Goal: Information Seeking & Learning: Learn about a topic

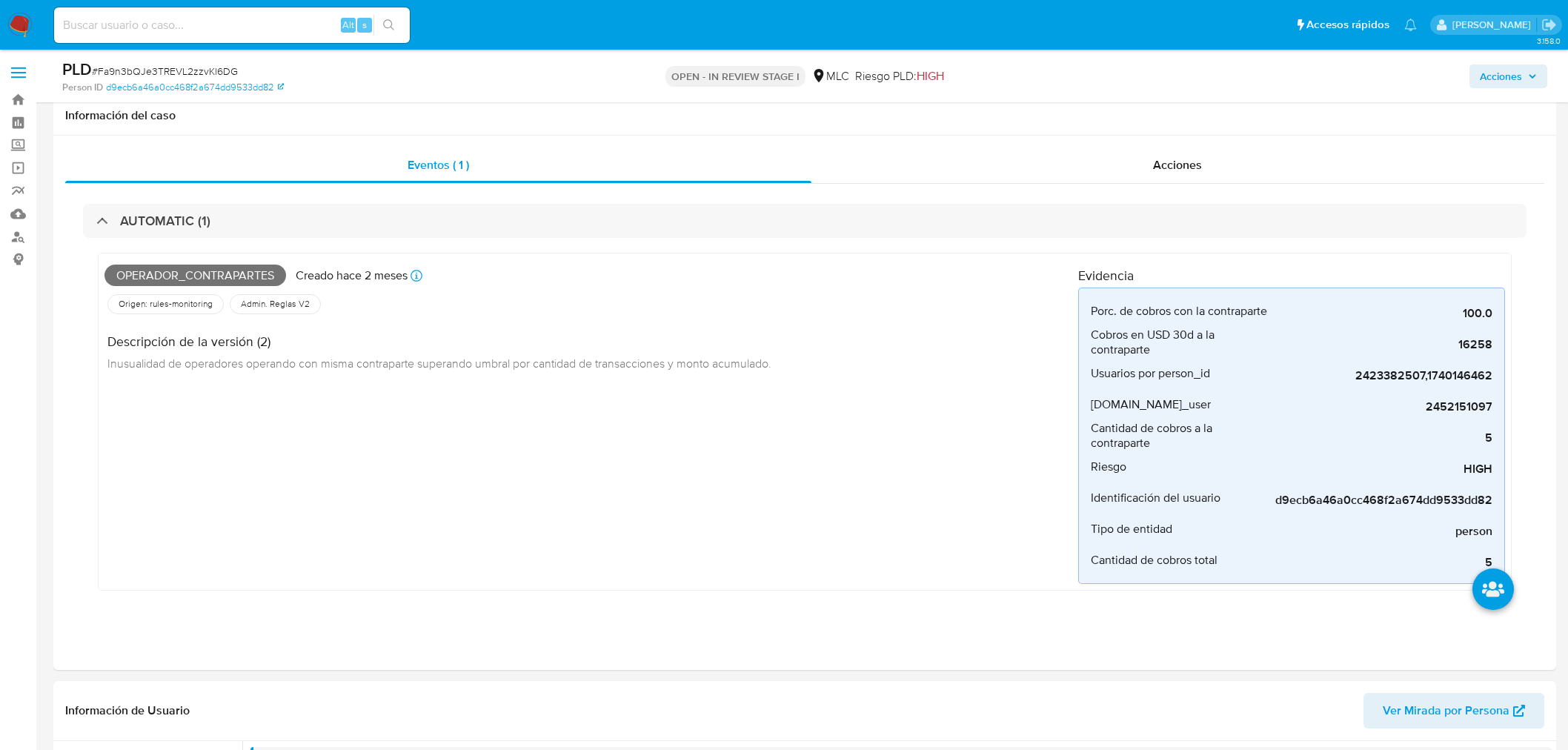
select select "10"
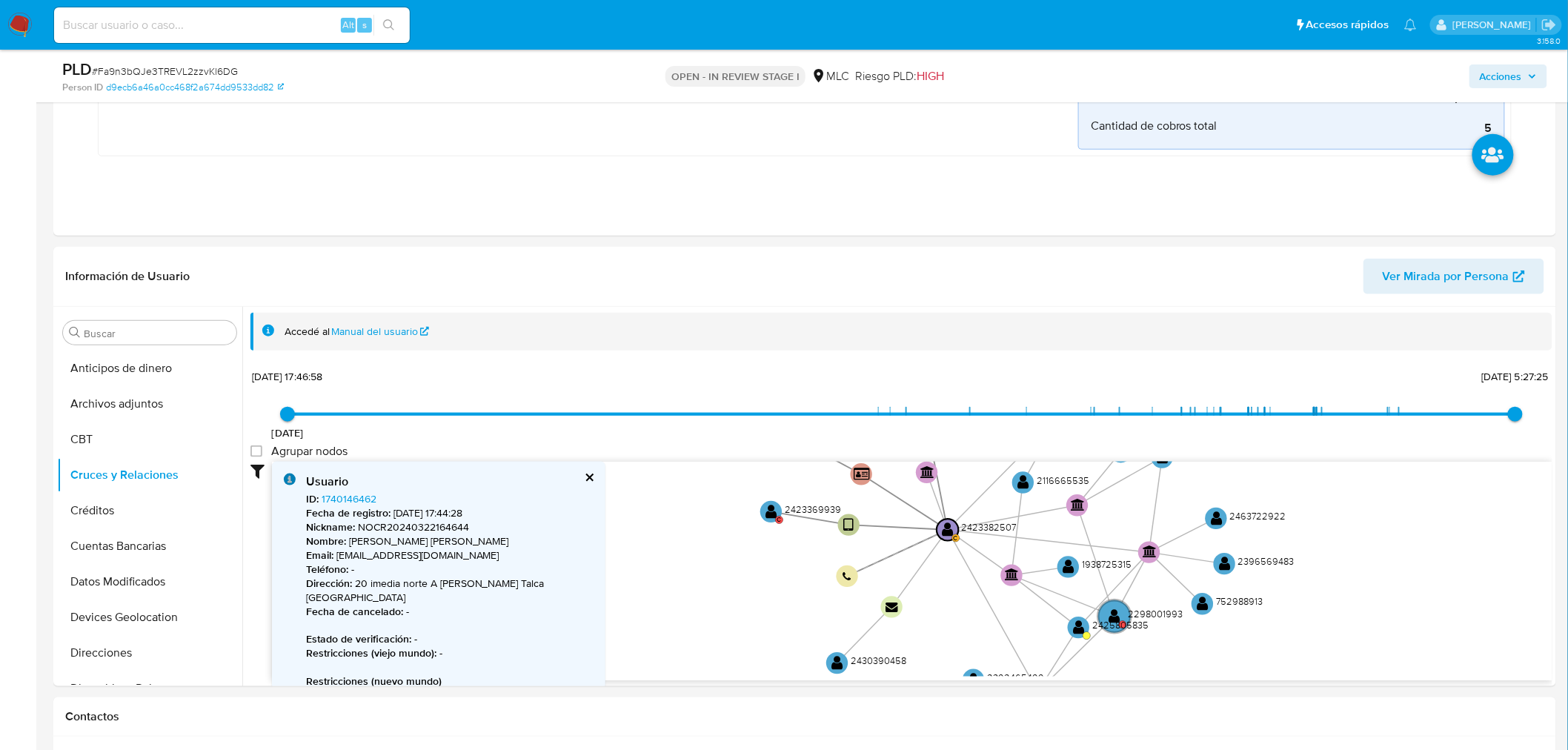
scroll to position [439, 0]
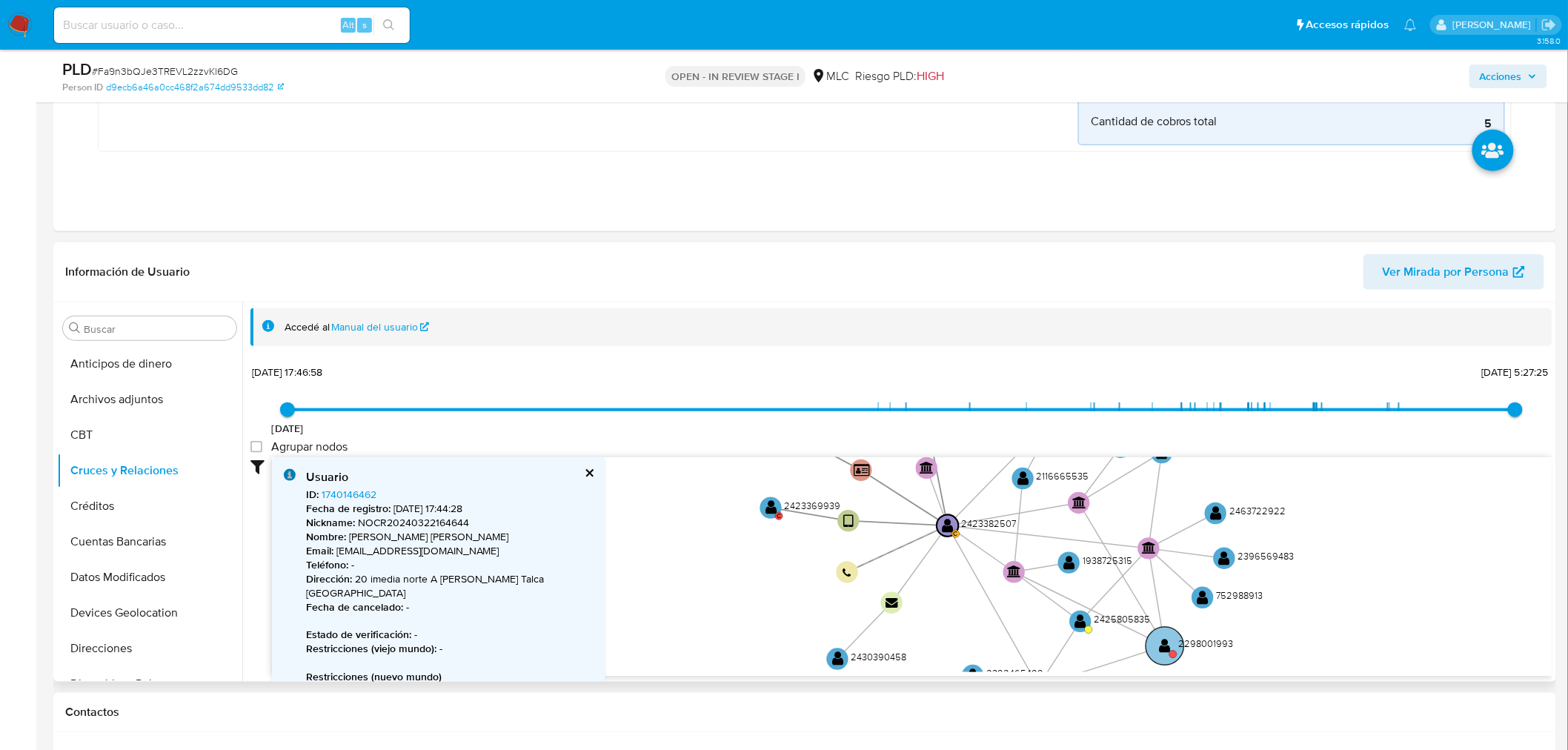
drag, startPoint x: 1127, startPoint y: 617, endPoint x: 1166, endPoint y: 642, distance: 46.3
click at [1166, 642] on text "" at bounding box center [1165, 646] width 12 height 16
click at [1144, 630] on circle at bounding box center [1136, 630] width 37 height 37
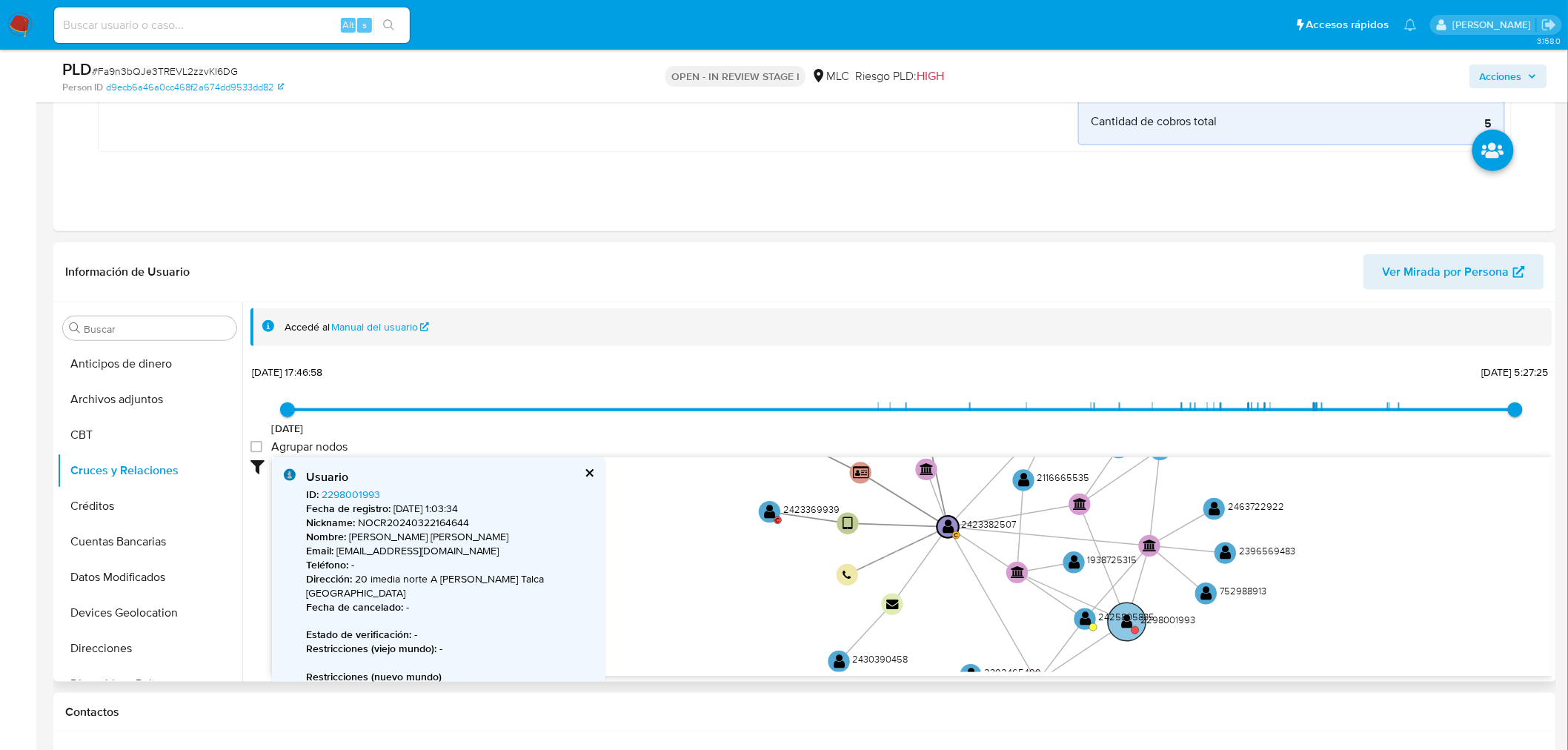
click at [1123, 628] on circle at bounding box center [1127, 622] width 37 height 37
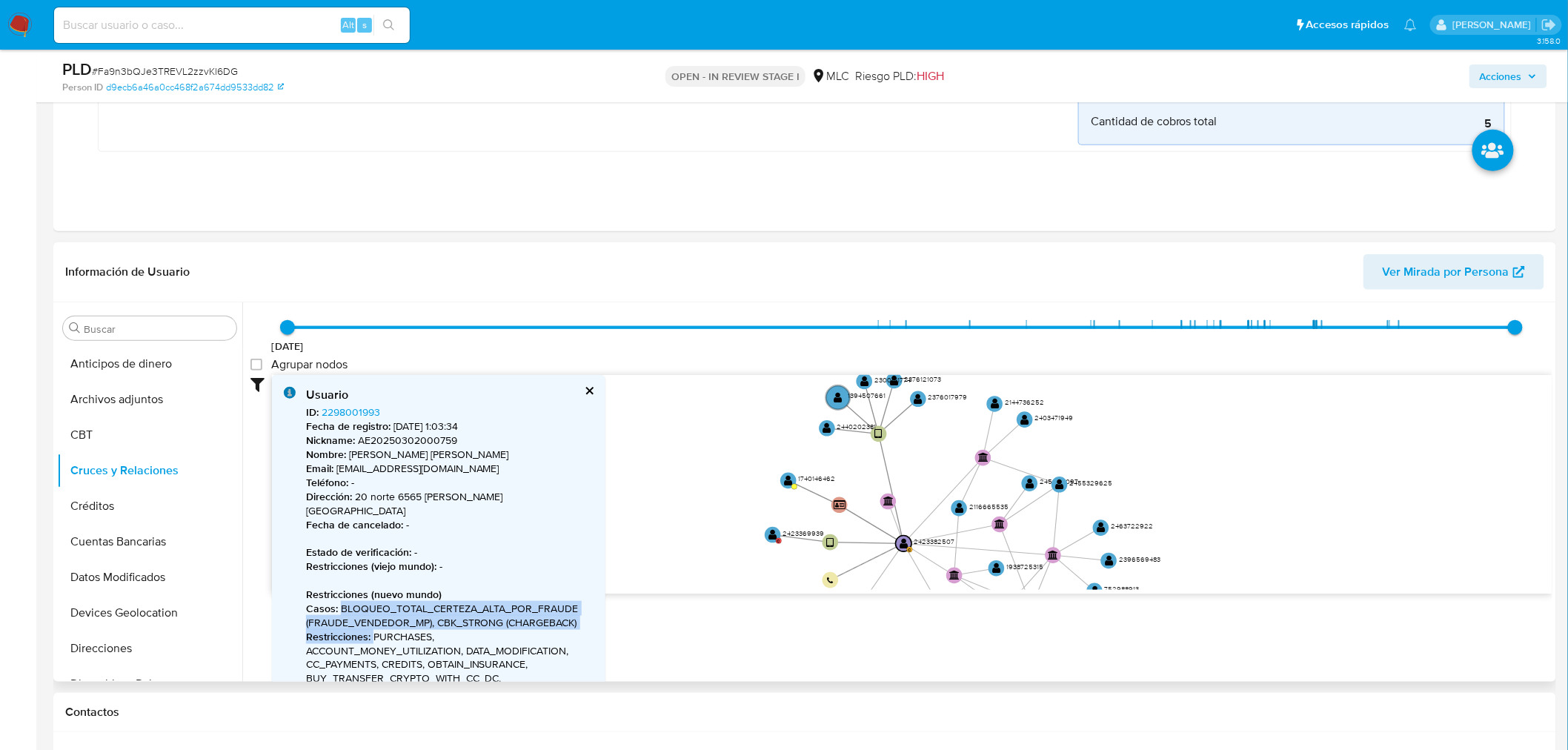
drag, startPoint x: 730, startPoint y: 443, endPoint x: 759, endPoint y: 546, distance: 107.0
click at [759, 546] on icon "user-2423369939  2423369939 C device-681a550a5aa9cdc82e0517c5  user-242338250…" at bounding box center [913, 483] width 1281 height 215
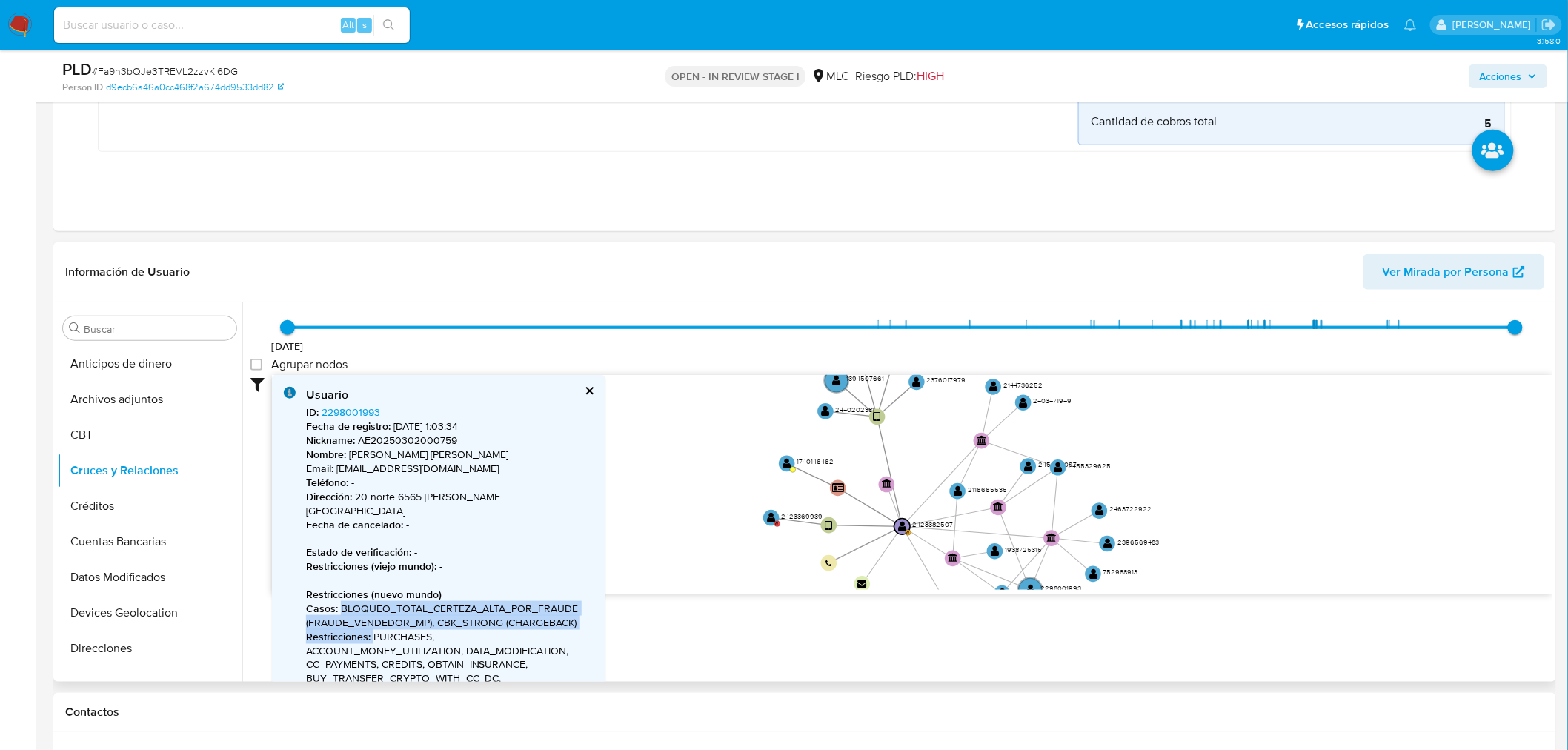
drag, startPoint x: 737, startPoint y: 447, endPoint x: 735, endPoint y: 430, distance: 17.1
click at [735, 430] on icon "user-2423369939  2423369939 C device-681a550a5aa9cdc82e0517c5  user-242338250…" at bounding box center [913, 483] width 1281 height 215
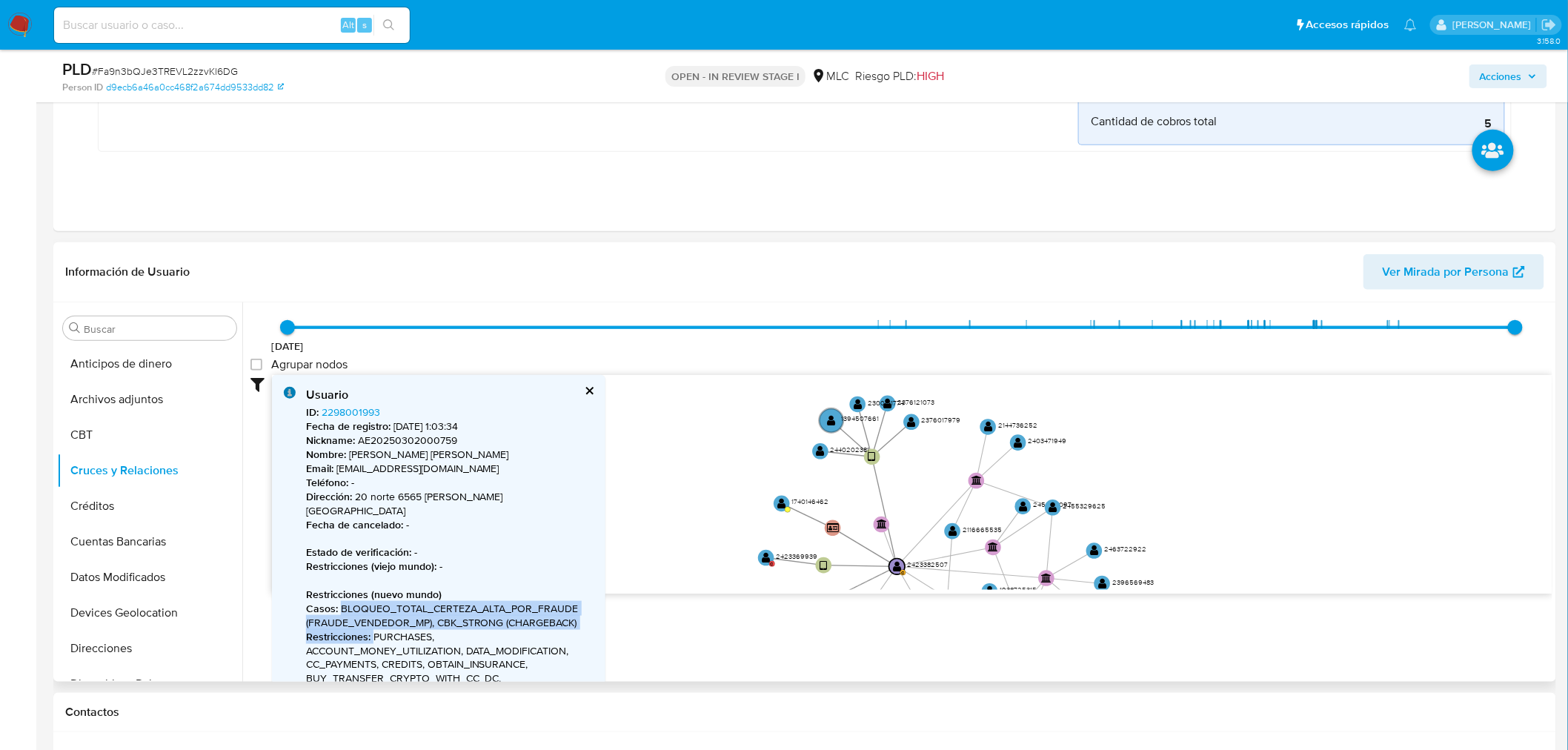
drag, startPoint x: 735, startPoint y: 430, endPoint x: 730, endPoint y: 470, distance: 40.3
click at [730, 470] on icon "user-2423369939  2423369939 C device-681a550a5aa9cdc82e0517c5  user-242338250…" at bounding box center [913, 483] width 1281 height 215
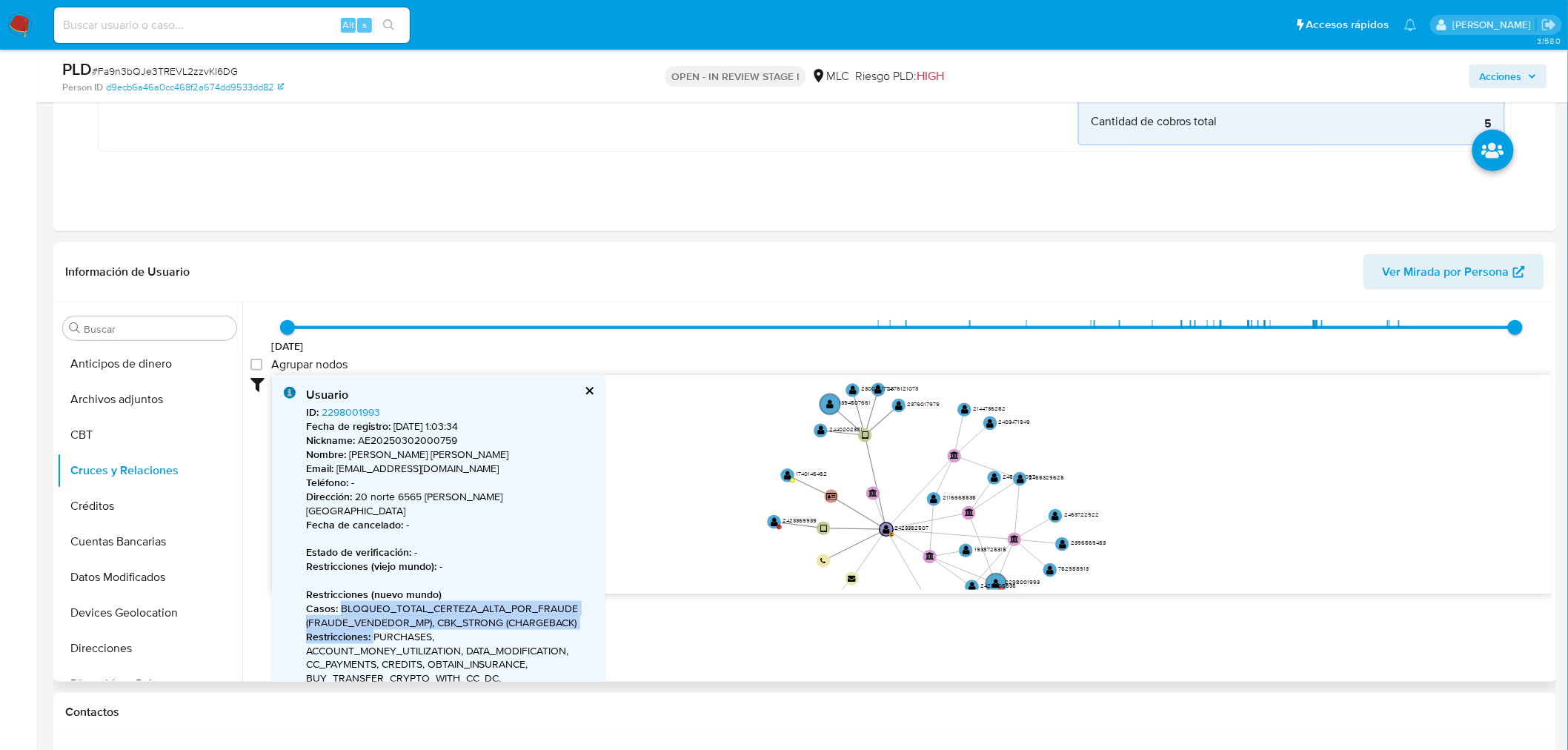
drag, startPoint x: 907, startPoint y: 475, endPoint x: 910, endPoint y: 457, distance: 18.2
click at [910, 457] on icon "user-2423369939  2423369939 C device-681a550a5aa9cdc82e0517c5  user-242338250…" at bounding box center [913, 483] width 1281 height 215
click at [895, 404] on text "" at bounding box center [899, 405] width 7 height 9
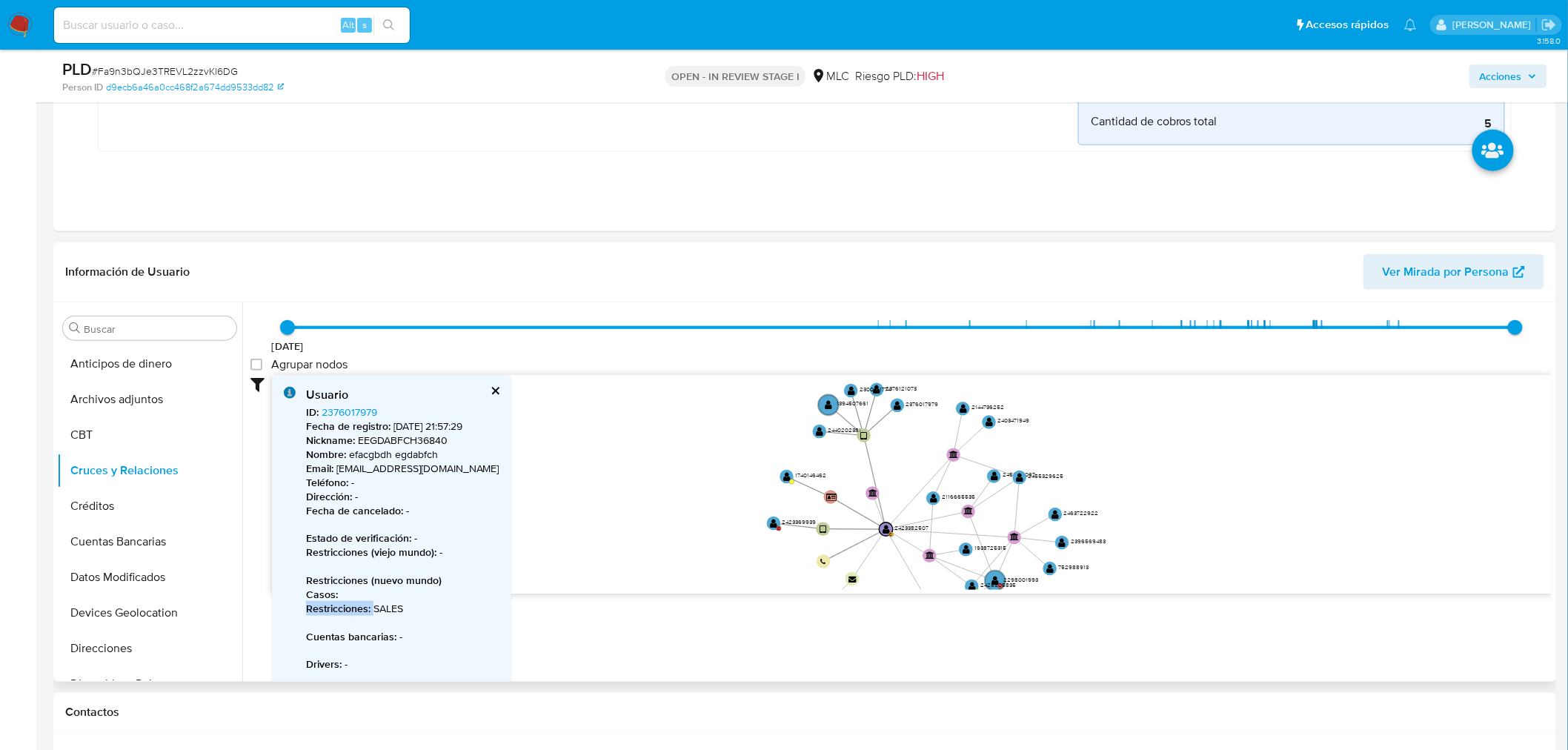
click at [657, 442] on icon "user-2423369939  2423369939 C device-681a550a5aa9cdc82e0517c5  user-242338250…" at bounding box center [913, 483] width 1281 height 215
click at [899, 404] on text "" at bounding box center [899, 405] width 7 height 9
click at [873, 387] on text "2300811774" at bounding box center [875, 389] width 32 height 8
click at [873, 393] on text "" at bounding box center [877, 390] width 7 height 9
click at [873, 393] on circle at bounding box center [875, 390] width 17 height 17
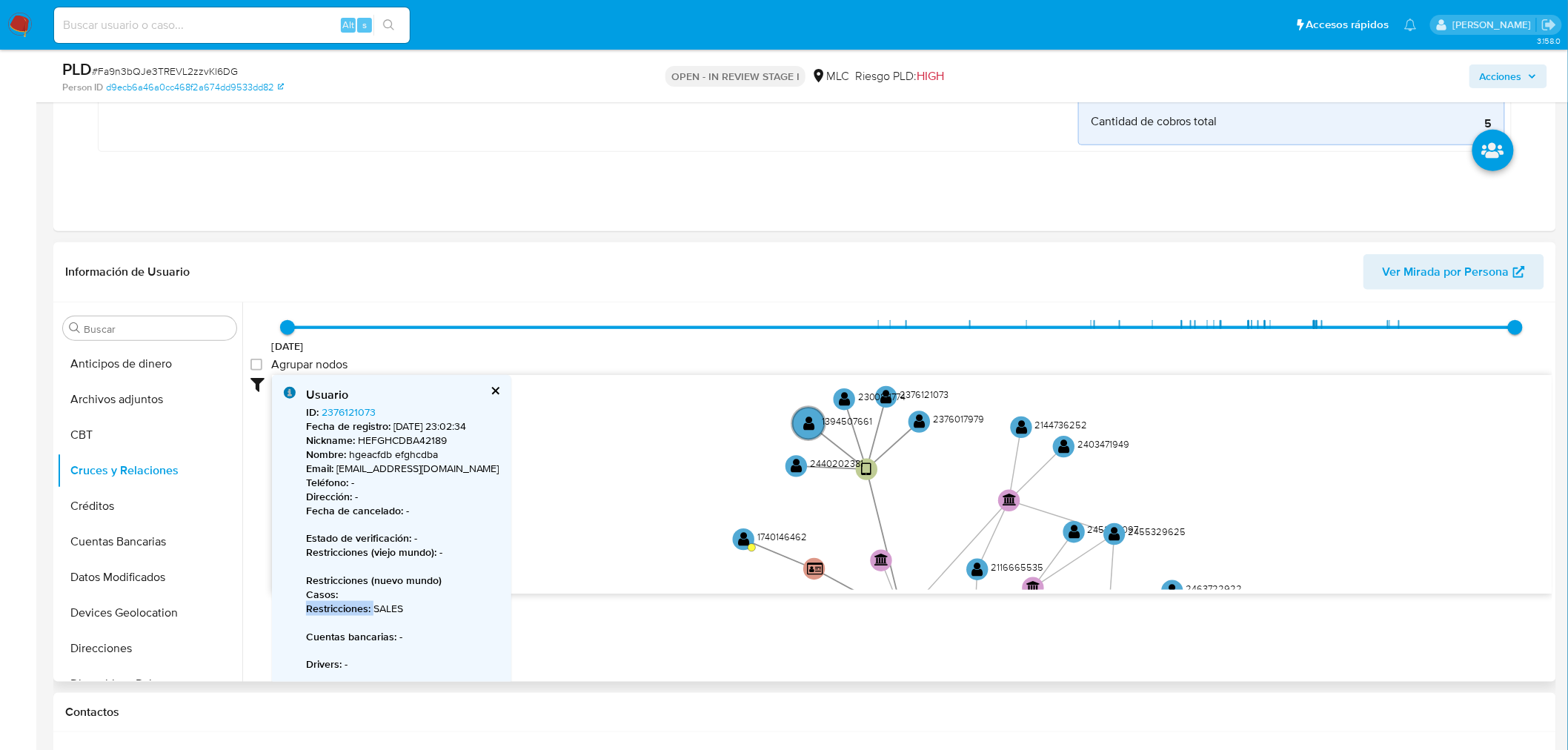
drag, startPoint x: 942, startPoint y: 463, endPoint x: 944, endPoint y: 504, distance: 41.0
click at [950, 513] on icon "user-2423369939  2423369939 C device-681a550a5aa9cdc82e0517c5  user-242338250…" at bounding box center [913, 483] width 1281 height 215
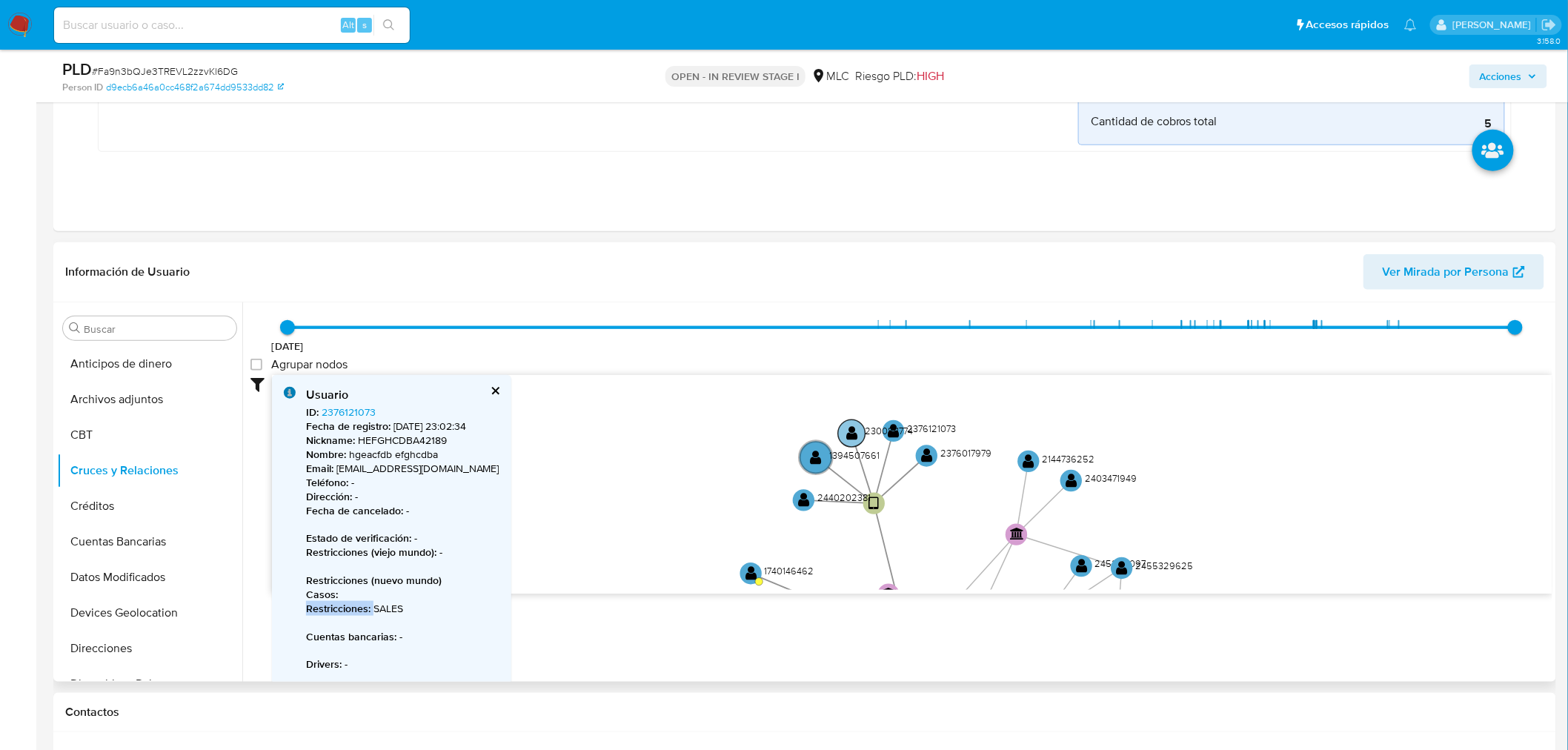
click at [847, 425] on text "" at bounding box center [852, 433] width 12 height 16
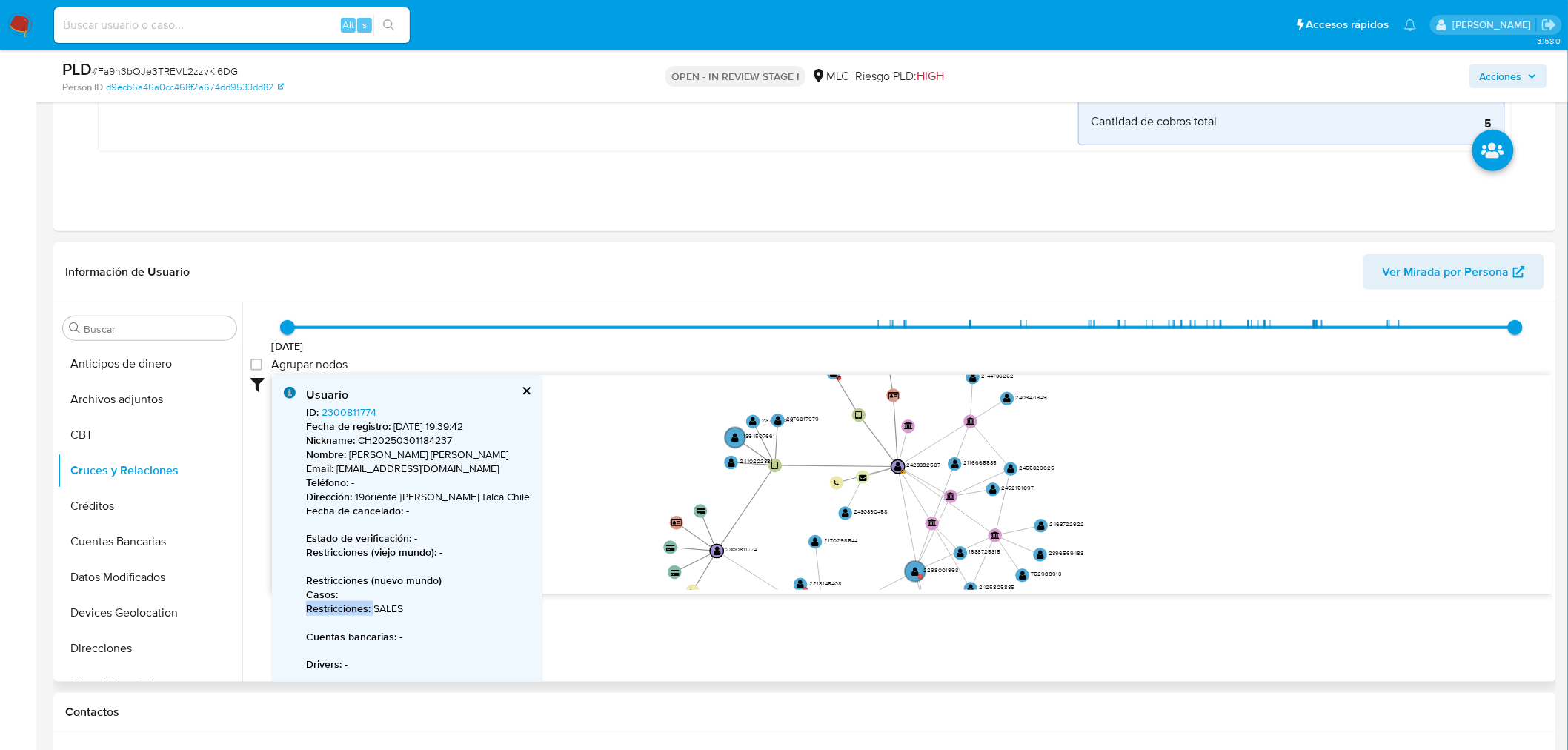
drag, startPoint x: 613, startPoint y: 468, endPoint x: 620, endPoint y: 443, distance: 26.0
click at [621, 442] on icon "user-2423369939  2423369939 C device-681a550a5aa9cdc82e0517c5  user-242338250…" at bounding box center [913, 483] width 1281 height 215
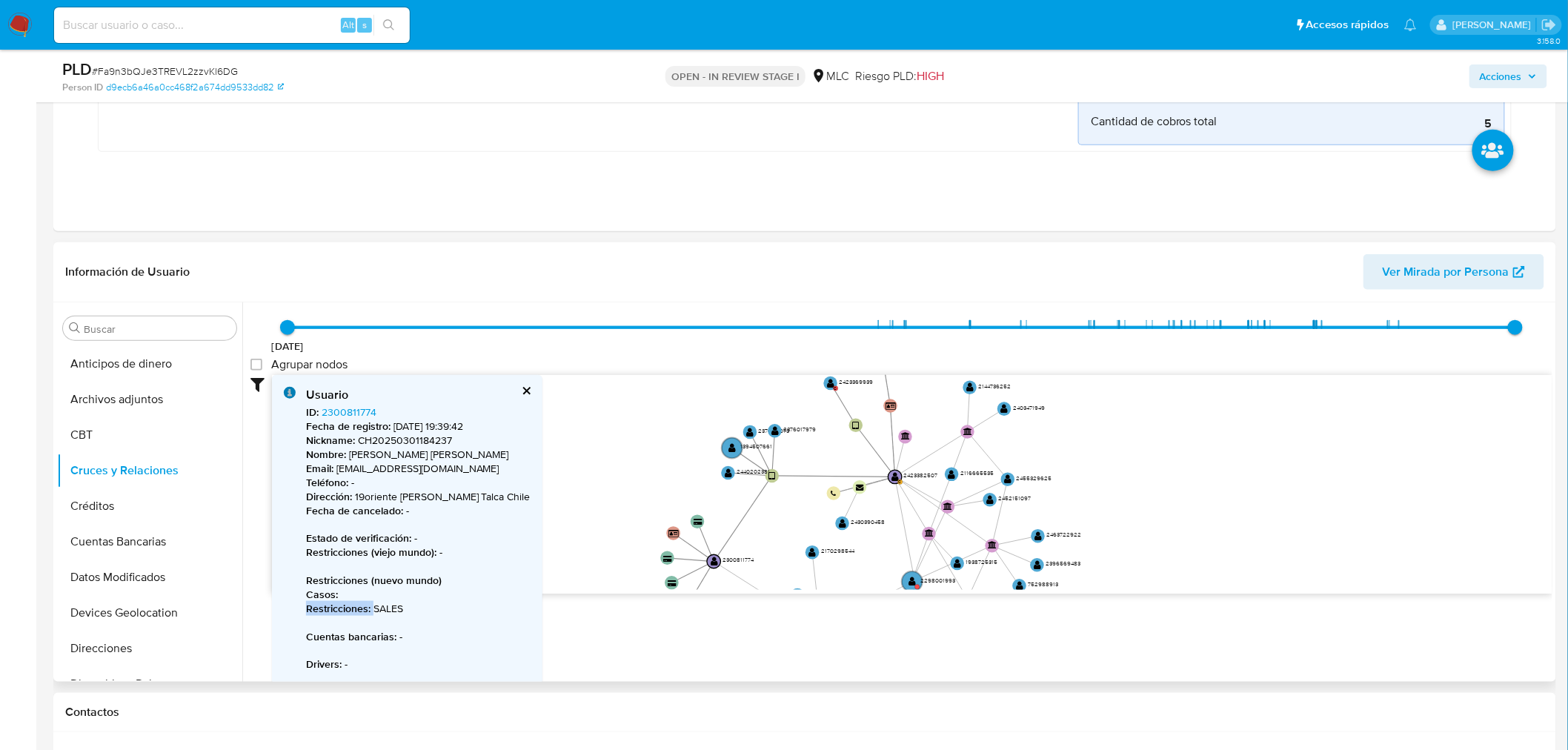
click at [620, 446] on icon "user-2423369939  2423369939 C device-681a550a5aa9cdc82e0517c5  user-242338250…" at bounding box center [913, 483] width 1281 height 215
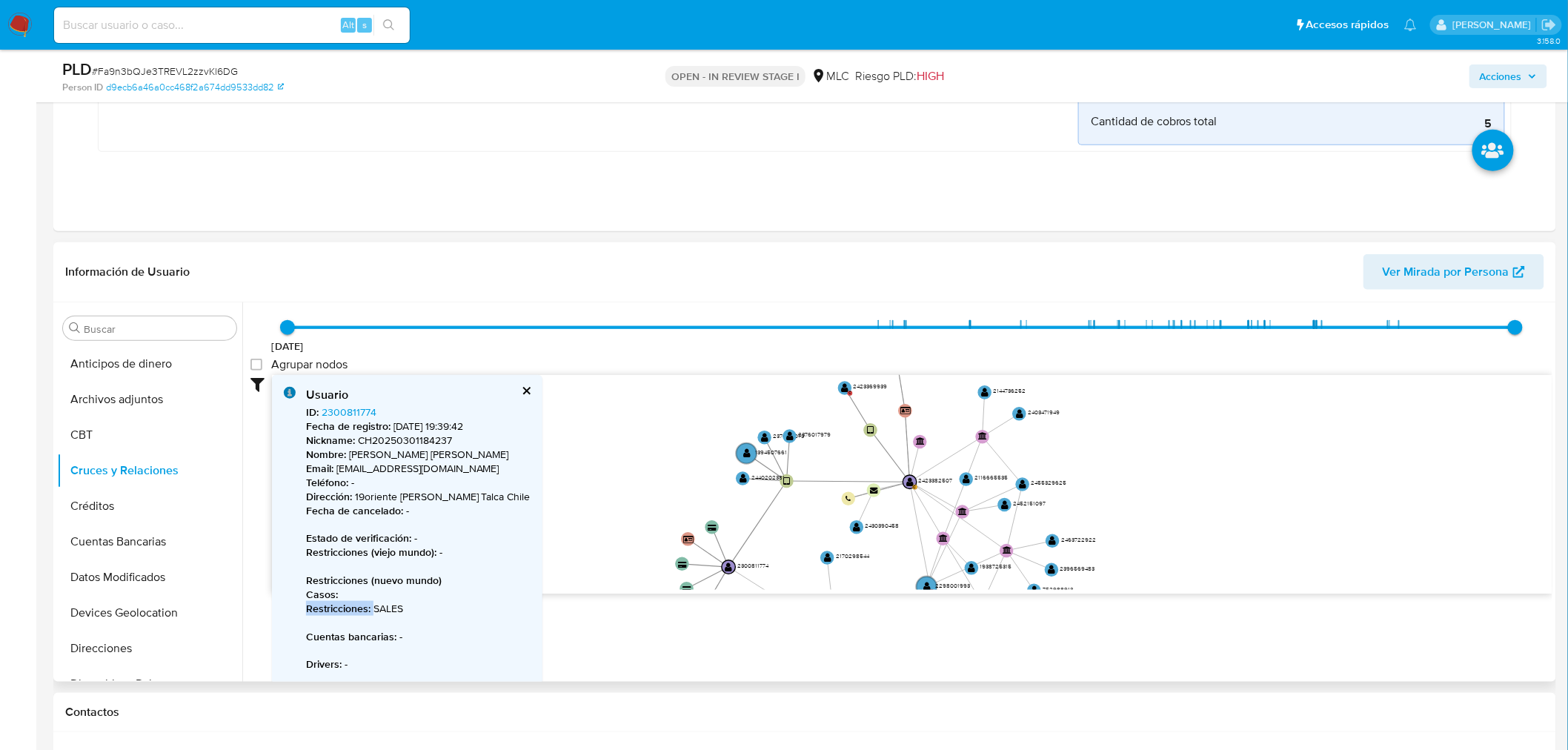
drag, startPoint x: 637, startPoint y: 431, endPoint x: 652, endPoint y: 435, distance: 15.5
click at [652, 435] on icon "user-2423369939  2423369939 C device-681a550a5aa9cdc82e0517c5  user-242338250…" at bounding box center [913, 483] width 1281 height 215
click at [741, 475] on text "" at bounding box center [743, 478] width 7 height 9
click at [741, 475] on text "" at bounding box center [743, 479] width 7 height 9
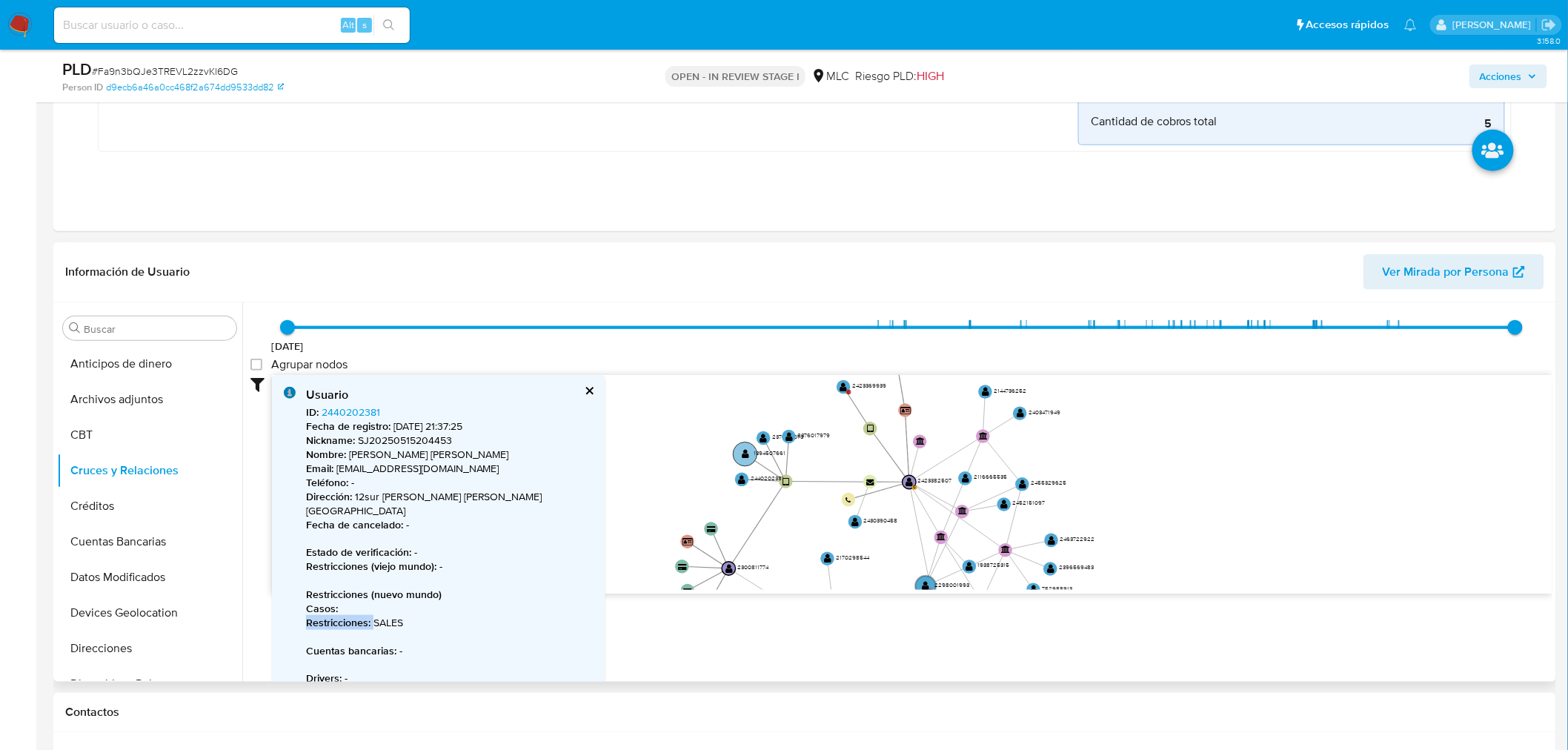
click at [750, 450] on circle at bounding box center [744, 454] width 23 height 23
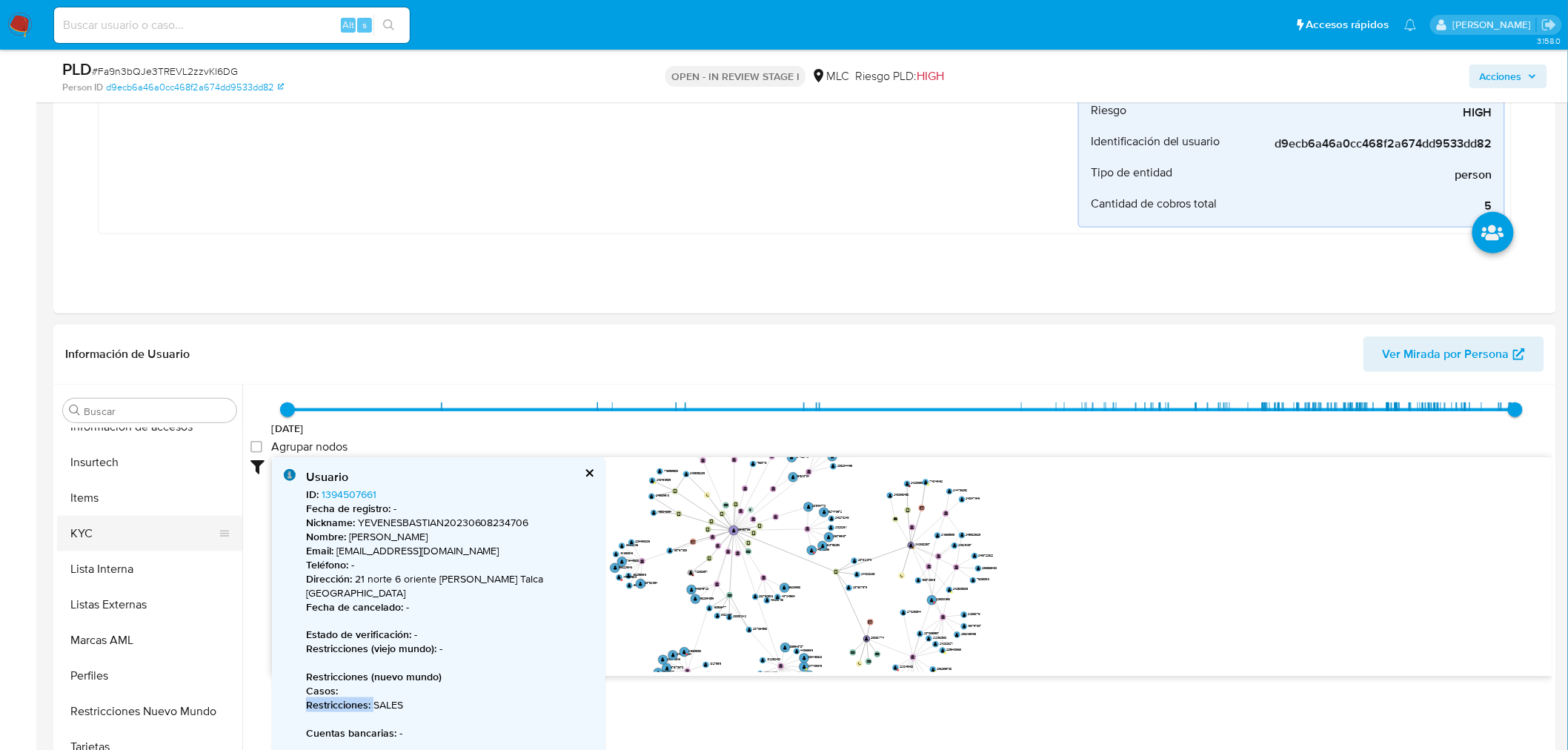
scroll to position [626, 0]
click at [114, 535] on button "KYC" at bounding box center [143, 532] width 173 height 36
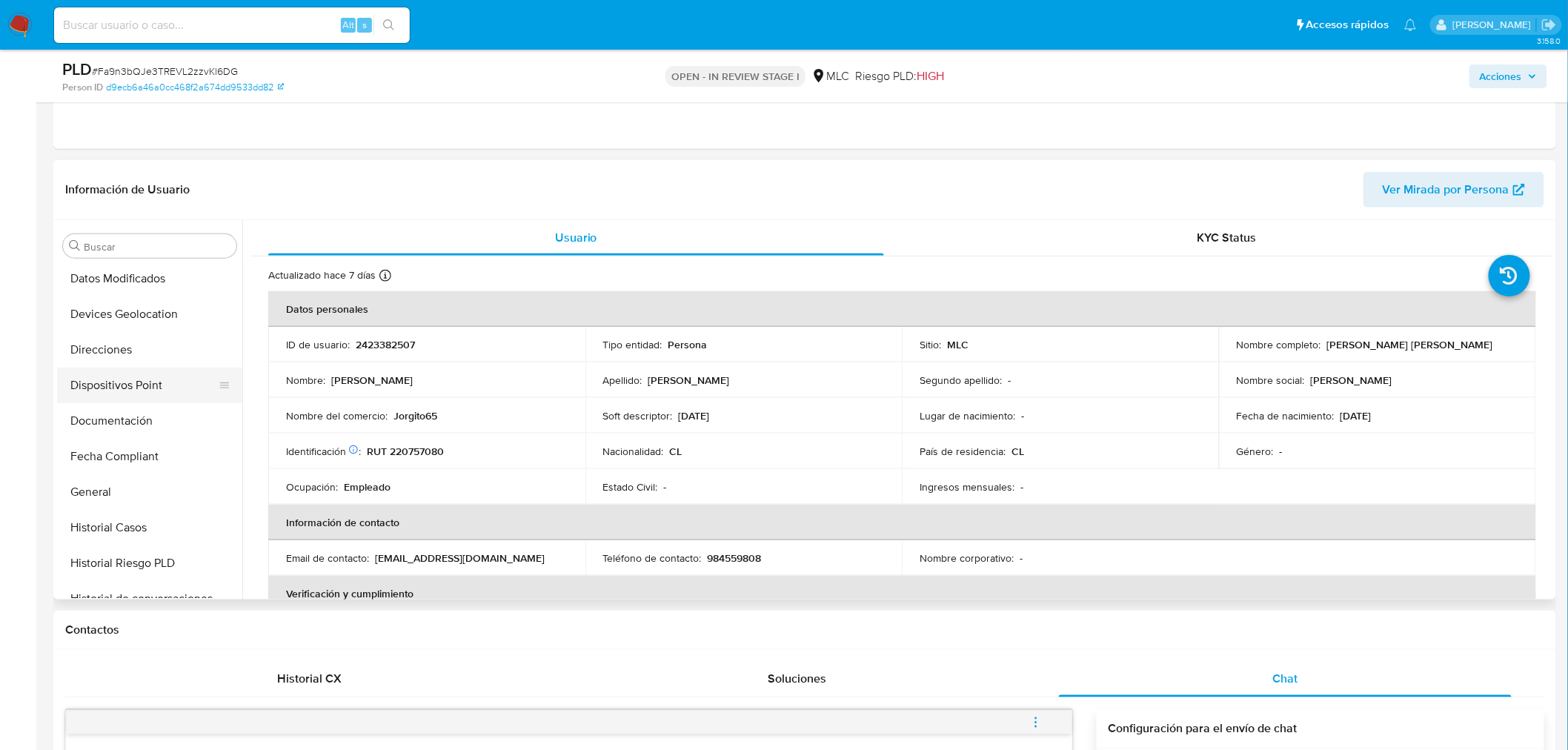
scroll to position [215, 0]
click at [130, 428] on button "Documentación" at bounding box center [143, 422] width 173 height 36
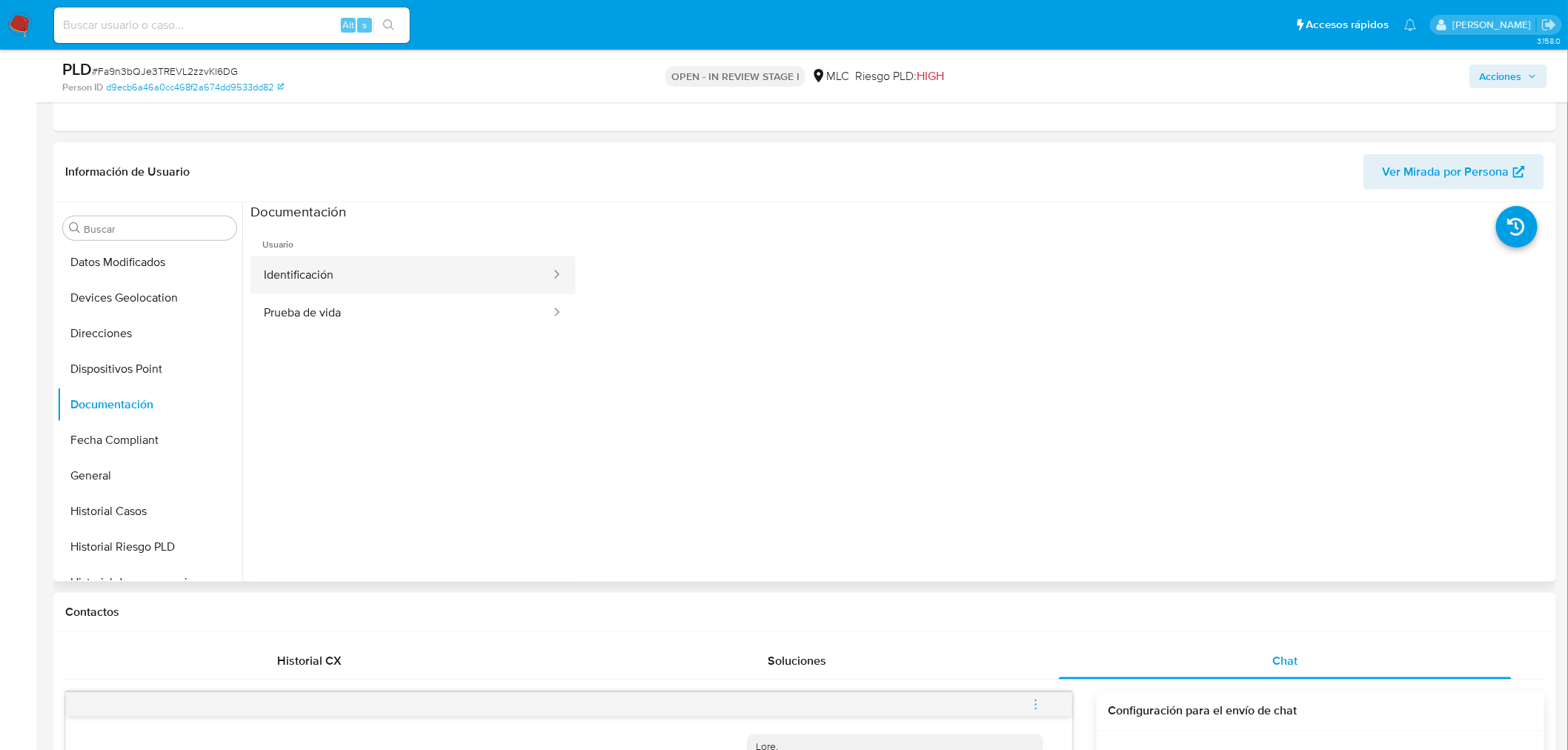
click at [341, 269] on button "Identificación" at bounding box center [402, 275] width 301 height 37
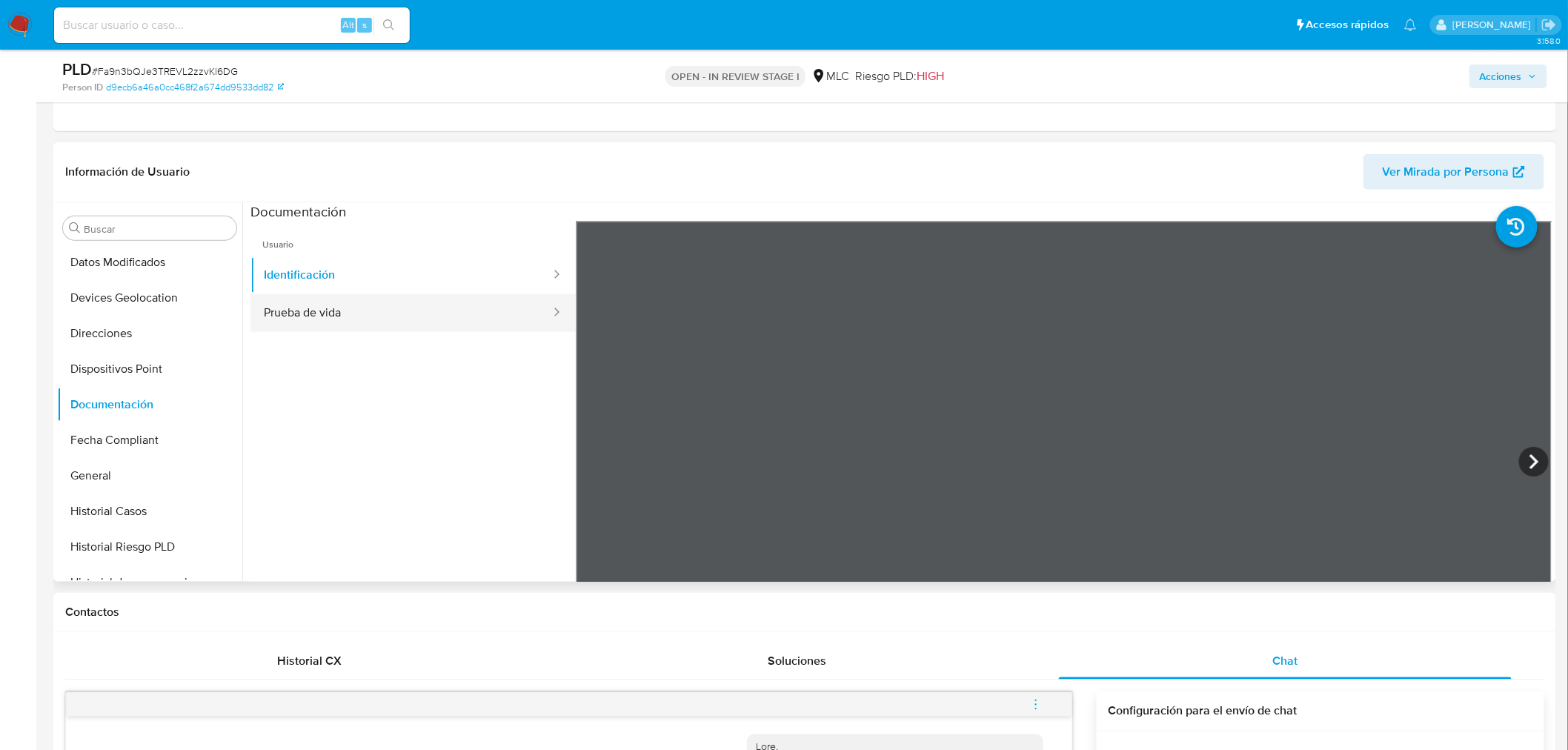
click at [358, 312] on button "Prueba de vida" at bounding box center [402, 313] width 301 height 37
click at [359, 272] on button "Identificación" at bounding box center [402, 275] width 301 height 37
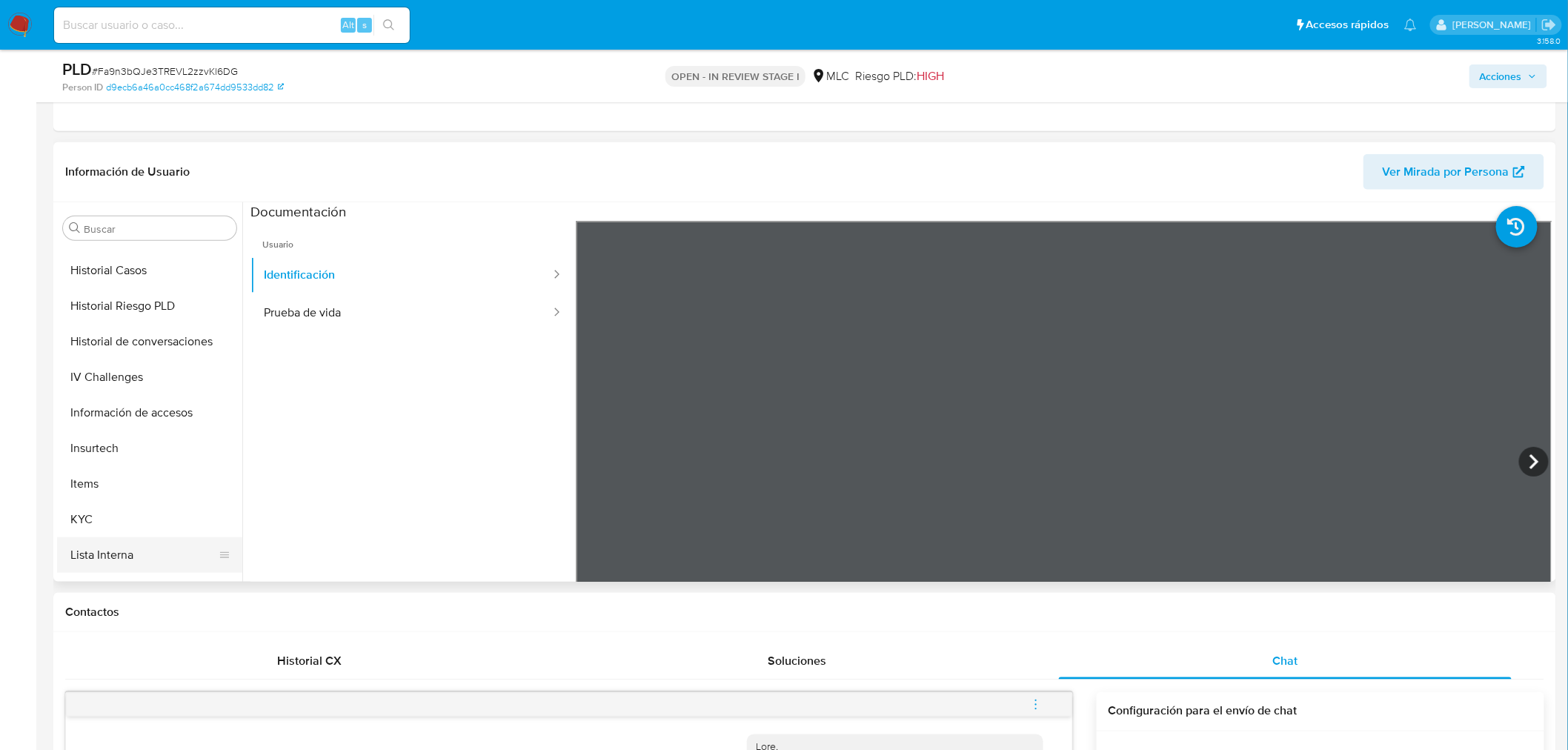
scroll to position [462, 0]
click at [104, 516] on button "KYC" at bounding box center [143, 514] width 173 height 36
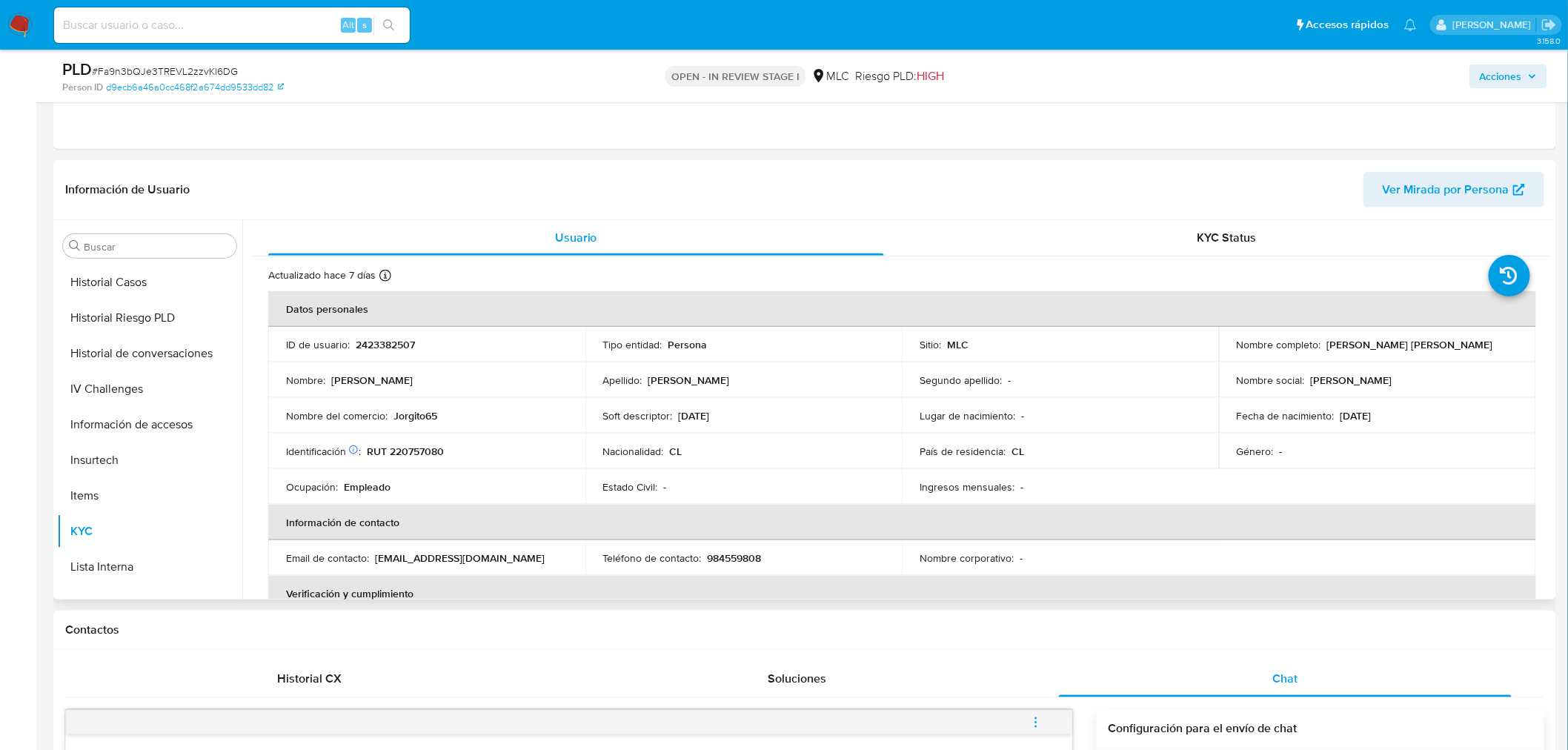
click at [386, 338] on p "2423382507" at bounding box center [385, 345] width 59 height 13
copy p "2423382507"
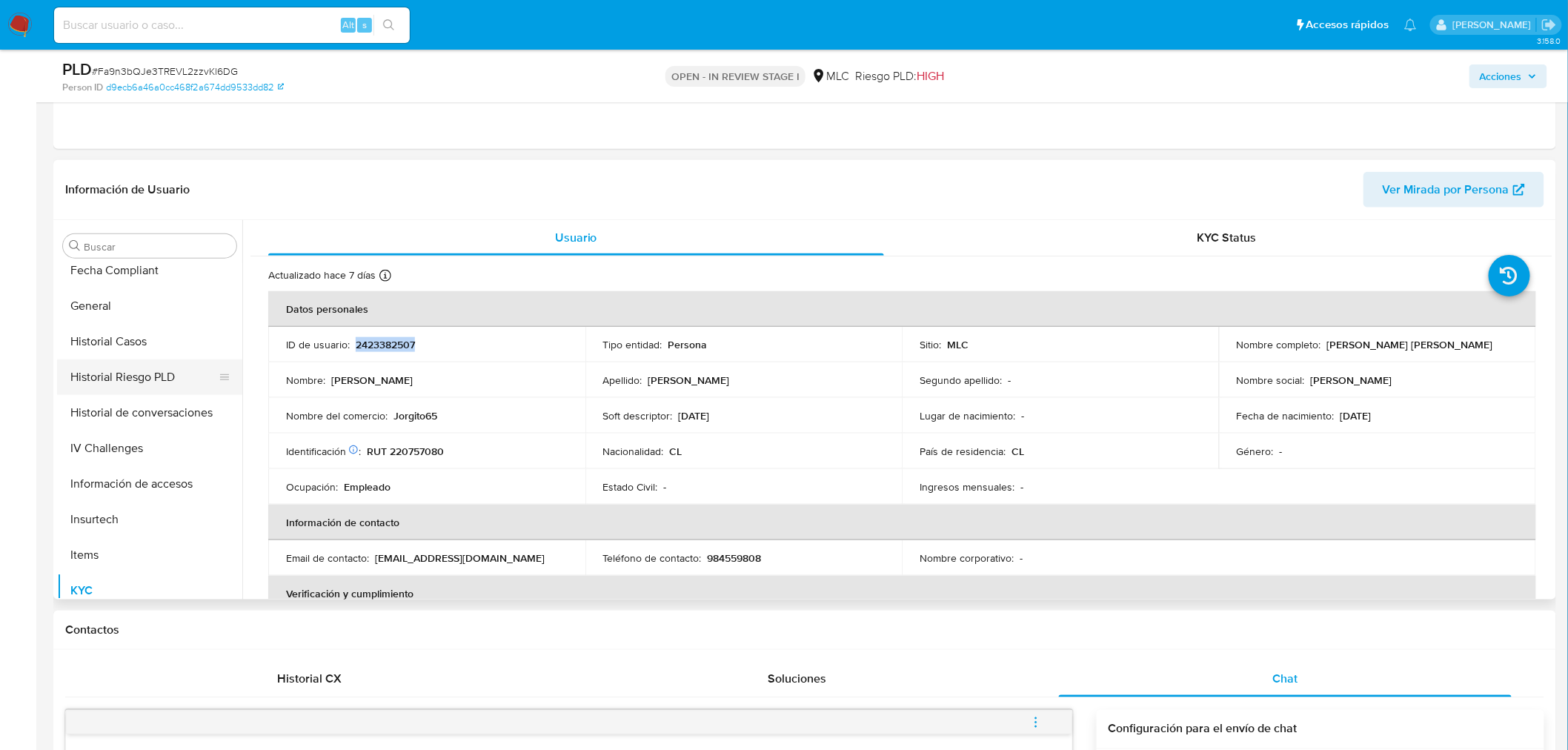
scroll to position [379, 0]
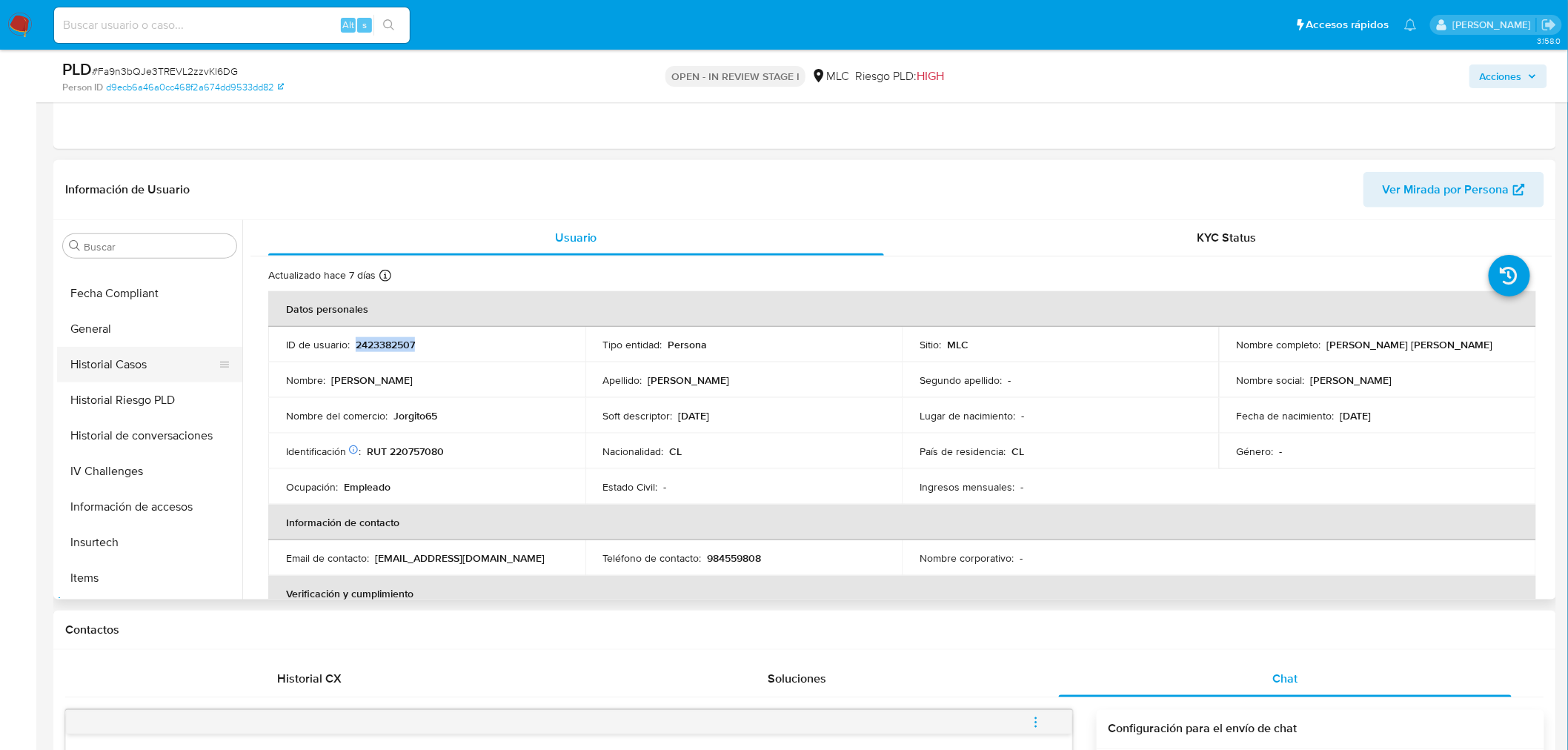
click at [131, 364] on button "Historial Casos" at bounding box center [143, 364] width 173 height 36
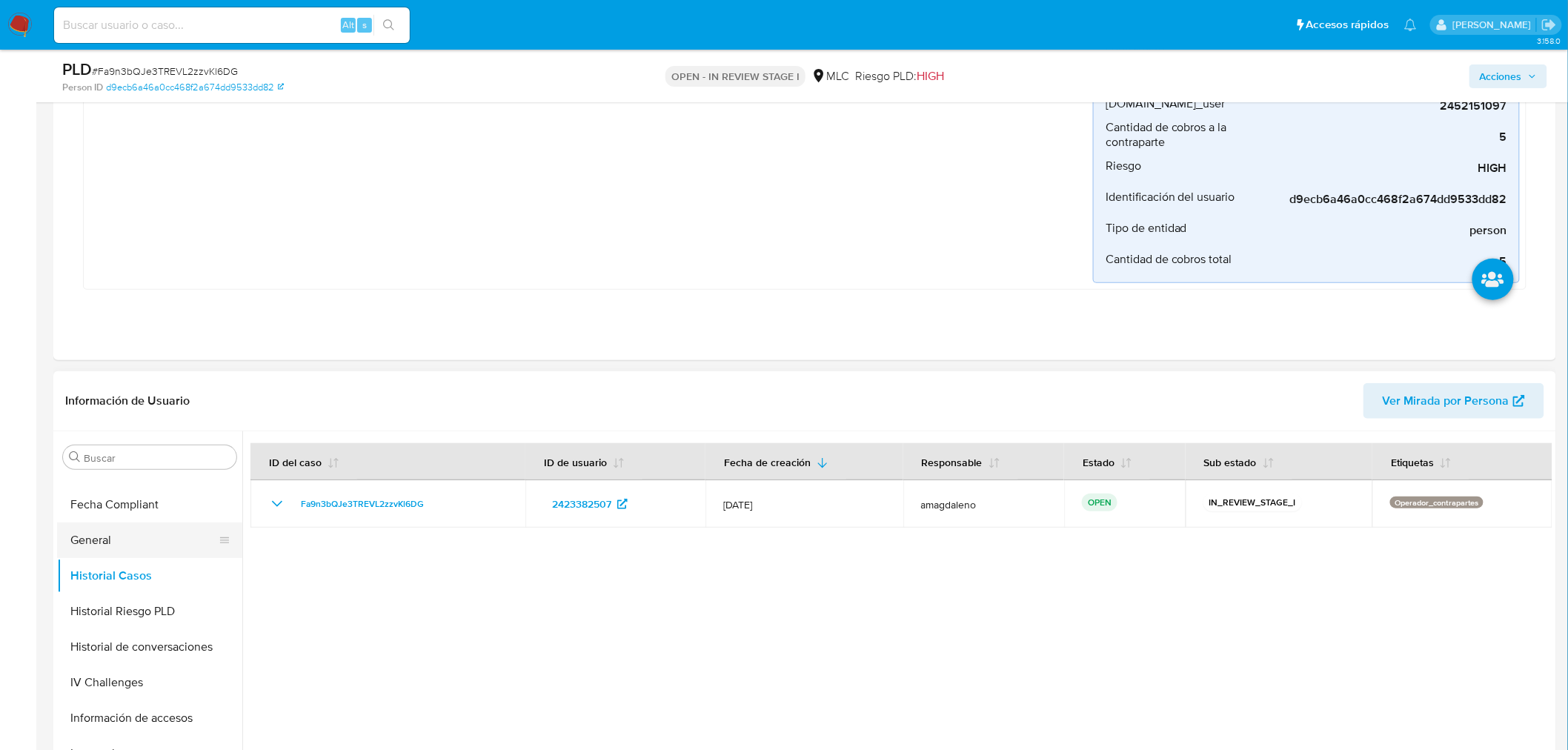
scroll to position [329, 0]
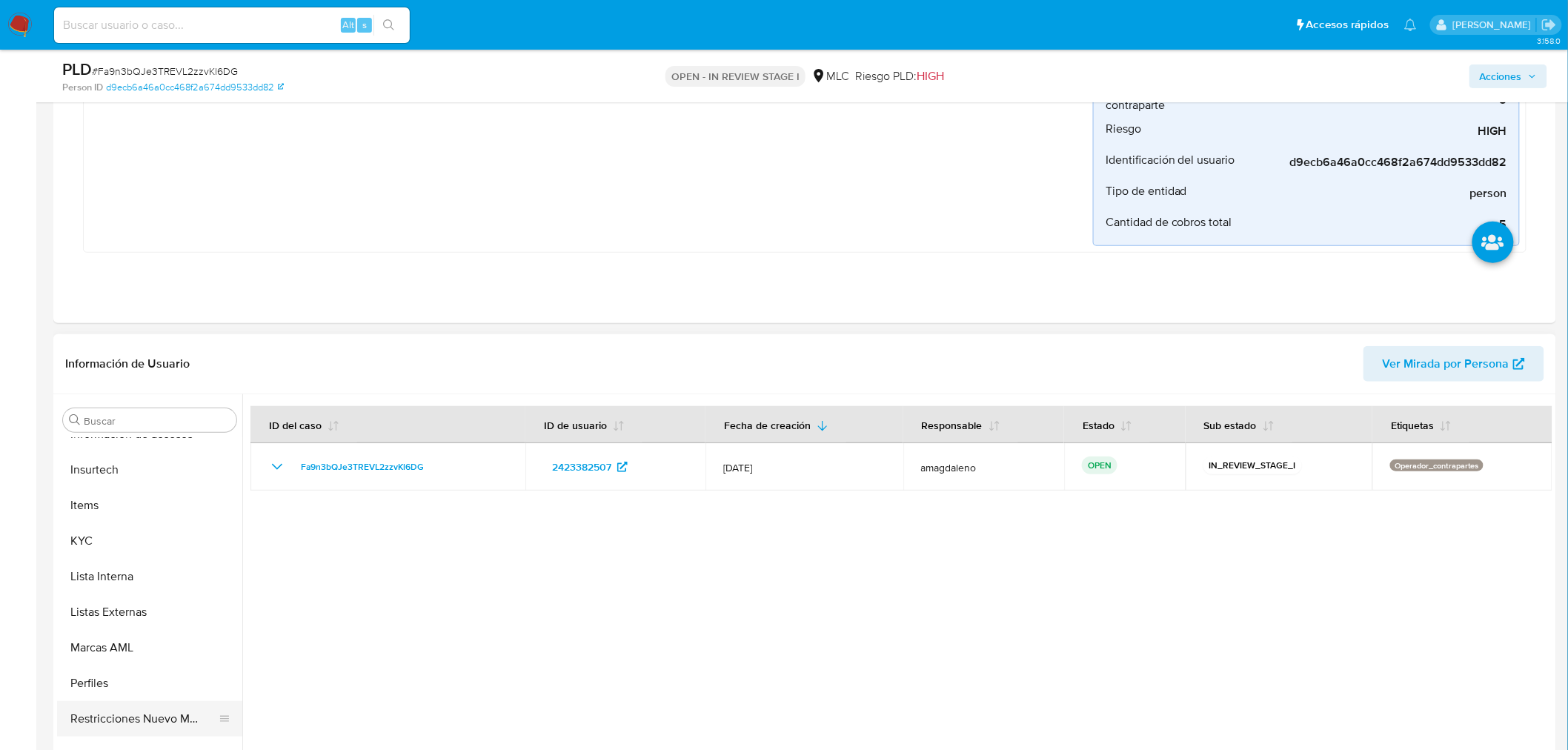
click at [144, 724] on button "Restricciones Nuevo Mundo" at bounding box center [143, 719] width 173 height 36
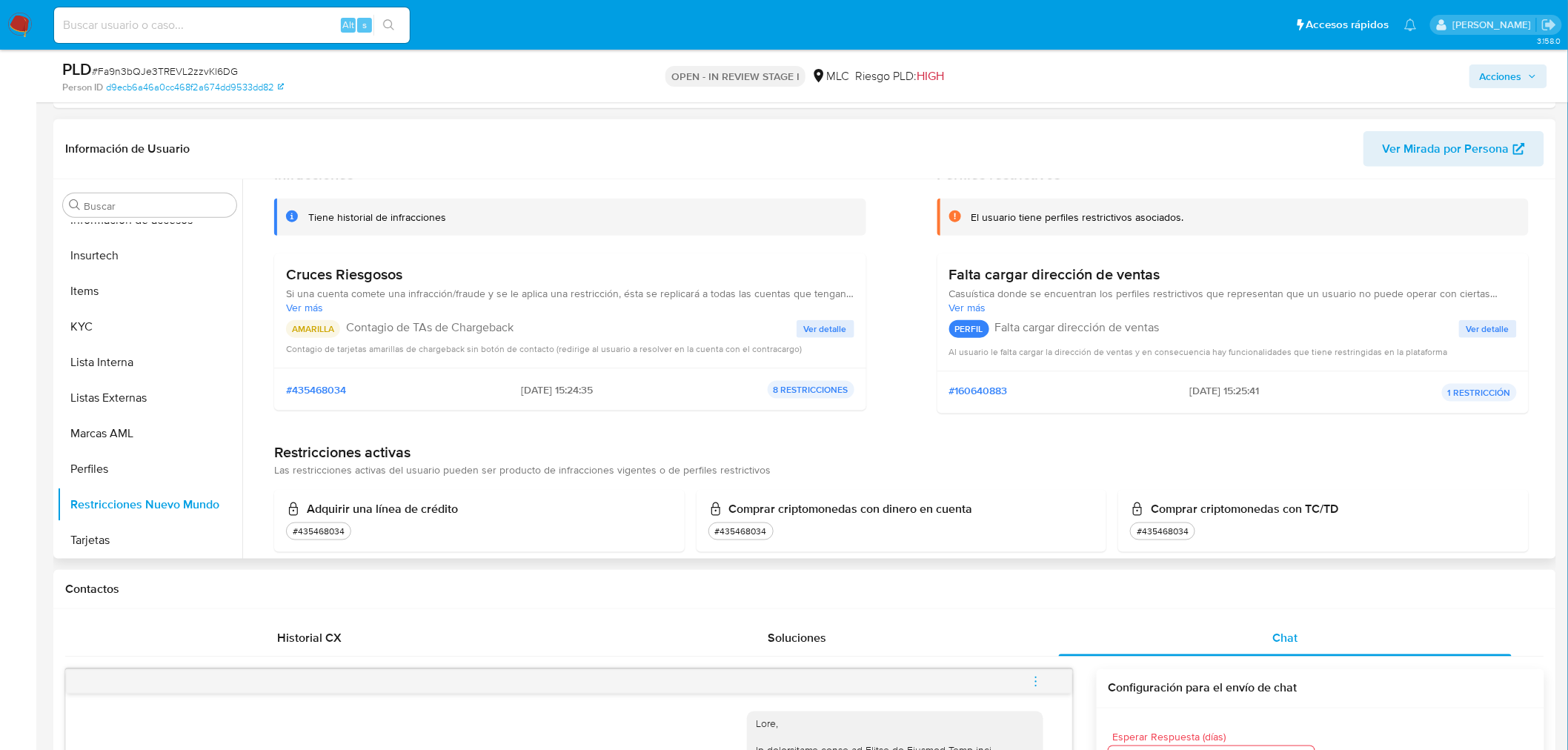
scroll to position [82, 0]
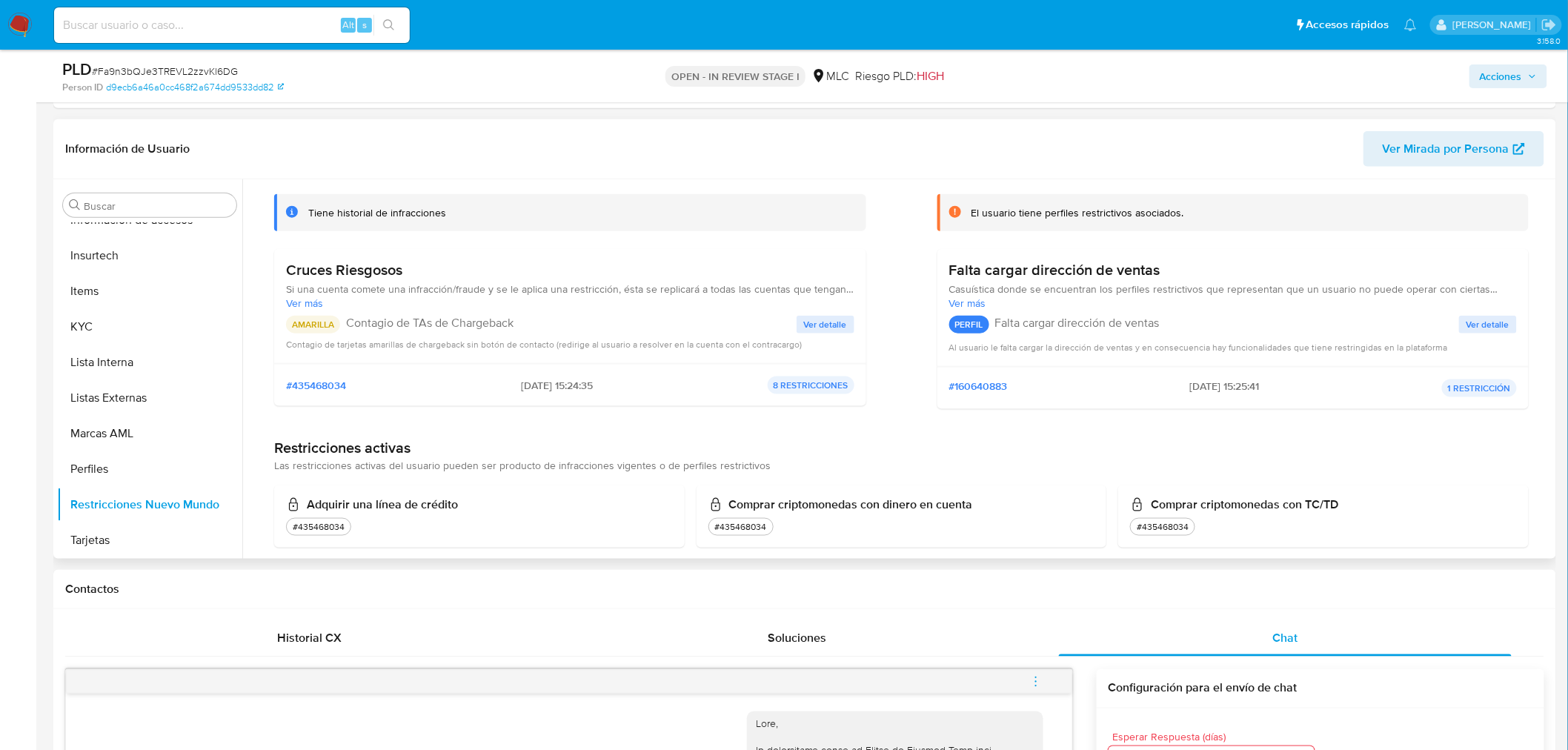
drag, startPoint x: 461, startPoint y: 328, endPoint x: 546, endPoint y: 336, distance: 85.4
click at [546, 336] on div "AMARILLA Contagio de TAs de Chargeback Ver detalle Contagio de tarjetas amarill…" at bounding box center [570, 333] width 568 height 36
click at [588, 332] on div "AMARILLA Contagio de TAs de Chargeback" at bounding box center [541, 324] width 510 height 18
click at [828, 329] on span "Ver detalle" at bounding box center [826, 325] width 43 height 15
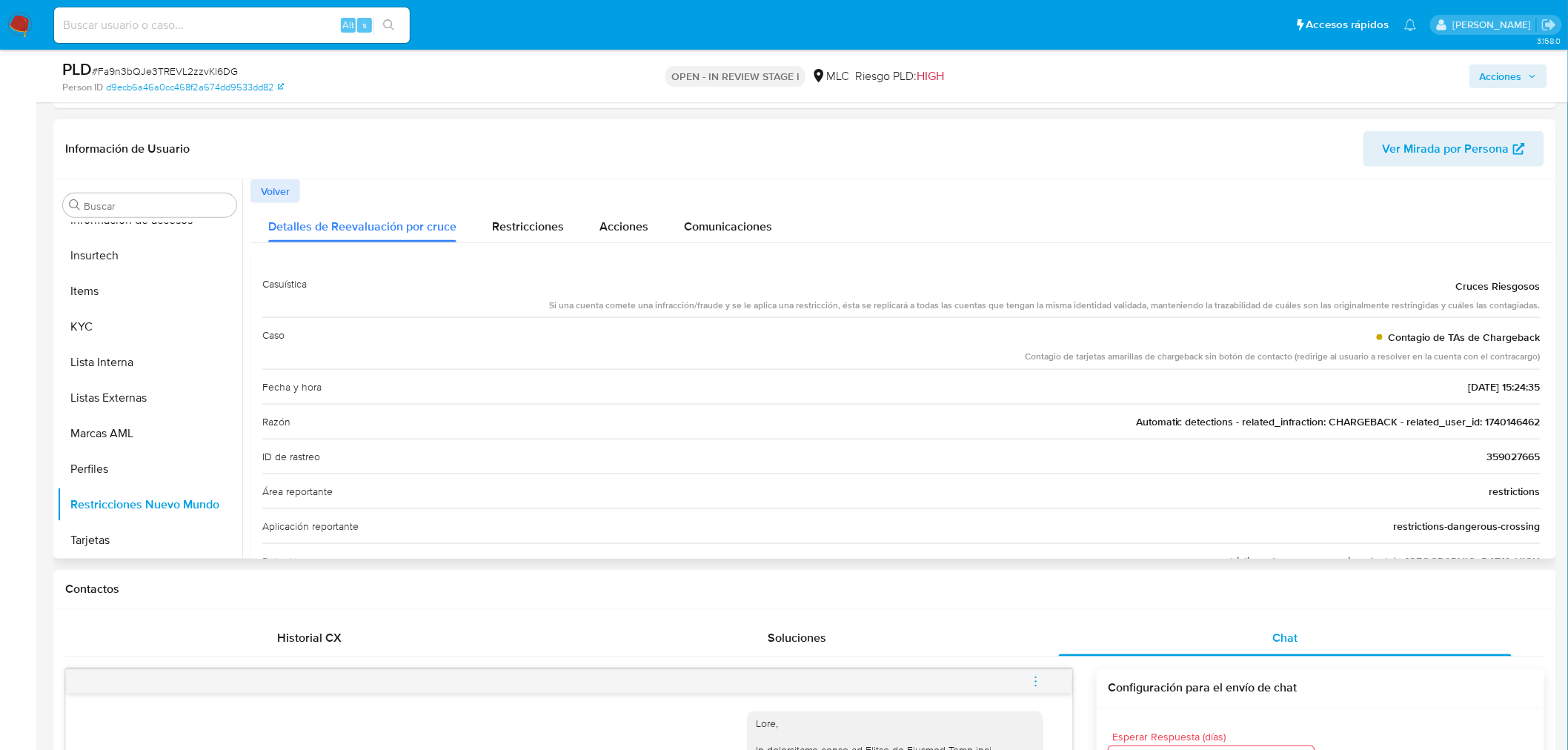
click at [1500, 426] on span "Automatic detections - related_infraction: CHARGEBACK - related_user_id: 174014…" at bounding box center [1339, 422] width 404 height 15
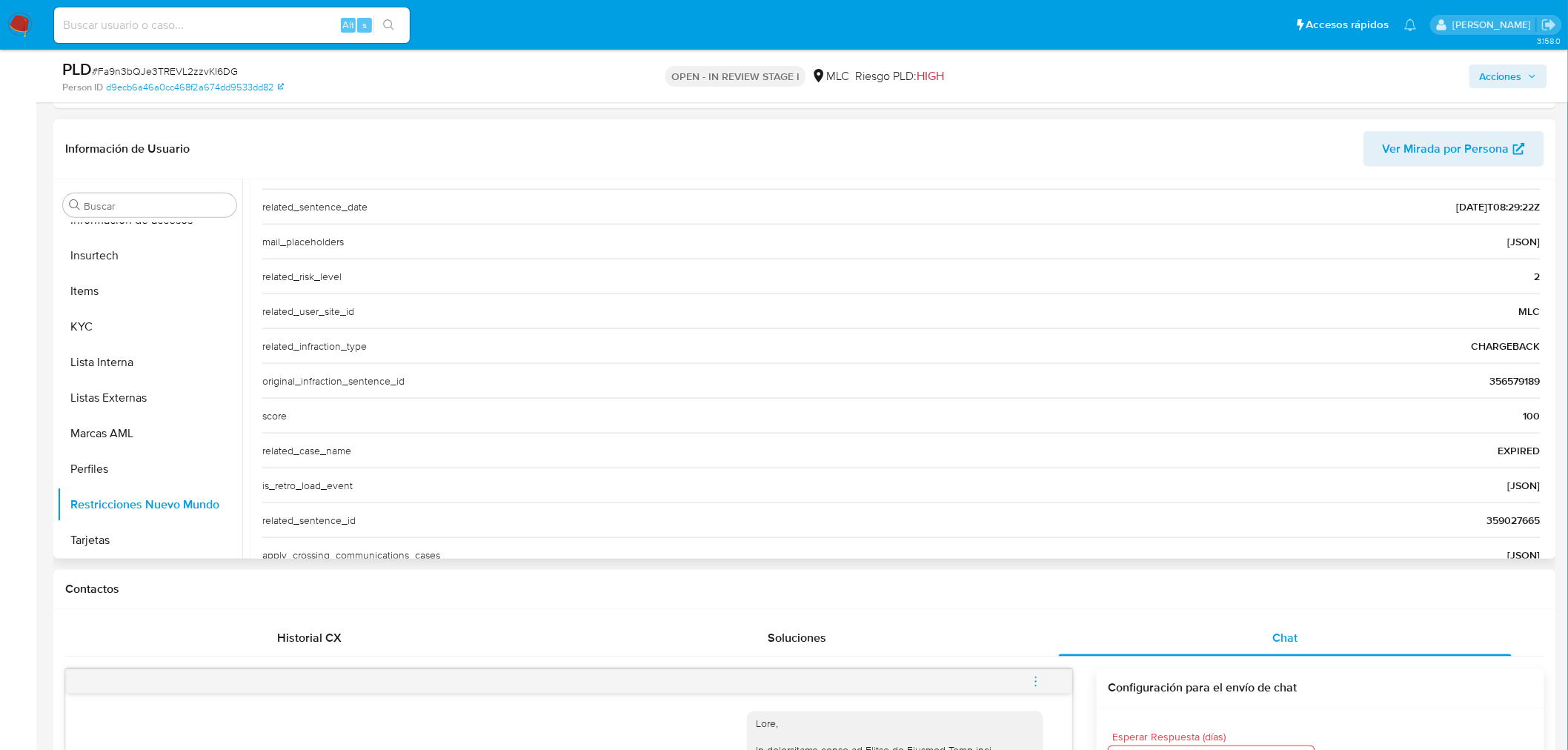
scroll to position [610, 0]
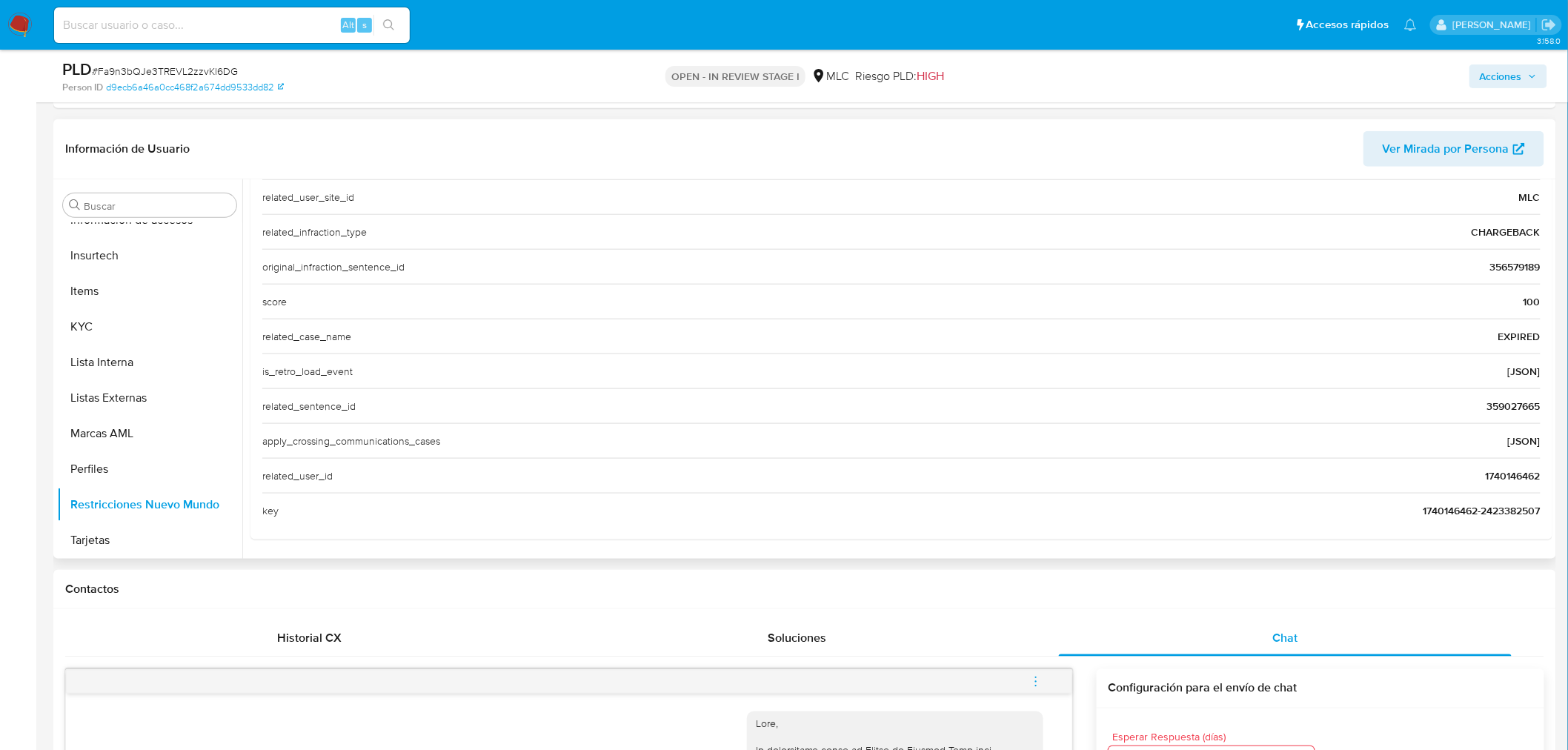
click at [1517, 407] on span "359027665" at bounding box center [1514, 406] width 53 height 15
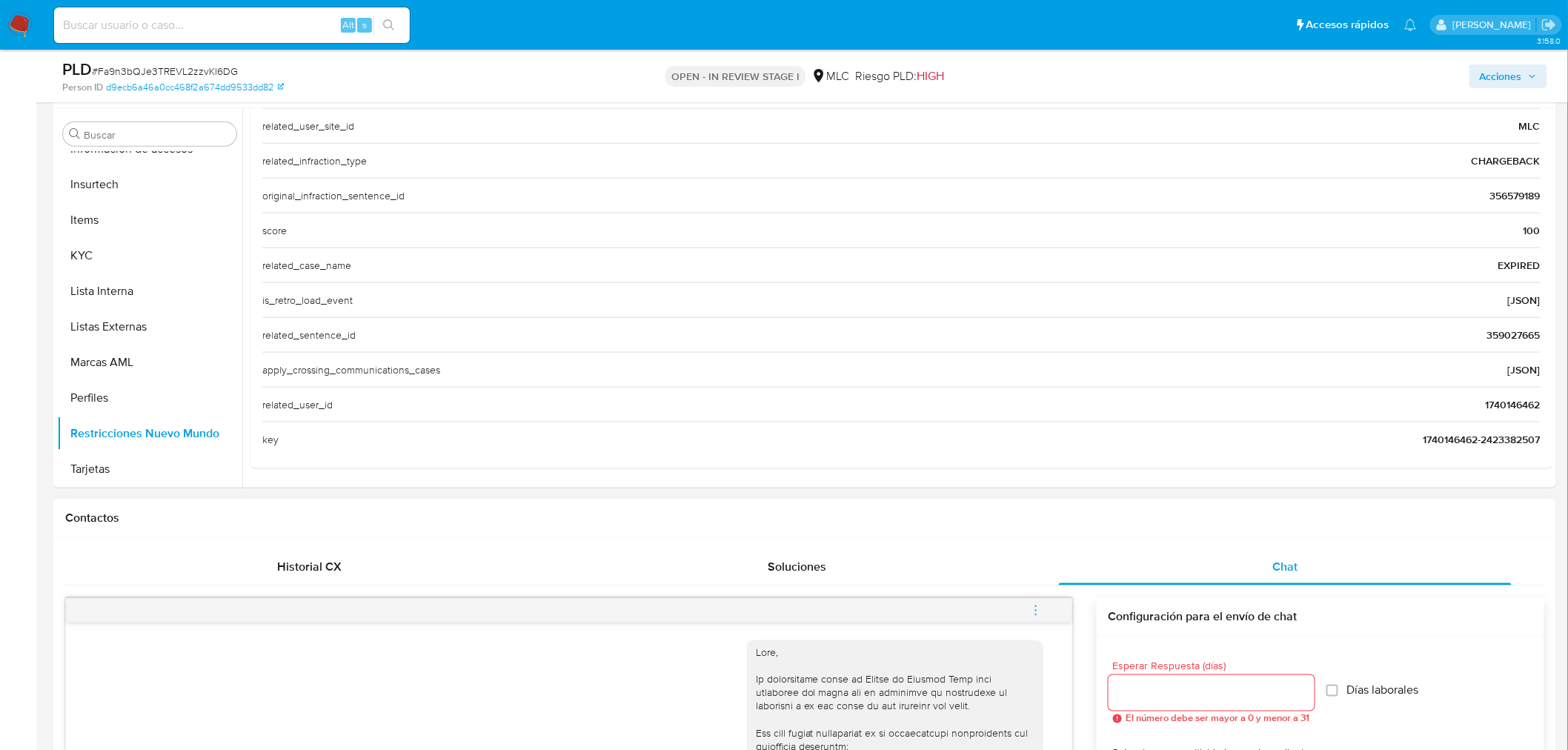
scroll to position [626, 0]
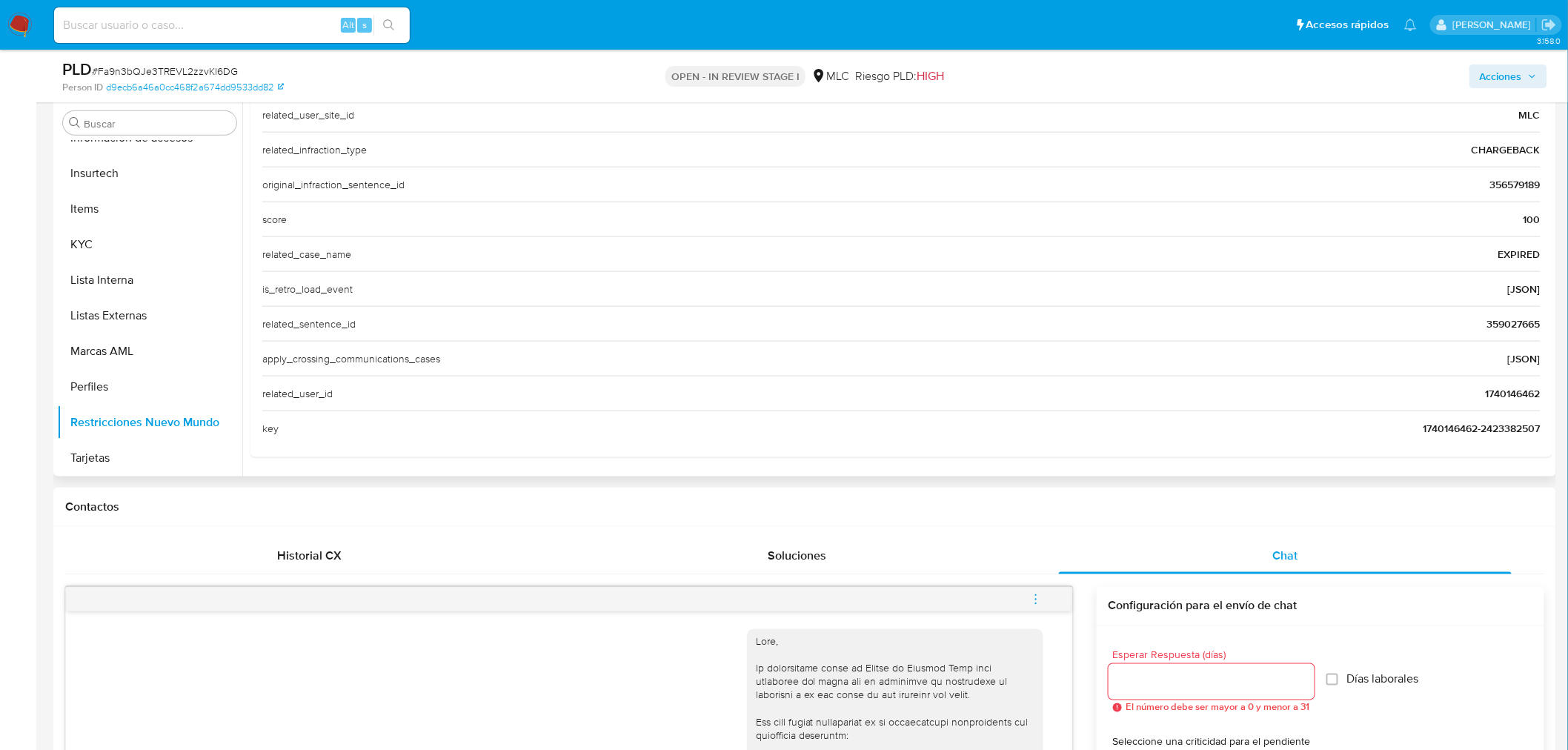
click at [1433, 423] on span "1740146462-2423382507" at bounding box center [1482, 429] width 117 height 15
drag, startPoint x: 312, startPoint y: 186, endPoint x: 1381, endPoint y: 188, distance: 1069.0
click at [1381, 188] on div "original_infraction_sentence_id 356579189" at bounding box center [901, 184] width 1279 height 35
click at [1500, 186] on span "356579189" at bounding box center [1516, 184] width 51 height 15
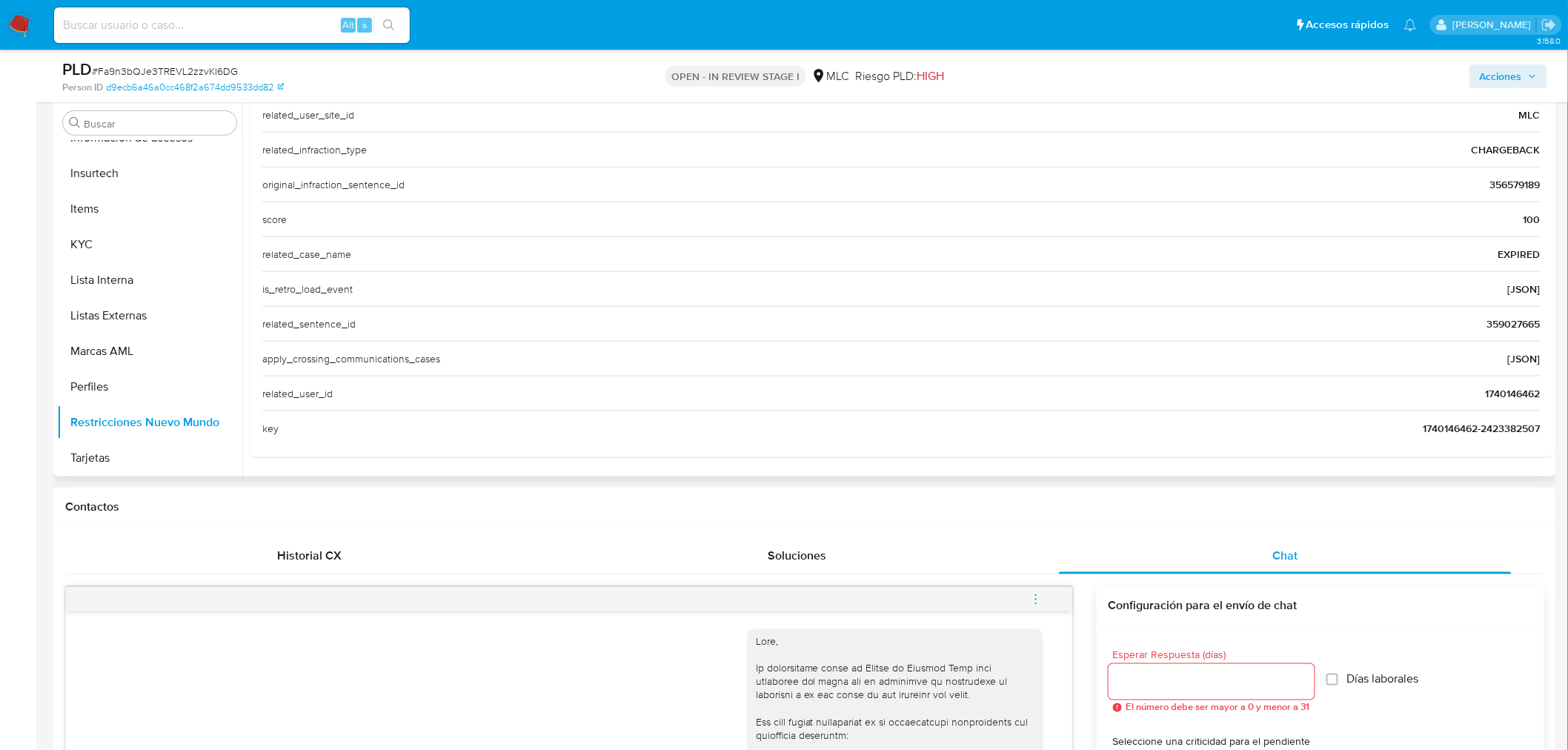
click at [1508, 395] on span "1740146462" at bounding box center [1513, 393] width 55 height 15
click at [1506, 185] on span "356579189" at bounding box center [1516, 184] width 51 height 15
click at [1502, 390] on span "1740146462" at bounding box center [1513, 393] width 55 height 15
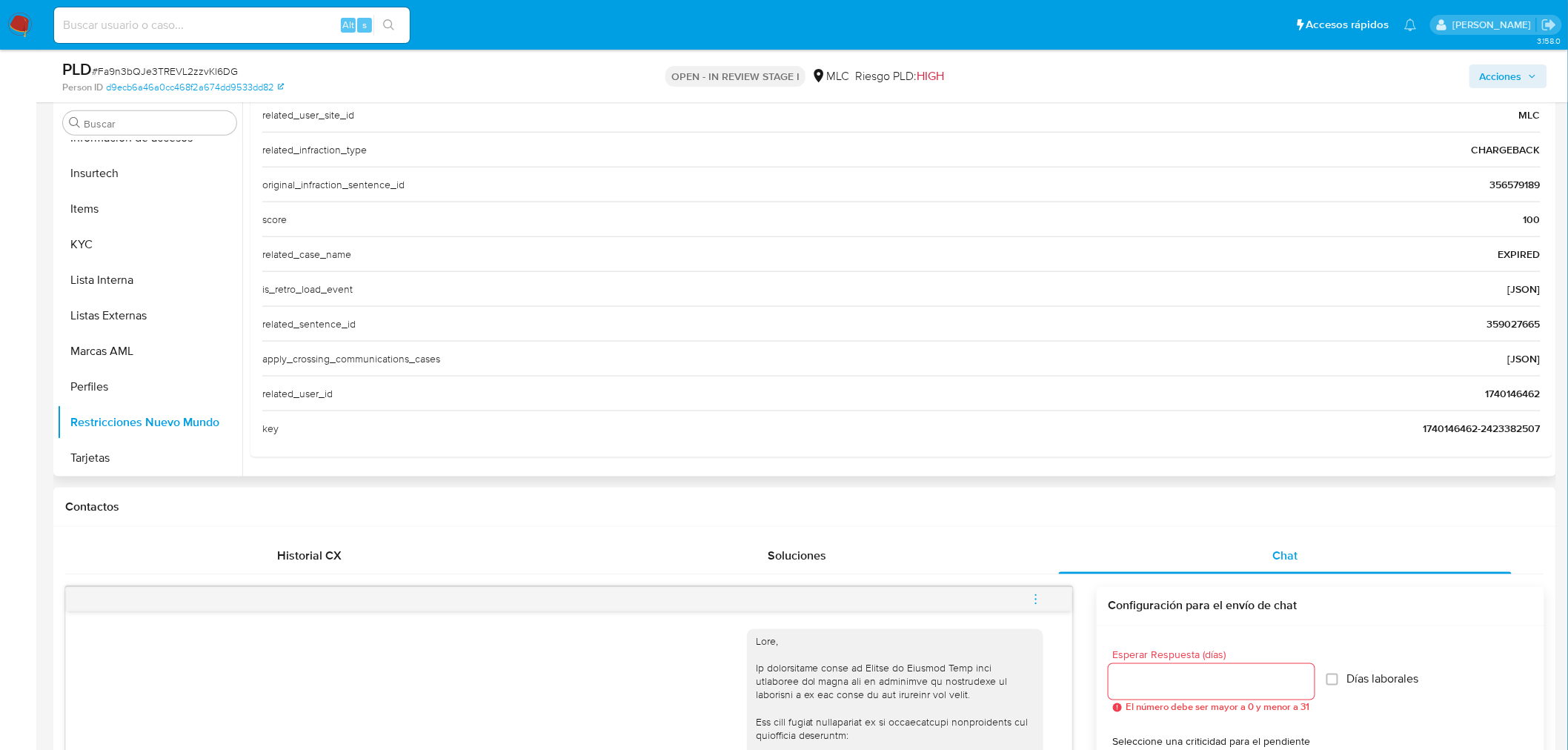
click at [1502, 390] on span "1740146462" at bounding box center [1513, 393] width 55 height 15
click at [1506, 401] on div "related_user_id 1740146462" at bounding box center [901, 392] width 1279 height 35
click at [319, 326] on h3 "related_sentence_id" at bounding box center [309, 324] width 94 height 22
click at [1502, 322] on span "359027665" at bounding box center [1514, 324] width 53 height 15
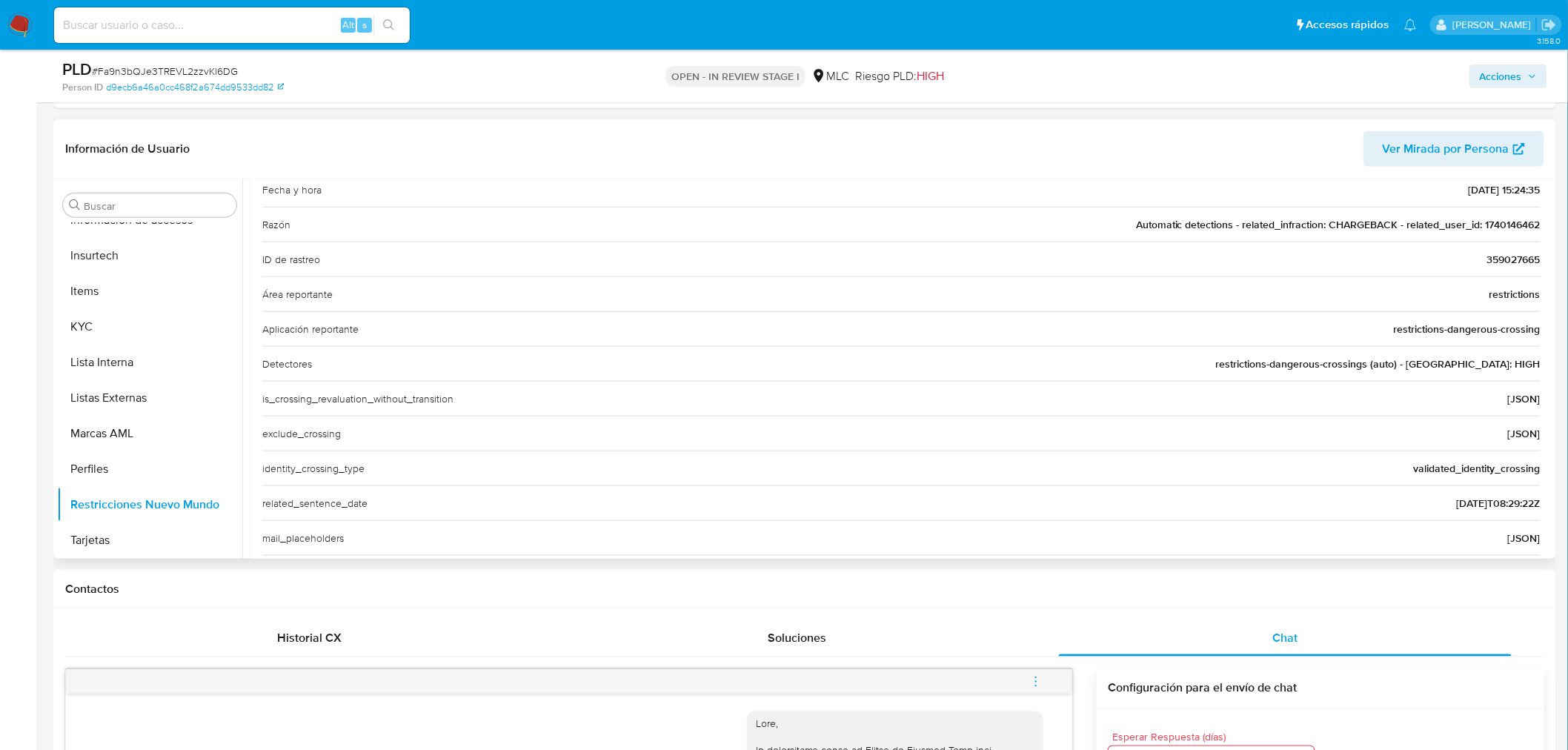
scroll to position [115, 0]
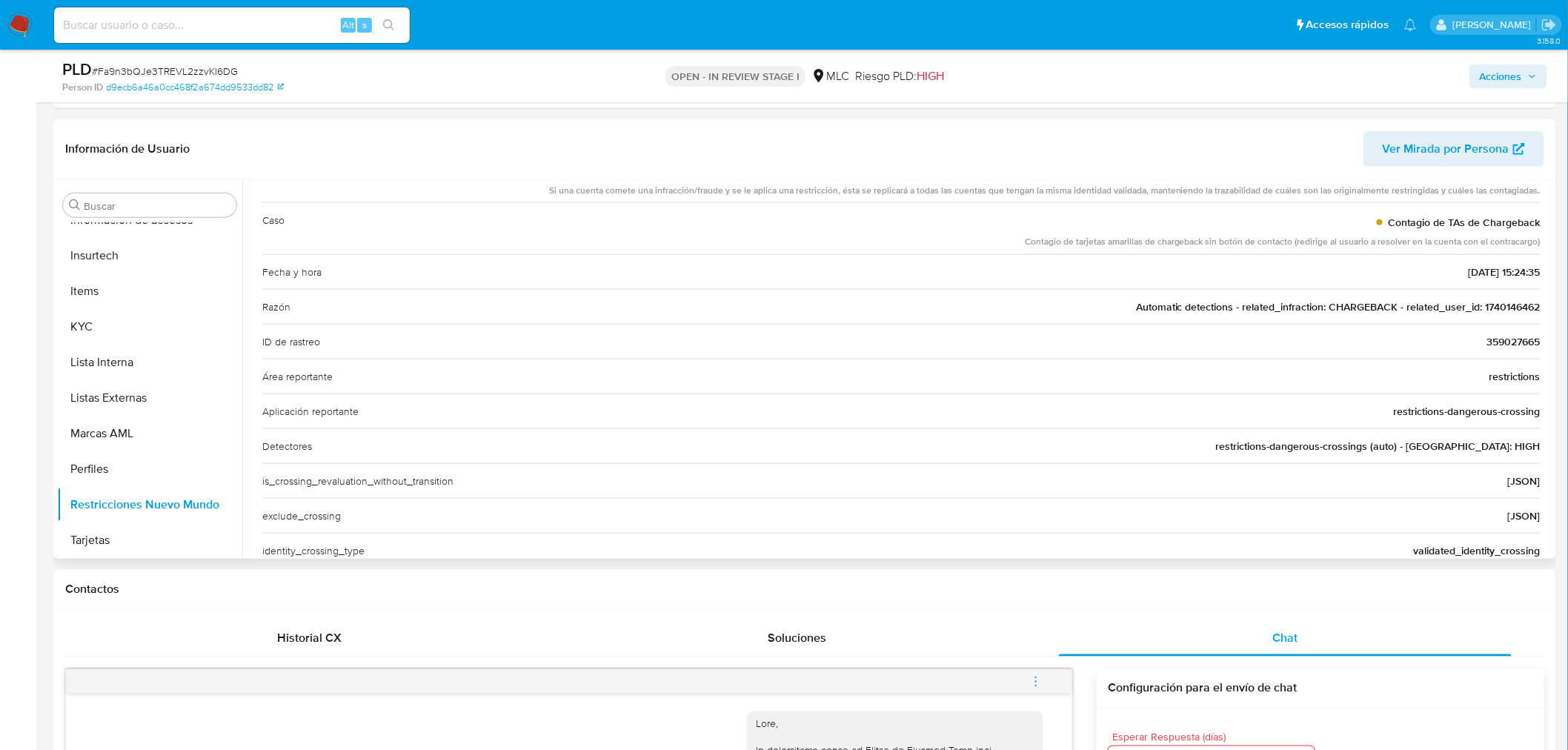
click at [1500, 304] on span "Automatic detections - related_infraction: CHARGEBACK - related_user_id: 174014…" at bounding box center [1339, 307] width 404 height 15
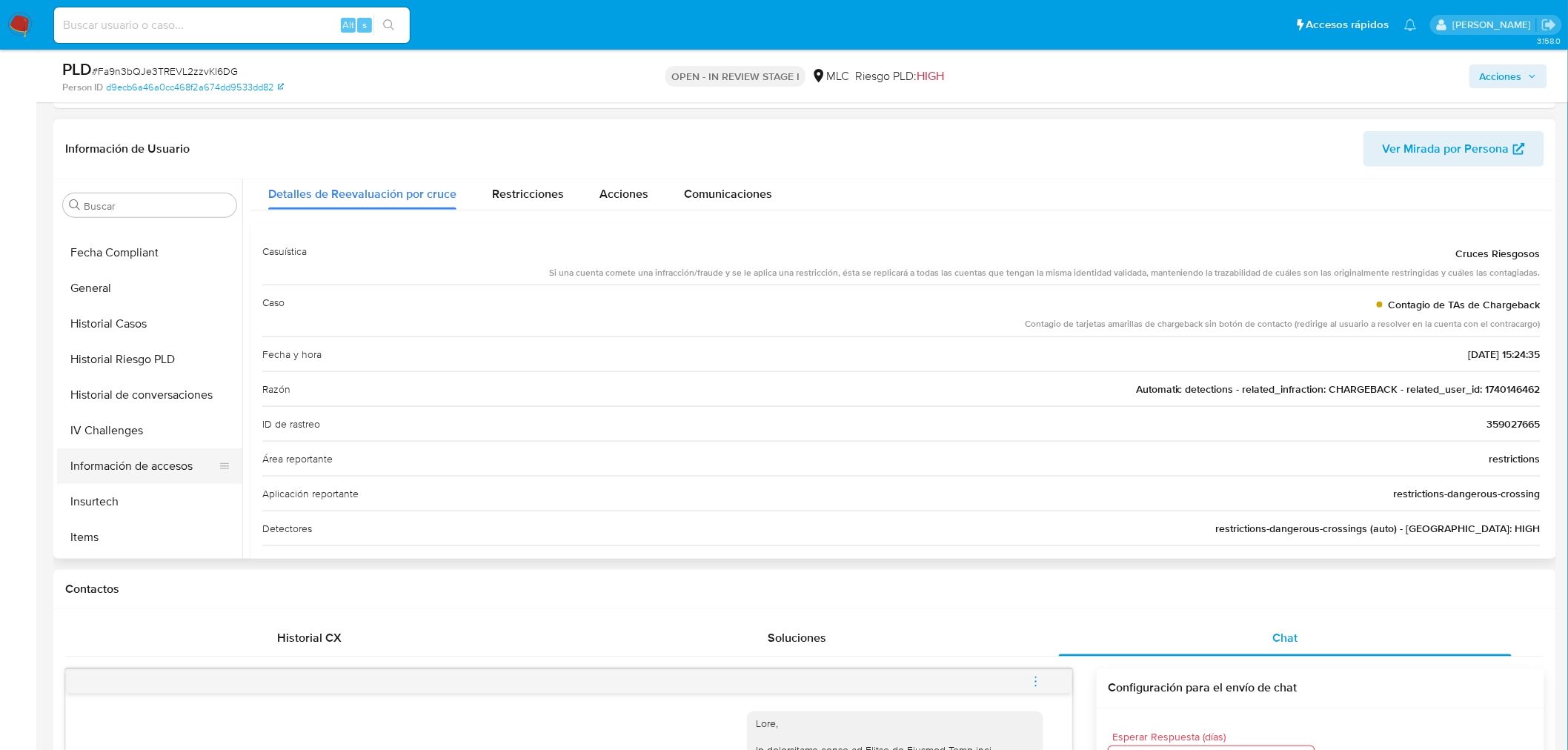
scroll to position [379, 0]
click at [134, 301] on button "General" at bounding box center [143, 289] width 173 height 36
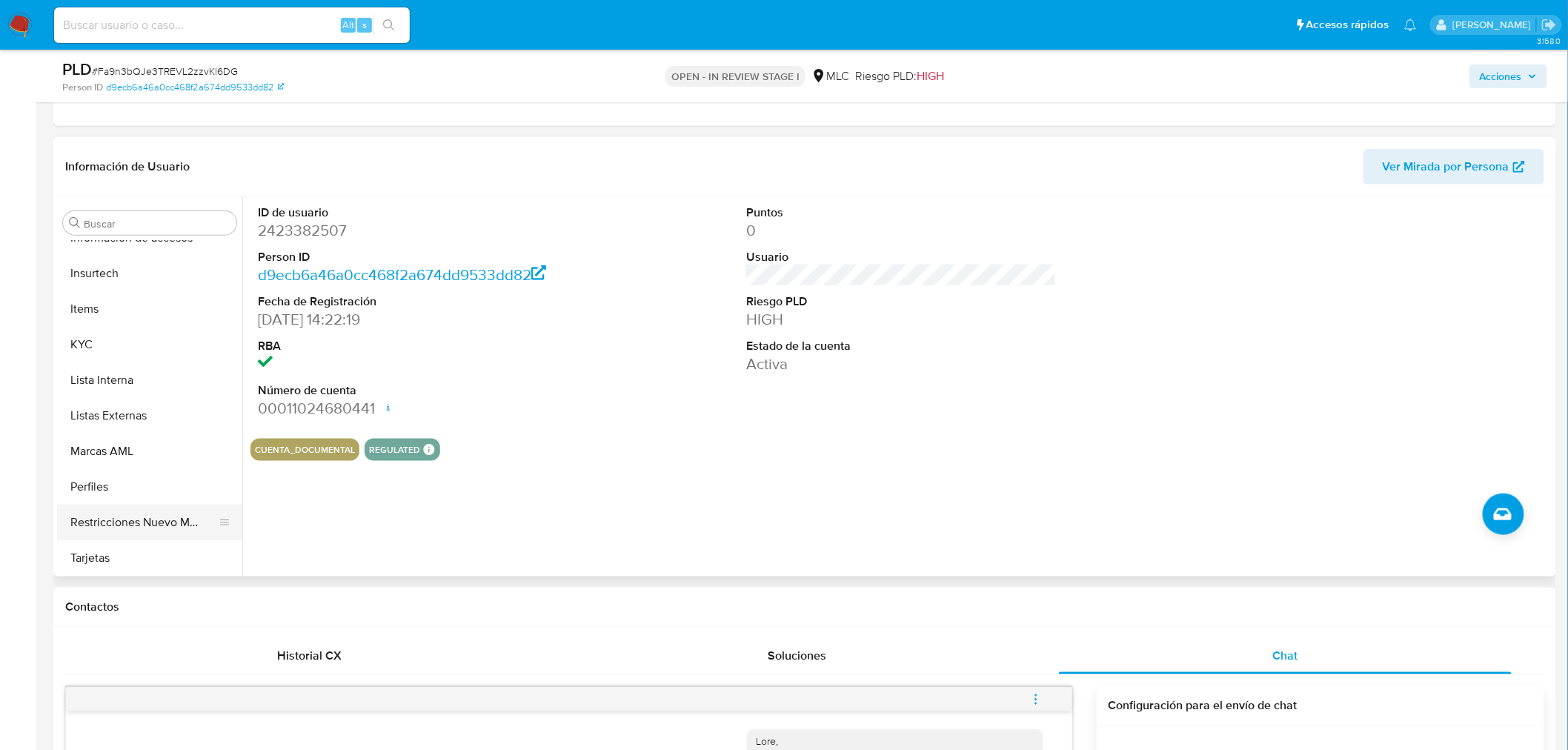
scroll to position [626, 0]
click at [98, 530] on button "Restricciones Nuevo Mundo" at bounding box center [143, 522] width 173 height 36
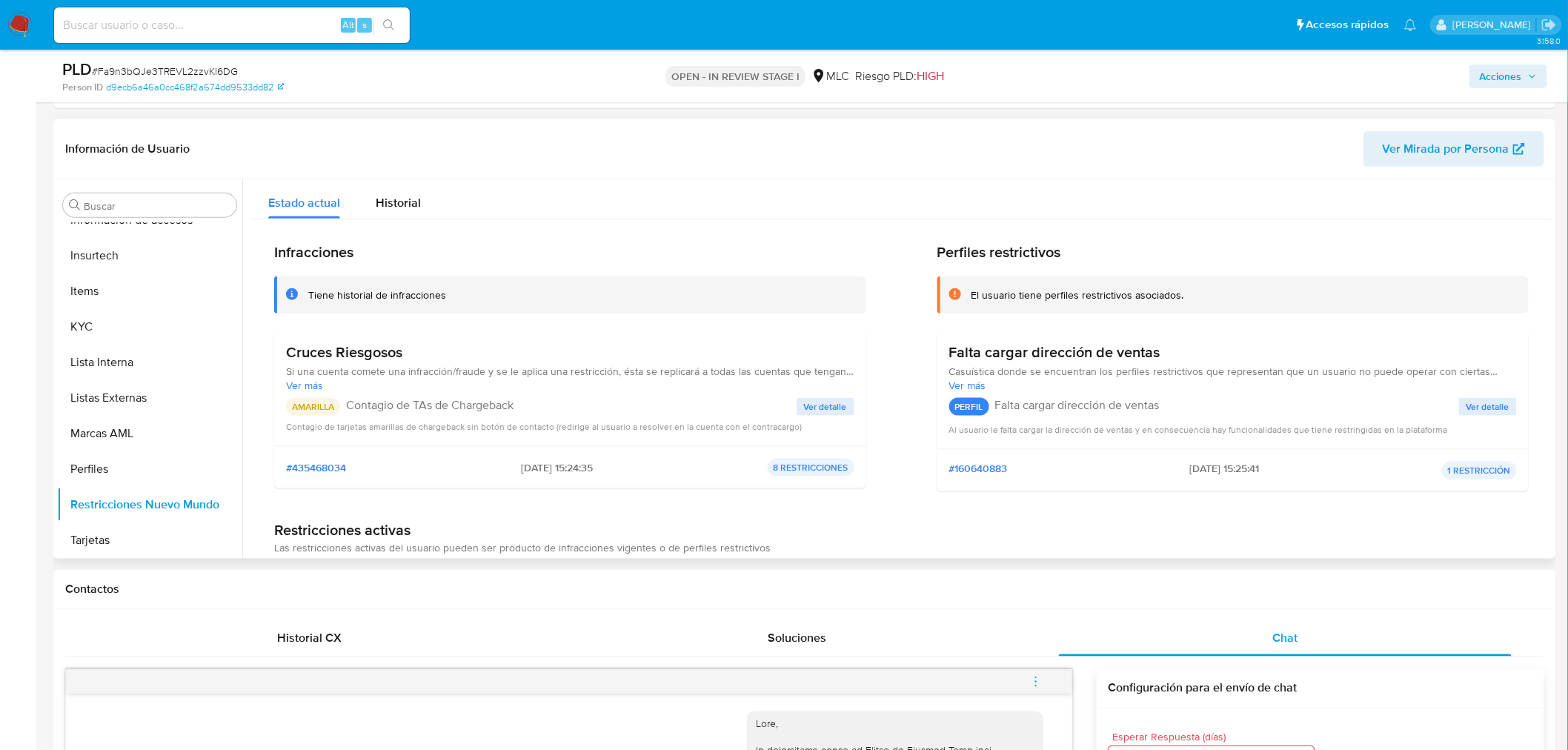
scroll to position [82, 0]
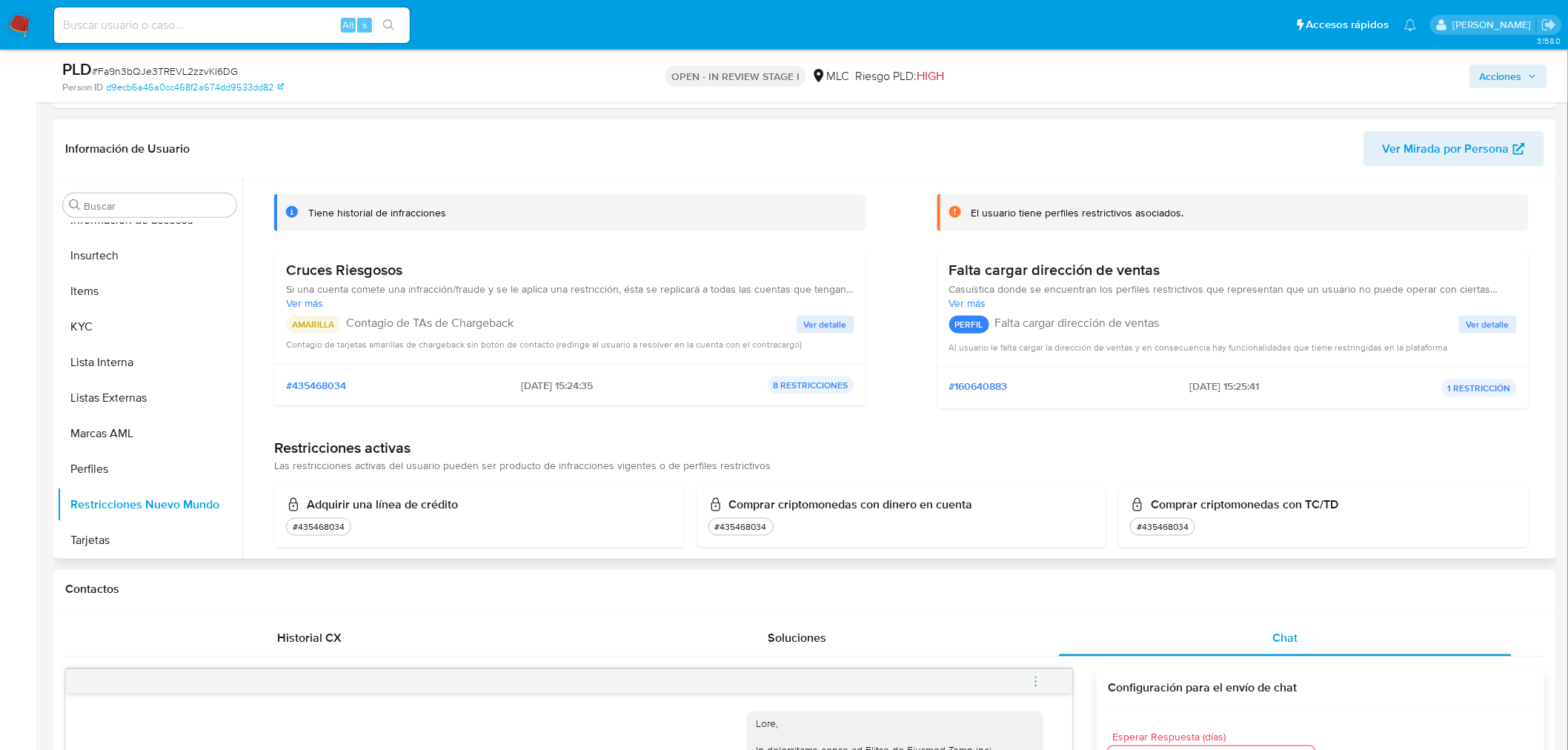
click at [809, 328] on span "Ver detalle" at bounding box center [826, 325] width 43 height 15
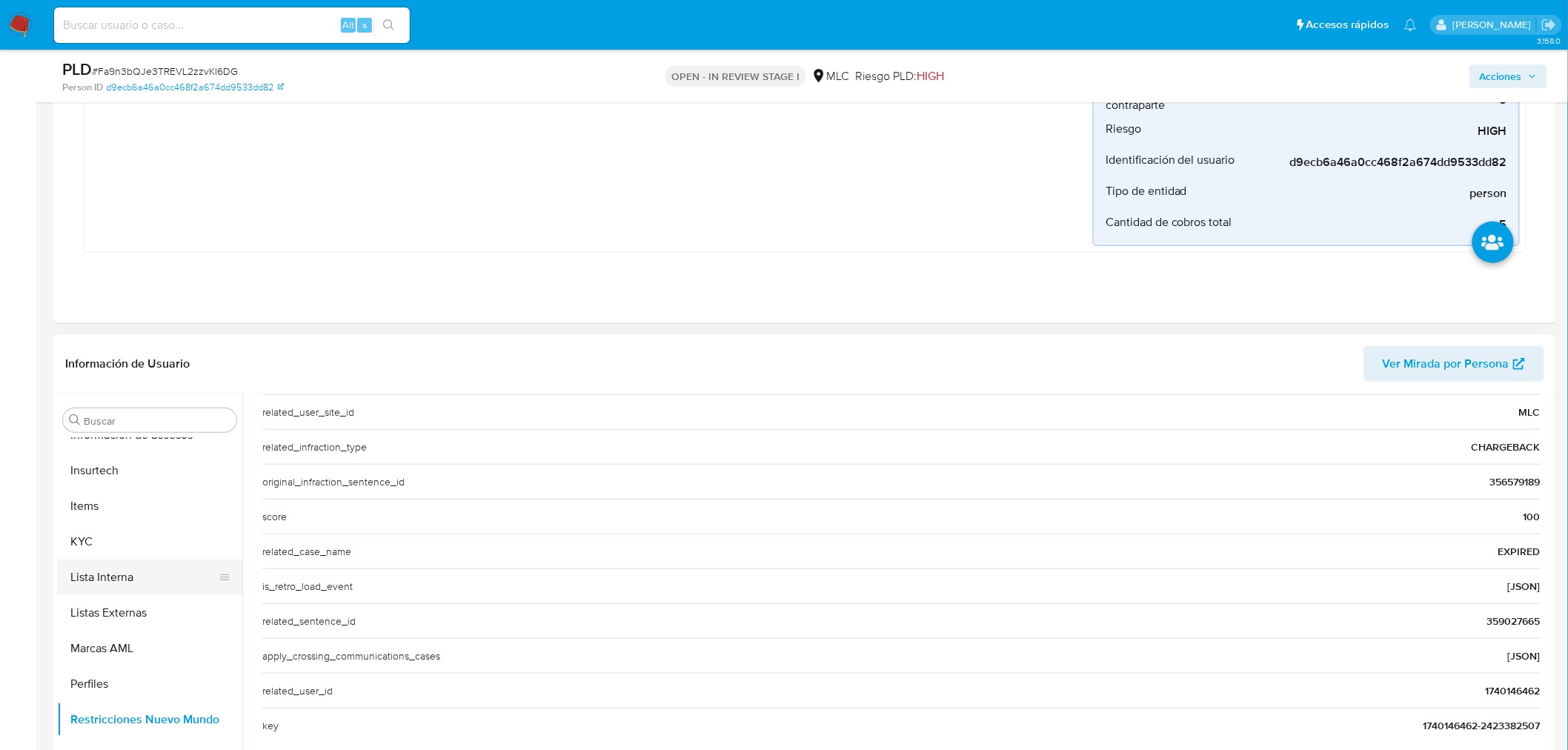
scroll to position [626, 0]
click at [123, 534] on button "KYC" at bounding box center [143, 541] width 173 height 36
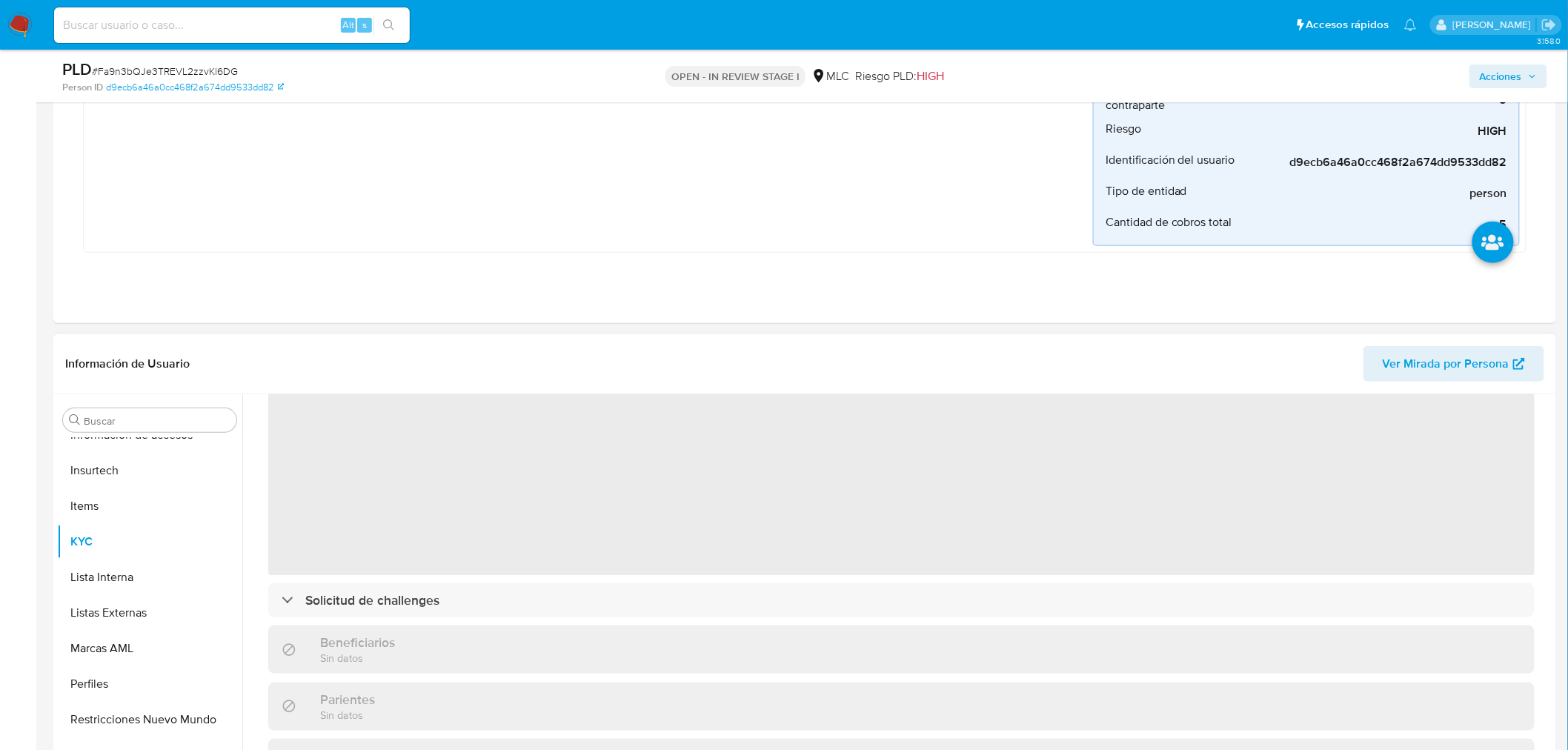
scroll to position [0, 0]
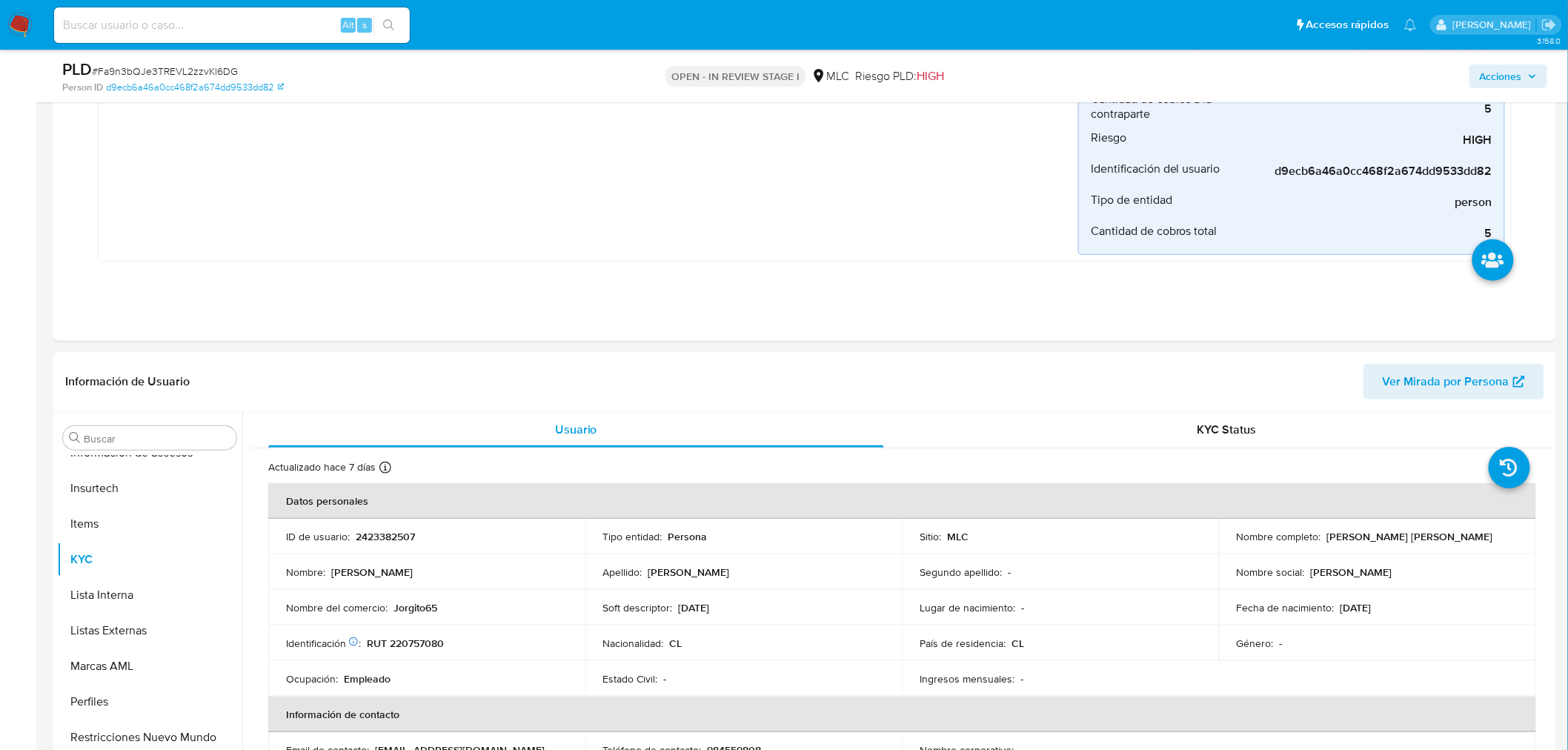
click at [1399, 535] on p "Cristobal Andres Novoa Barrios" at bounding box center [1410, 537] width 166 height 13
click at [1414, 539] on p "Cristobal Andres Novoa Barrios" at bounding box center [1410, 537] width 166 height 13
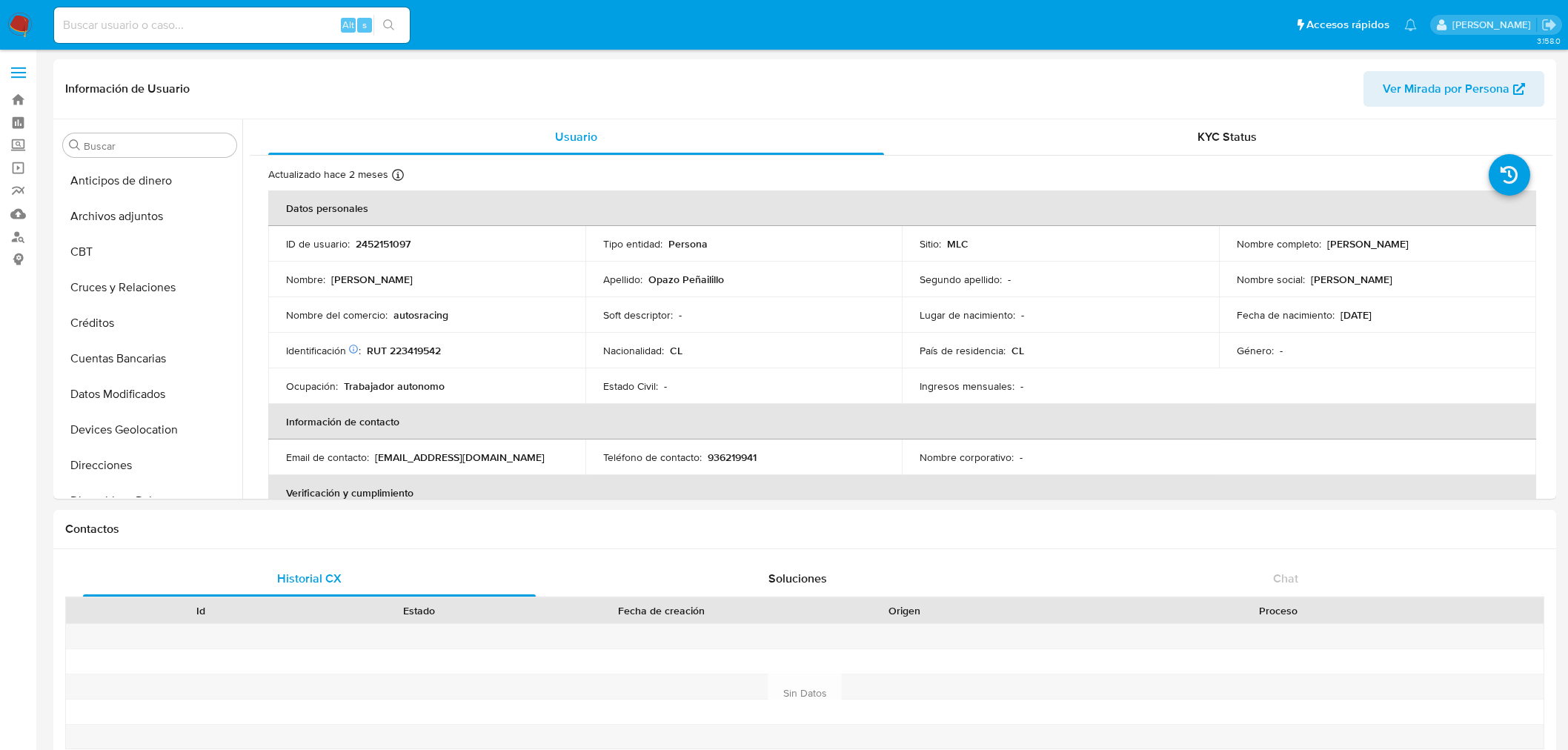
select select "50"
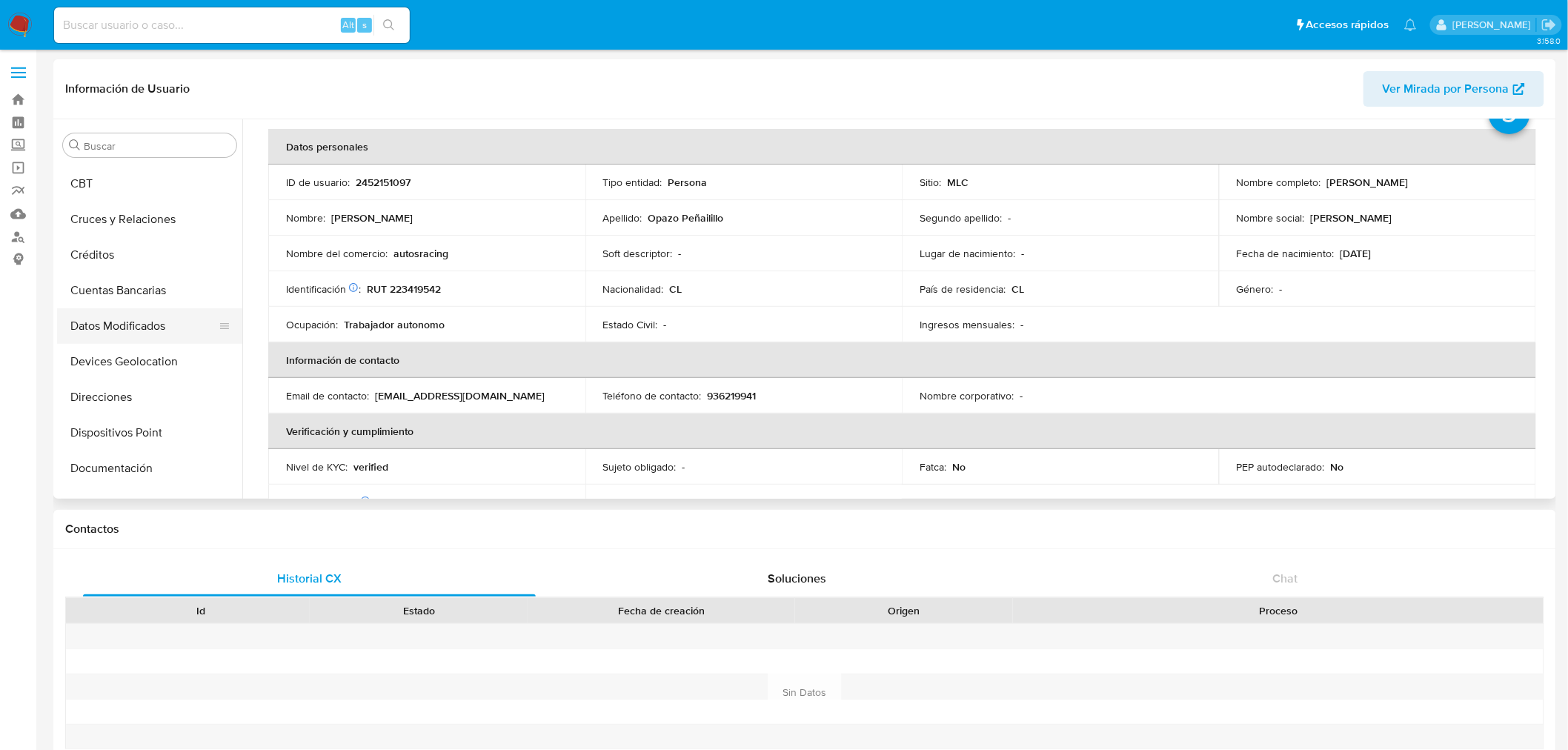
scroll to position [12, 0]
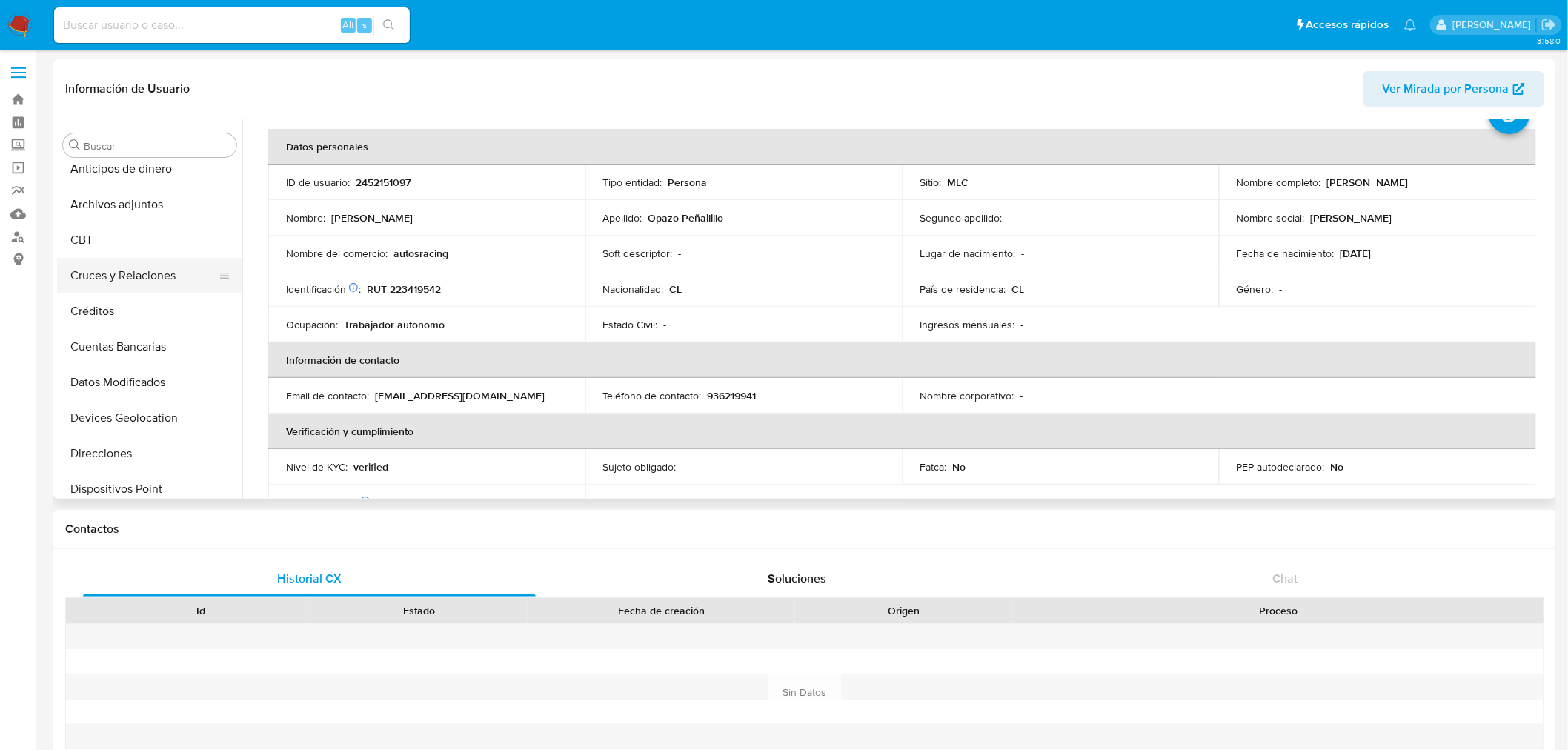
click at [122, 274] on button "Cruces y Relaciones" at bounding box center [143, 275] width 173 height 36
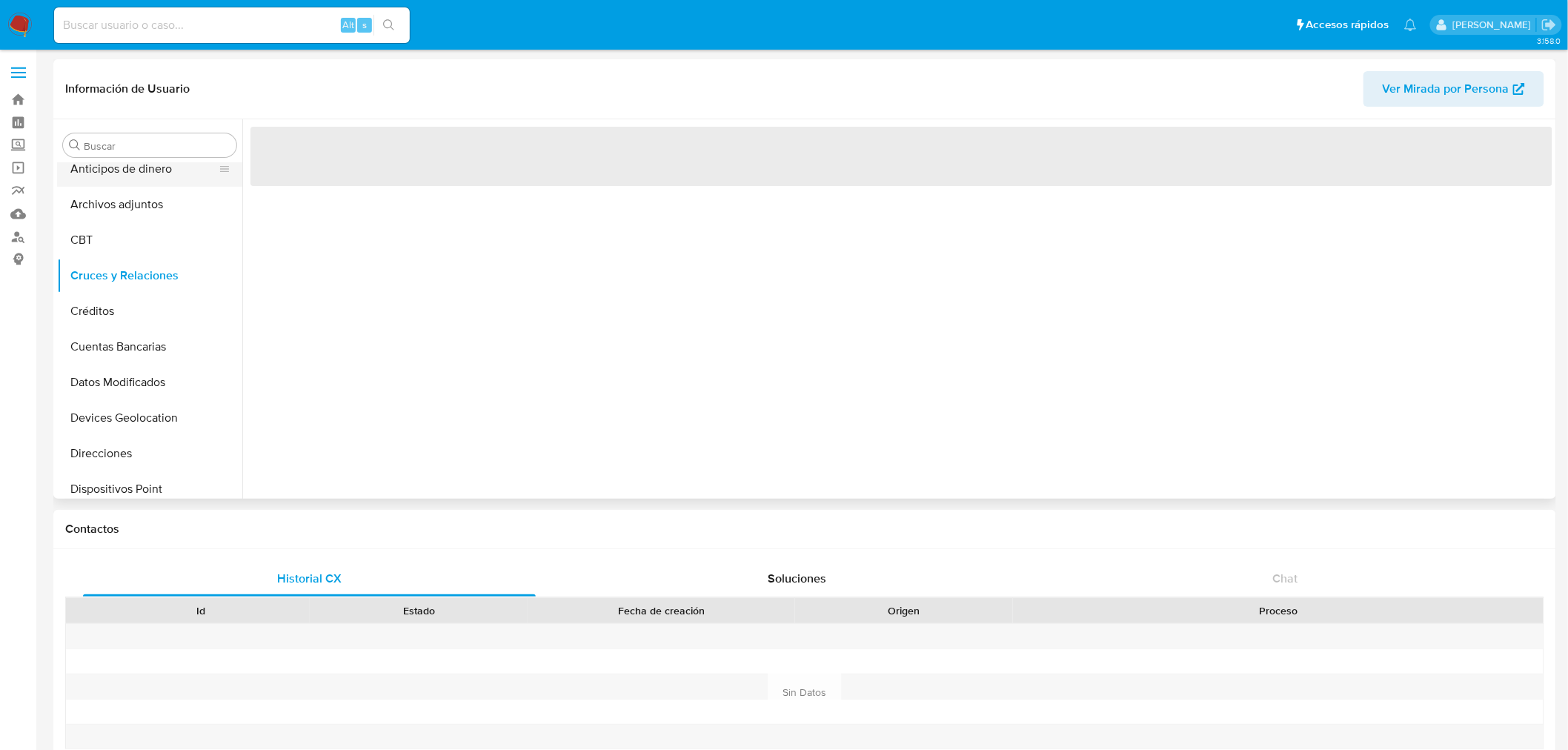
scroll to position [0, 0]
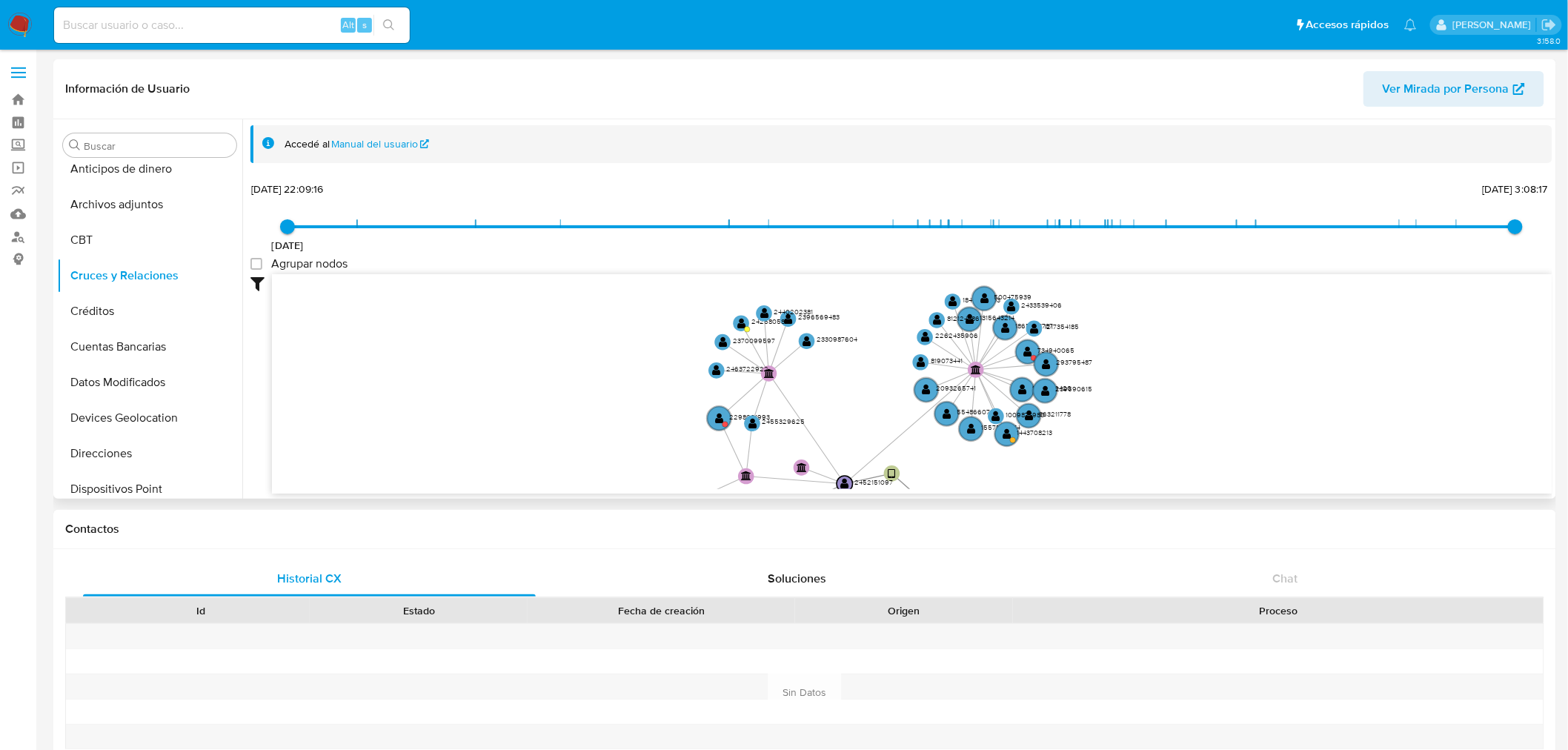
drag, startPoint x: 864, startPoint y: 333, endPoint x: 877, endPoint y: 398, distance: 66.3
click at [877, 398] on icon "device-682bc7e8585ec27e769793b0  user-2452151097  2452151097 user-2450972216 …" at bounding box center [913, 382] width 1281 height 215
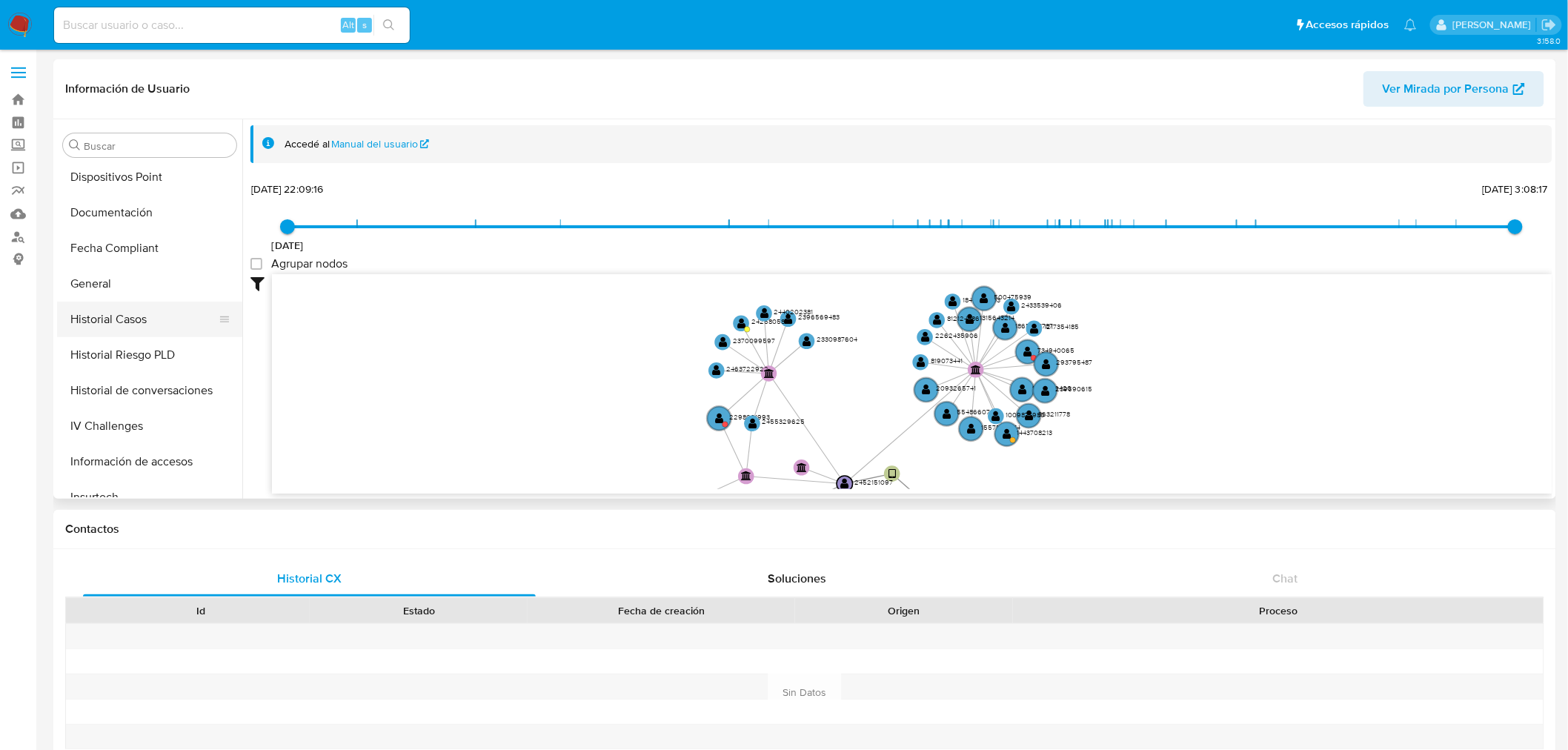
scroll to position [329, 0]
click at [122, 304] on button "Historial Casos" at bounding box center [143, 315] width 173 height 36
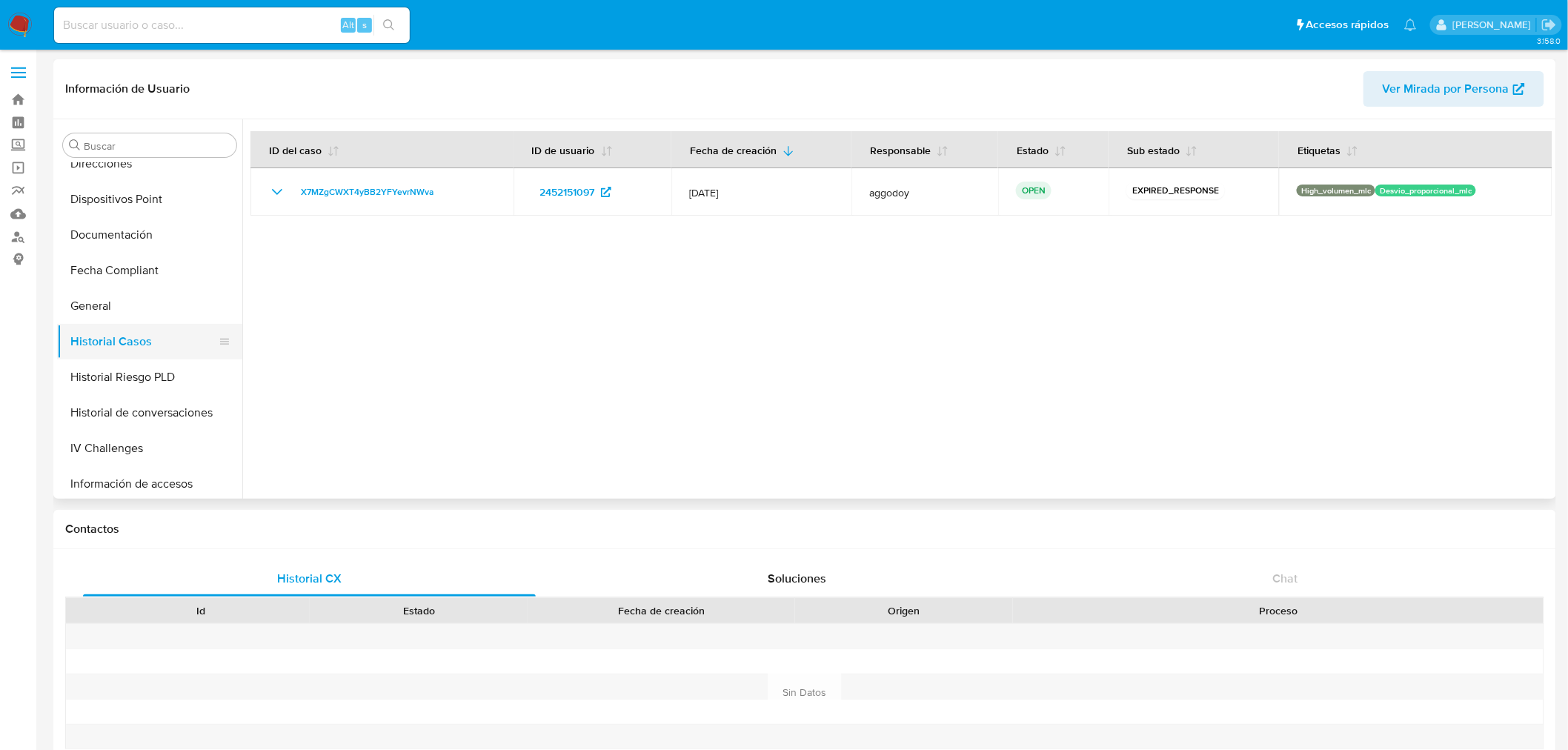
scroll to position [329, 0]
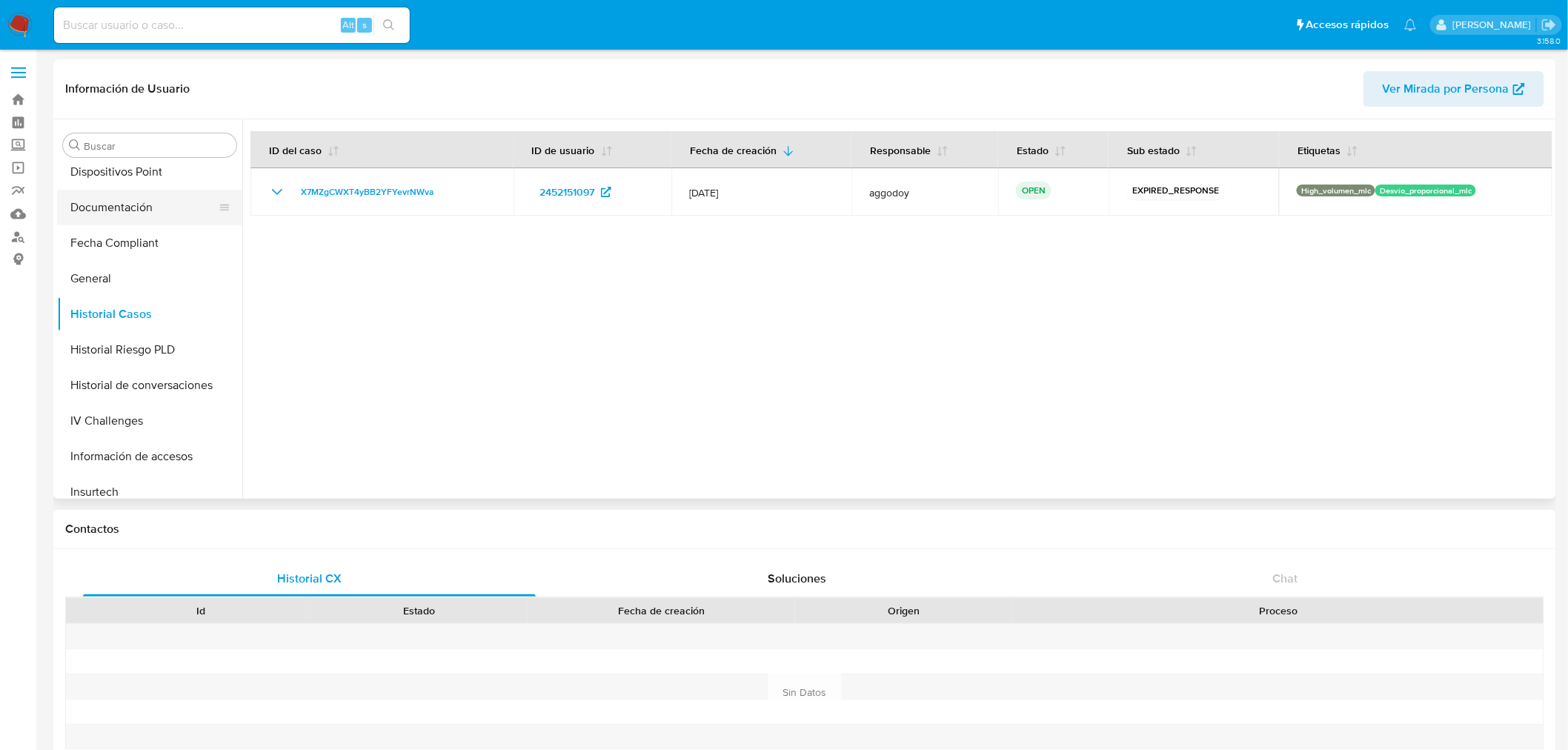
click at [94, 203] on button "Documentación" at bounding box center [143, 208] width 173 height 36
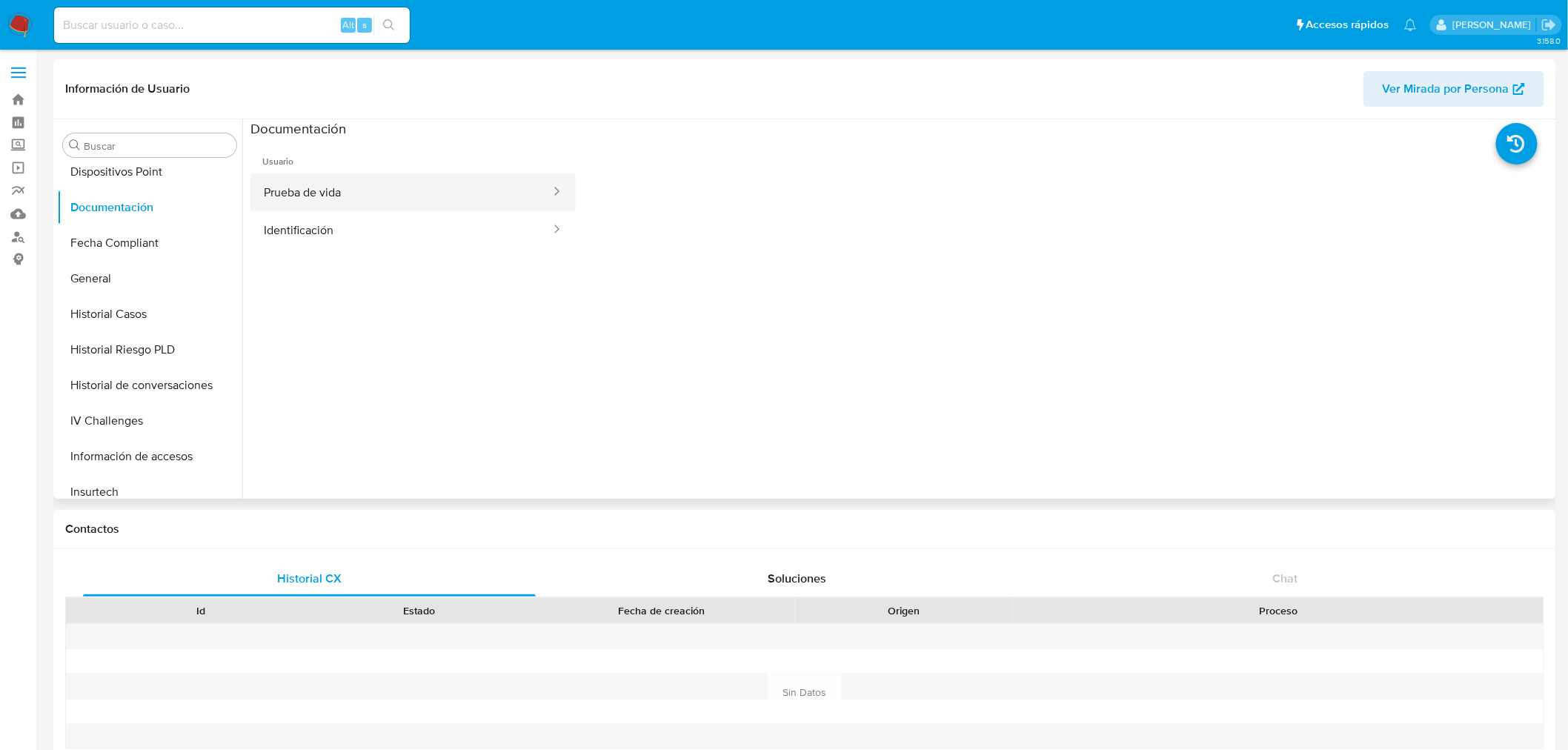
click at [328, 179] on button "Prueba de vida" at bounding box center [402, 192] width 301 height 37
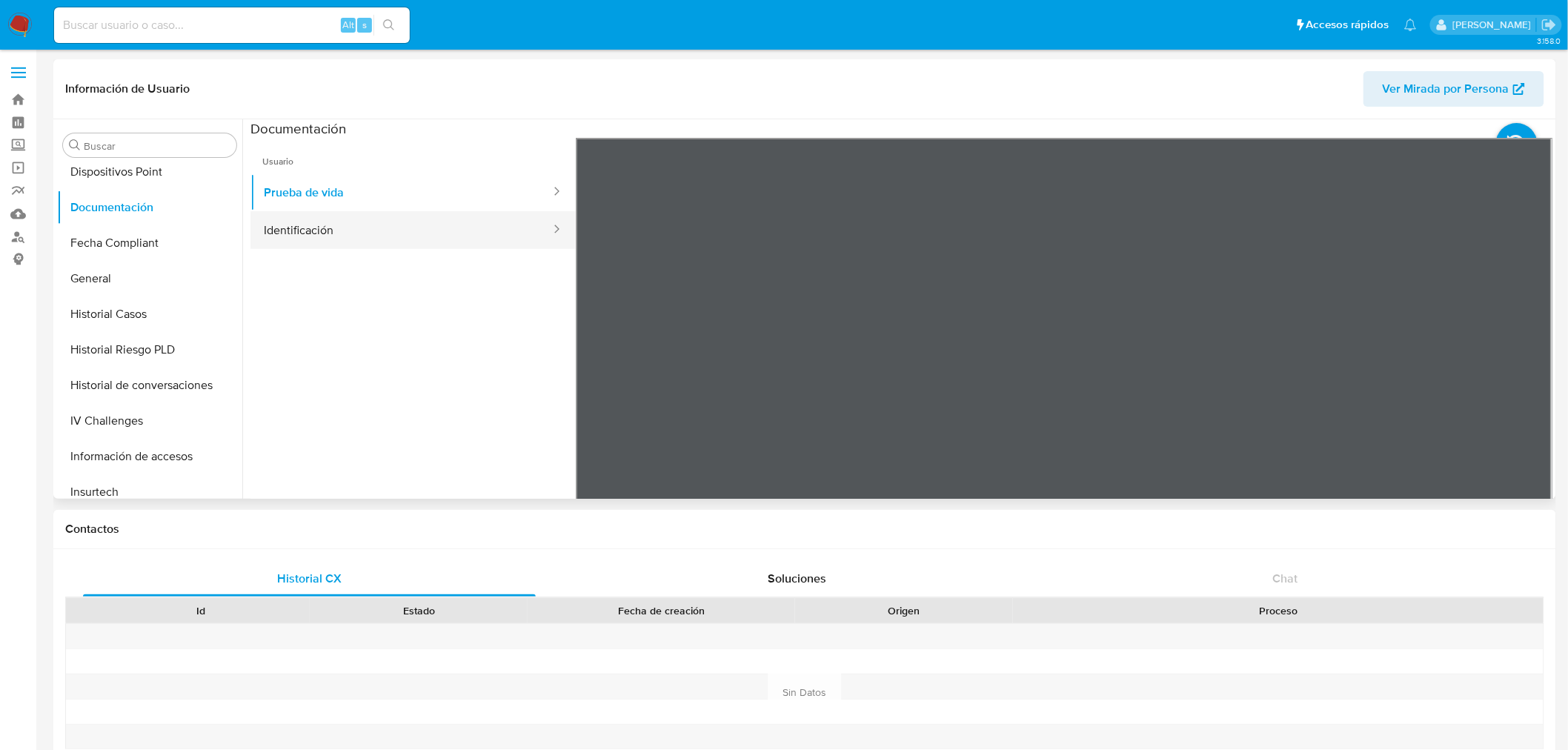
click at [391, 235] on button "Identificación" at bounding box center [402, 230] width 301 height 37
click at [1531, 380] on icon at bounding box center [1534, 379] width 30 height 30
click at [325, 203] on button "Prueba de vida" at bounding box center [402, 192] width 301 height 37
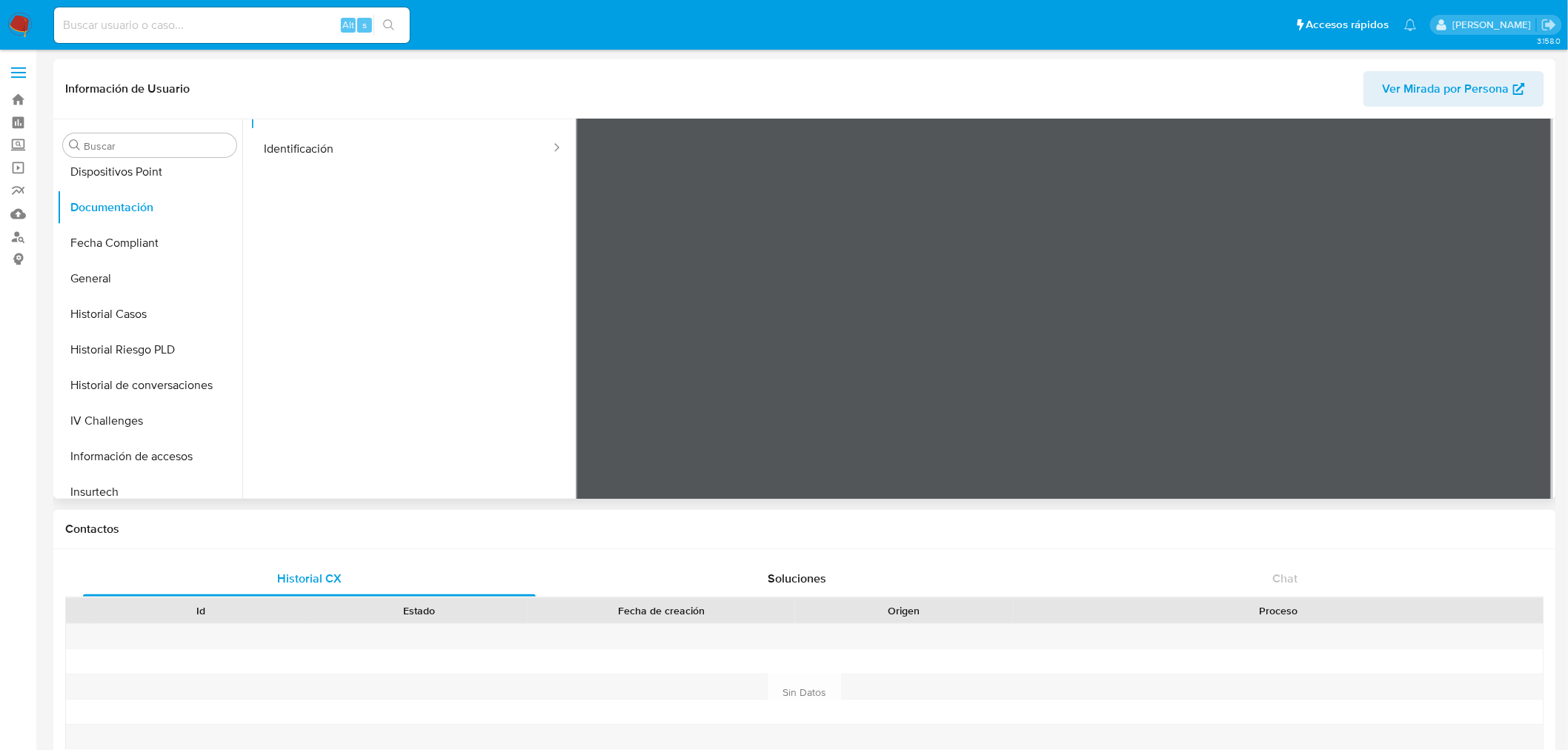
scroll to position [82, 0]
click at [217, 27] on input at bounding box center [232, 25] width 356 height 20
paste input "359027665"
type input "359027665"
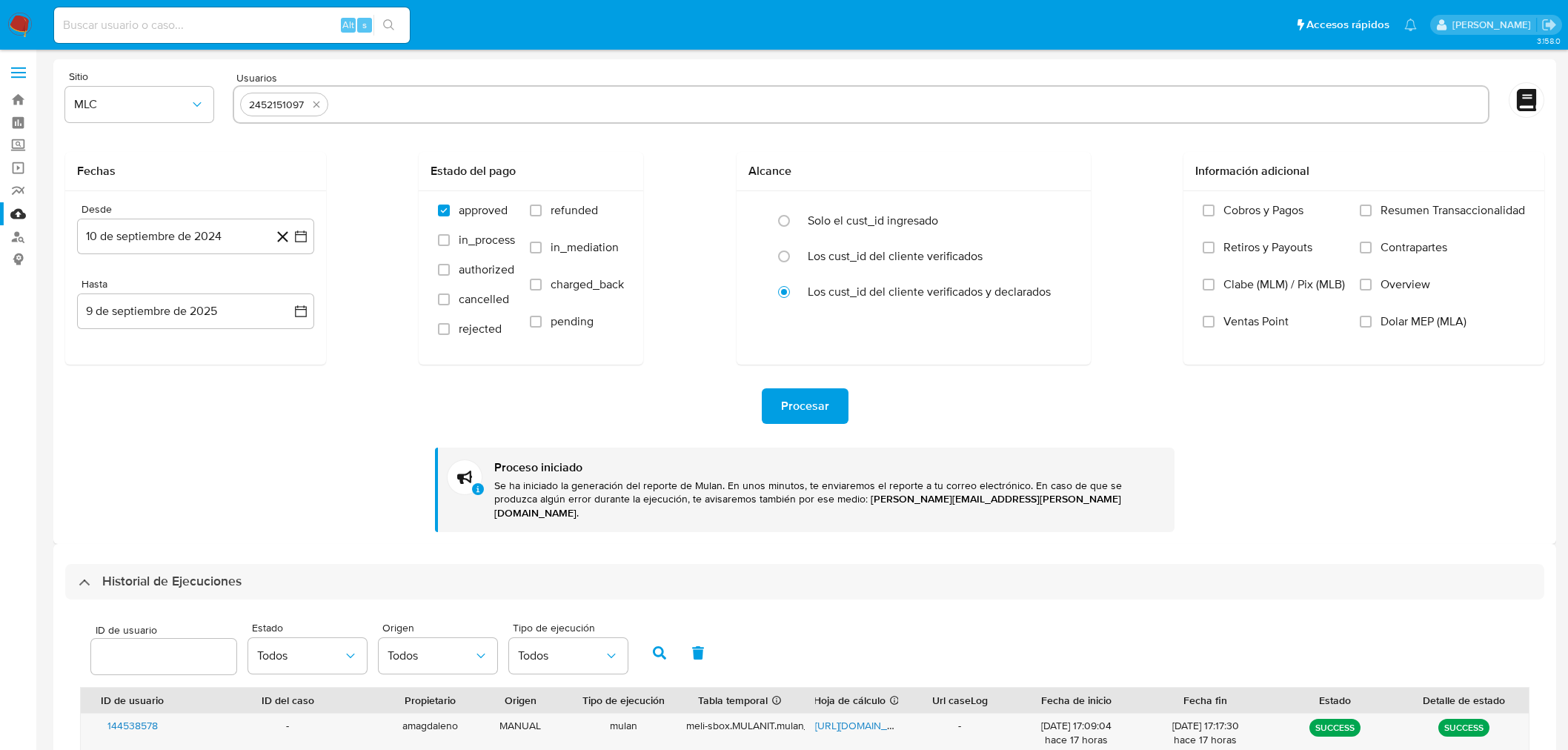
select select "10"
click at [12, 226] on link "Buscador de personas" at bounding box center [88, 237] width 176 height 23
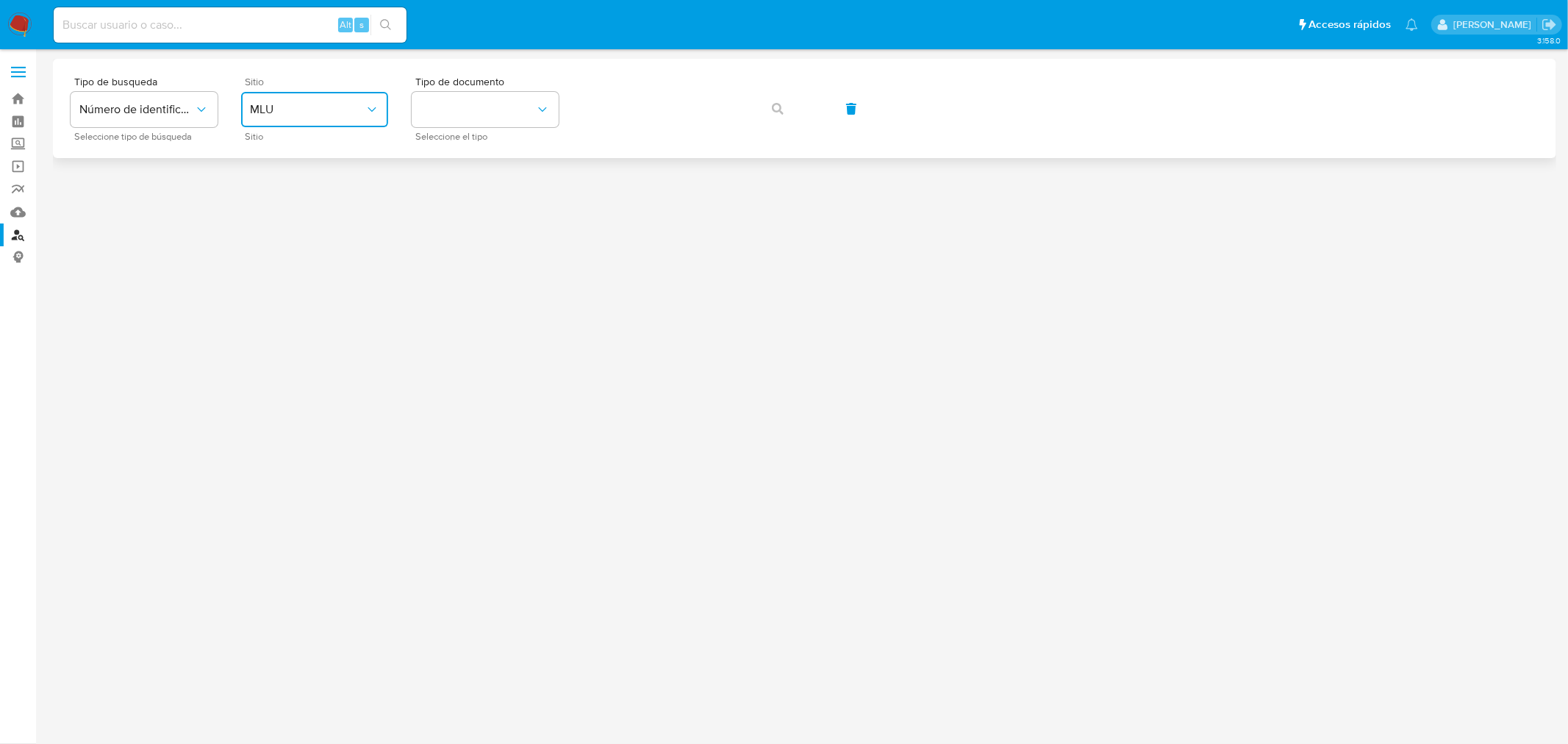
click at [290, 111] on span "MLU" at bounding box center [306, 110] width 114 height 15
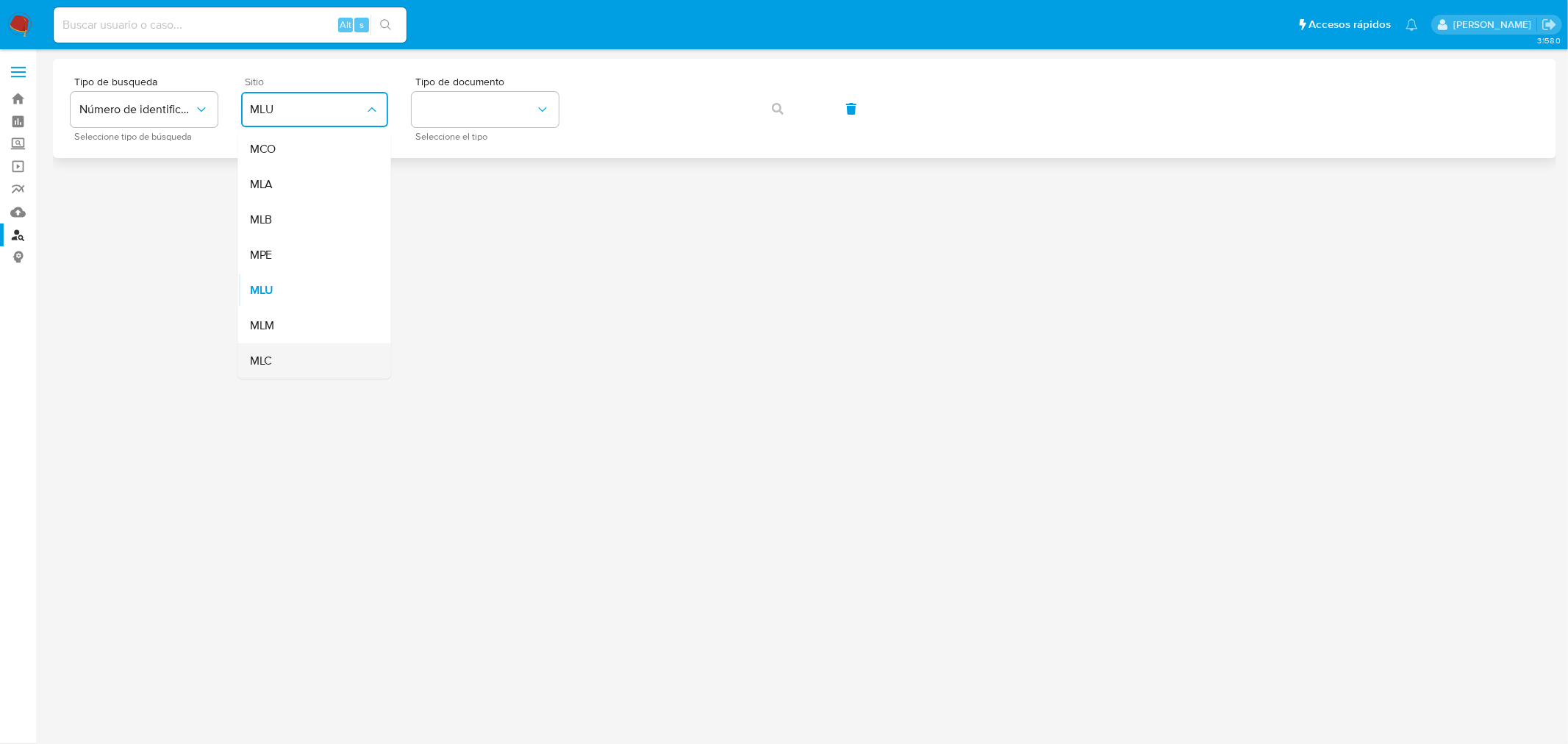
click at [255, 361] on span "MLC" at bounding box center [261, 361] width 23 height 15
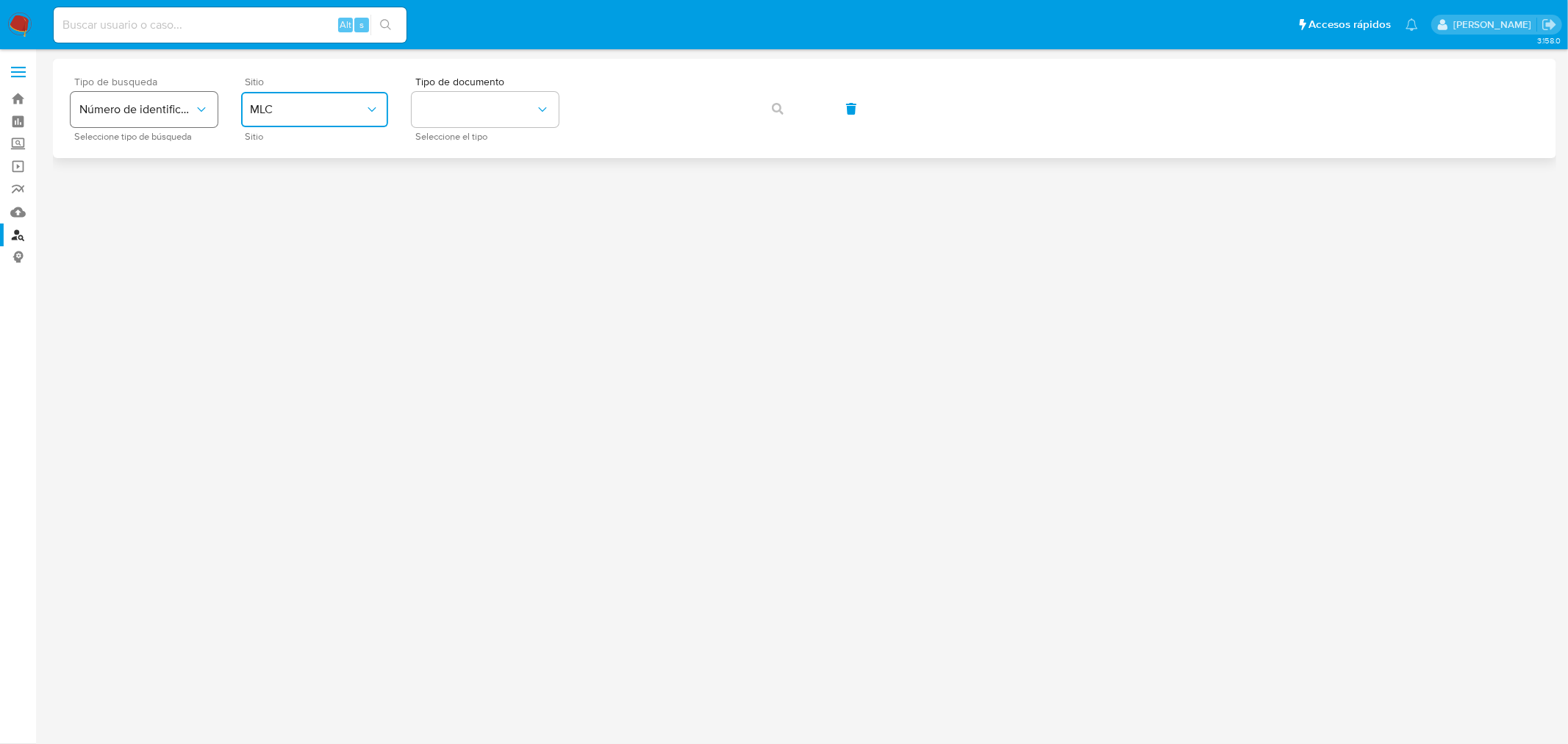
click at [164, 100] on button "Número de identificación" at bounding box center [144, 110] width 147 height 35
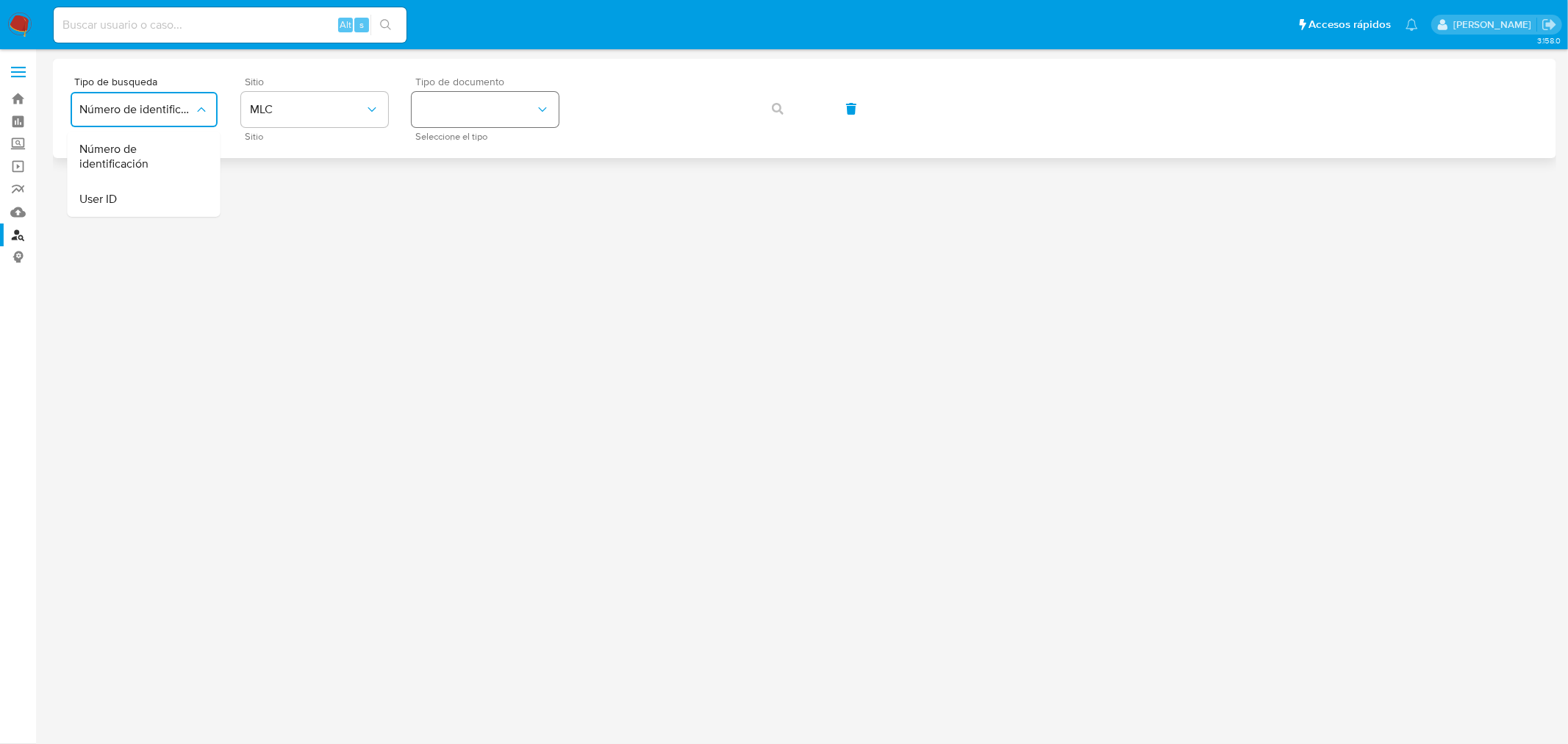
click at [508, 111] on button "identificationType" at bounding box center [485, 110] width 147 height 35
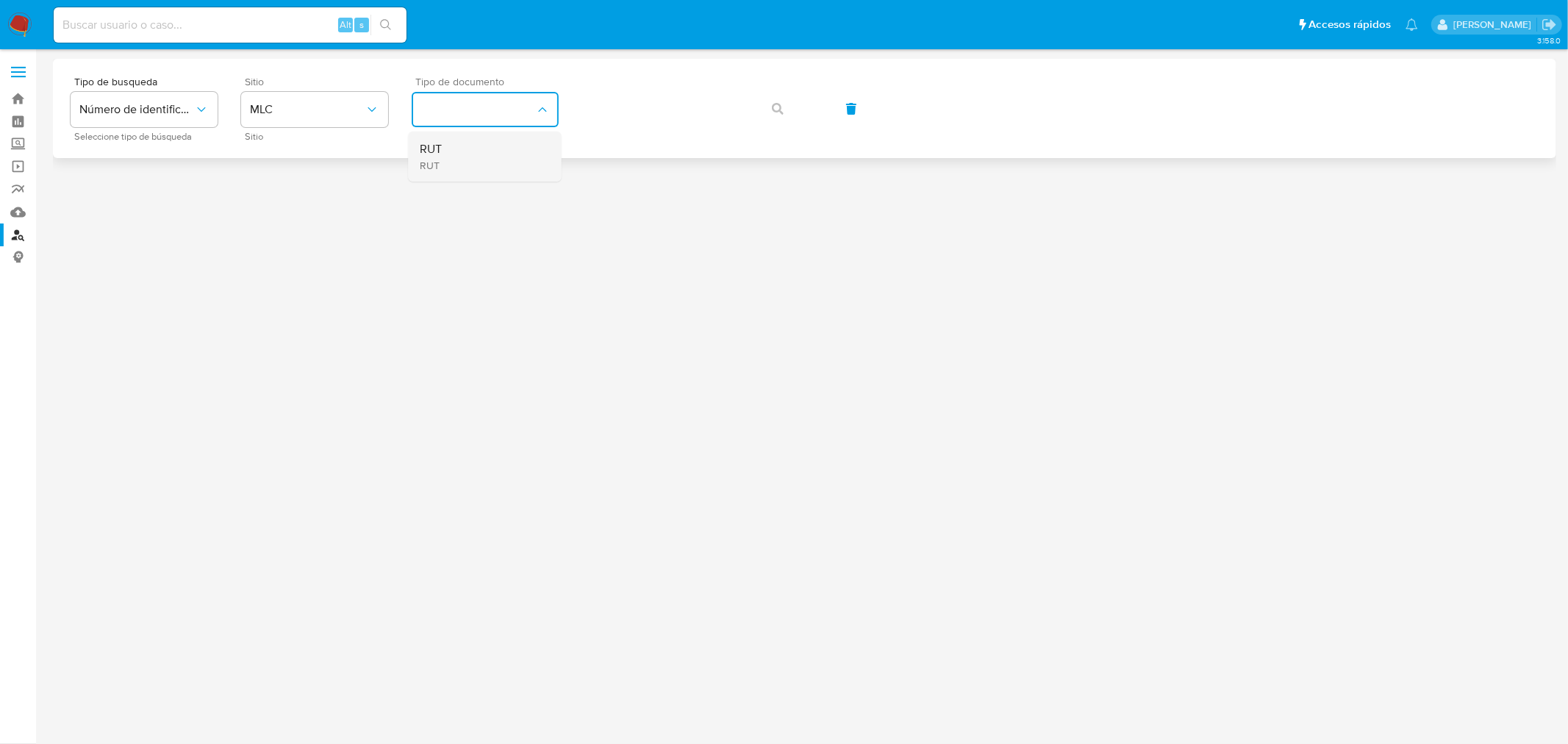
click at [494, 170] on div "RUT RUT" at bounding box center [481, 157] width 121 height 50
click at [792, 105] on button "button" at bounding box center [778, 109] width 50 height 35
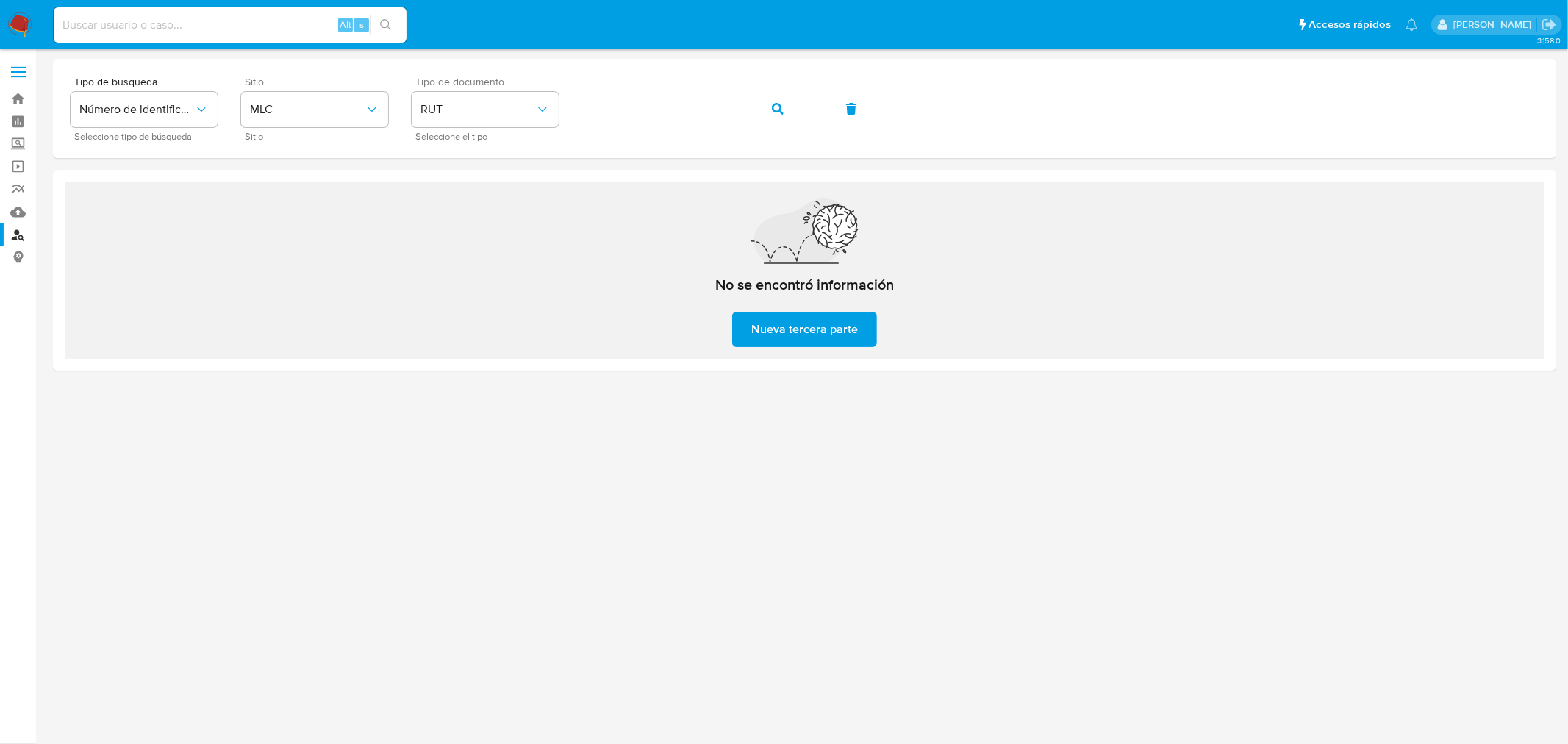
click at [499, 231] on div "No se encontró información Nueva tercera parte" at bounding box center [805, 270] width 1480 height 177
click at [771, 114] on span "button" at bounding box center [777, 109] width 12 height 33
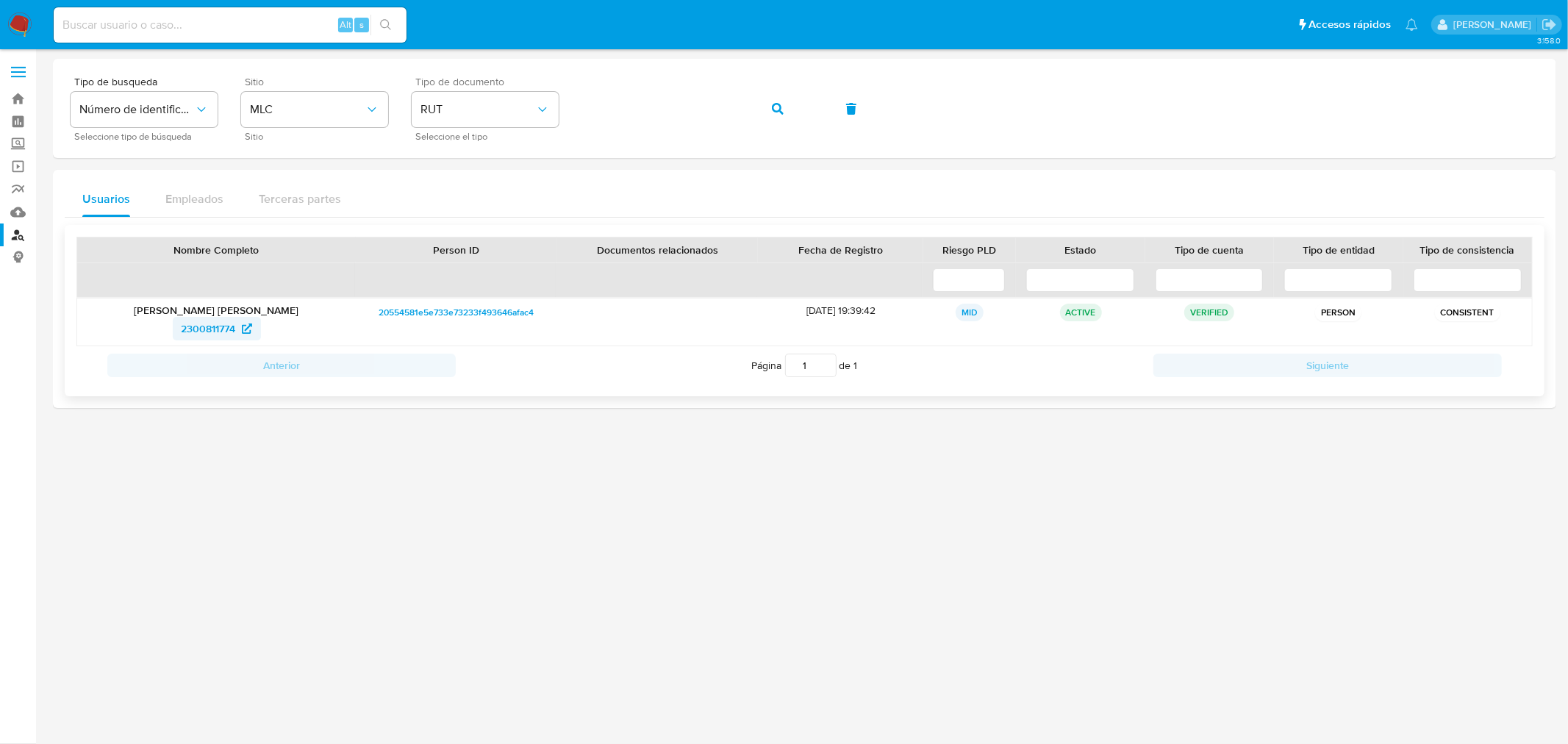
click at [220, 331] on span "2300811774" at bounding box center [209, 328] width 55 height 23
click at [764, 108] on button "button" at bounding box center [778, 109] width 50 height 35
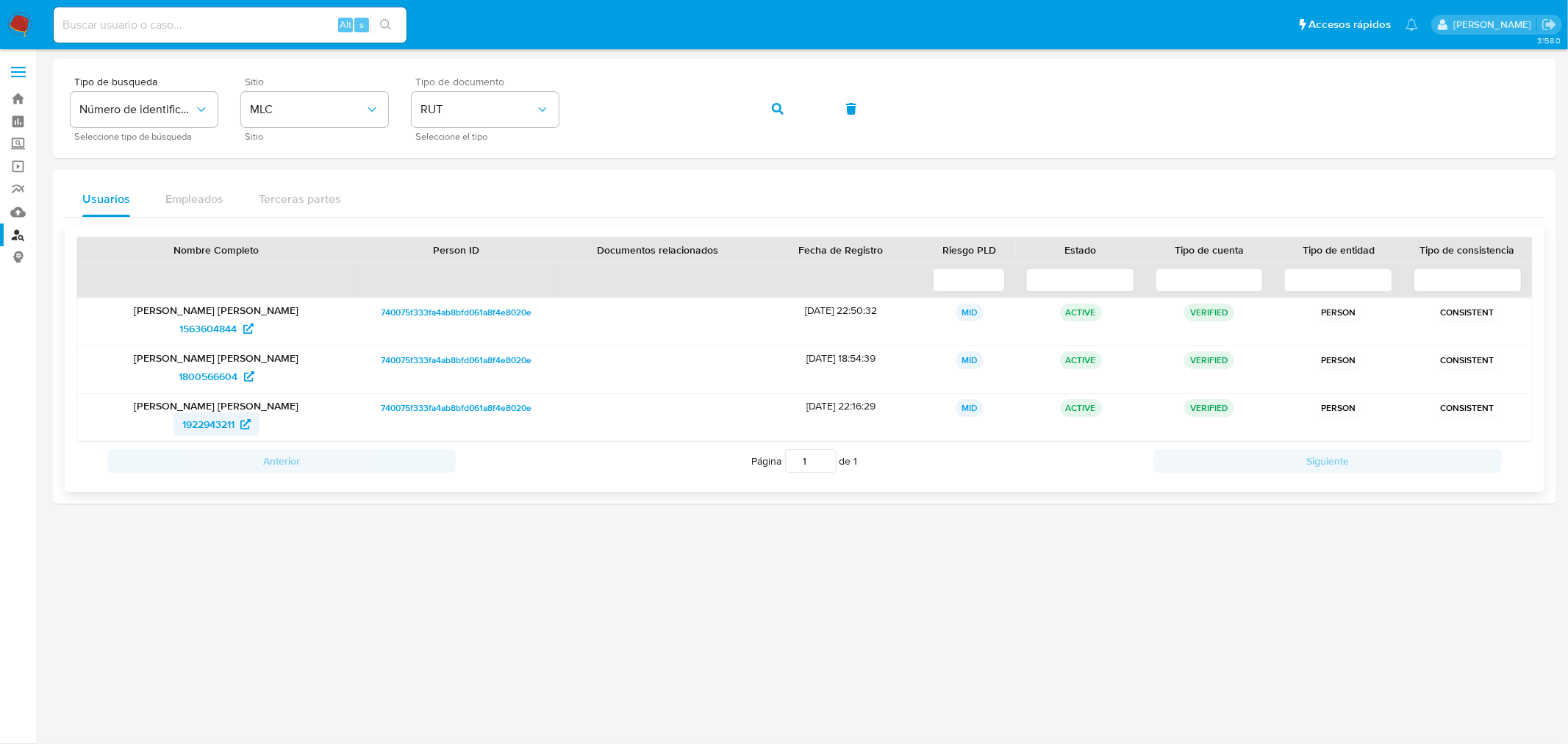
click at [199, 424] on span "1922943211" at bounding box center [208, 424] width 52 height 23
click at [771, 112] on icon "button" at bounding box center [777, 109] width 12 height 12
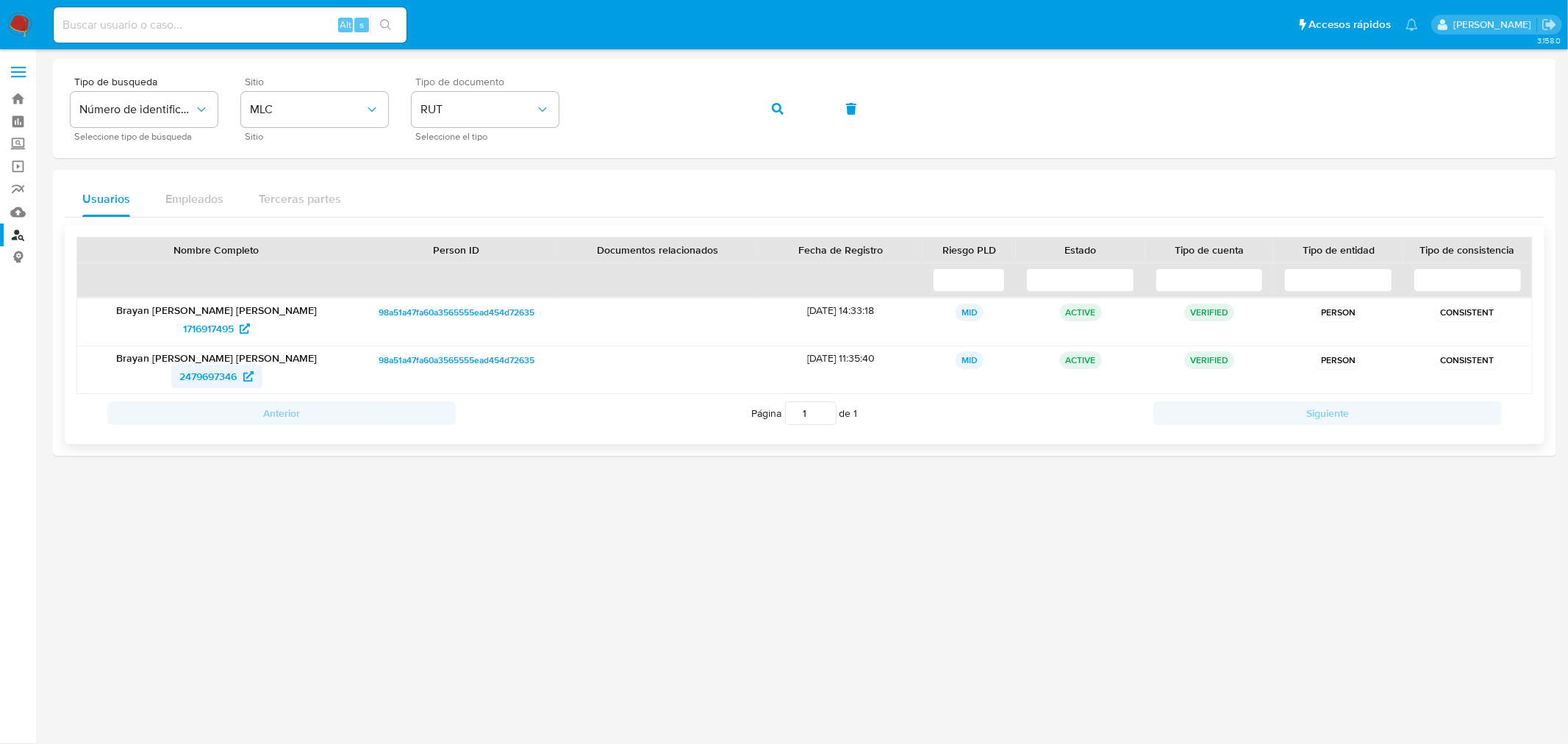
click at [214, 377] on span "2479697346" at bounding box center [209, 376] width 58 height 23
click at [222, 329] on span "1716917495" at bounding box center [208, 328] width 51 height 23
click at [775, 108] on icon "button" at bounding box center [777, 109] width 12 height 12
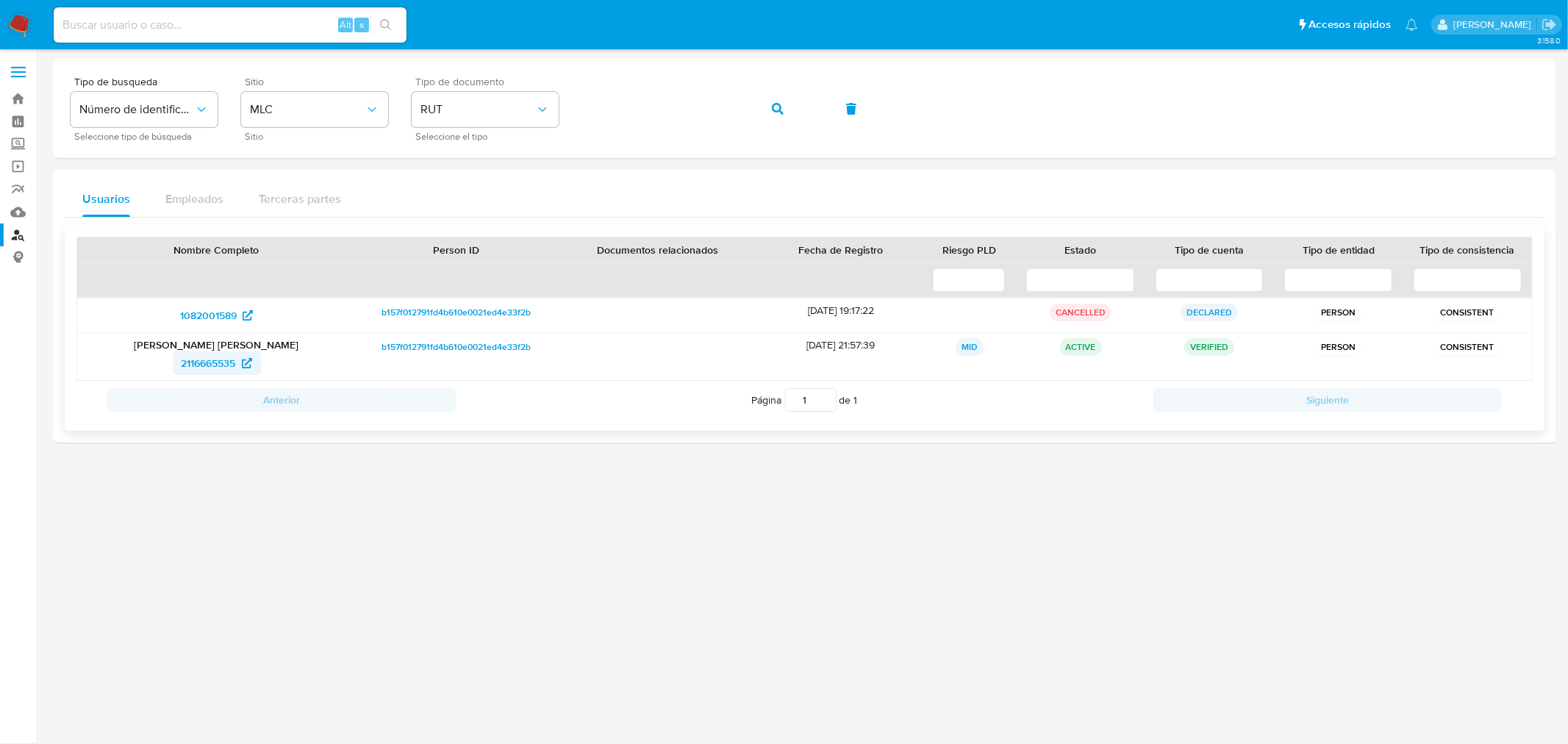
click at [217, 365] on span "2116665535" at bounding box center [209, 362] width 55 height 23
click at [768, 114] on button "button" at bounding box center [778, 109] width 50 height 35
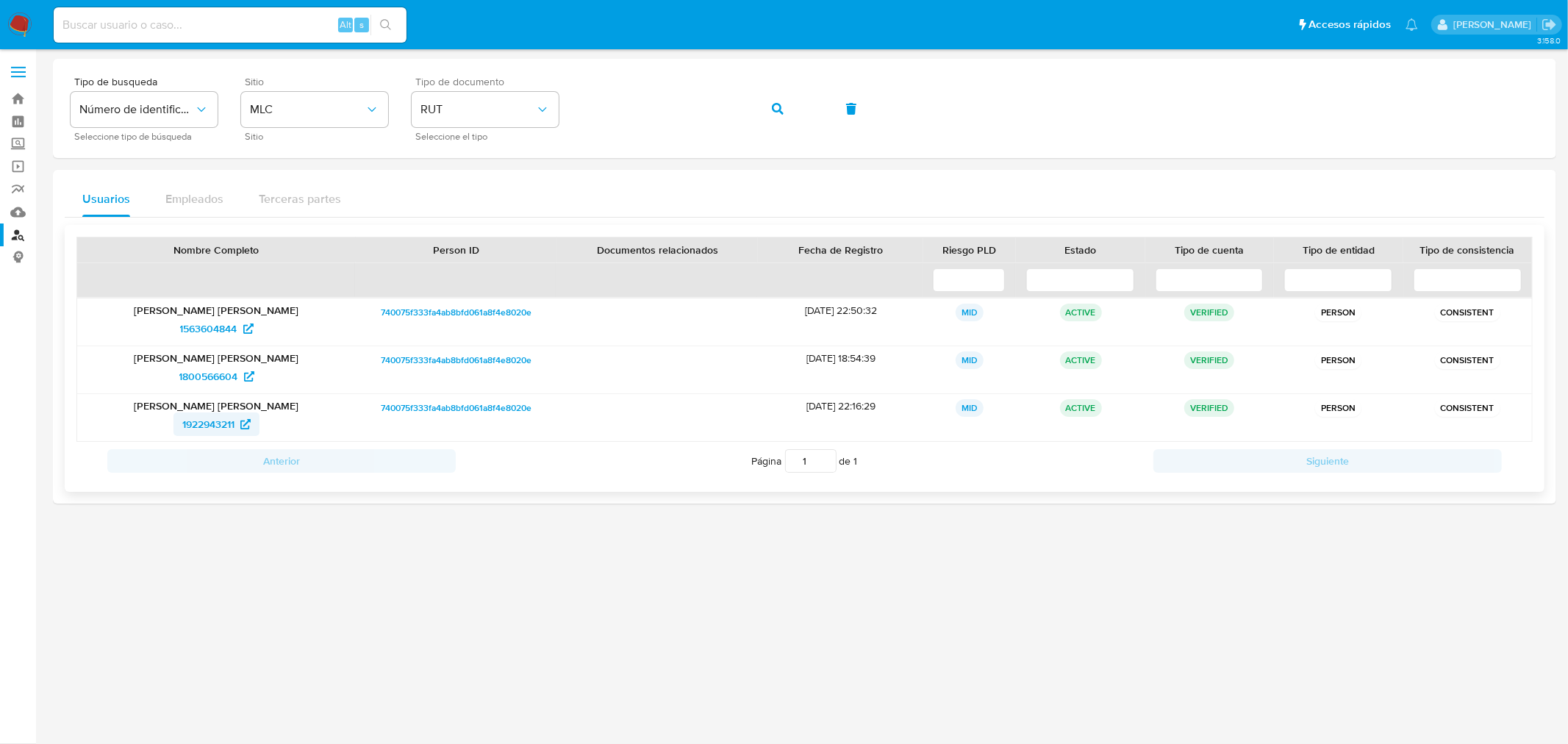
click at [201, 422] on span "1922943211" at bounding box center [208, 424] width 52 height 23
click at [218, 384] on span "1800566604" at bounding box center [208, 376] width 58 height 23
click at [221, 333] on span "1563604844" at bounding box center [209, 328] width 58 height 23
click at [211, 26] on input at bounding box center [230, 25] width 353 height 20
click at [779, 100] on span "button" at bounding box center [777, 109] width 12 height 33
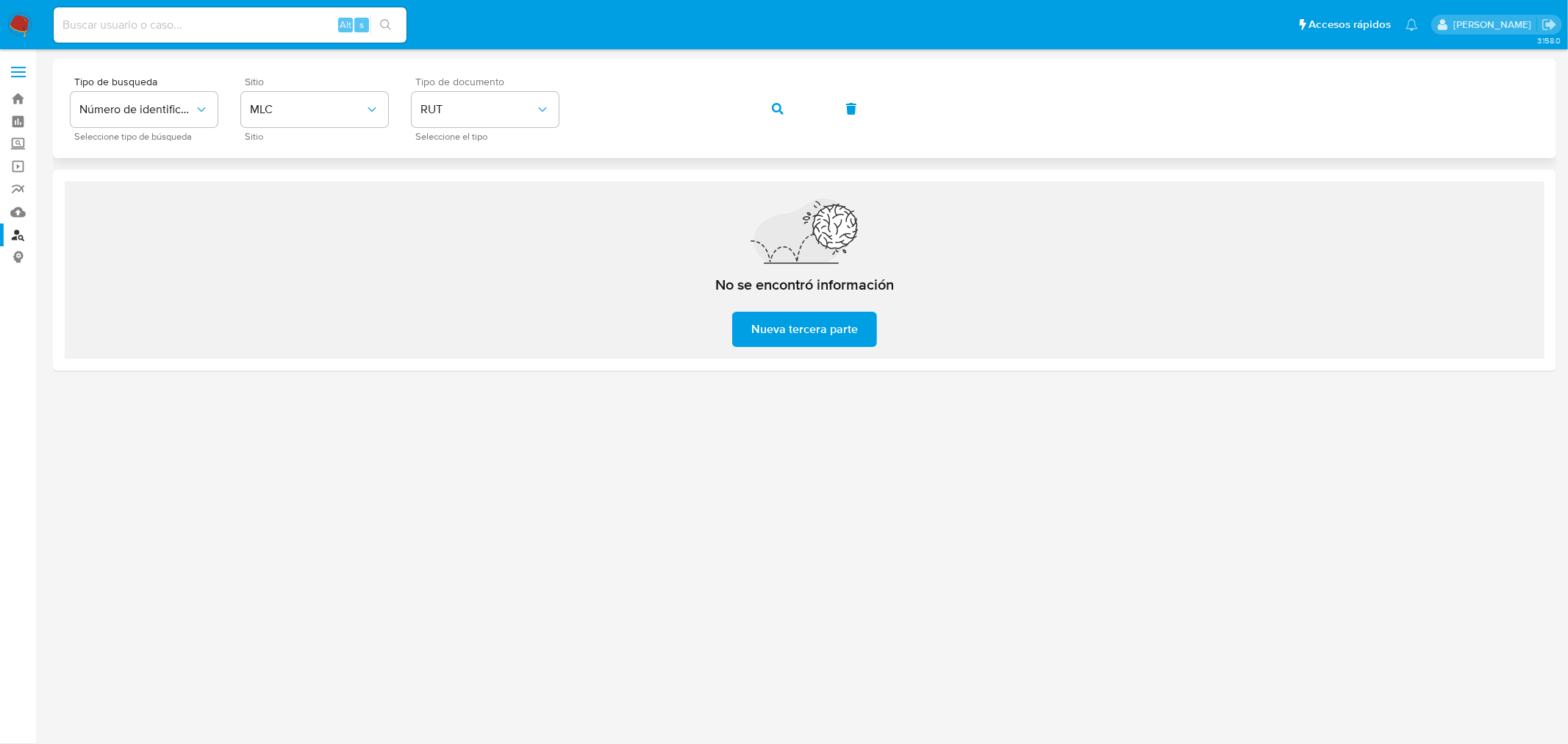
click at [774, 111] on icon "button" at bounding box center [777, 109] width 12 height 12
click at [771, 113] on icon "button" at bounding box center [777, 109] width 12 height 12
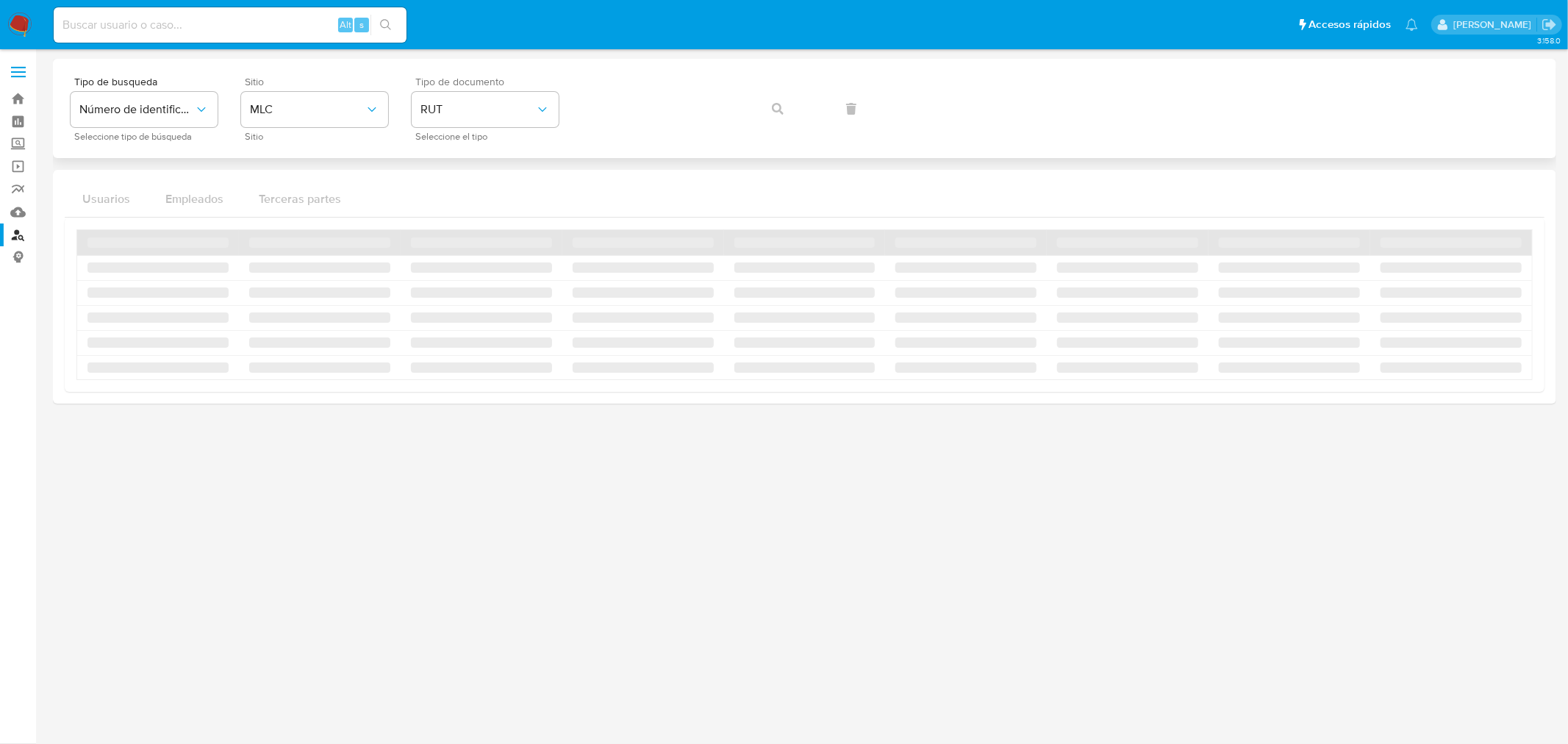
click at [771, 113] on div "Tipo de busqueda Número de identificación Seleccione tipo de búsqueda Sitio MLC…" at bounding box center [804, 108] width 1468 height 64
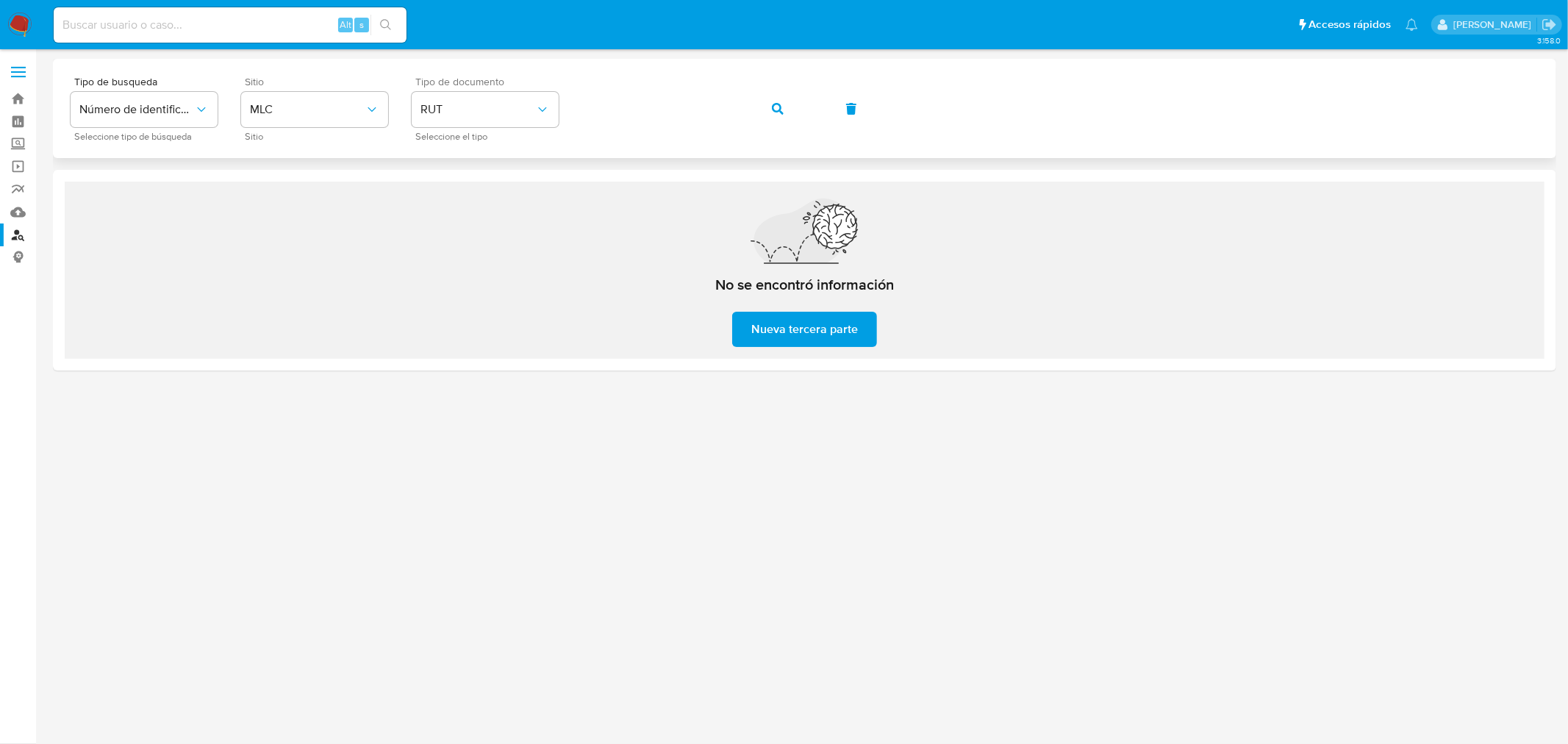
click at [771, 113] on icon "button" at bounding box center [777, 109] width 12 height 12
click at [774, 112] on icon "button" at bounding box center [777, 109] width 12 height 12
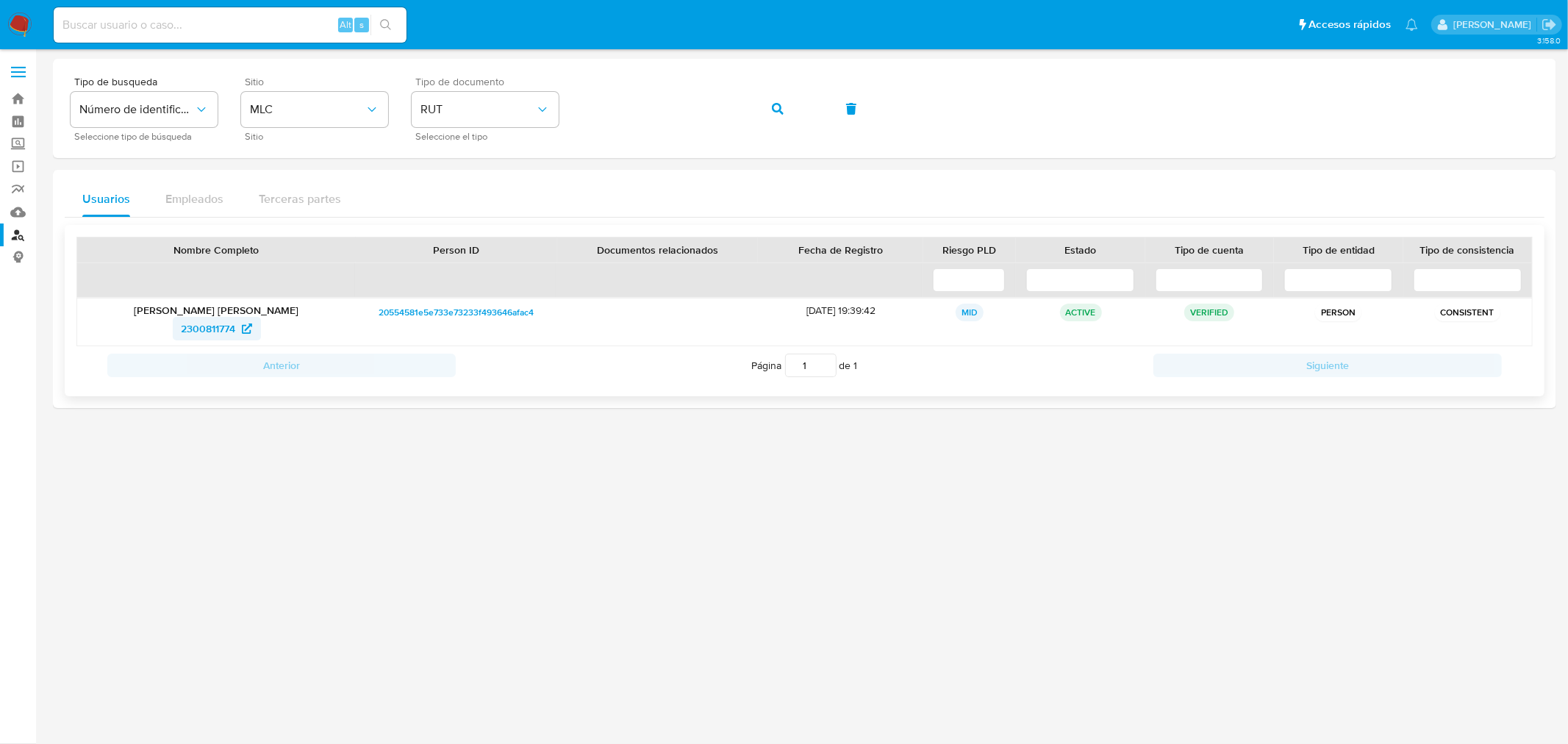
click at [197, 325] on span "2300811774" at bounding box center [209, 328] width 55 height 23
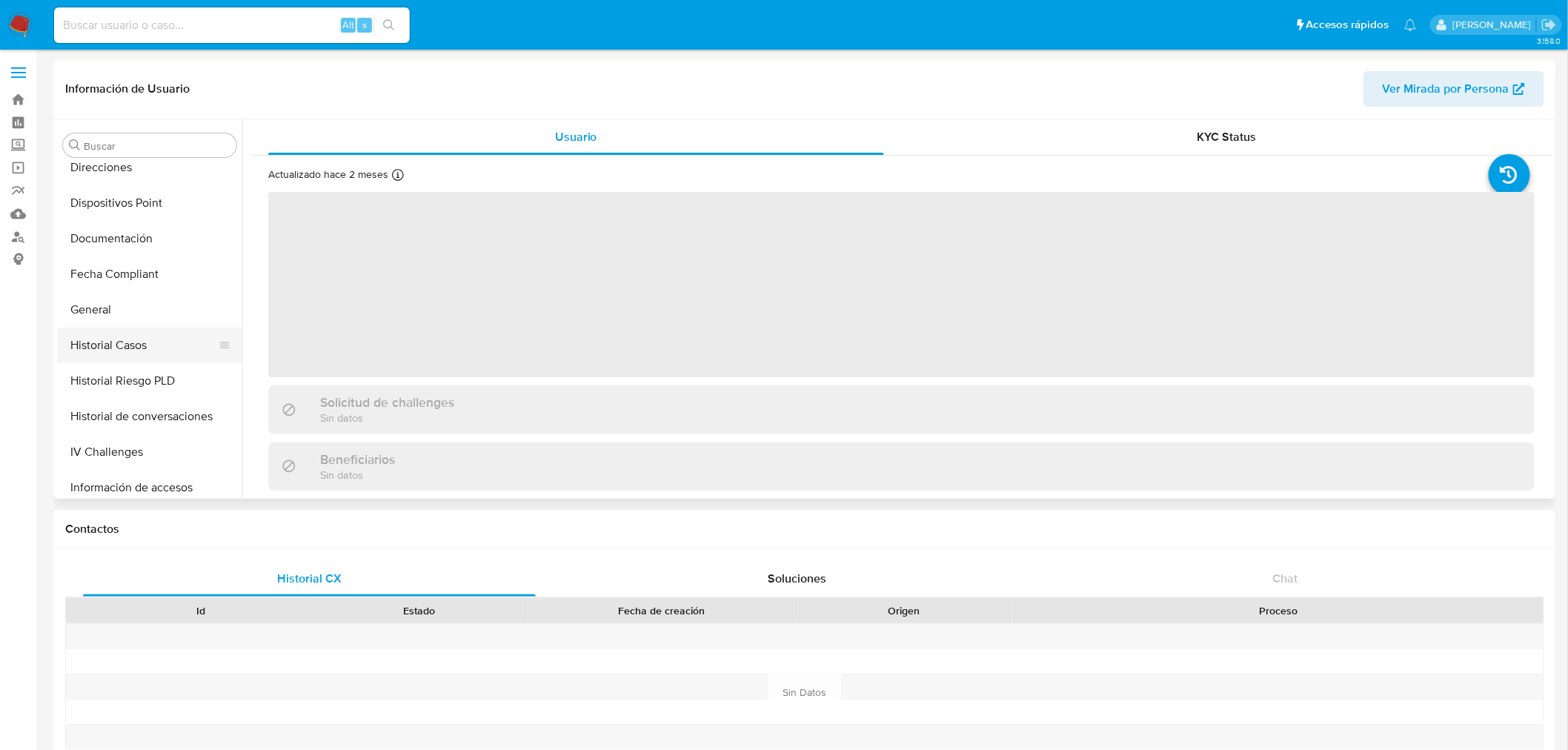
scroll to position [297, 0]
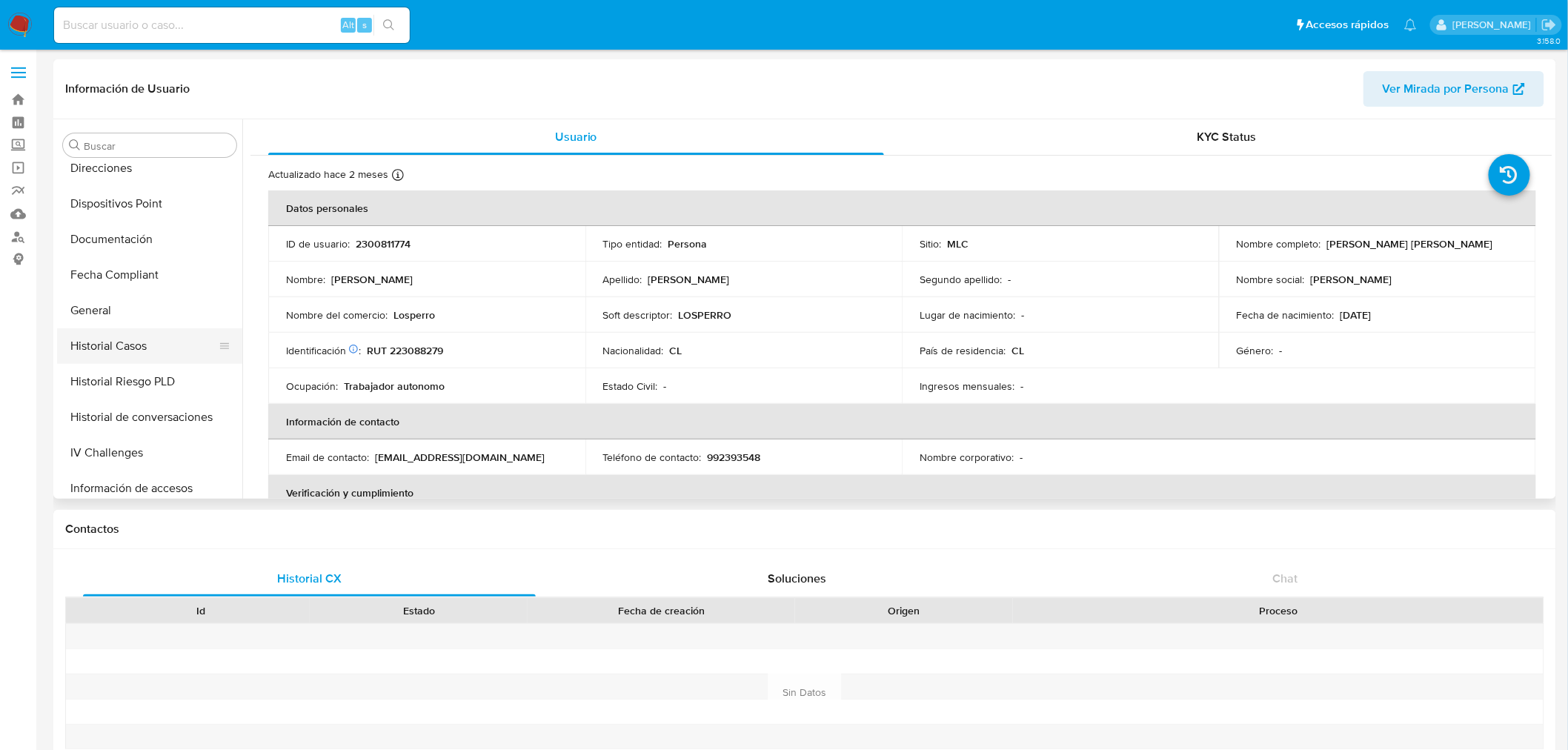
click at [134, 344] on button "Historial Casos" at bounding box center [143, 346] width 173 height 36
select select "10"
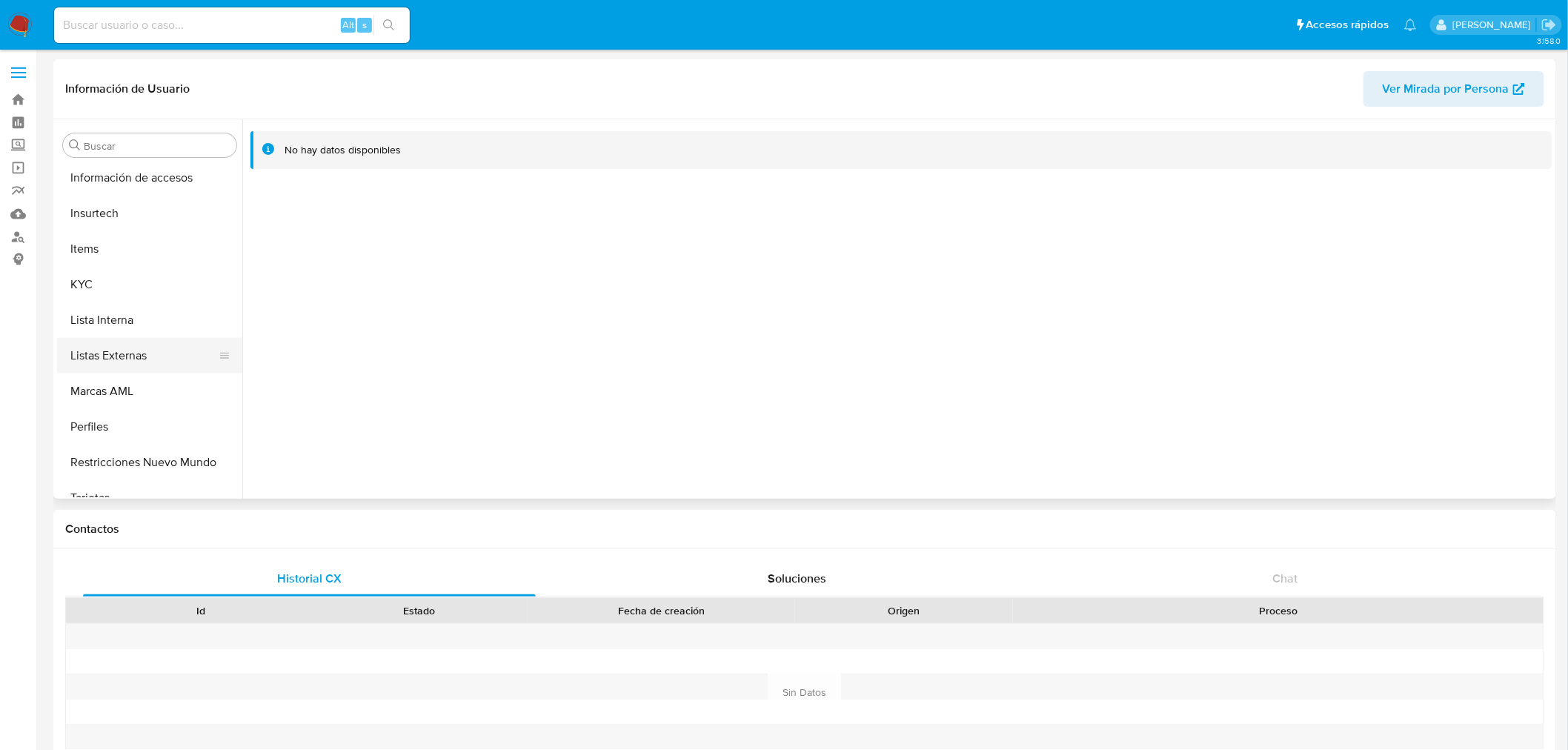
scroll to position [625, 0]
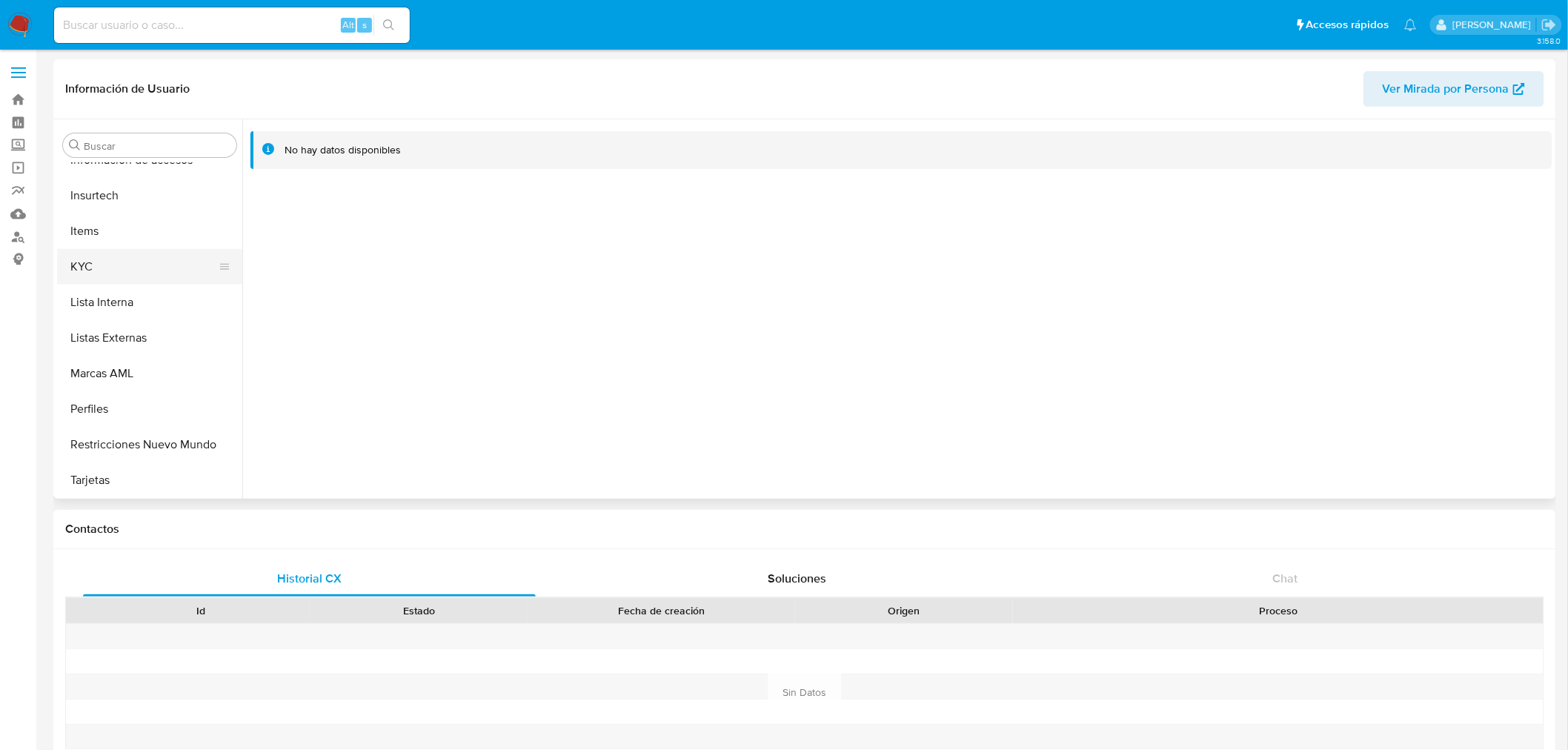
click at [91, 262] on button "KYC" at bounding box center [143, 267] width 173 height 36
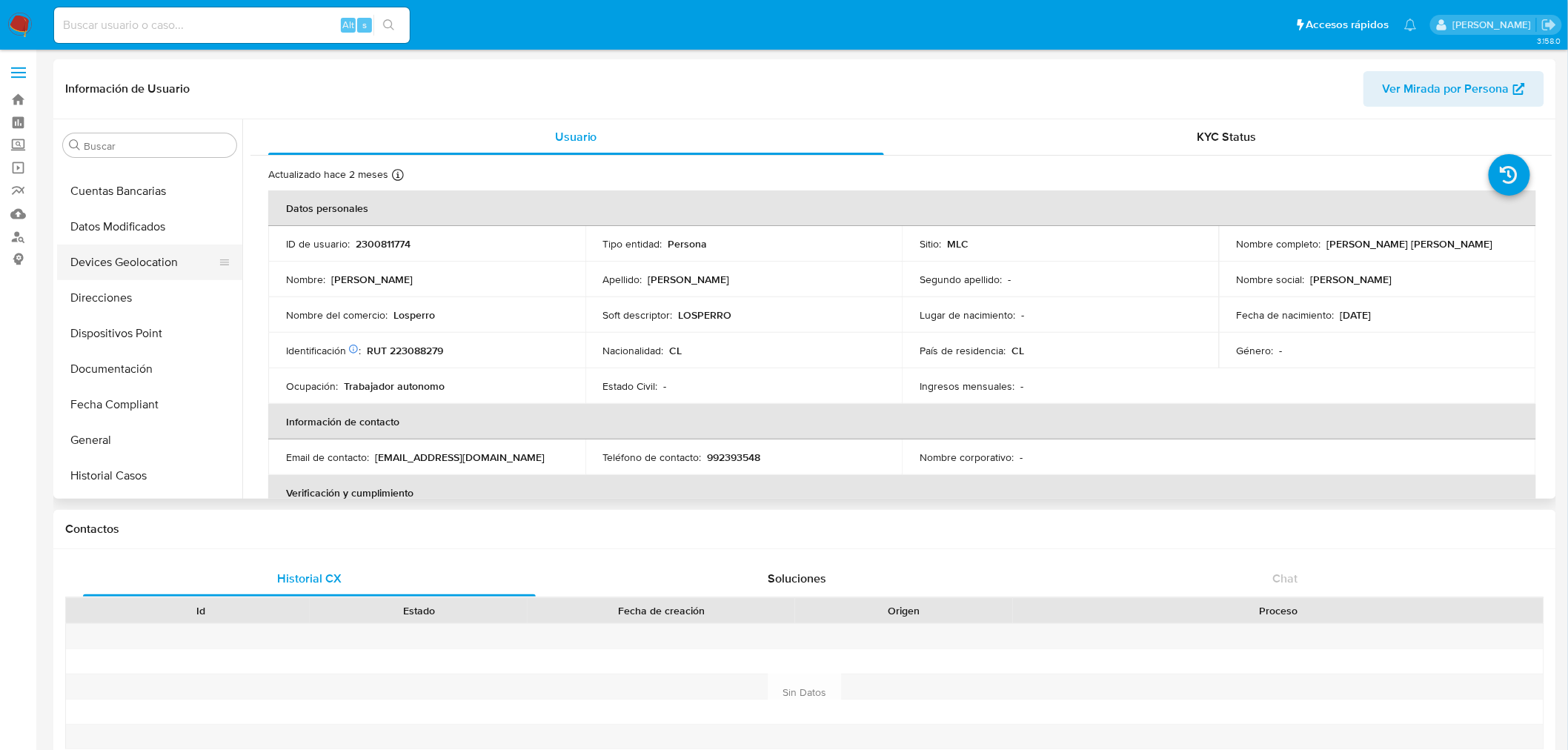
scroll to position [131, 0]
click at [144, 398] on button "Documentación" at bounding box center [143, 405] width 173 height 36
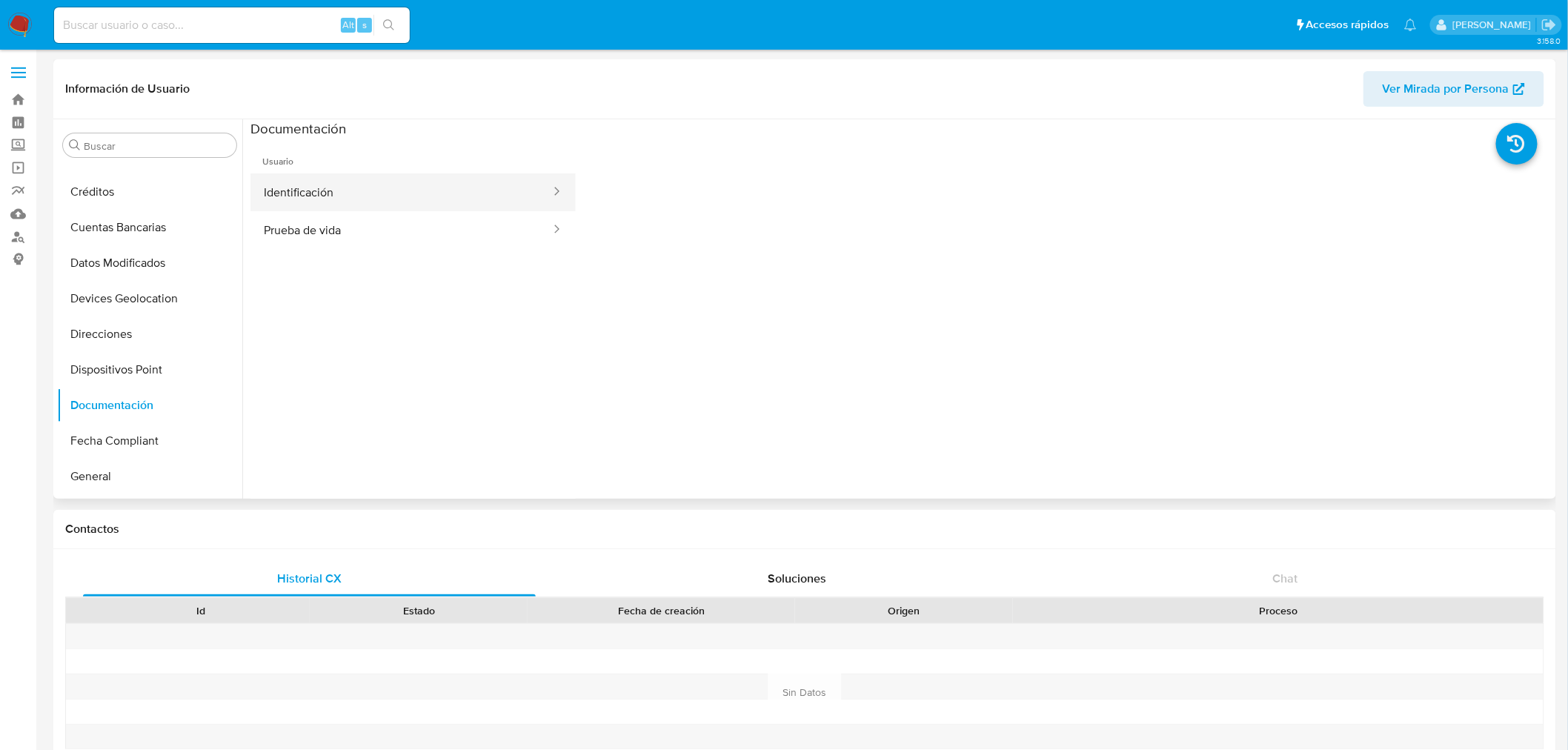
click at [336, 191] on button "Identificación" at bounding box center [402, 192] width 301 height 37
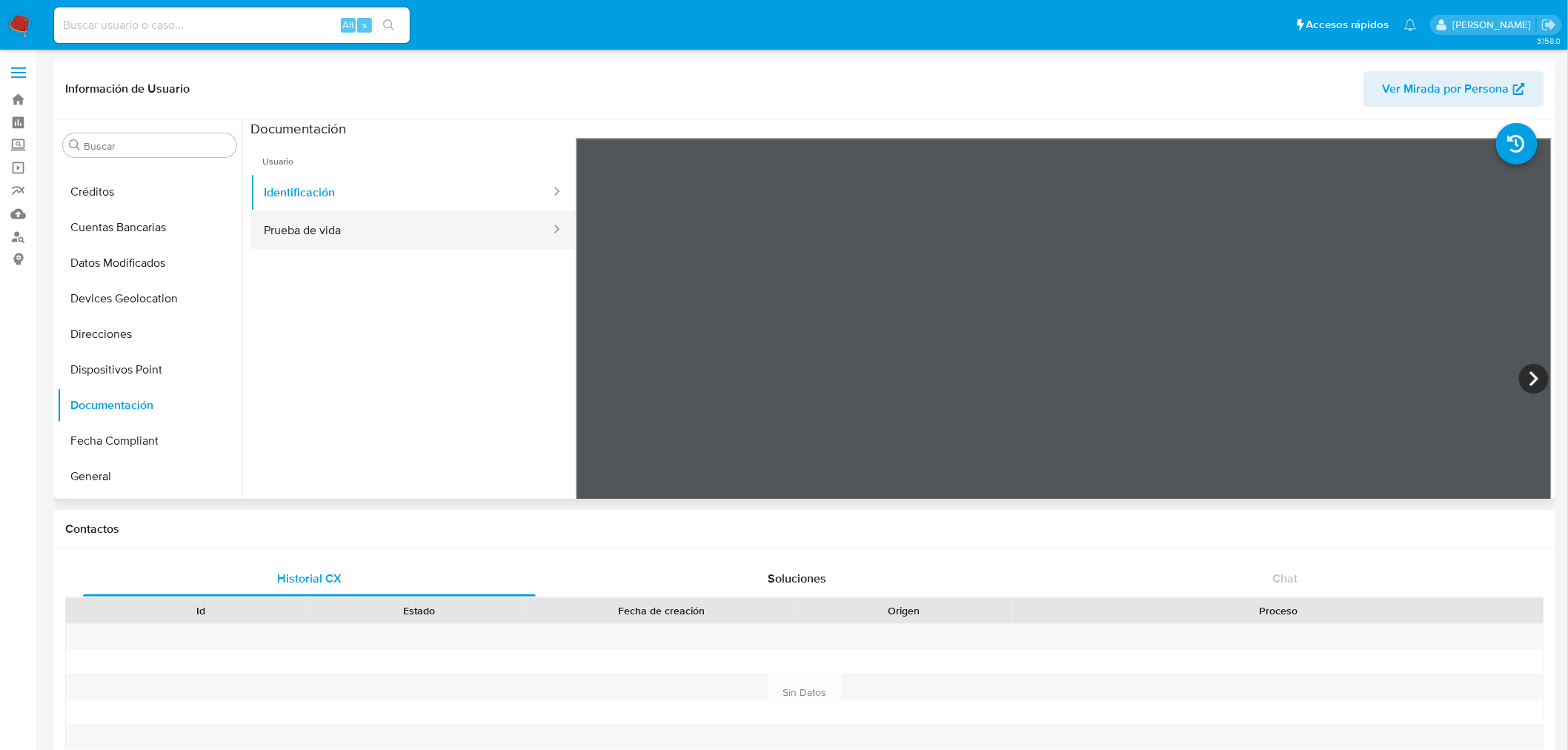
click at [395, 225] on button "Prueba de vida" at bounding box center [402, 230] width 301 height 37
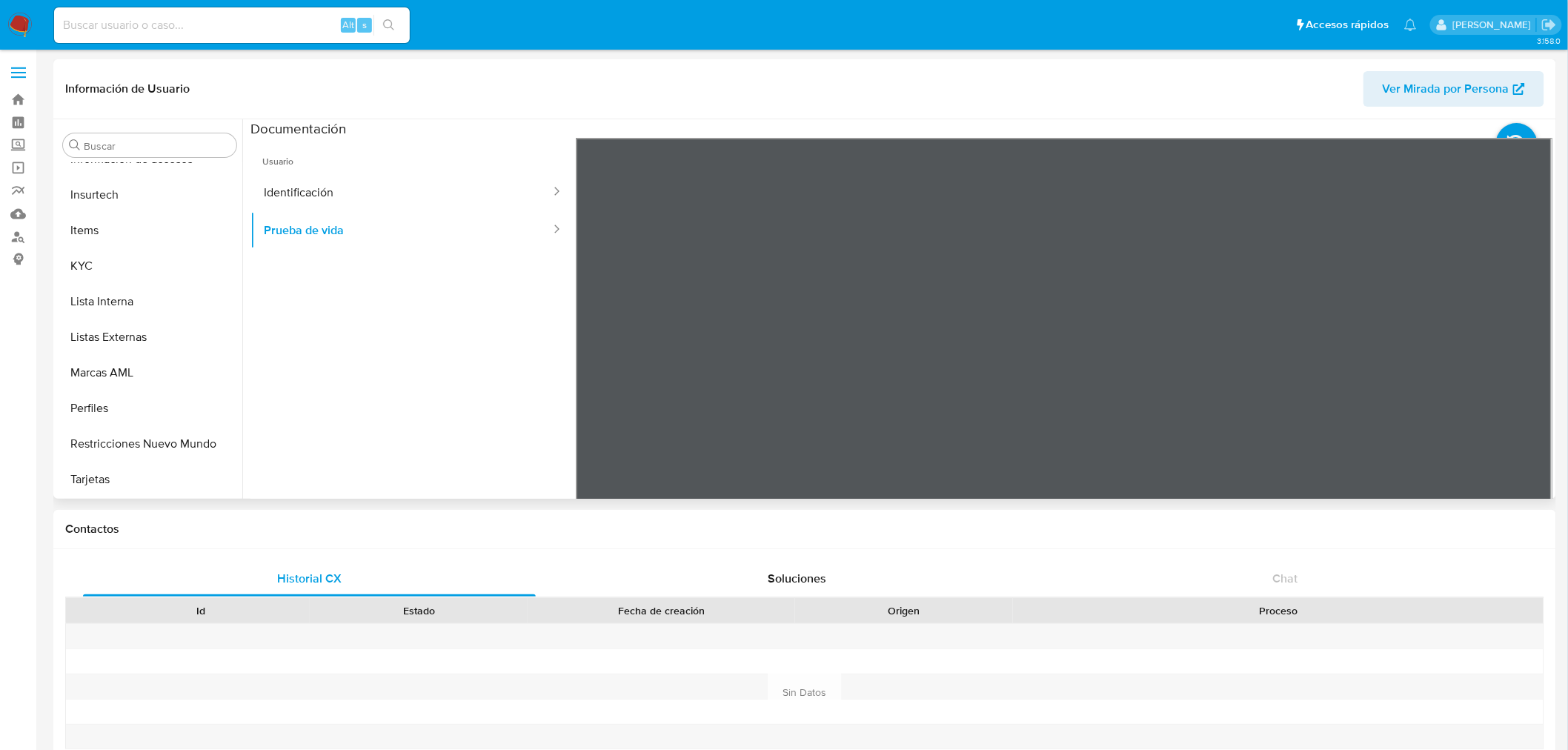
scroll to position [625, 0]
click at [152, 446] on button "Restricciones Nuevo Mundo" at bounding box center [143, 445] width 173 height 36
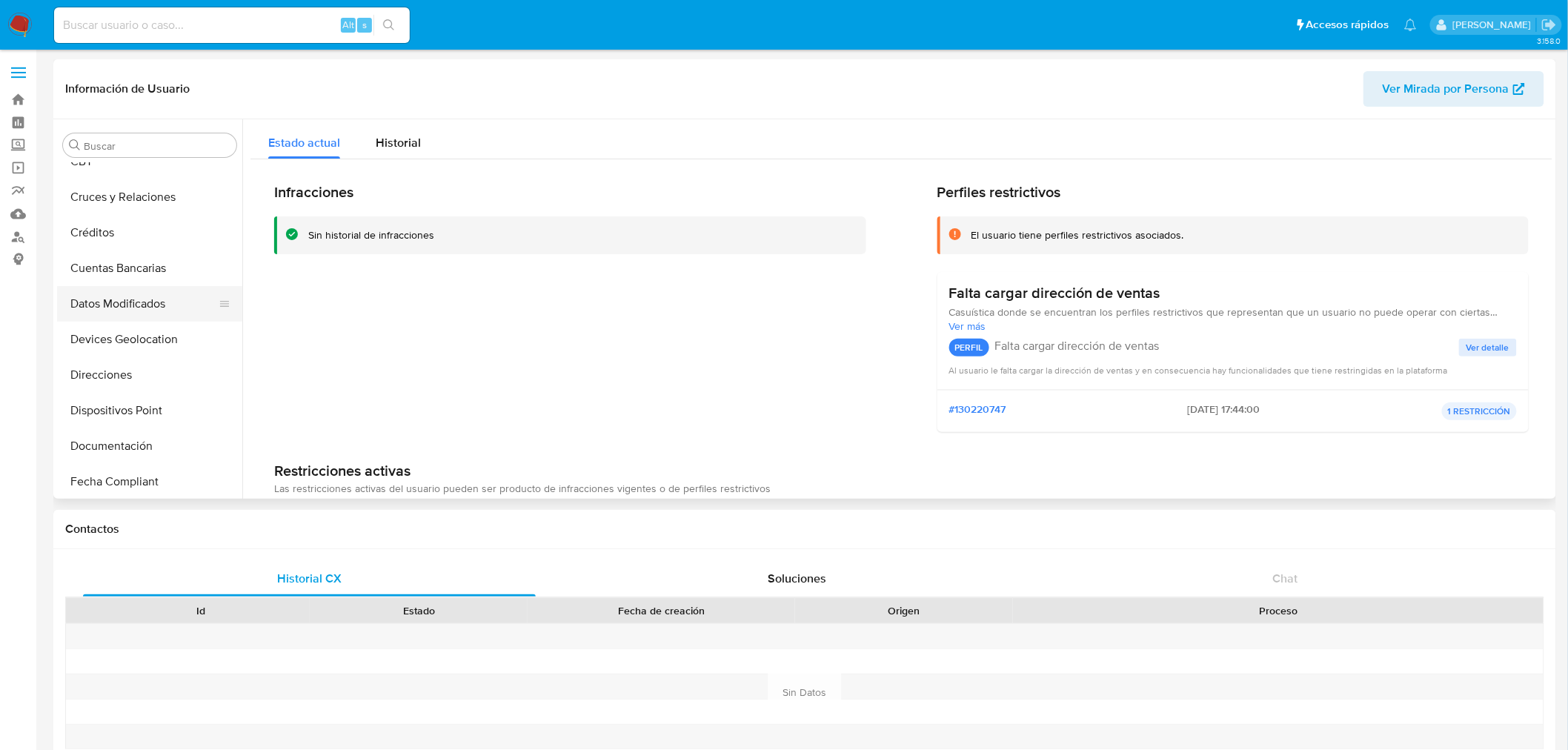
scroll to position [0, 0]
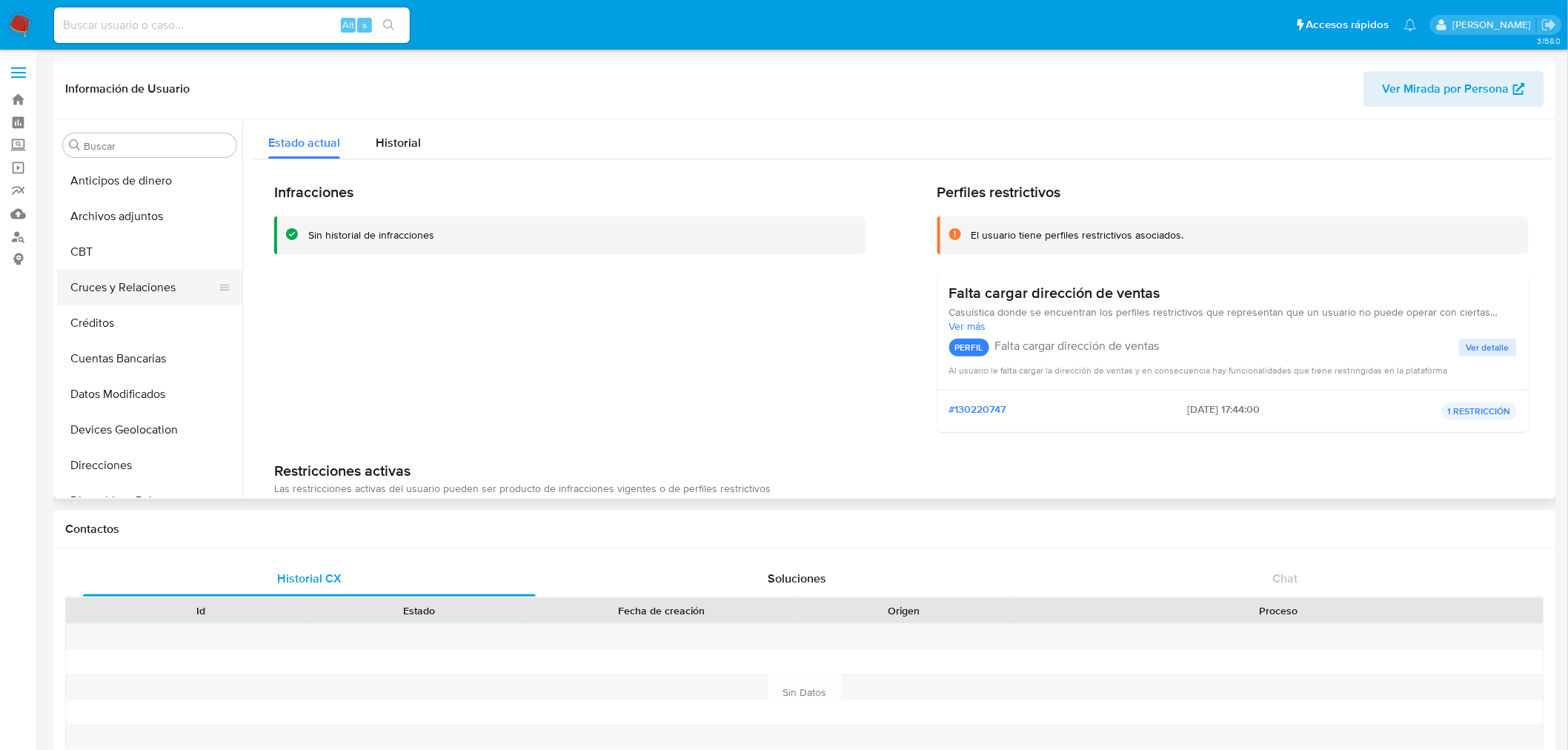
click at [125, 284] on button "Cruces y Relaciones" at bounding box center [143, 287] width 173 height 36
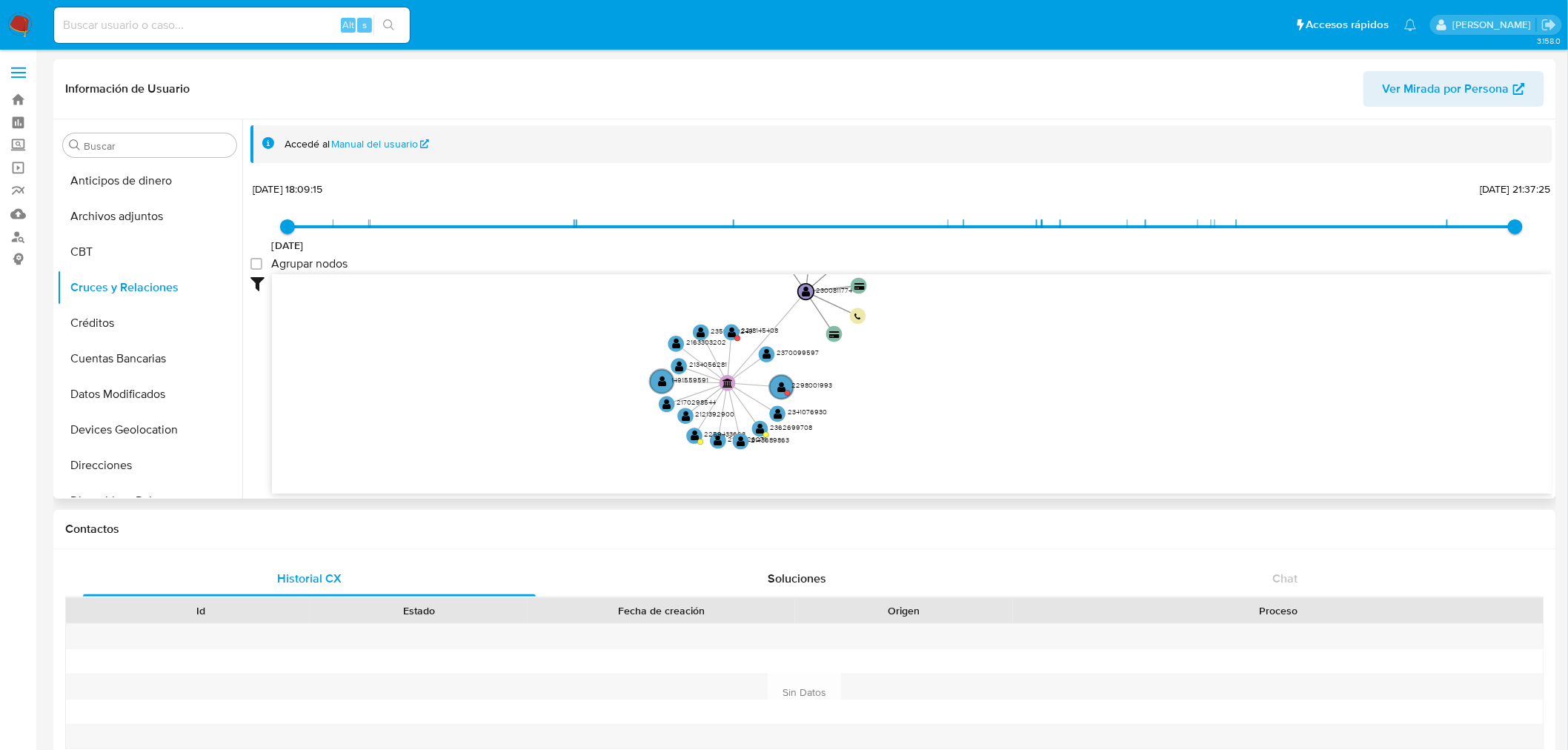
drag, startPoint x: 1053, startPoint y: 434, endPoint x: 999, endPoint y: 390, distance: 69.7
click at [999, 390] on icon "user-2376121073  2376121073 user-1394507661  1394507661 device-67c38cae4c4029…" at bounding box center [913, 382] width 1281 height 215
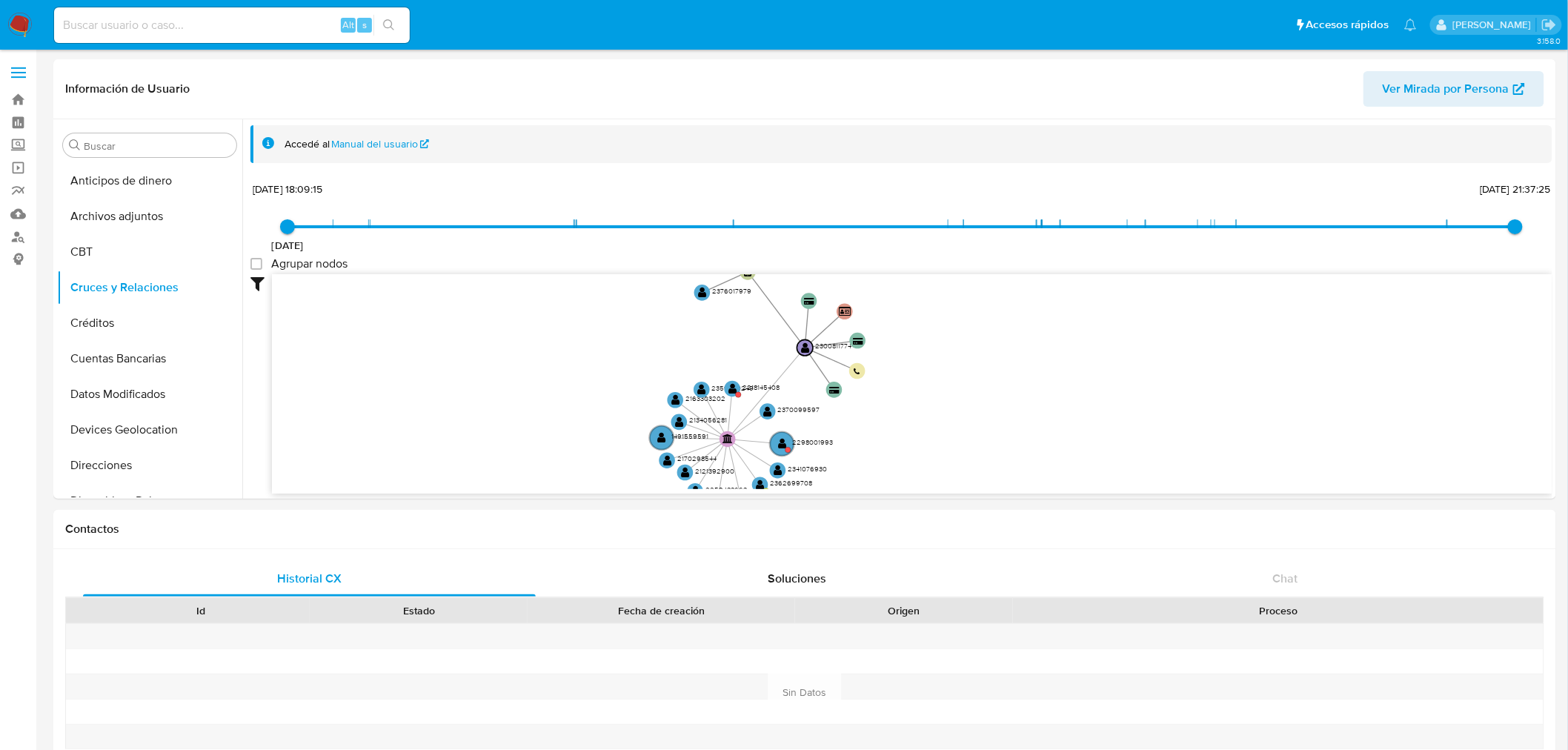
drag, startPoint x: 536, startPoint y: 341, endPoint x: 432, endPoint y: 10, distance: 347.0
click at [534, 394] on icon "user-2376121073  2376121073 user-1394507661  1394507661 device-67c38cae4c4029…" at bounding box center [913, 382] width 1281 height 215
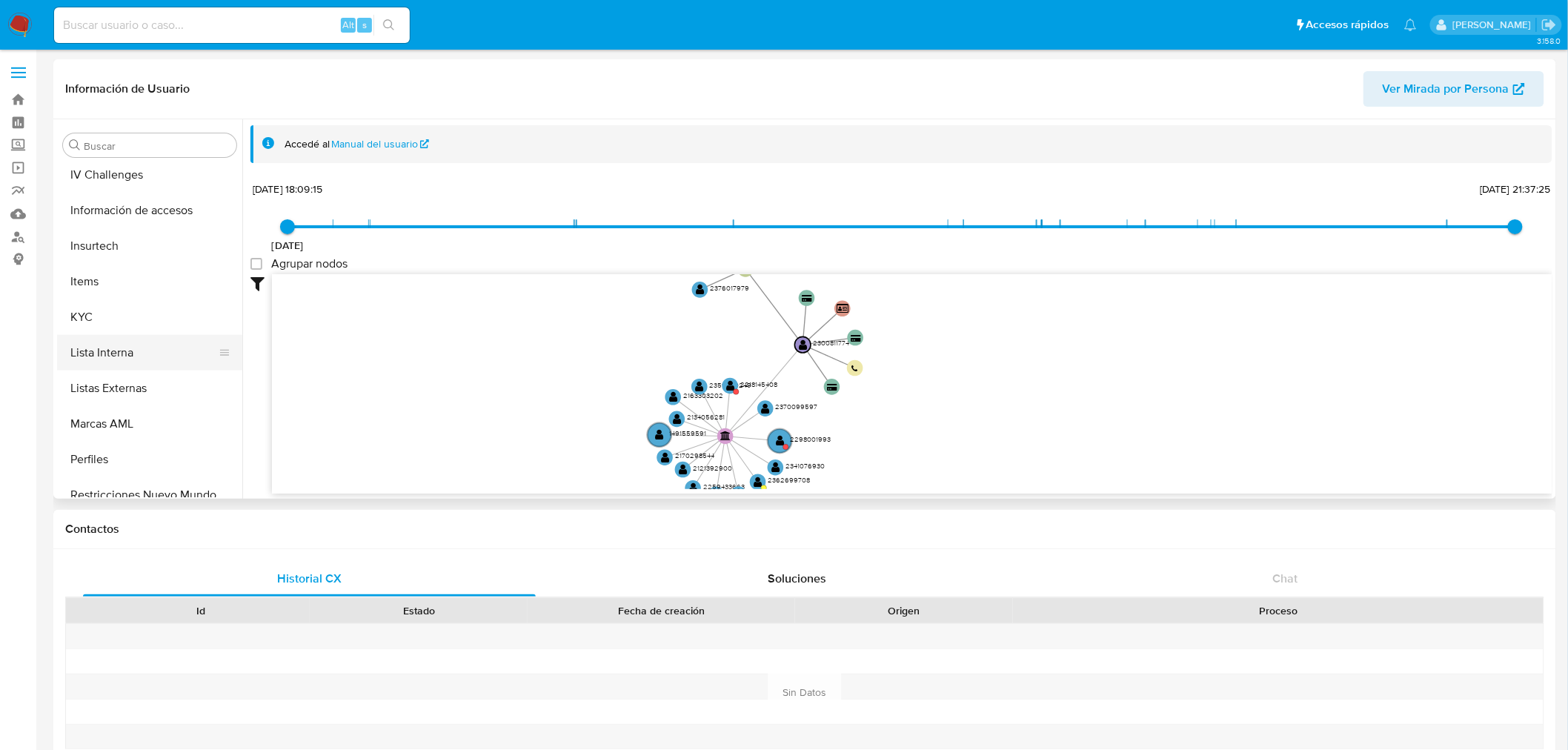
scroll to position [576, 0]
click at [116, 310] on button "KYC" at bounding box center [143, 316] width 173 height 36
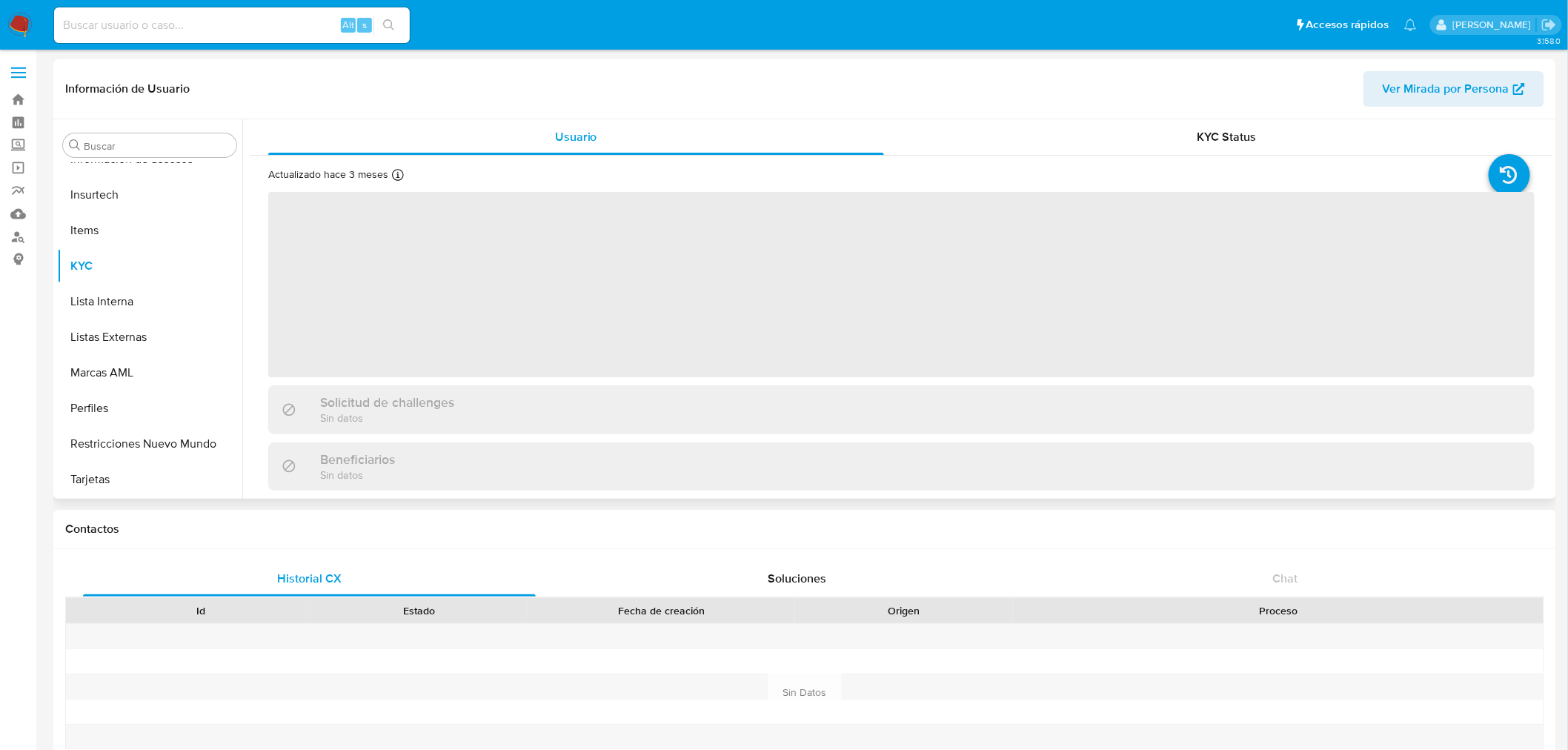
scroll to position [625, 0]
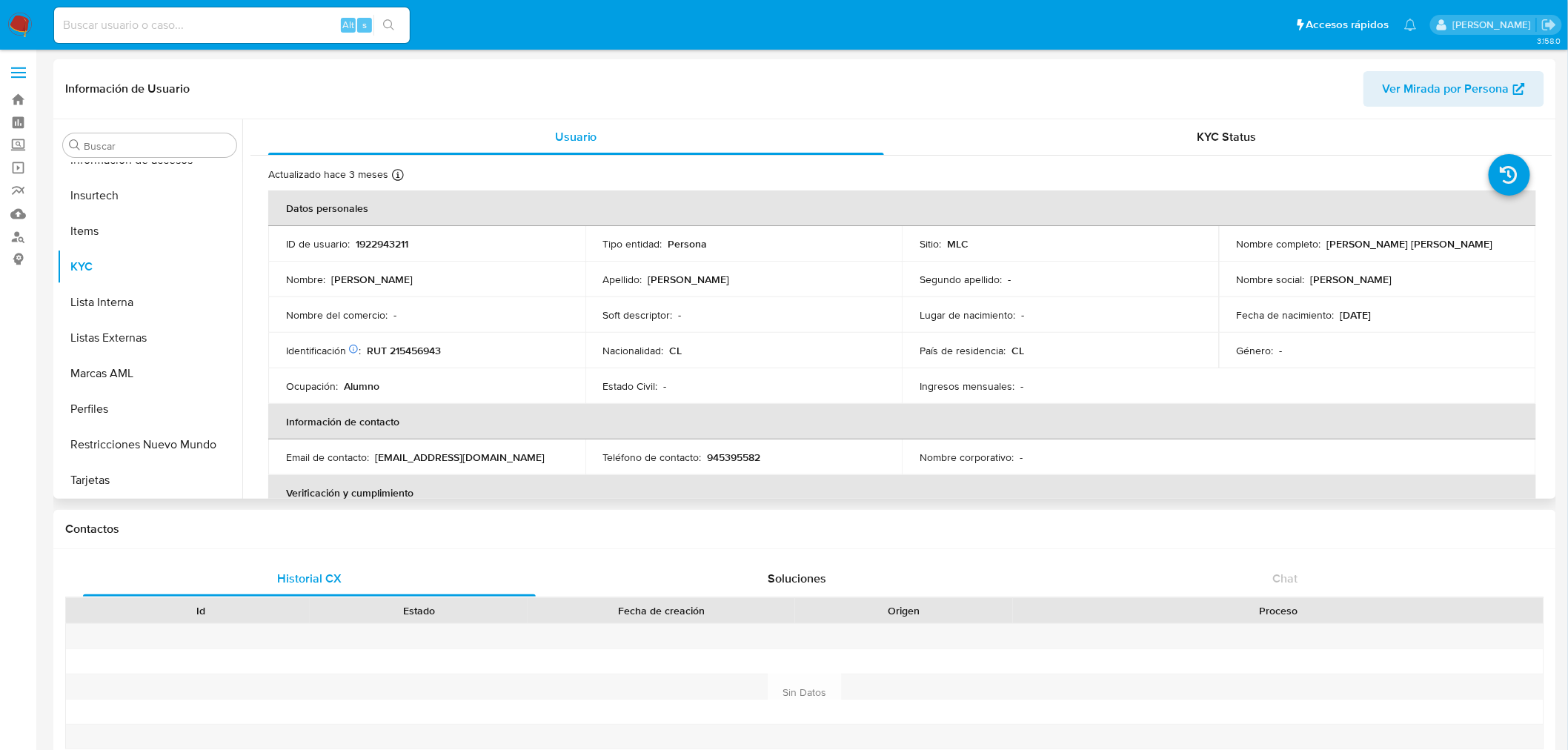
select select "10"
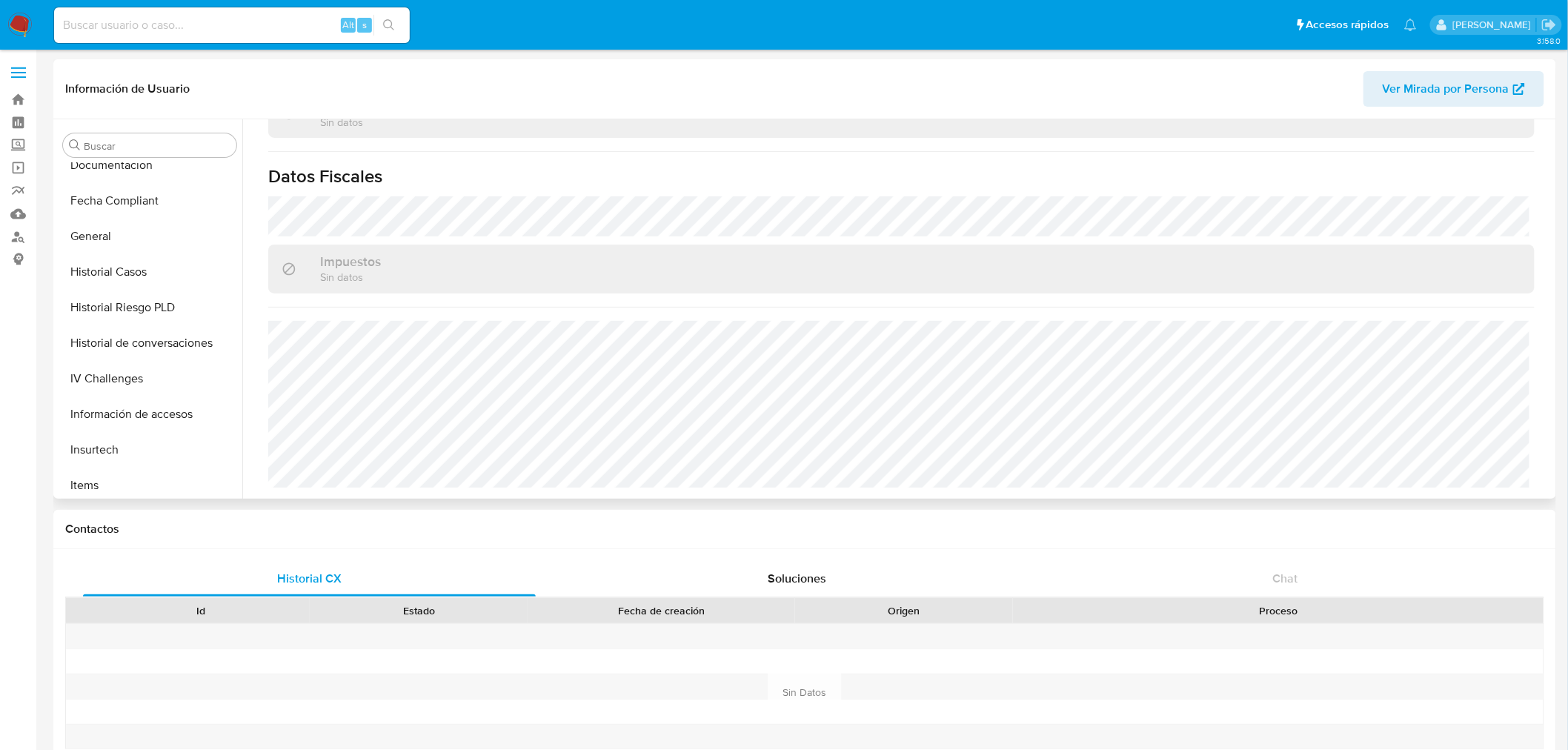
scroll to position [297, 0]
click at [114, 342] on button "Historial Casos" at bounding box center [143, 346] width 173 height 36
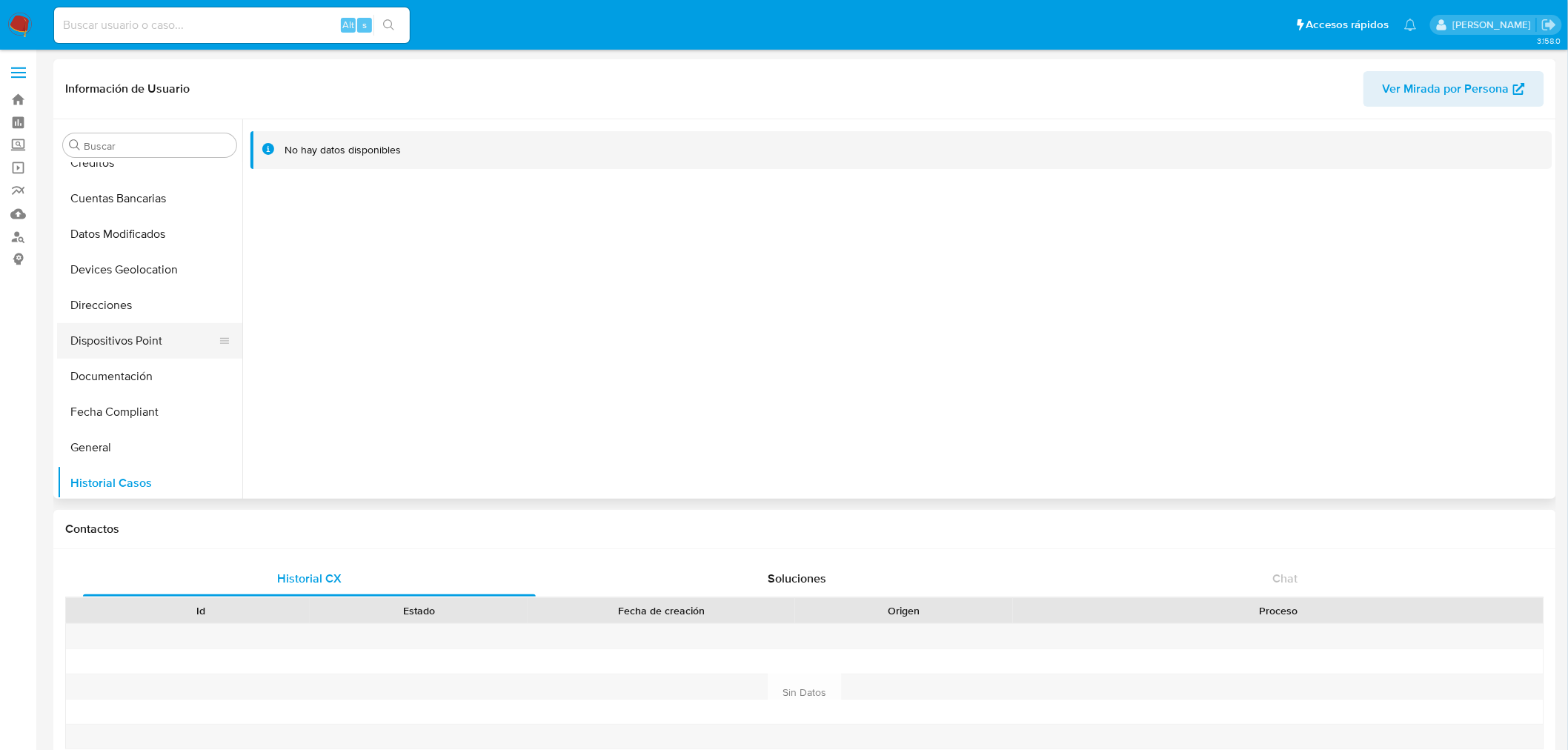
scroll to position [165, 0]
click at [99, 358] on button "Documentación" at bounding box center [143, 372] width 173 height 36
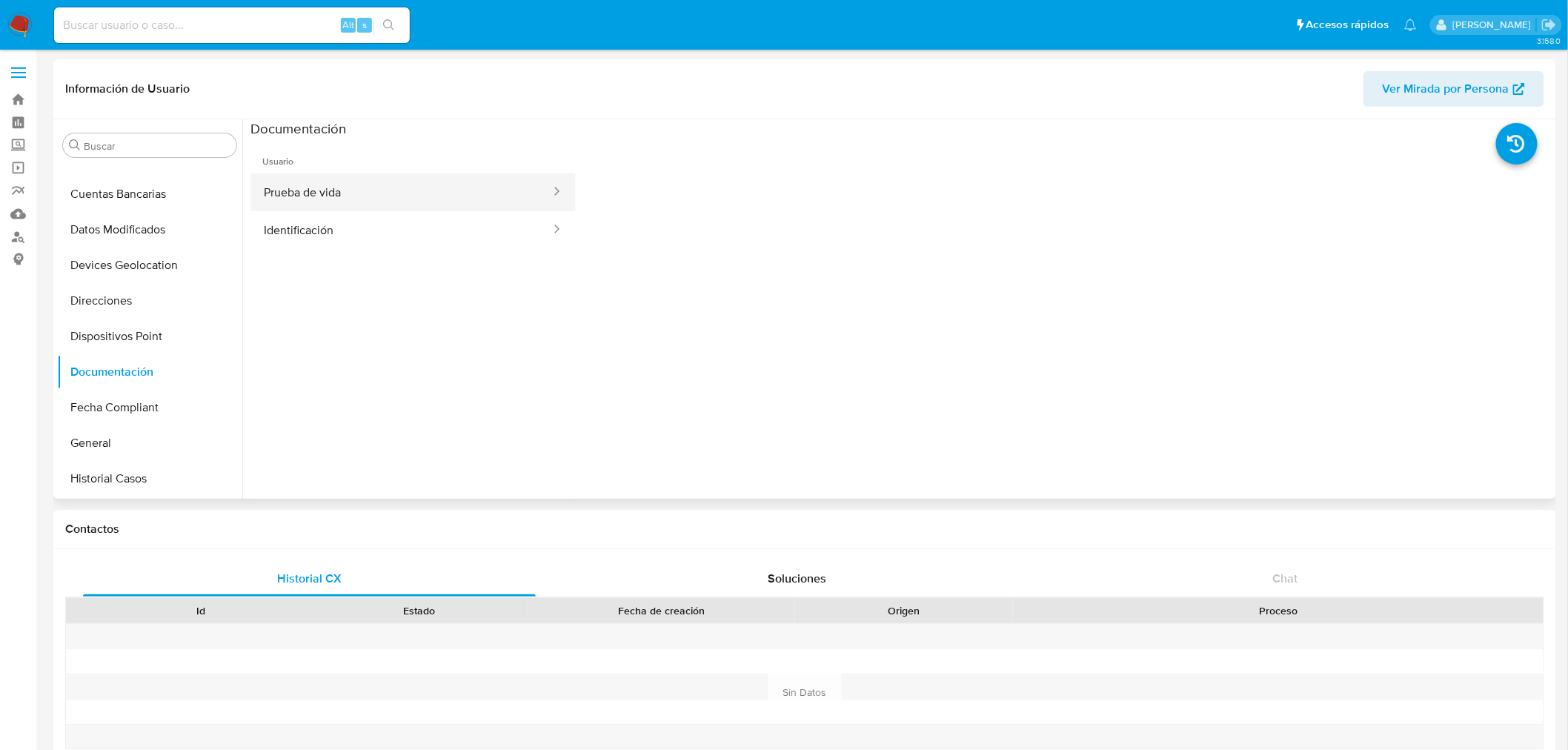
click at [318, 201] on button "Prueba de vida" at bounding box center [402, 192] width 301 height 37
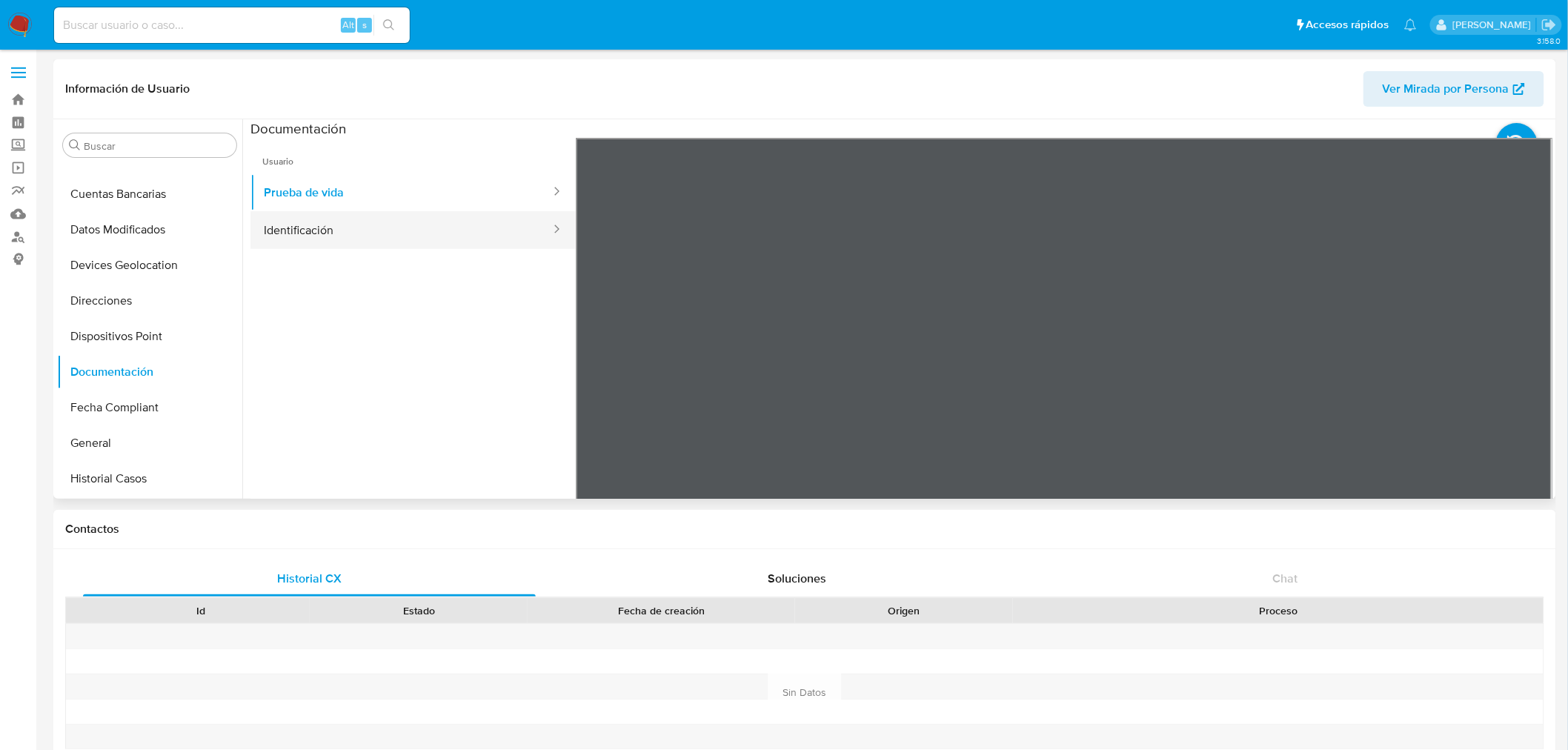
click at [310, 241] on button "Identificación" at bounding box center [402, 230] width 301 height 37
click at [1522, 381] on icon at bounding box center [1534, 379] width 30 height 30
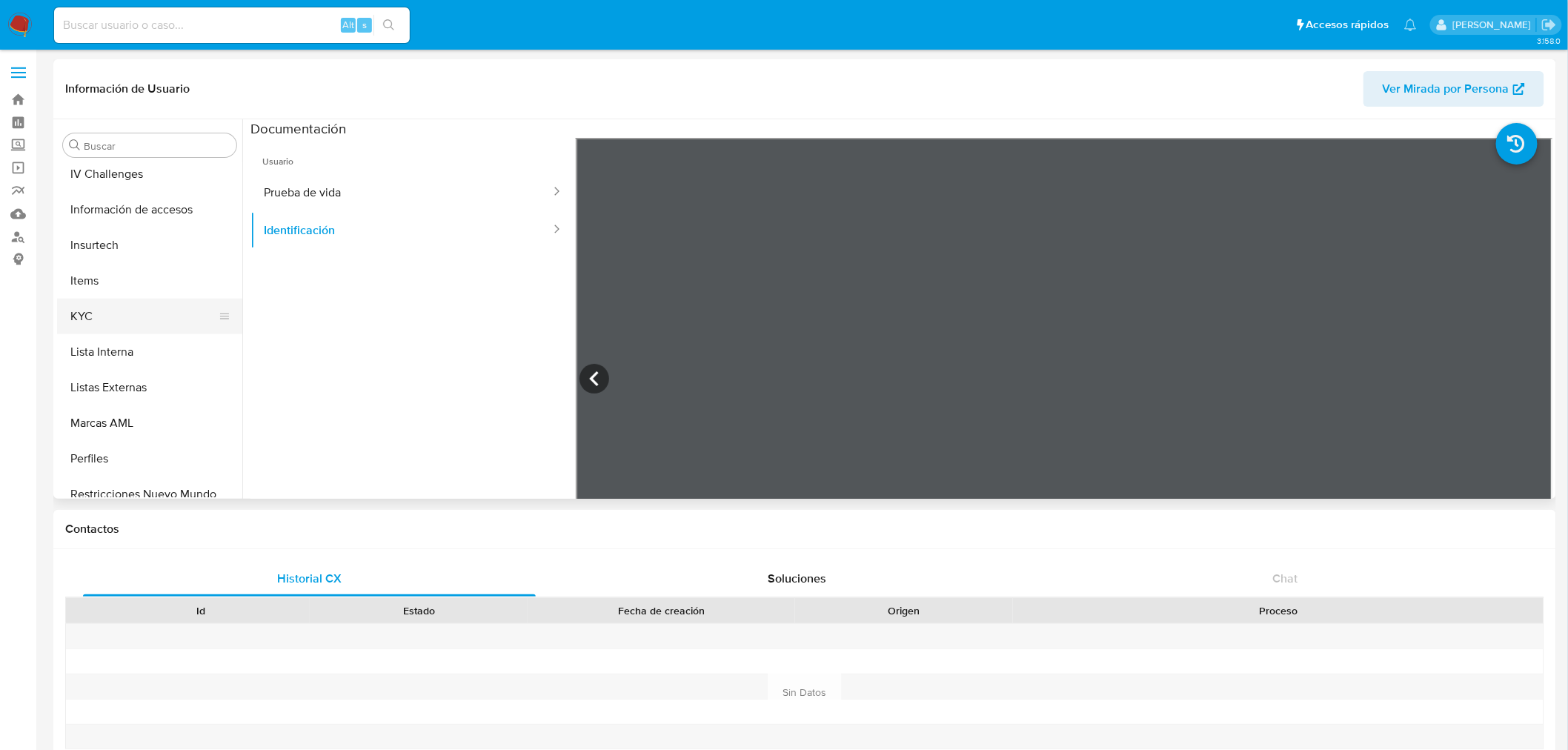
click at [95, 318] on button "KYC" at bounding box center [143, 316] width 173 height 36
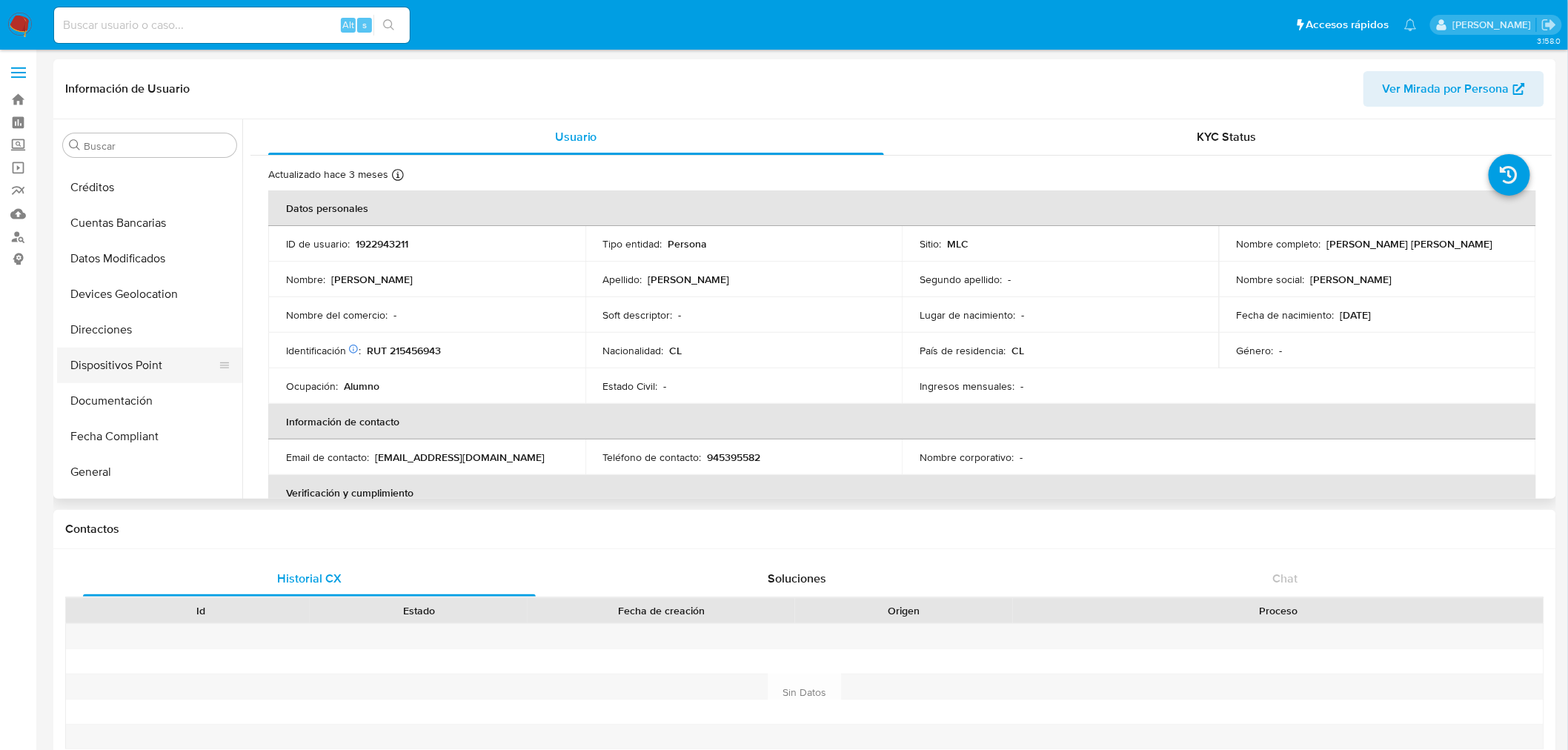
scroll to position [165, 0]
click at [126, 368] on button "Documentación" at bounding box center [143, 372] width 173 height 36
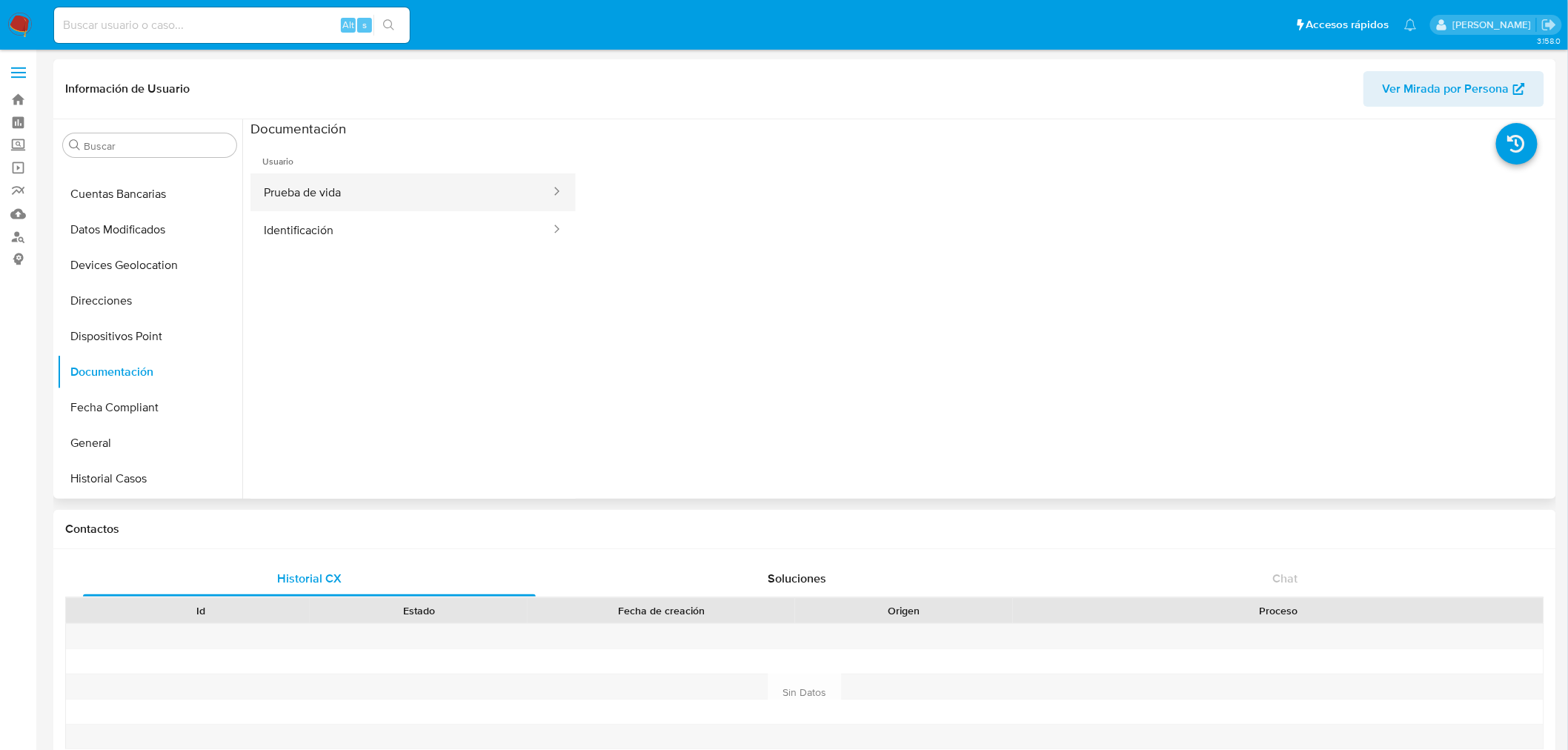
click at [428, 196] on button "Prueba de vida" at bounding box center [402, 192] width 301 height 37
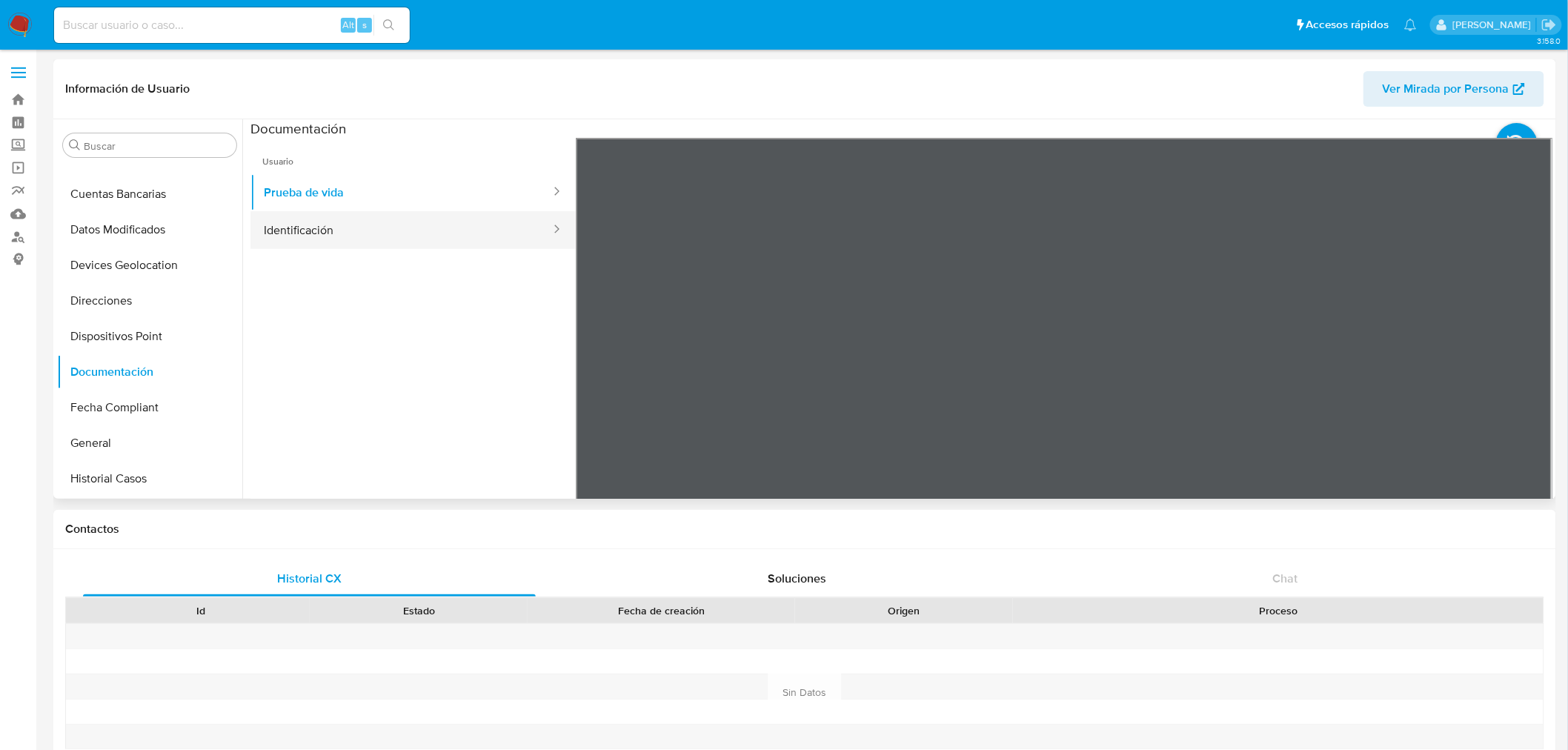
click at [318, 227] on button "Identificación" at bounding box center [402, 230] width 301 height 37
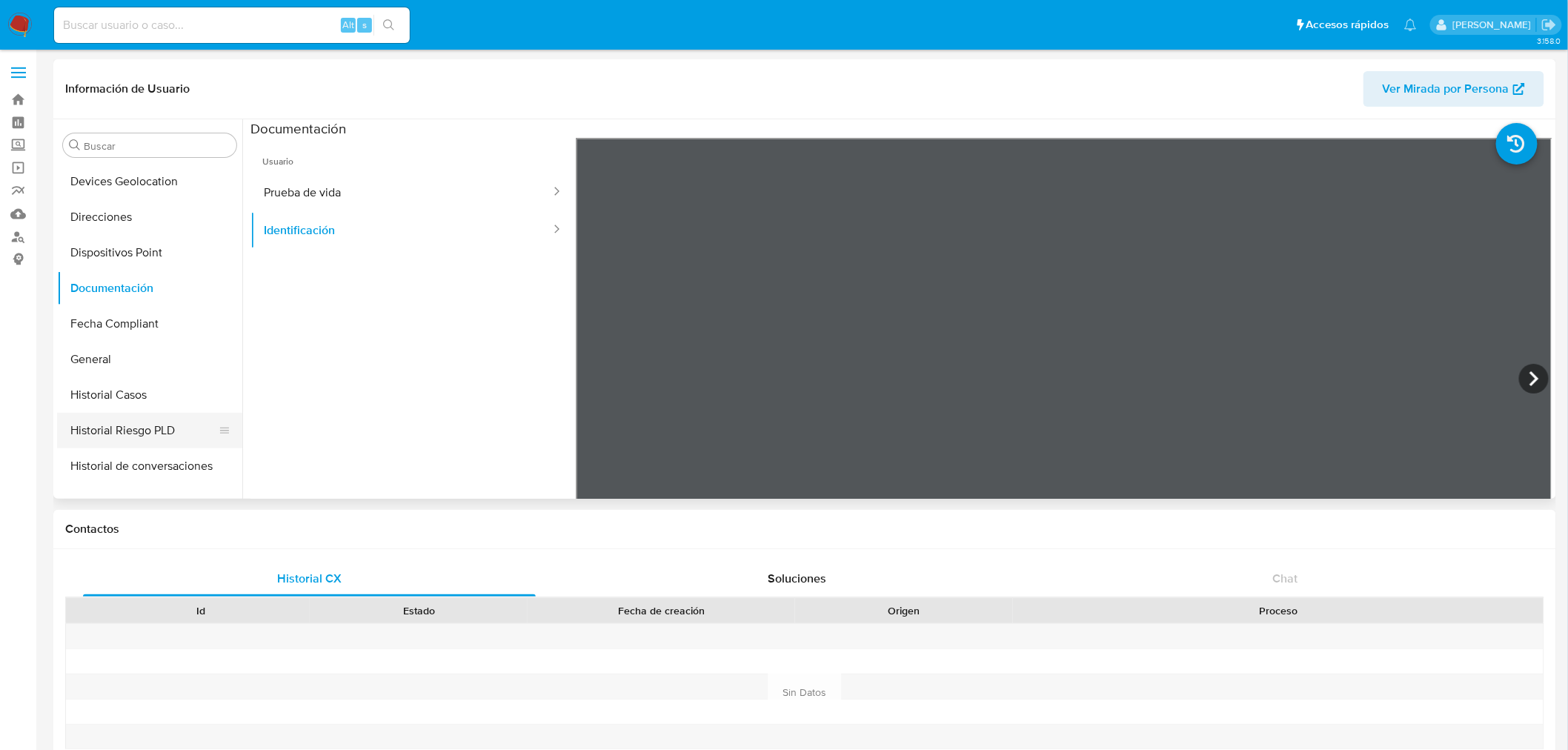
scroll to position [246, 0]
click at [110, 404] on button "Historial Casos" at bounding box center [143, 397] width 173 height 36
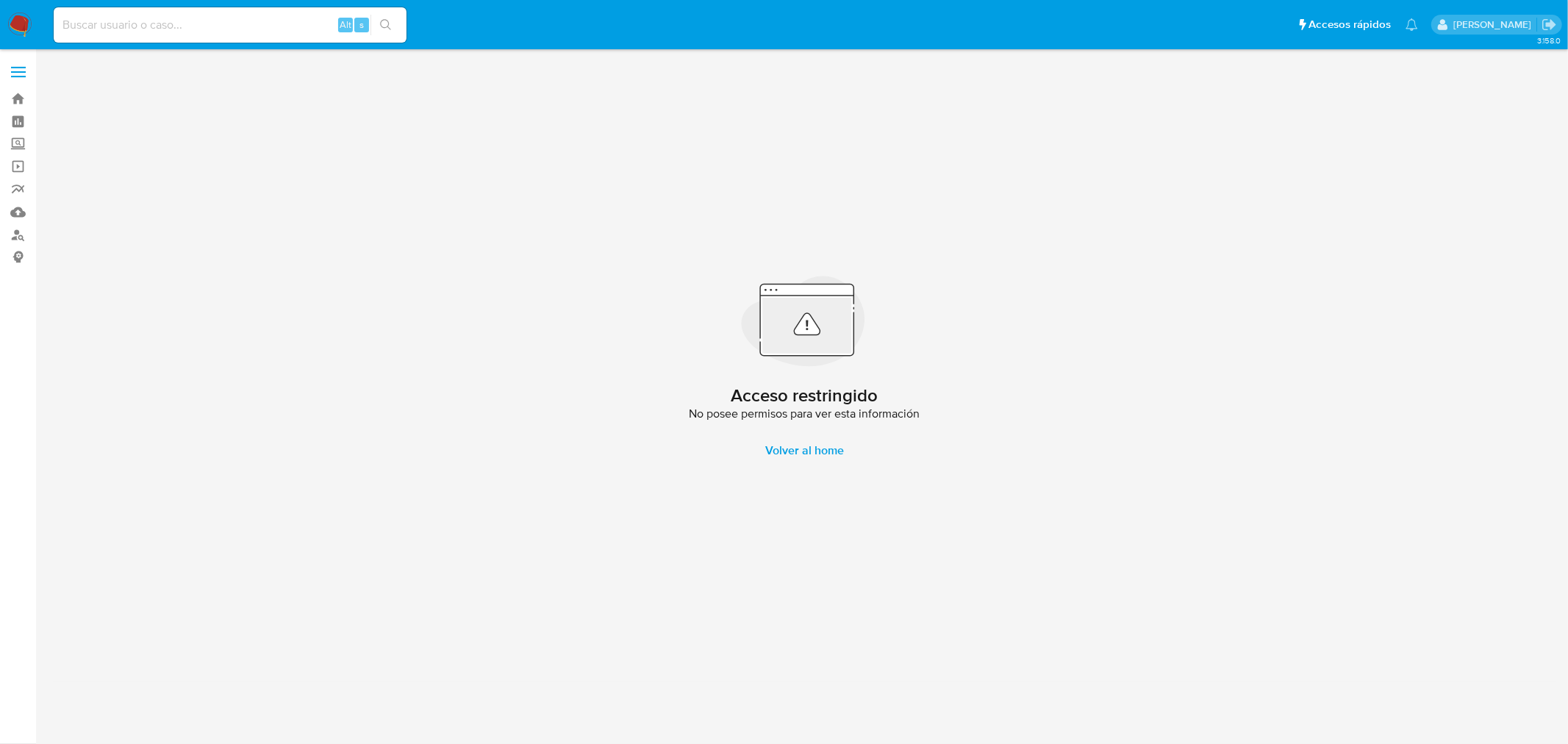
click at [206, 26] on input at bounding box center [230, 25] width 353 height 20
click at [227, 23] on input at bounding box center [230, 25] width 353 height 20
paste input "359027665"
click at [384, 23] on icon "search-icon" at bounding box center [385, 25] width 12 height 12
click at [166, 33] on input "359027665" at bounding box center [230, 25] width 353 height 20
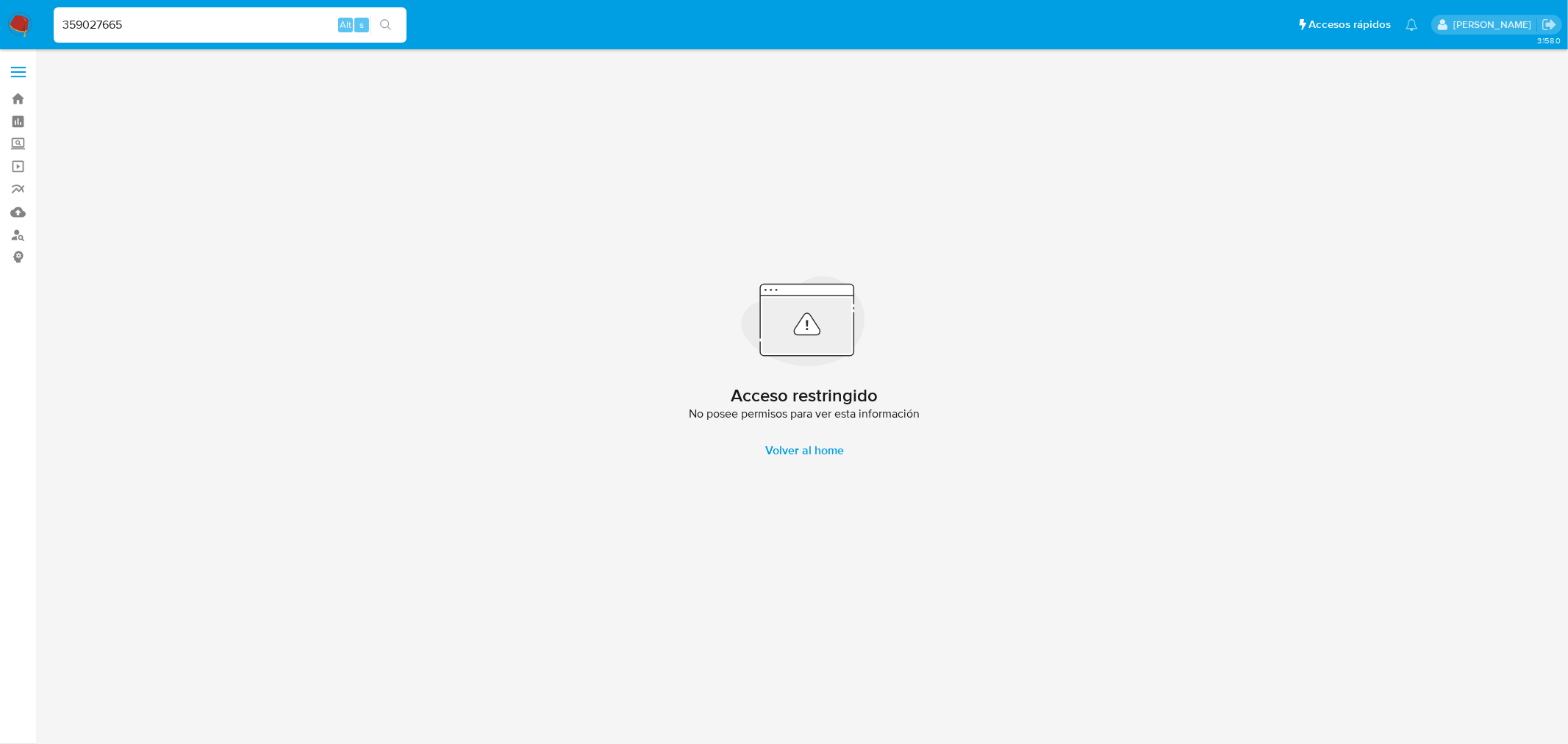
click at [164, 33] on input "359027665" at bounding box center [230, 25] width 353 height 20
paste input "1740146462"
type input "1740146462"
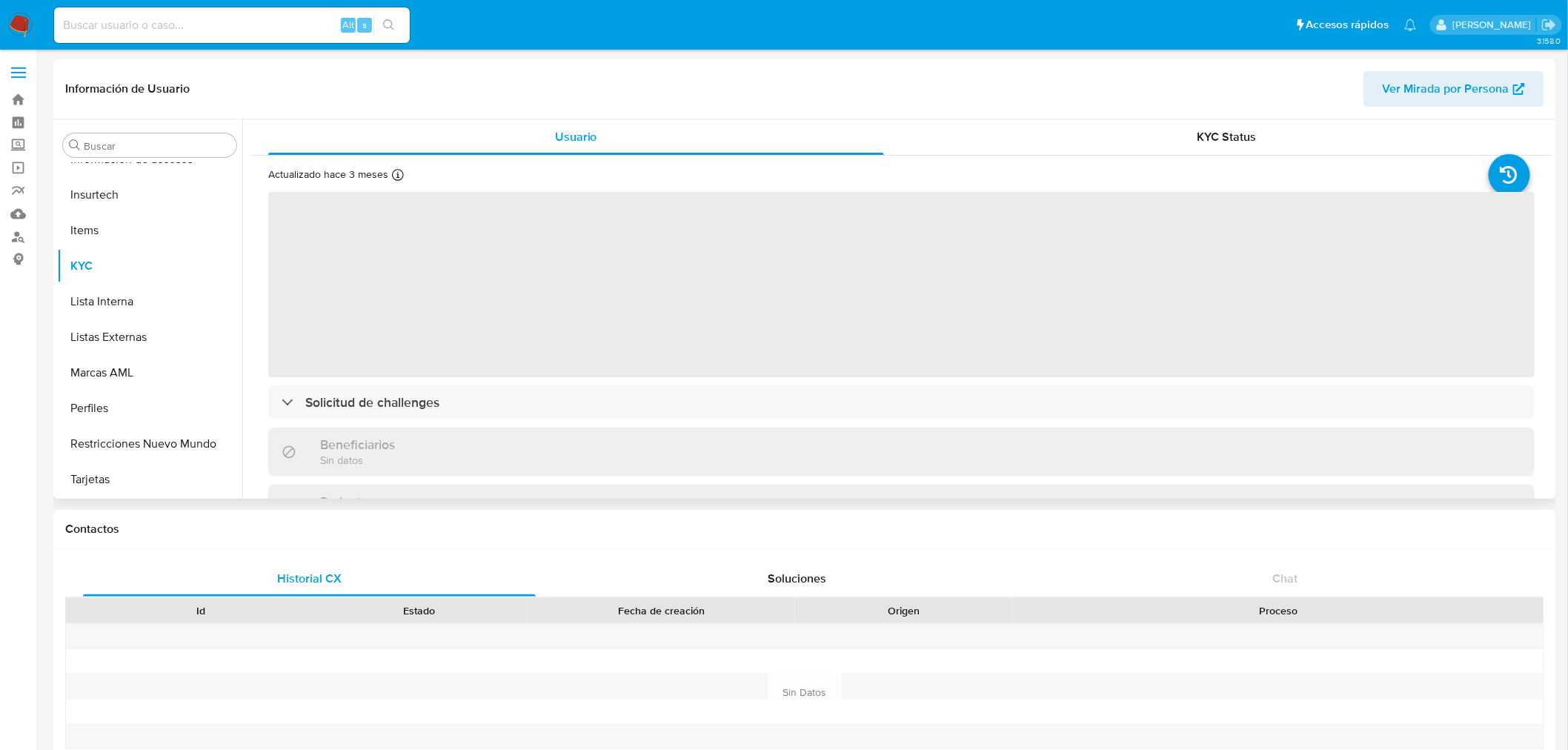
scroll to position [625, 0]
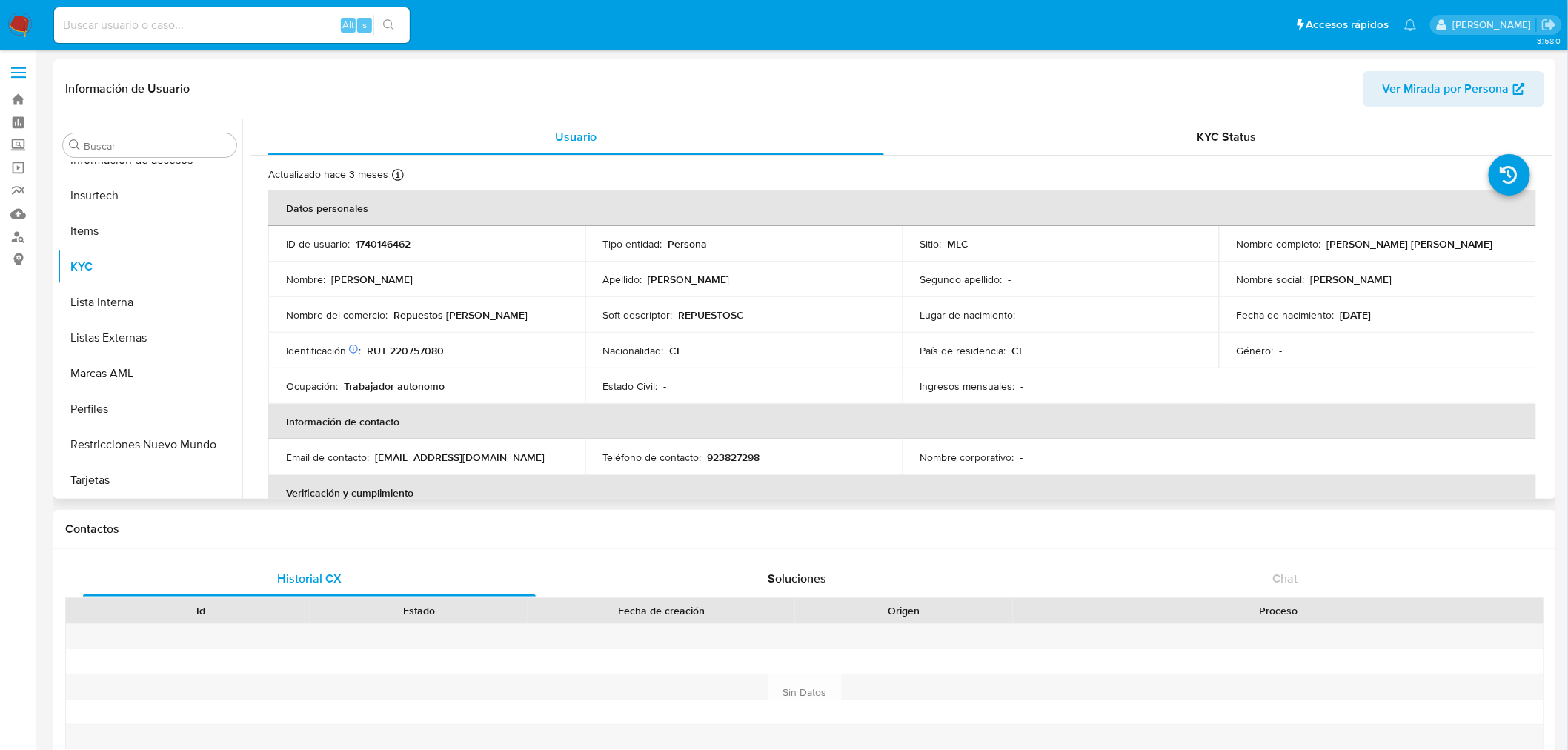
select select "10"
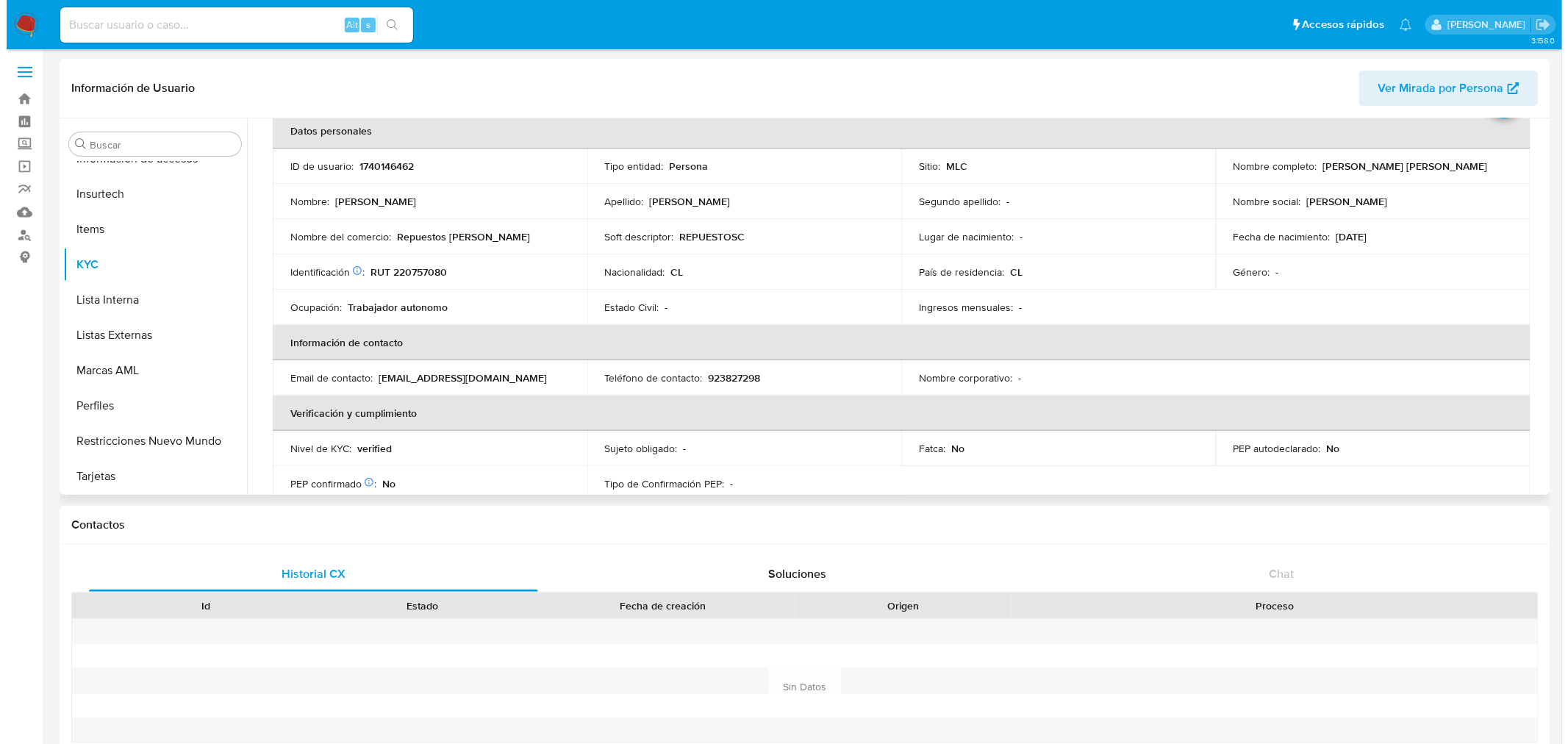
scroll to position [0, 0]
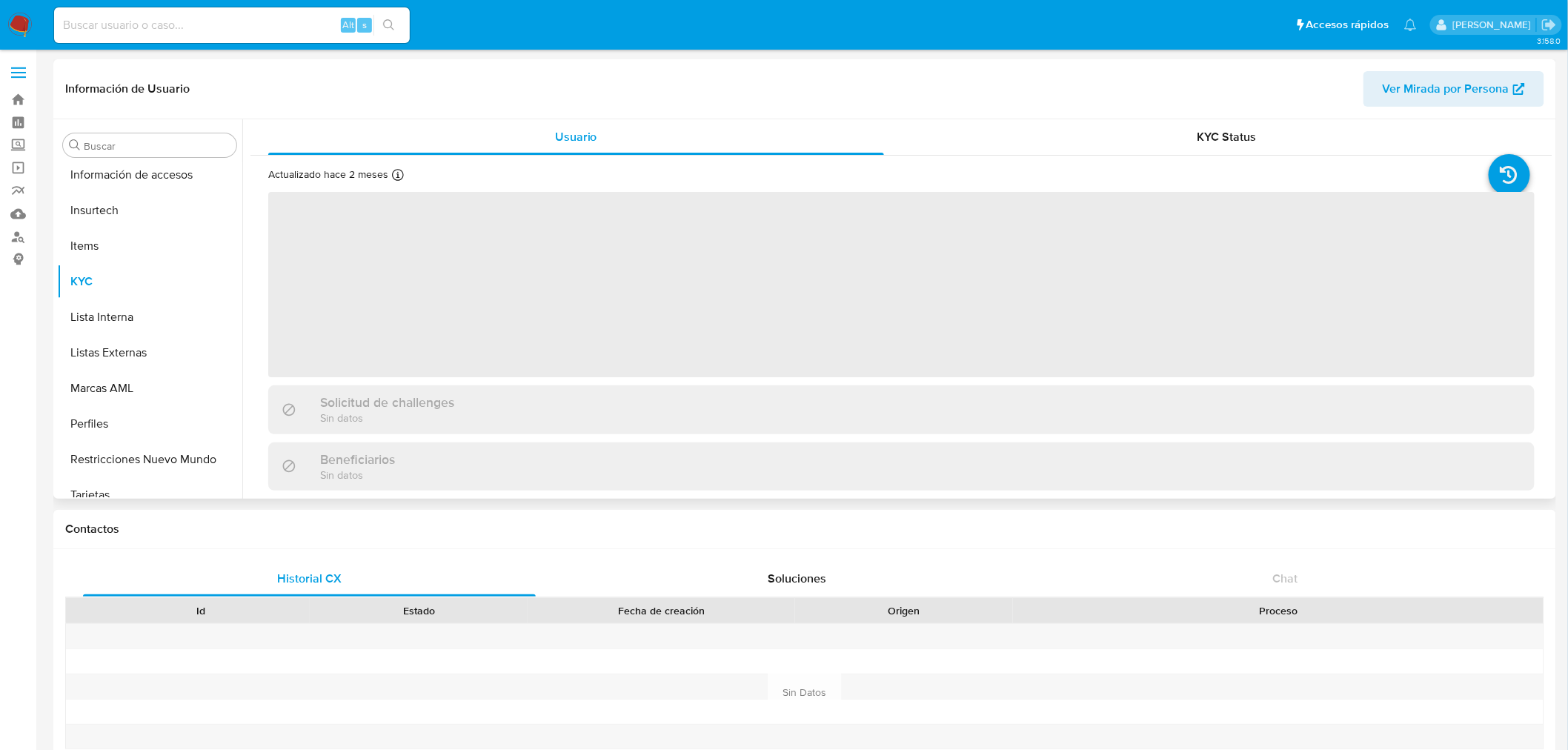
scroll to position [625, 0]
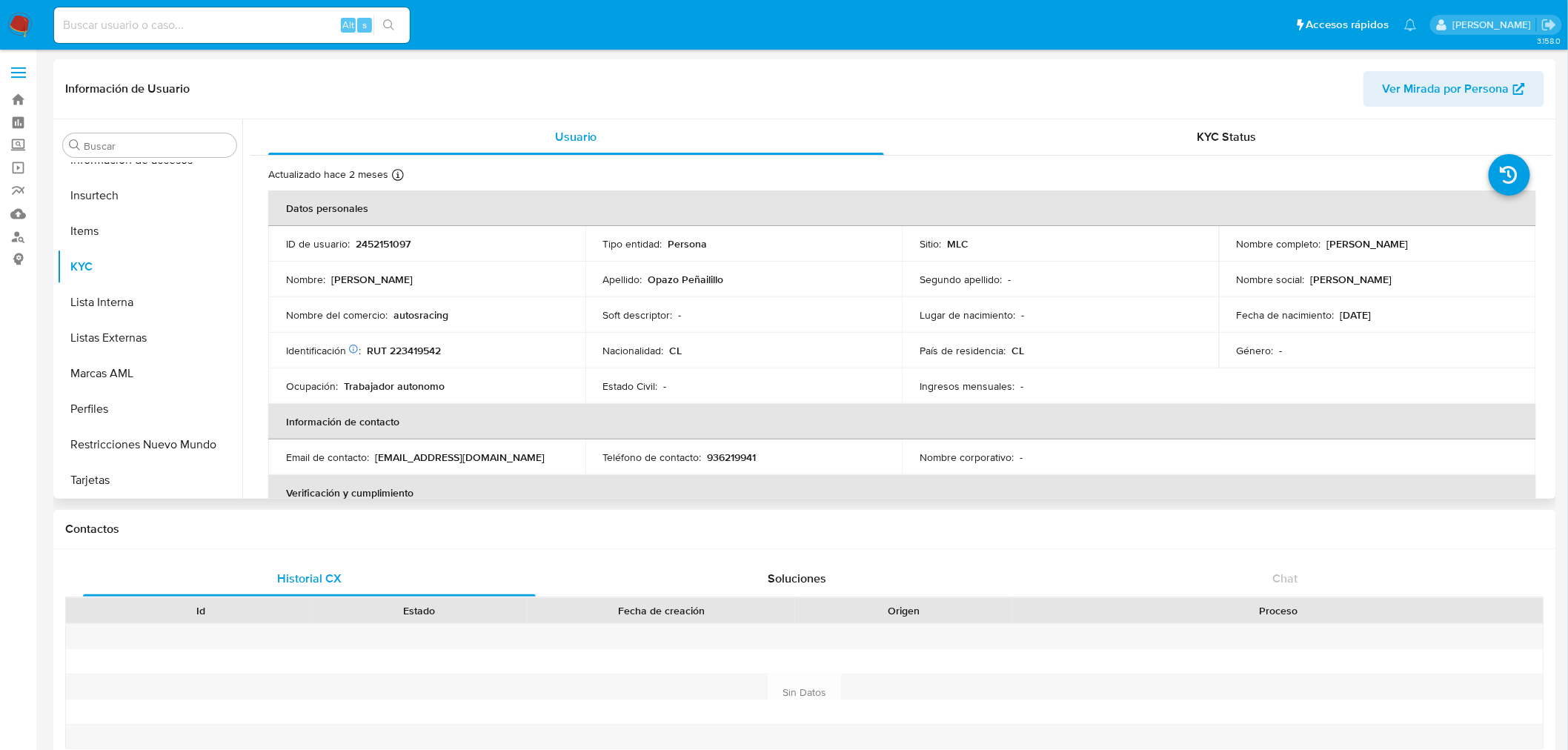
select select "10"
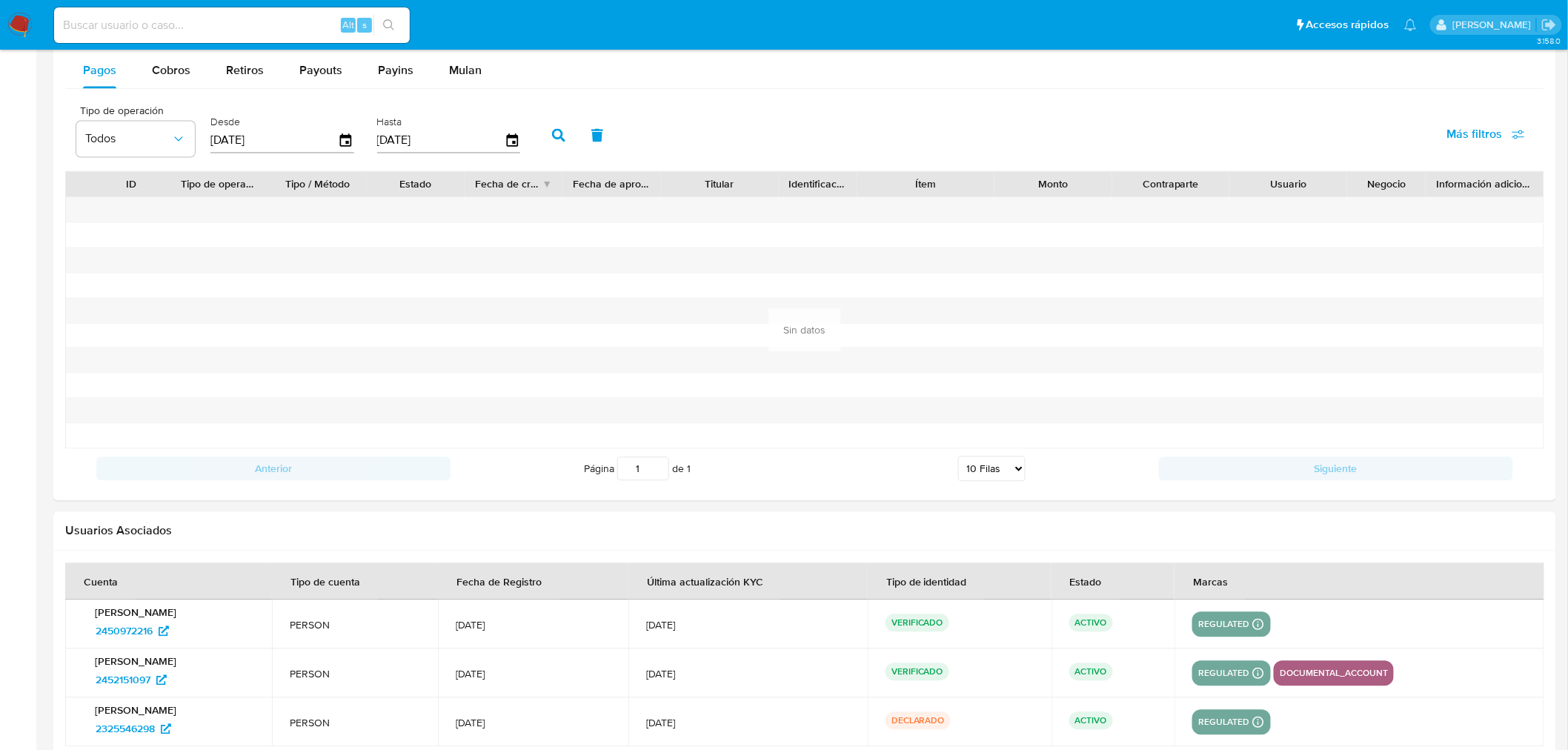
scroll to position [853, 0]
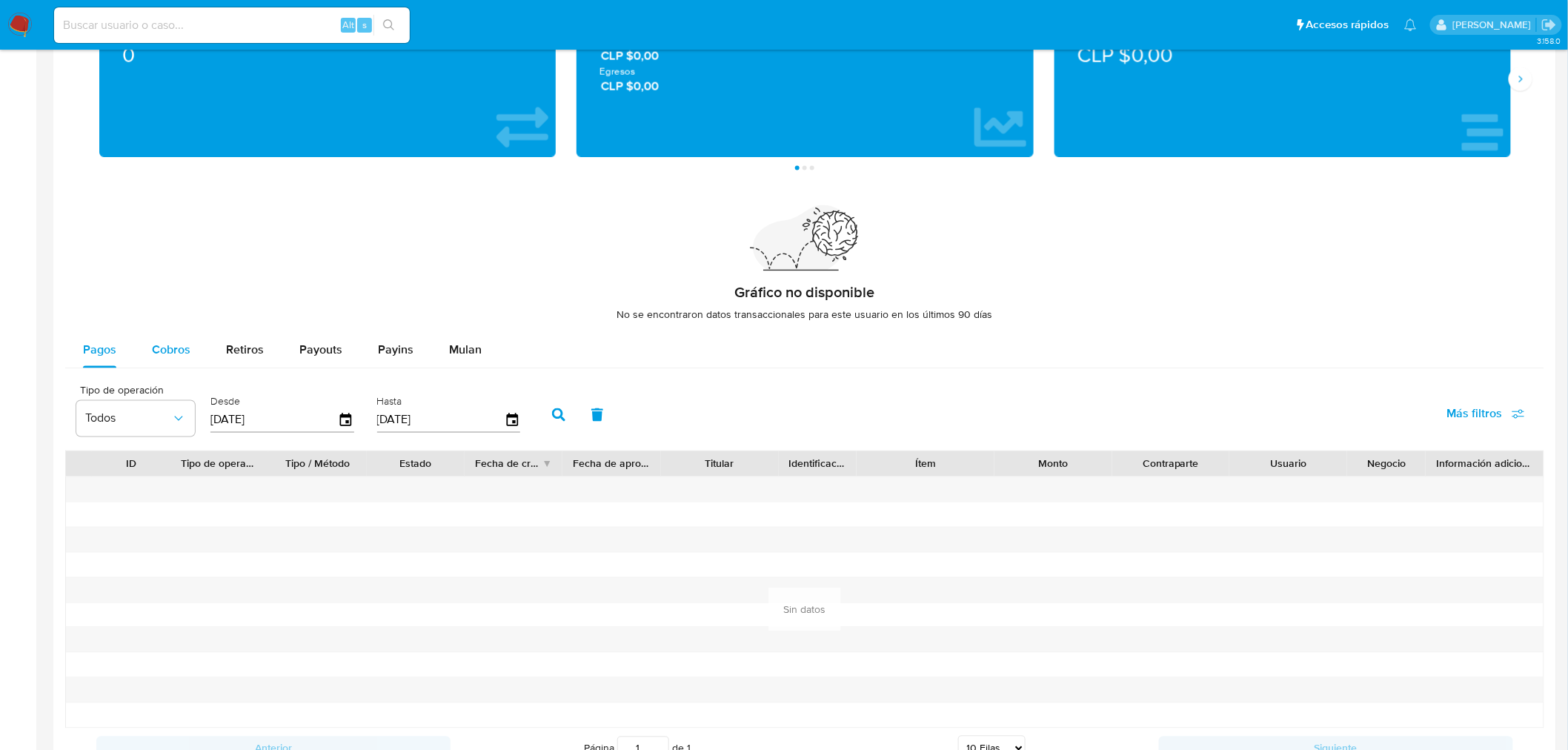
click at [183, 354] on span "Cobros" at bounding box center [170, 350] width 38 height 17
select select "10"
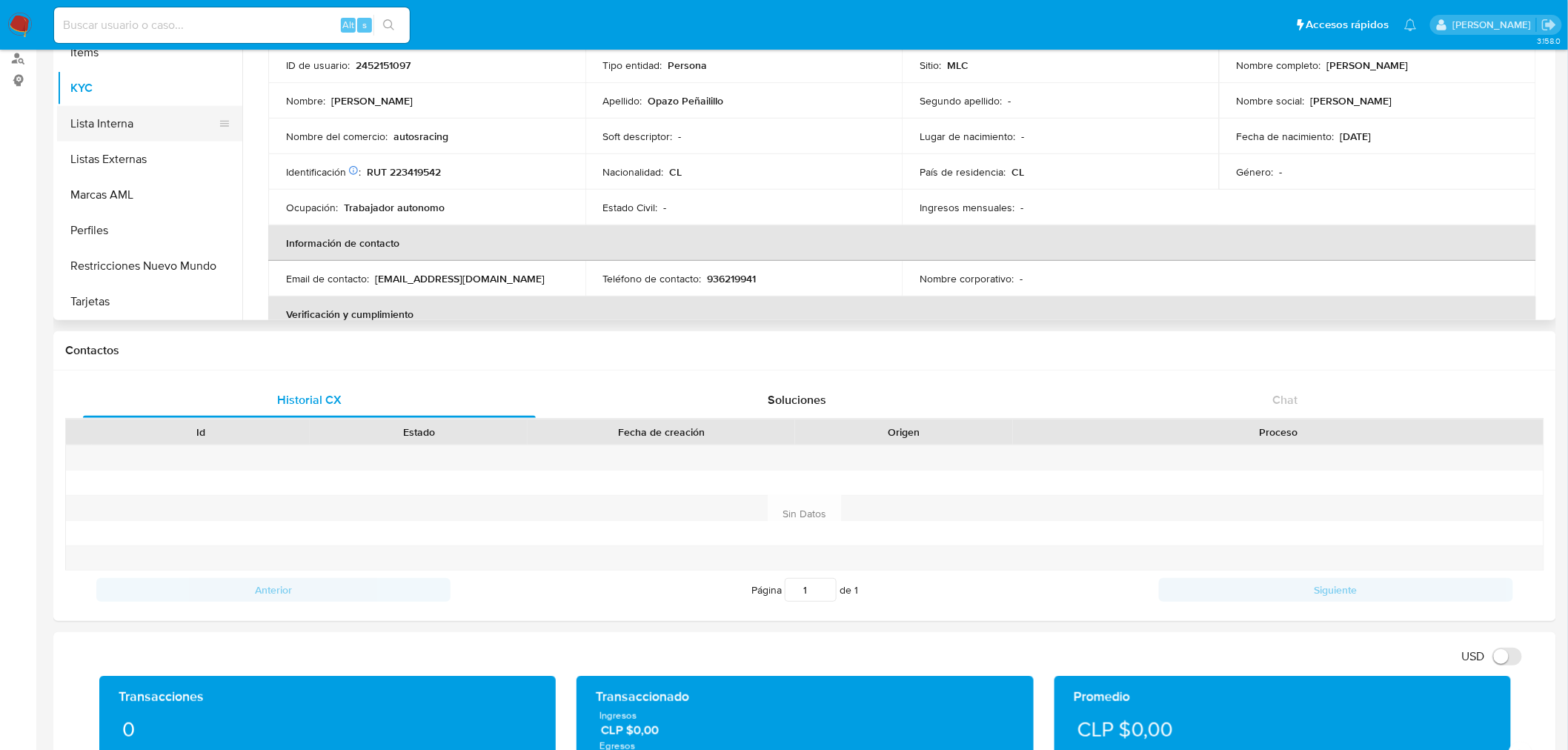
scroll to position [30, 0]
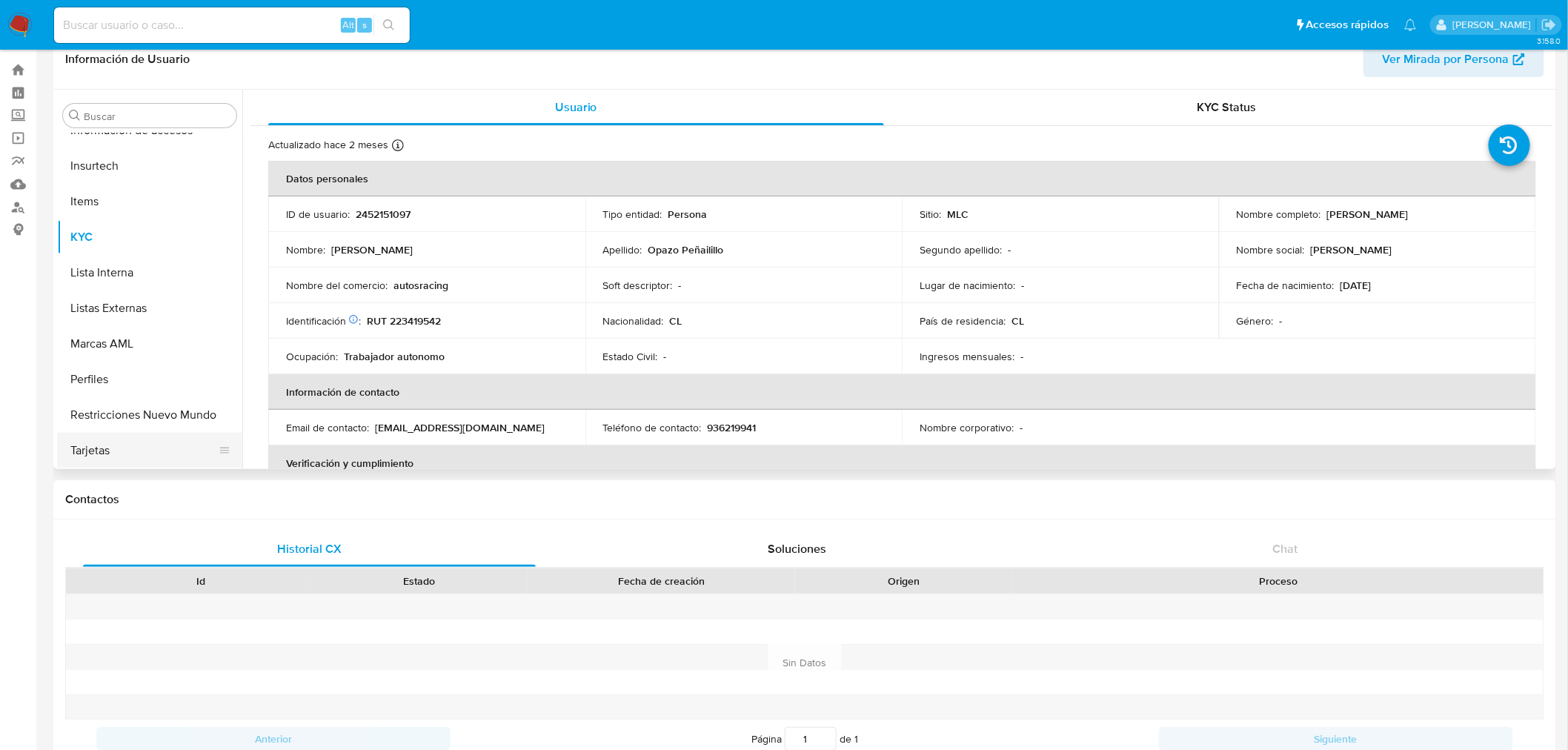
click at [123, 463] on button "Tarjetas" at bounding box center [143, 450] width 173 height 36
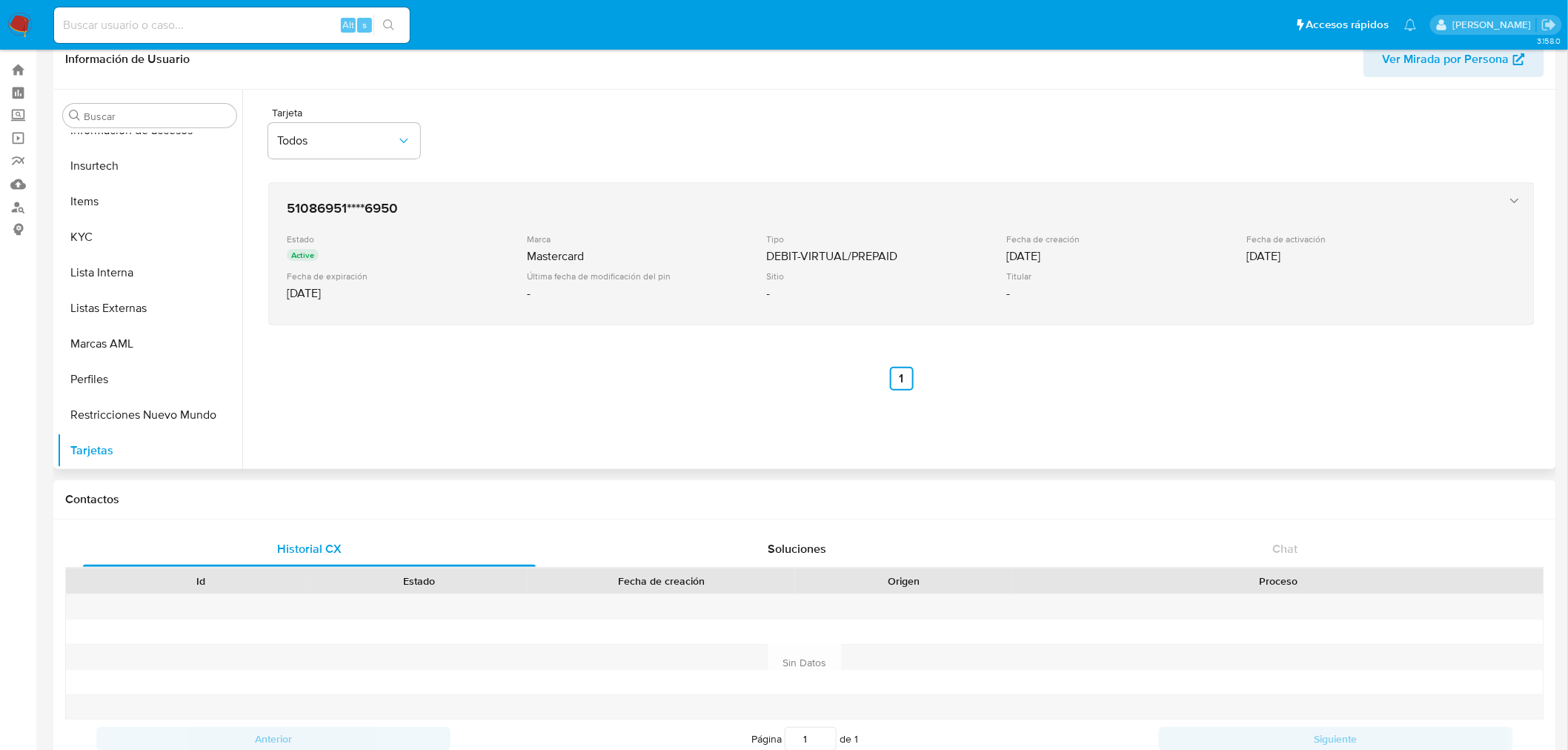
click at [851, 292] on div "-" at bounding box center [885, 294] width 237 height 15
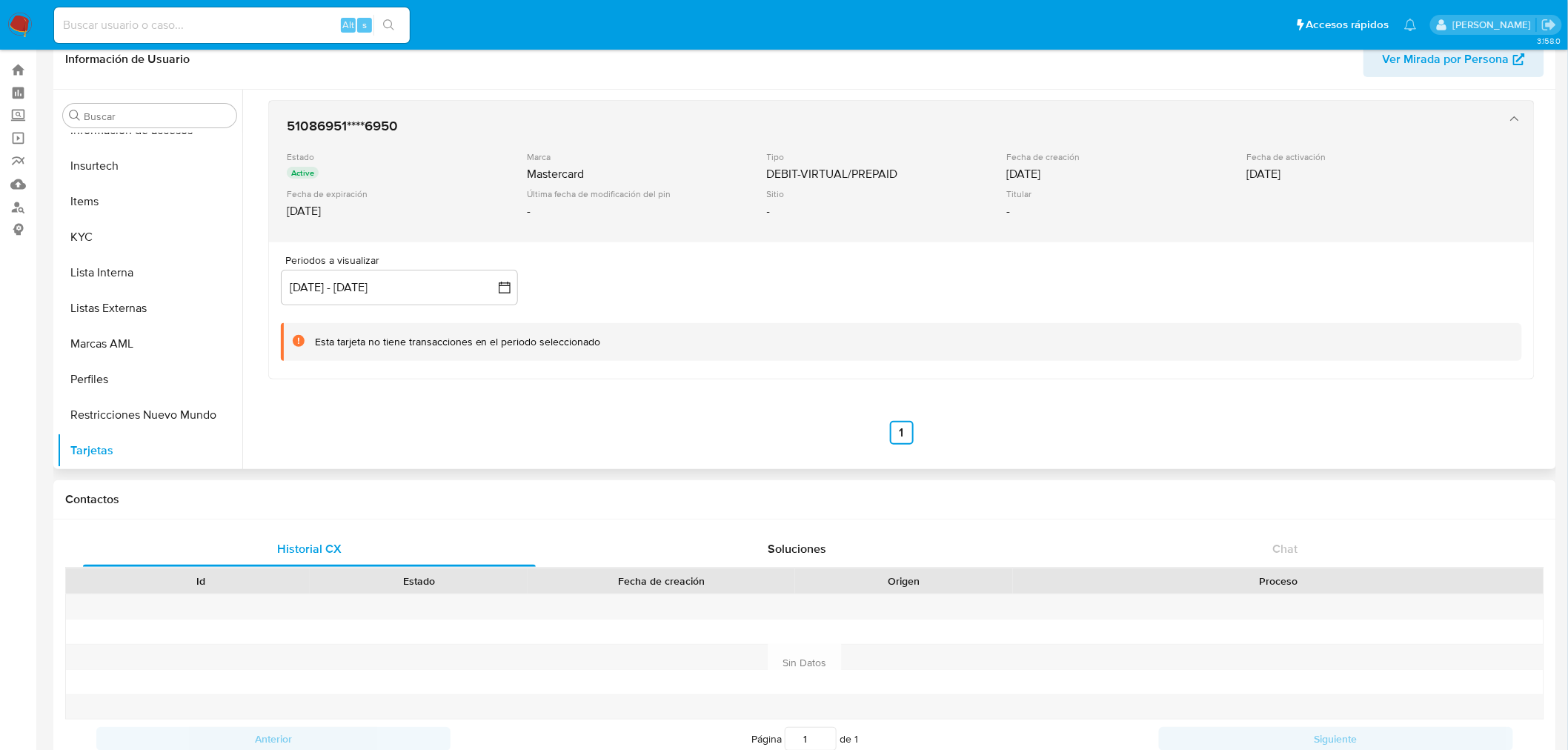
scroll to position [0, 0]
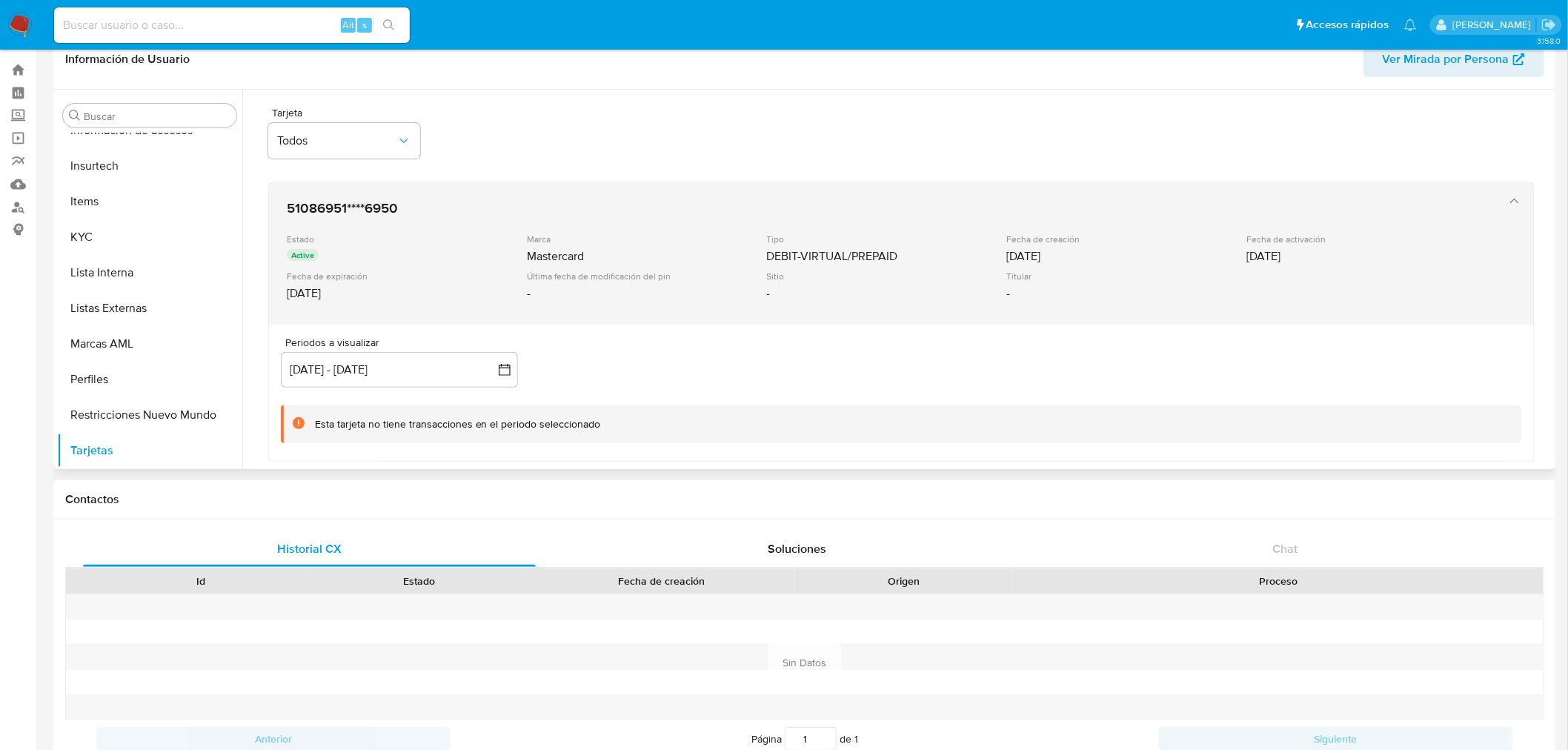
drag, startPoint x: 382, startPoint y: 213, endPoint x: 398, endPoint y: 216, distance: 16.3
click at [398, 215] on h3 "51086951****6950" at bounding box center [887, 209] width 1200 height 15
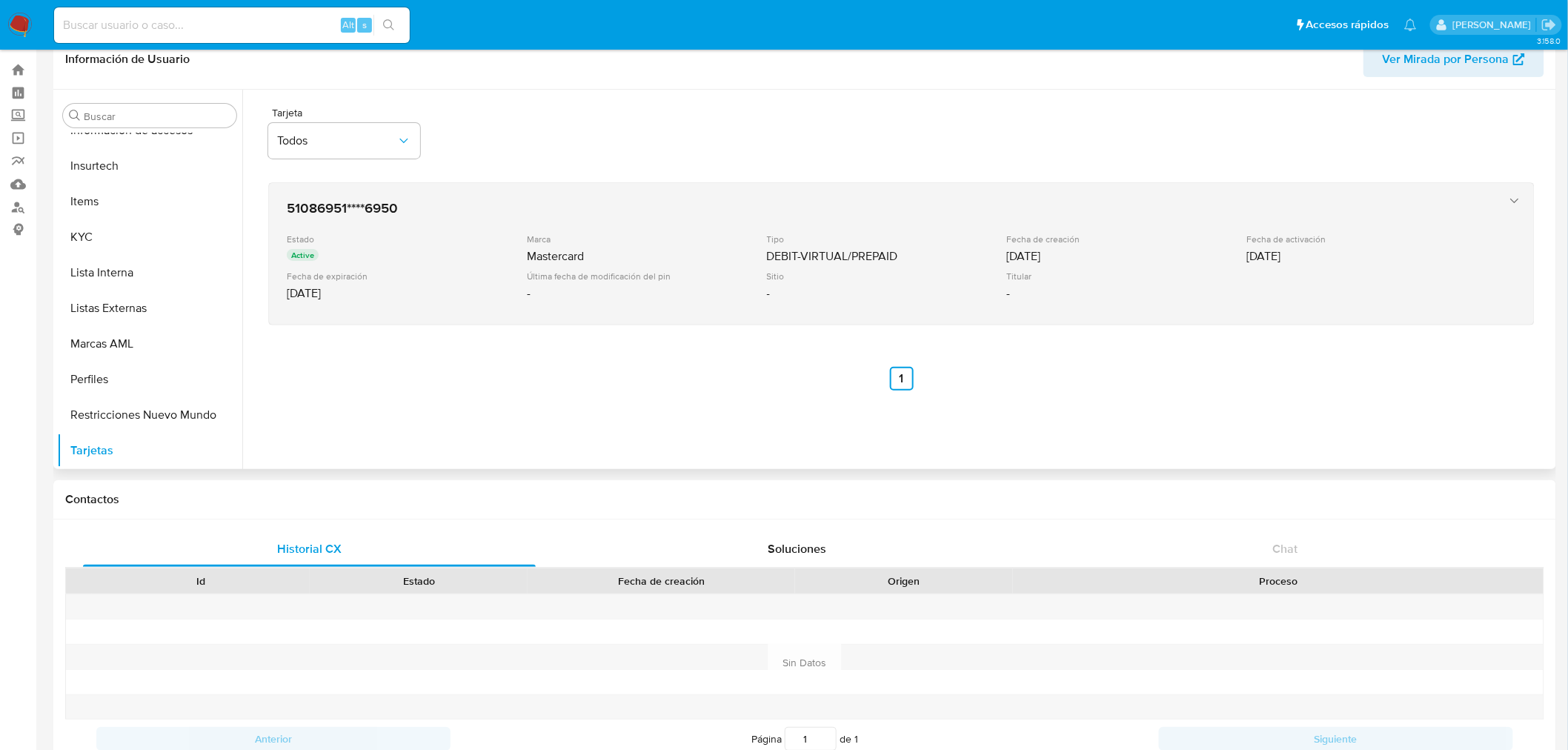
click at [1293, 277] on div "Estado Active Marca Mastercard Tipo DEBIT-VIRTUAL/PREPAID Fecha de creación 03/…" at bounding box center [887, 270] width 1200 height 73
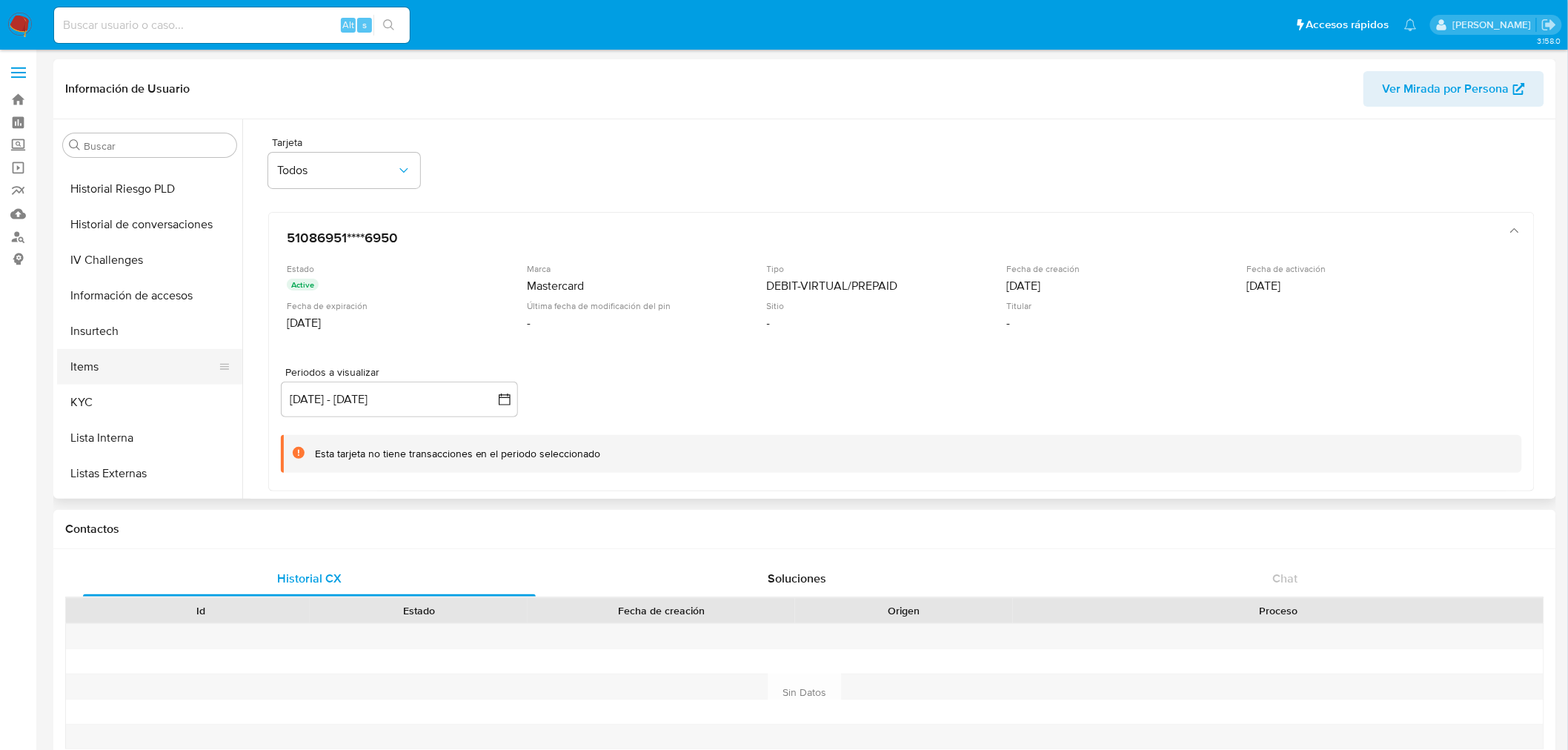
scroll to position [462, 0]
click at [111, 439] on button "KYC" at bounding box center [143, 431] width 173 height 36
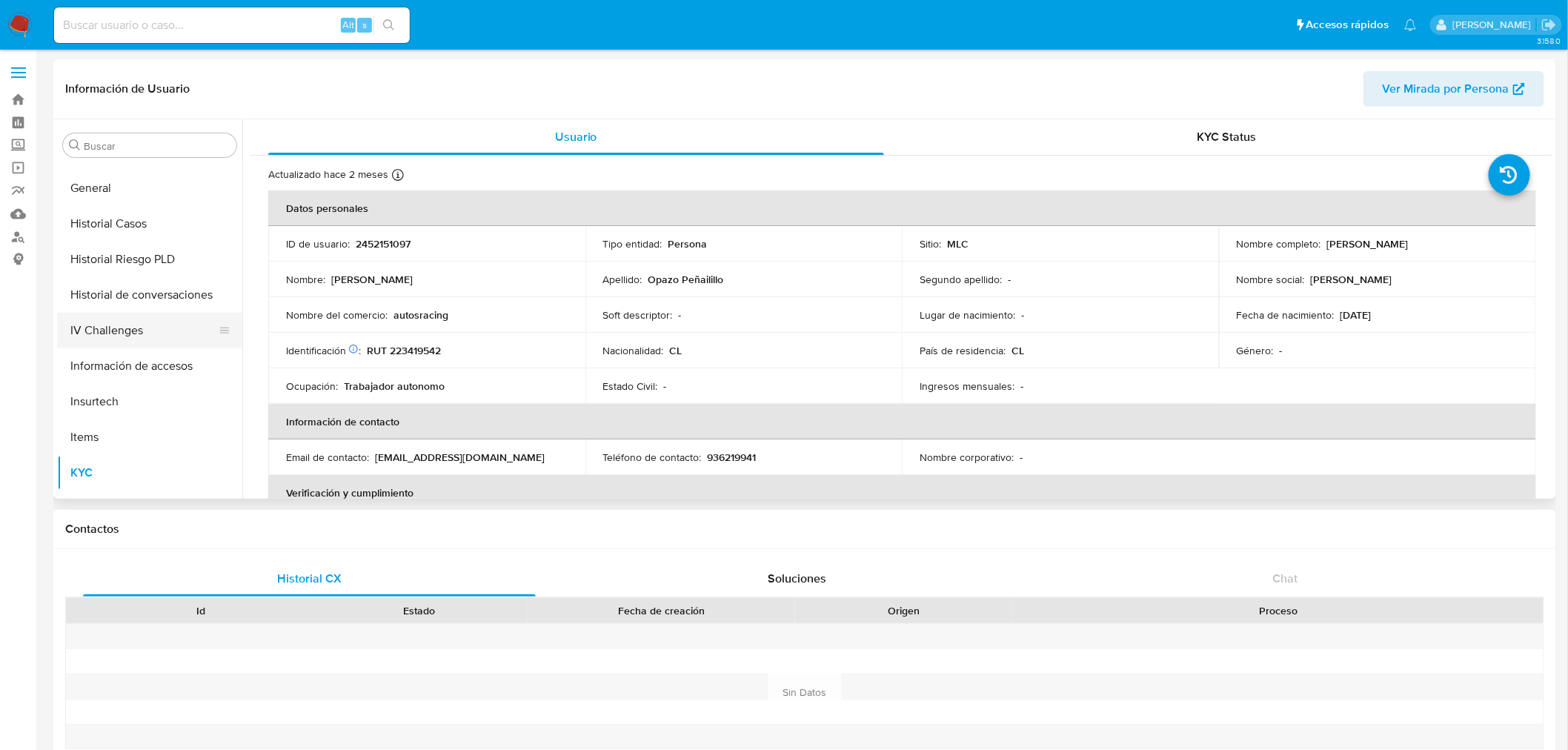
scroll to position [379, 0]
click at [123, 257] on button "Historial Casos" at bounding box center [143, 264] width 173 height 36
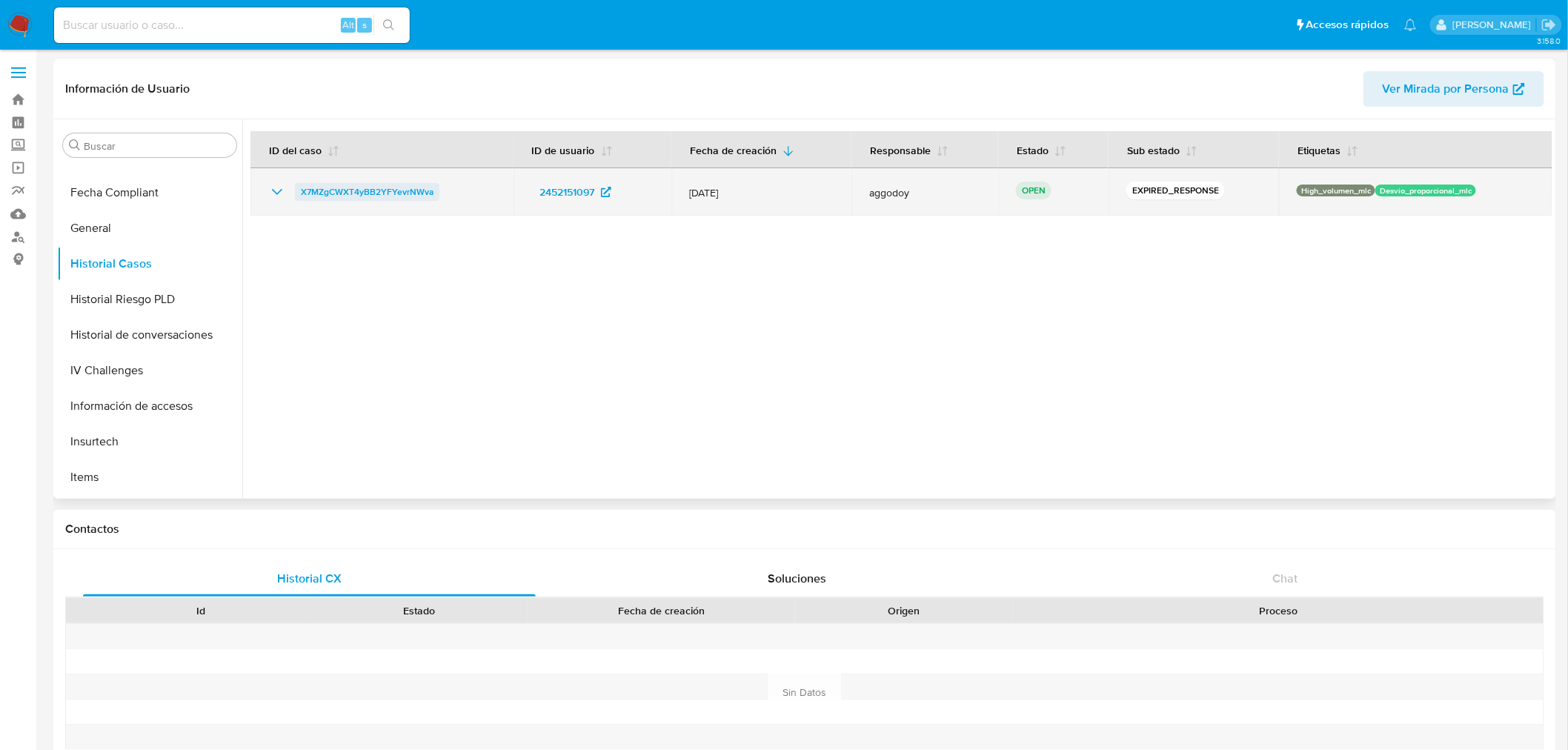
drag, startPoint x: 465, startPoint y: 193, endPoint x: 298, endPoint y: 196, distance: 167.0
click at [298, 196] on div "X7MZgCWXT4yBB2YFYevrNWva" at bounding box center [382, 192] width 227 height 18
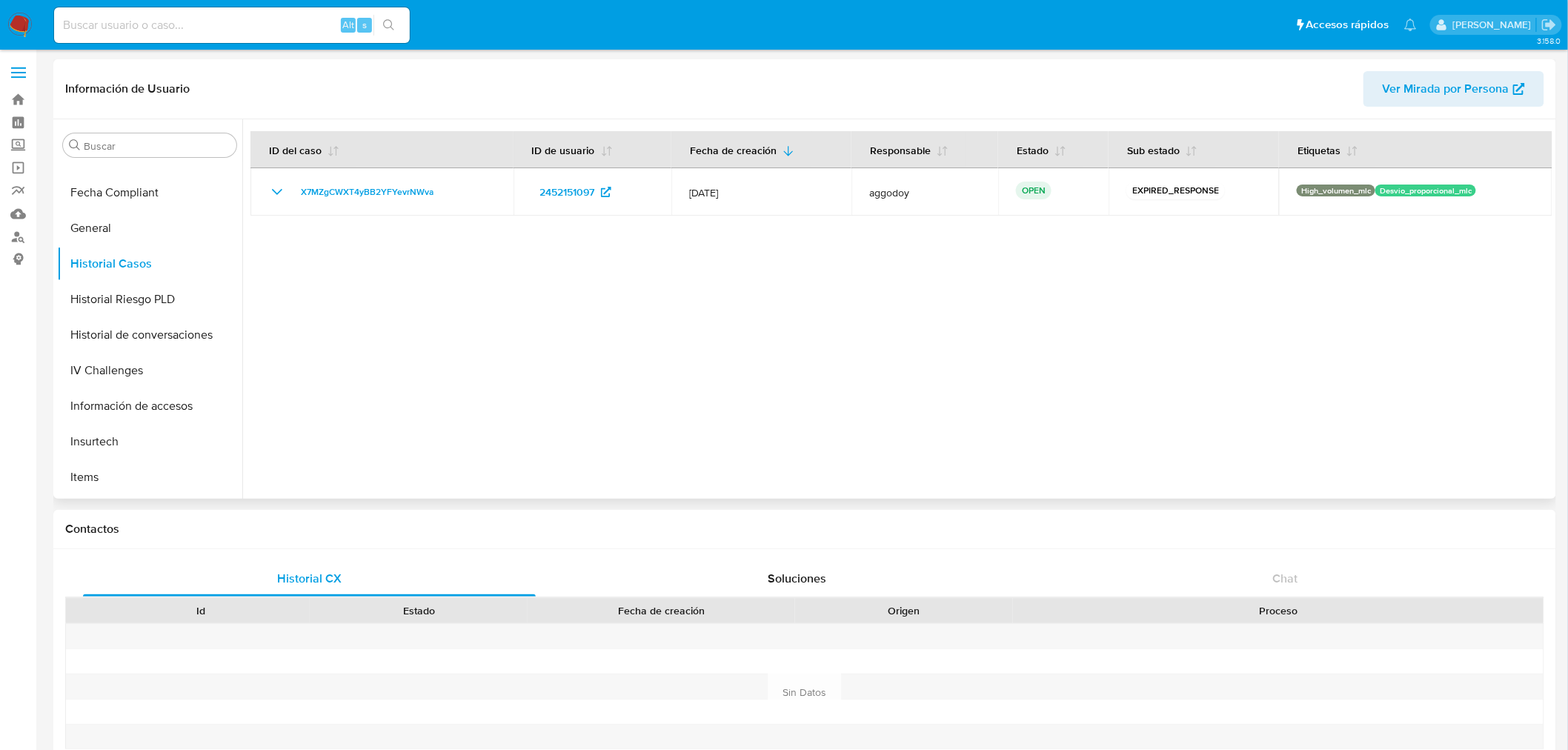
click at [564, 390] on div at bounding box center [898, 308] width 1311 height 379
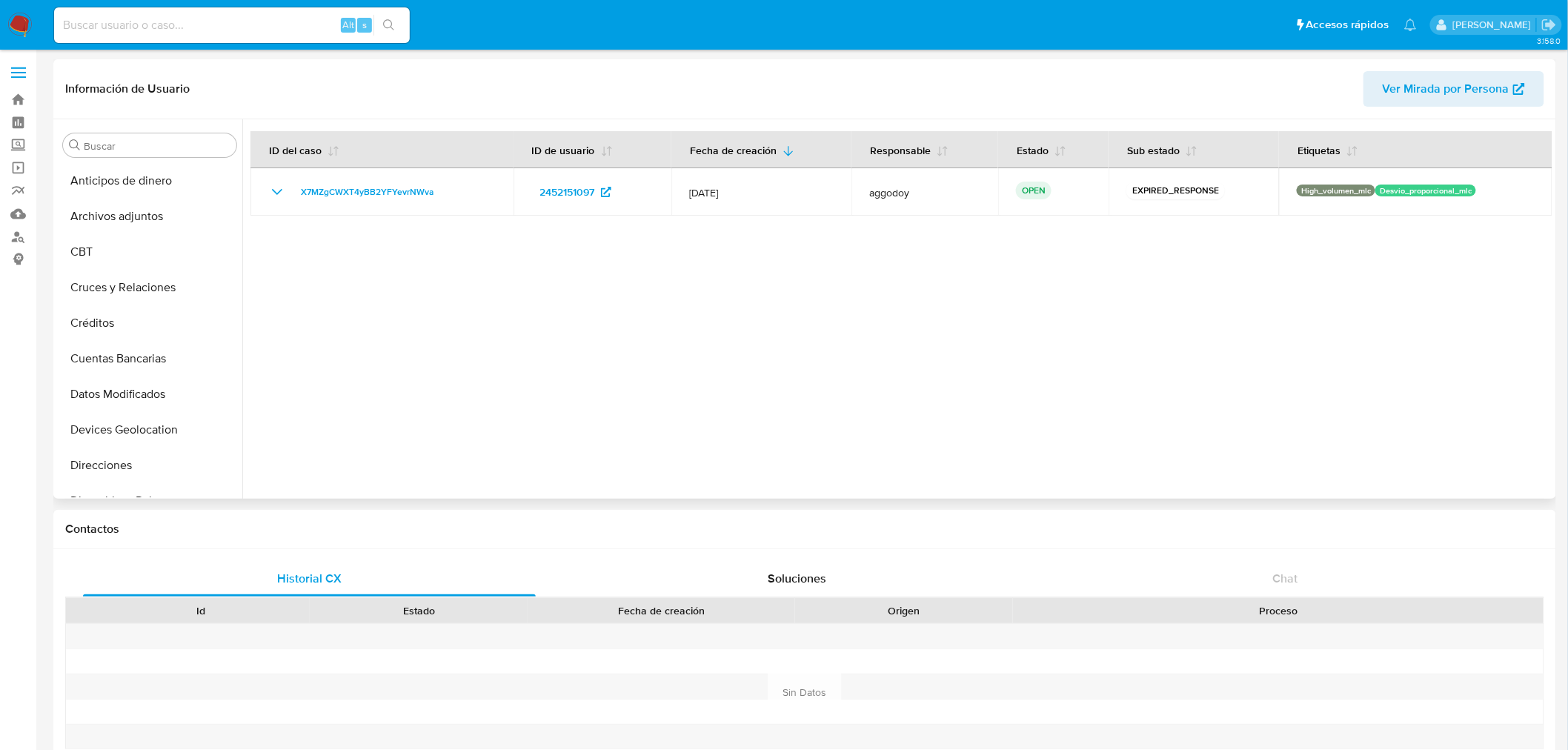
click at [745, 322] on div at bounding box center [898, 308] width 1311 height 379
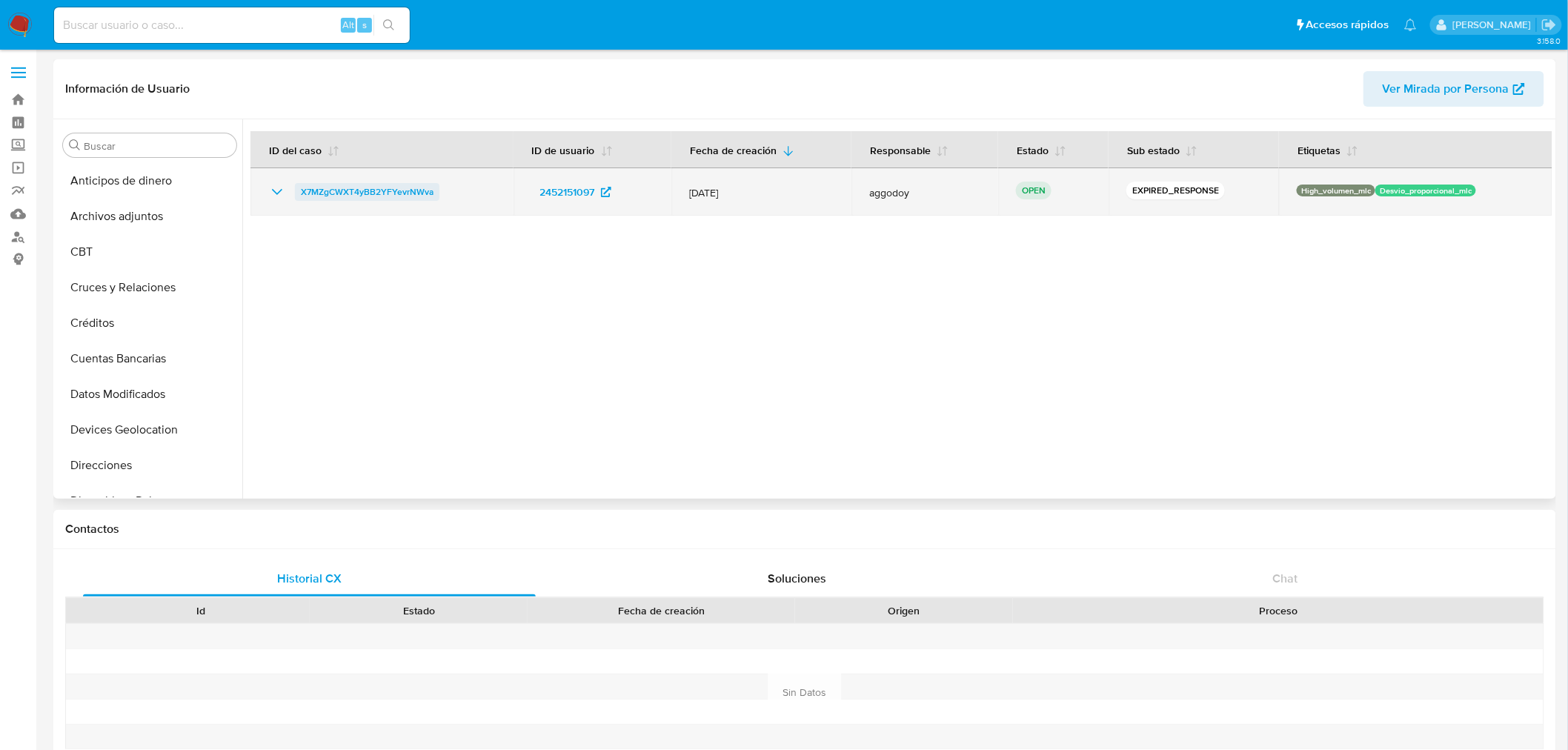
drag, startPoint x: 439, startPoint y: 191, endPoint x: 300, endPoint y: 195, distance: 139.1
click at [300, 195] on div "X7MZgCWXT4yBB2YFYevrNWva" at bounding box center [382, 192] width 227 height 18
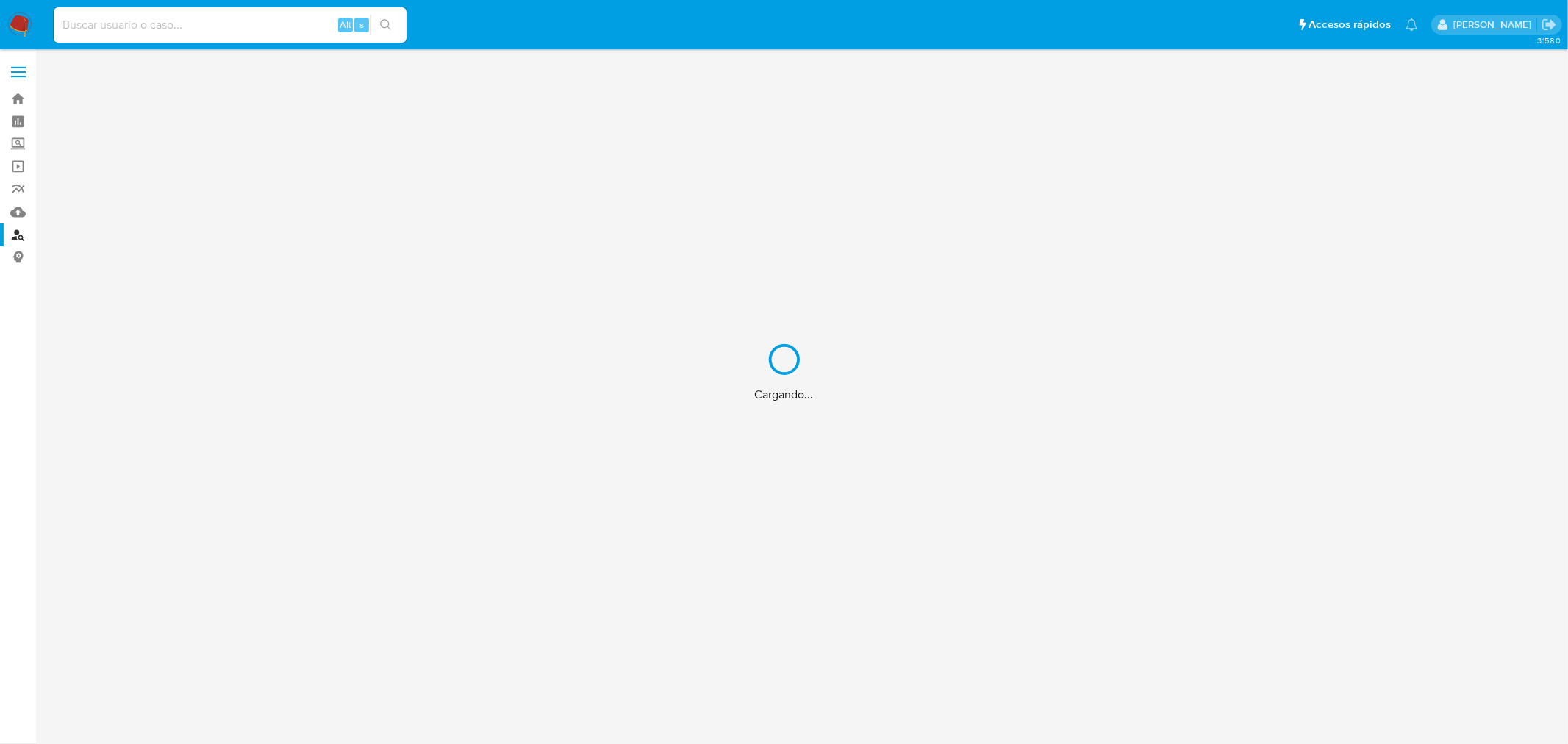
click at [140, 32] on div "Cargando..." at bounding box center [784, 372] width 1568 height 744
click at [139, 20] on div "Cargando..." at bounding box center [784, 372] width 1568 height 744
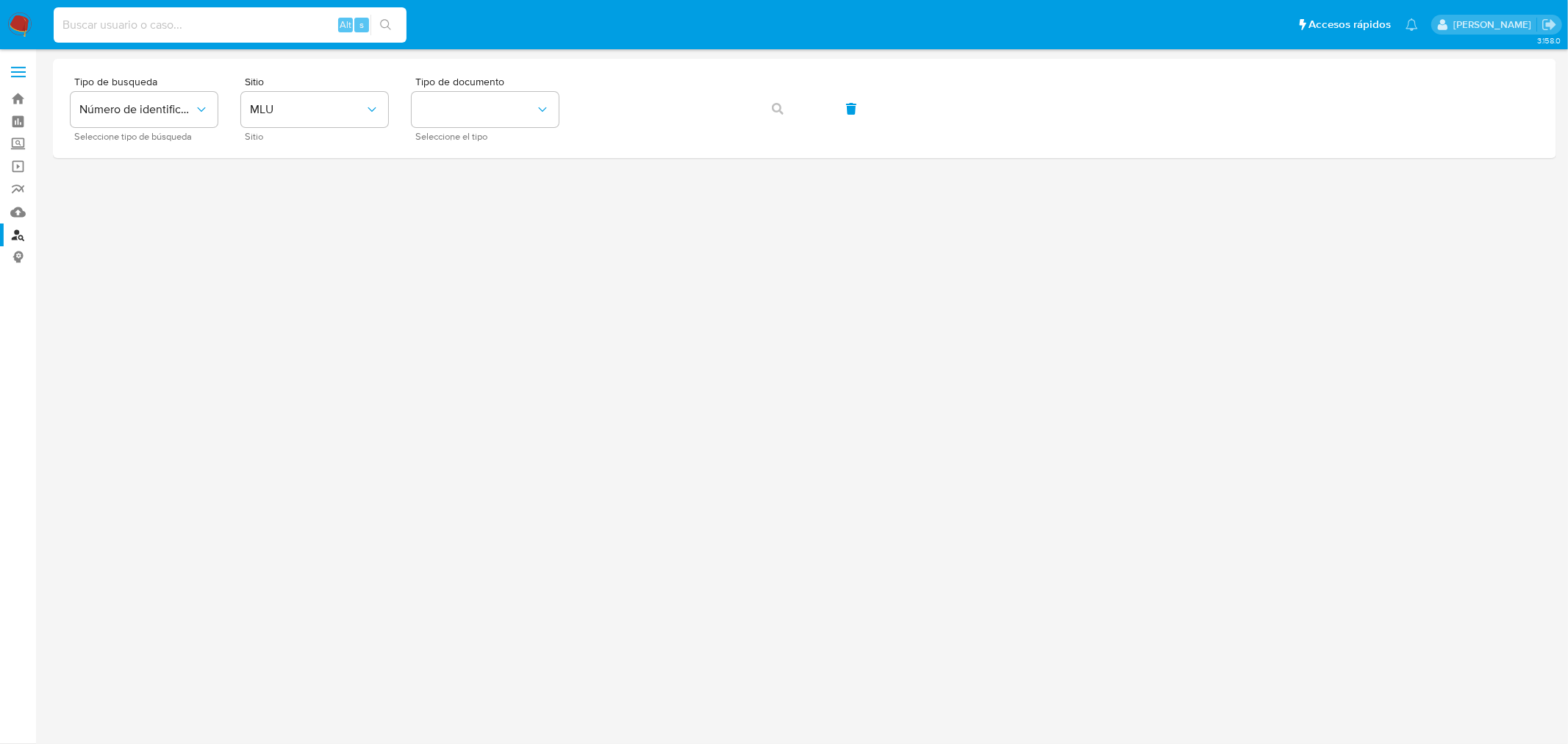
click at [93, 22] on input at bounding box center [230, 25] width 353 height 20
paste input "2298001993"
type input "2298001993"
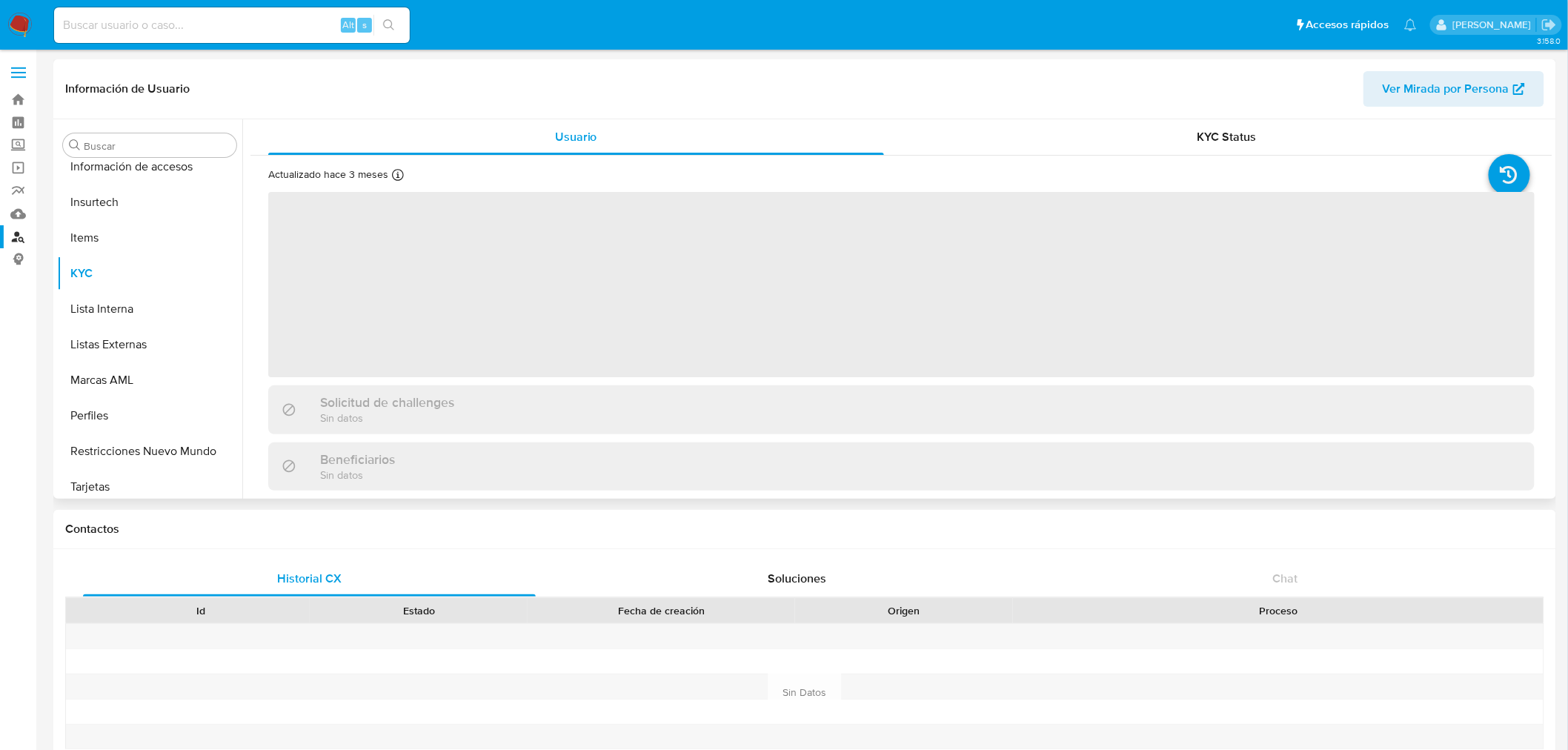
scroll to position [625, 0]
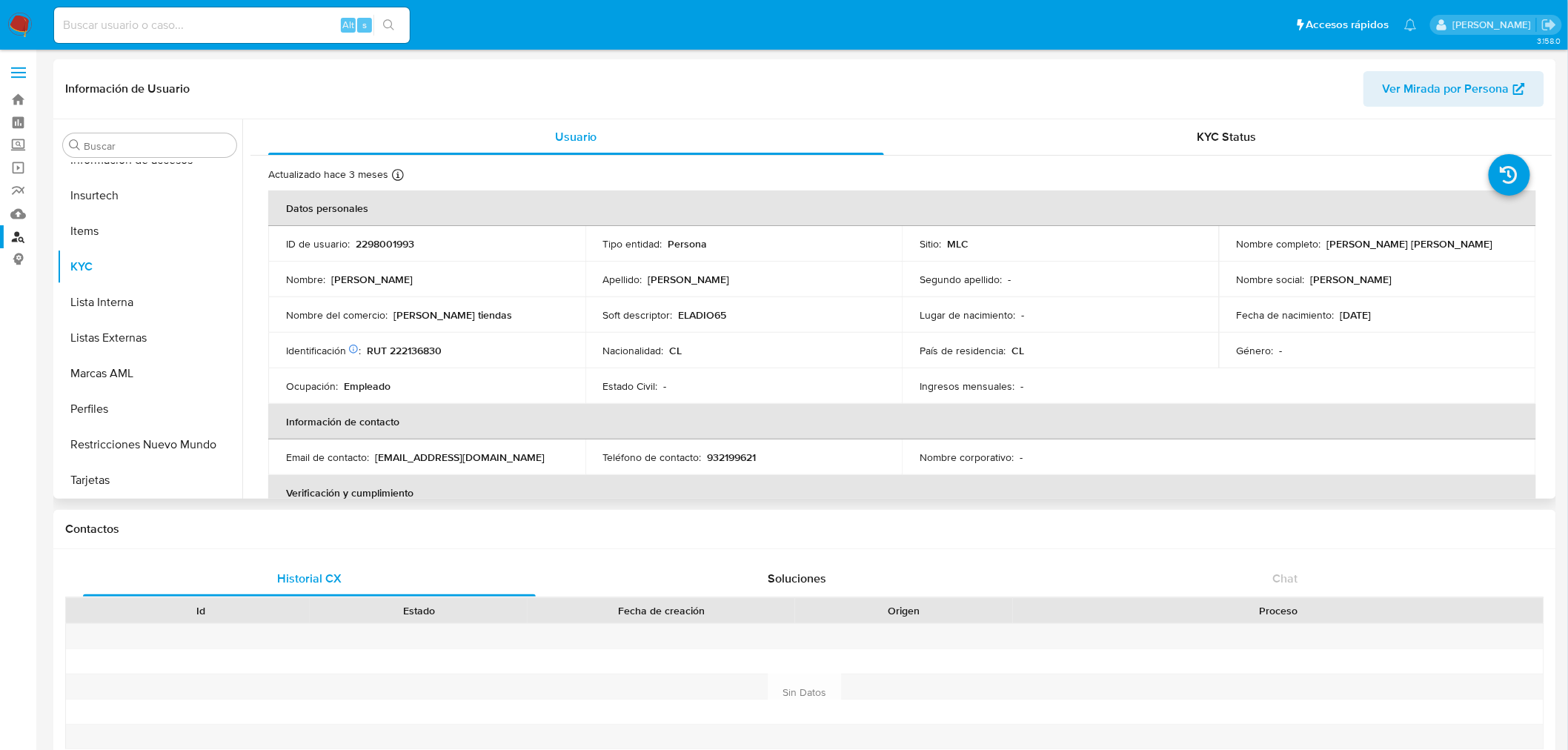
select select "10"
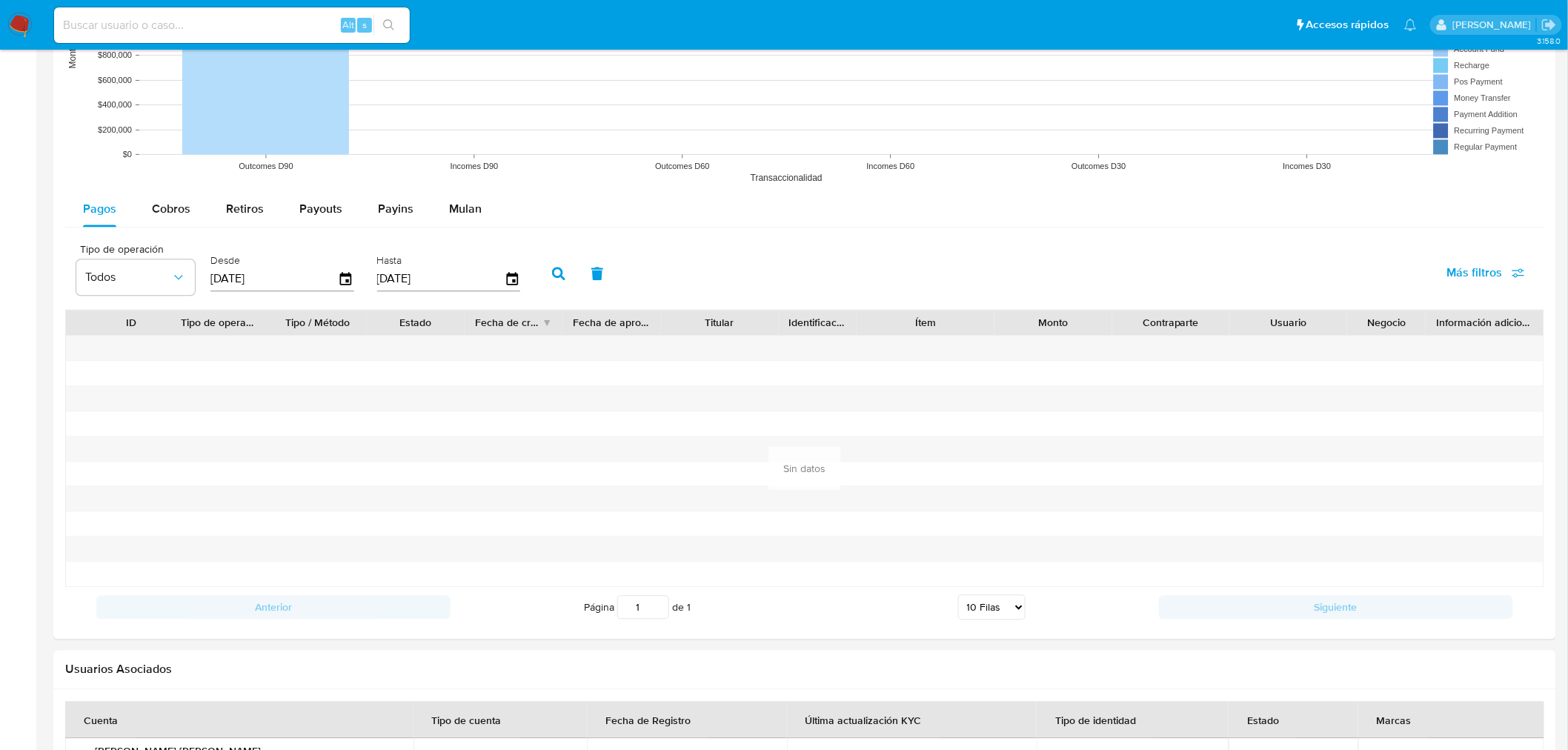
scroll to position [1236, 0]
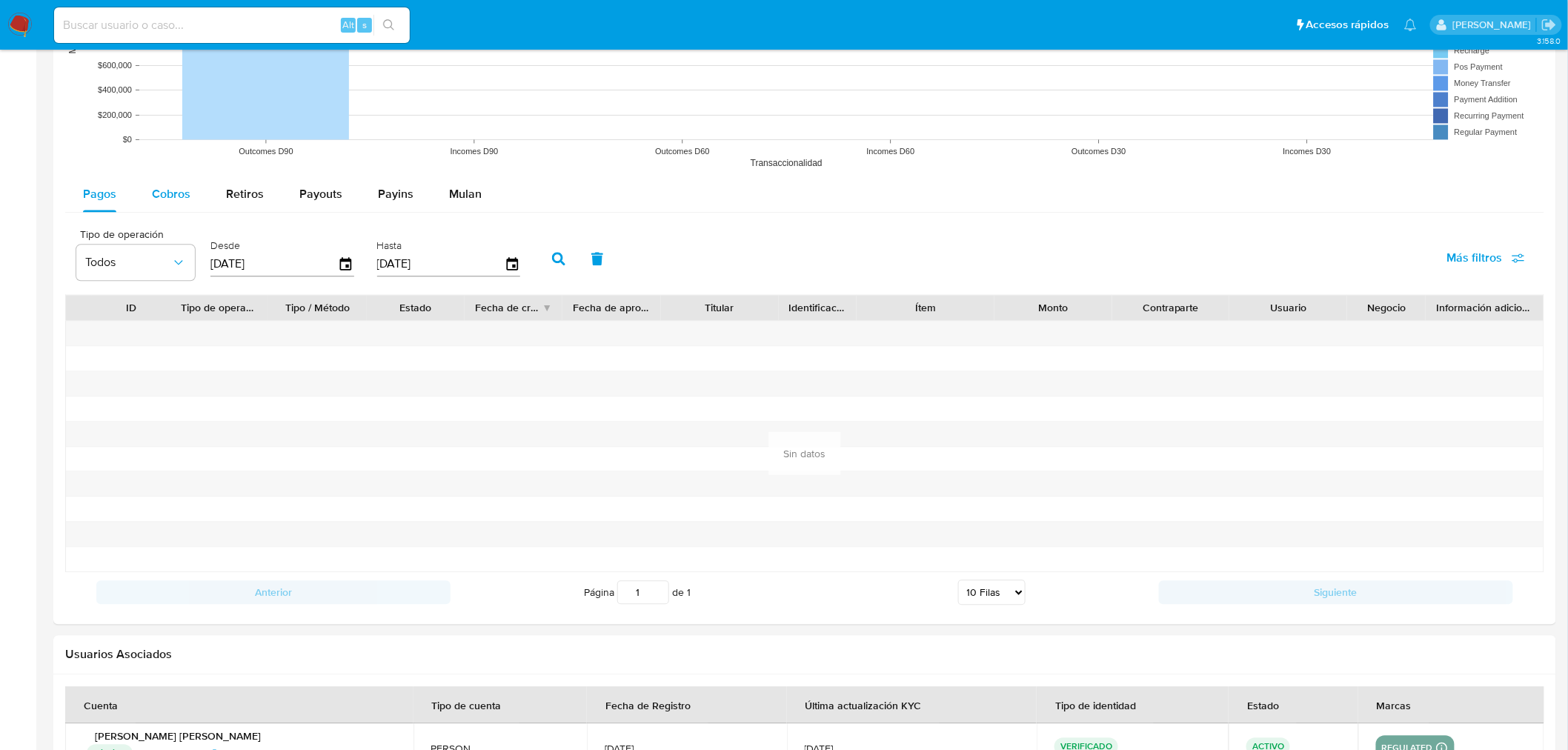
click at [152, 200] on span "Cobros" at bounding box center [170, 194] width 38 height 17
select select "10"
click at [344, 265] on icon "button" at bounding box center [345, 264] width 12 height 13
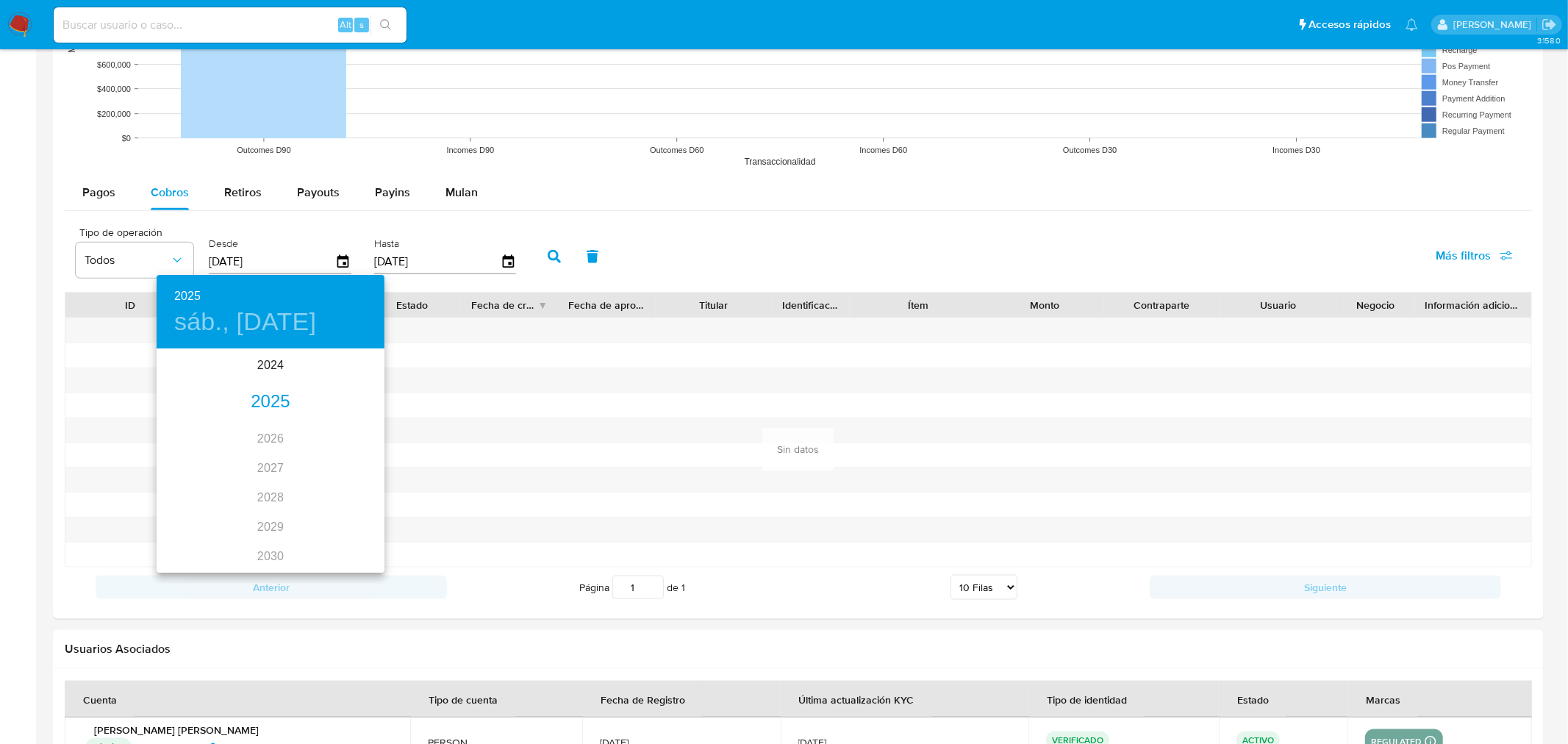
click at [260, 402] on div "2025" at bounding box center [270, 402] width 227 height 30
click at [201, 379] on div "ene." at bounding box center [195, 378] width 76 height 55
click at [243, 426] on p "1" at bounding box center [240, 426] width 6 height 15
type input "01/01/2025"
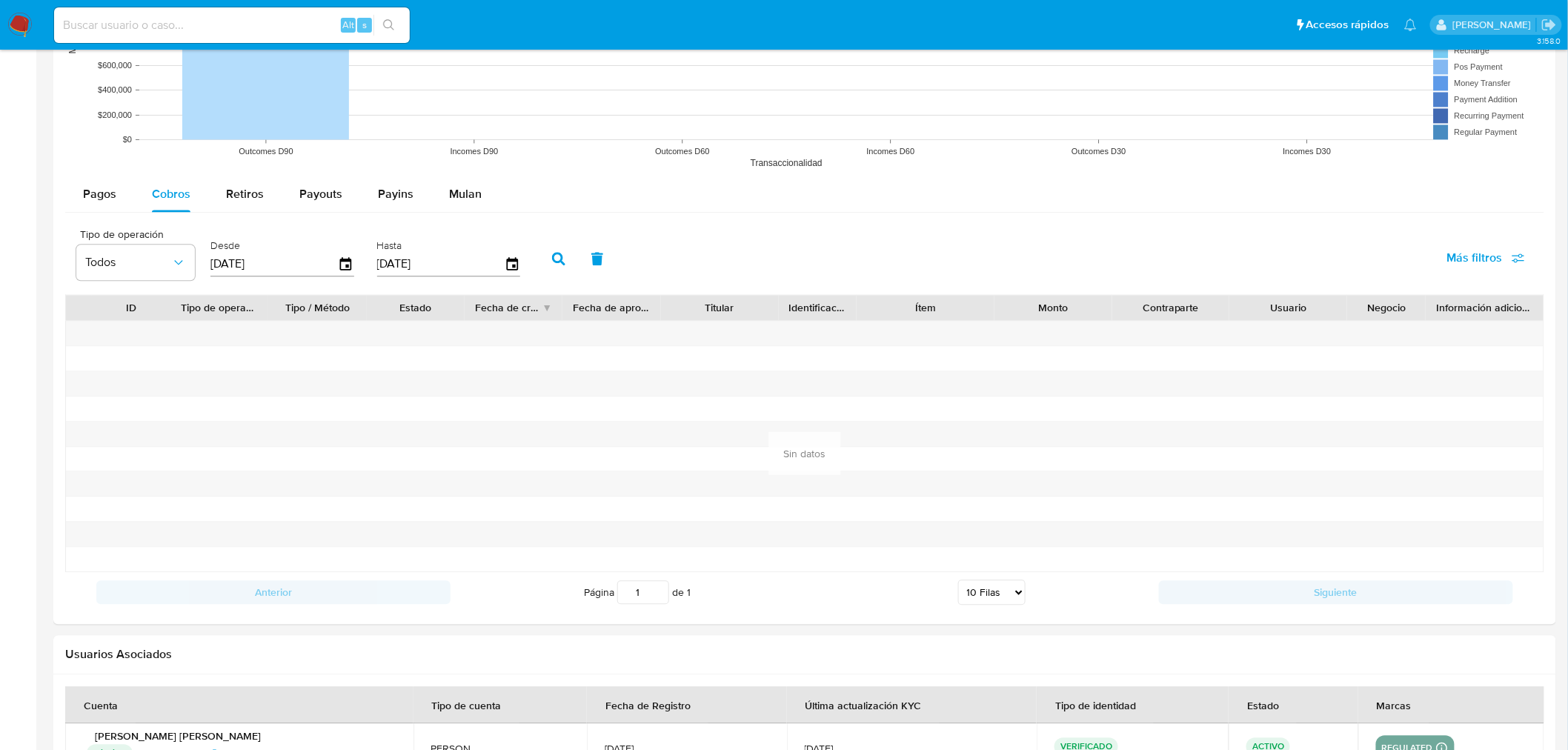
click at [552, 264] on icon "button" at bounding box center [559, 258] width 13 height 13
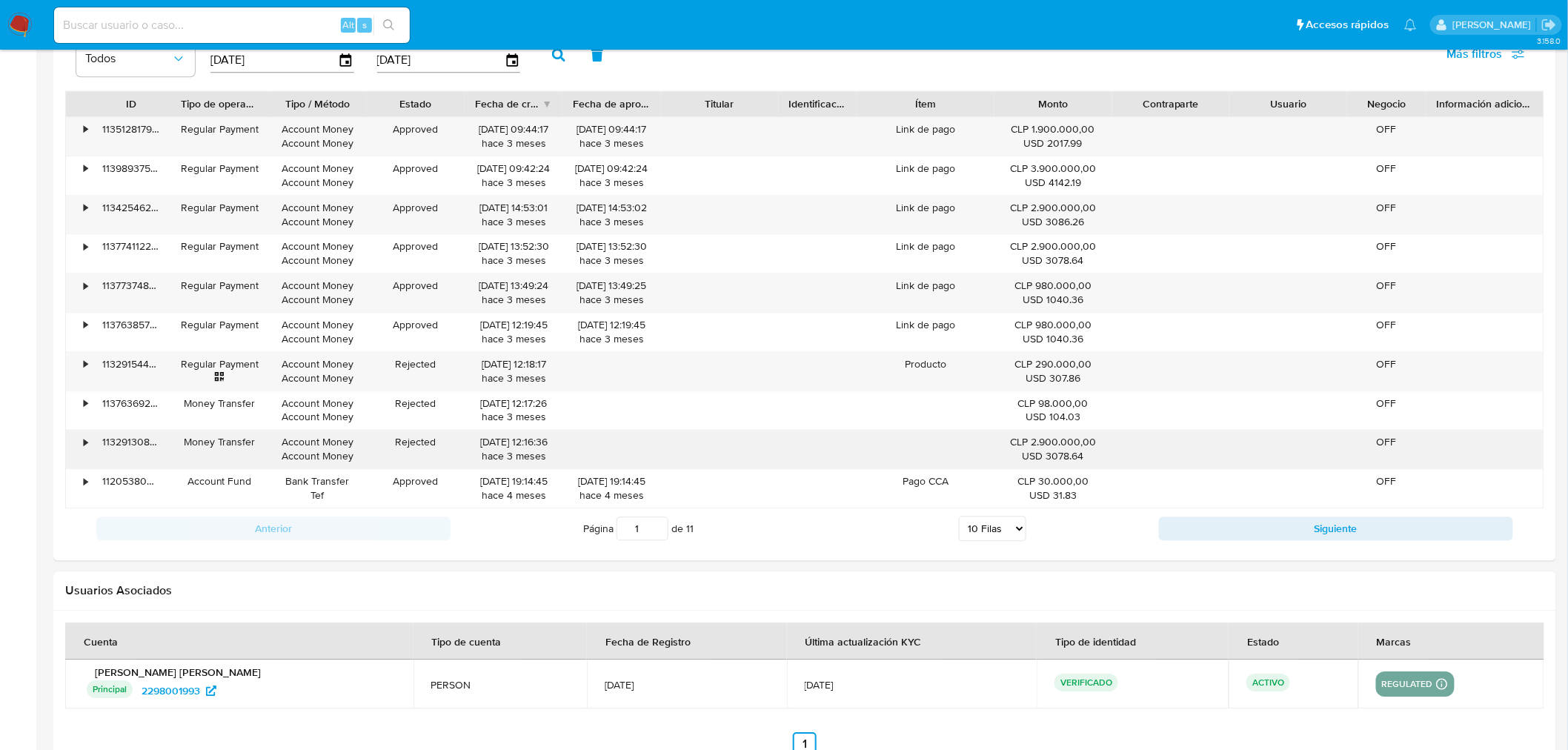
scroll to position [1402, 0]
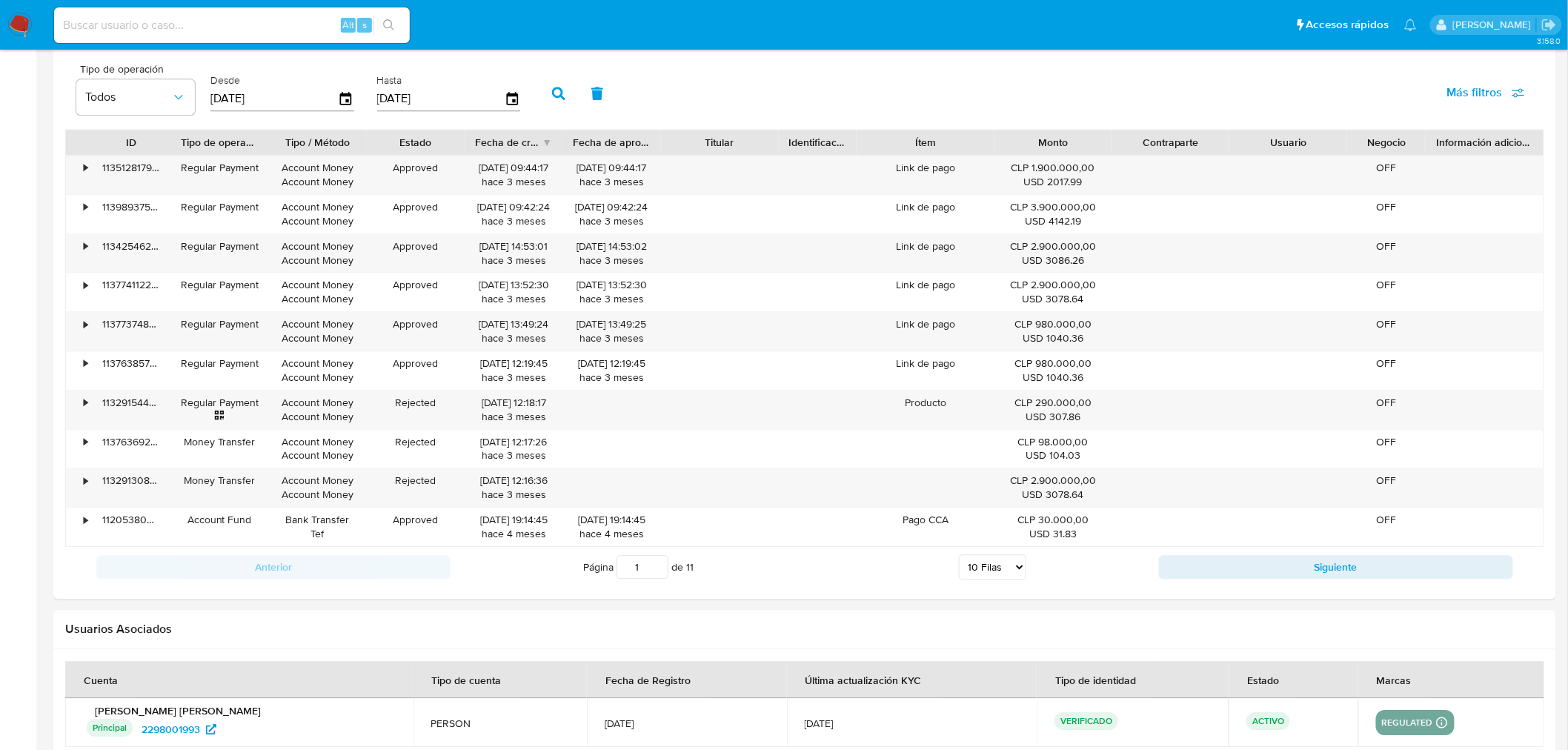
click at [997, 577] on select "5 Filas 10 Filas 20 Filas 25 Filas 50 Filas 100 Filas" at bounding box center [992, 566] width 67 height 25
select select "100"
click at [959, 557] on select "5 Filas 10 Filas 20 Filas 25 Filas 50 Filas 100 Filas" at bounding box center [992, 566] width 67 height 25
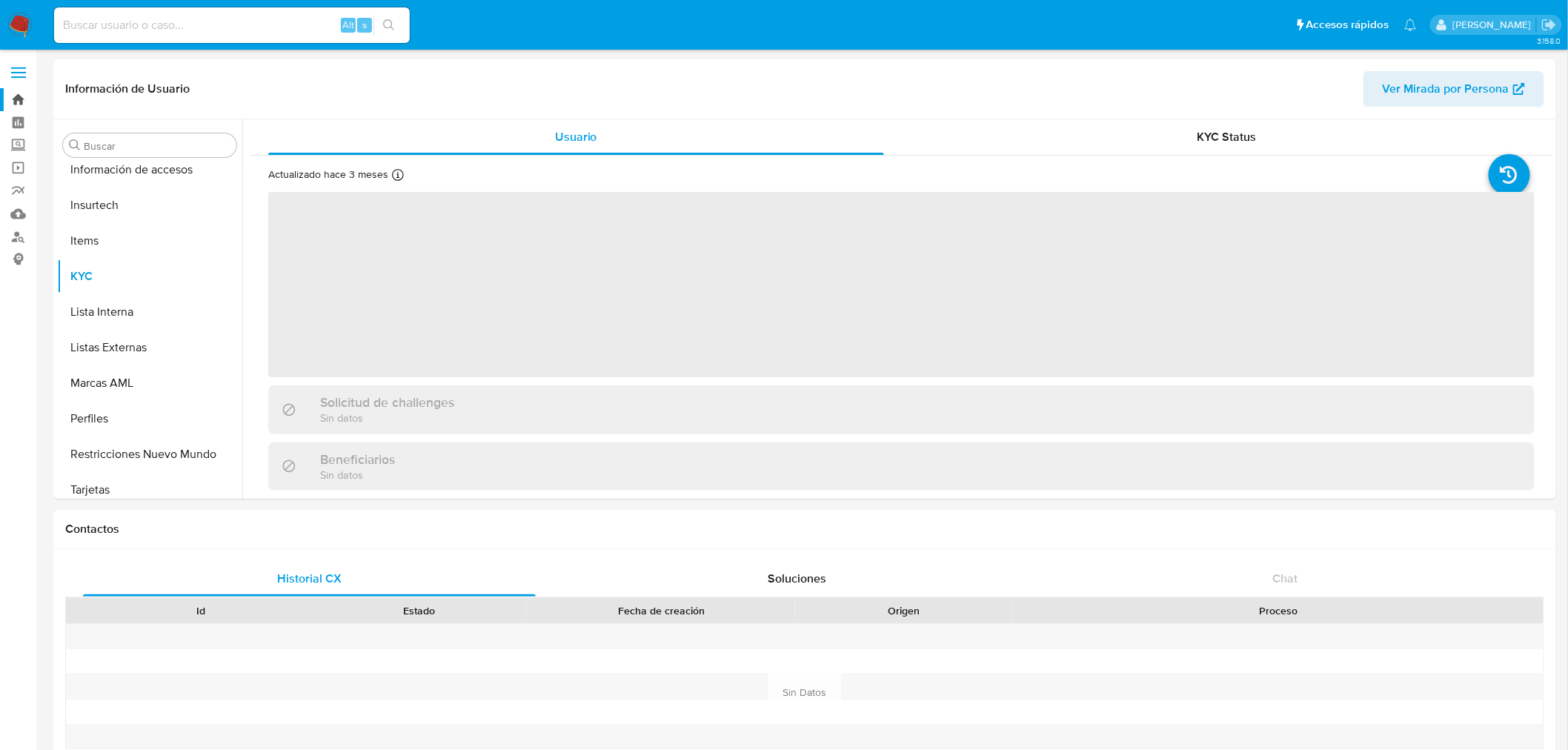
scroll to position [625, 0]
click at [19, 105] on link "Bandeja" at bounding box center [88, 99] width 176 height 23
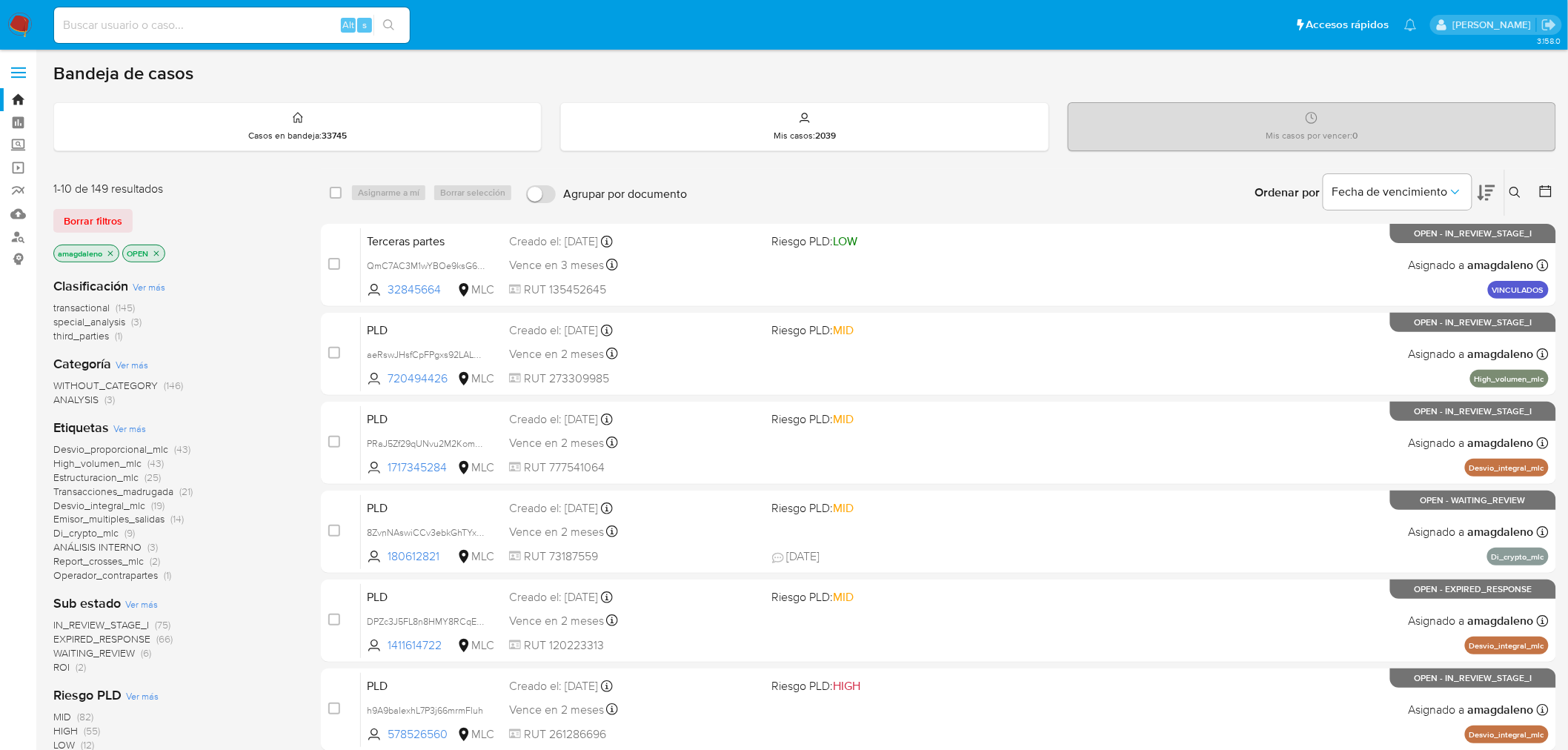
click at [1516, 189] on icon at bounding box center [1516, 192] width 12 height 12
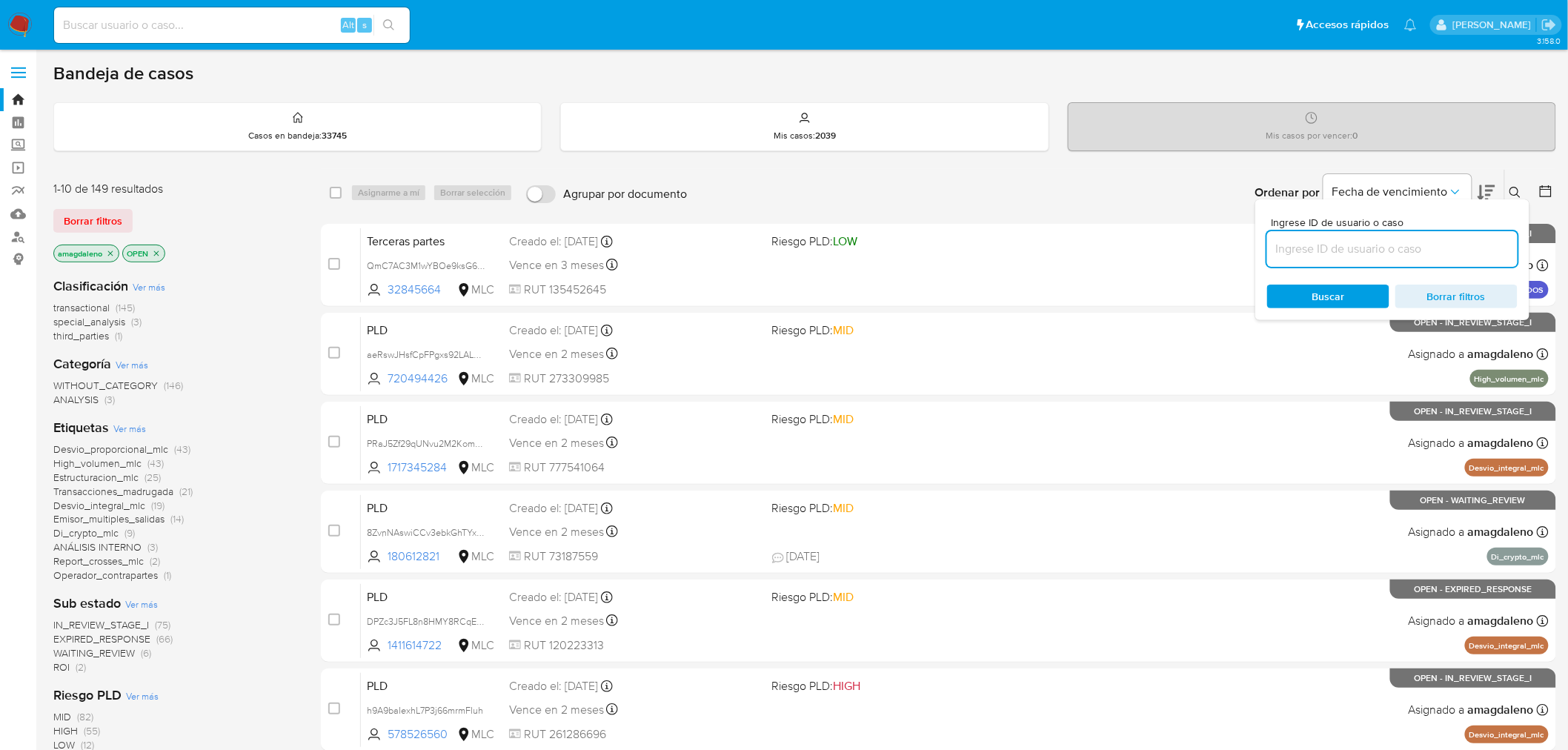
click at [1343, 251] on input at bounding box center [1393, 249] width 251 height 20
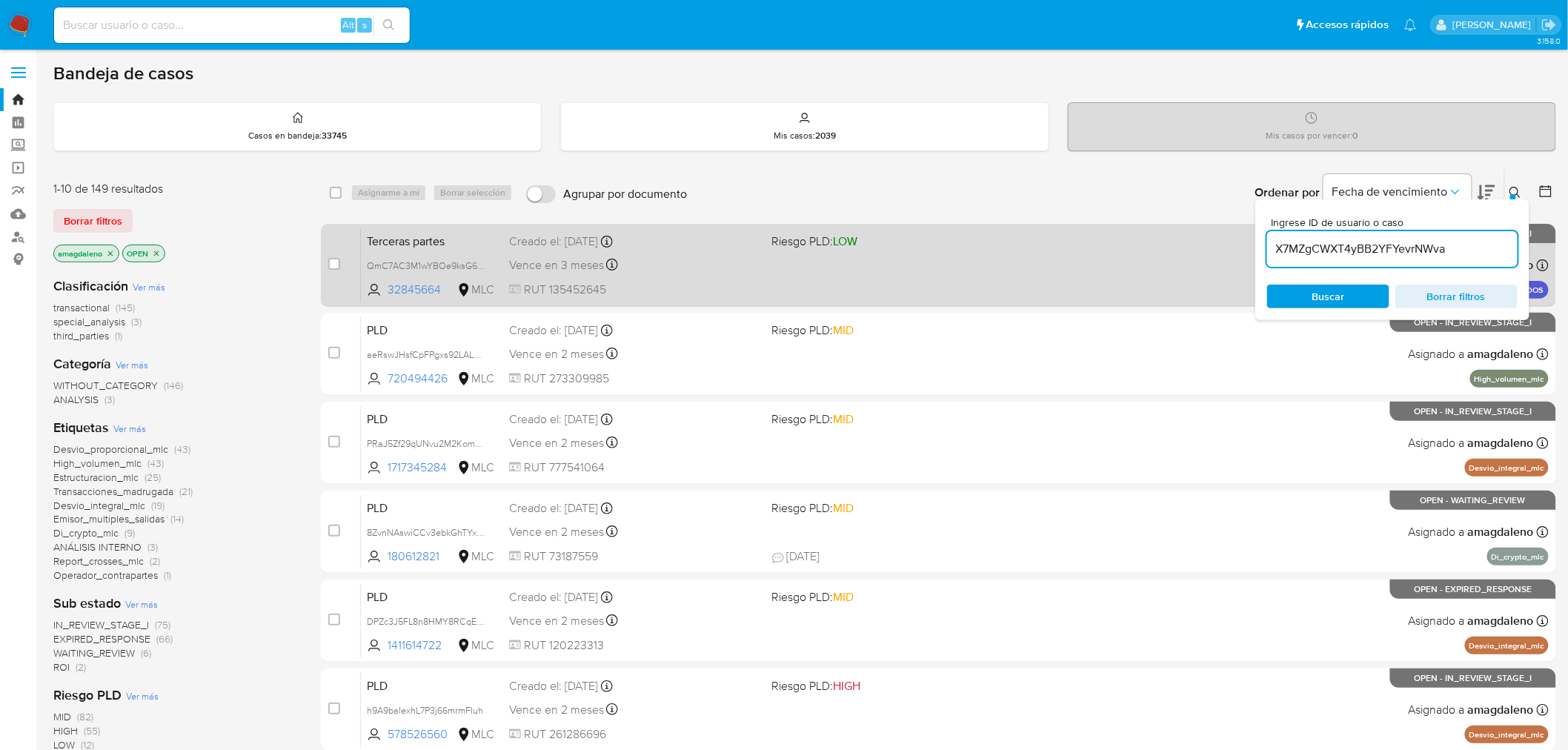
type input "X7MZgCWXT4yBB2YFYevrNWva"
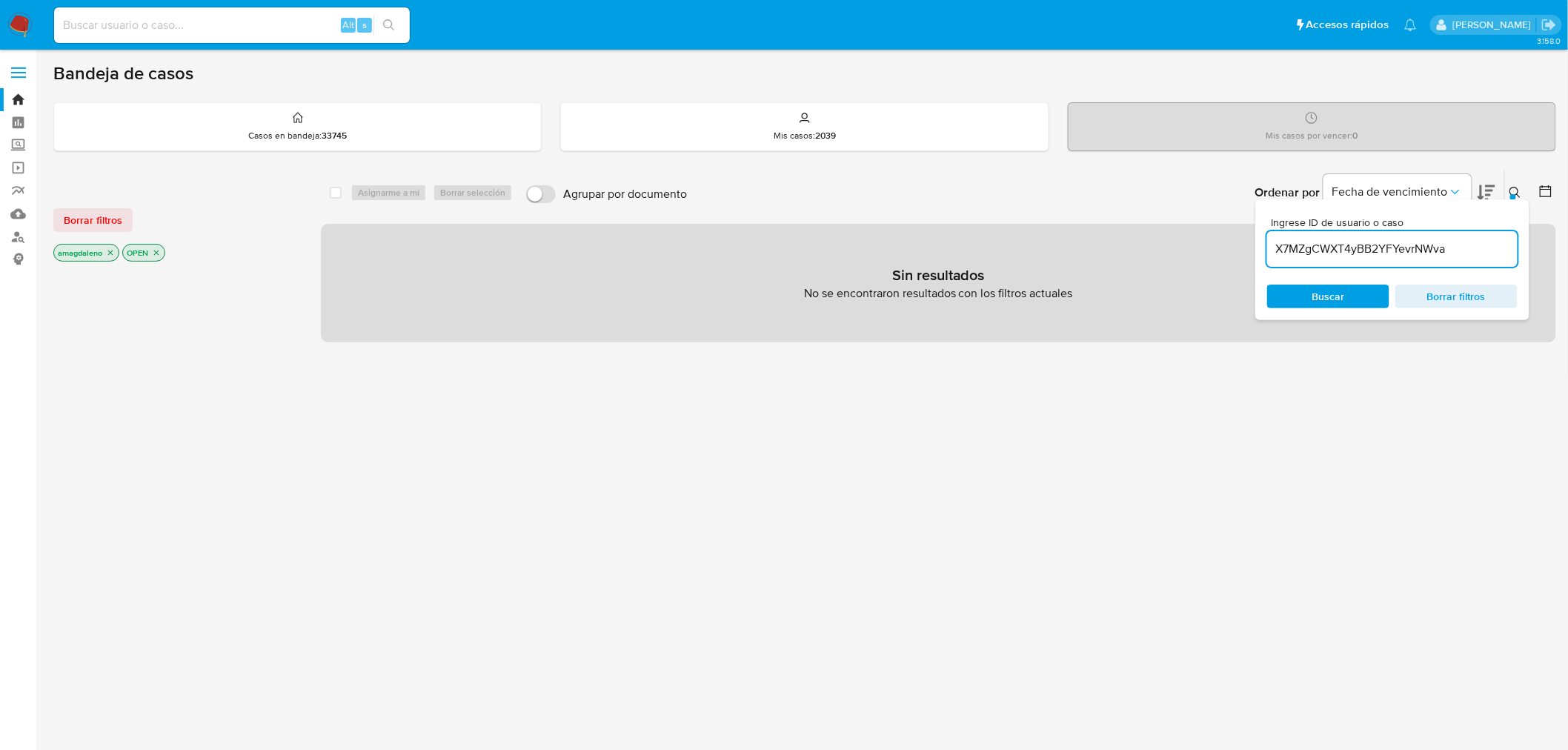
click at [109, 249] on icon "close-filter" at bounding box center [110, 252] width 8 height 8
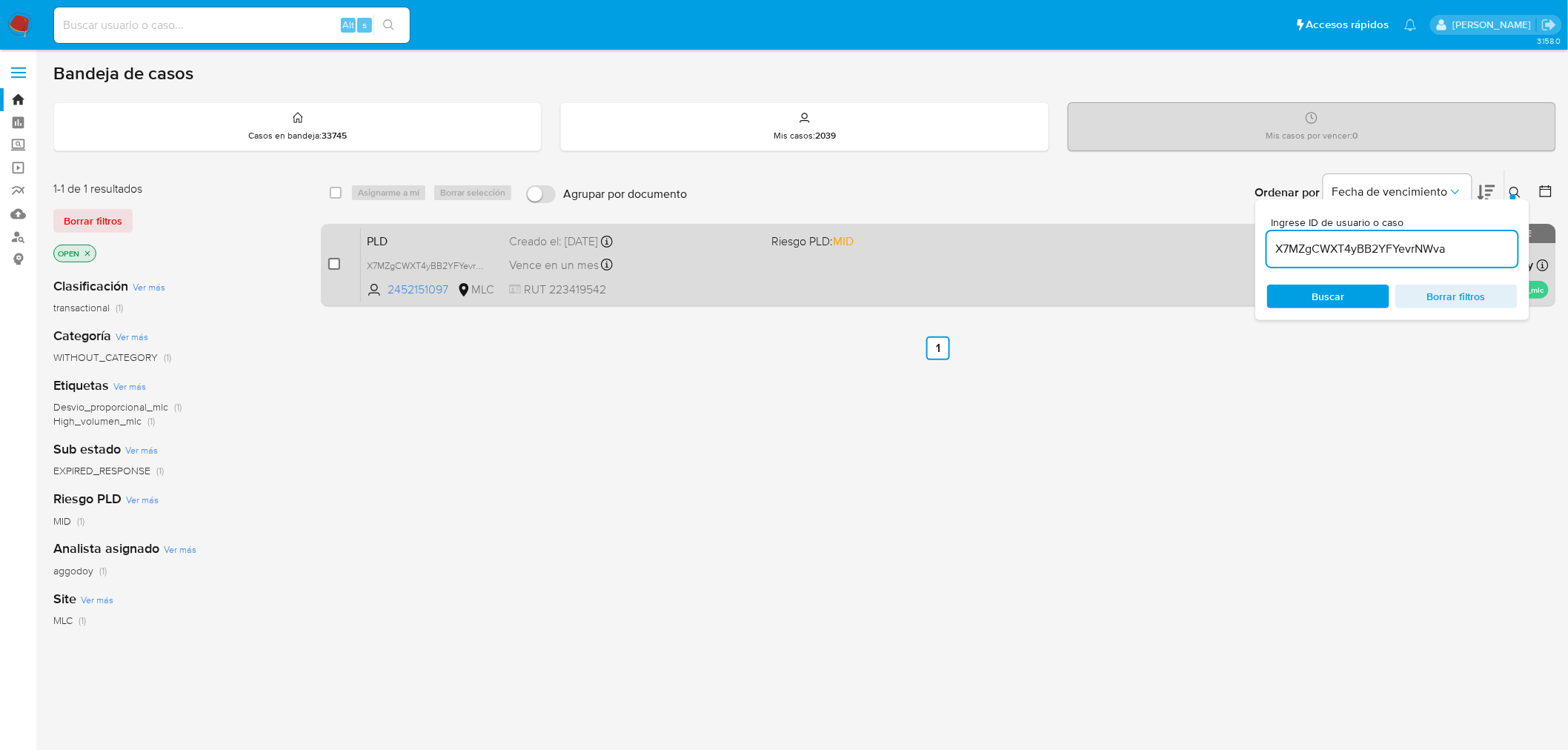
click at [330, 262] on input "checkbox" at bounding box center [334, 263] width 12 height 12
checkbox input "true"
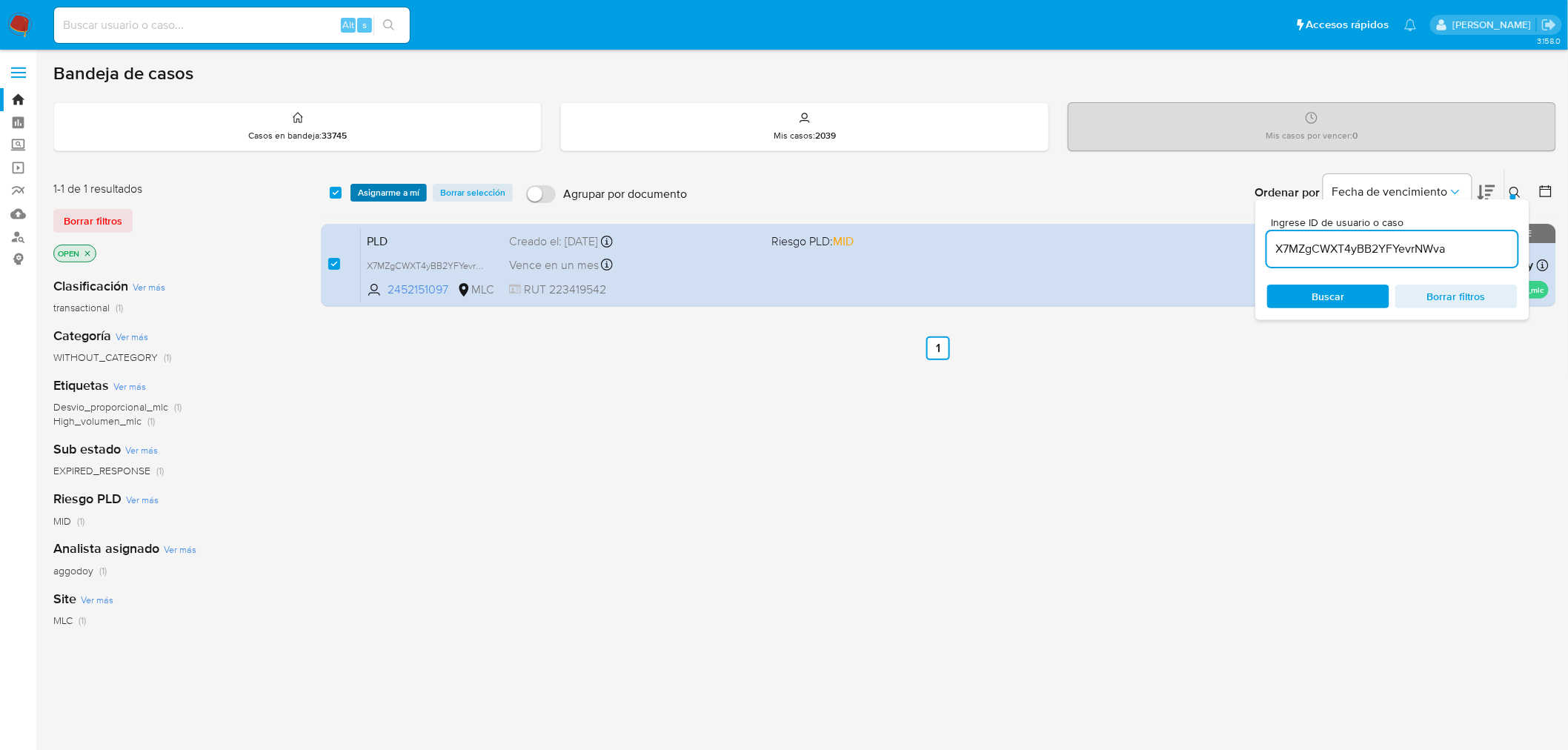
click at [372, 187] on span "Asignarme a mí" at bounding box center [388, 193] width 62 height 15
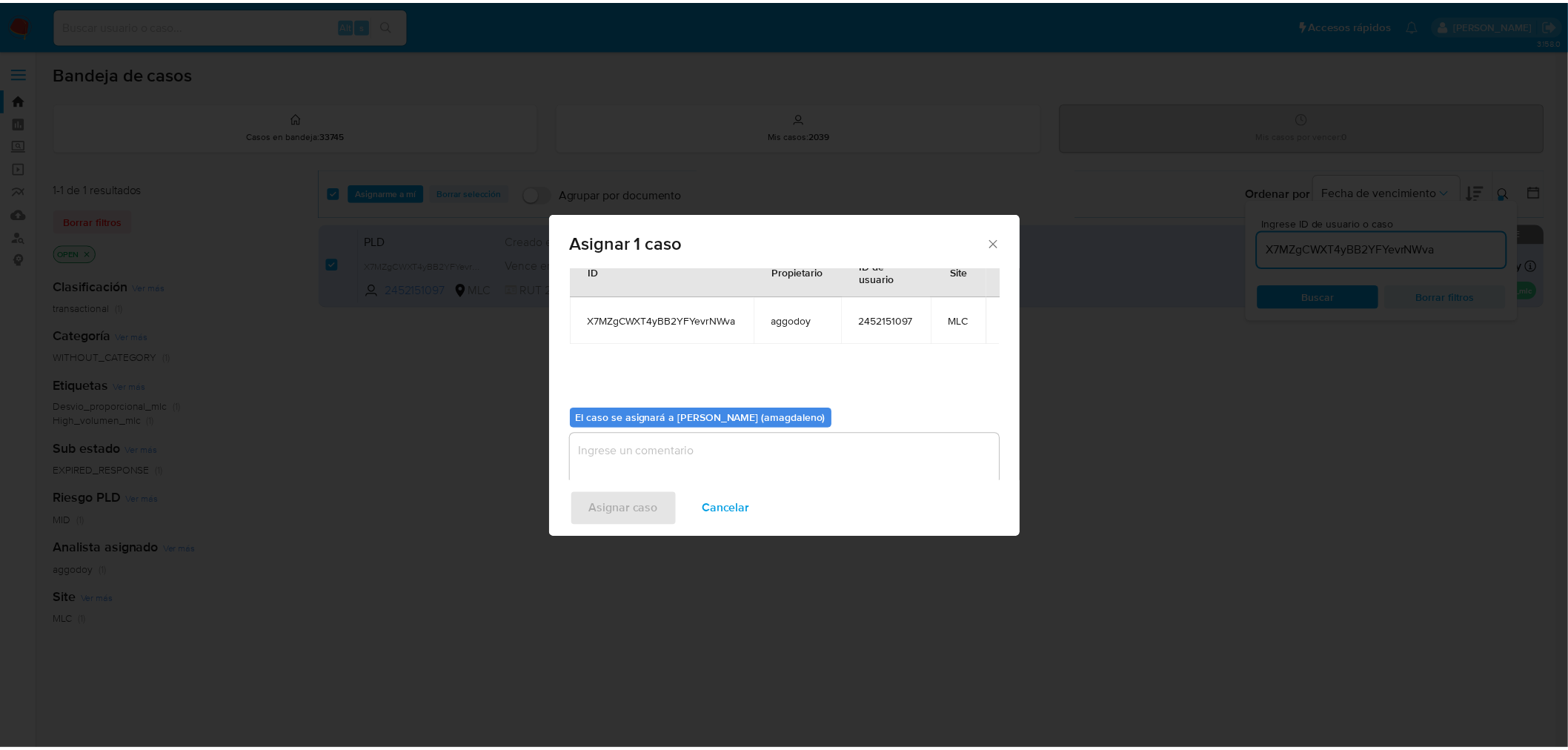
scroll to position [77, 0]
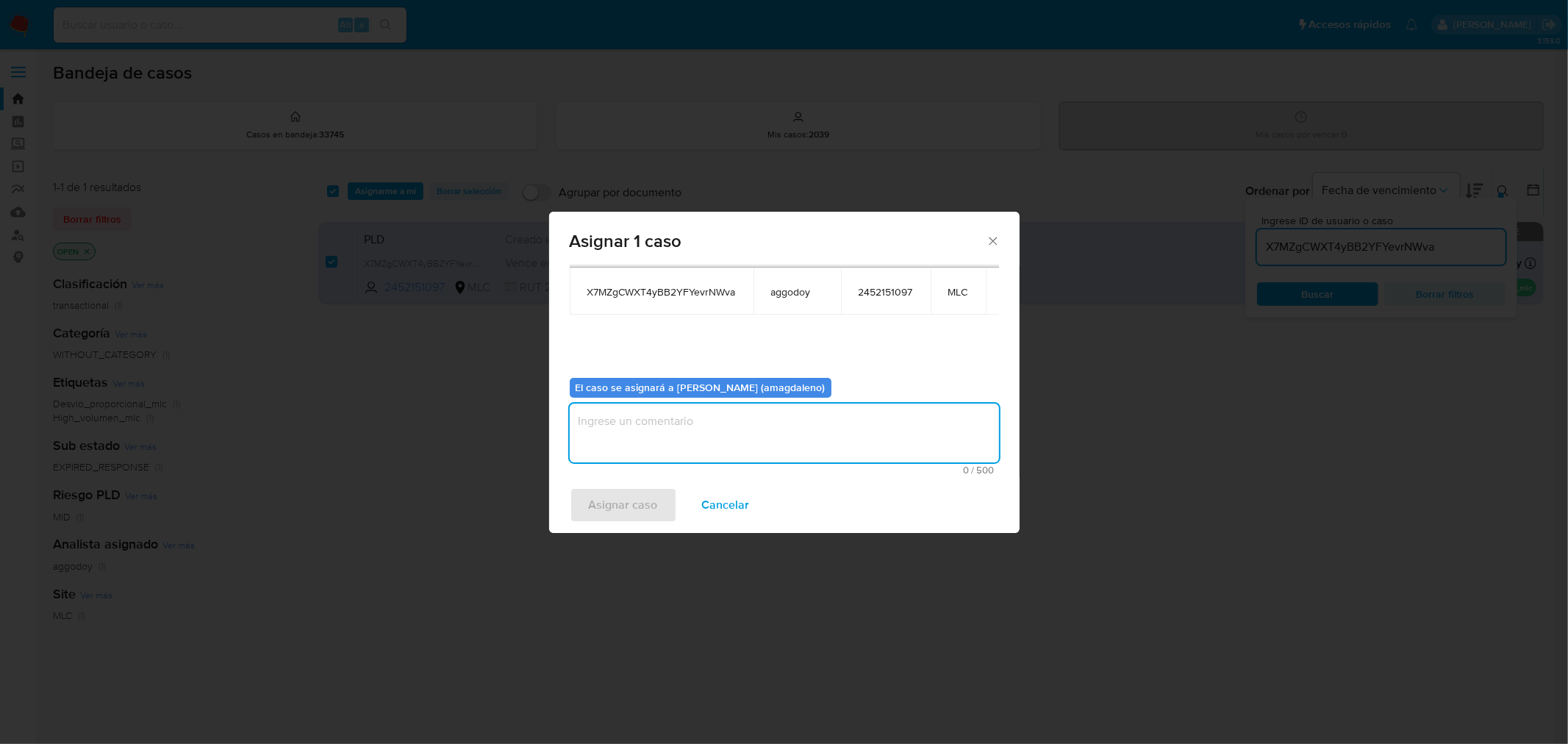
click at [693, 436] on textarea "assign-modal" at bounding box center [784, 433] width 429 height 59
type textarea "."
click at [643, 493] on span "Asignar caso" at bounding box center [623, 504] width 69 height 33
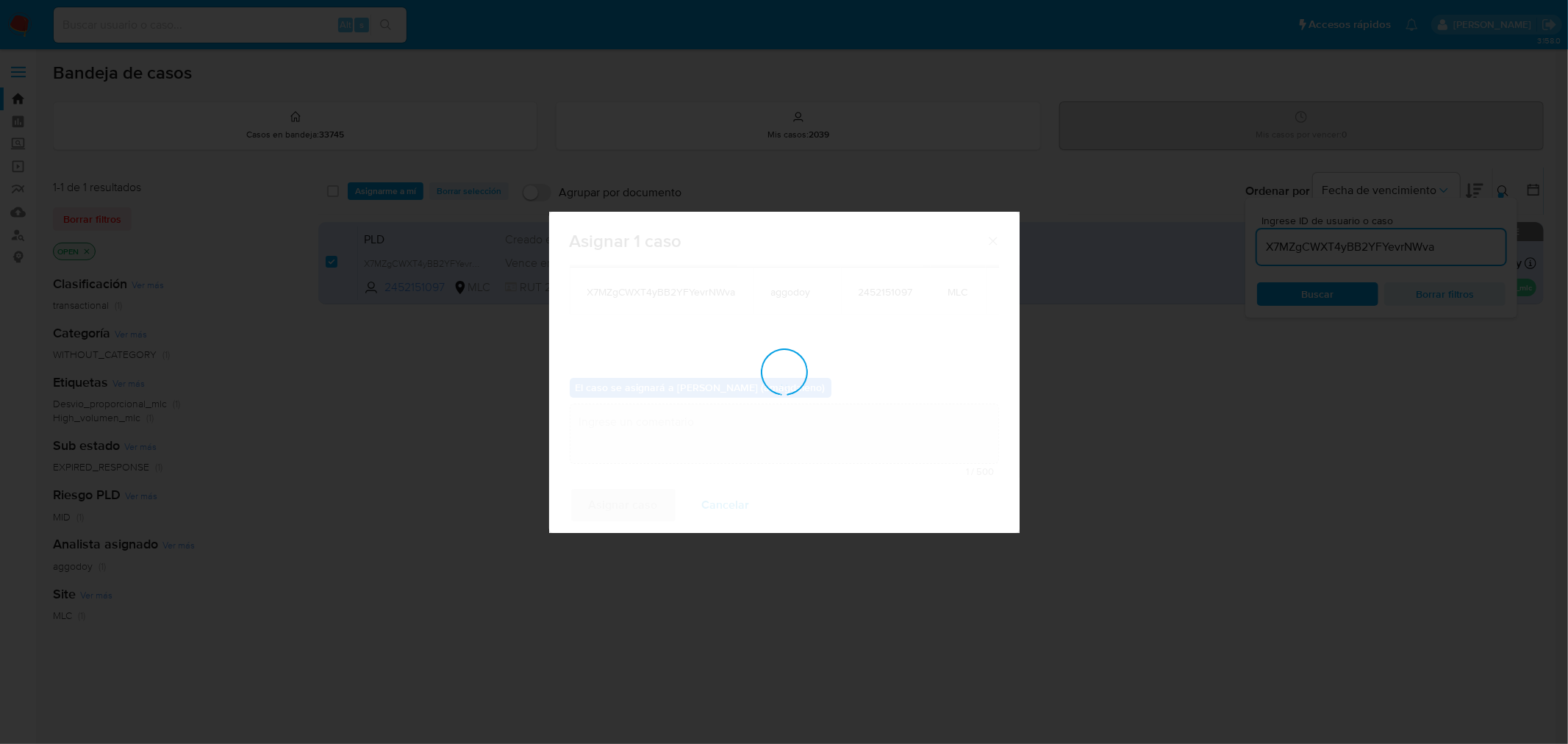
checkbox input "false"
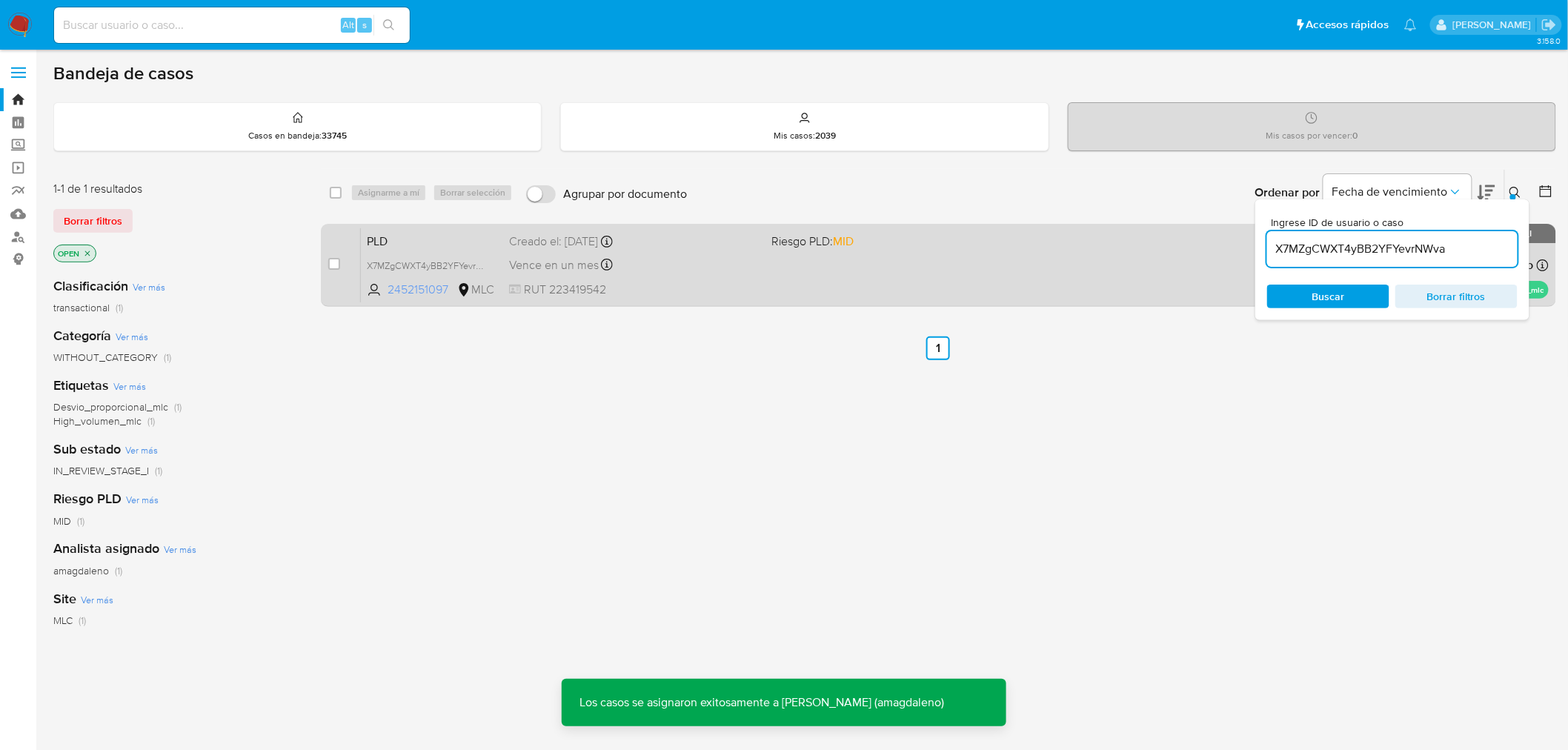
click at [449, 290] on span "2452151097" at bounding box center [420, 289] width 66 height 16
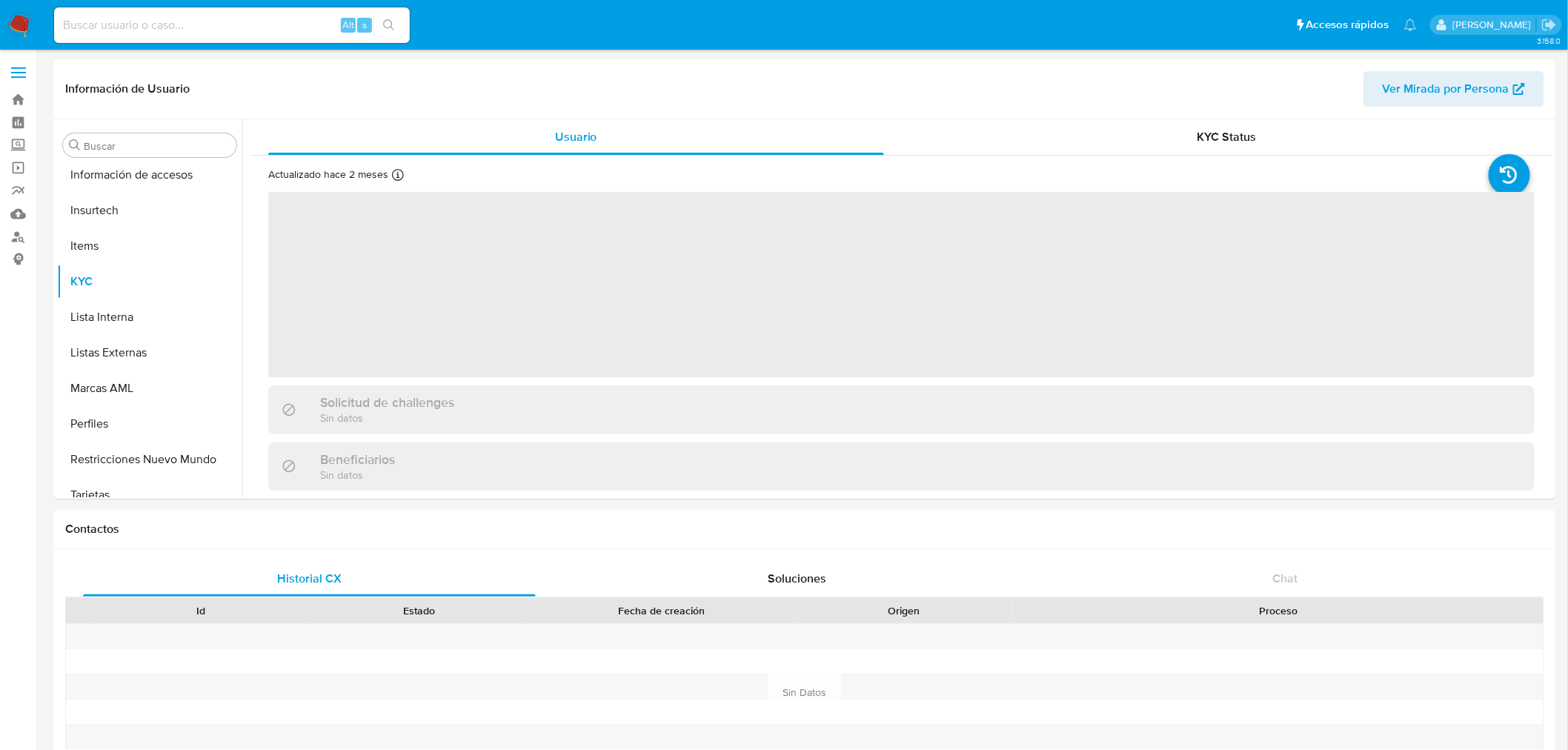
scroll to position [625, 0]
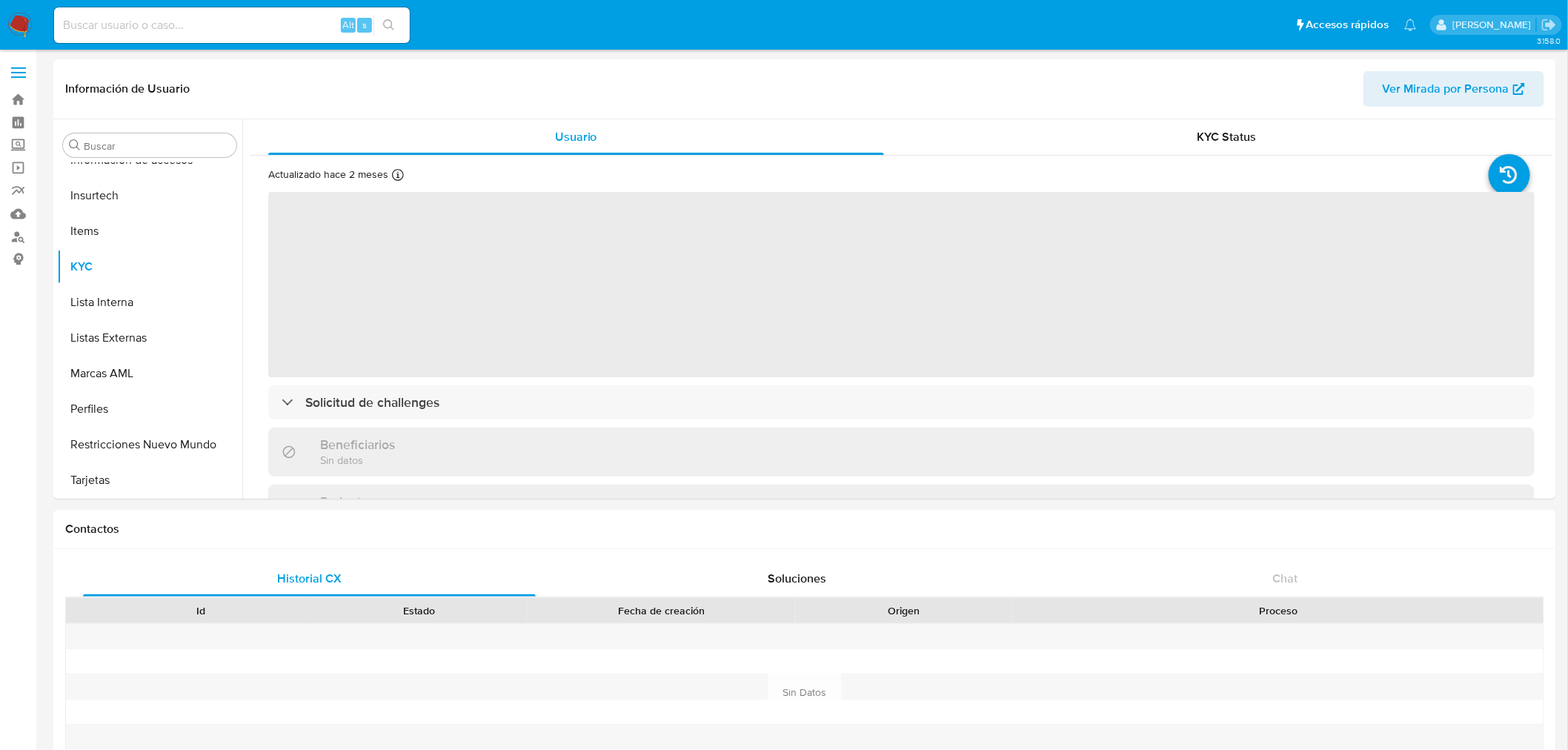
select select "10"
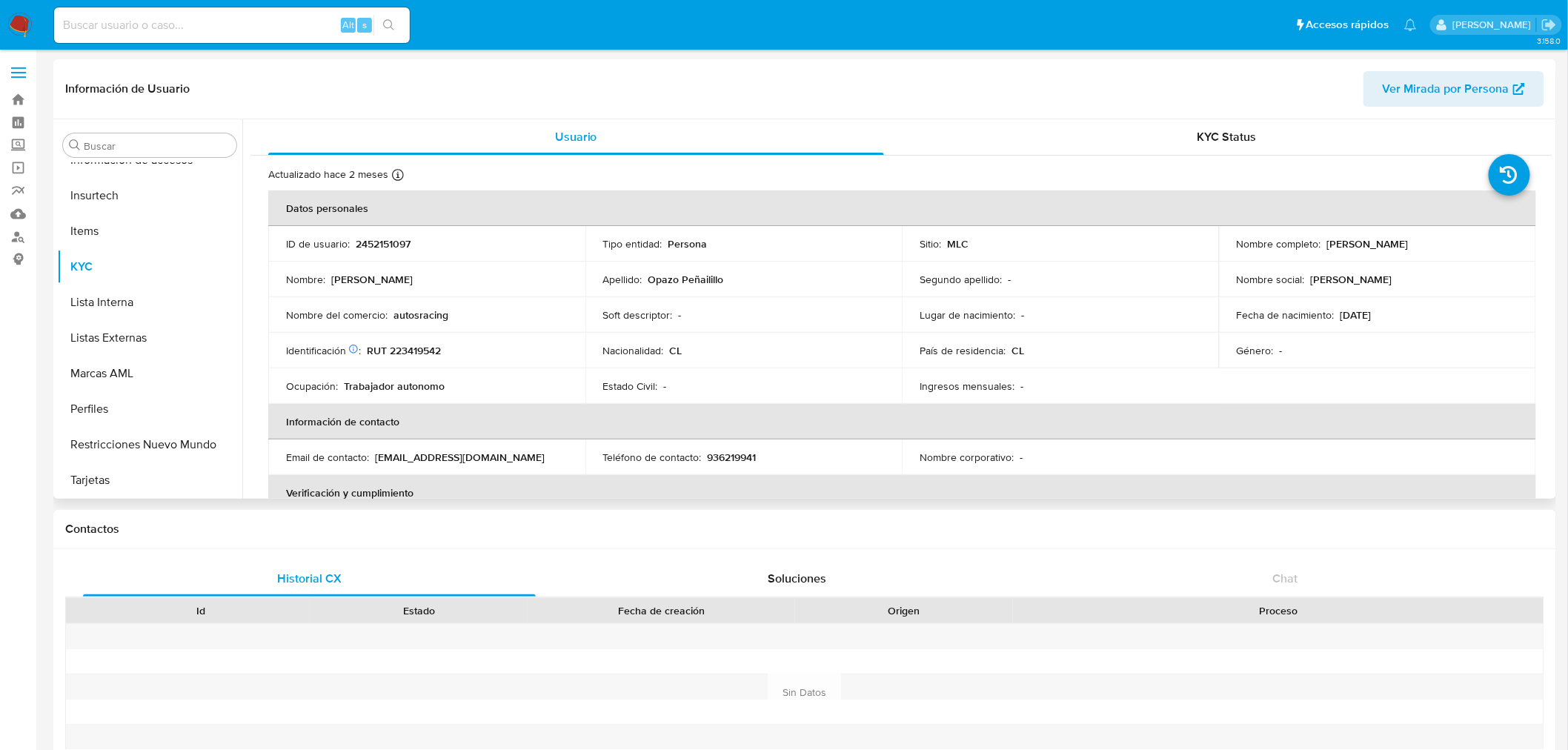
drag, startPoint x: 1323, startPoint y: 242, endPoint x: 1501, endPoint y: 242, distance: 178.0
click at [1501, 242] on div "Nombre completo : [PERSON_NAME]" at bounding box center [1377, 243] width 282 height 13
copy p "[PERSON_NAME]"
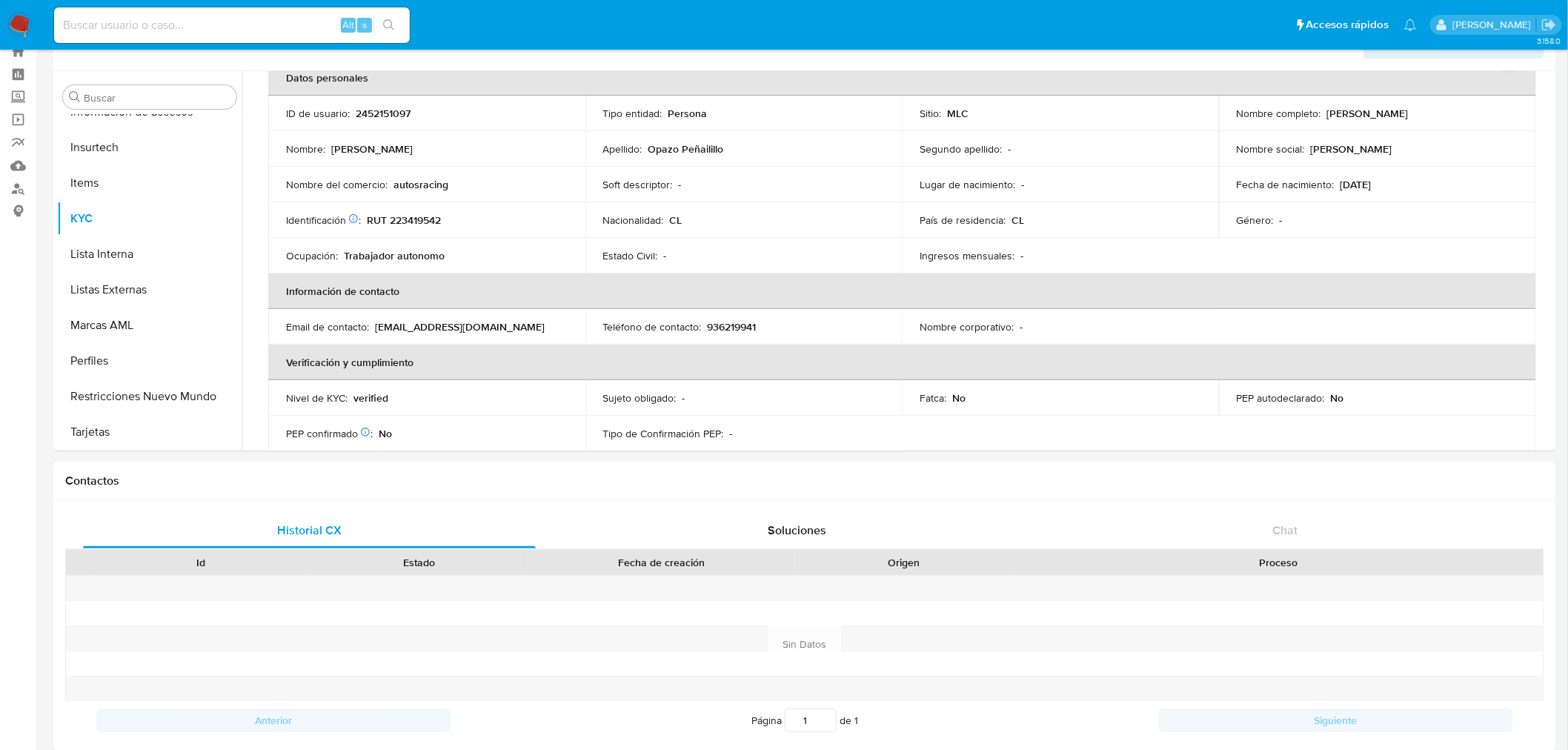
scroll to position [0, 0]
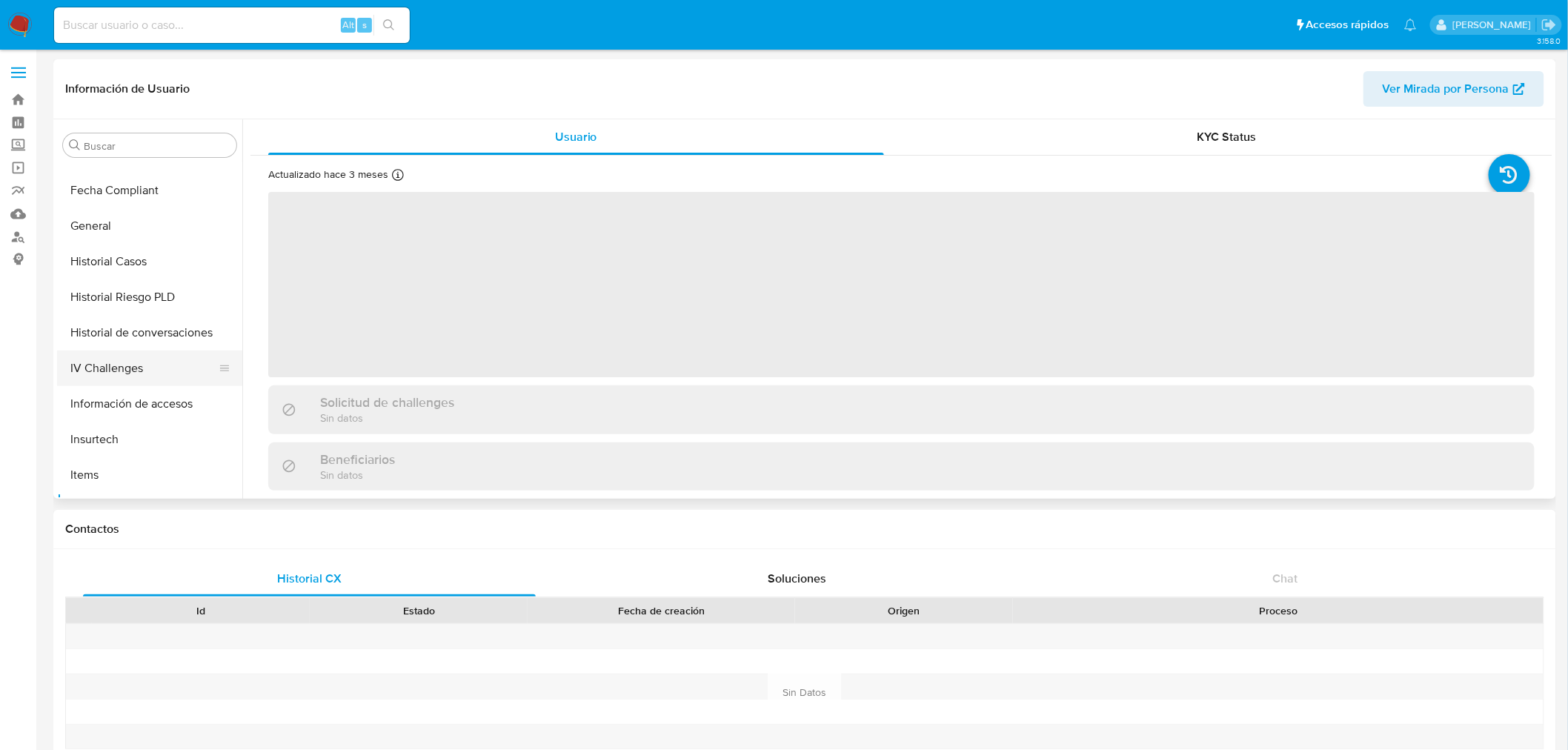
scroll to position [379, 0]
click at [115, 259] on button "Historial Casos" at bounding box center [143, 265] width 173 height 36
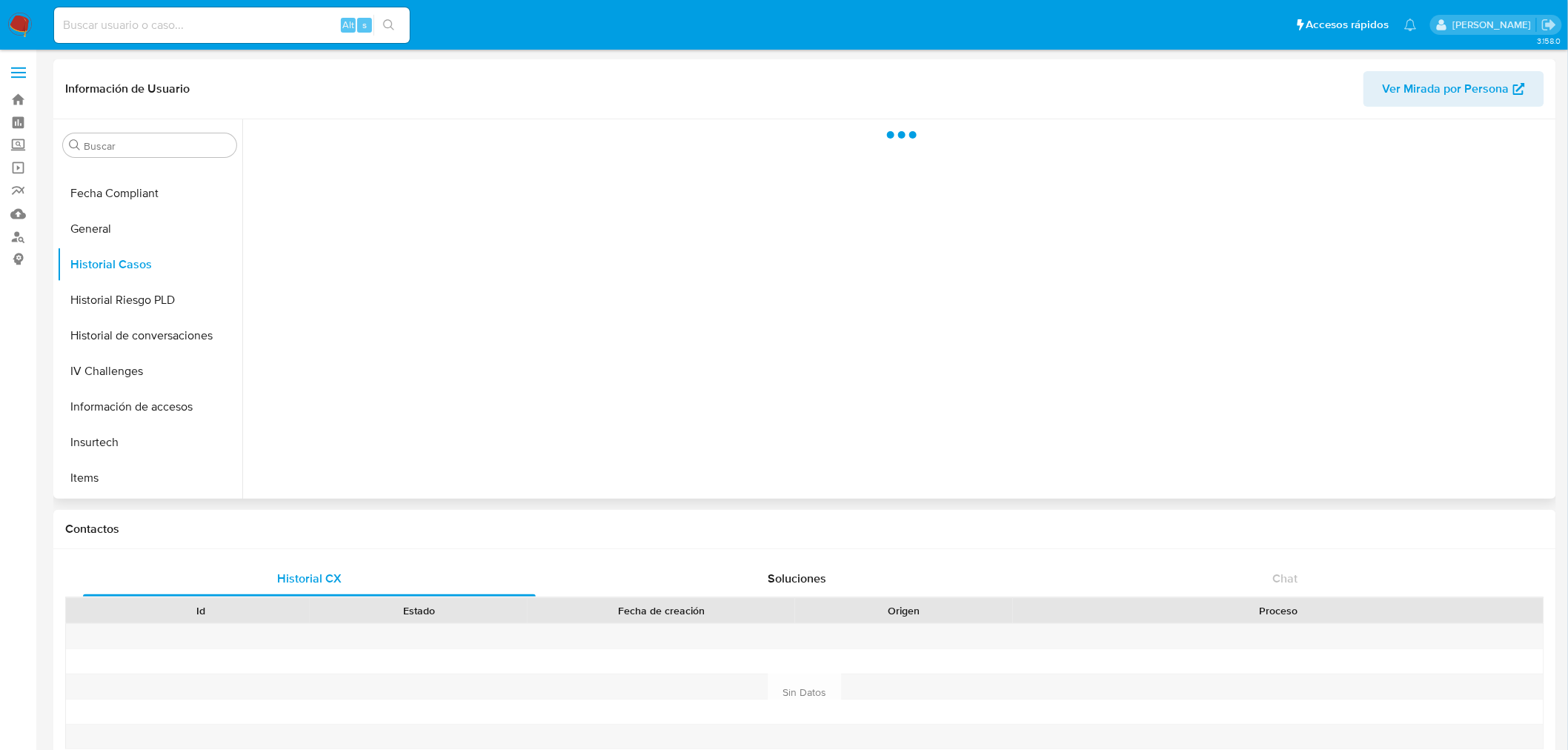
select select "10"
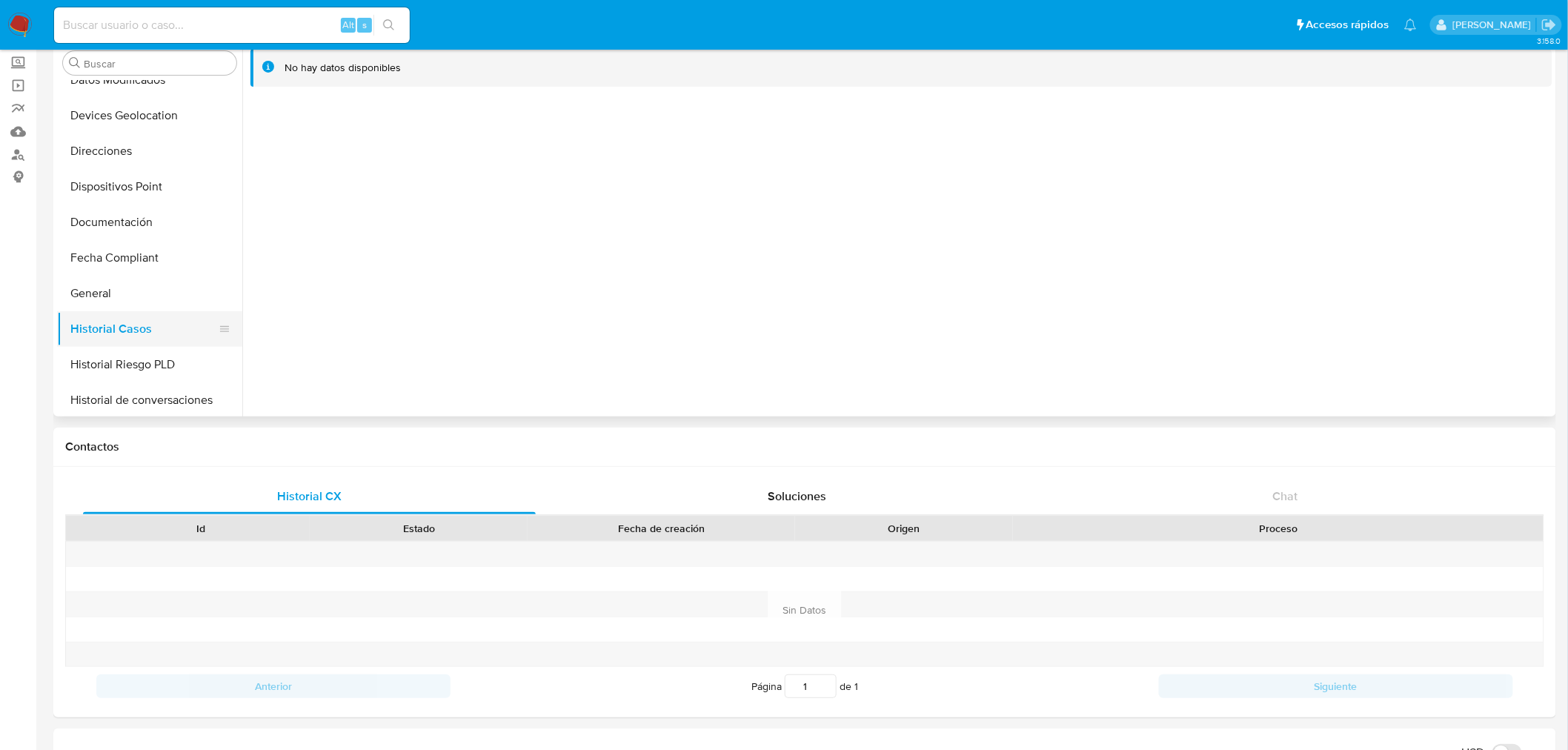
scroll to position [493, 0]
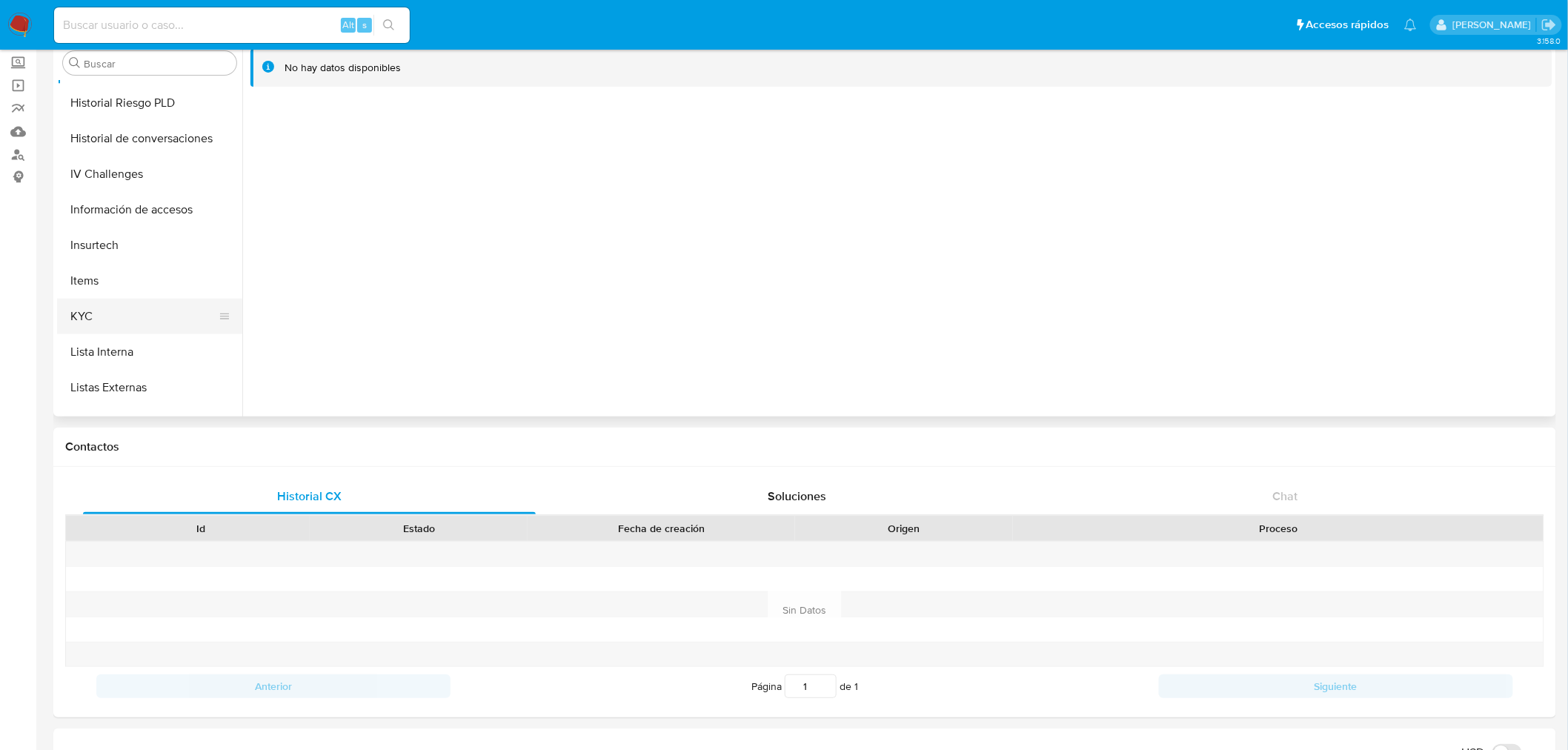
click at [116, 310] on button "KYC" at bounding box center [143, 316] width 173 height 36
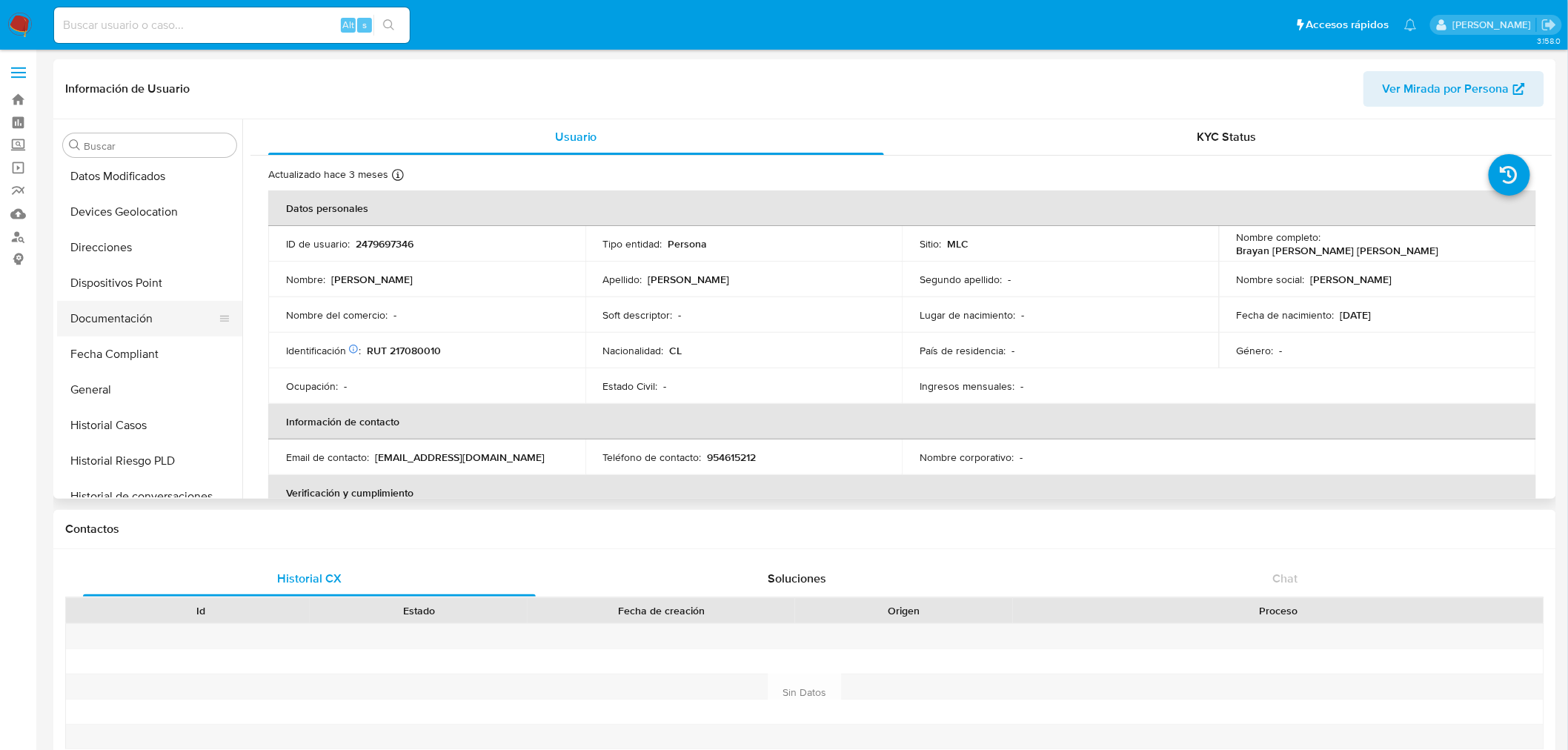
scroll to position [247, 0]
click at [131, 297] on button "Documentación" at bounding box center [143, 290] width 173 height 36
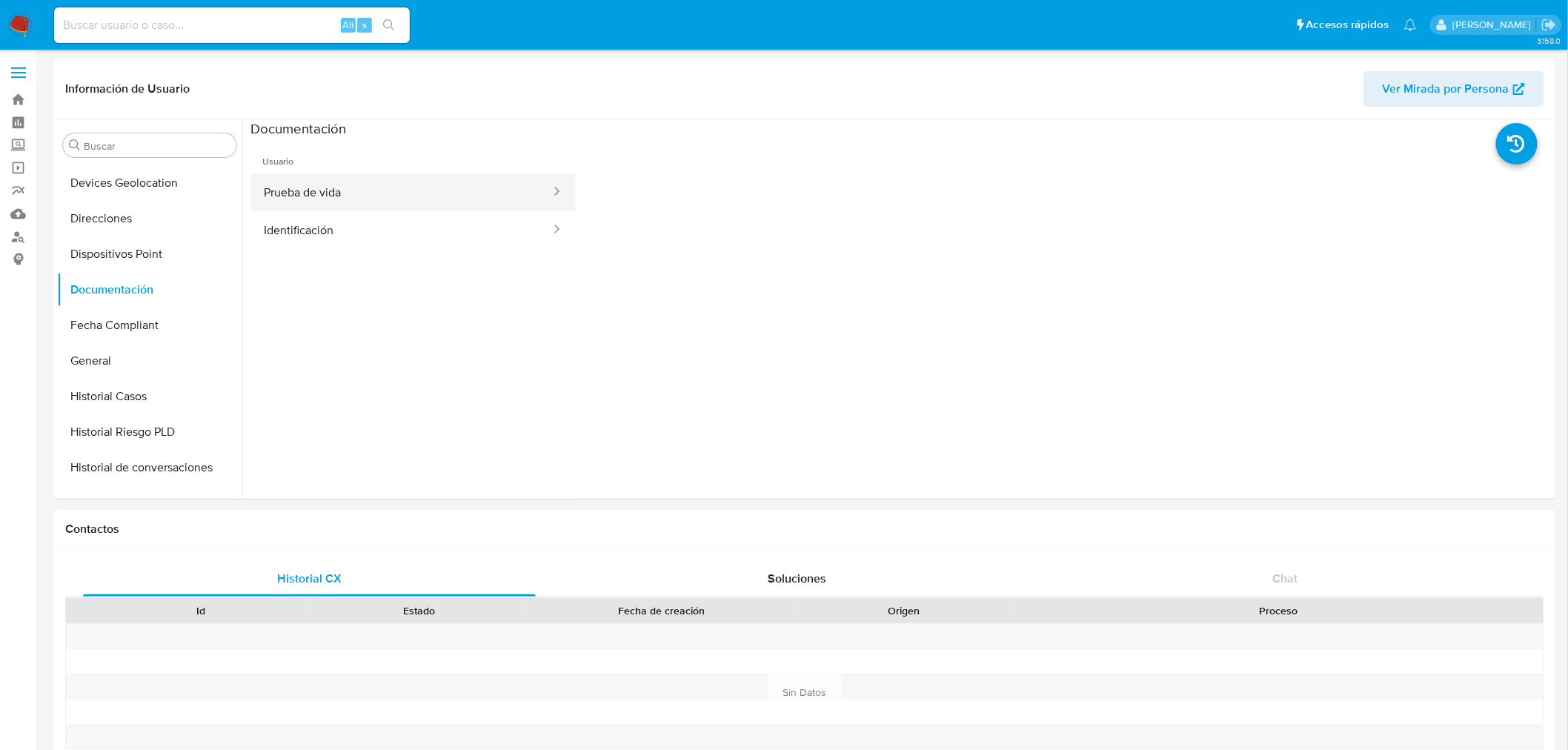
click at [343, 193] on button "Prueba de vida" at bounding box center [402, 192] width 301 height 37
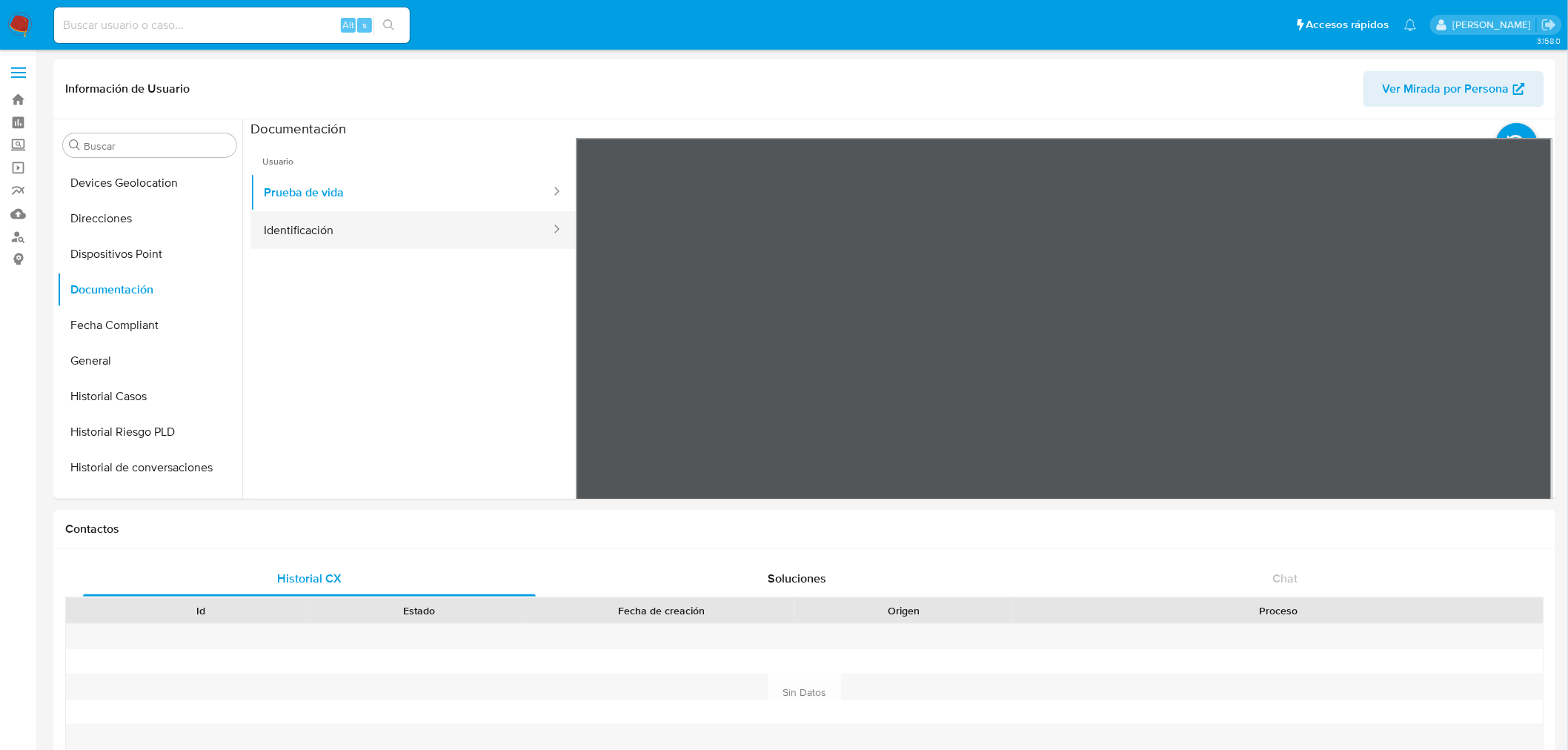
click at [349, 219] on button "Identificación" at bounding box center [402, 230] width 301 height 37
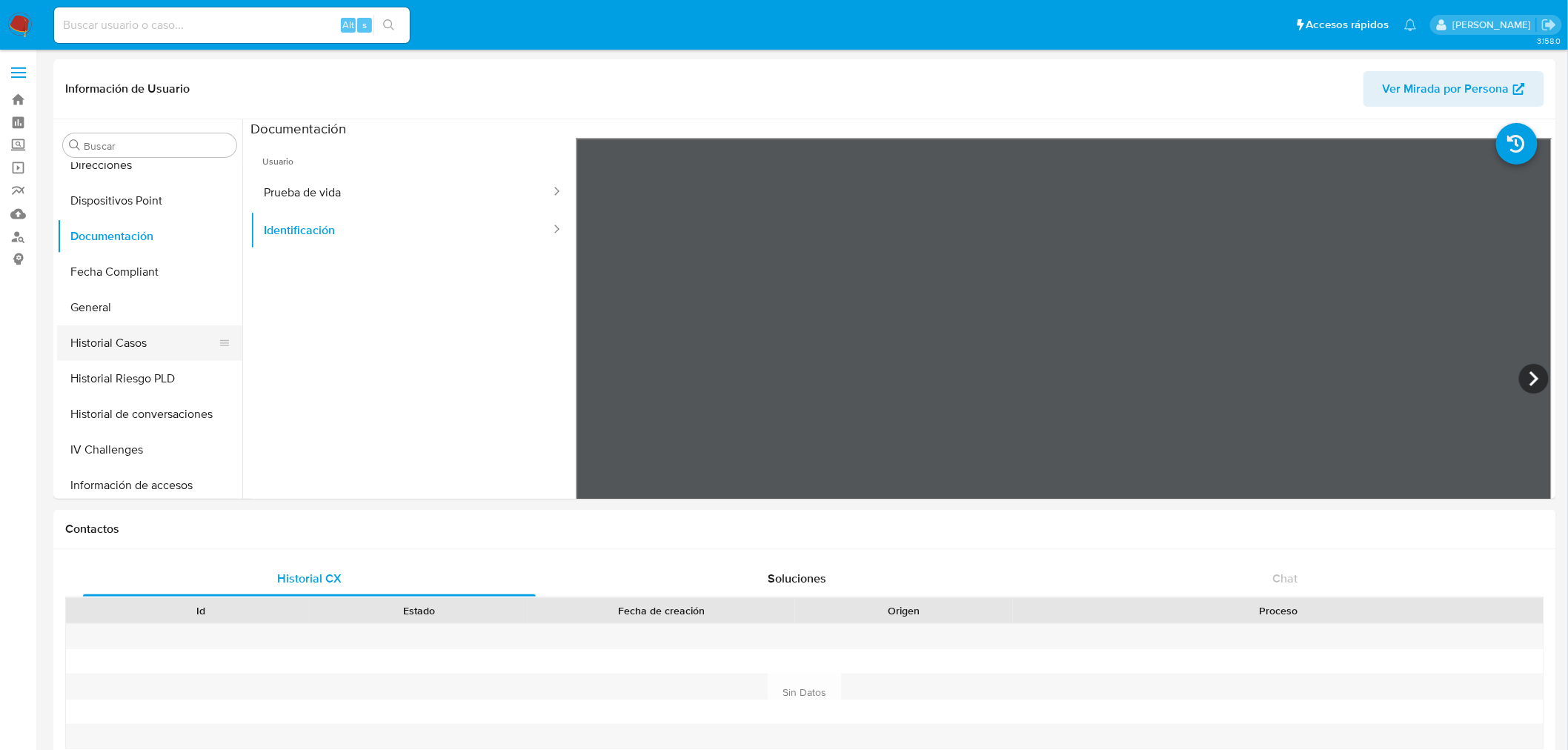
scroll to position [329, 0]
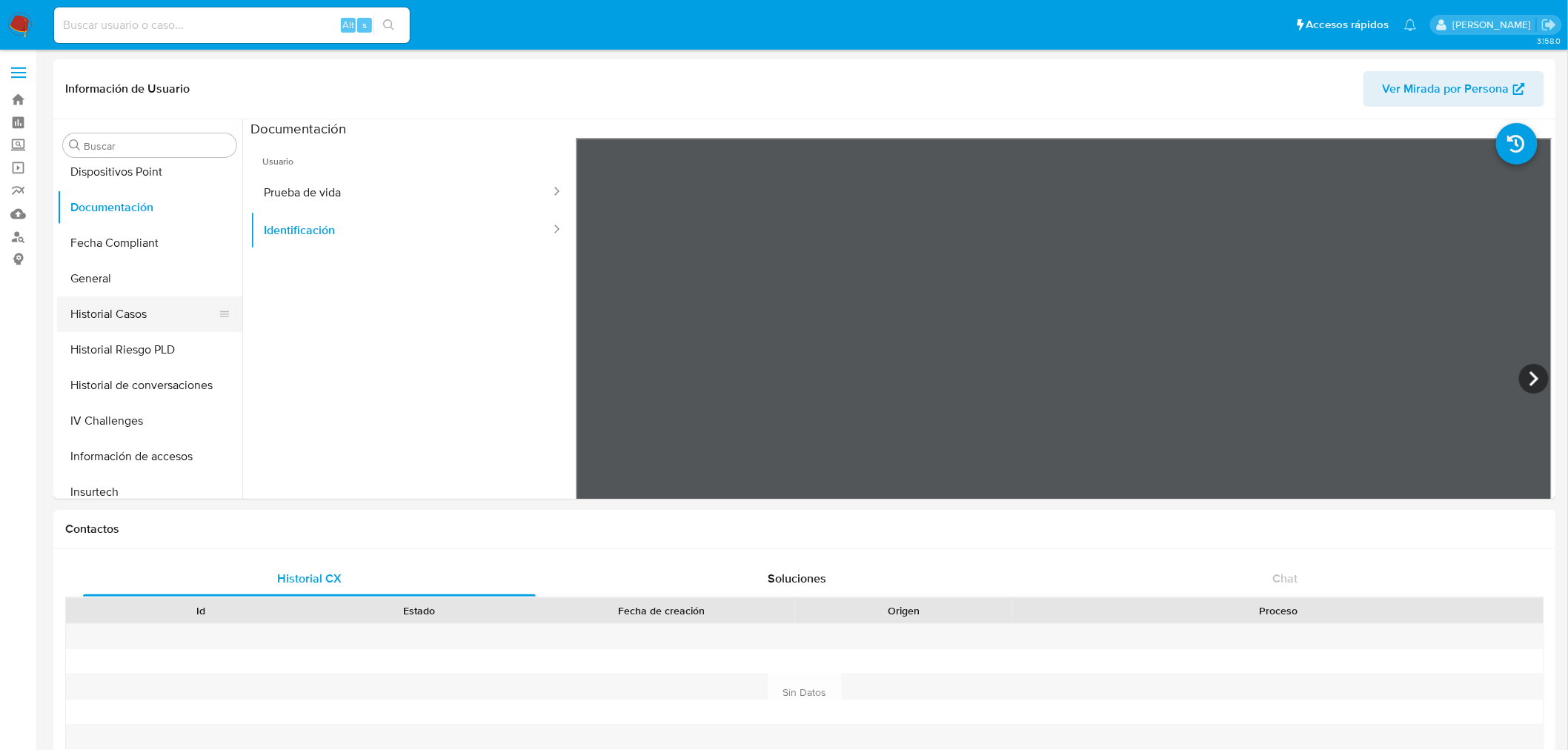
click at [129, 307] on button "Historial Casos" at bounding box center [143, 315] width 173 height 36
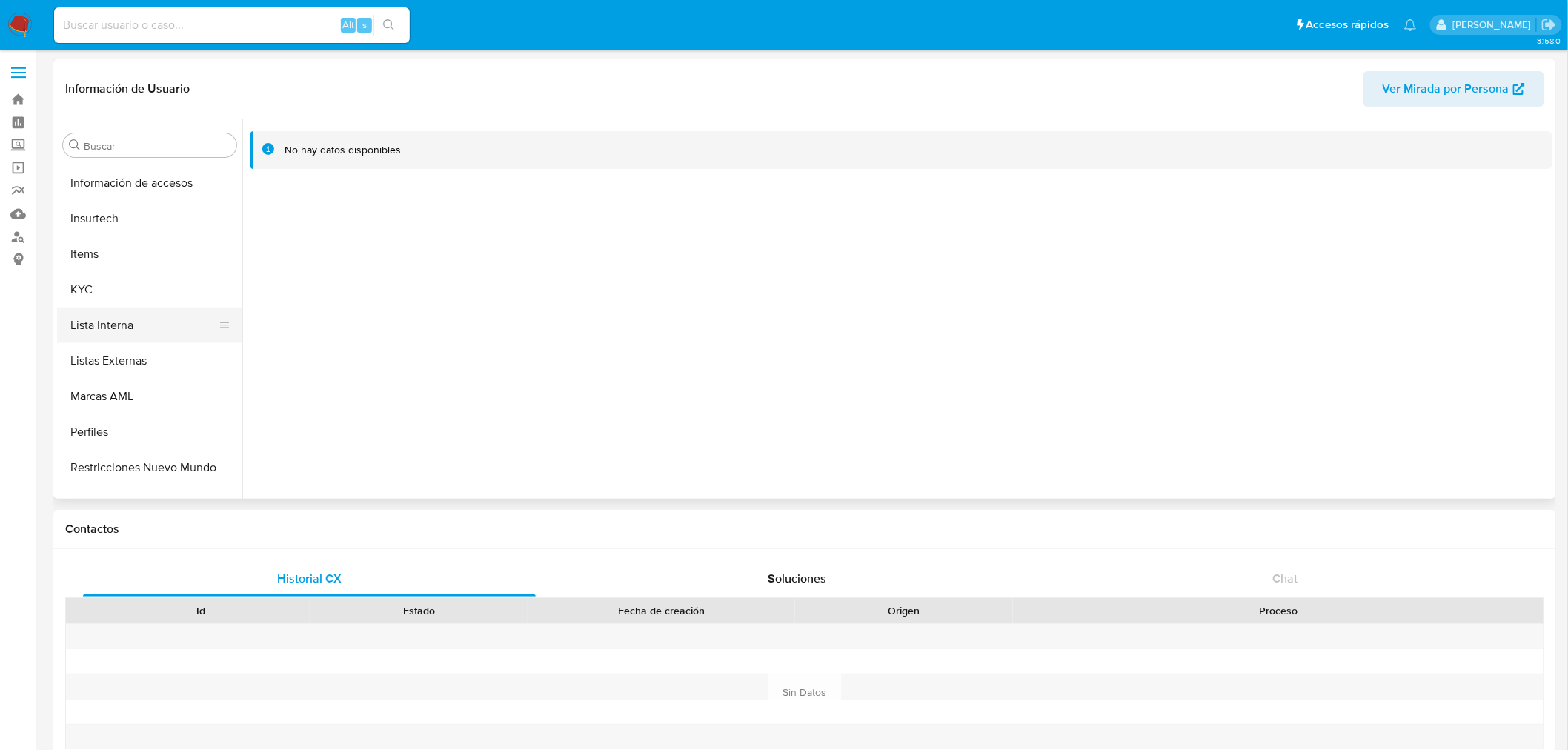
scroll to position [626, 0]
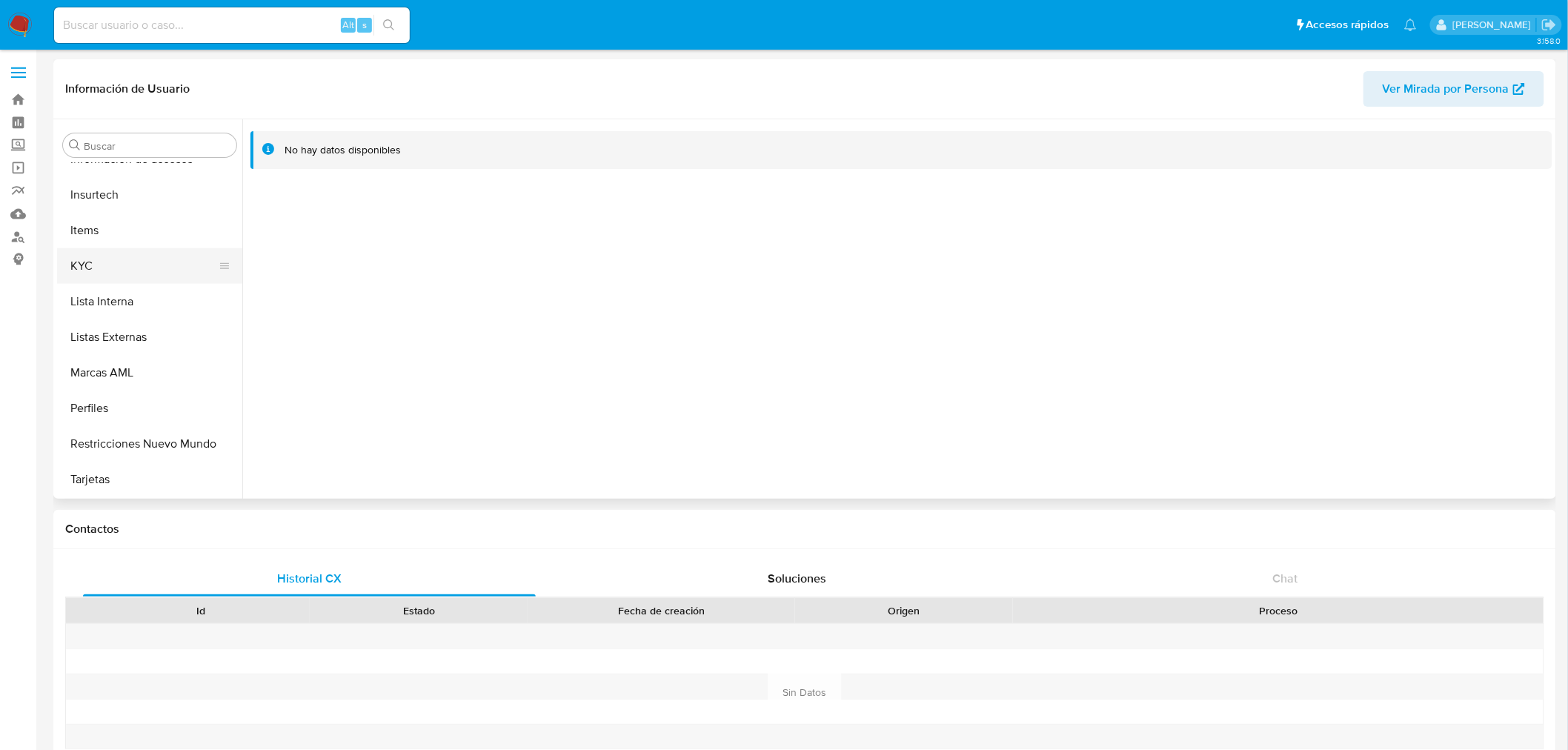
click at [162, 269] on button "KYC" at bounding box center [143, 266] width 173 height 36
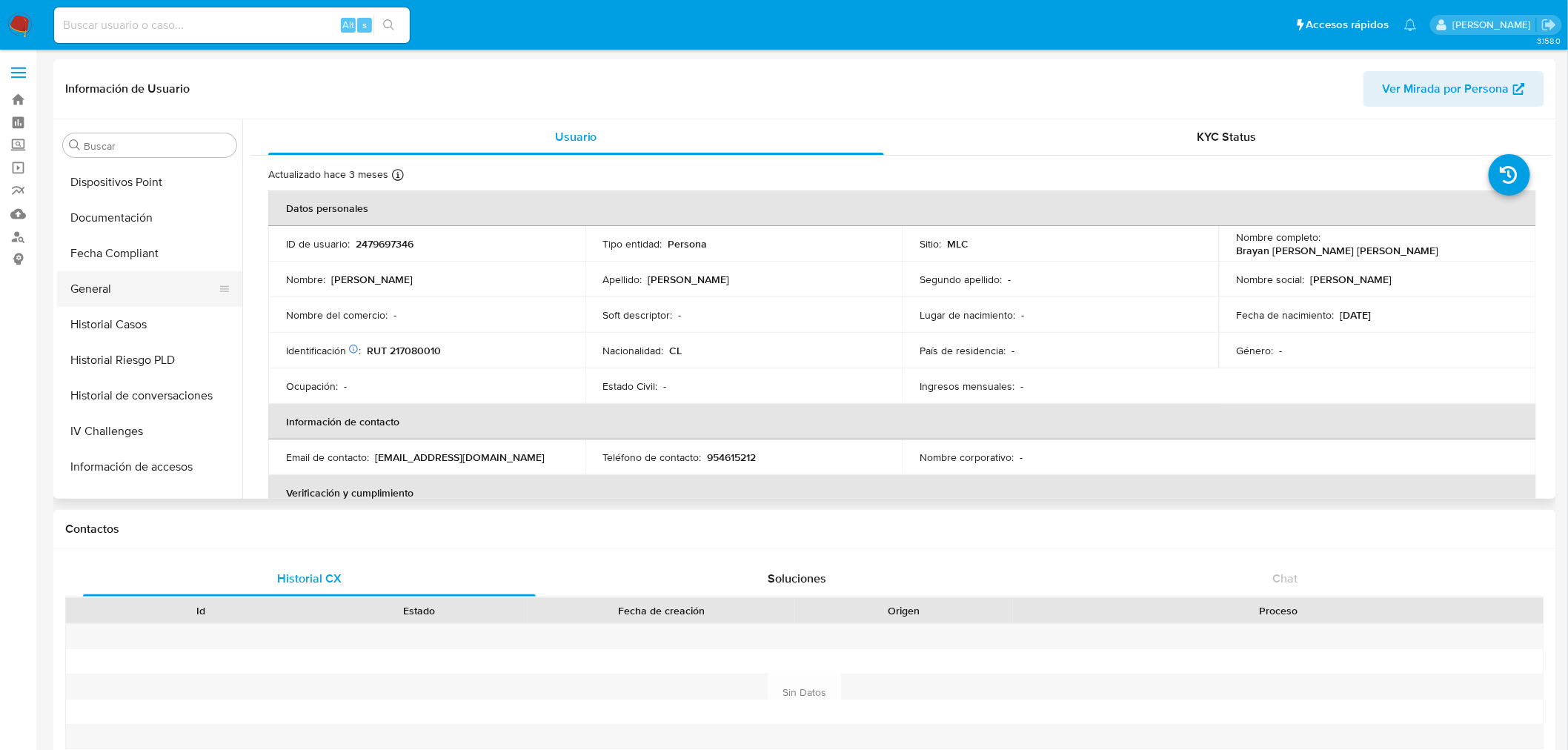
scroll to position [297, 0]
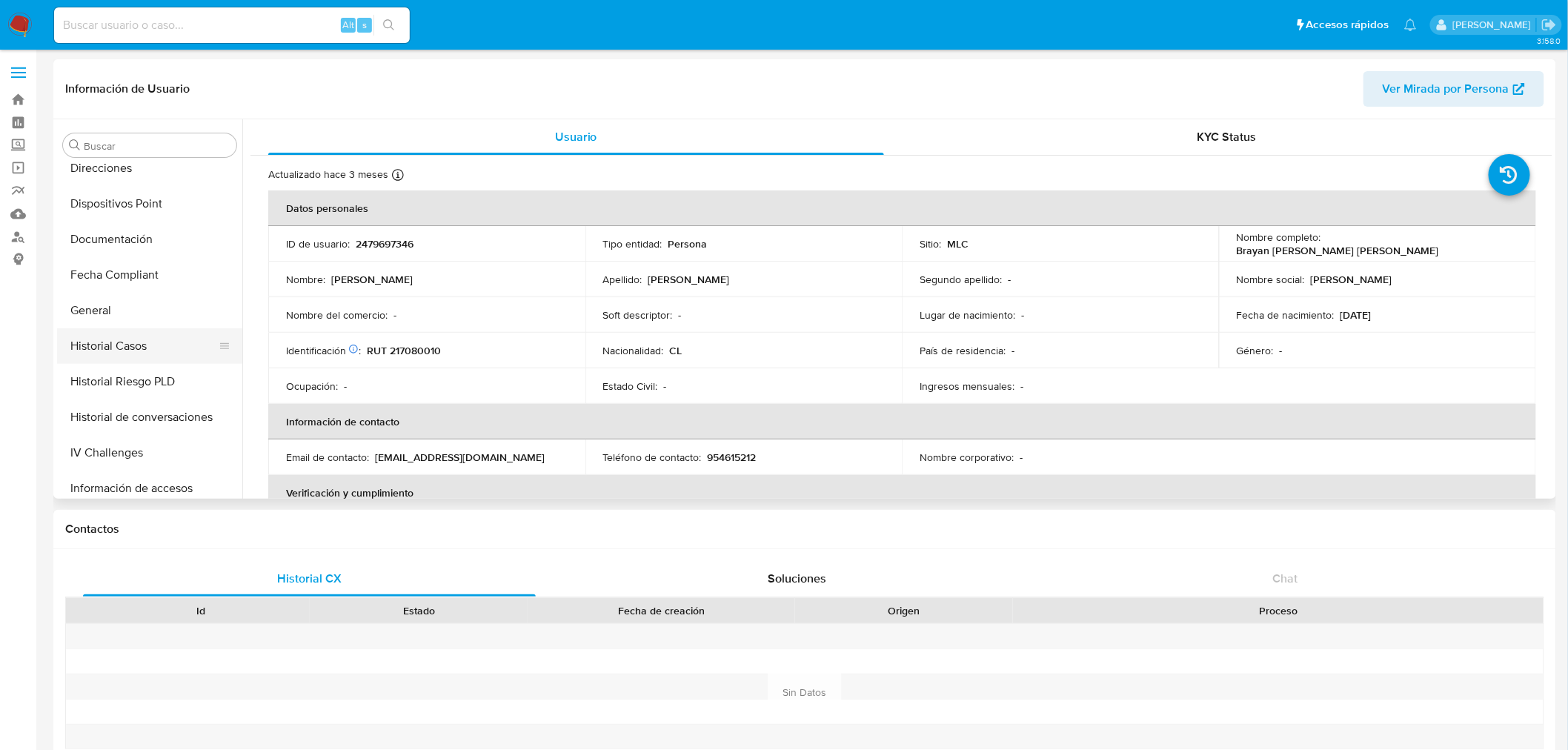
click at [123, 344] on button "Historial Casos" at bounding box center [143, 346] width 173 height 36
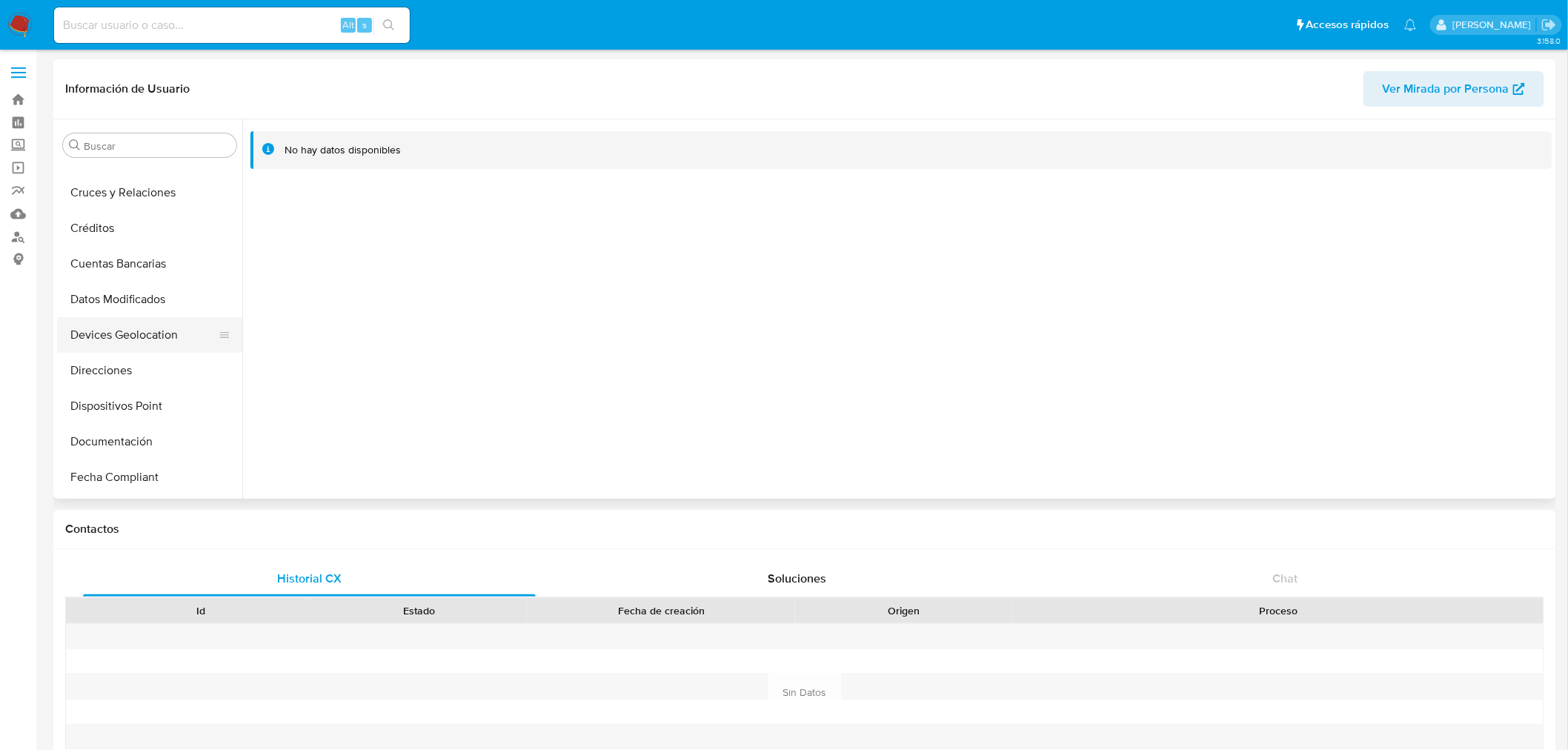
scroll to position [132, 0]
click at [176, 409] on button "Documentación" at bounding box center [143, 404] width 173 height 36
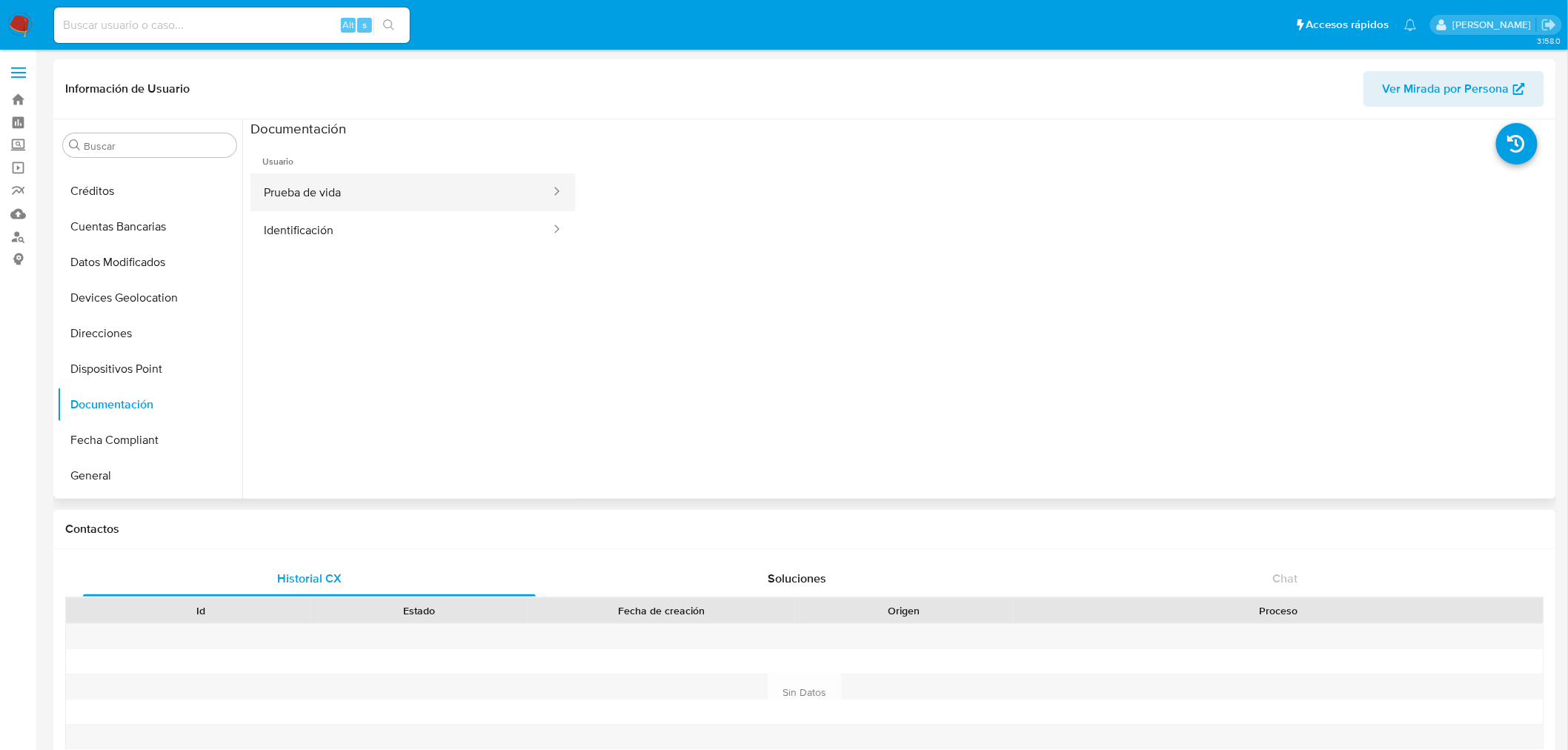
click at [368, 180] on button "Prueba de vida" at bounding box center [402, 192] width 301 height 37
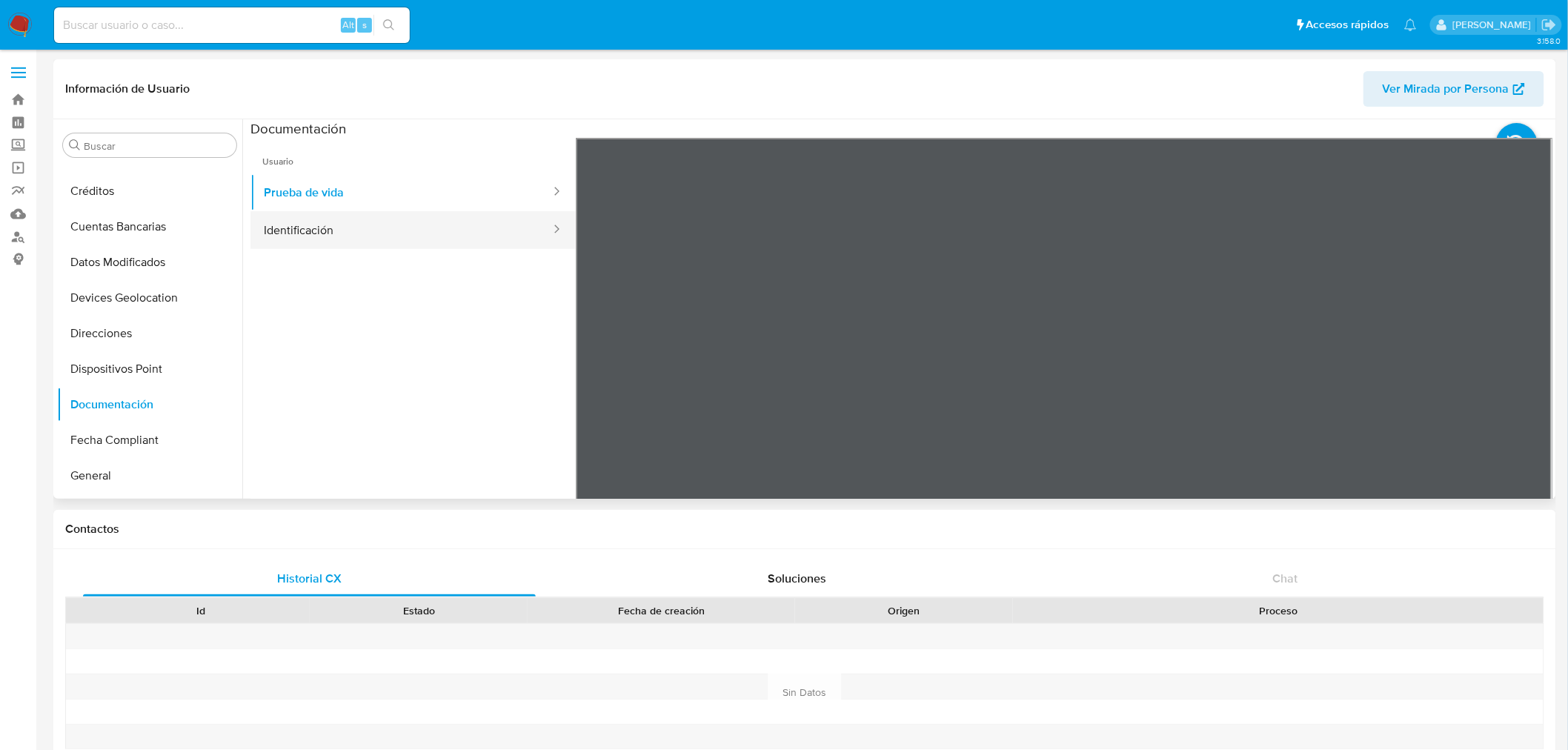
click at [321, 222] on button "Identificación" at bounding box center [402, 230] width 301 height 37
click at [1520, 382] on icon at bounding box center [1534, 379] width 30 height 30
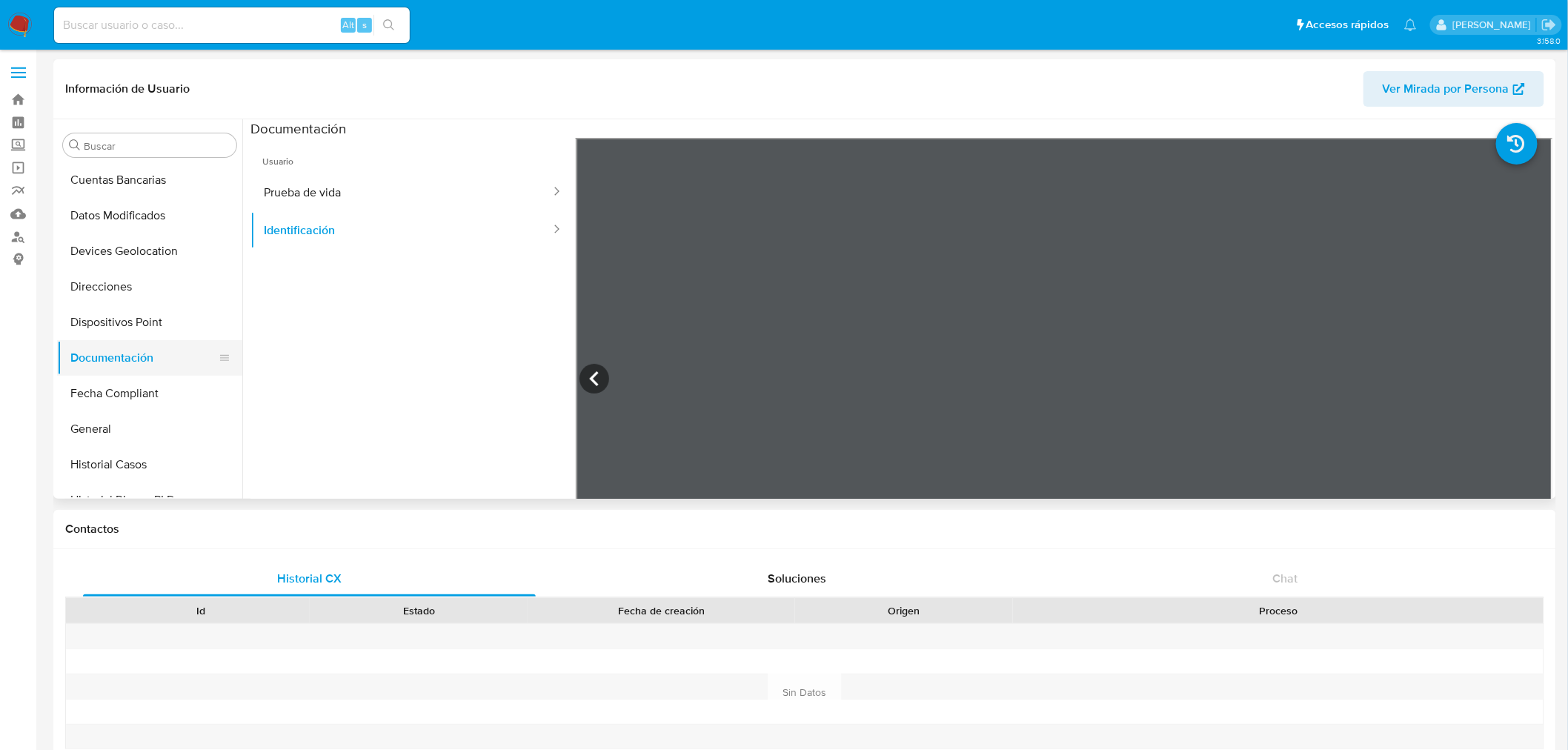
scroll to position [215, 0]
click at [595, 379] on icon at bounding box center [594, 379] width 30 height 30
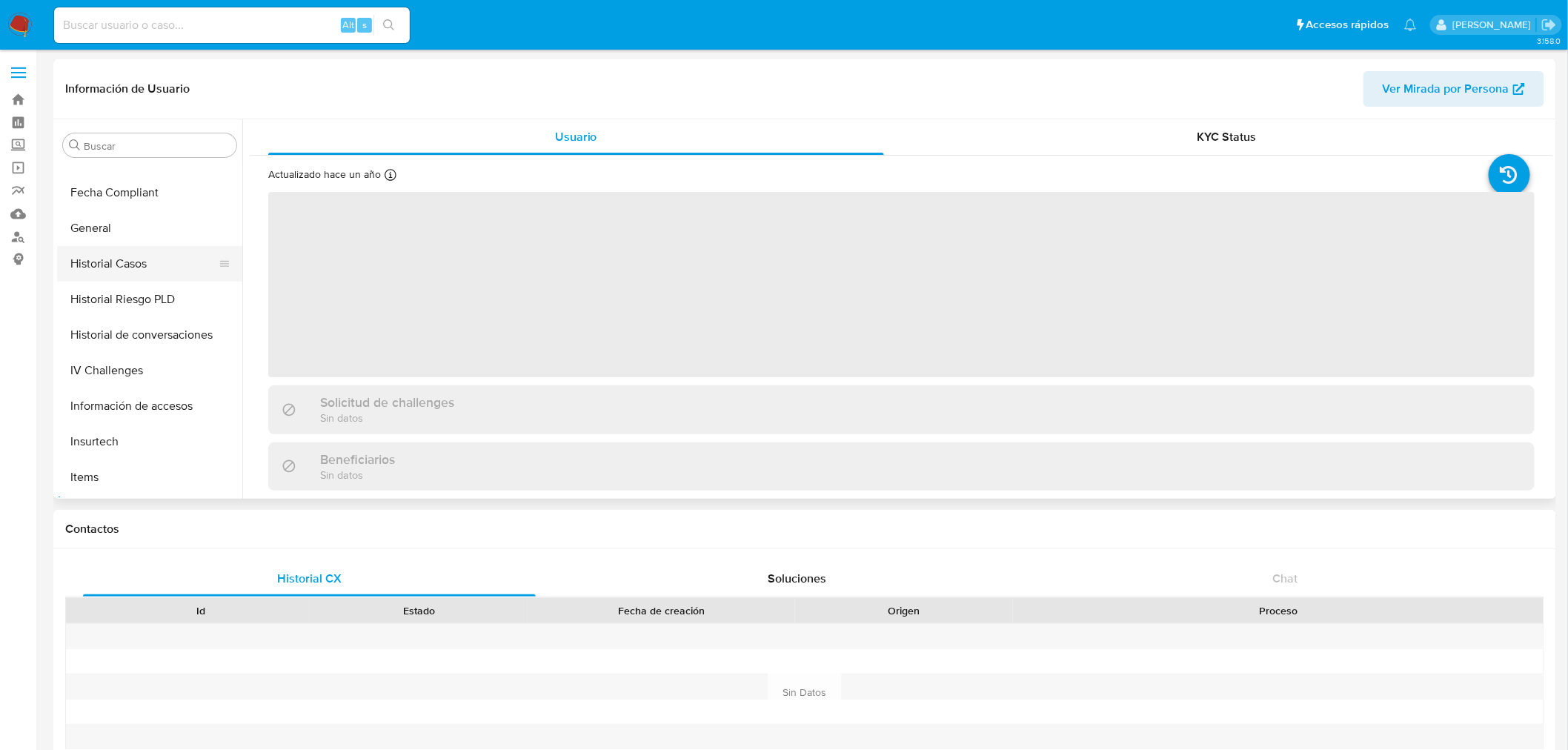
scroll to position [297, 0]
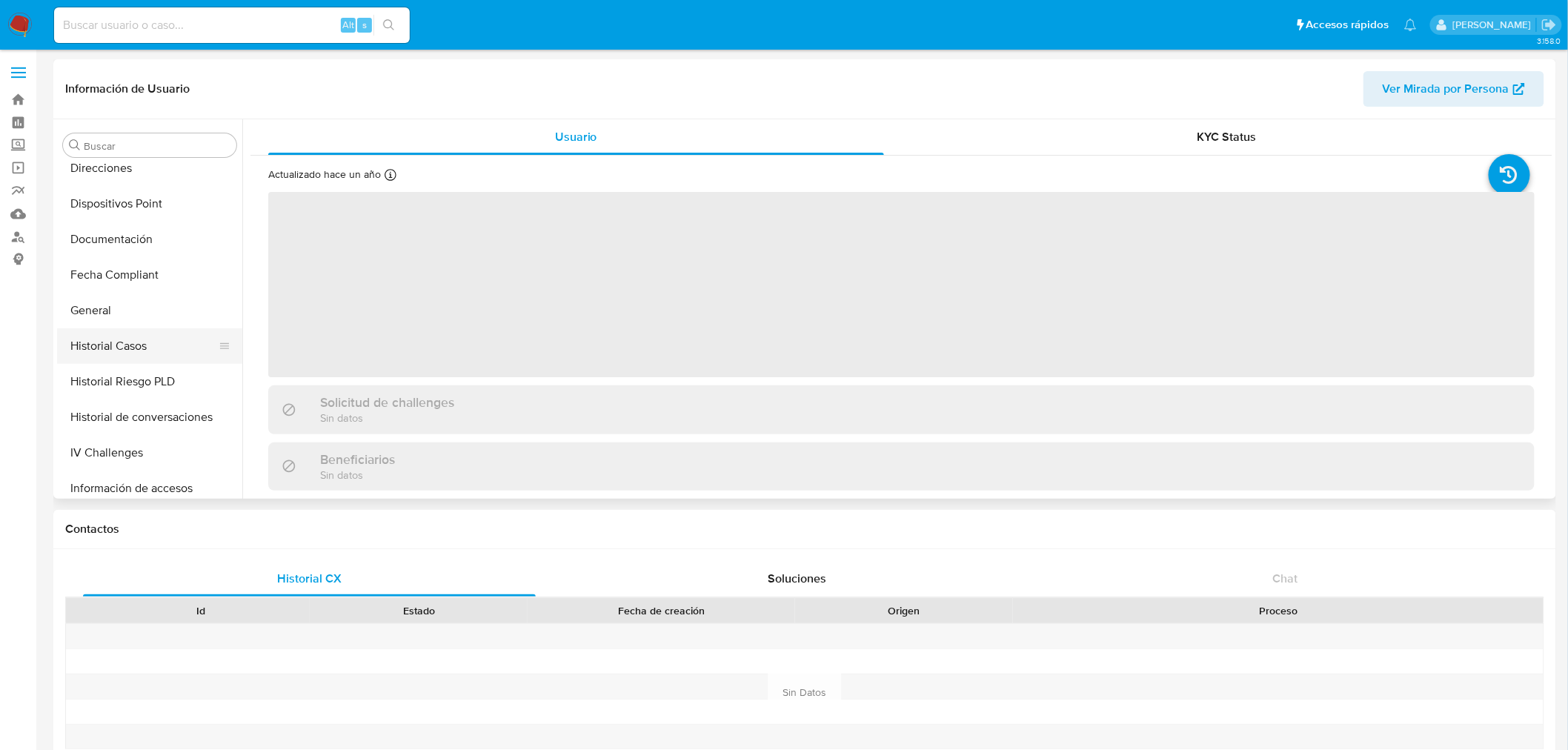
click at [105, 330] on button "Historial Casos" at bounding box center [143, 346] width 173 height 36
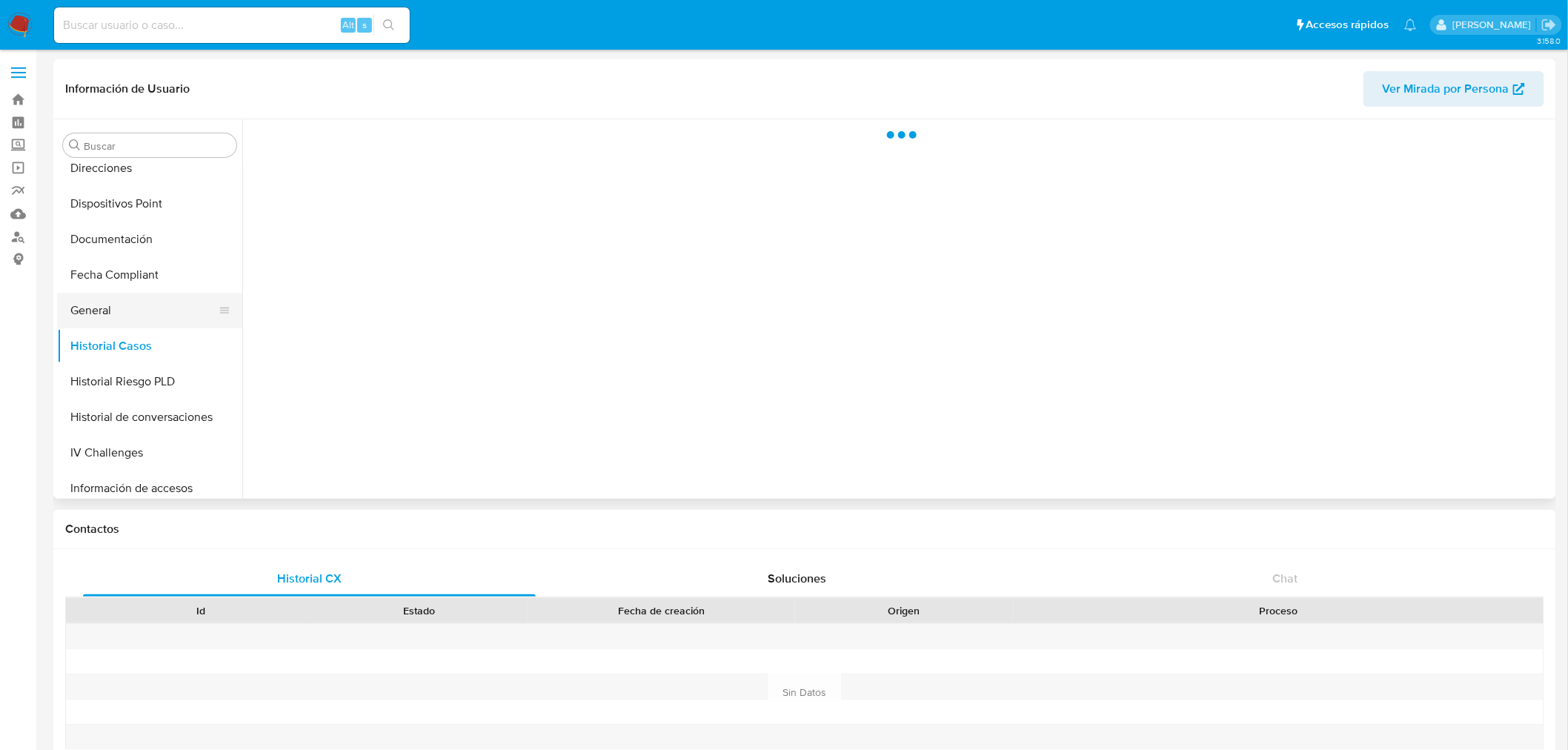
select select "10"
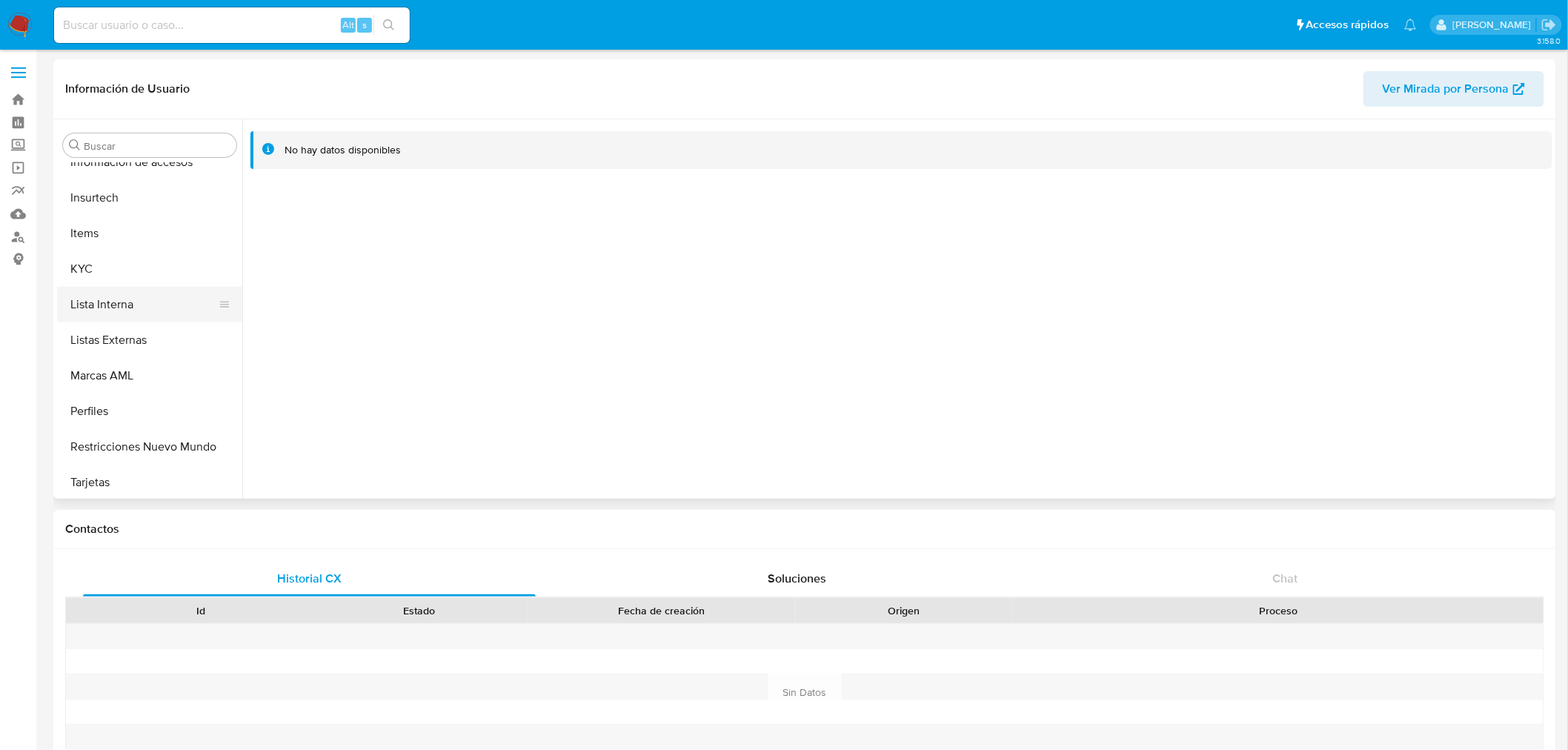
scroll to position [626, 0]
click at [113, 267] on button "KYC" at bounding box center [143, 266] width 173 height 36
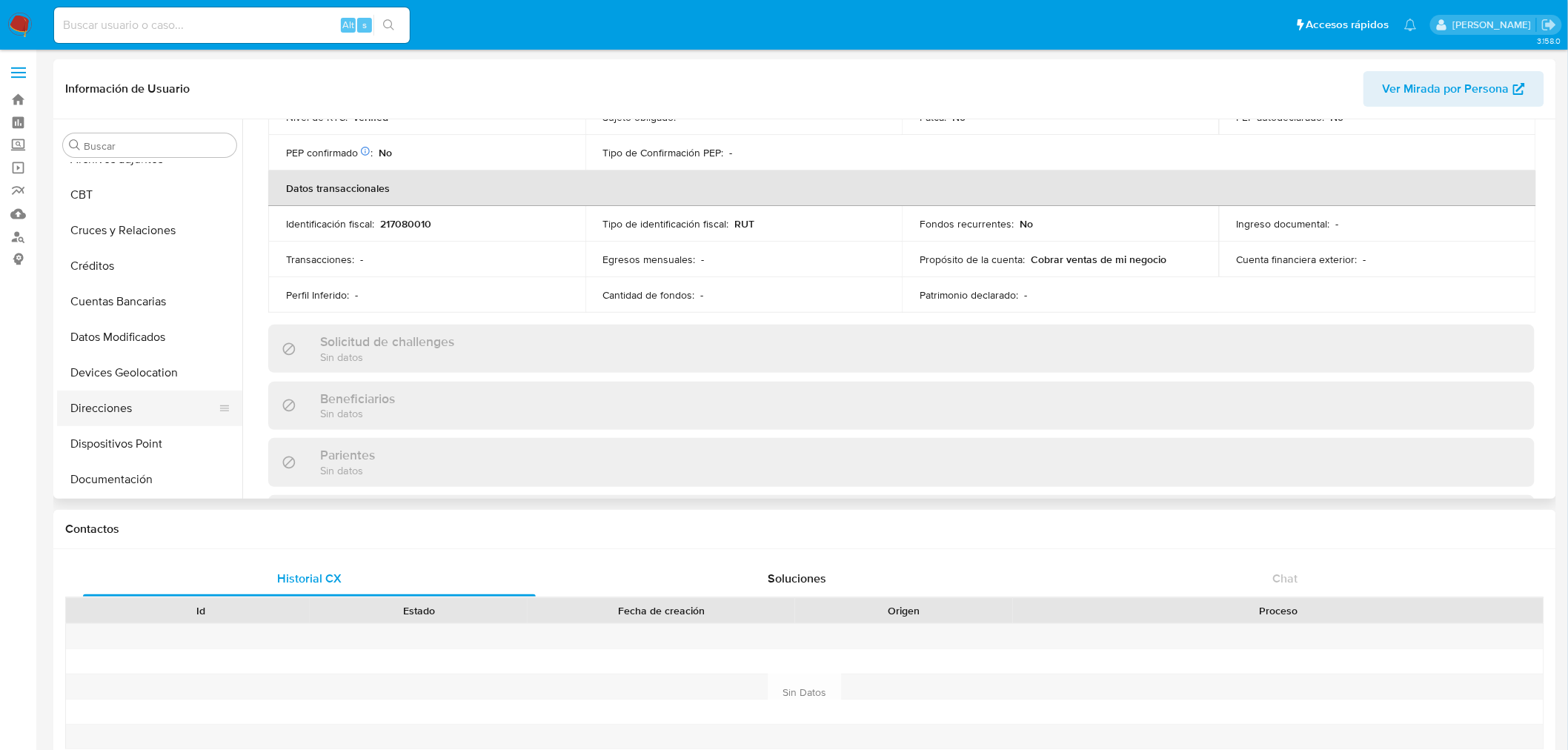
scroll to position [165, 0]
click at [131, 368] on button "Documentación" at bounding box center [143, 372] width 173 height 36
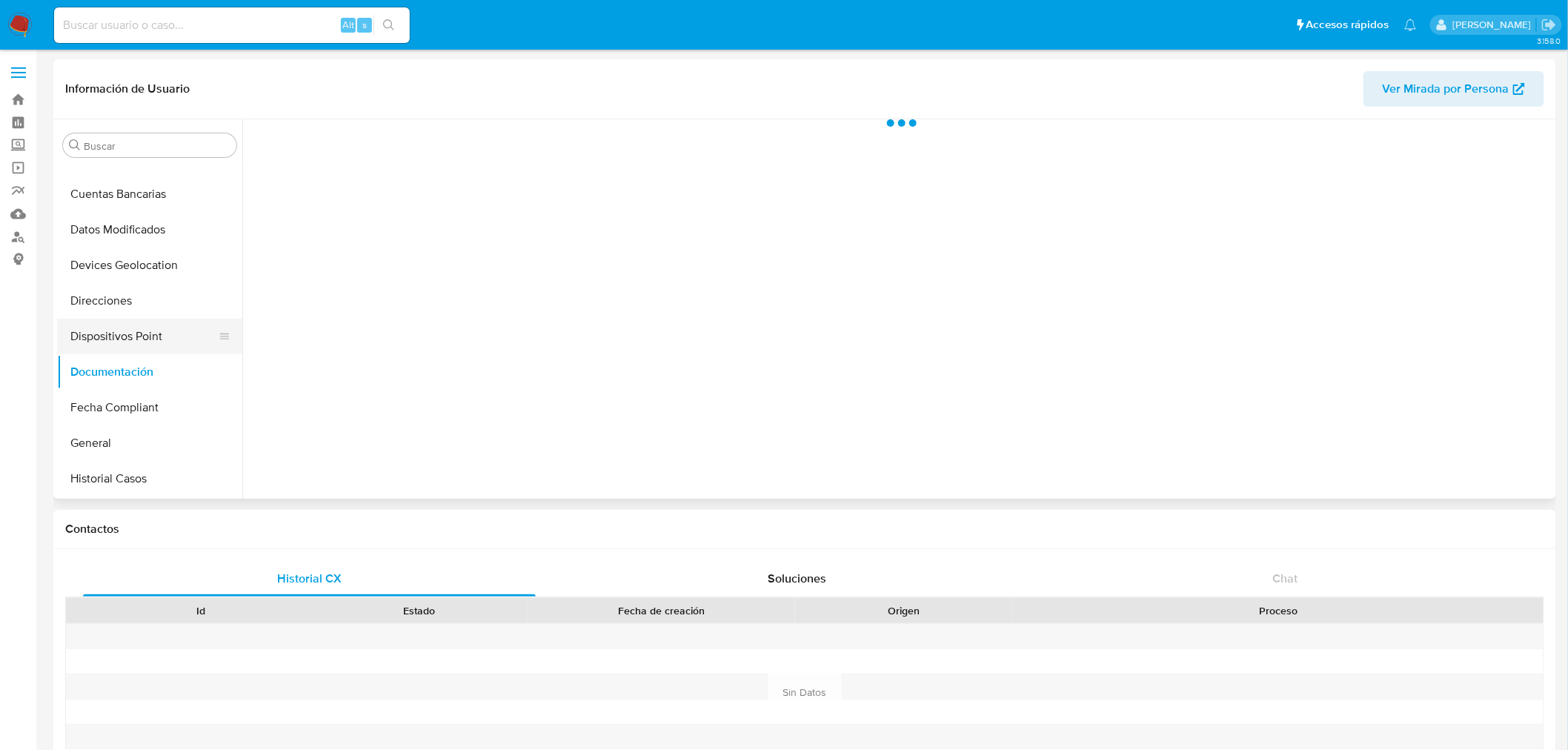
scroll to position [0, 0]
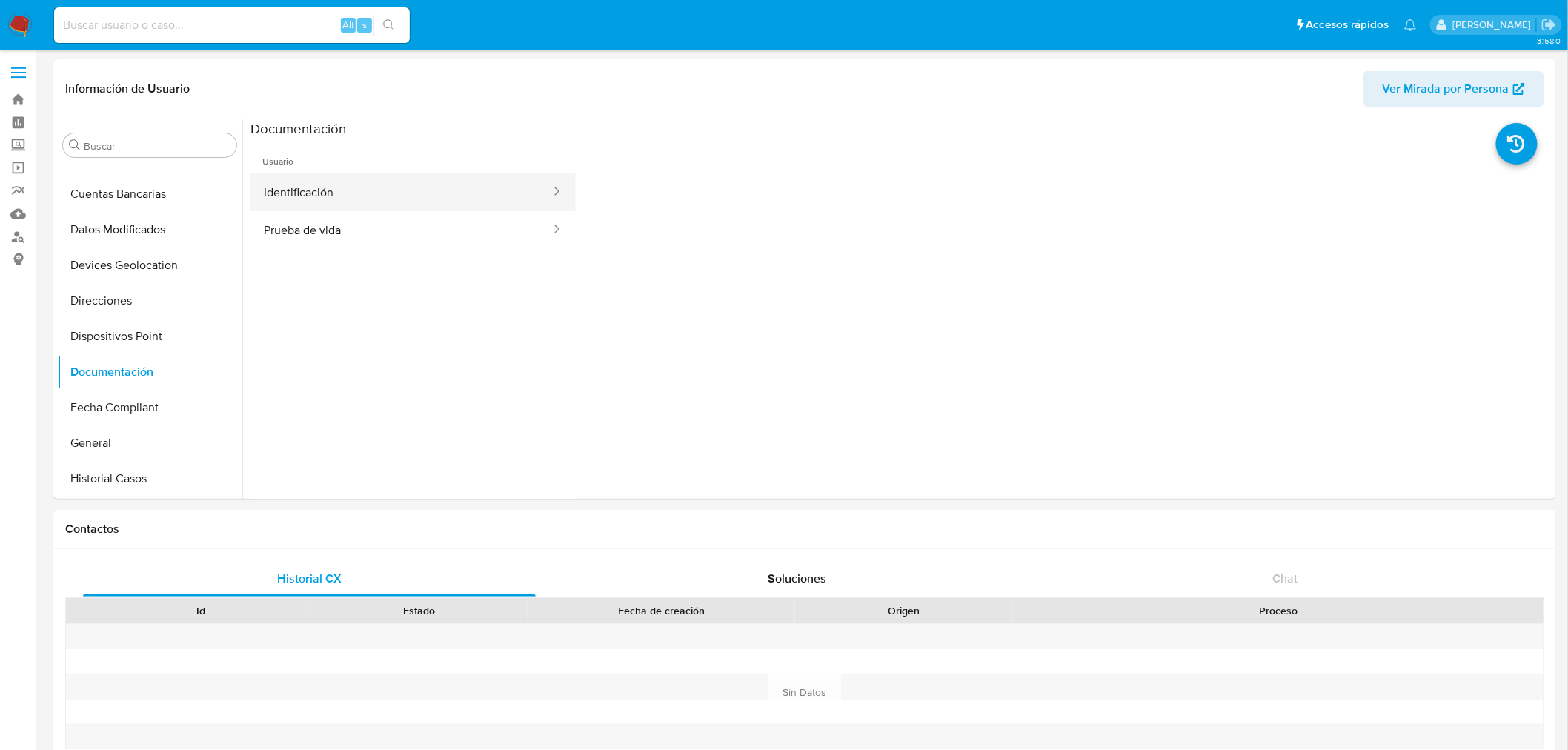
click at [329, 200] on button "Identificación" at bounding box center [402, 192] width 301 height 37
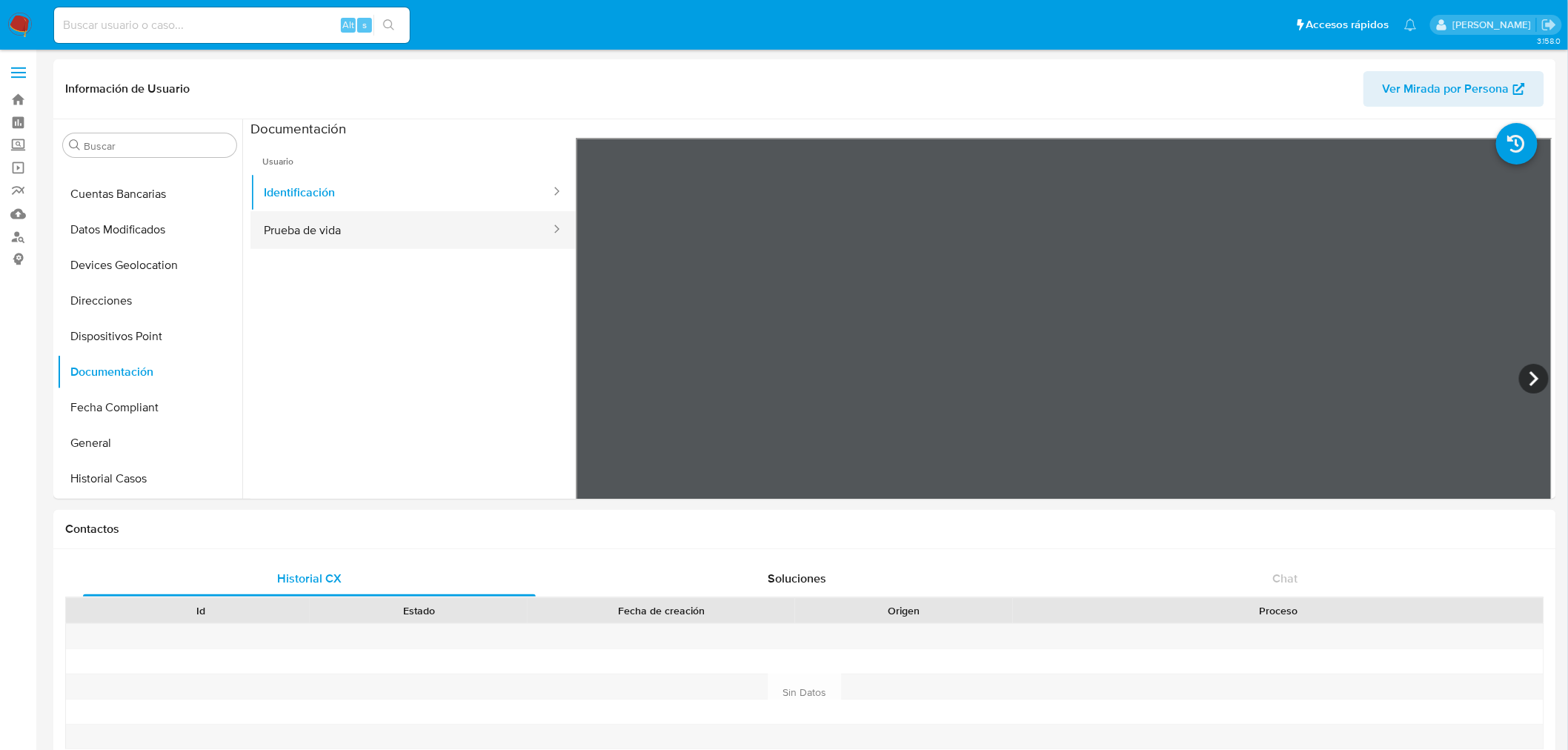
click at [423, 217] on button "Prueba de vida" at bounding box center [402, 230] width 301 height 37
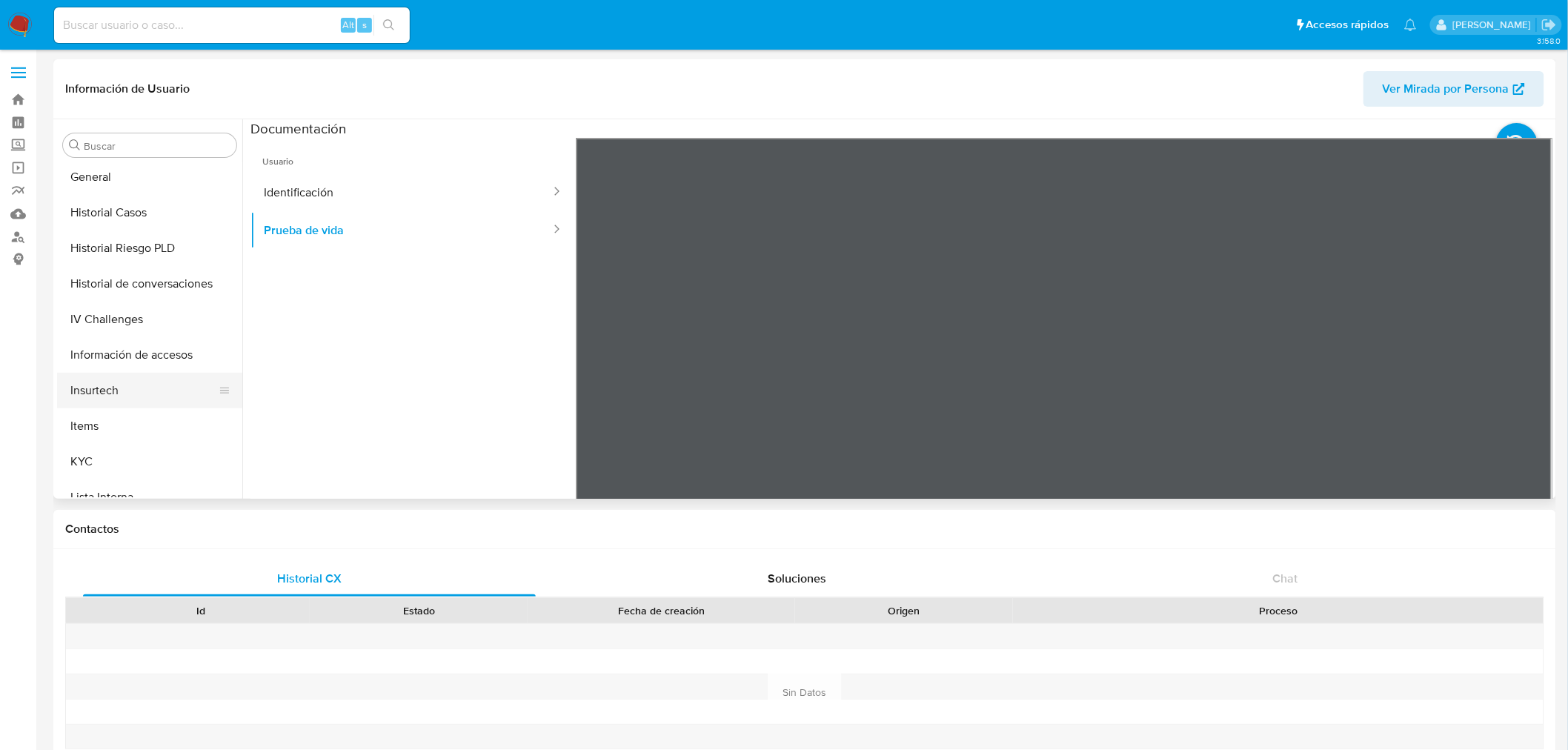
scroll to position [329, 0]
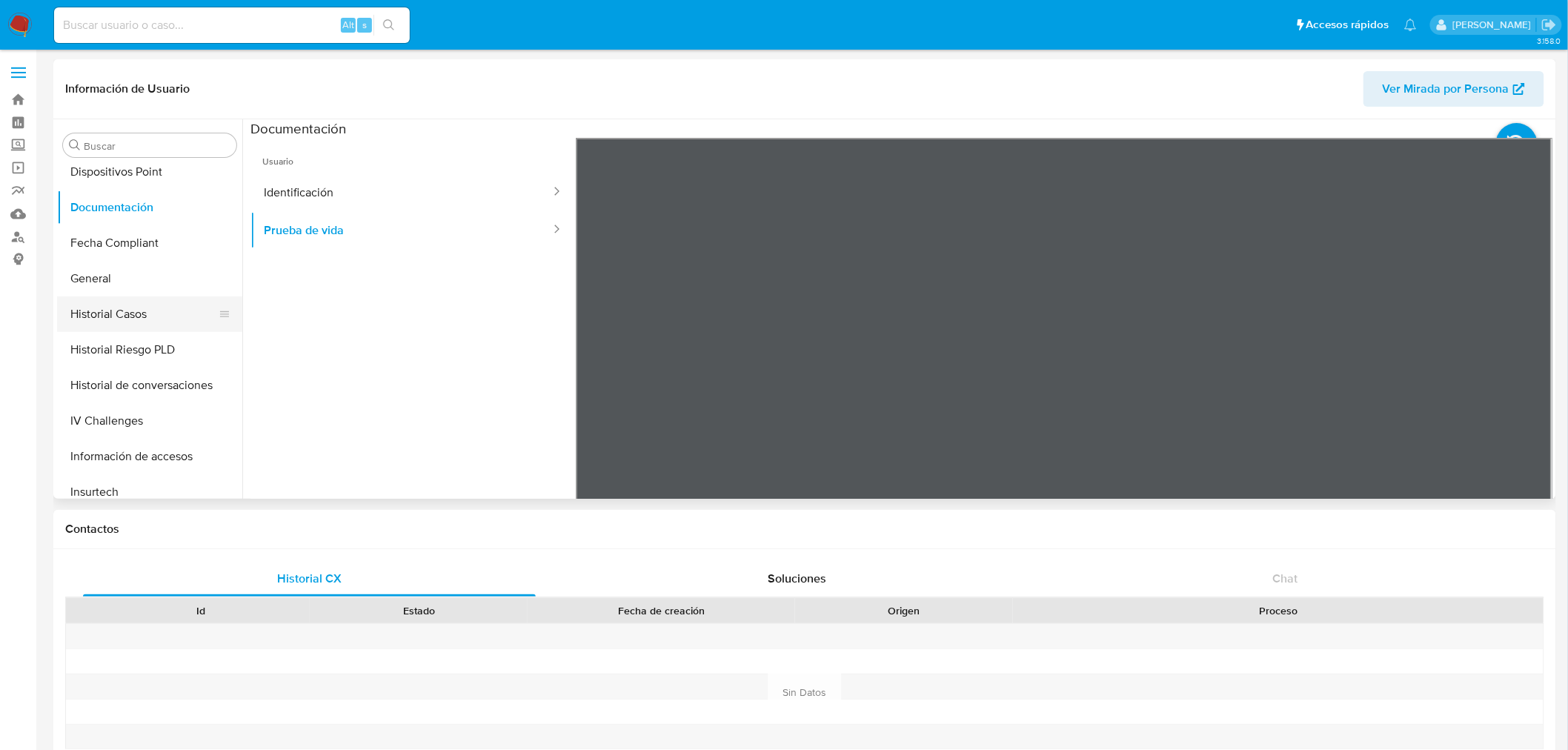
click at [123, 311] on button "Historial Casos" at bounding box center [143, 315] width 173 height 36
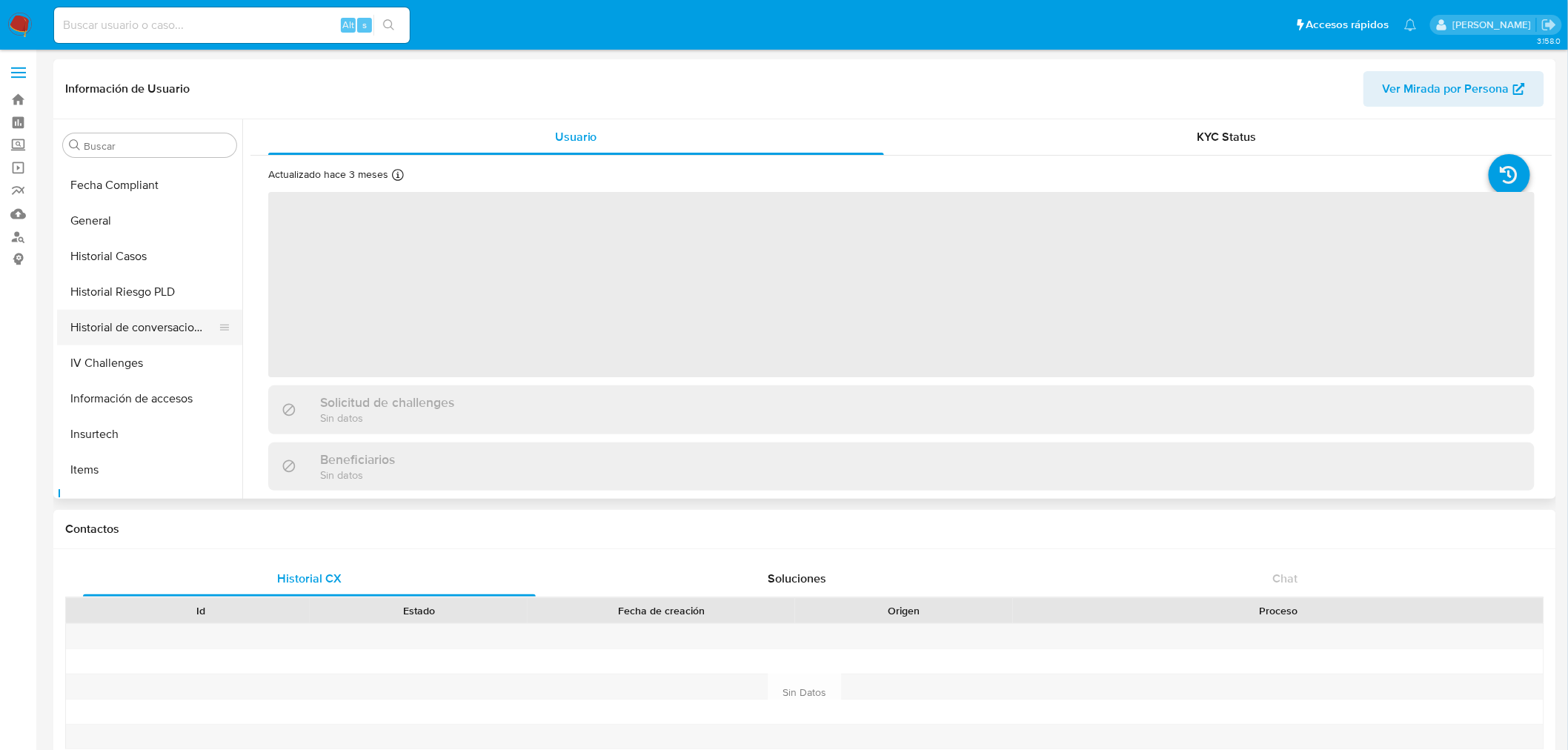
scroll to position [379, 0]
click at [182, 269] on button "Historial Casos" at bounding box center [143, 265] width 173 height 36
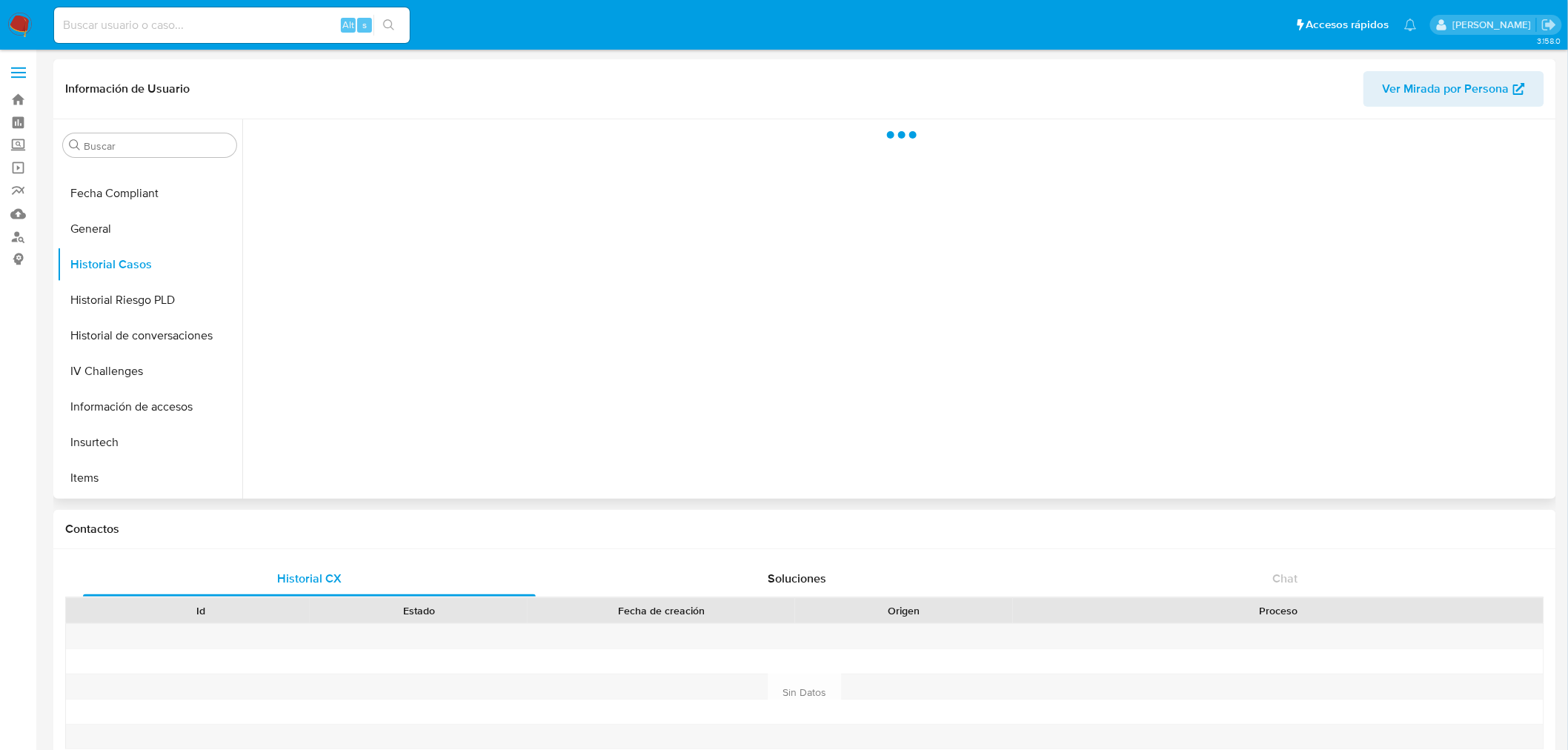
select select "10"
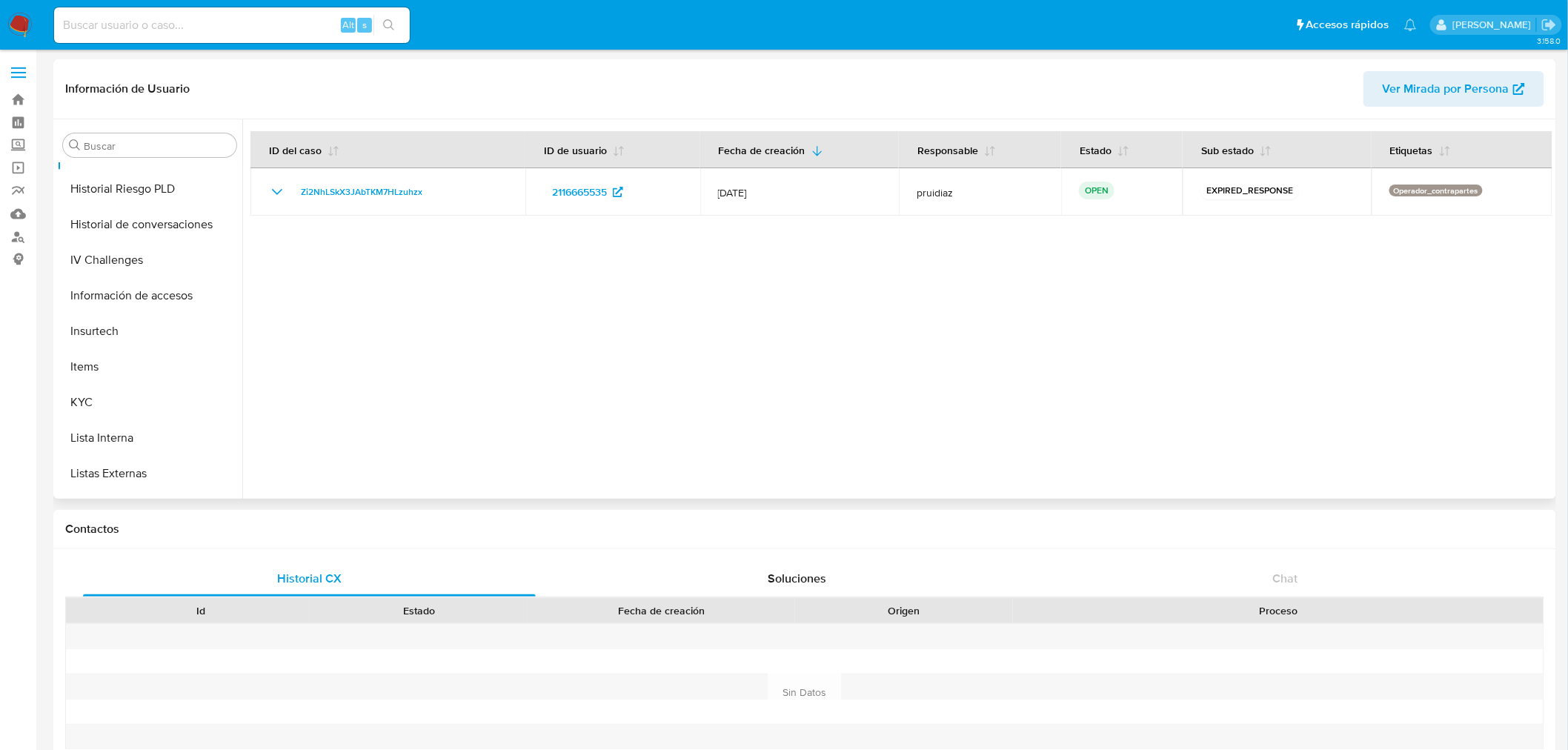
scroll to position [461, 0]
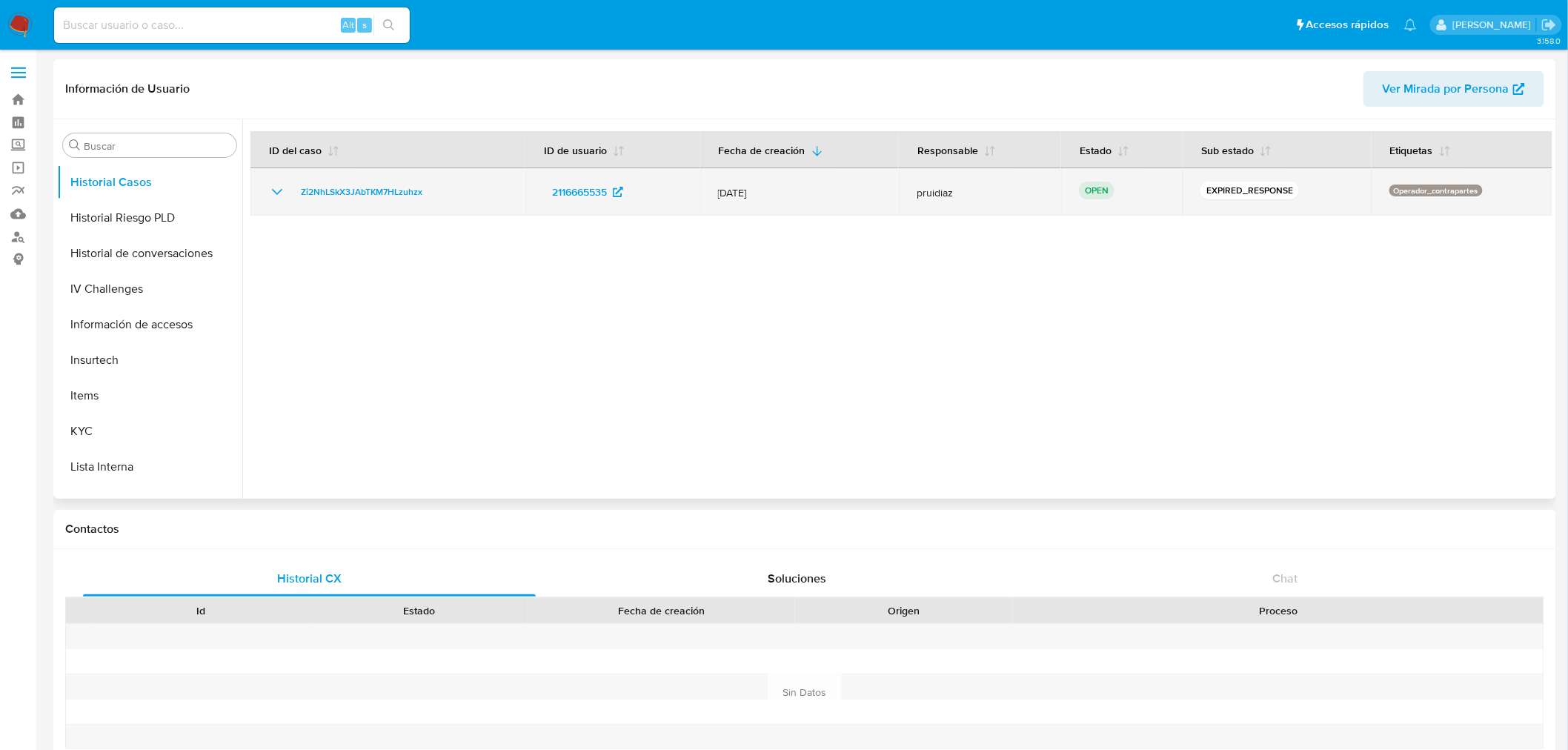
click at [277, 193] on icon "Mostrar/Ocultar" at bounding box center [277, 192] width 18 height 18
click at [337, 193] on span "Zi2NhLSkX3JAbTKM7HLzuhzx" at bounding box center [361, 192] width 122 height 18
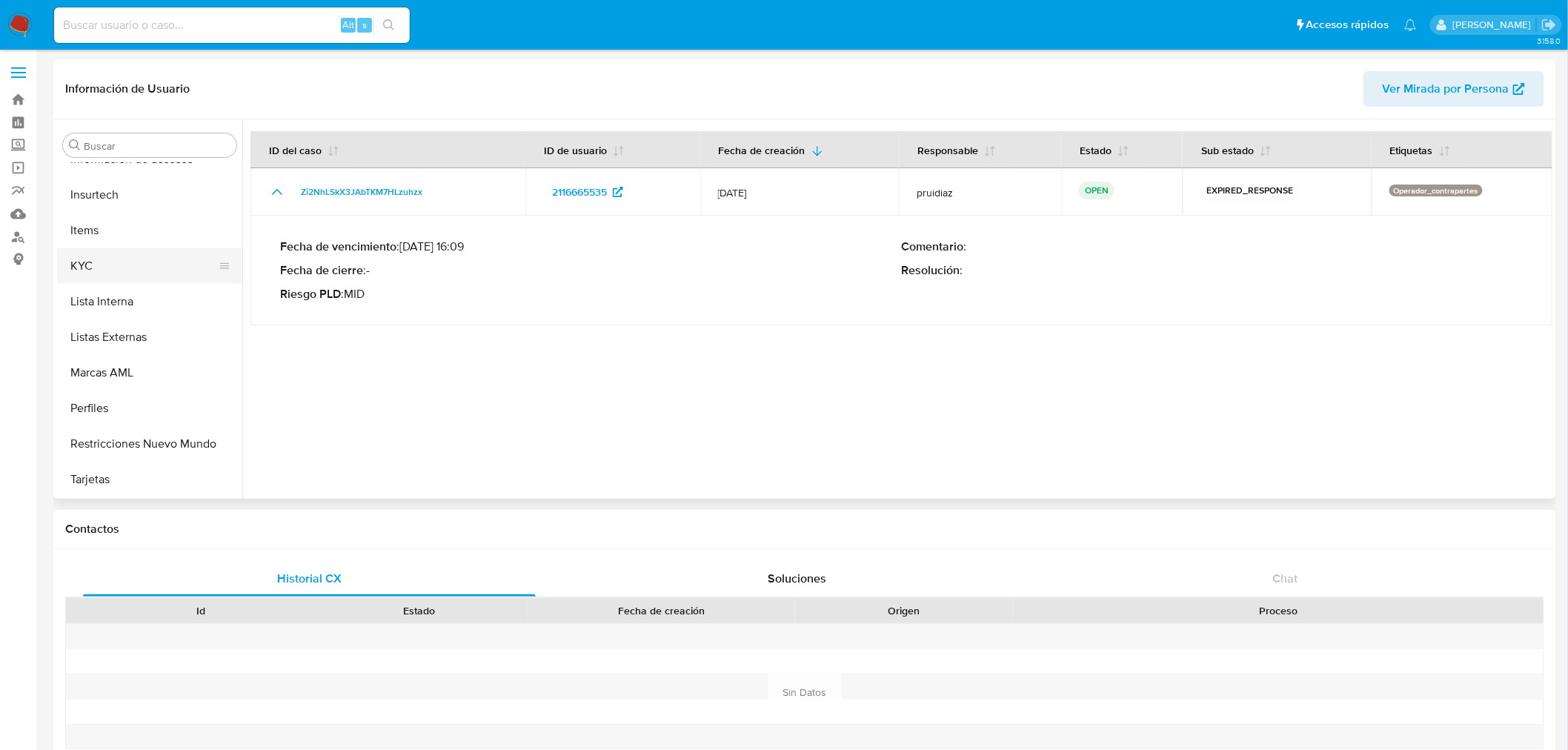
click at [110, 269] on button "KYC" at bounding box center [143, 266] width 173 height 36
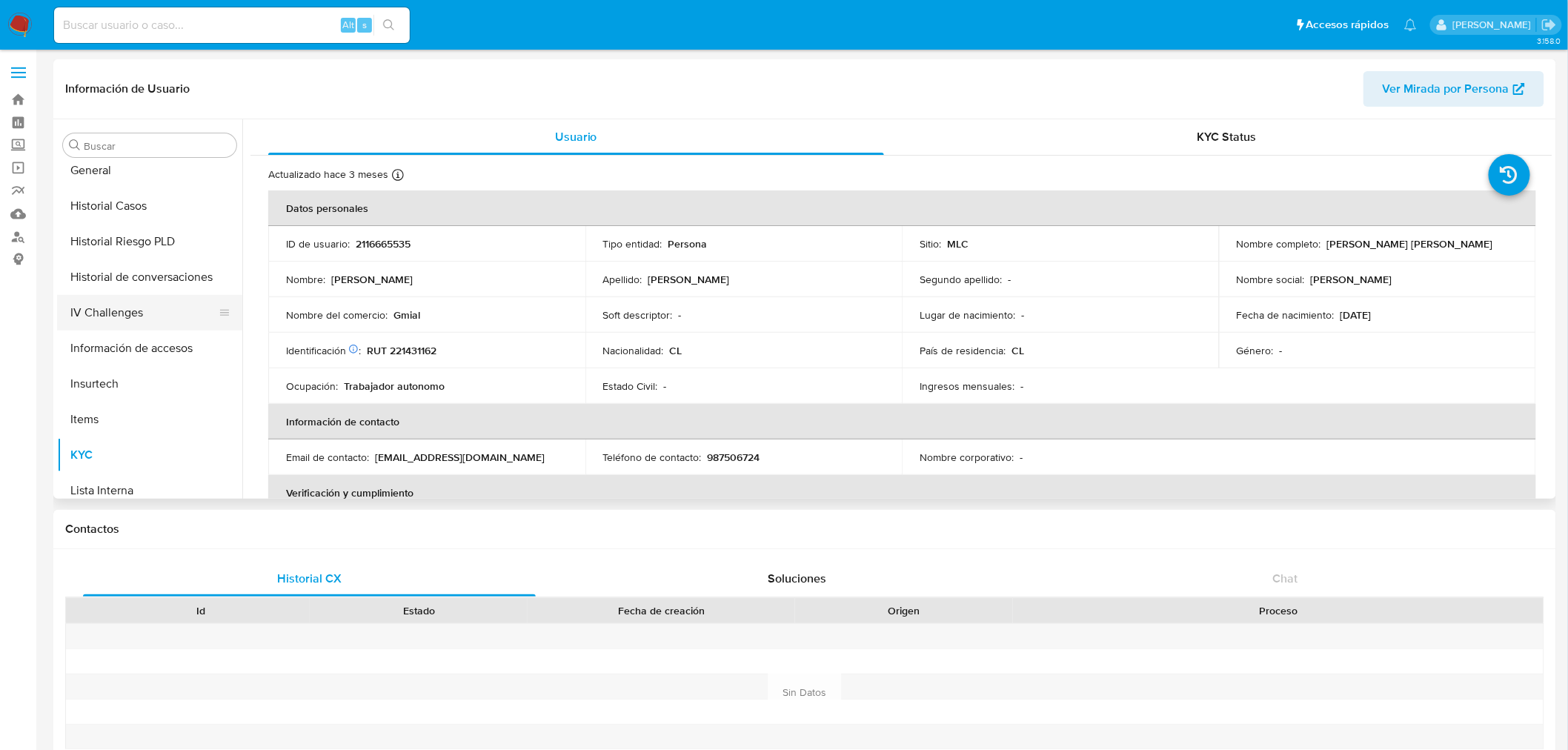
scroll to position [379, 0]
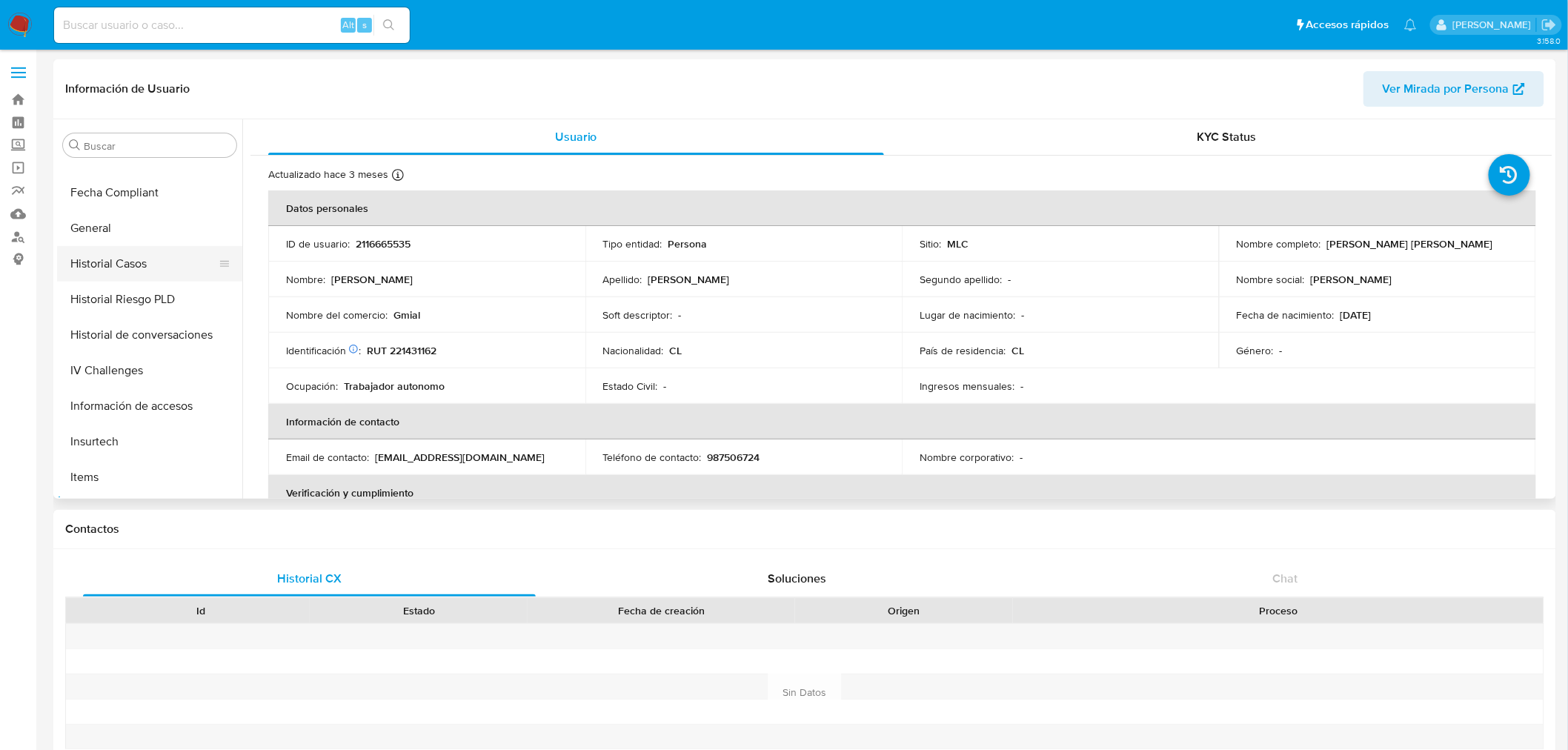
click at [139, 262] on button "Historial Casos" at bounding box center [143, 264] width 173 height 36
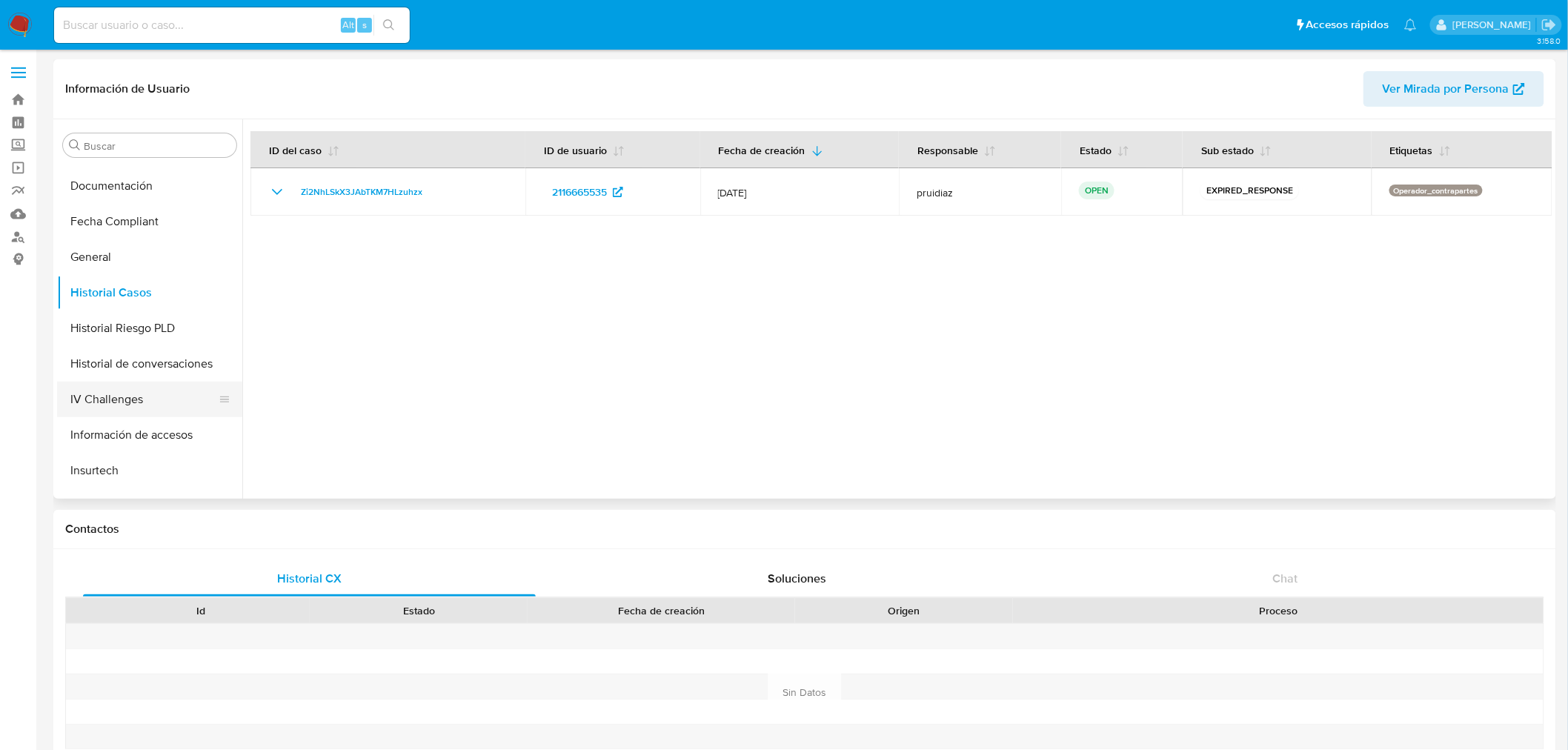
scroll to position [132, 0]
click at [110, 400] on button "Documentación" at bounding box center [143, 404] width 173 height 36
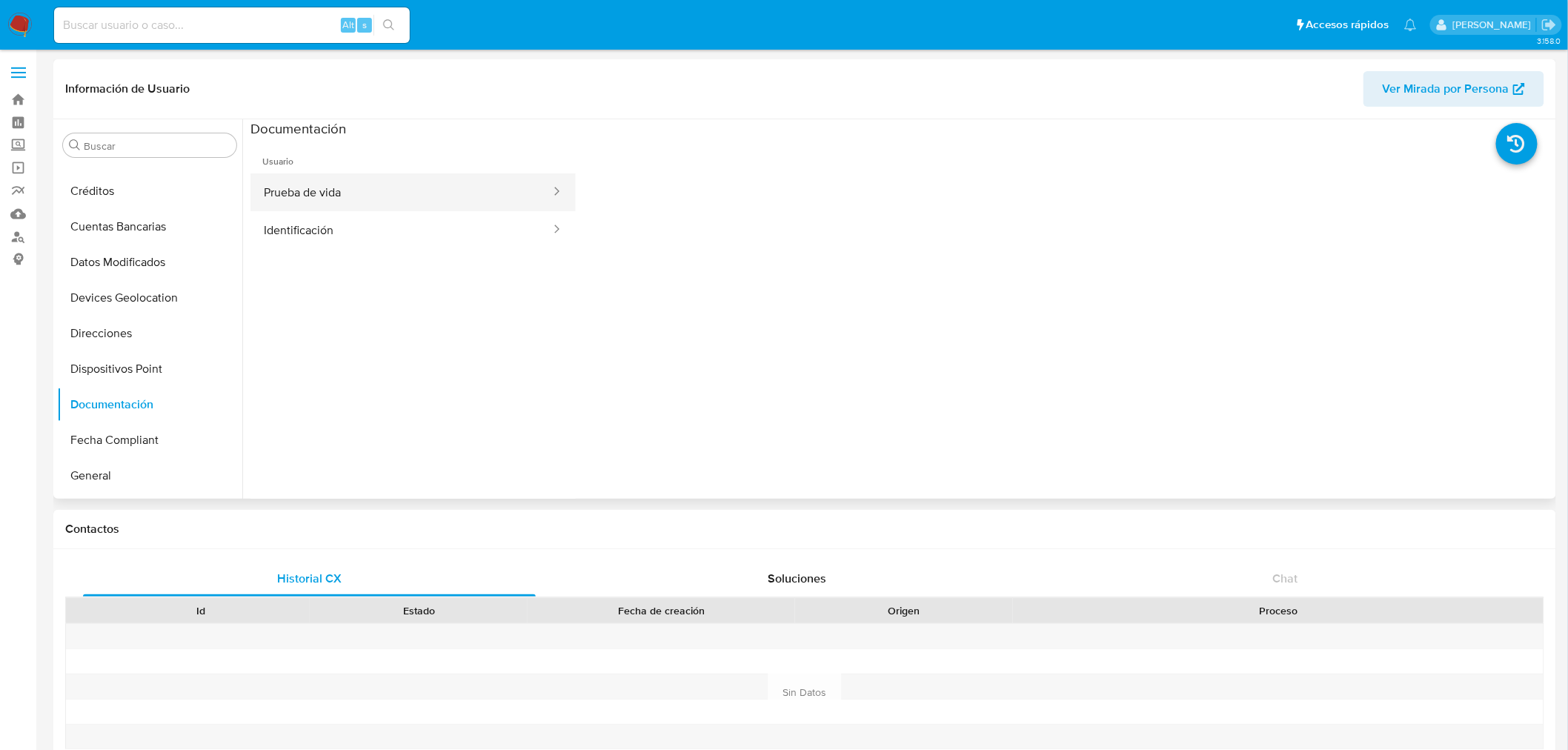
click at [336, 194] on button "Prueba de vida" at bounding box center [402, 192] width 301 height 37
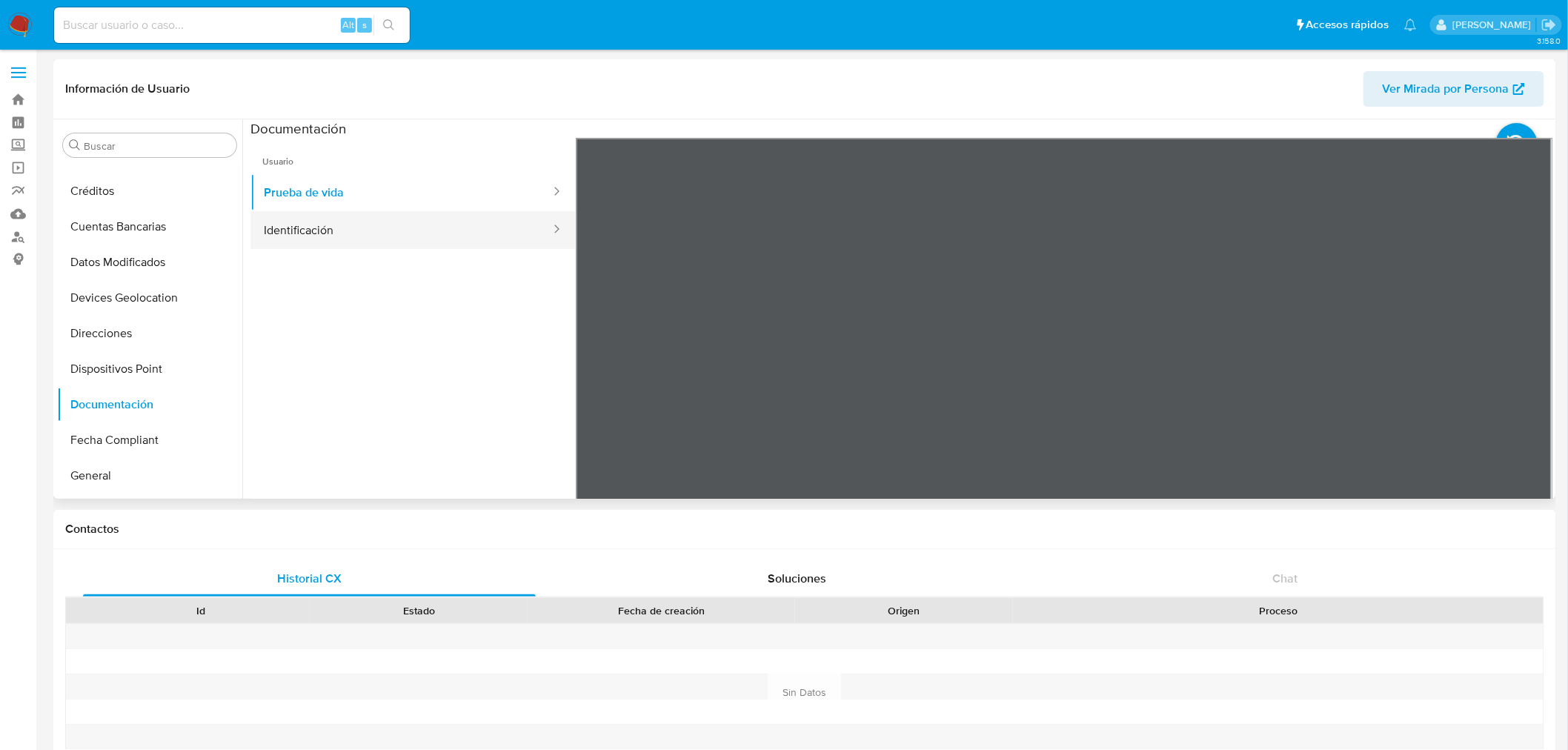
click at [430, 238] on button "Identificación" at bounding box center [402, 230] width 301 height 37
click at [356, 190] on button "Prueba de vida" at bounding box center [402, 192] width 301 height 37
click at [368, 221] on button "Identificación" at bounding box center [402, 230] width 301 height 37
click at [1531, 375] on icon at bounding box center [1534, 379] width 30 height 30
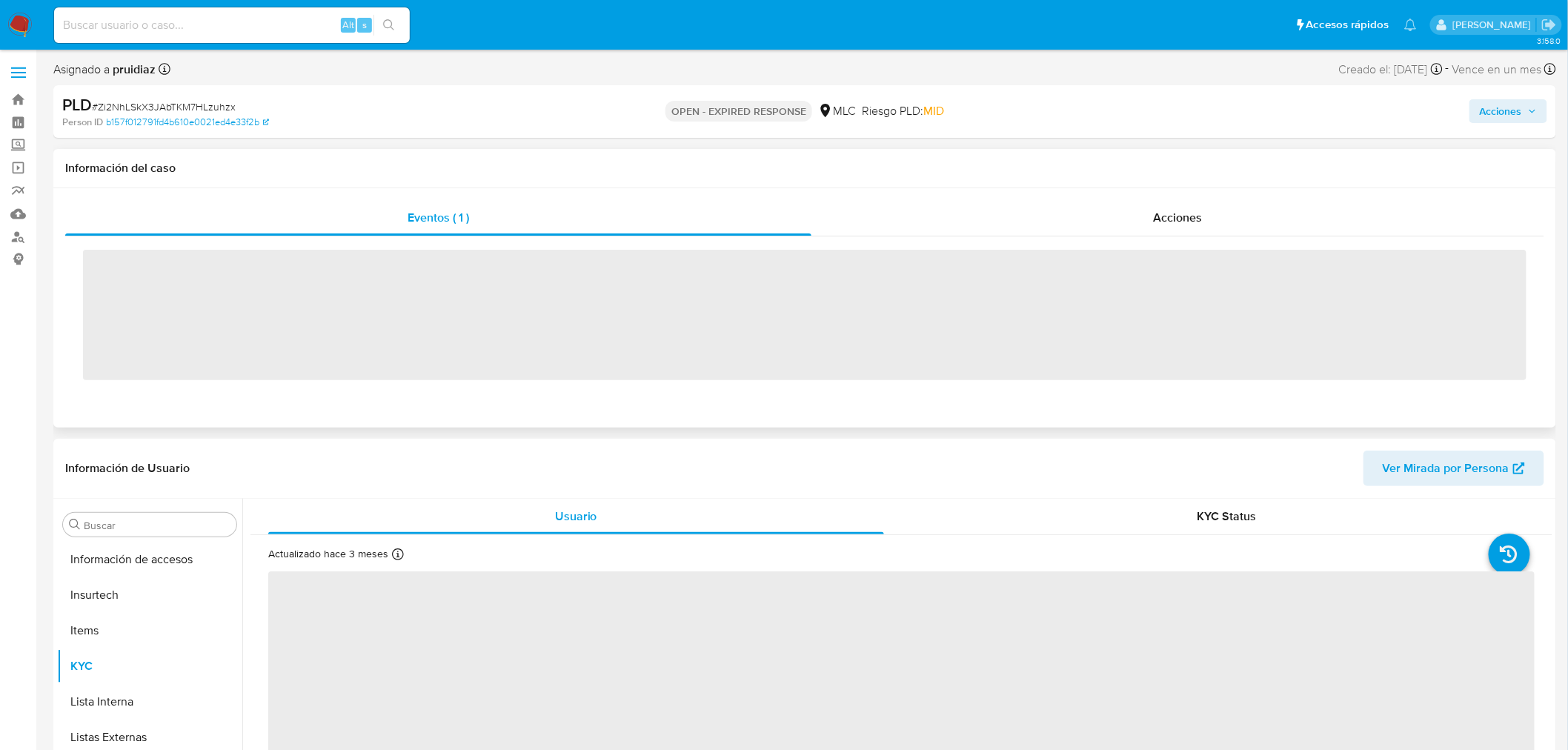
scroll to position [625, 0]
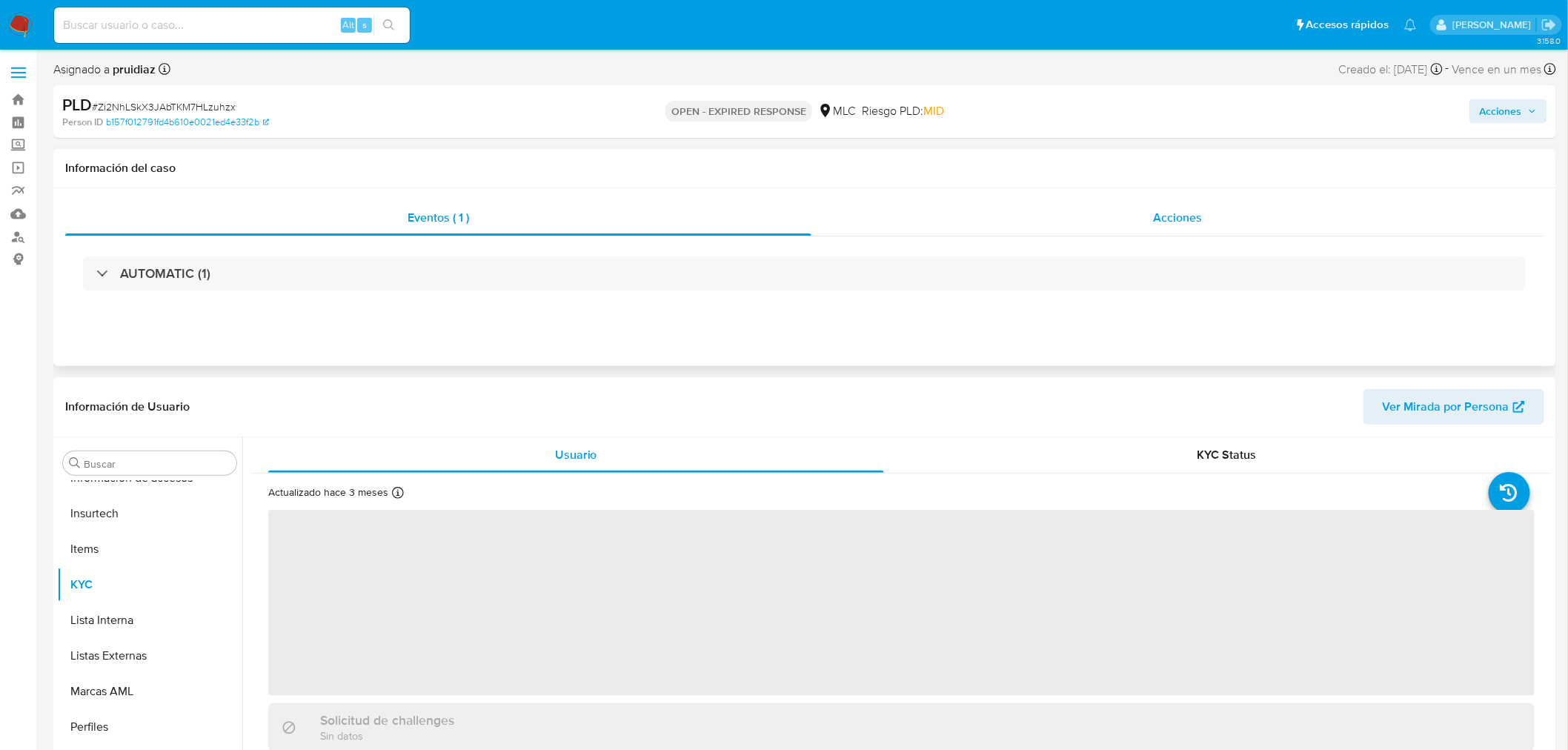
click at [1083, 213] on div "Acciones" at bounding box center [1179, 218] width 734 height 36
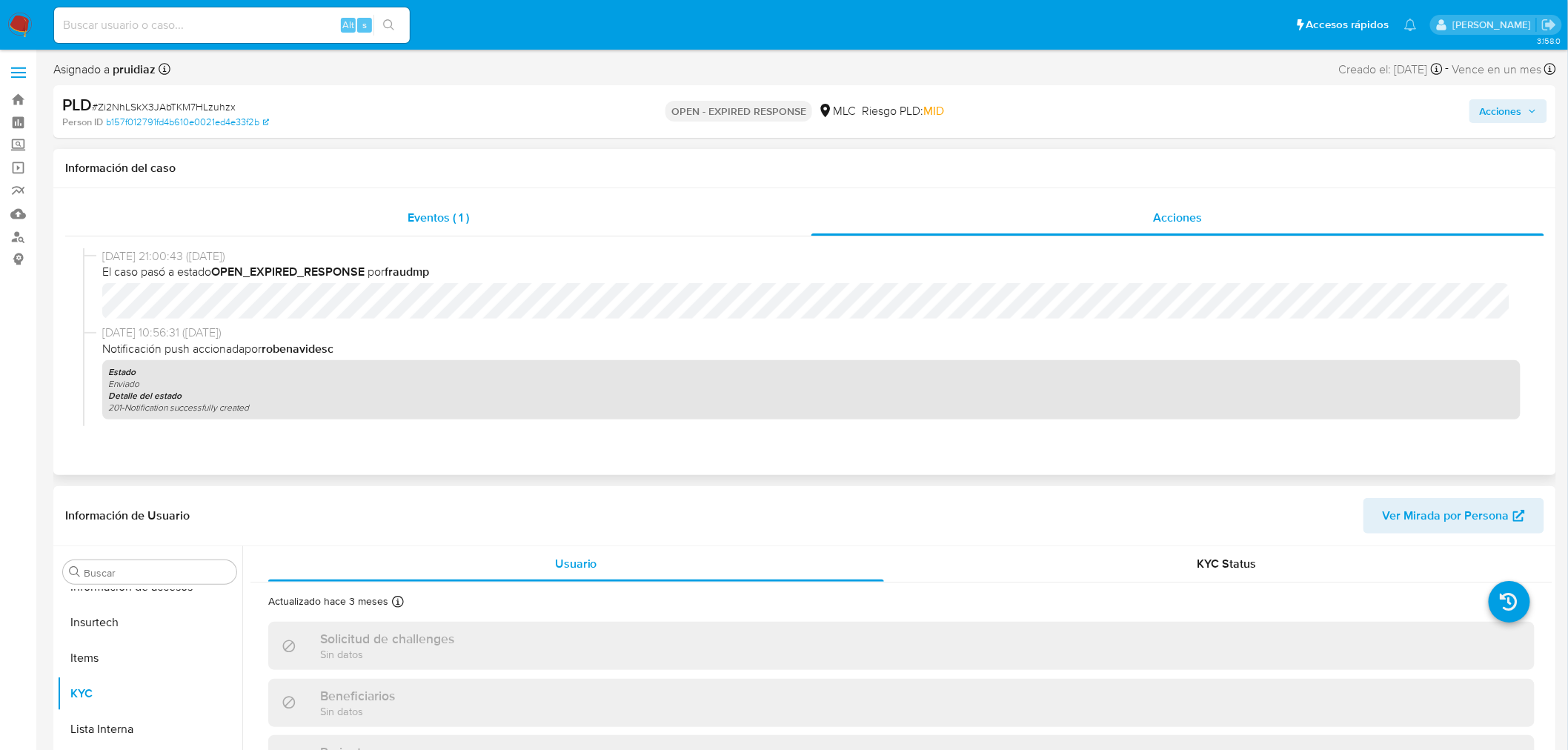
click at [464, 226] on div "Eventos ( 1 )" at bounding box center [438, 218] width 746 height 36
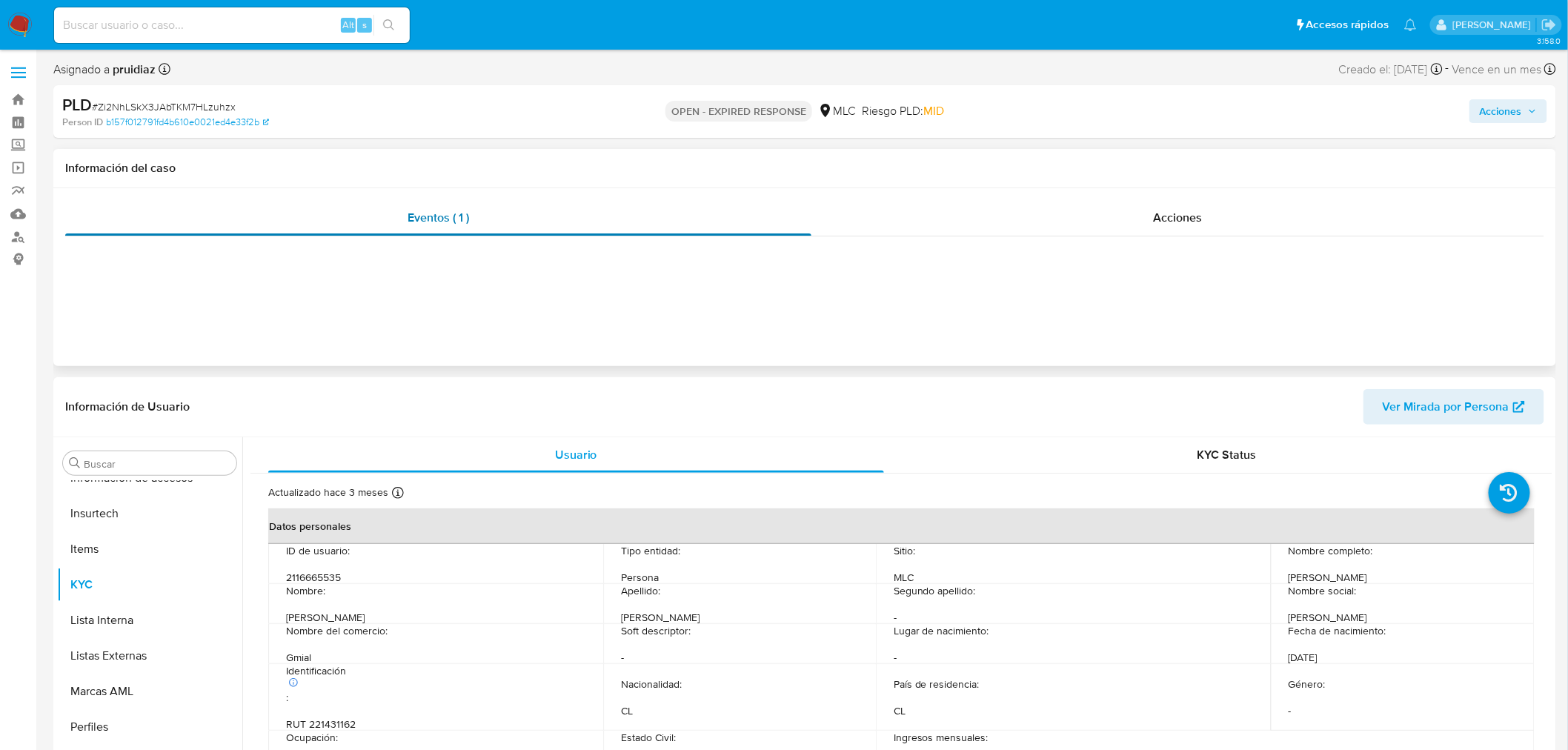
select select "10"
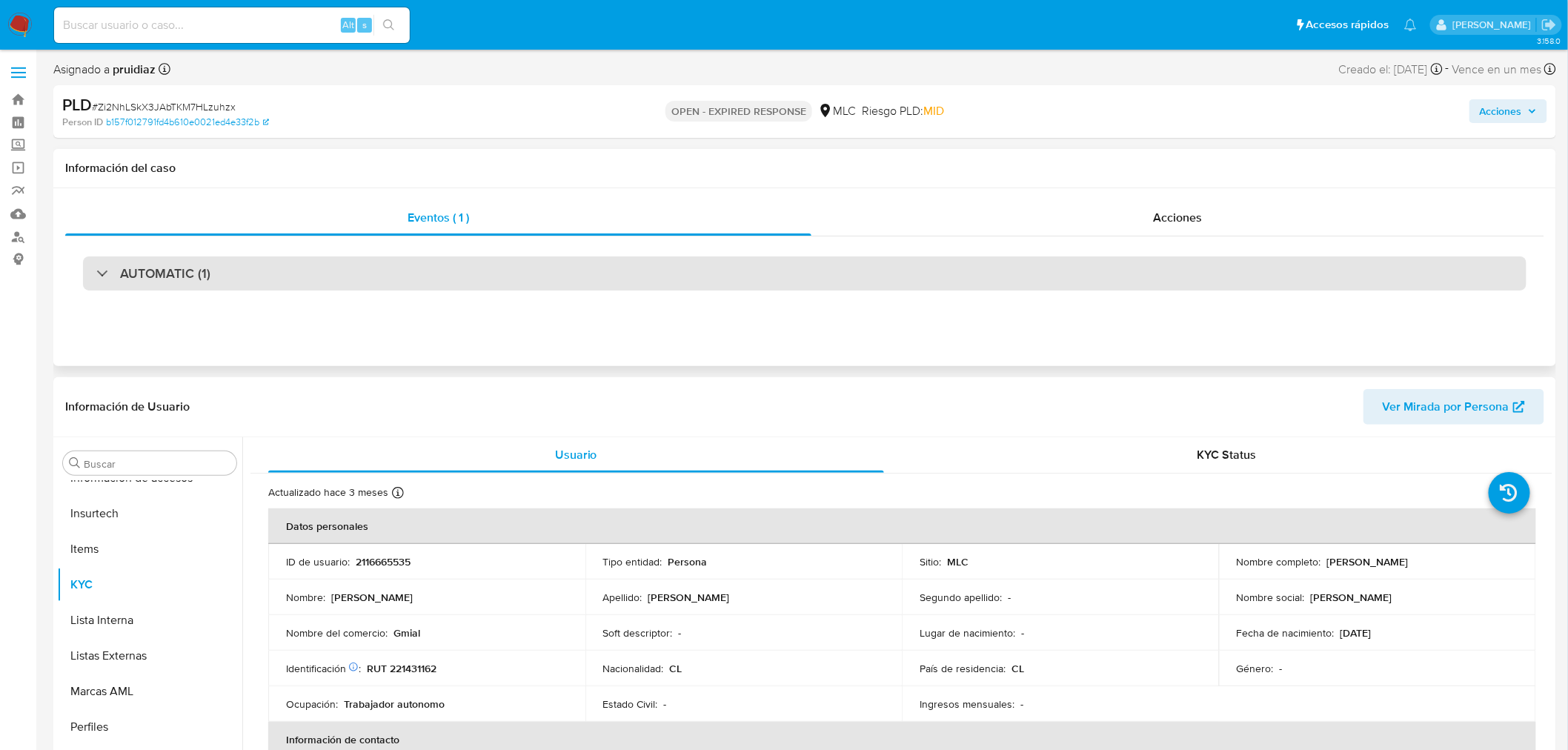
click at [476, 269] on div "AUTOMATIC (1)" at bounding box center [805, 273] width 1443 height 34
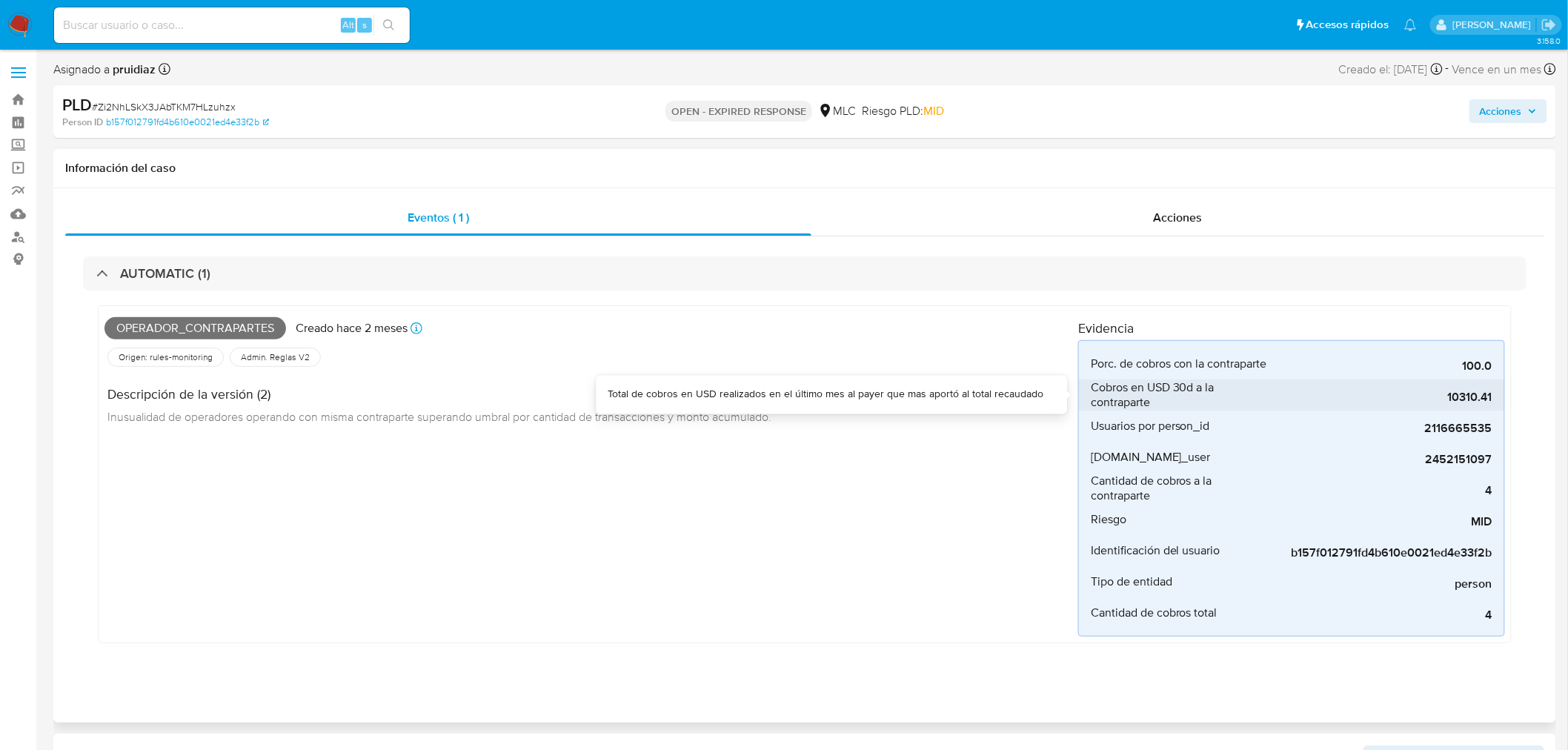
drag, startPoint x: 1454, startPoint y: 400, endPoint x: 1485, endPoint y: 398, distance: 31.1
click at [1485, 398] on span "10310.41" at bounding box center [1381, 397] width 222 height 15
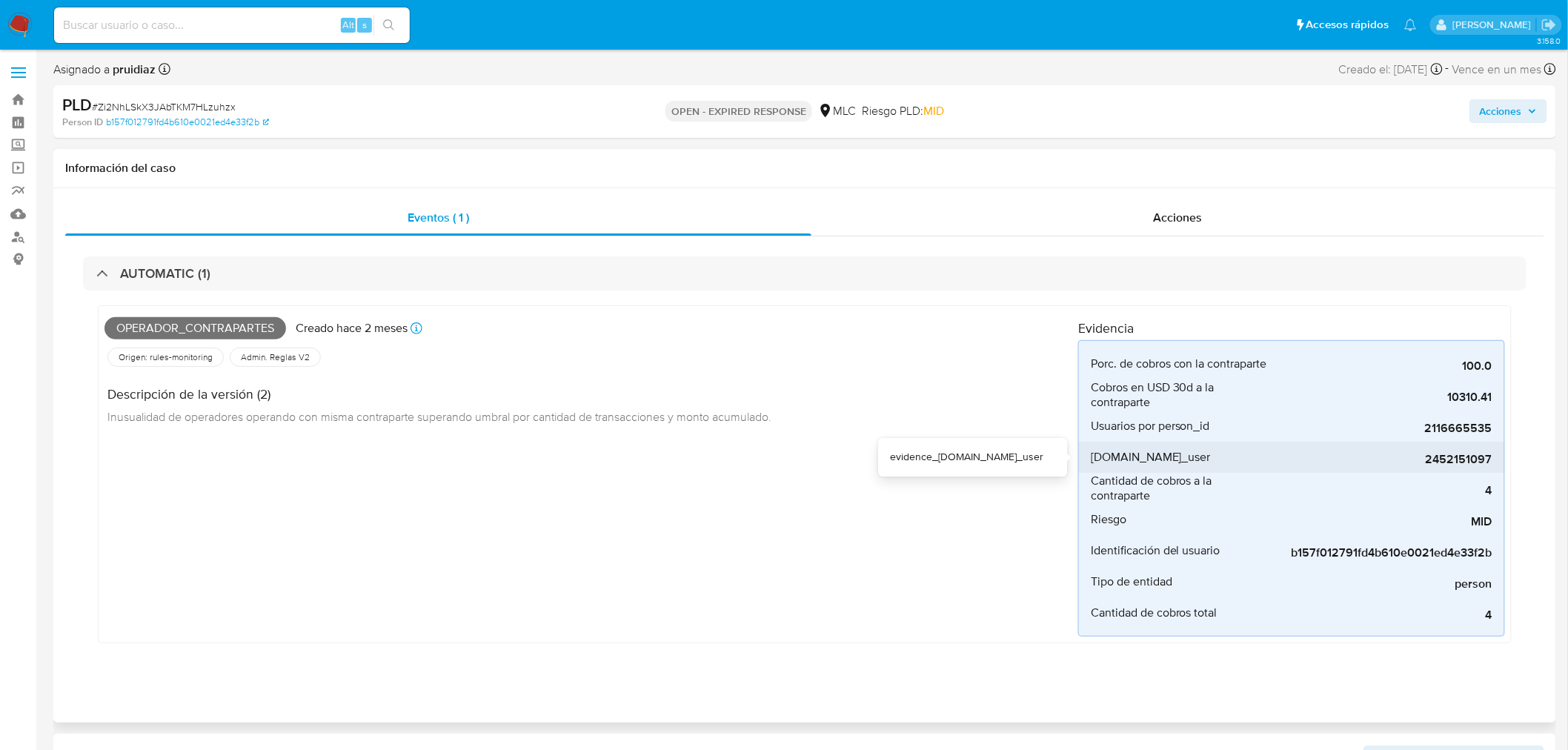
click at [1410, 447] on div "2452151097" at bounding box center [1381, 457] width 222 height 31
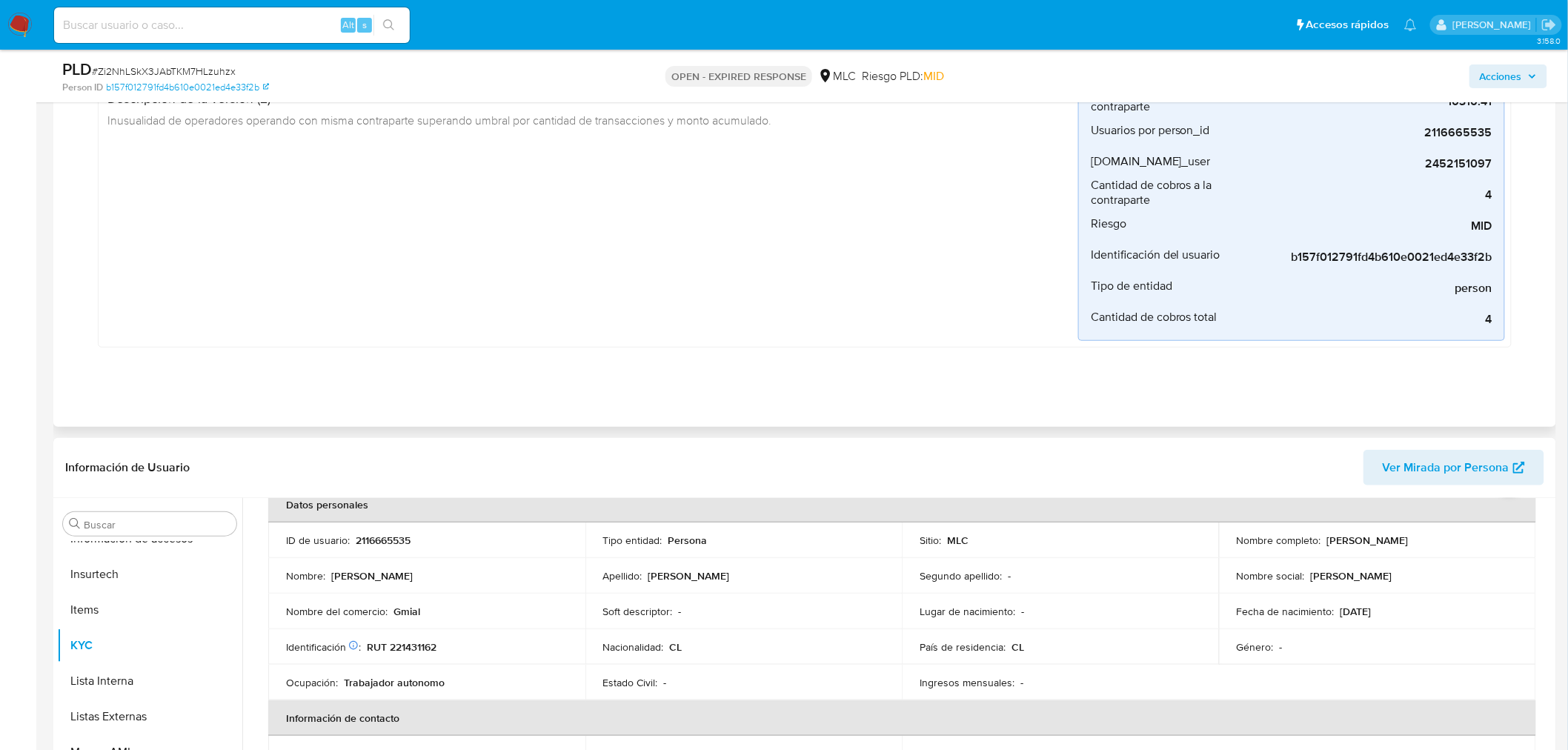
scroll to position [247, 0]
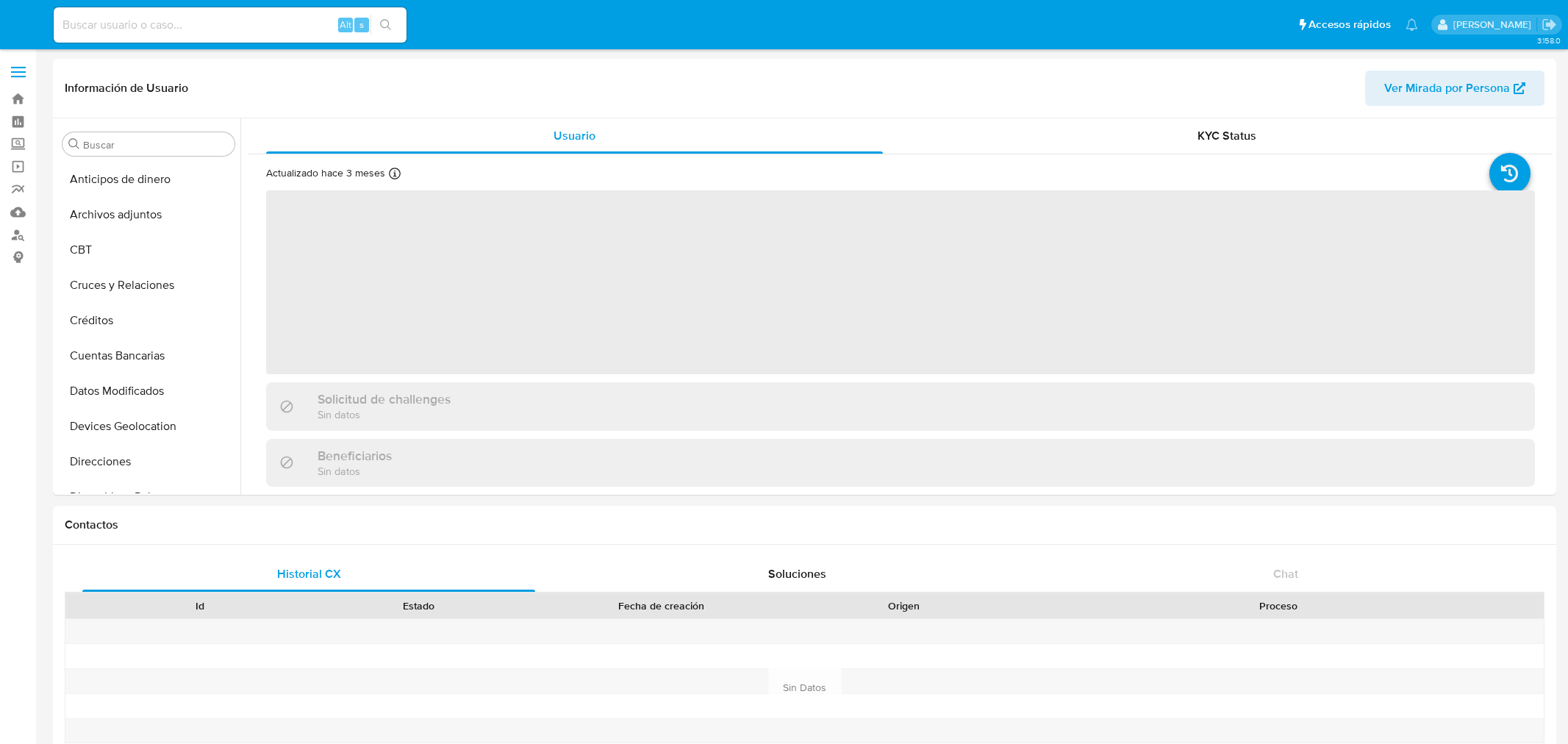
select select "10"
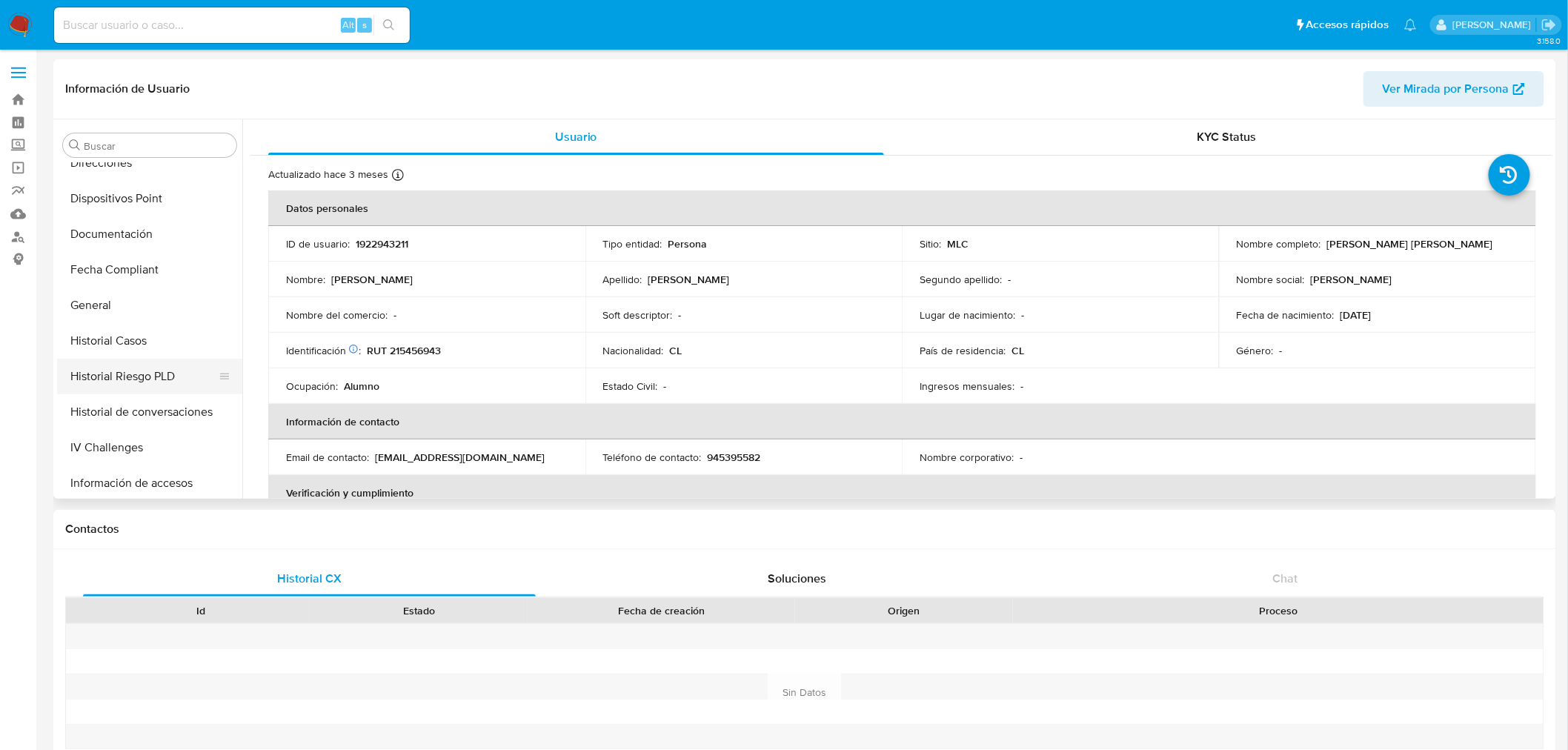
scroll to position [297, 0]
click at [139, 346] on button "Historial Casos" at bounding box center [143, 346] width 173 height 36
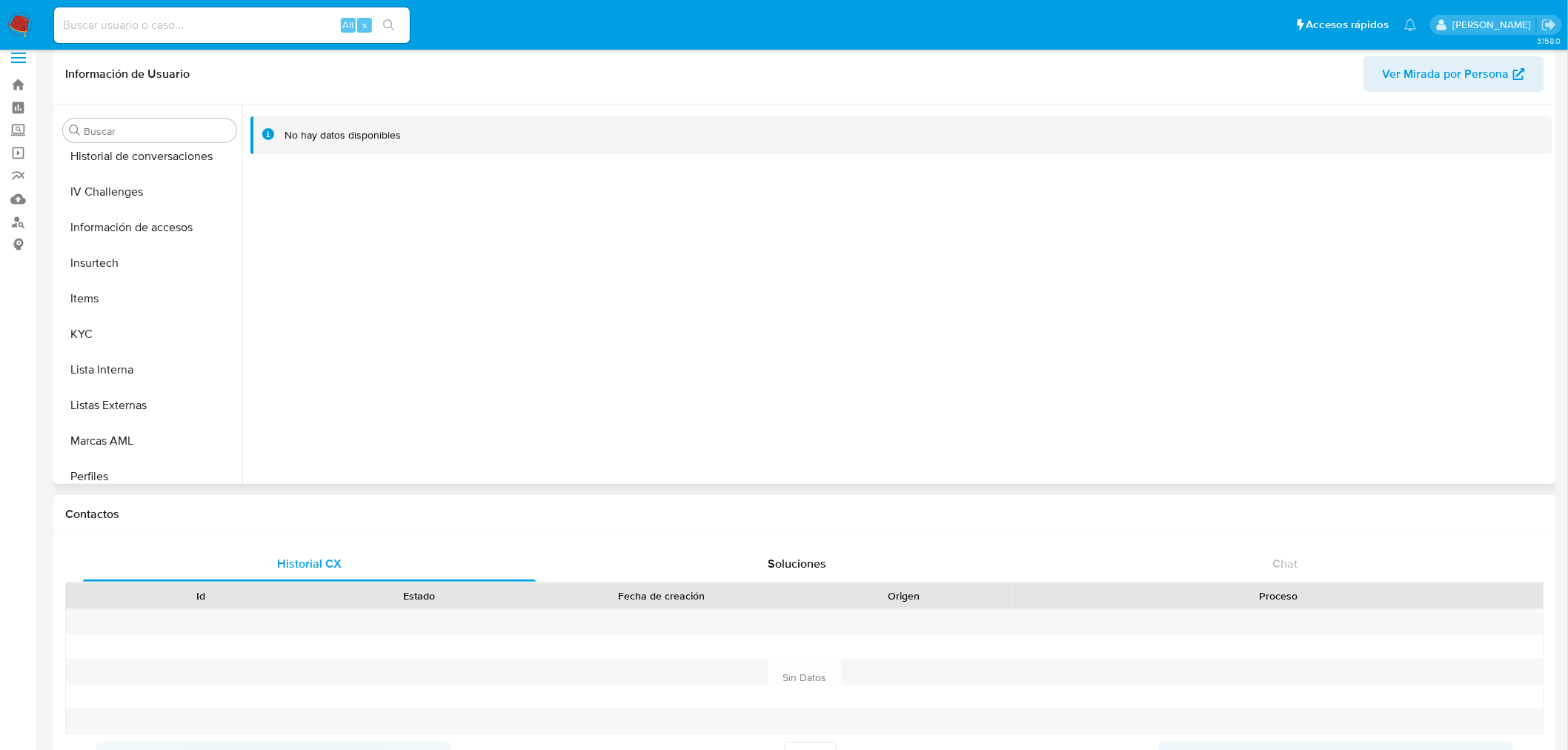
scroll to position [0, 0]
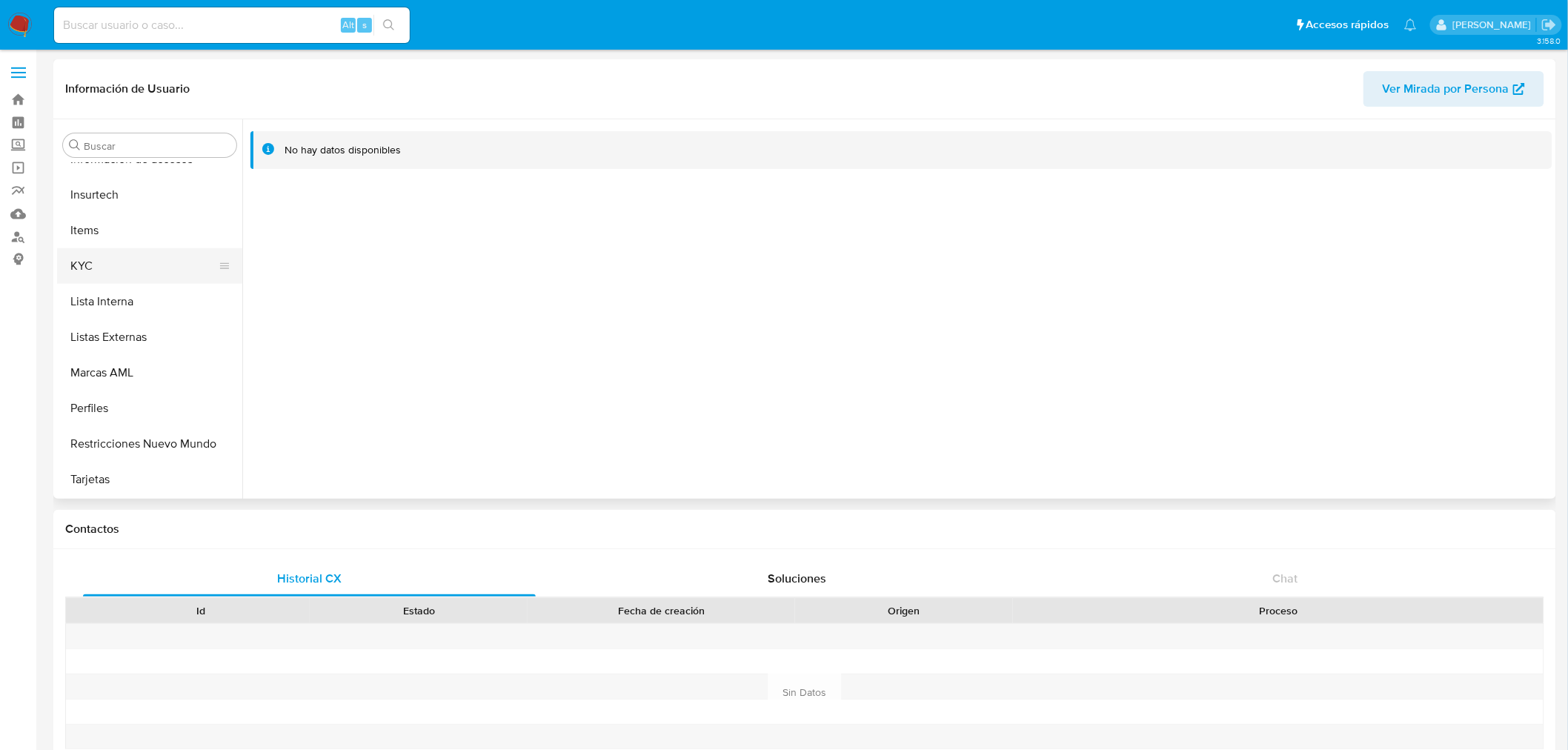
click at [111, 269] on button "KYC" at bounding box center [143, 266] width 173 height 36
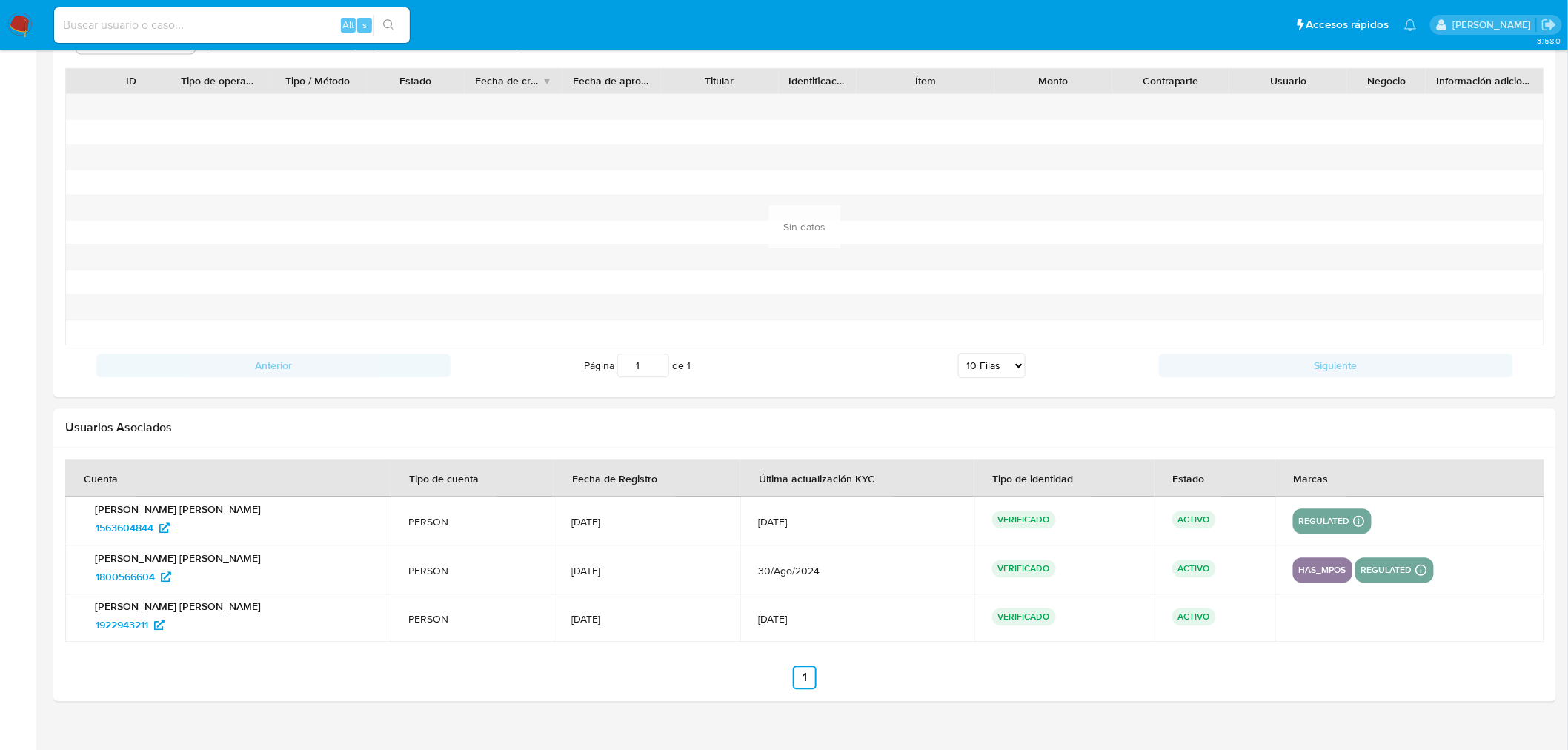
scroll to position [1263, 0]
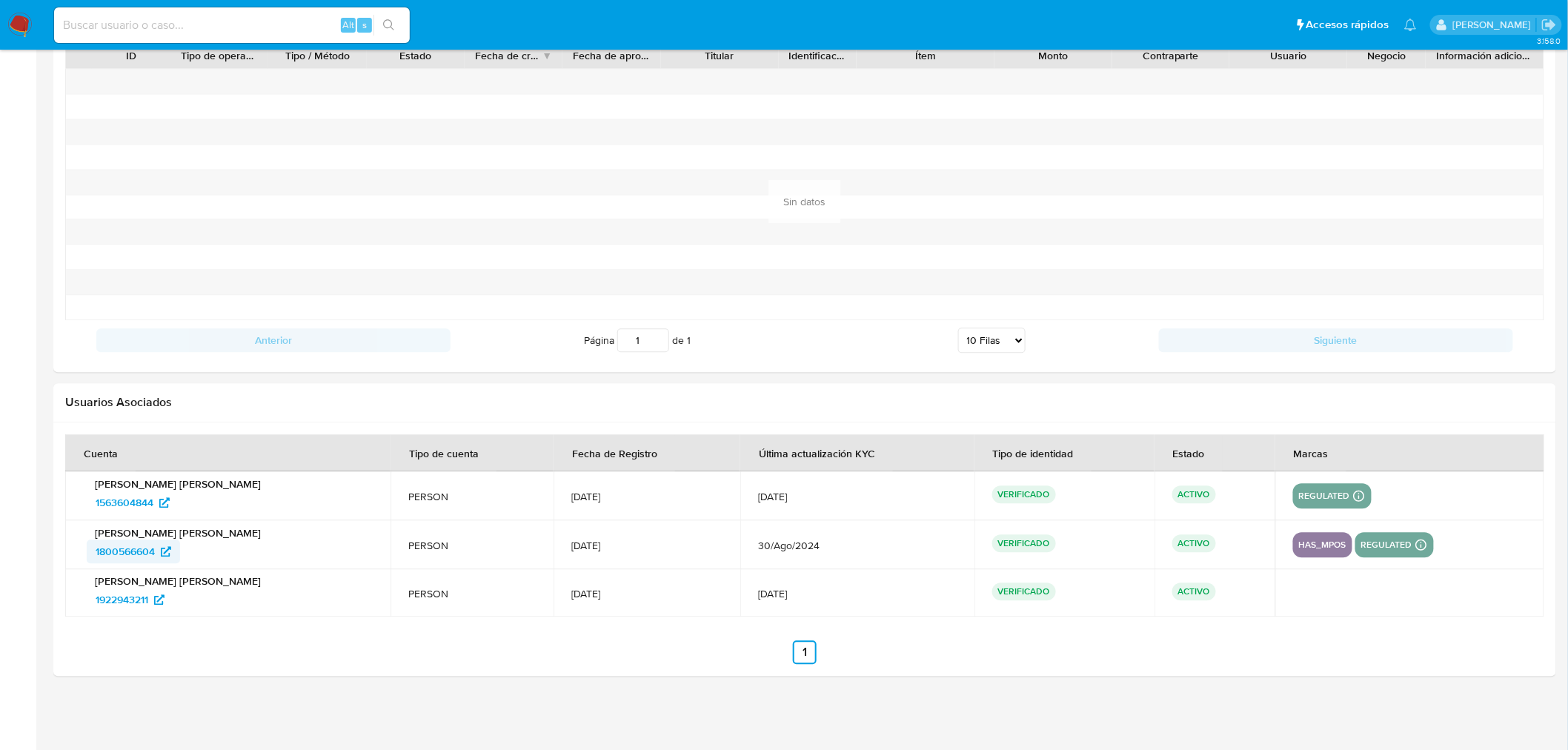
click at [139, 553] on span "1800566604" at bounding box center [125, 551] width 59 height 23
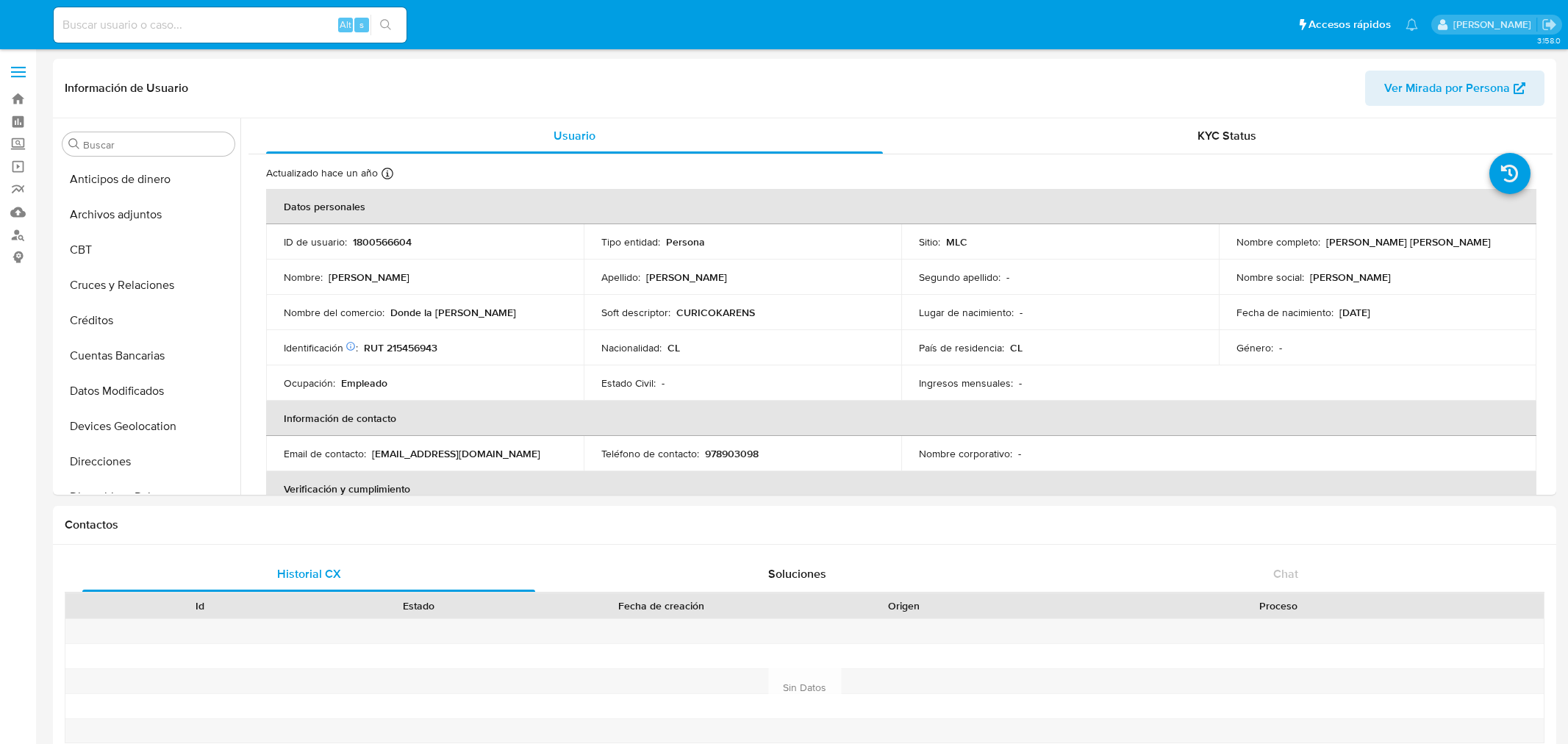
select select "10"
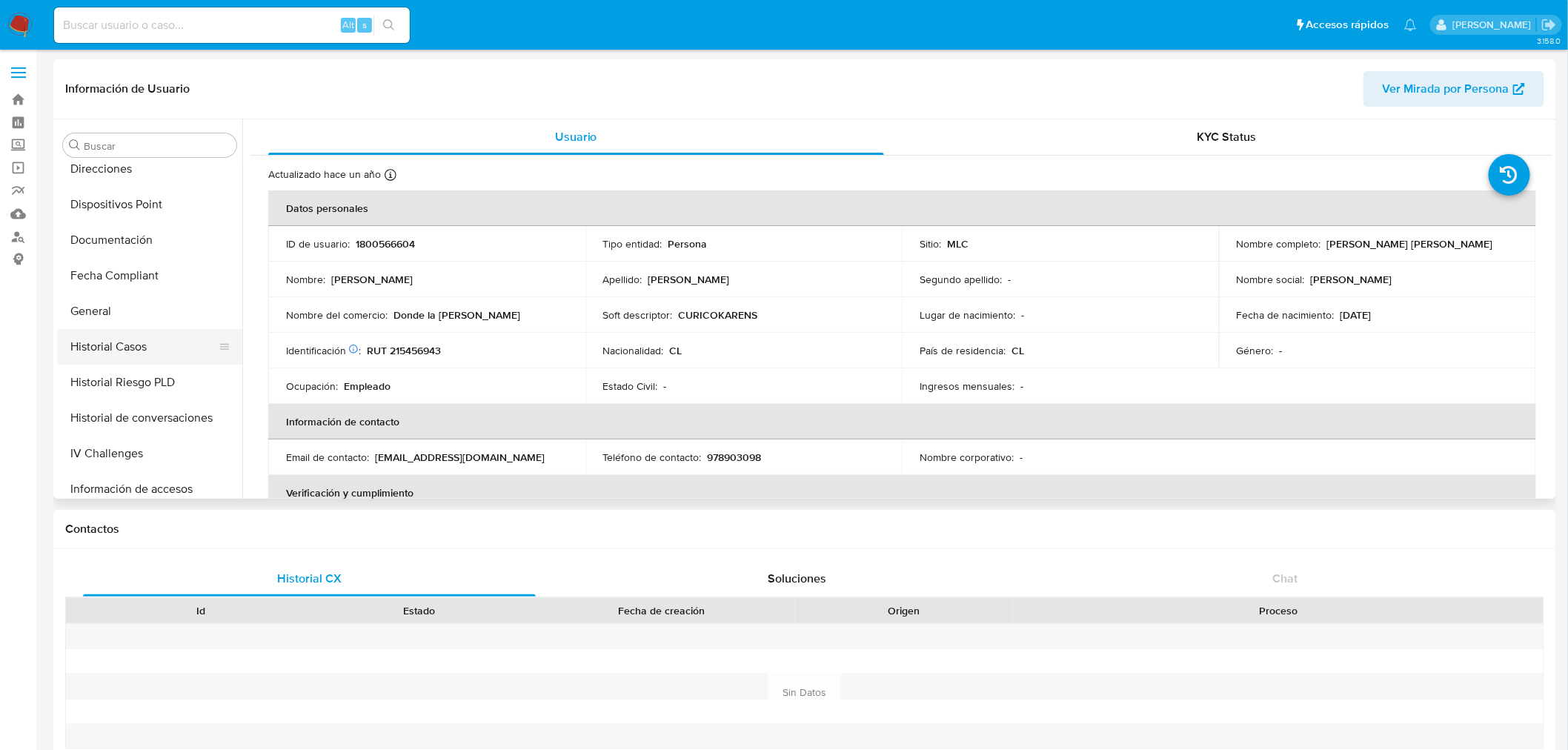
click at [115, 353] on button "Historial Casos" at bounding box center [143, 346] width 173 height 36
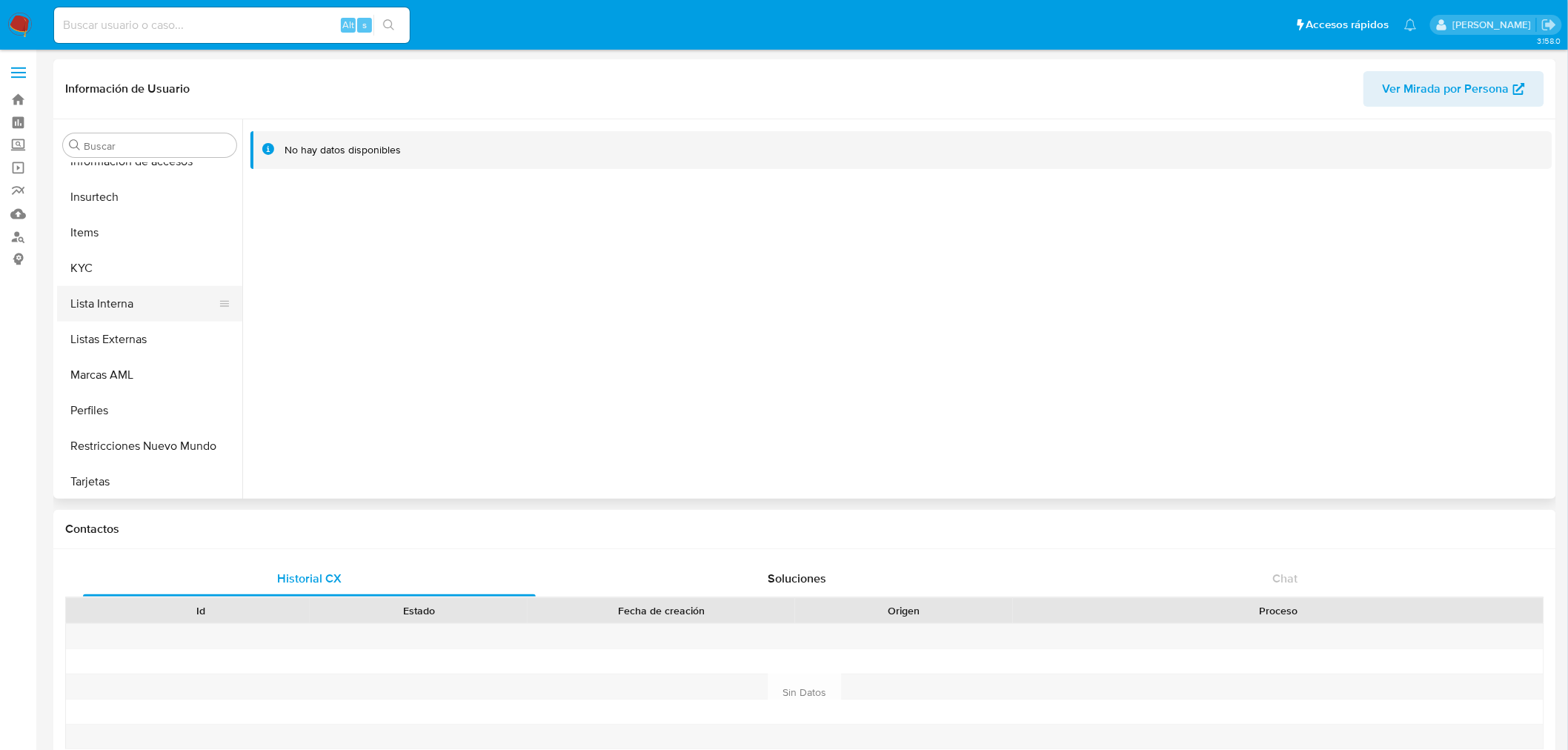
scroll to position [626, 0]
click at [124, 264] on button "KYC" at bounding box center [143, 266] width 173 height 36
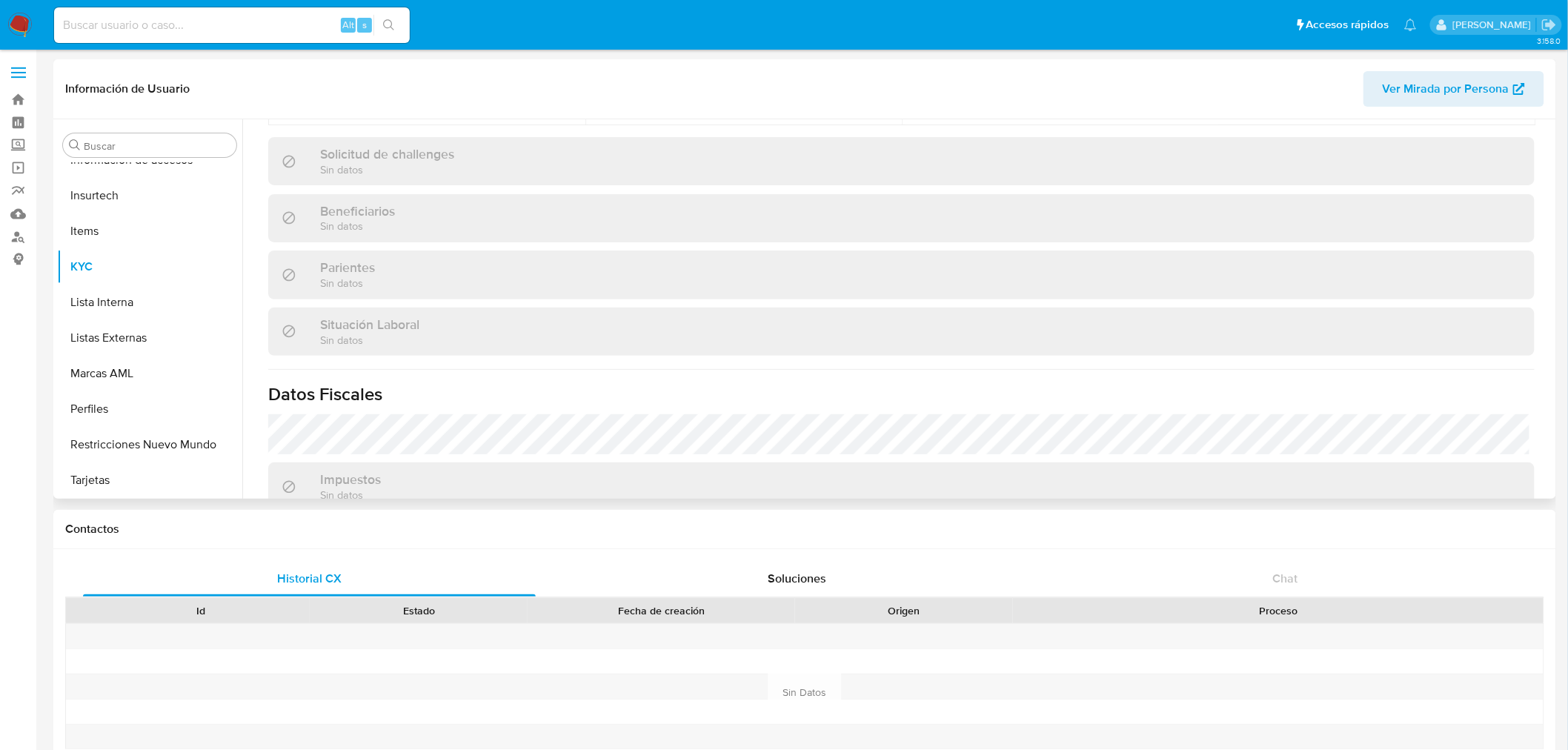
scroll to position [658, 0]
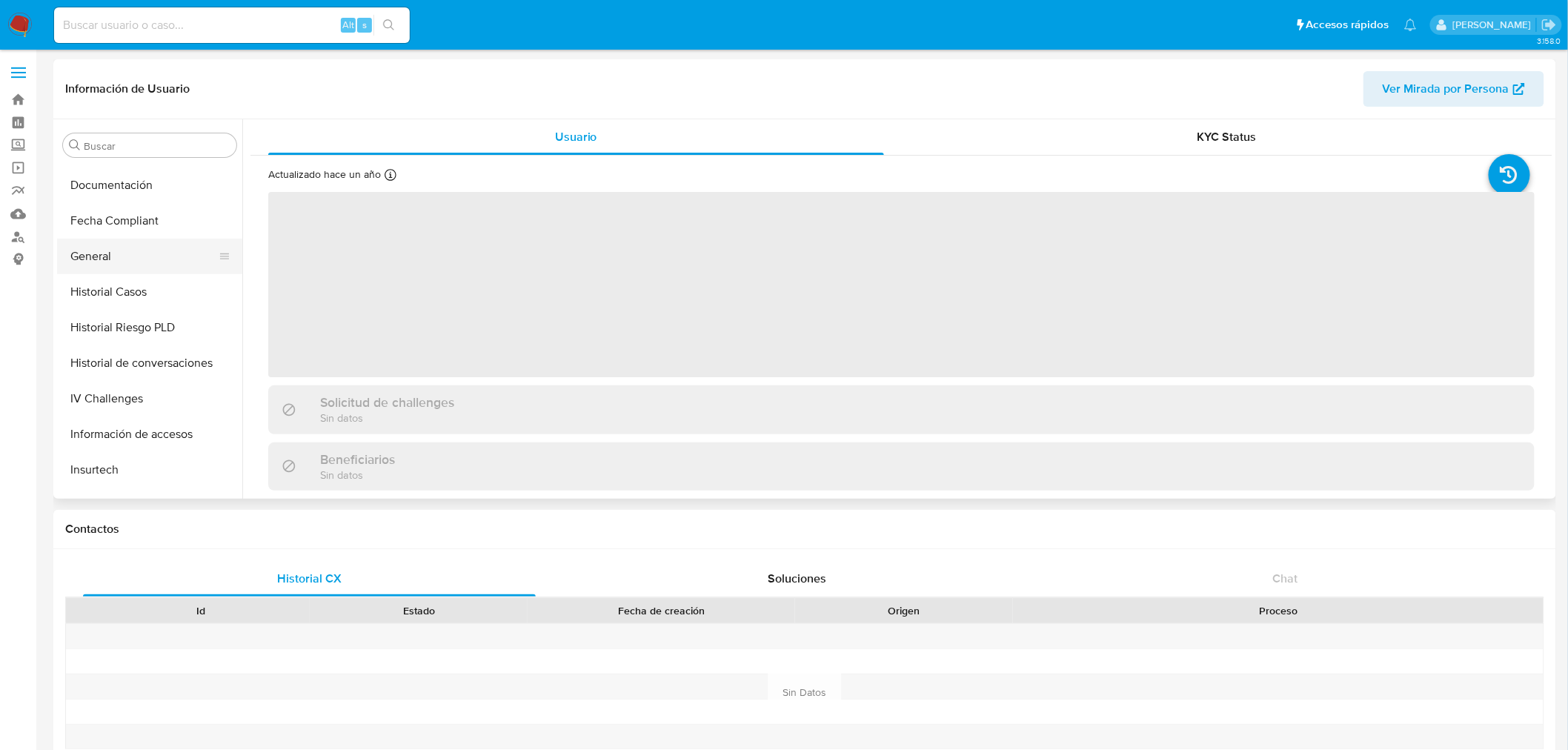
scroll to position [297, 0]
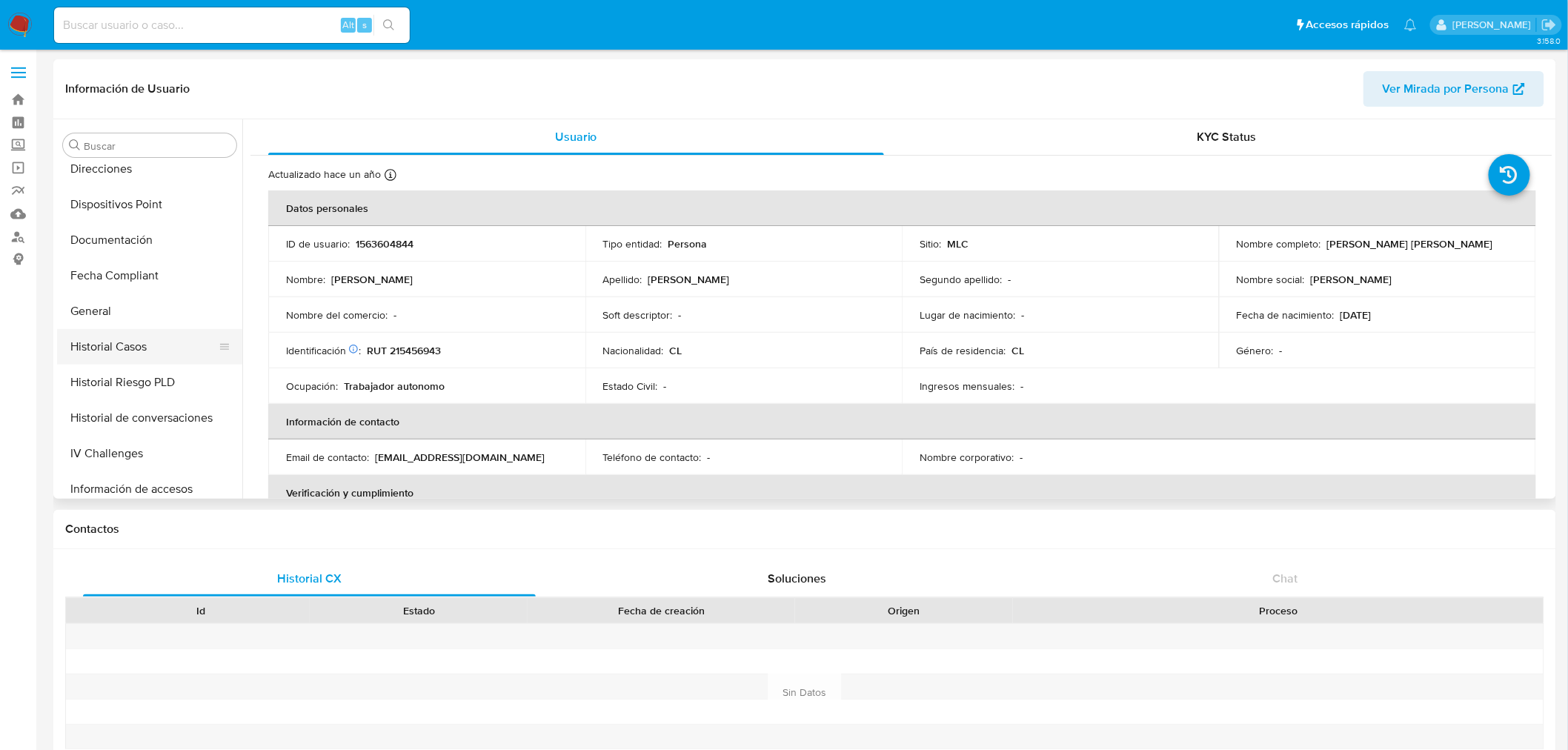
click at [180, 340] on button "Historial Casos" at bounding box center [143, 346] width 173 height 36
select select "10"
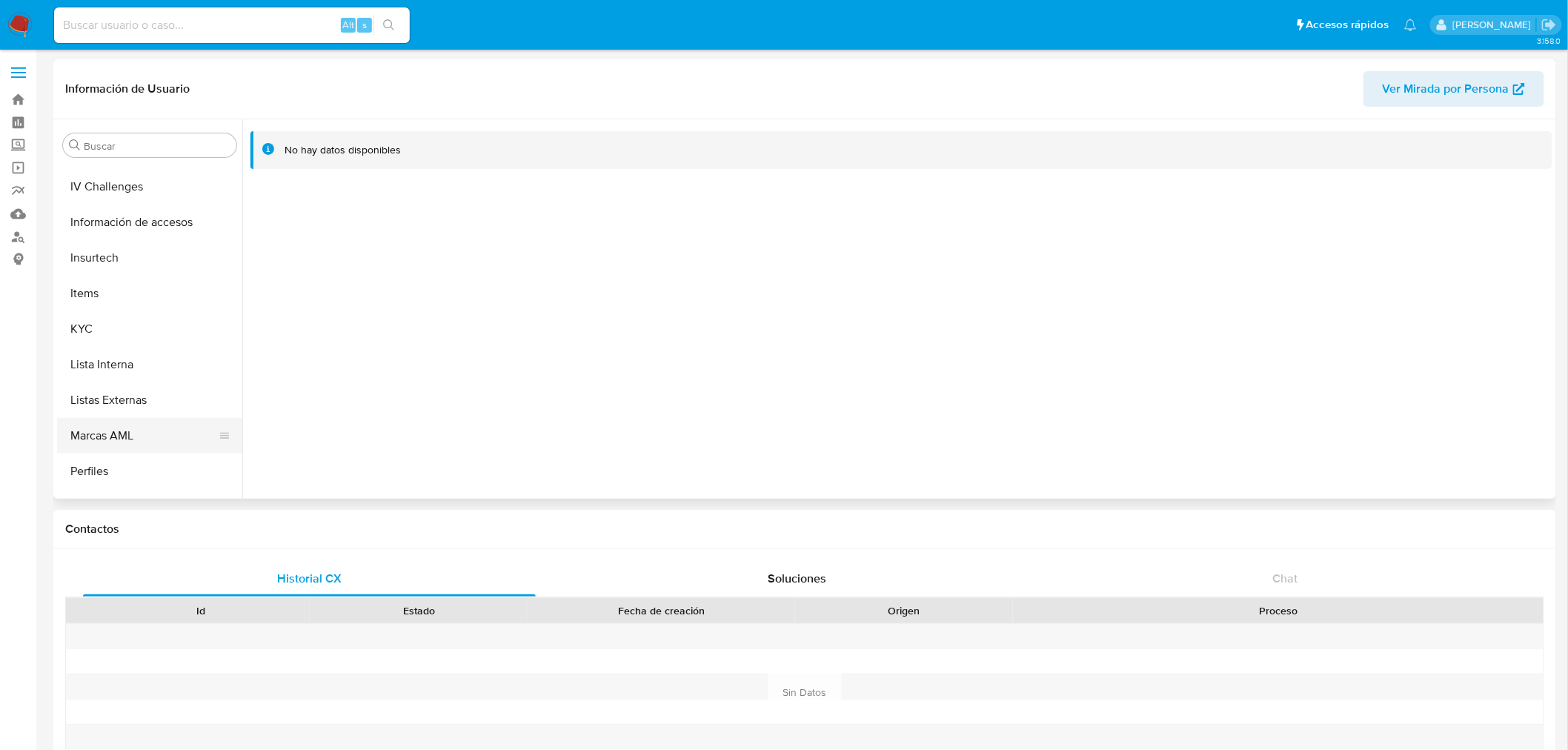
scroll to position [626, 0]
click at [124, 267] on button "KYC" at bounding box center [143, 266] width 173 height 36
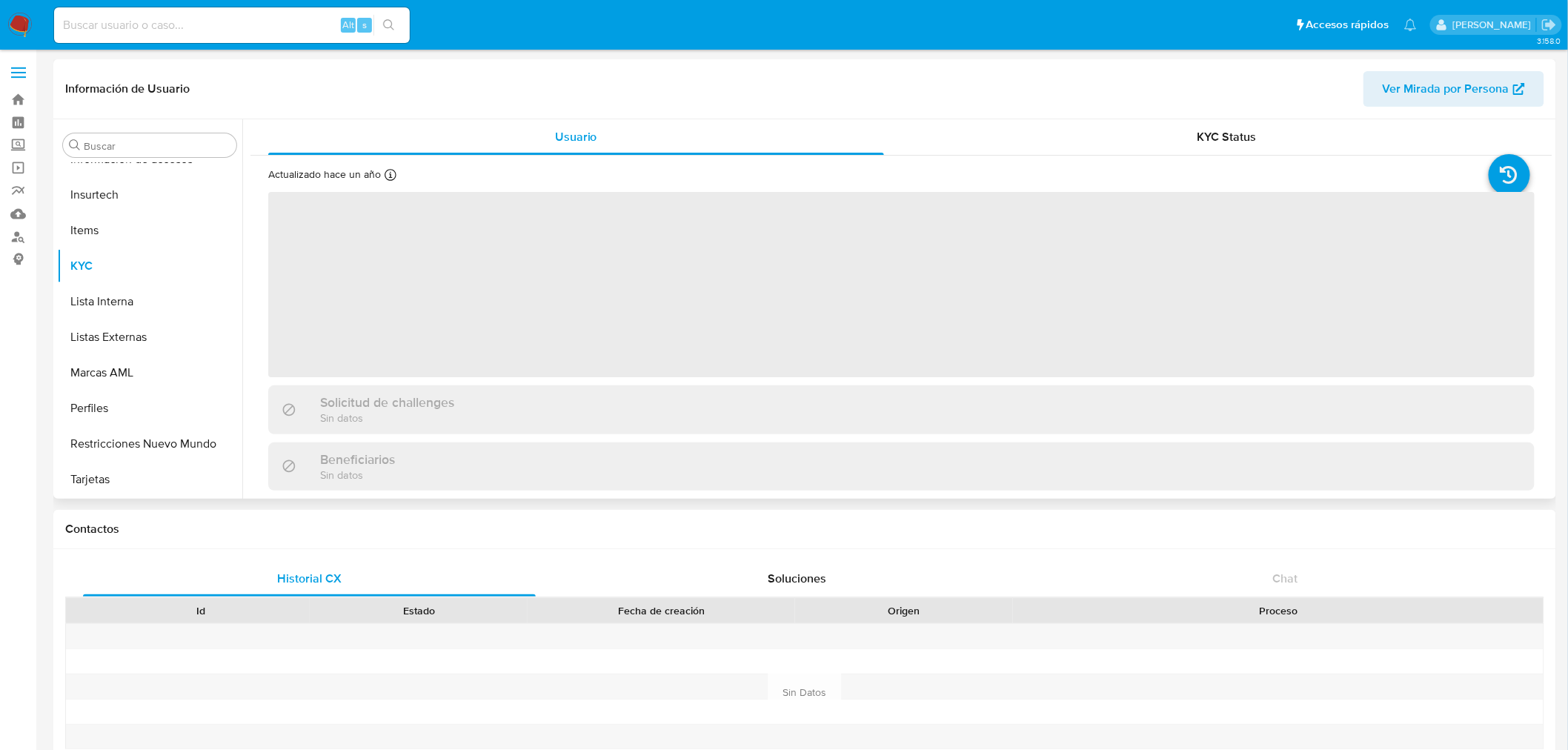
scroll to position [625, 0]
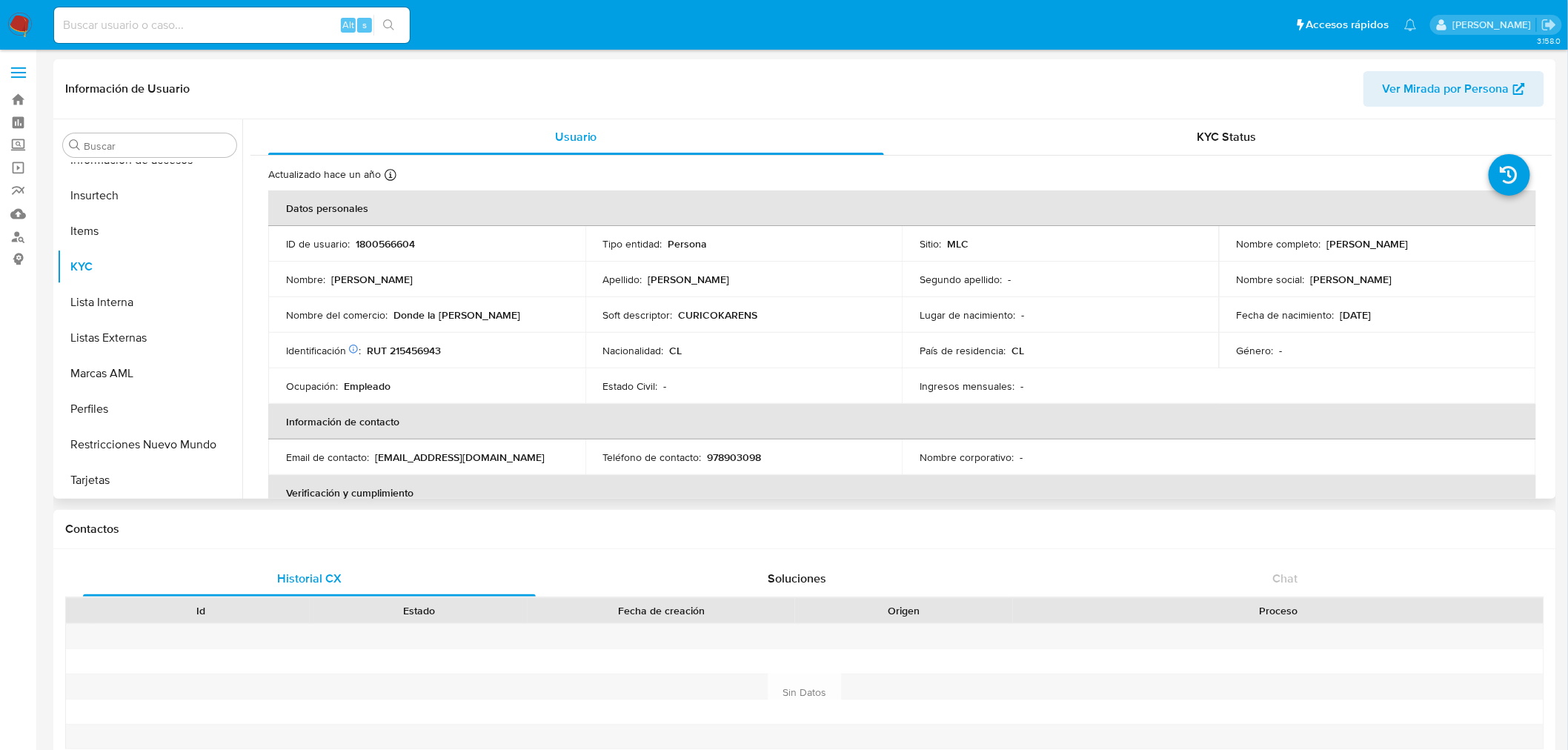
select select "10"
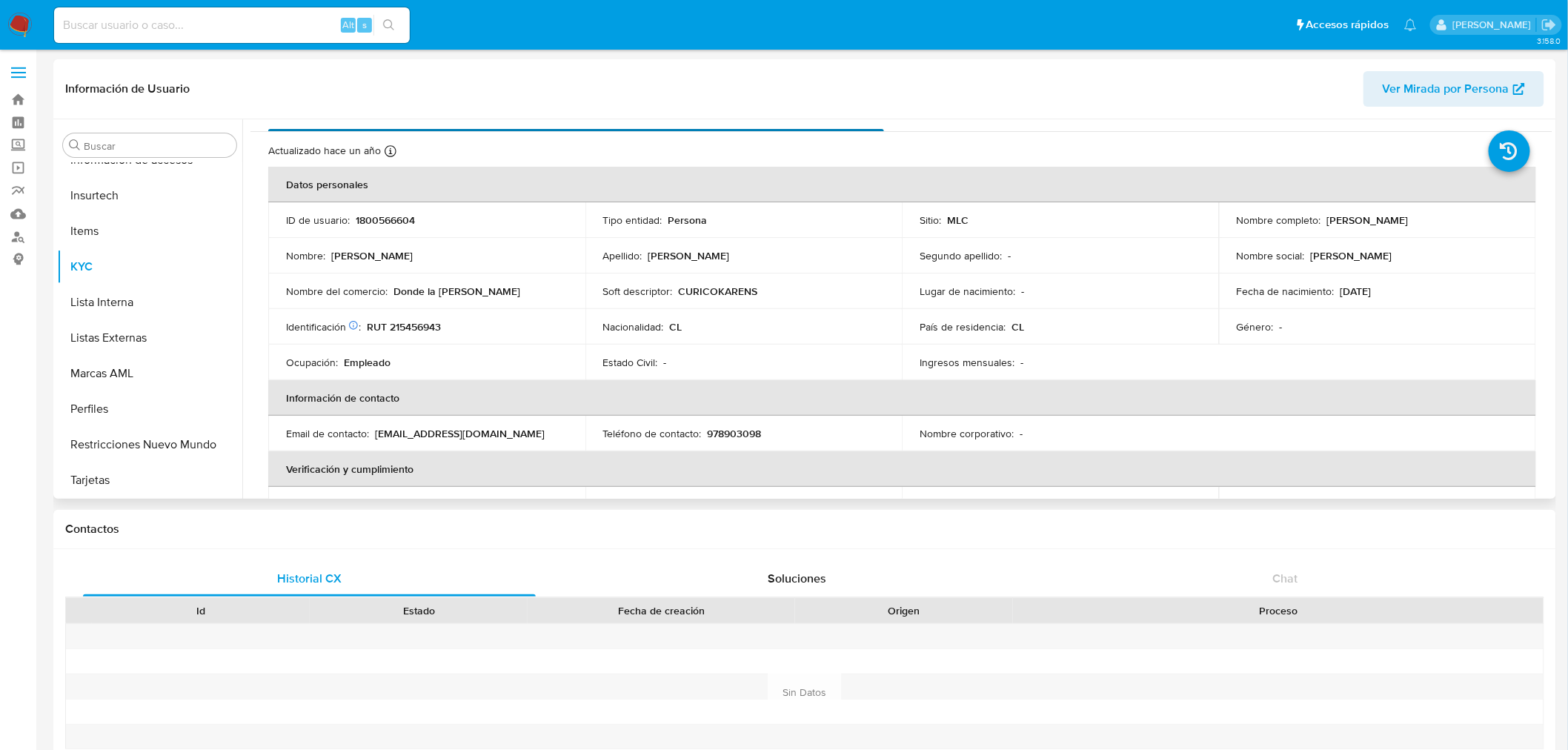
scroll to position [0, 0]
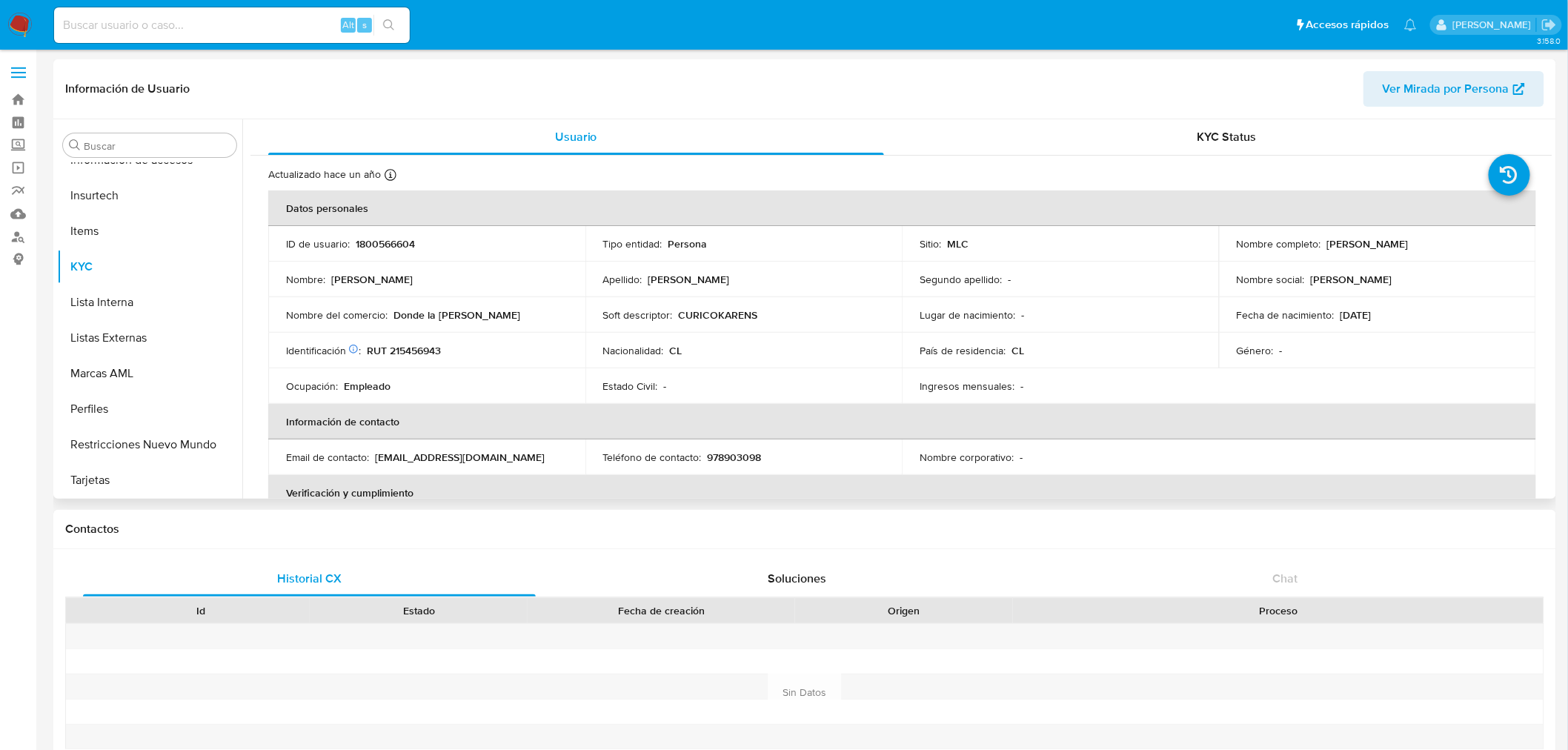
click at [1371, 247] on p "[PERSON_NAME]" at bounding box center [1368, 243] width 81 height 13
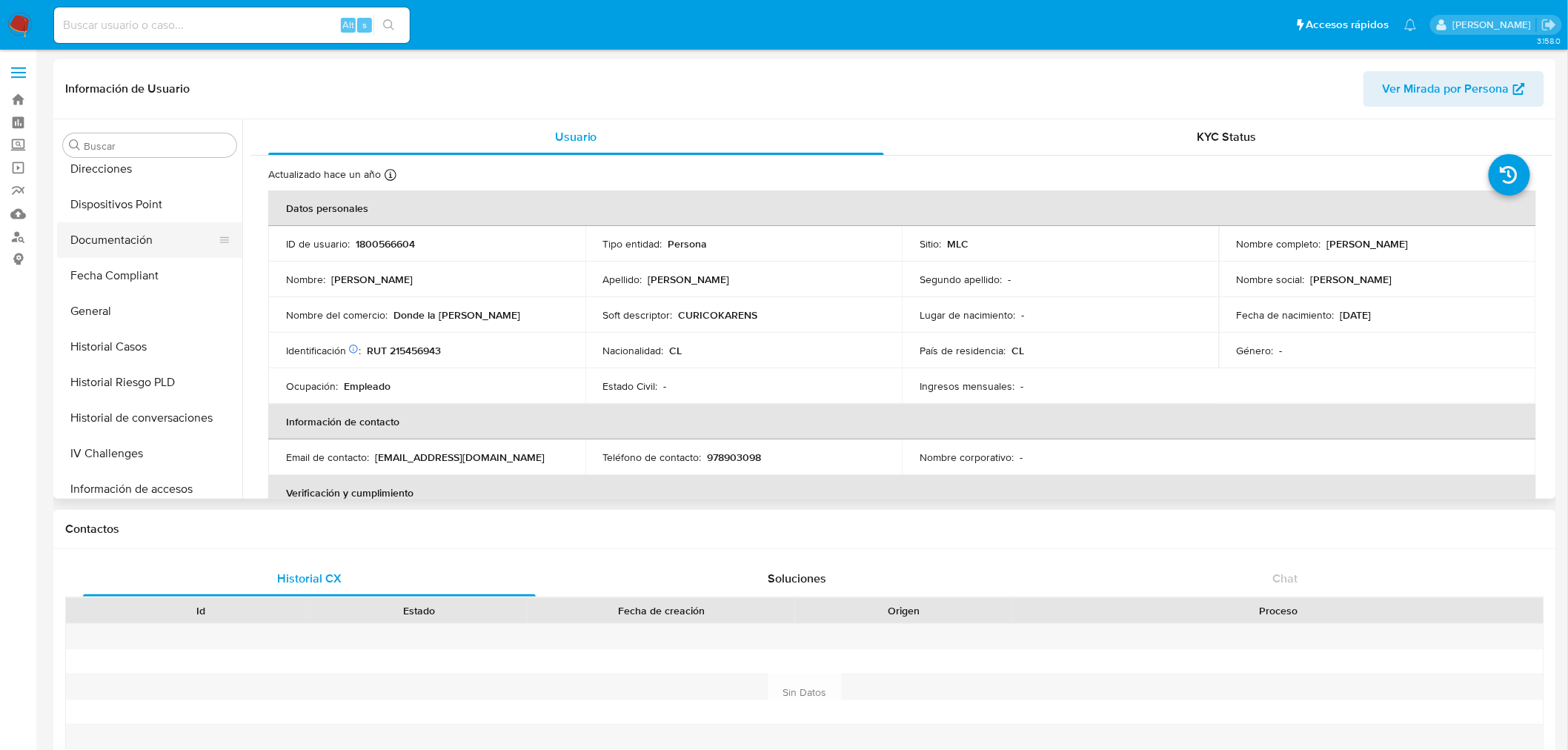
click at [139, 256] on button "Documentación" at bounding box center [143, 240] width 173 height 36
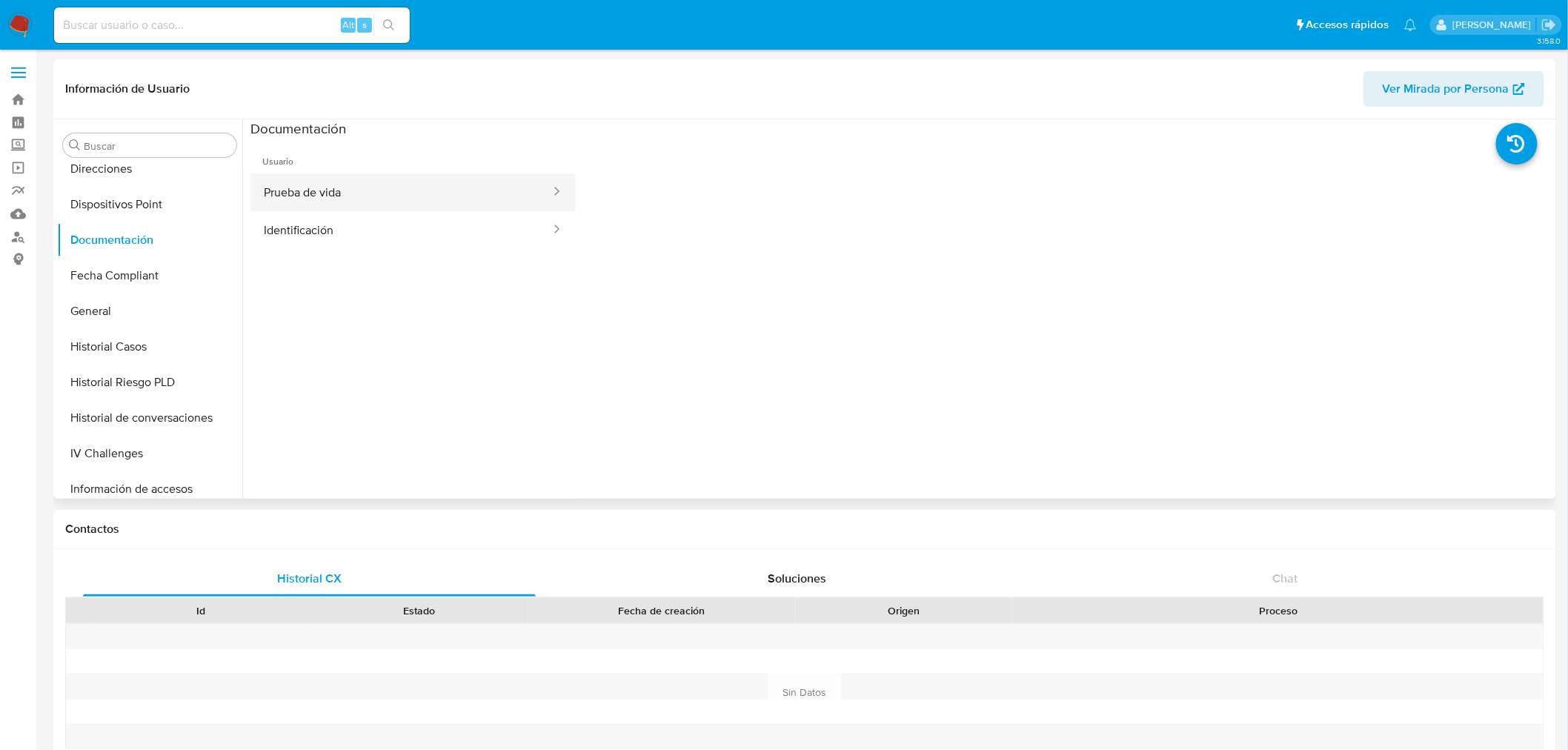
click at [360, 204] on button "Prueba de vida" at bounding box center [402, 192] width 301 height 37
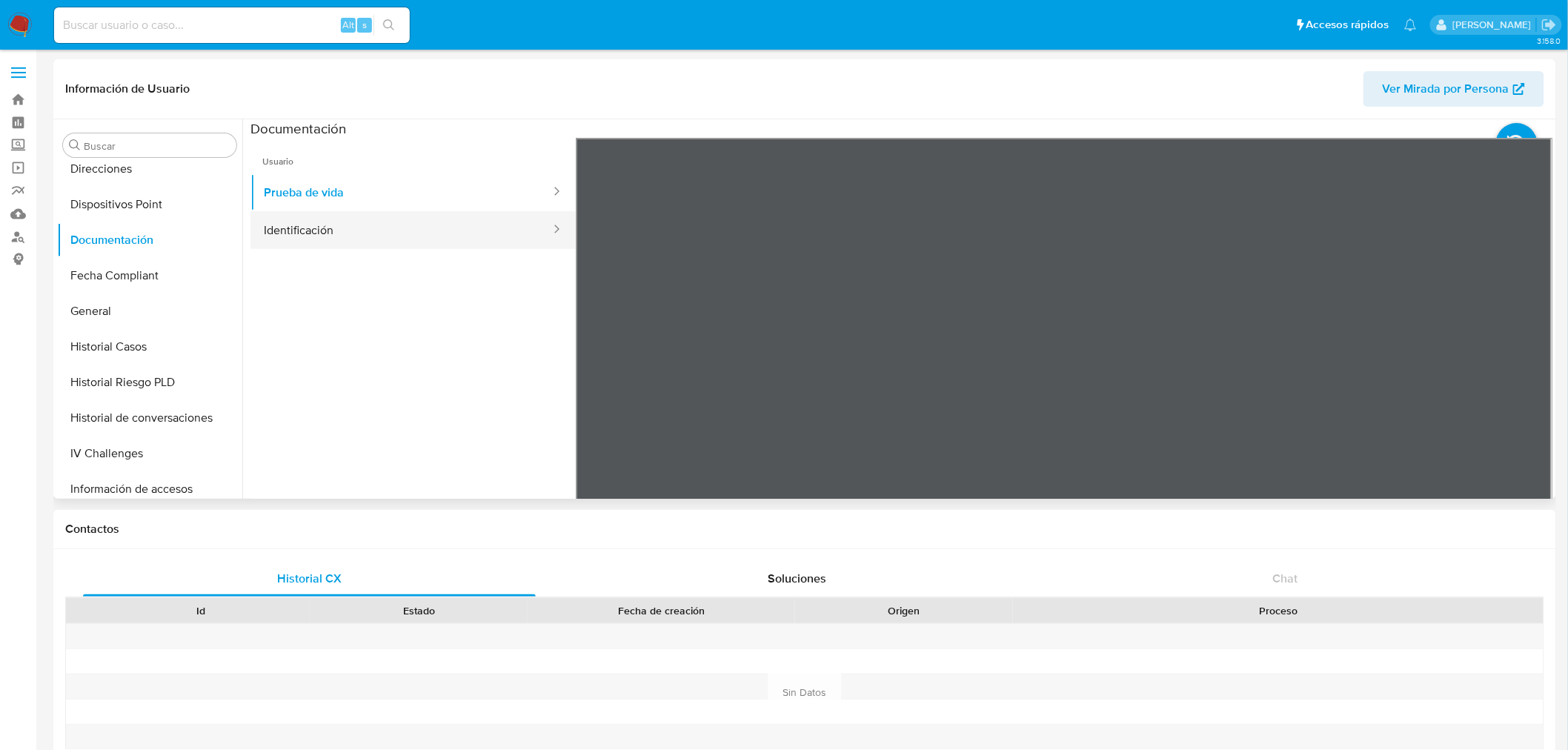
click at [319, 230] on button "Identificación" at bounding box center [402, 230] width 301 height 37
click at [1538, 383] on icon at bounding box center [1534, 379] width 30 height 30
click at [596, 378] on icon at bounding box center [594, 379] width 30 height 30
click at [1535, 382] on icon at bounding box center [1534, 379] width 30 height 30
click at [1535, 382] on div at bounding box center [1063, 380] width 976 height 486
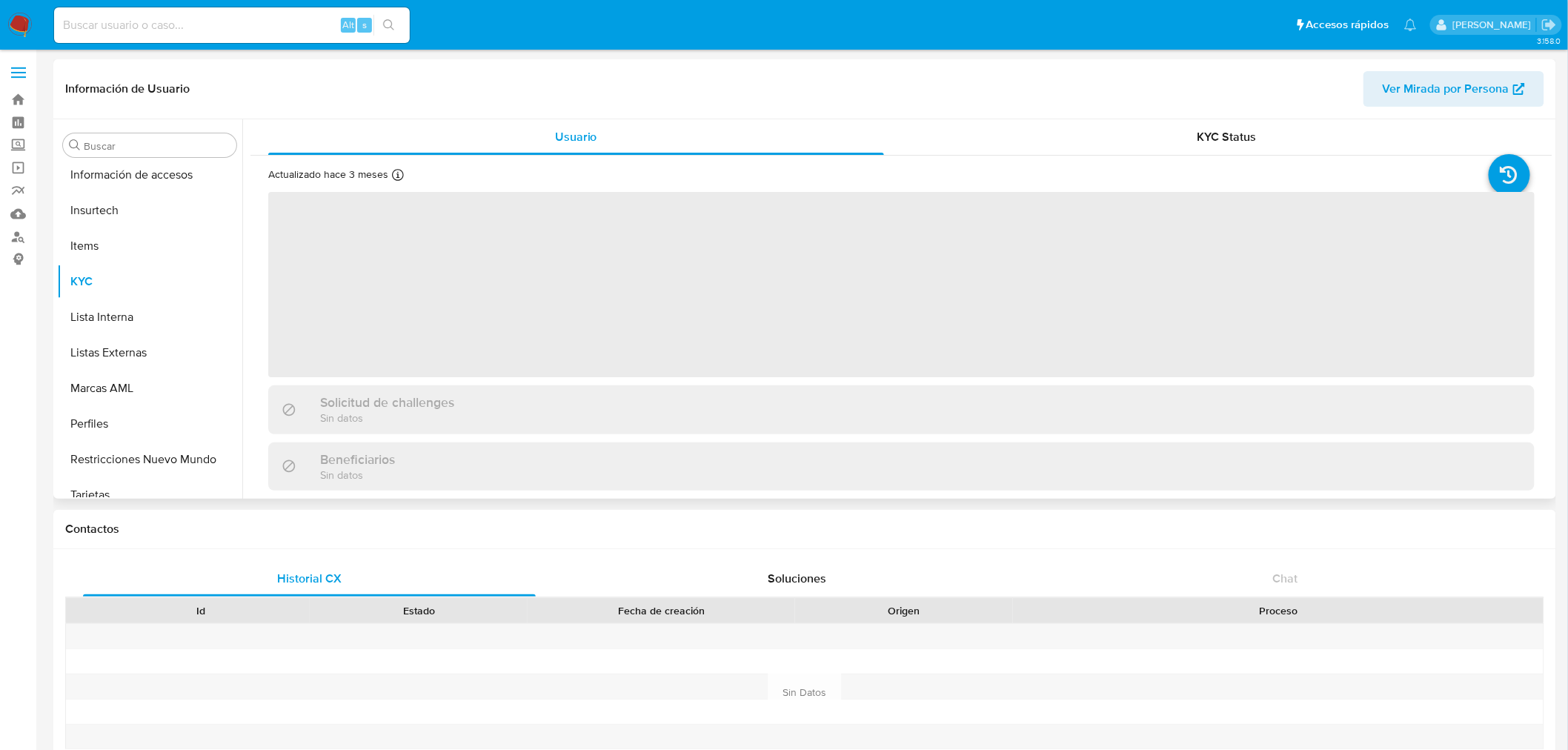
scroll to position [625, 0]
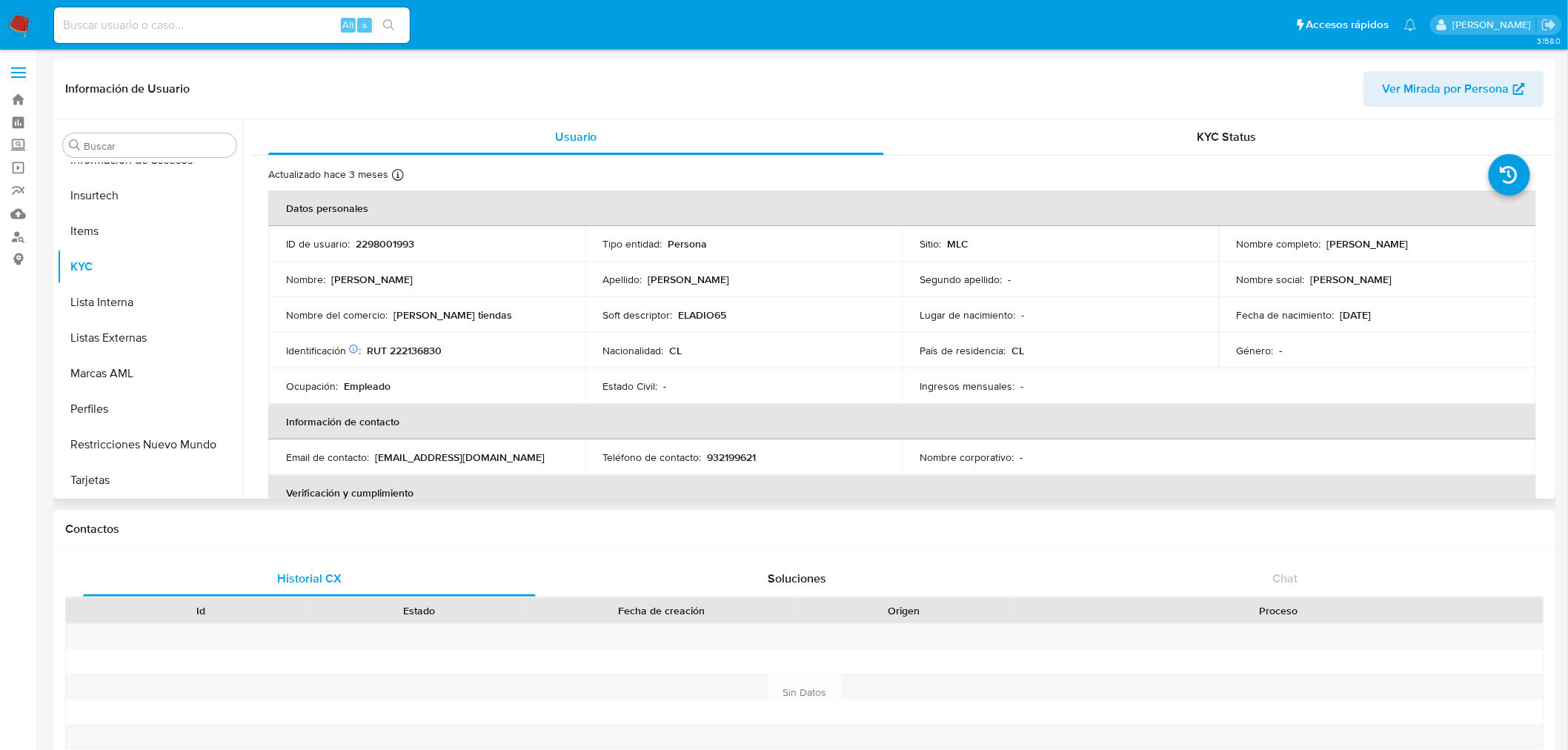
select select "10"
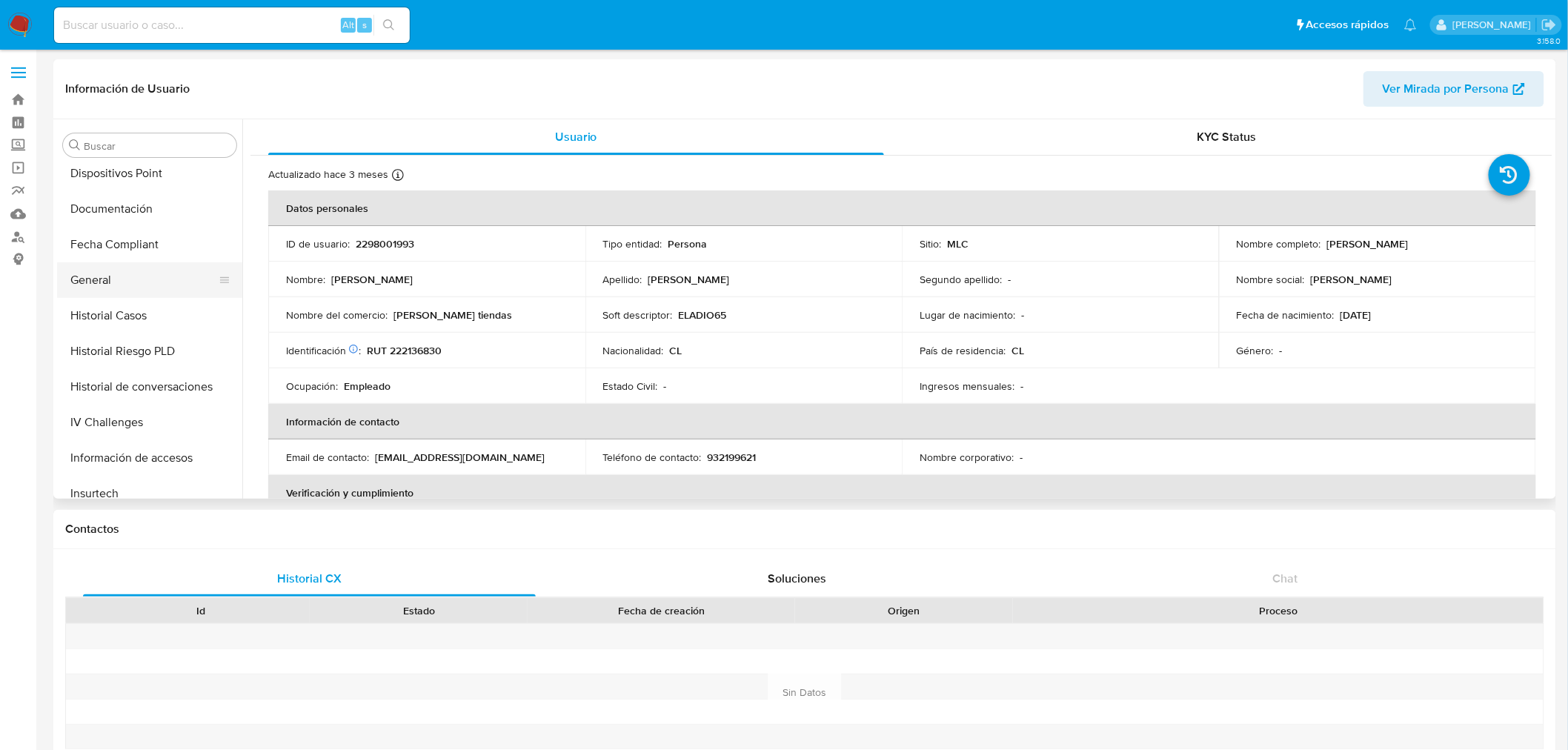
scroll to position [297, 0]
click at [120, 334] on button "Historial Casos" at bounding box center [143, 346] width 173 height 36
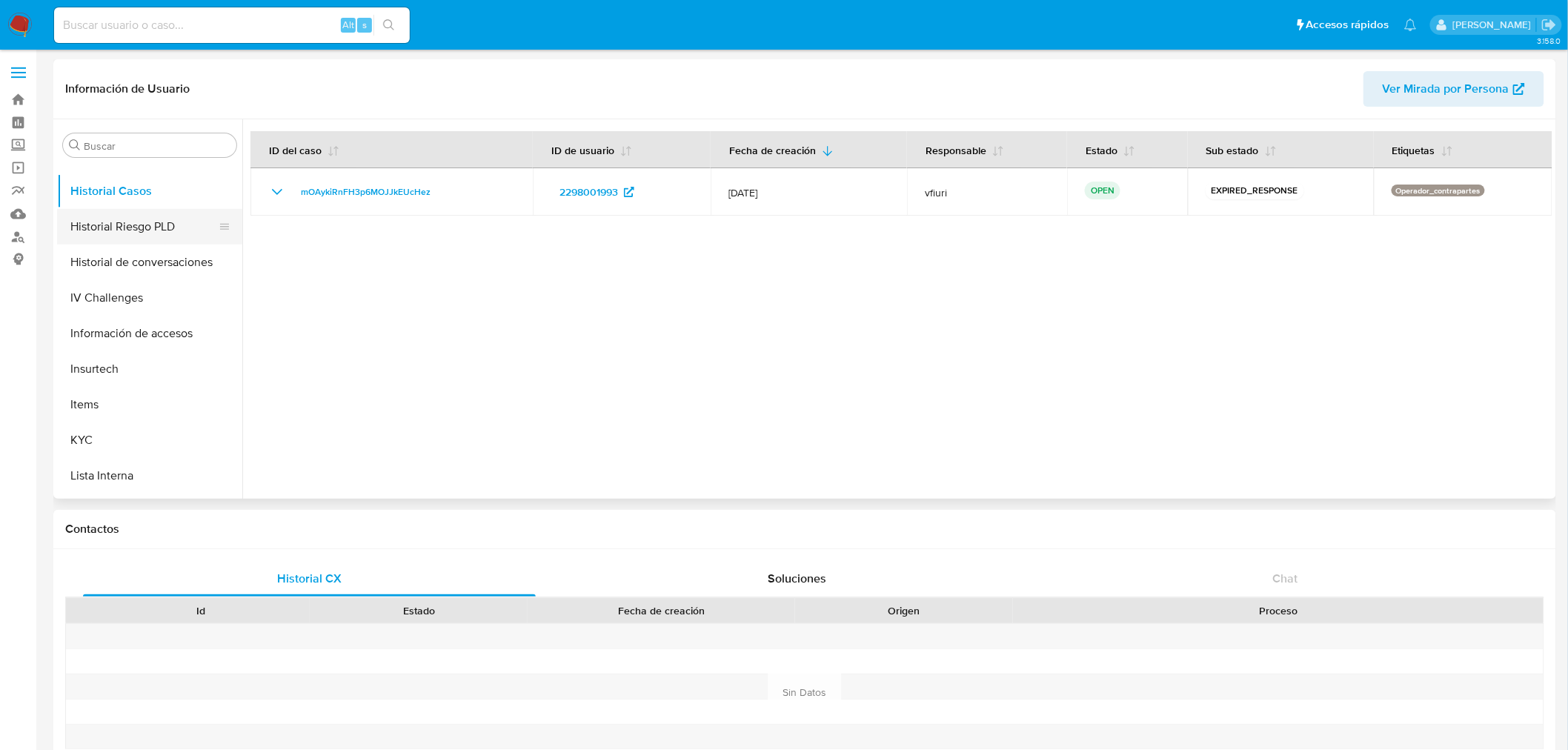
scroll to position [543, 0]
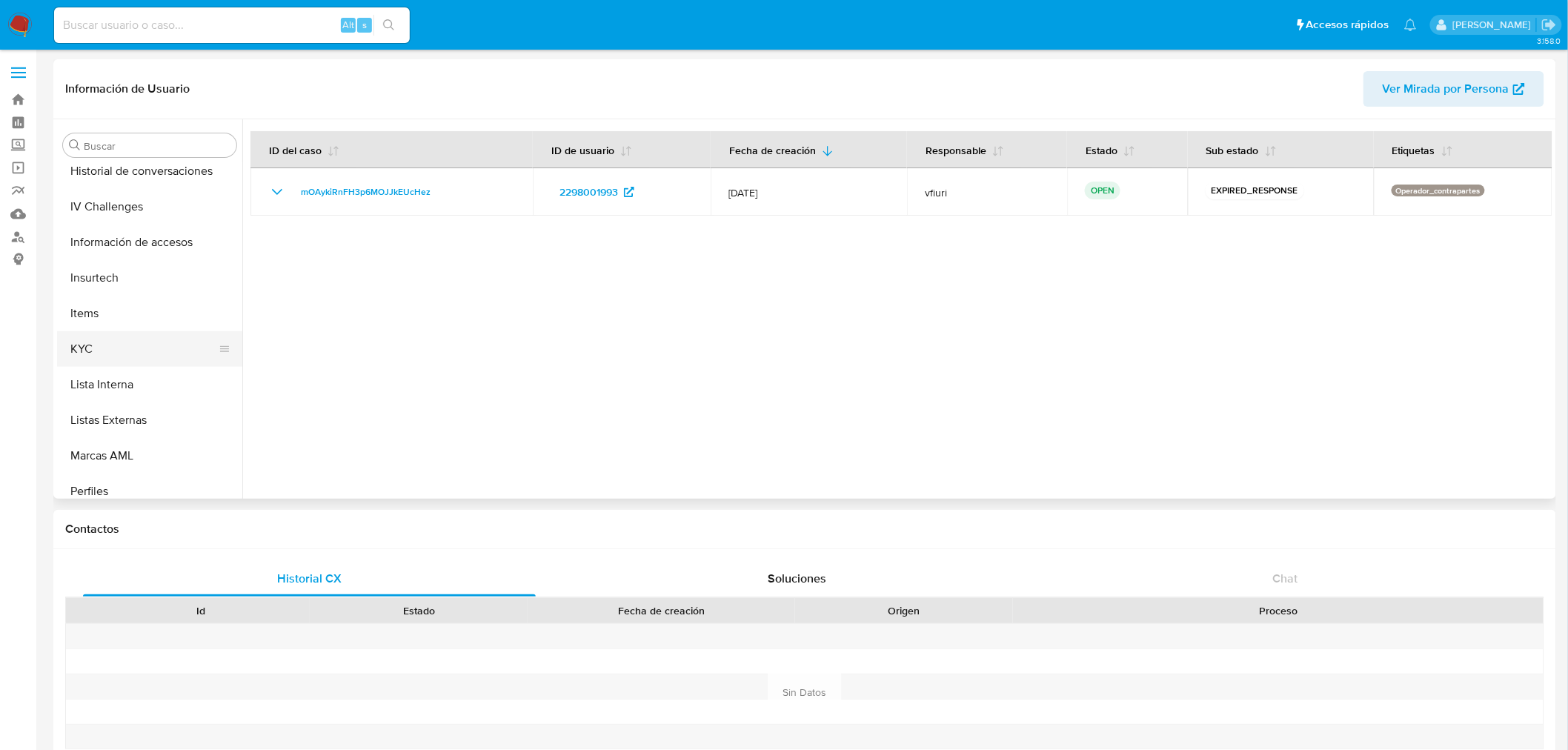
click at [137, 349] on button "KYC" at bounding box center [143, 349] width 173 height 36
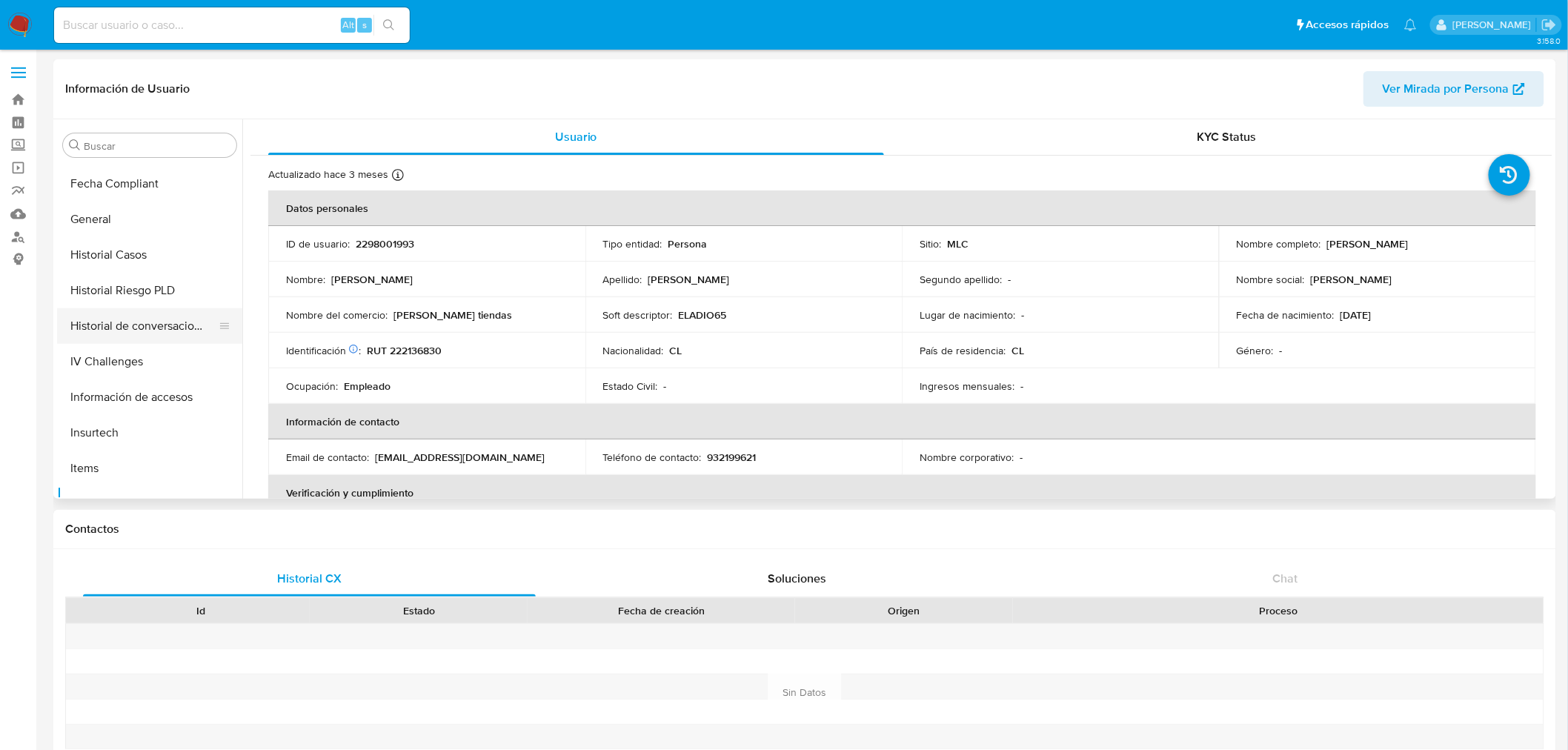
scroll to position [379, 0]
click at [148, 267] on button "Historial Casos" at bounding box center [143, 265] width 173 height 36
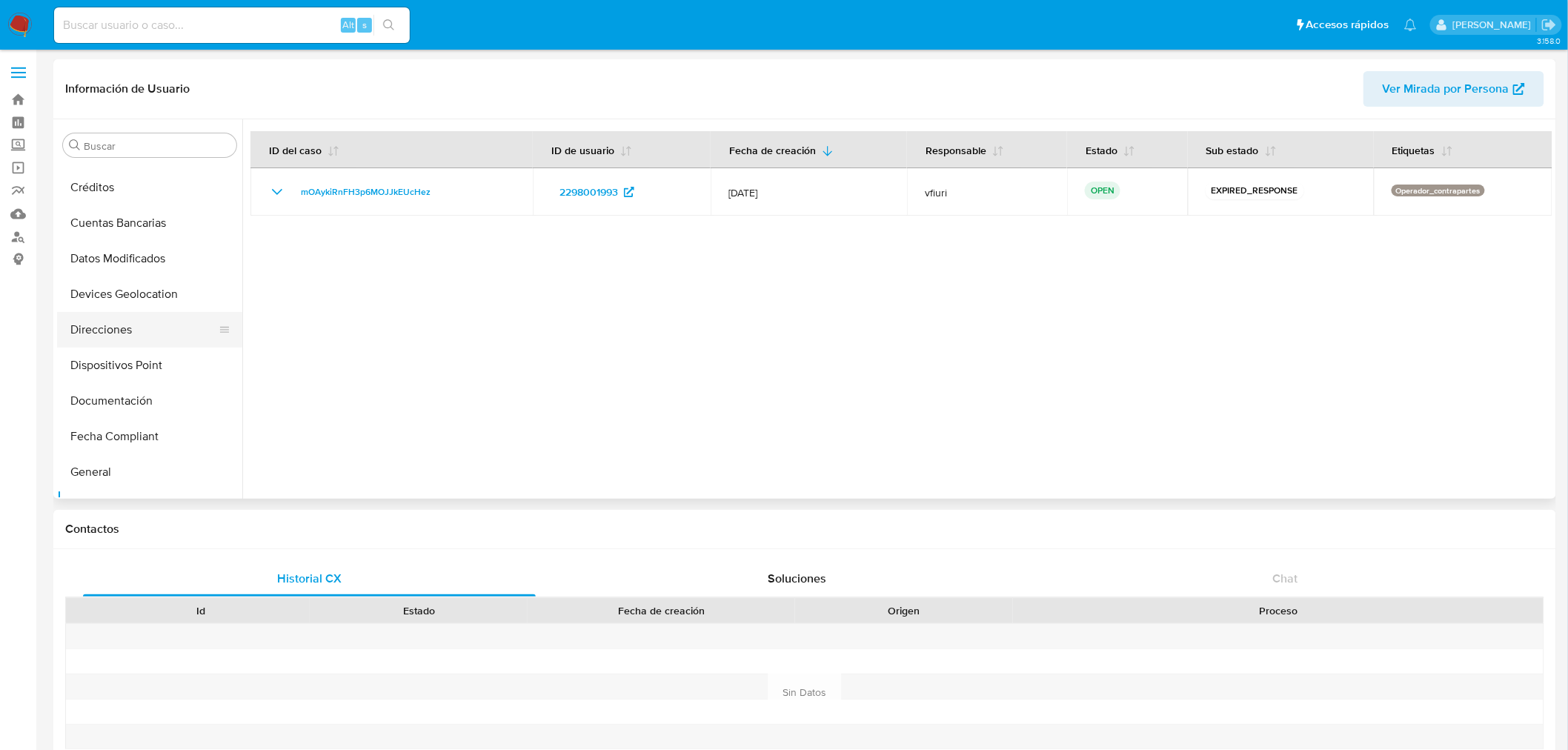
scroll to position [165, 0]
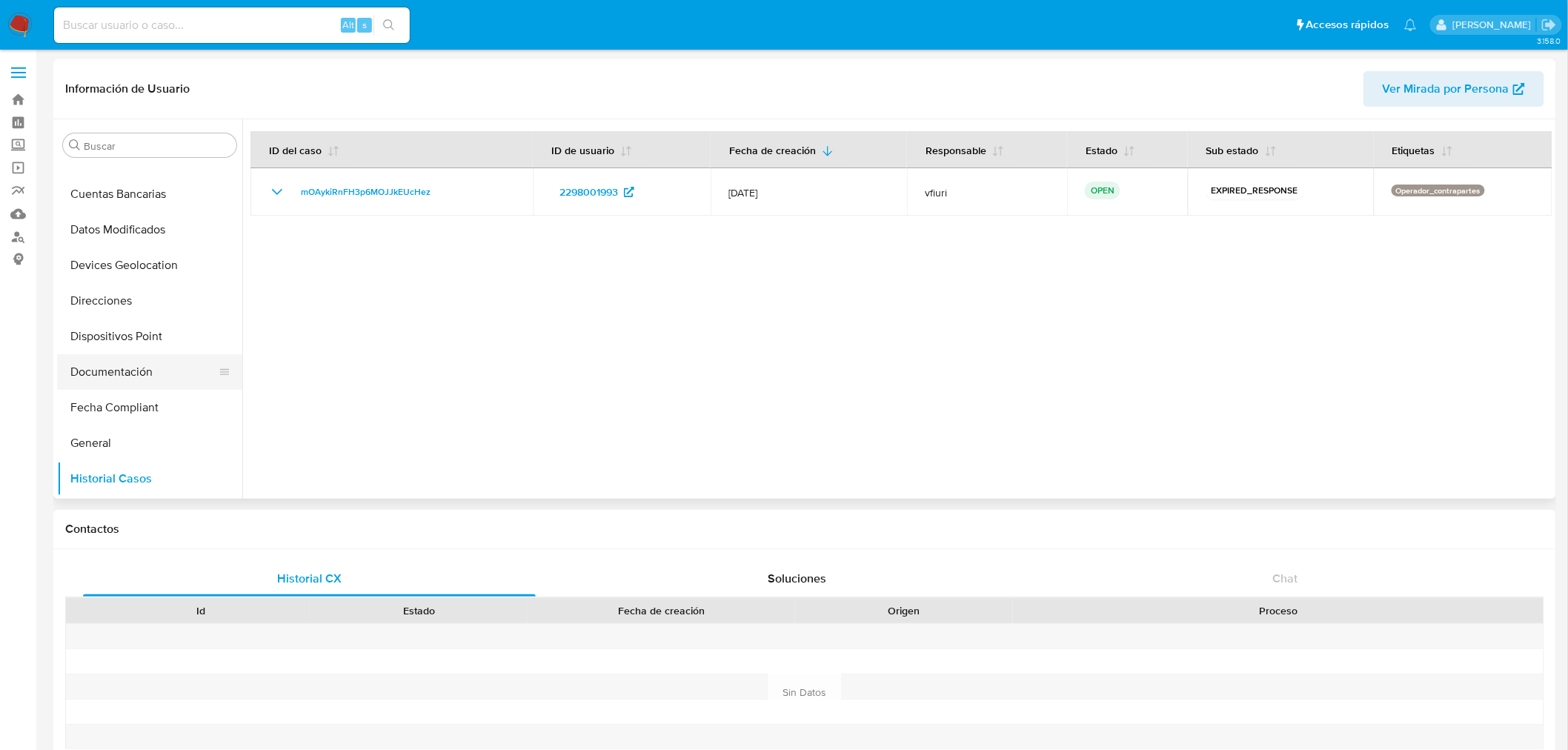
click at [109, 360] on button "Documentación" at bounding box center [143, 372] width 173 height 36
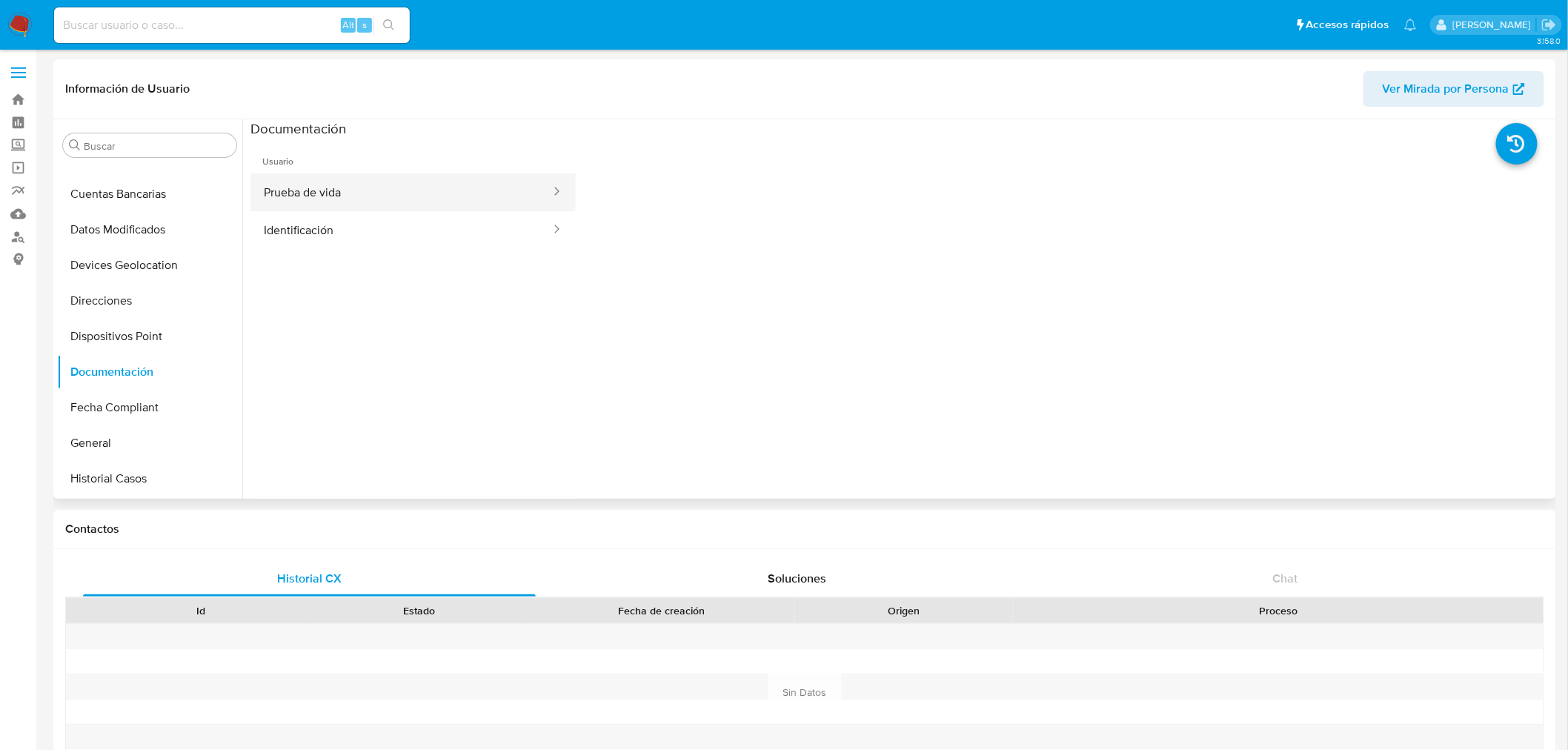
click at [330, 194] on button "Prueba de vida" at bounding box center [402, 192] width 301 height 37
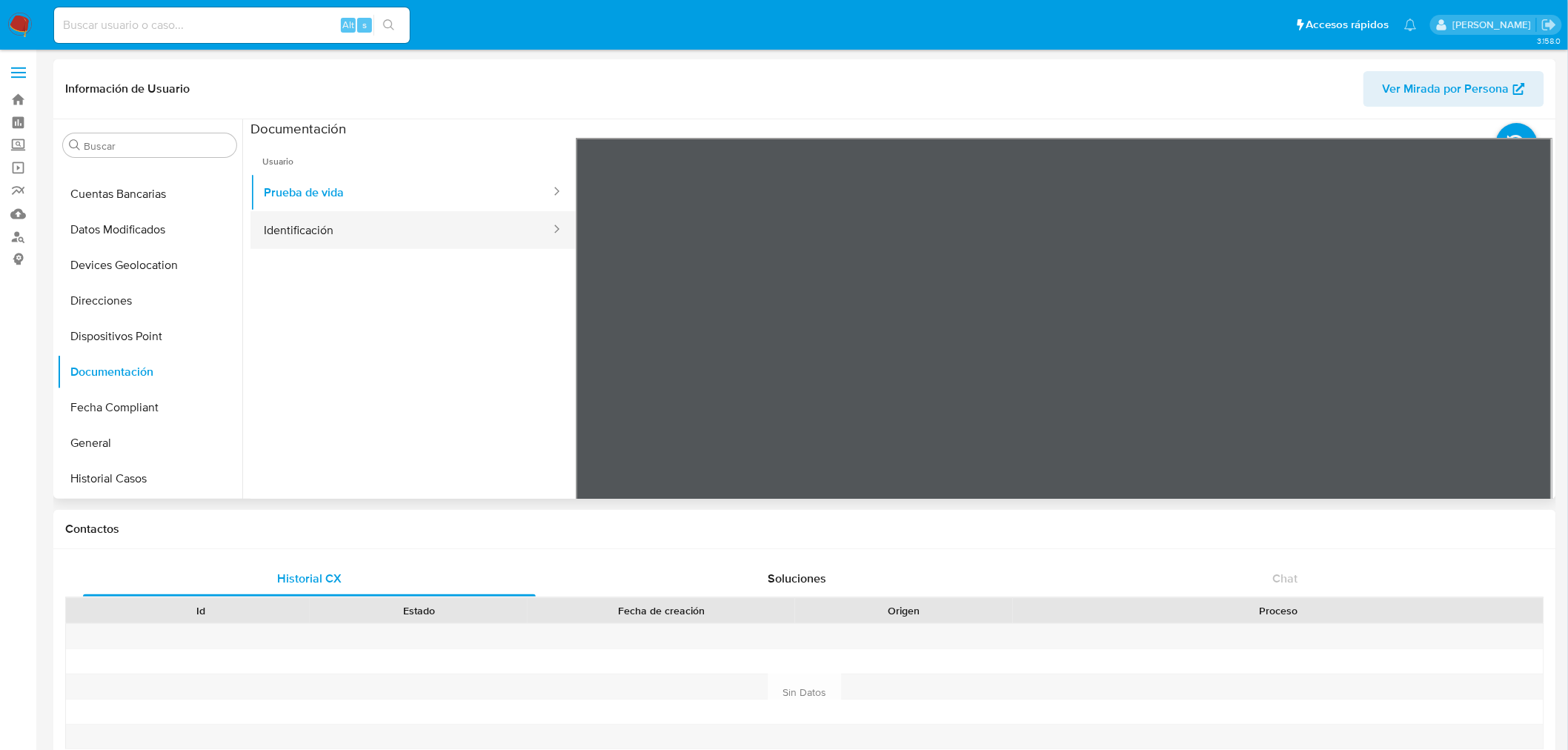
click at [388, 224] on button "Identificación" at bounding box center [402, 230] width 301 height 37
click at [1531, 371] on icon at bounding box center [1534, 379] width 30 height 30
click at [588, 375] on icon at bounding box center [594, 379] width 30 height 30
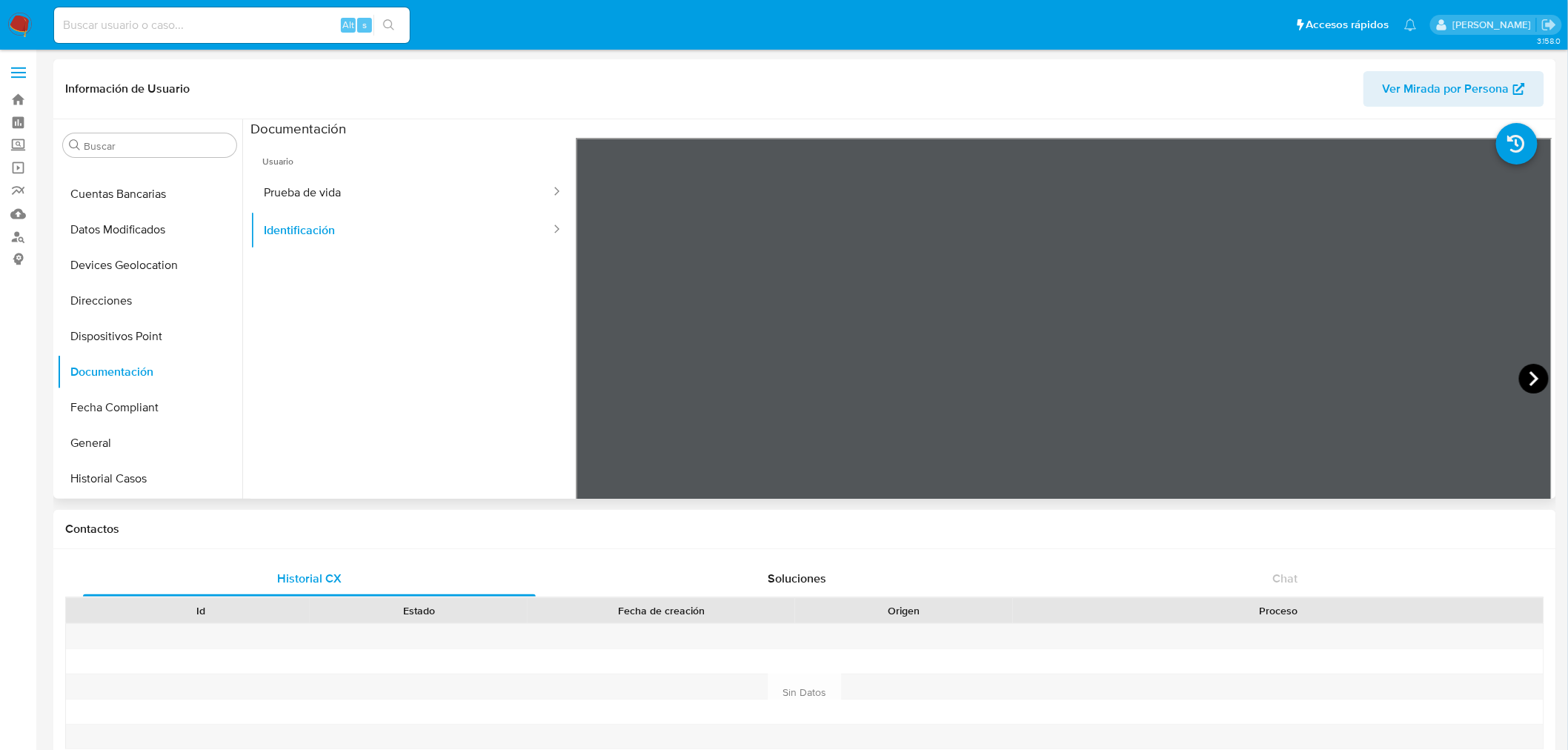
click at [1530, 372] on icon at bounding box center [1533, 379] width 8 height 15
drag, startPoint x: 1355, startPoint y: 353, endPoint x: 352, endPoint y: 194, distance: 1015.5
click at [352, 194] on button "Prueba de vida" at bounding box center [402, 192] width 301 height 37
click at [304, 220] on button "Identificación" at bounding box center [402, 230] width 301 height 37
click at [1523, 382] on icon at bounding box center [1534, 379] width 30 height 30
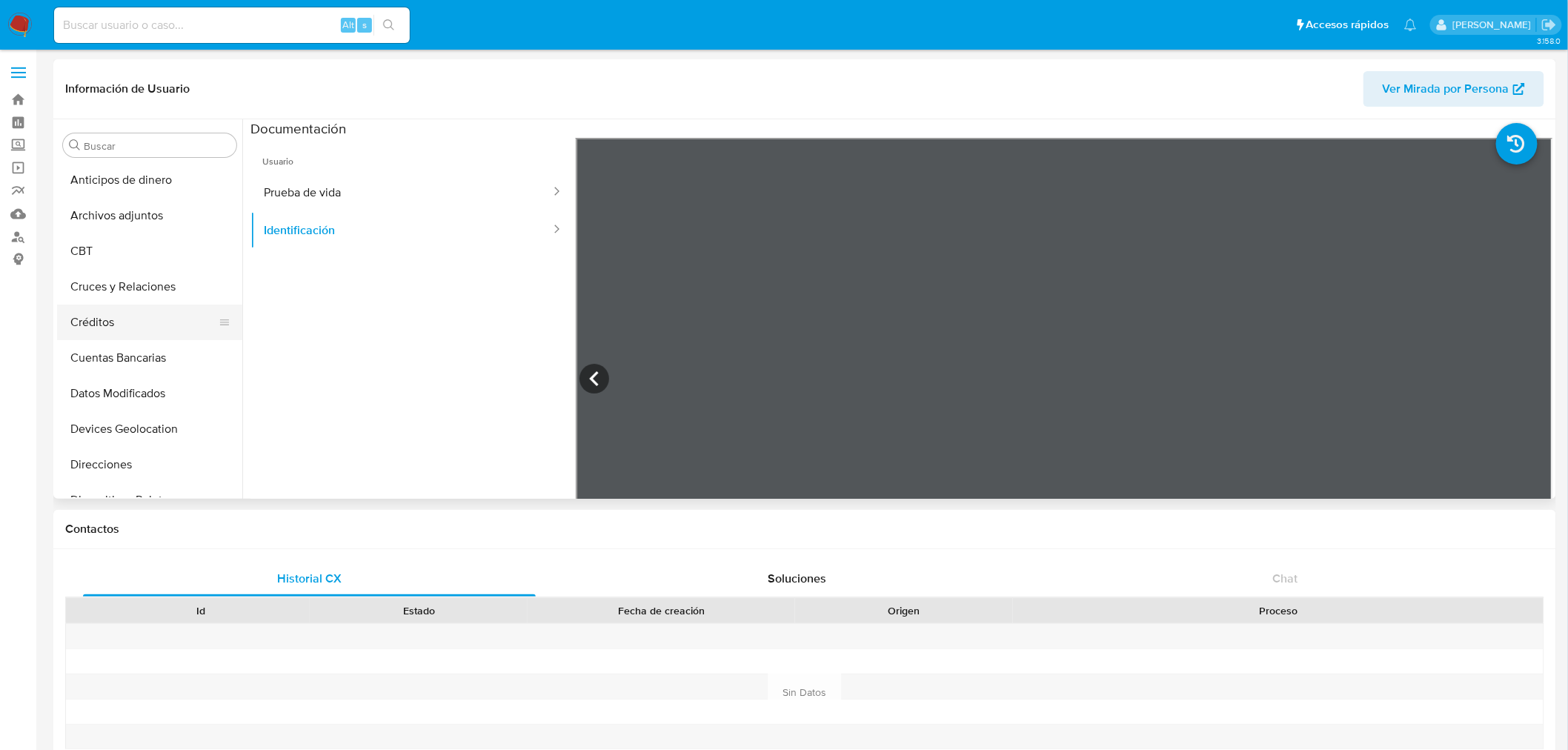
scroll to position [0, 0]
click at [131, 292] on button "Cruces y Relaciones" at bounding box center [143, 287] width 173 height 36
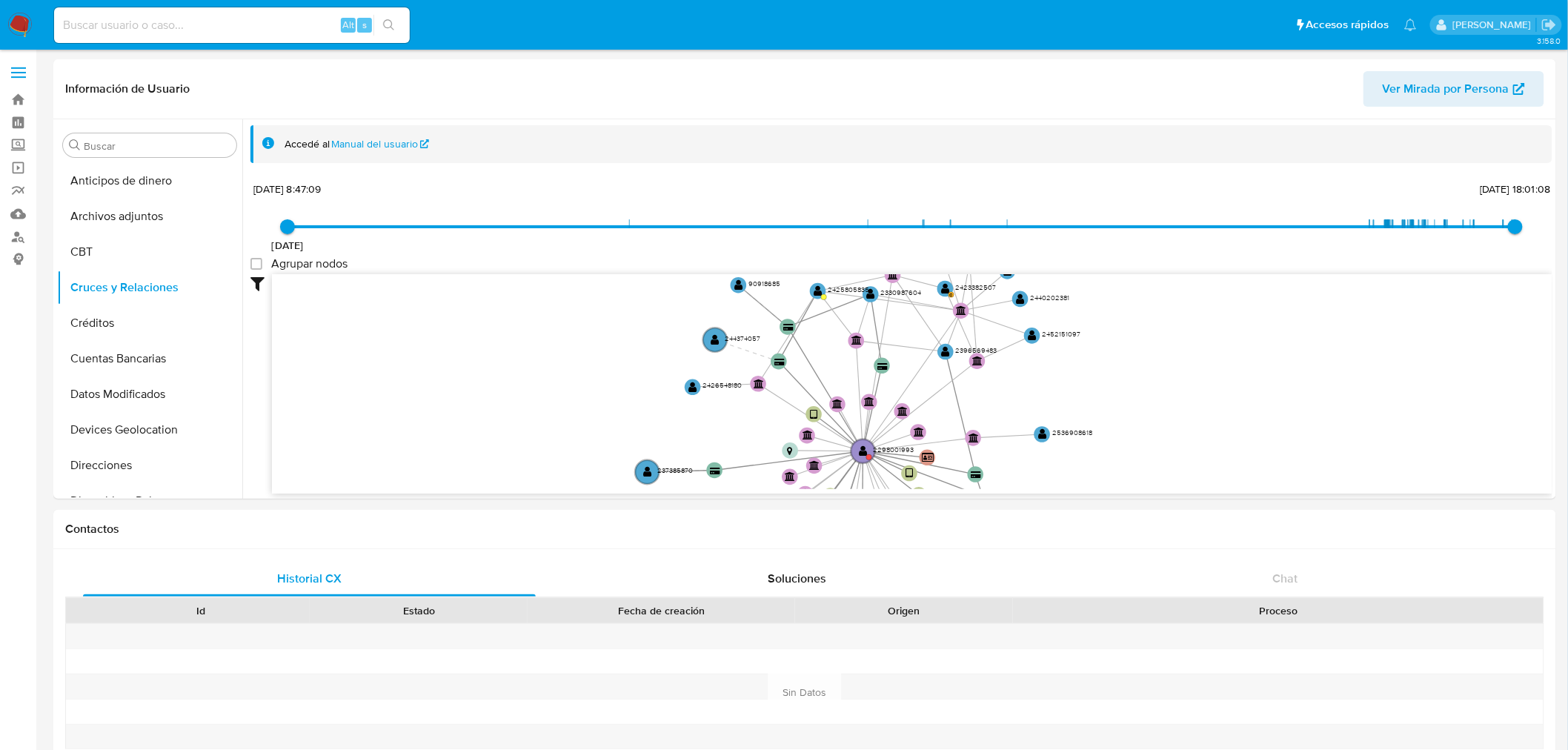
drag, startPoint x: 1136, startPoint y: 353, endPoint x: 1150, endPoint y: 498, distance: 145.7
click at [1150, 498] on div "Filtros Confianza alta Device Tarjeta Persona validada Teléfono validado Confia…" at bounding box center [901, 410] width 1302 height 272
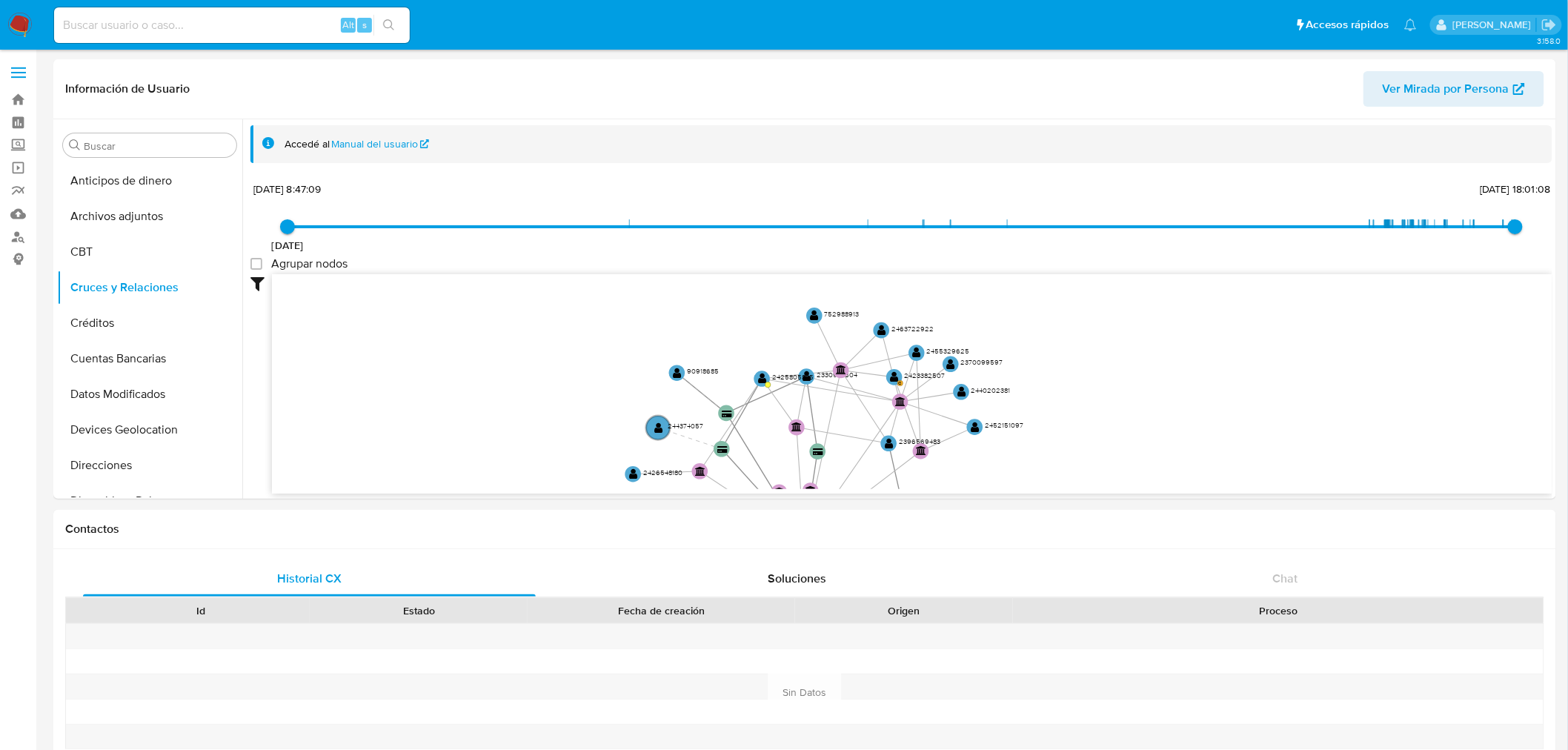
drag, startPoint x: 1157, startPoint y: 330, endPoint x: 1097, endPoint y: 390, distance: 84.9
click at [1097, 390] on icon "device-67e1b56257e626ef0a8722eb  user-2298001993  2298001993 device-67c3d896f…" at bounding box center [913, 382] width 1281 height 215
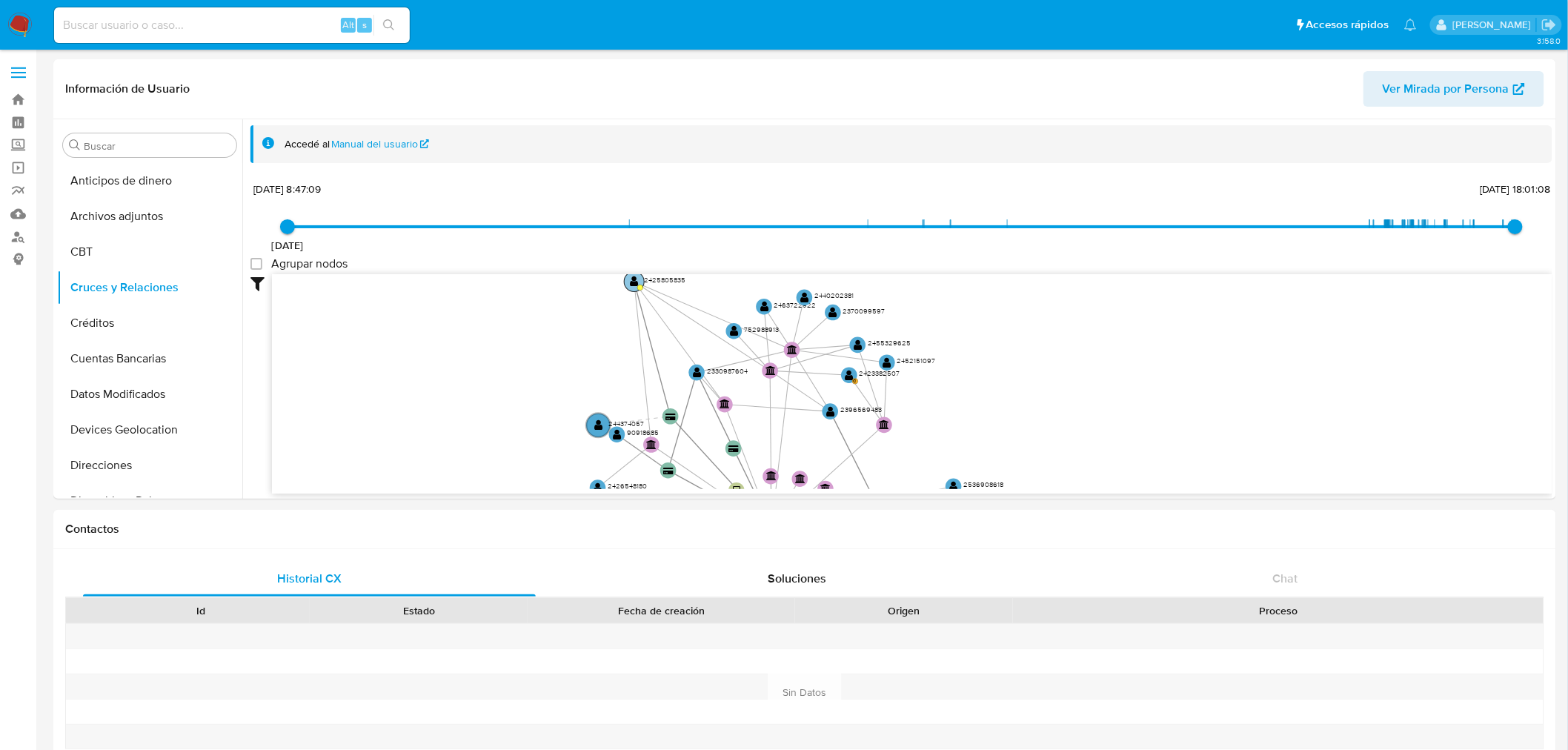
drag, startPoint x: 761, startPoint y: 375, endPoint x: 634, endPoint y: 286, distance: 155.1
click at [634, 286] on text "" at bounding box center [635, 282] width 8 height 11
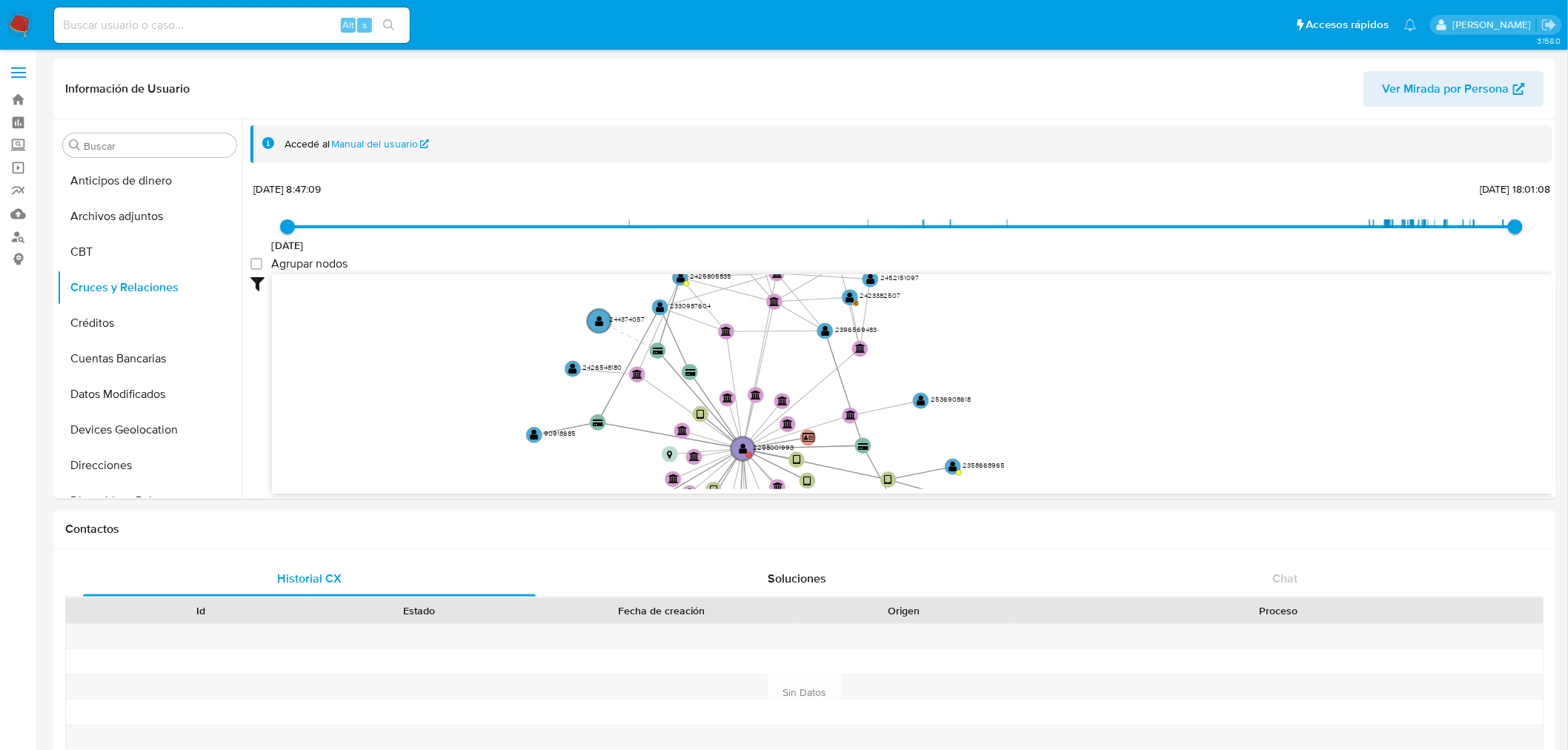
drag, startPoint x: 800, startPoint y: 395, endPoint x: 755, endPoint y: 304, distance: 101.5
click at [755, 304] on icon "device-67e1b56257e626ef0a8722eb  user-2298001993  2298001993 device-67c3d896f…" at bounding box center [913, 382] width 1281 height 215
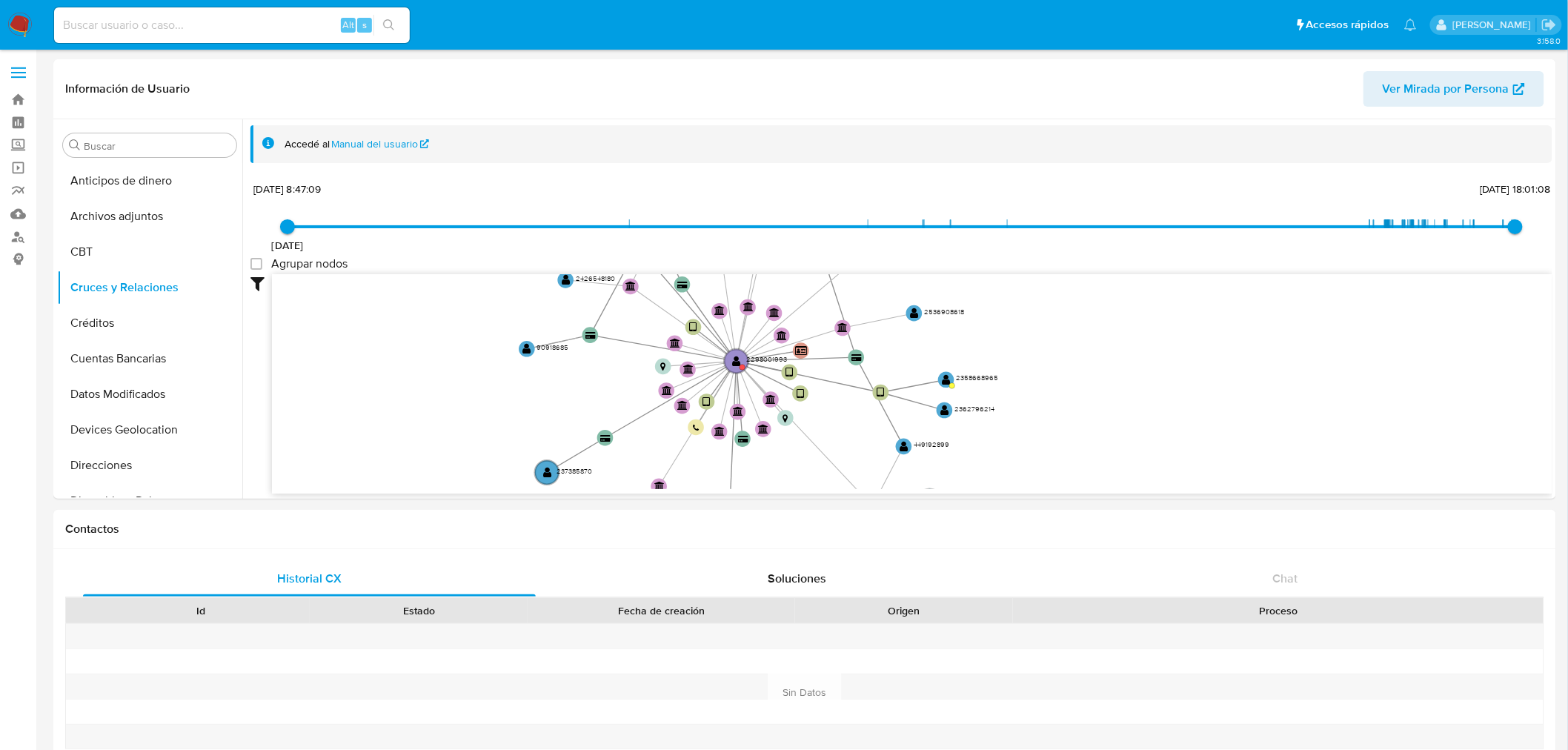
drag, startPoint x: 759, startPoint y: 383, endPoint x: 753, endPoint y: 269, distance: 114.2
click at [749, 270] on div "24/6/2021 24/6/2021, 8:47:09 29/8/2025, 18:01:08 Agrupar nodos Filtros Confianz…" at bounding box center [901, 362] width 1302 height 368
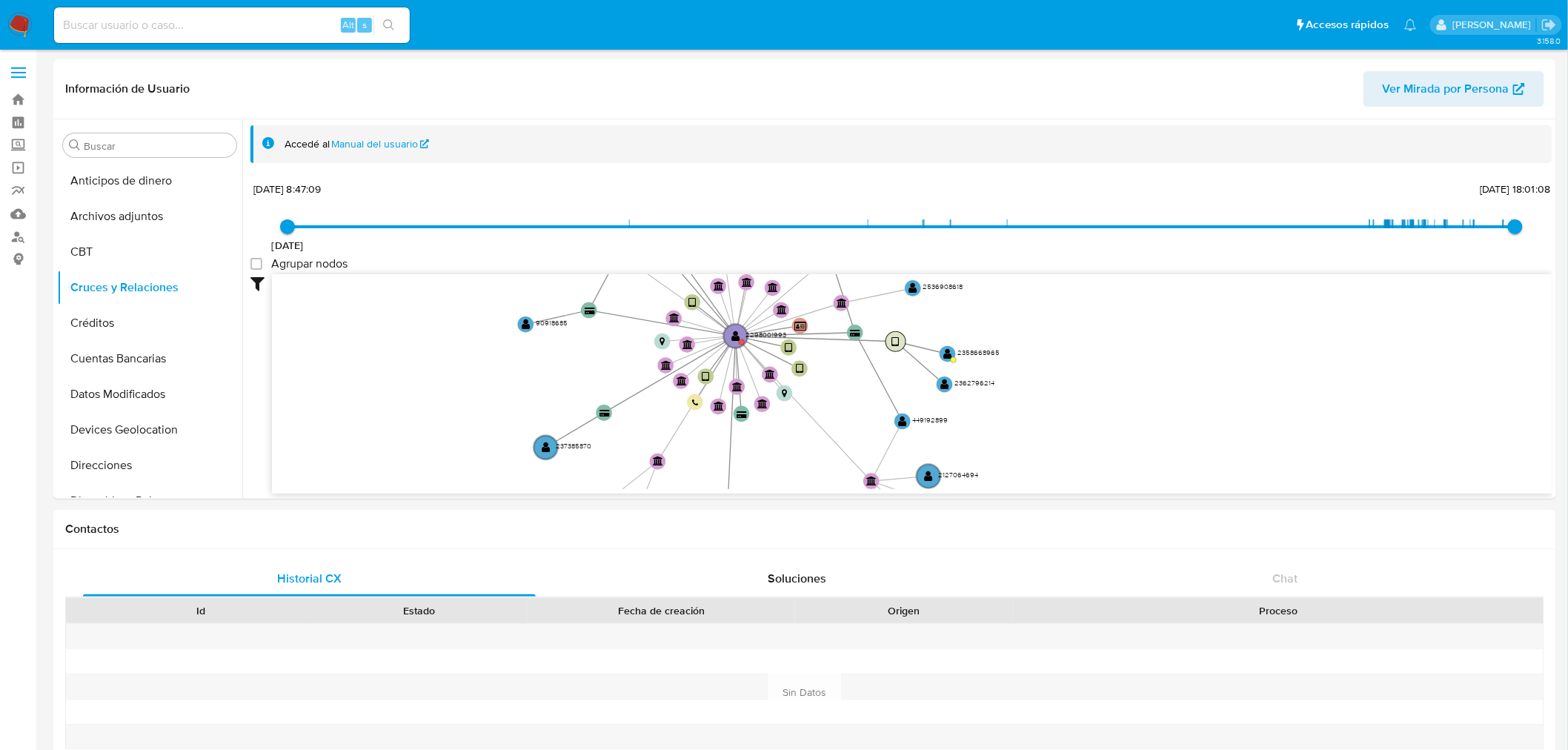
drag, startPoint x: 876, startPoint y: 369, endPoint x: 897, endPoint y: 335, distance: 40.0
click at [897, 336] on text "" at bounding box center [896, 342] width 7 height 11
click at [960, 342] on text "" at bounding box center [958, 341] width 8 height 11
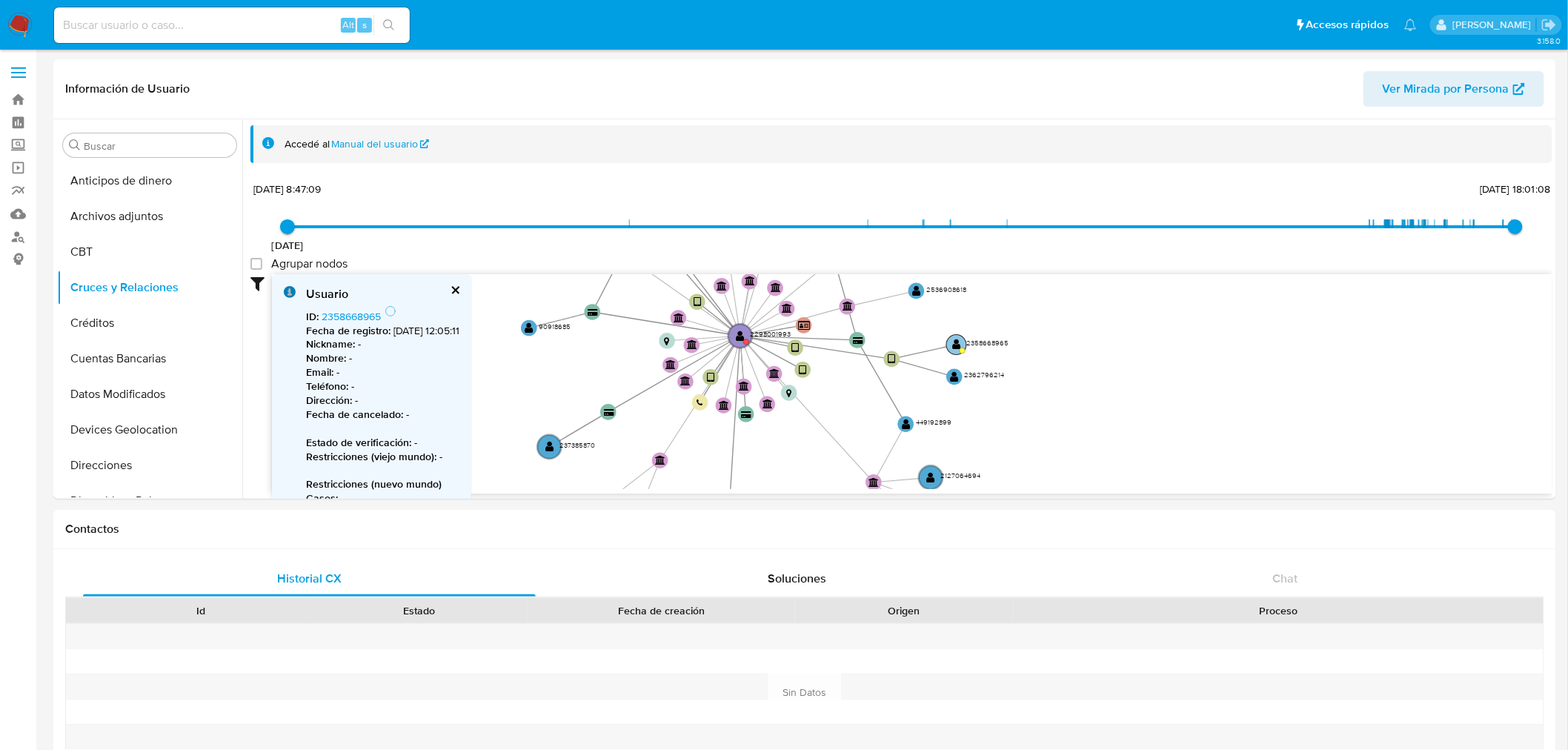
click at [959, 345] on text "" at bounding box center [956, 346] width 8 height 11
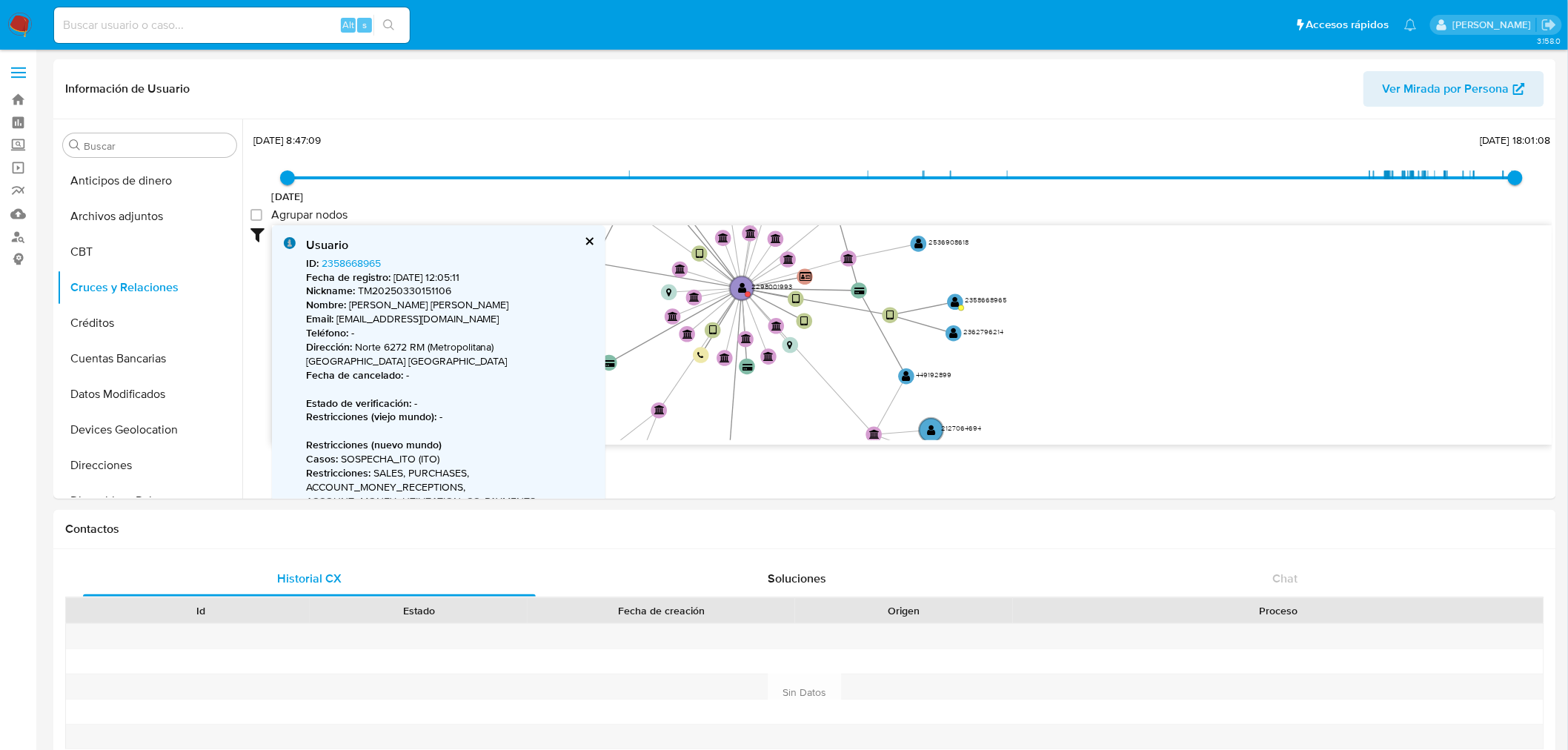
scroll to position [82, 0]
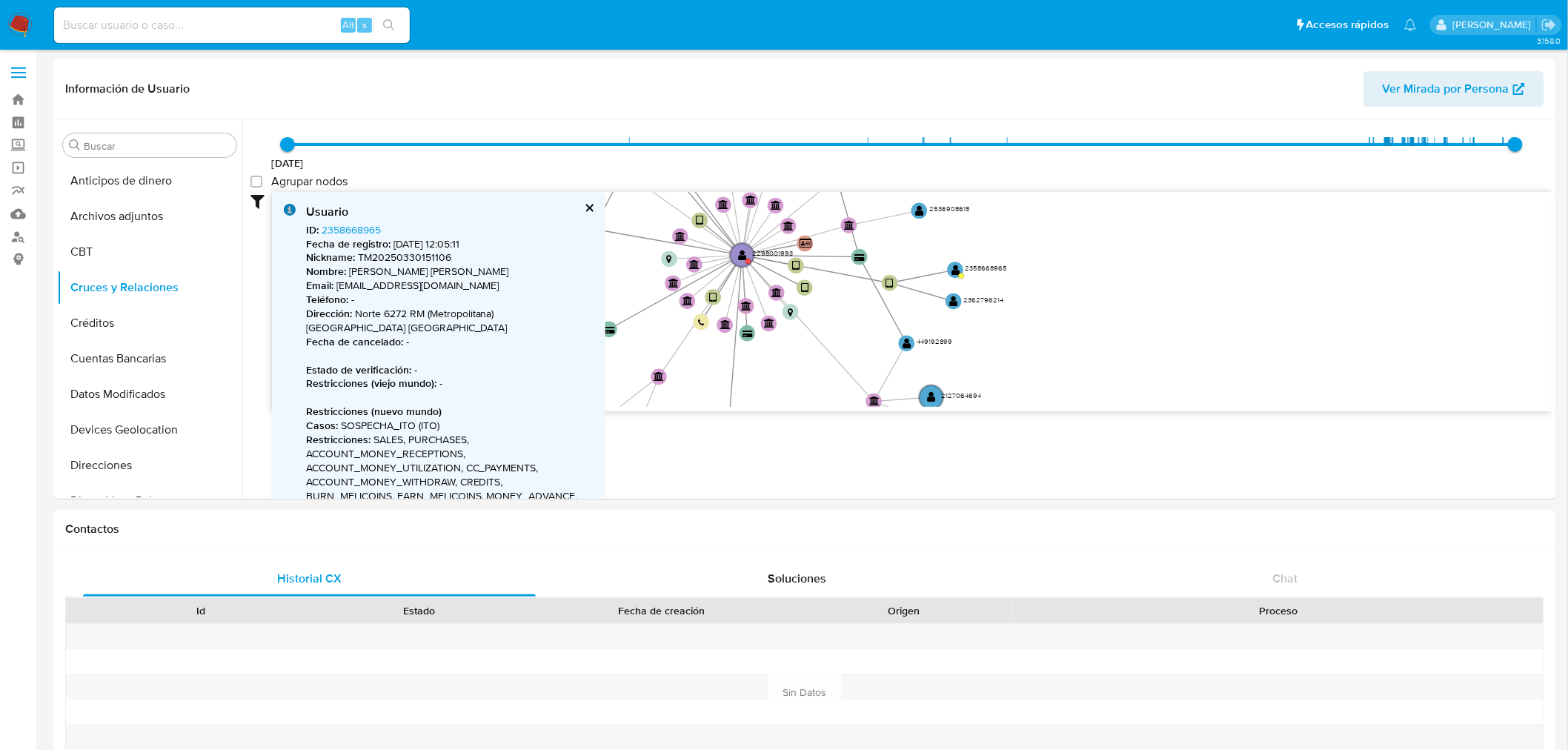
click at [359, 275] on p "Nombre : Miguel Angel Torres Escobar" at bounding box center [449, 272] width 287 height 14
click at [433, 275] on p "Nombre : Miguel Angel Torres Escobar" at bounding box center [449, 272] width 287 height 14
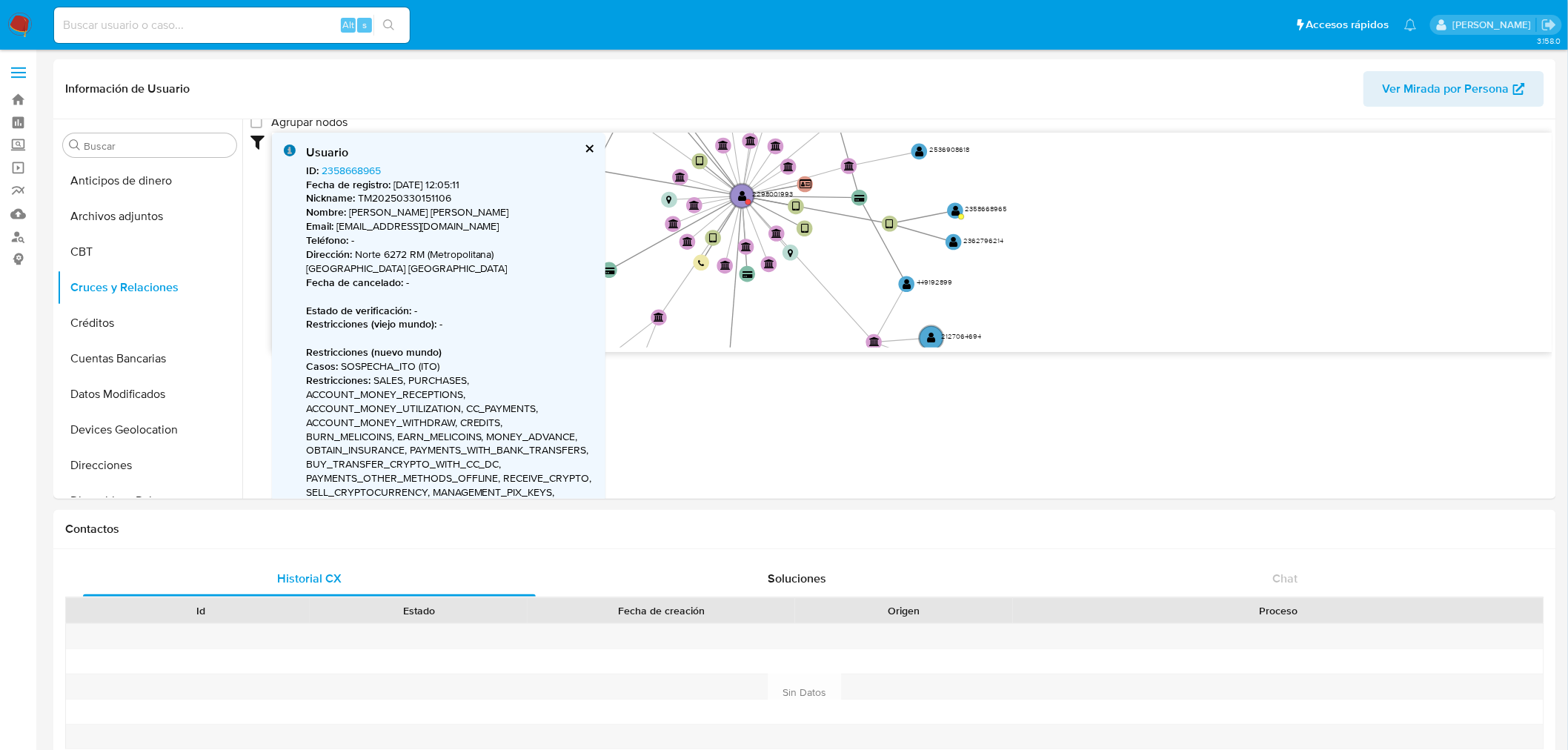
scroll to position [165, 0]
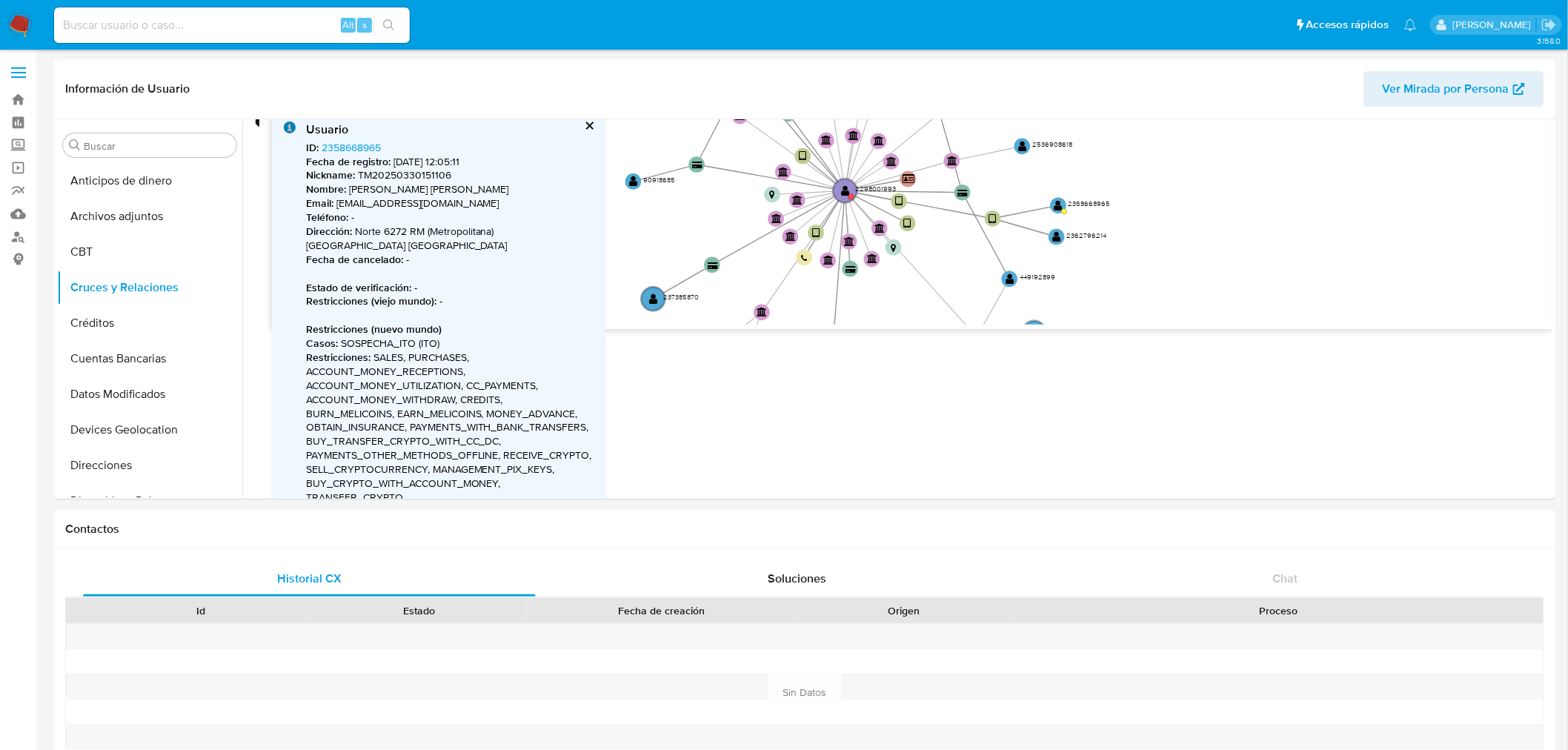
drag, startPoint x: 1071, startPoint y: 228, endPoint x: 1165, endPoint y: 235, distance: 94.3
click at [1165, 235] on icon "device-67e1b56257e626ef0a8722eb  user-2298001993  2298001993 device-67c3d896f…" at bounding box center [913, 217] width 1281 height 215
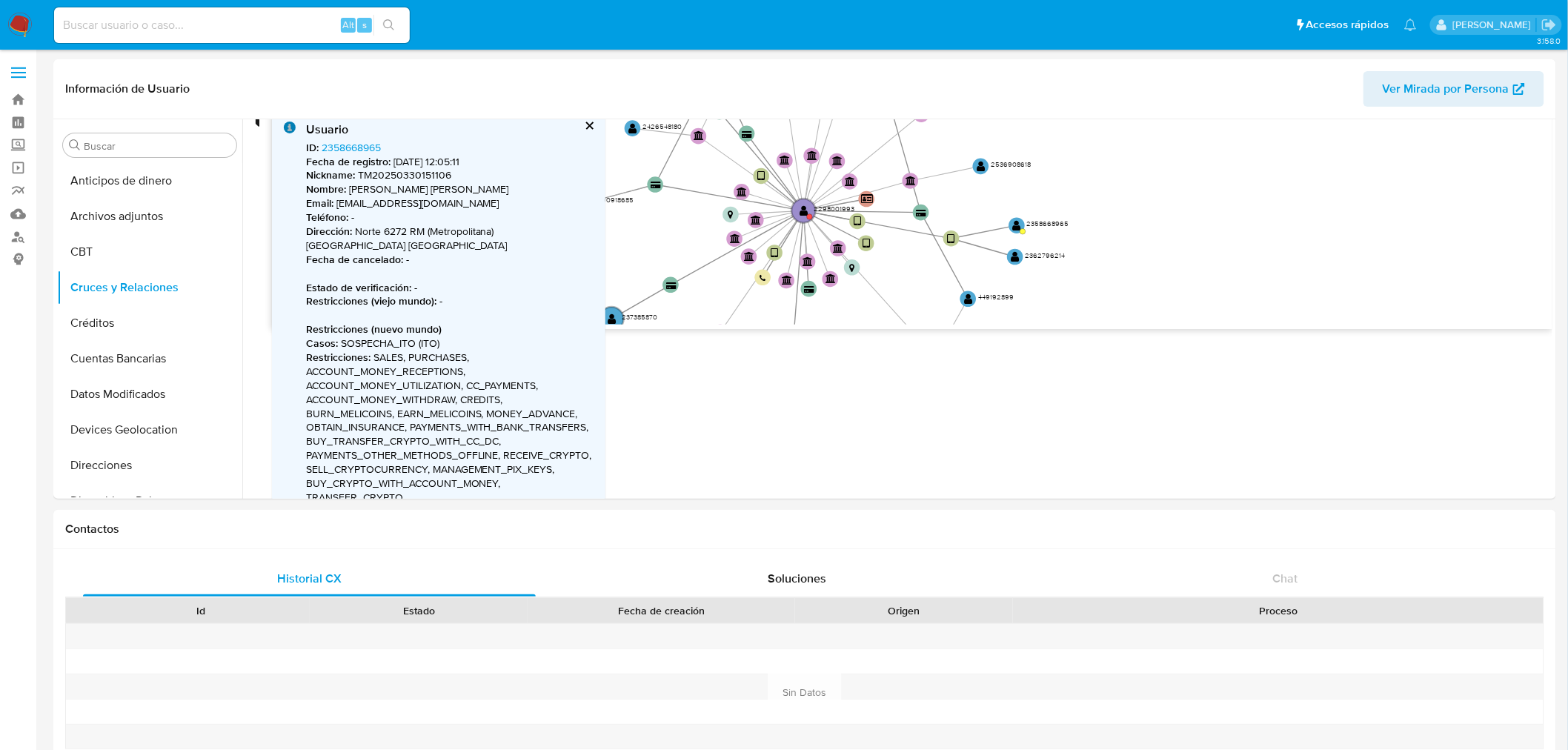
drag, startPoint x: 1158, startPoint y: 178, endPoint x: 1097, endPoint y: 144, distance: 69.8
click at [1107, 122] on icon "device-67e1b56257e626ef0a8722eb  user-2298001993  2298001993 device-67c3d896f…" at bounding box center [913, 217] width 1281 height 215
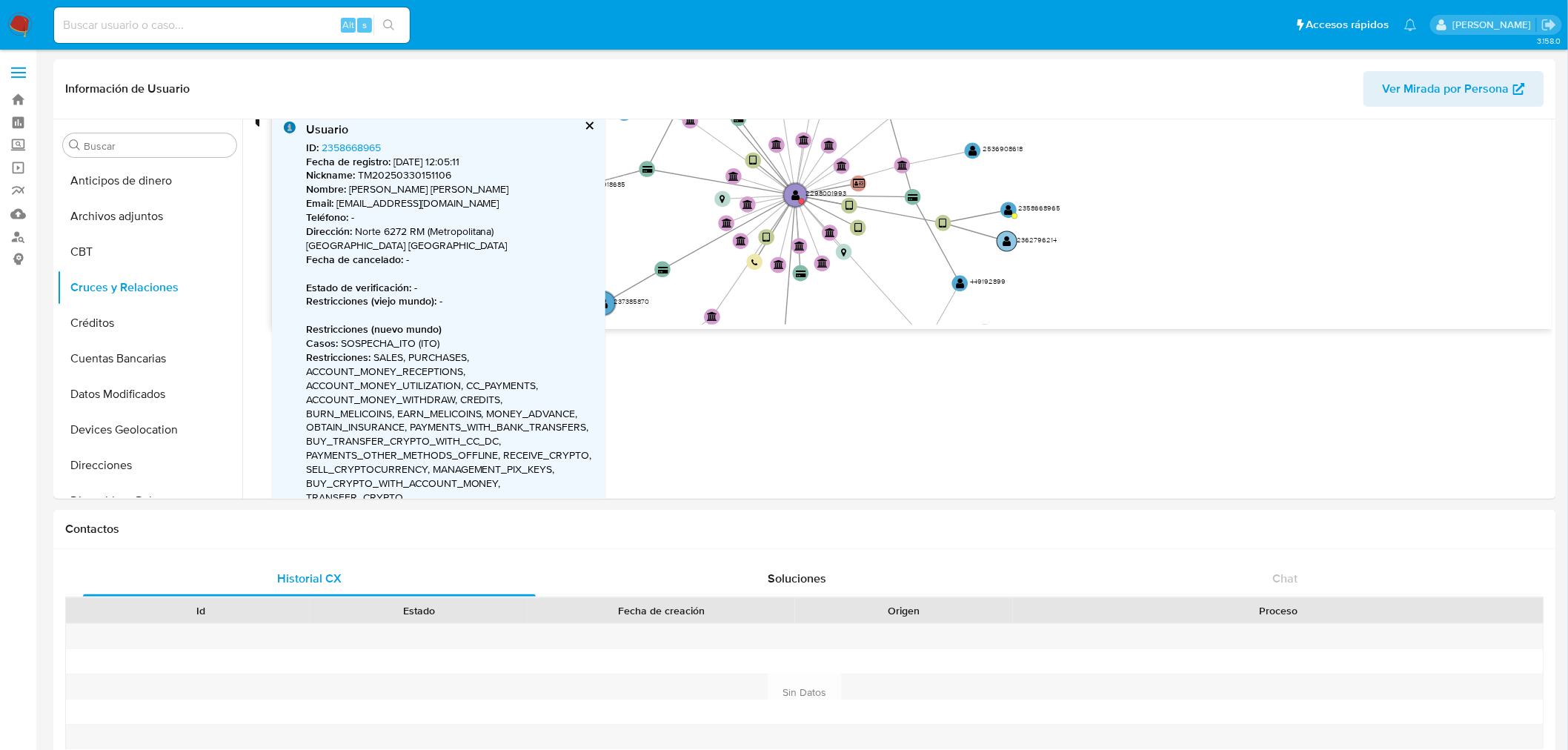
click at [1009, 240] on text "" at bounding box center [1007, 242] width 8 height 11
click at [1005, 243] on text "" at bounding box center [1006, 243] width 8 height 11
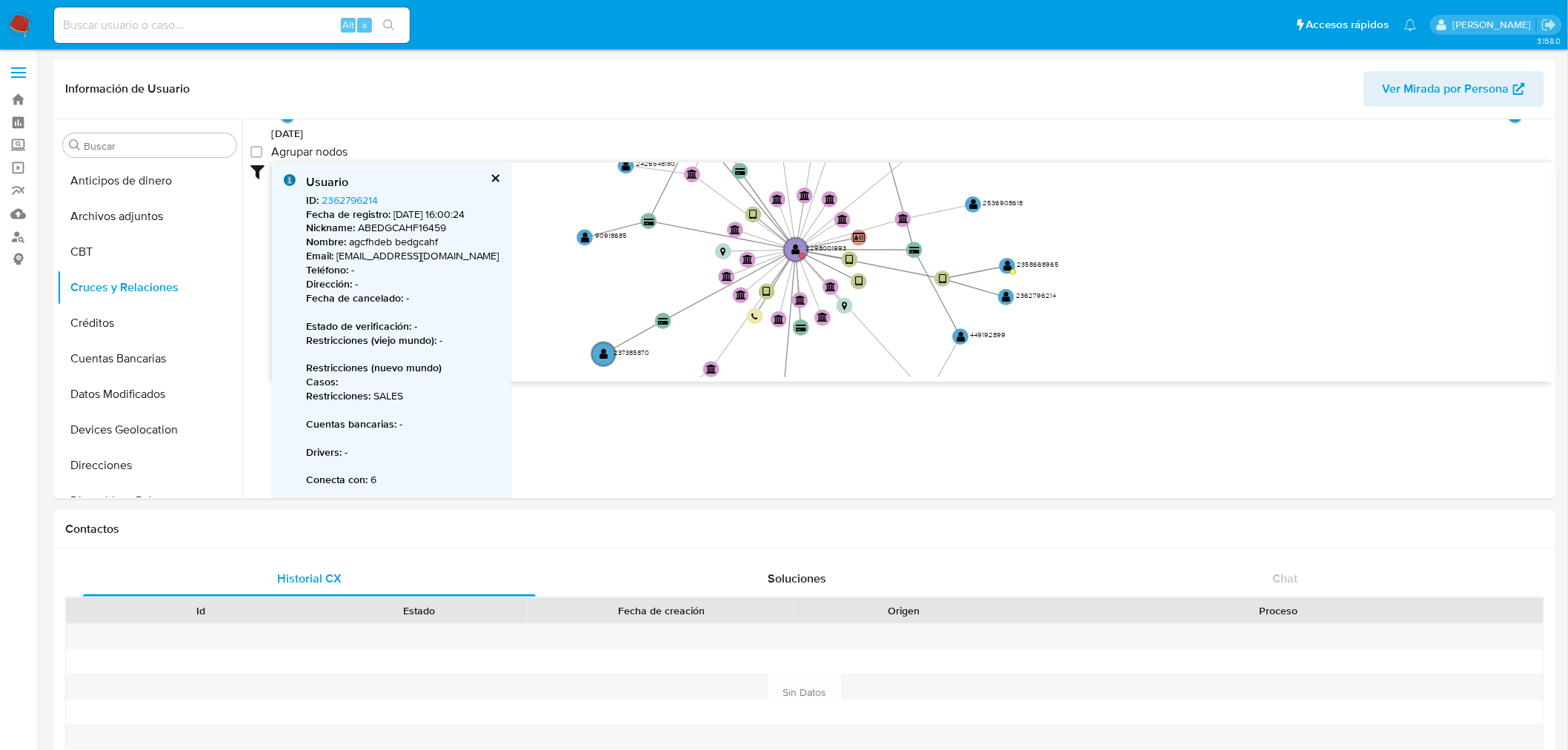
scroll to position [111, 0]
click at [490, 176] on button "cerrar" at bounding box center [494, 179] width 9 height 9
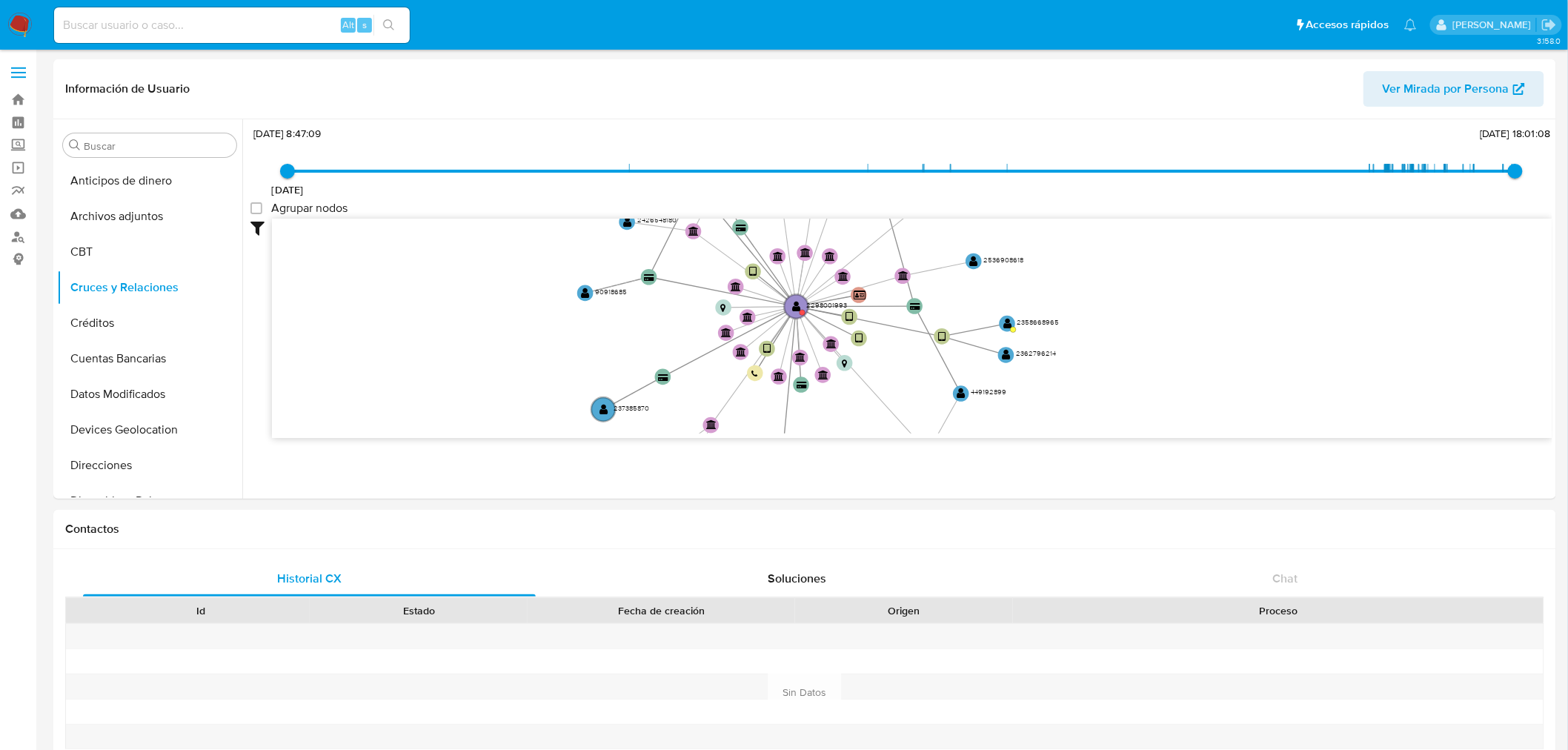
scroll to position [53, 0]
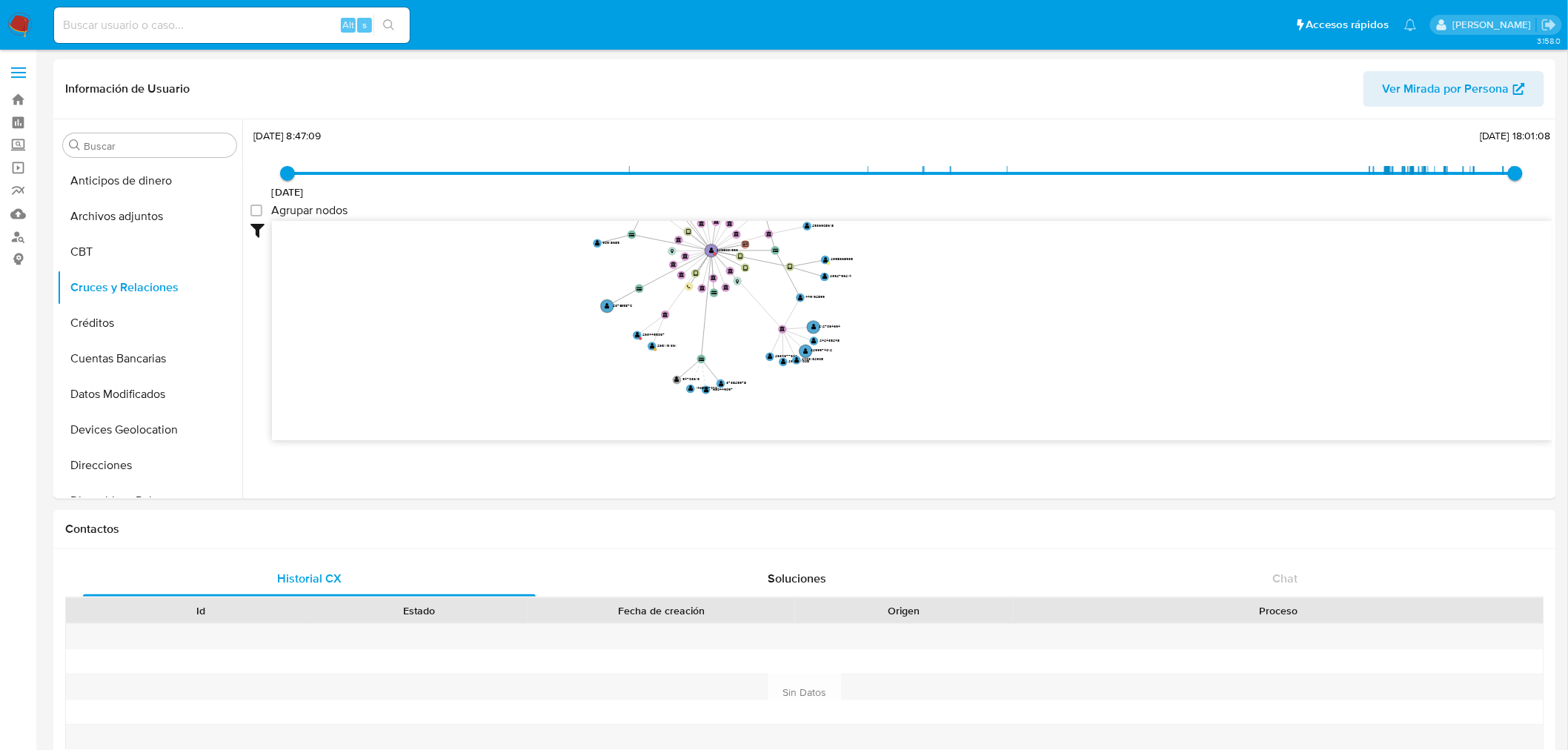
click at [613, 272] on icon "device-67e1b56257e626ef0a8722eb  user-2298001993  2298001993 device-67c3d896f…" at bounding box center [913, 329] width 1281 height 215
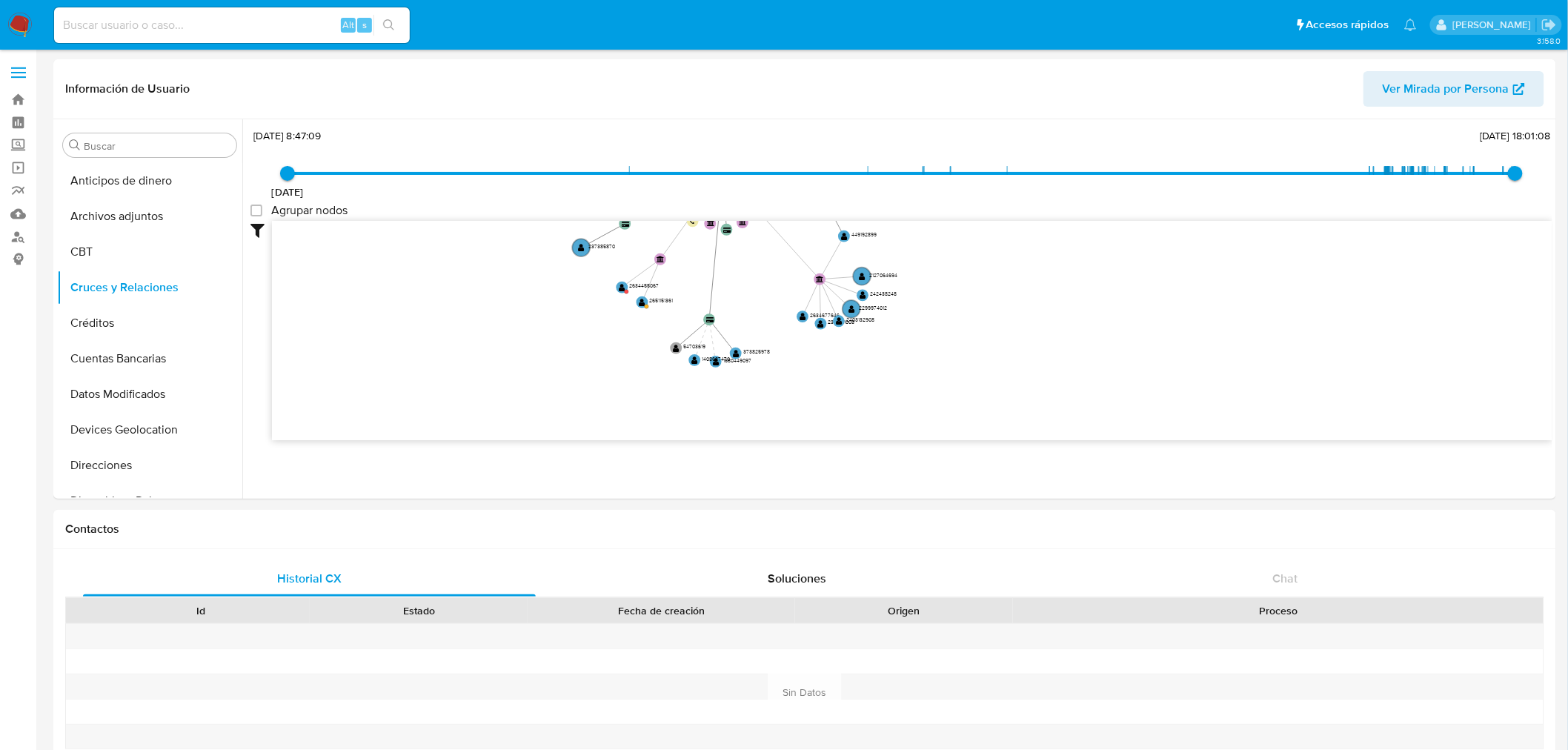
drag, startPoint x: 692, startPoint y: 331, endPoint x: 691, endPoint y: 304, distance: 27.0
click at [691, 304] on icon "device-67e1b56257e626ef0a8722eb  user-2298001993  2298001993 device-67c3d896f…" at bounding box center [913, 329] width 1281 height 215
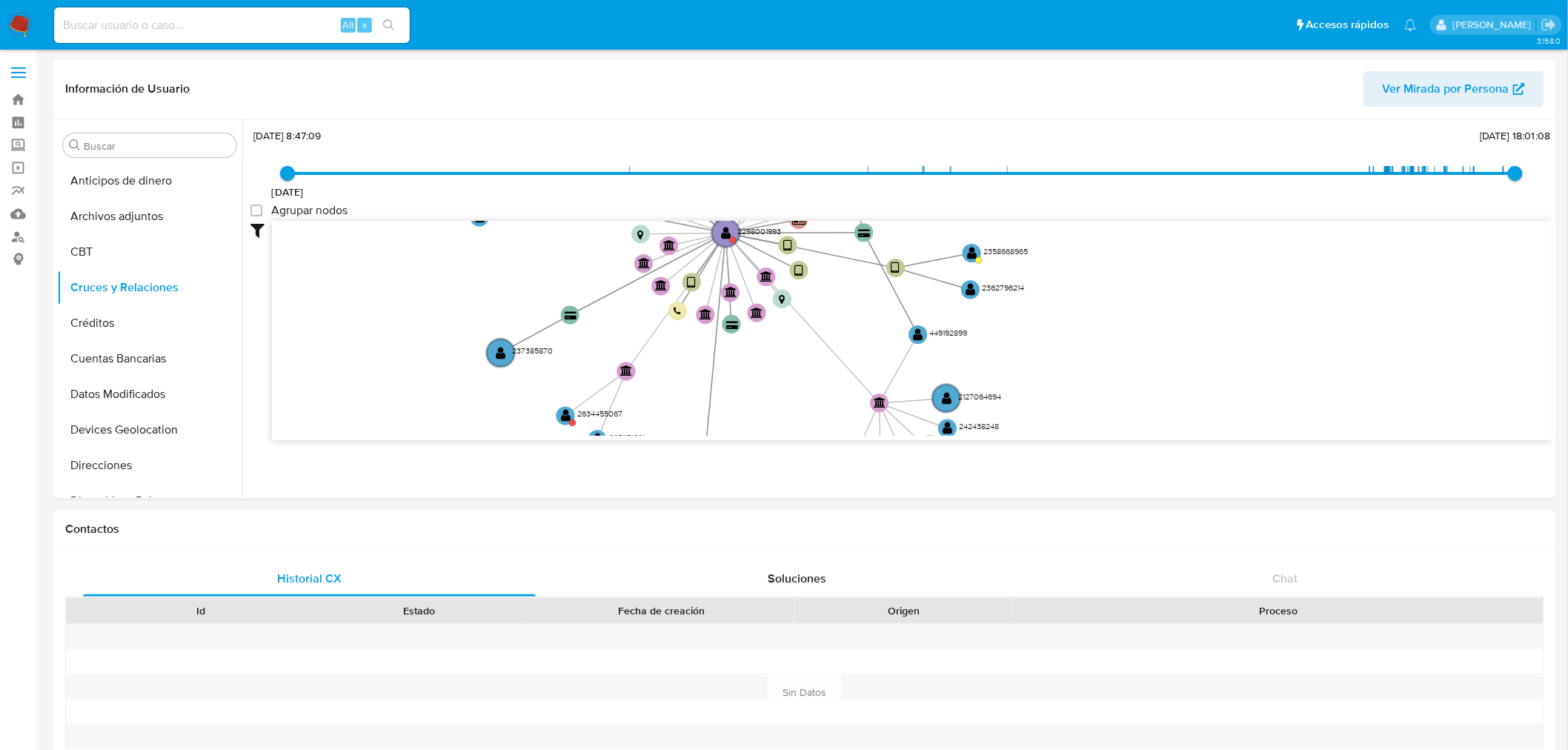
drag, startPoint x: 780, startPoint y: 293, endPoint x: 820, endPoint y: 453, distance: 164.9
click at [820, 453] on div "Filtros Confianza alta Device Tarjeta Persona validada Teléfono validado Confia…" at bounding box center [901, 357] width 1302 height 272
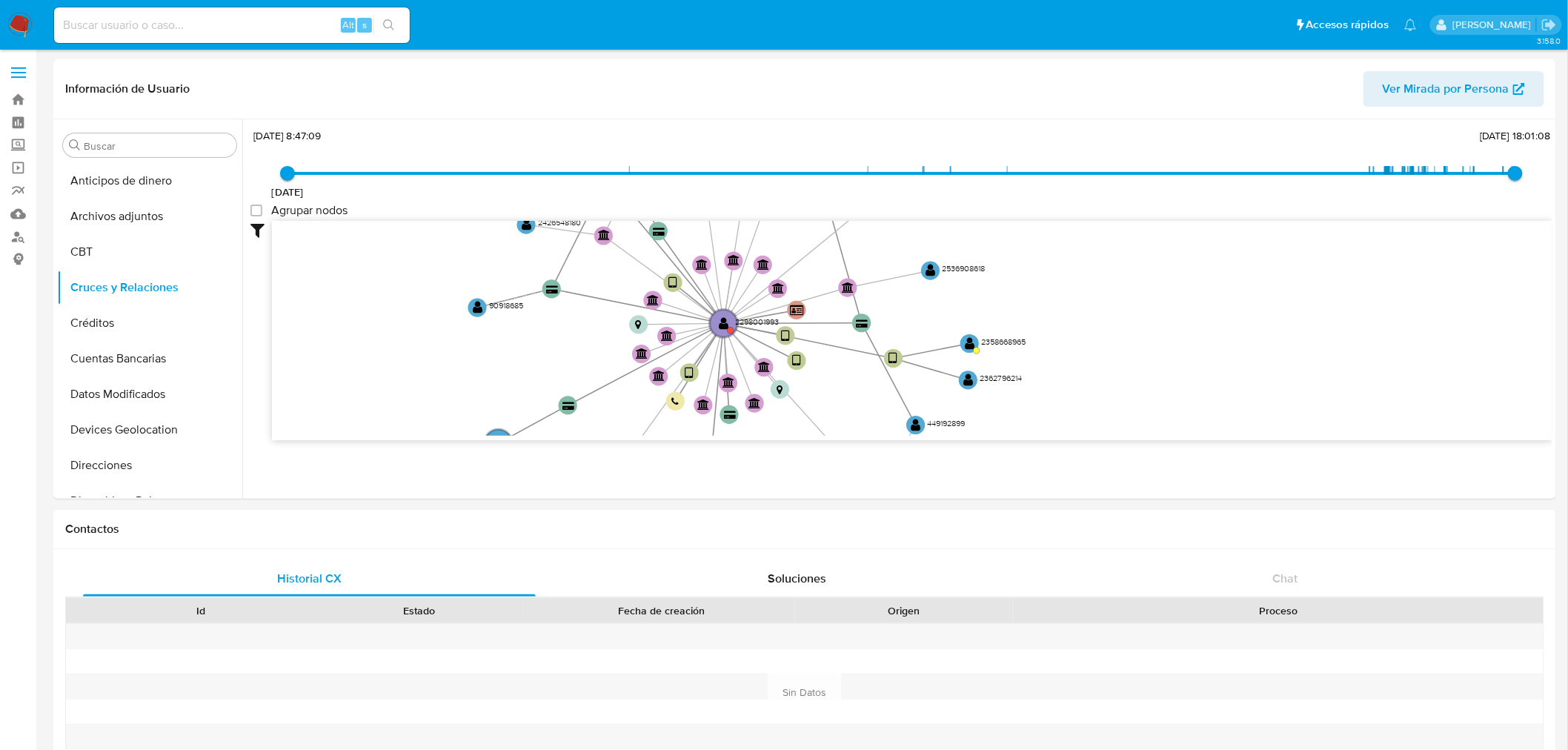
drag, startPoint x: 844, startPoint y: 333, endPoint x: 842, endPoint y: 397, distance: 64.0
click at [842, 397] on icon "device-67e1b56257e626ef0a8722eb  user-2298001993  2298001993 device-67c3d896f…" at bounding box center [913, 329] width 1281 height 215
drag, startPoint x: 862, startPoint y: 329, endPoint x: 889, endPoint y: 401, distance: 76.9
click at [889, 401] on text "" at bounding box center [885, 404] width 12 height 11
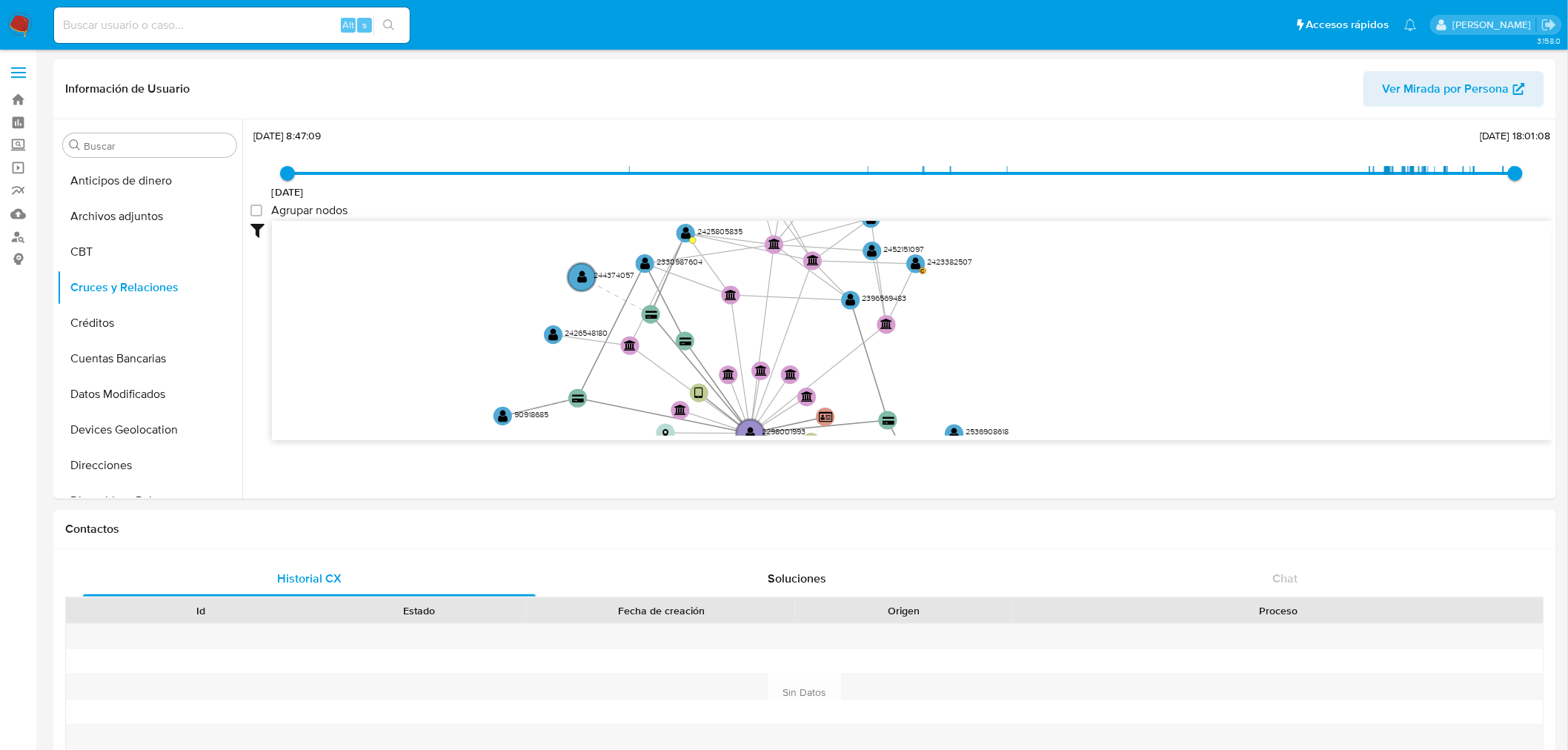
drag, startPoint x: 910, startPoint y: 359, endPoint x: 913, endPoint y: 375, distance: 16.3
click at [913, 375] on icon "device-67e1b56257e626ef0a8722eb  user-2298001993  2298001993 device-67c3d896f…" at bounding box center [913, 329] width 1281 height 215
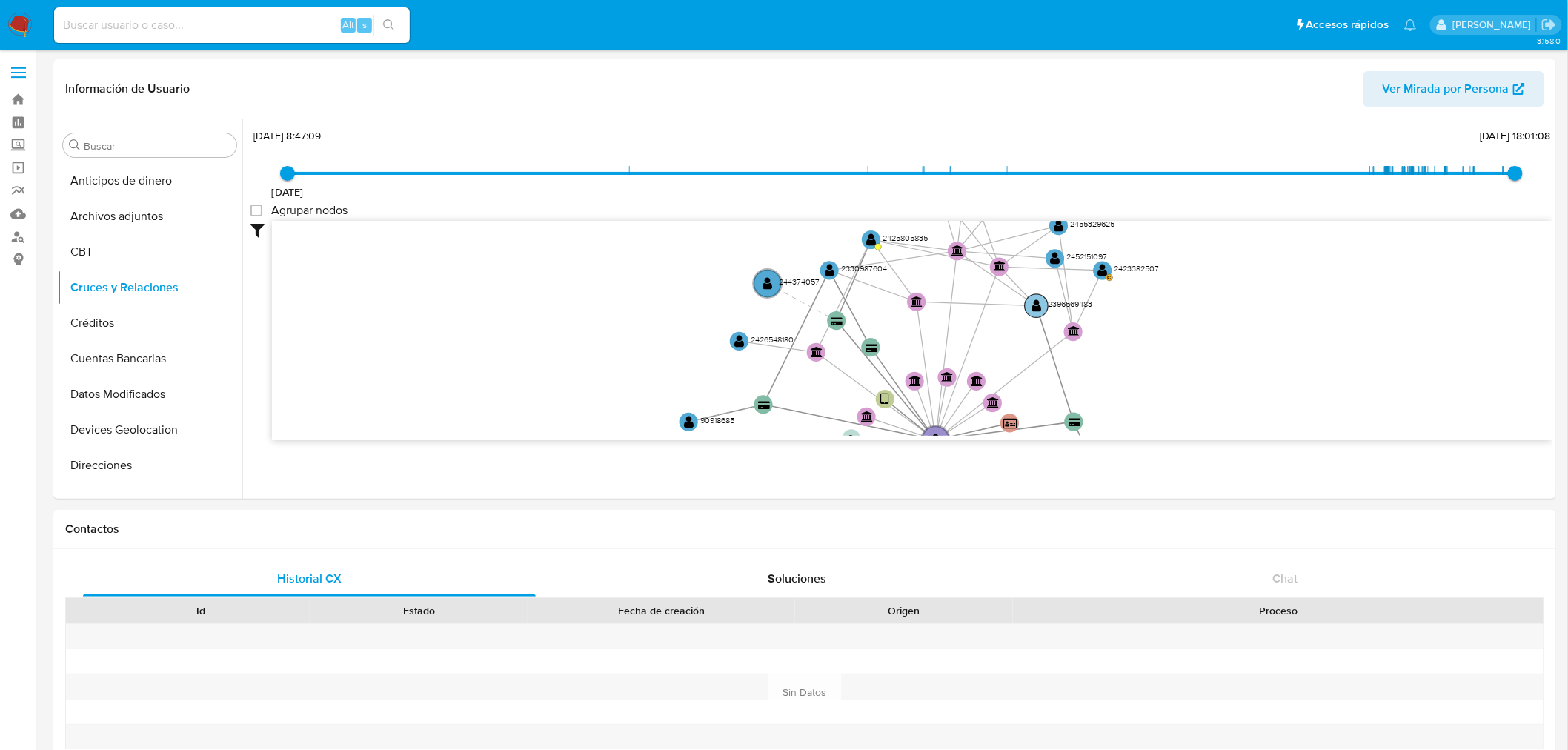
drag, startPoint x: 894, startPoint y: 300, endPoint x: 1077, endPoint y: 297, distance: 183.0
click at [1077, 297] on icon "device-67e1b56257e626ef0a8722eb  user-2298001993  2298001993 device-67c3d896f…" at bounding box center [913, 329] width 1281 height 215
click at [872, 243] on text "" at bounding box center [871, 240] width 9 height 14
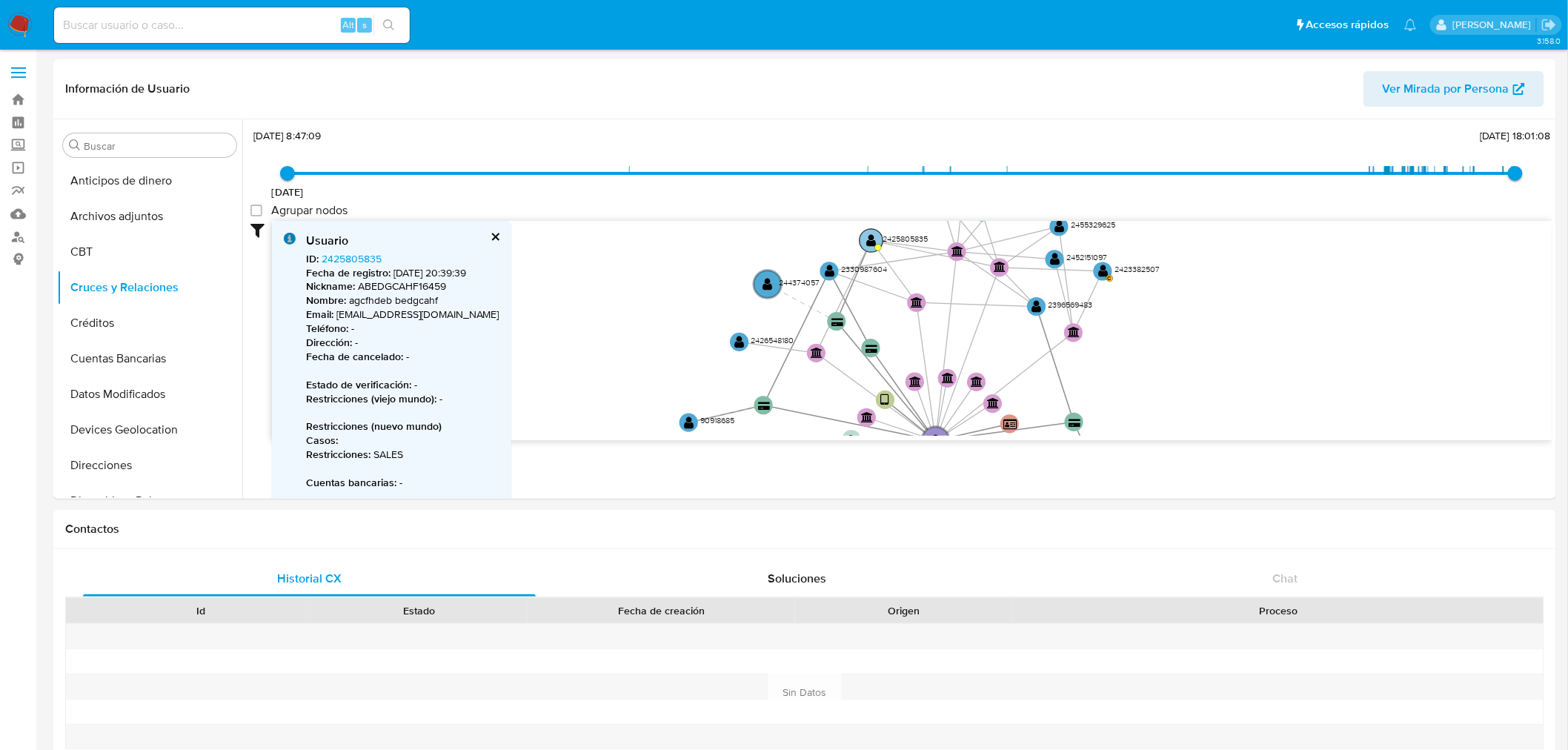
scroll to position [111, 0]
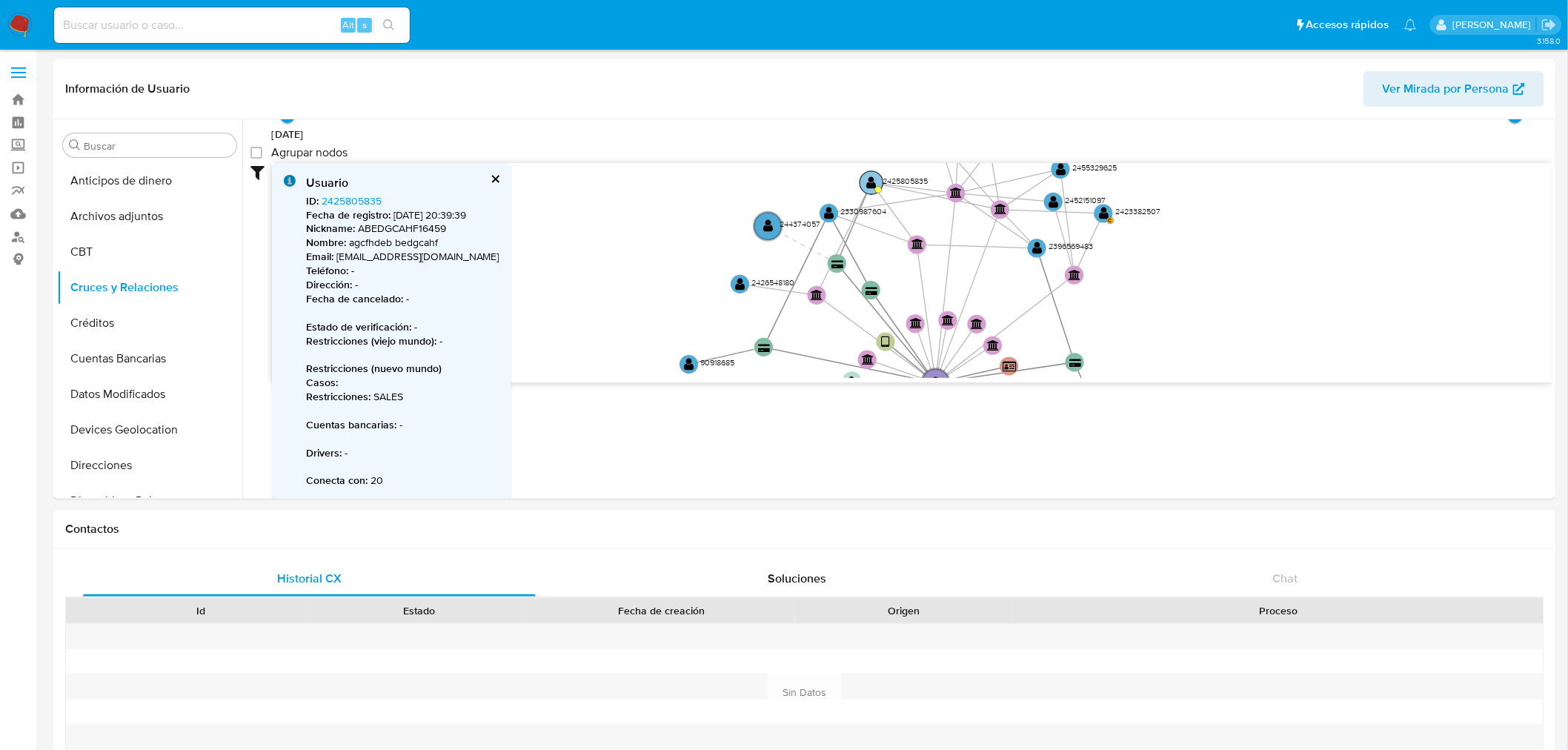
click at [868, 183] on text "" at bounding box center [872, 183] width 9 height 14
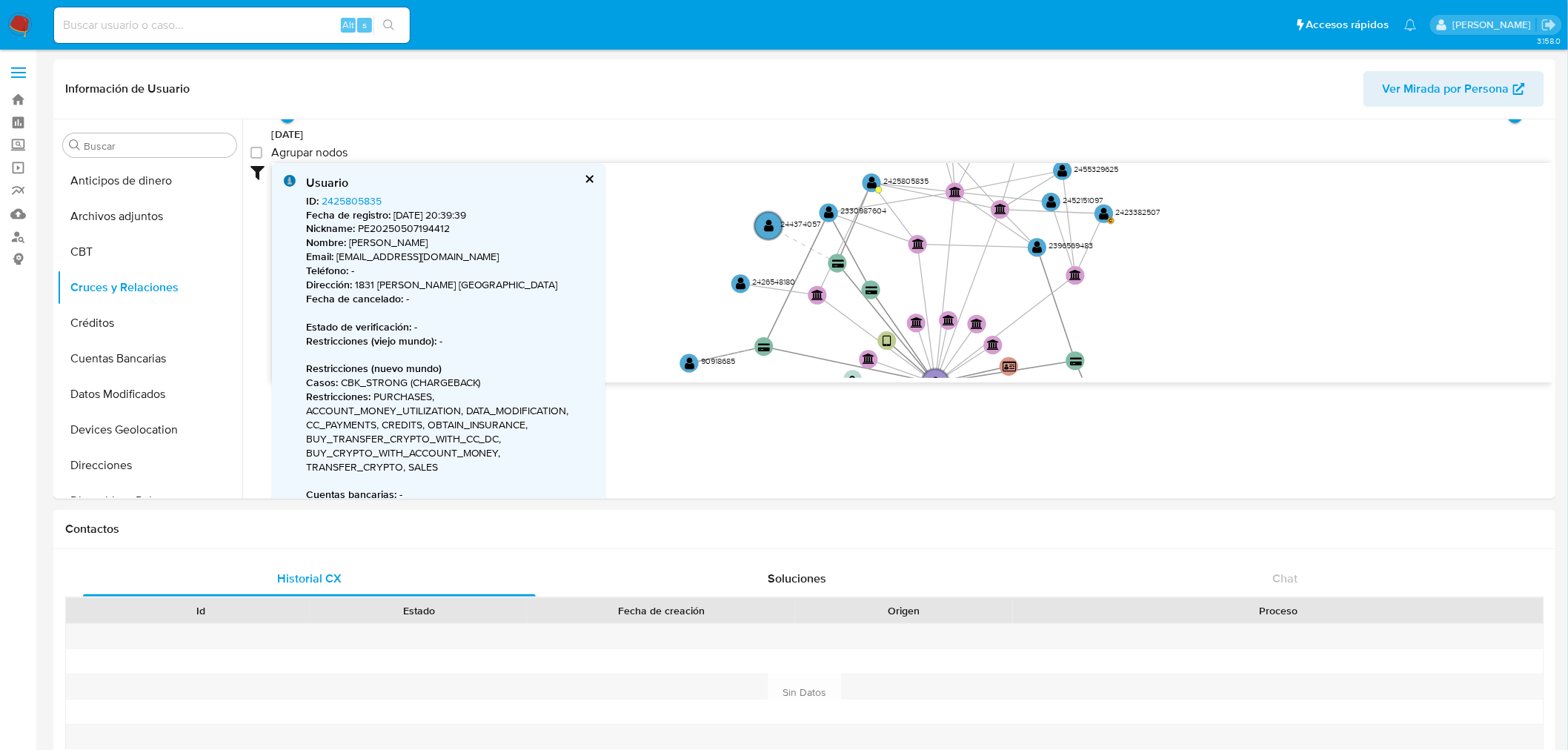
scroll to position [181, 0]
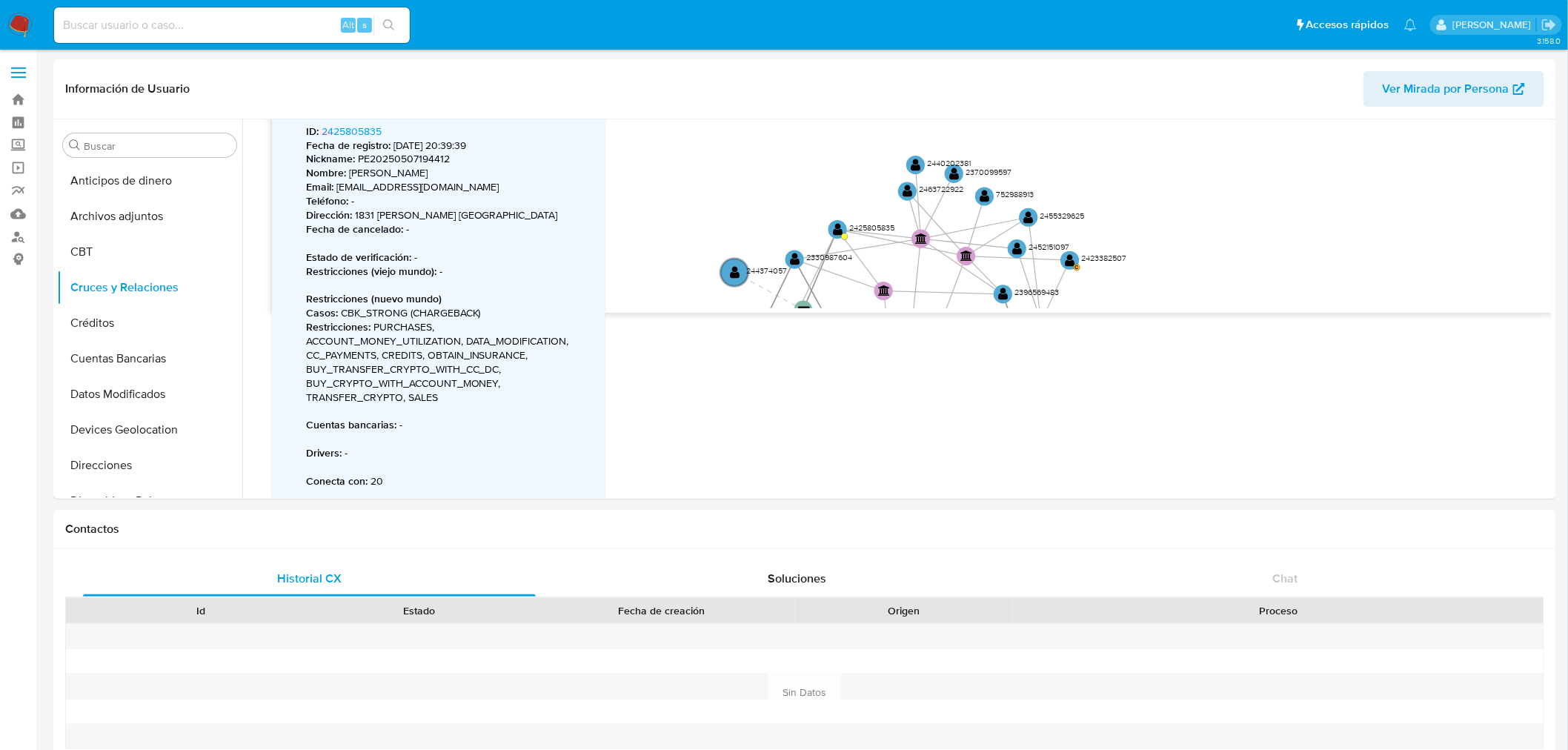
drag, startPoint x: 688, startPoint y: 189, endPoint x: 774, endPoint y: 212, distance: 89.0
click at [667, 291] on icon "device-67e1b56257e626ef0a8722eb  user-2298001993  2298001993 device-67c3d896f…" at bounding box center [913, 201] width 1281 height 215
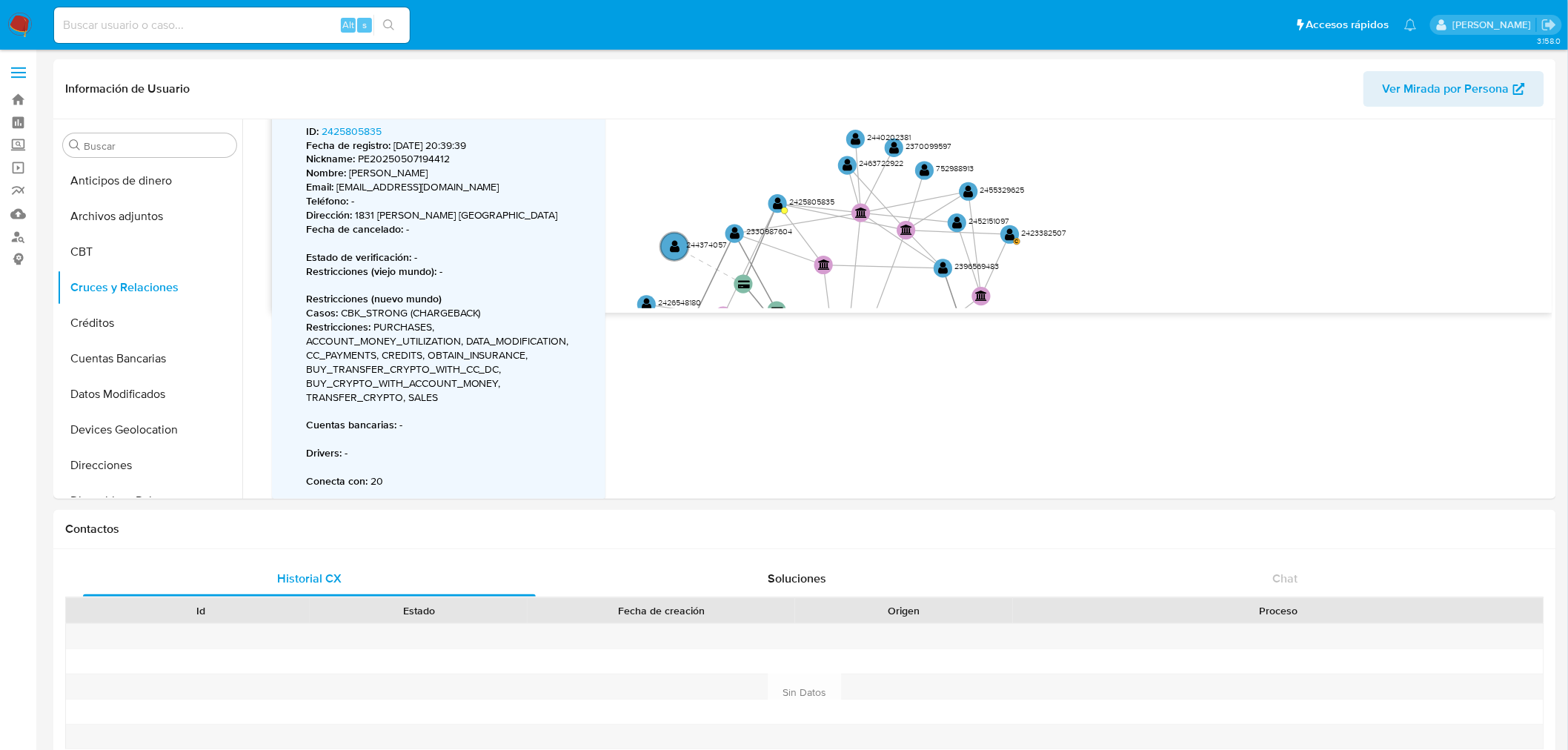
drag, startPoint x: 791, startPoint y: 164, endPoint x: 721, endPoint y: 130, distance: 77.8
click at [721, 131] on icon "device-67e1b56257e626ef0a8722eb  user-2298001993  2298001993 device-67c3d896f…" at bounding box center [913, 201] width 1281 height 215
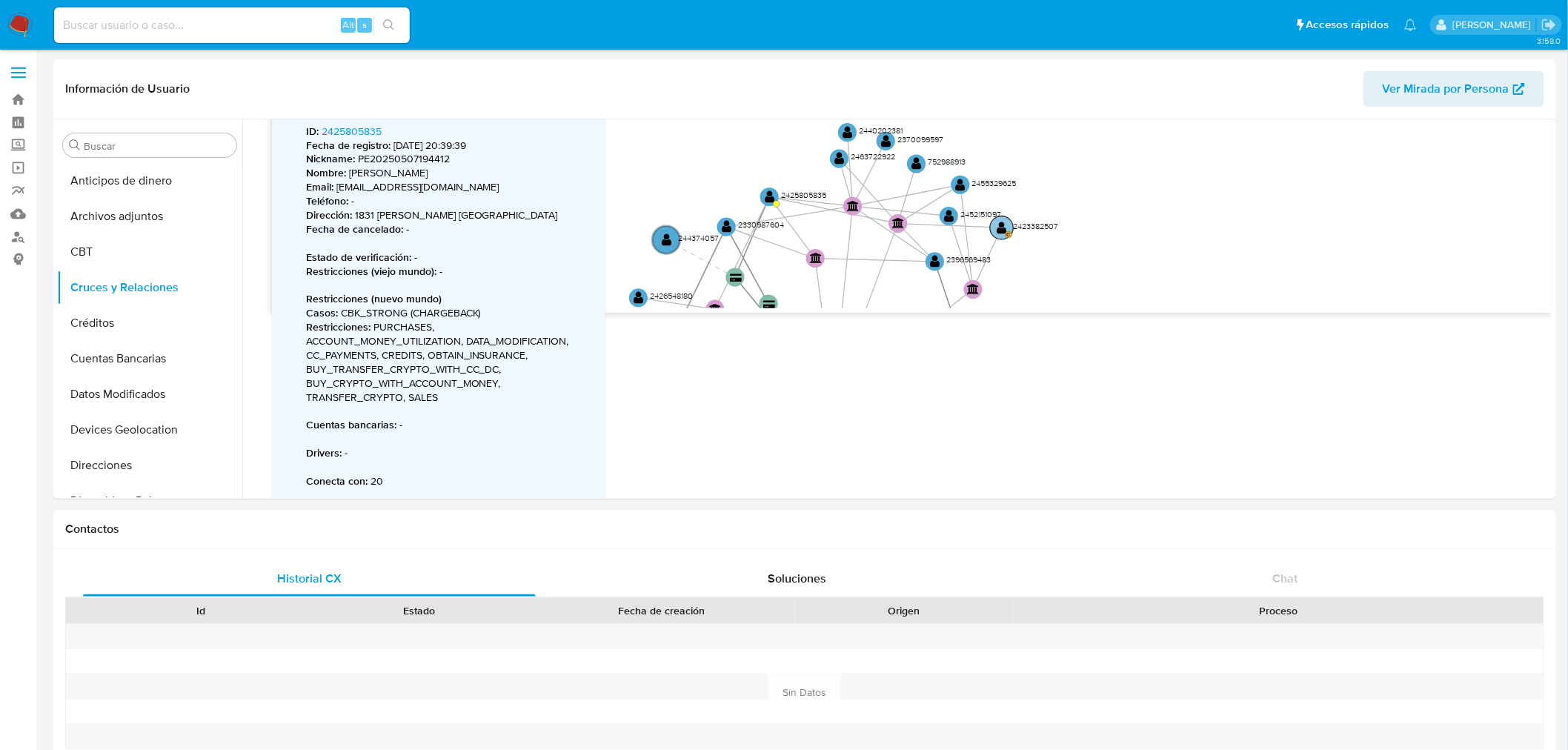
click at [1004, 228] on text "" at bounding box center [1003, 228] width 9 height 14
click at [998, 228] on text "" at bounding box center [1003, 228] width 9 height 14
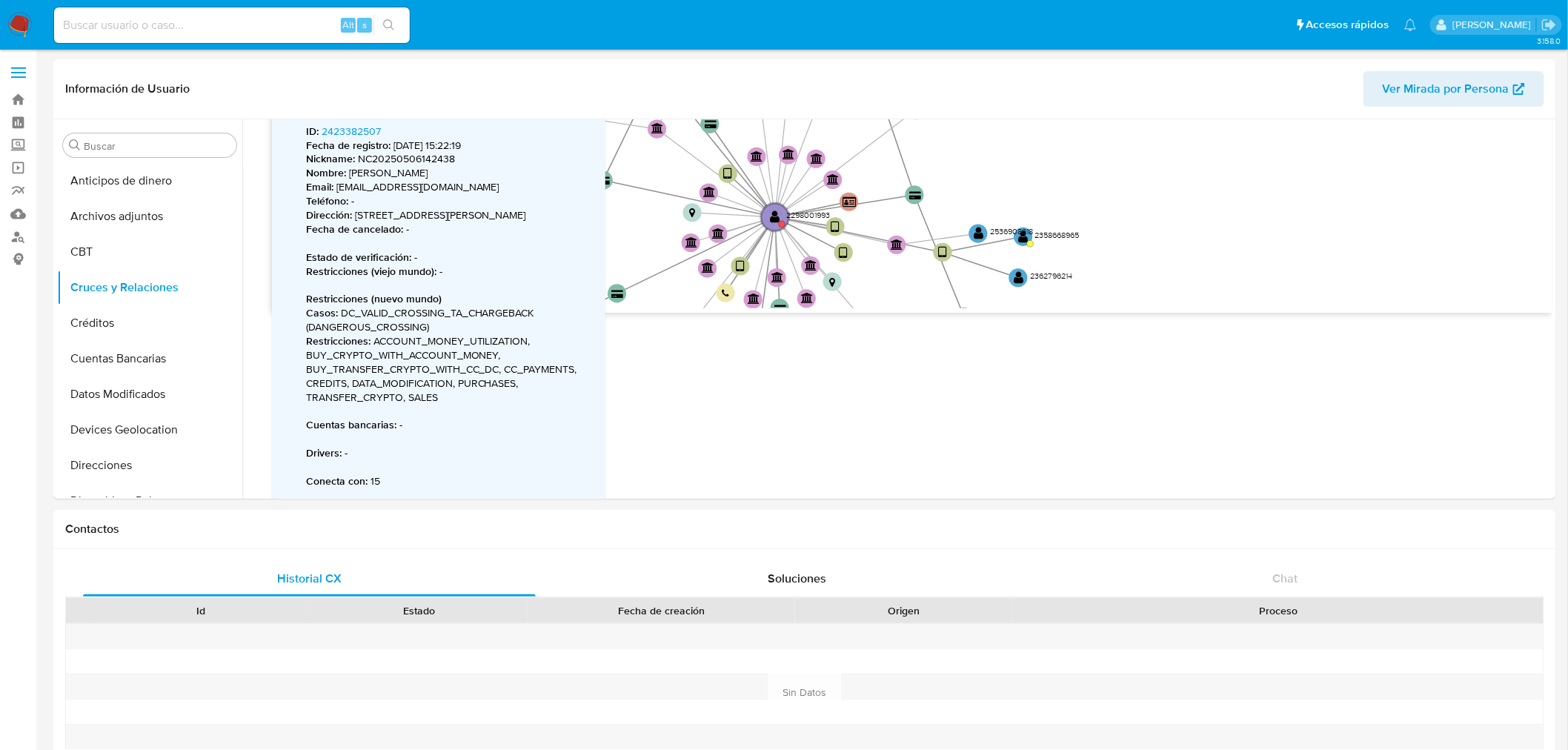
drag, startPoint x: 1201, startPoint y: 226, endPoint x: 1144, endPoint y: 52, distance: 183.1
click at [1019, 242] on circle at bounding box center [1023, 237] width 23 height 23
click at [1025, 242] on text "" at bounding box center [1023, 237] width 9 height 14
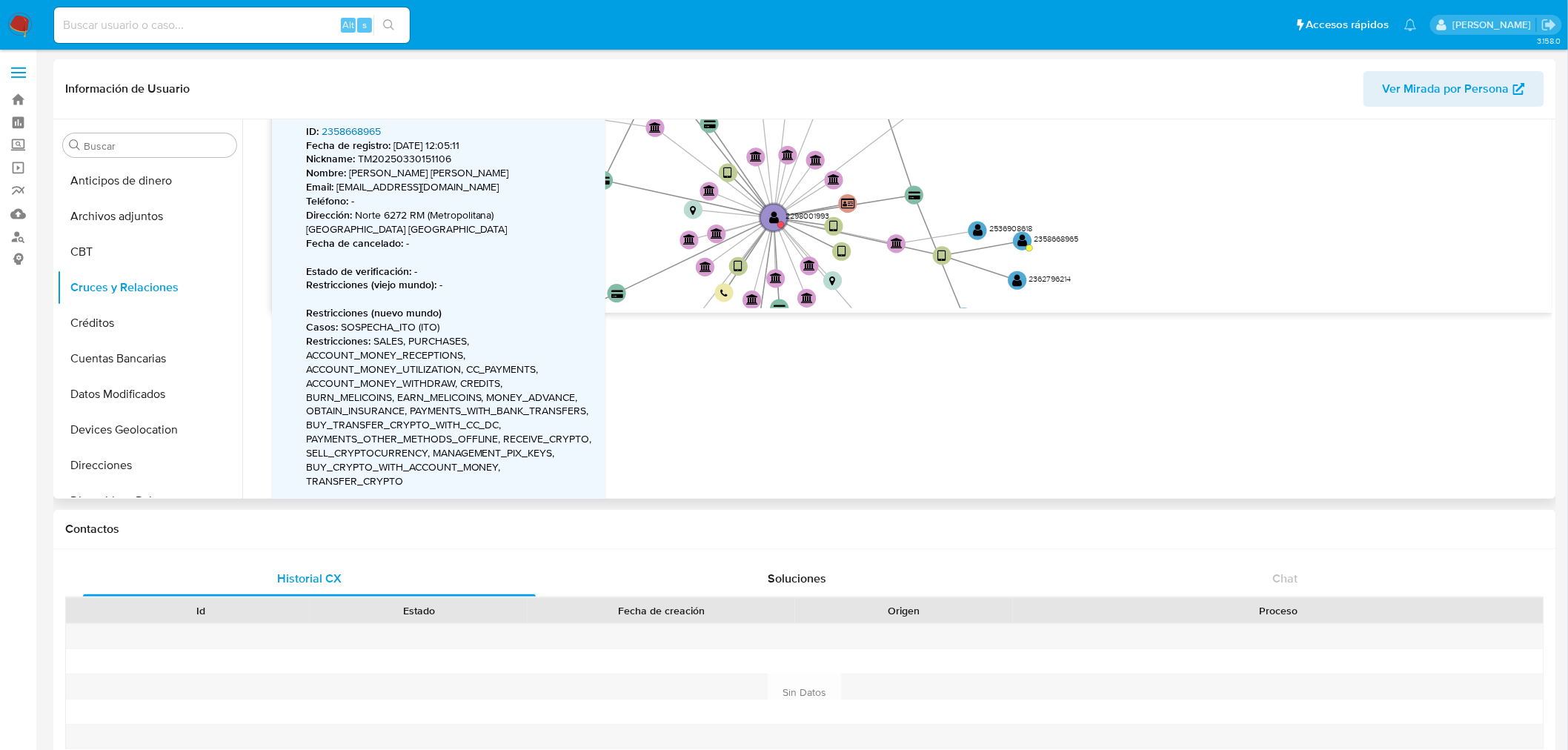
click at [353, 129] on link "2358668965" at bounding box center [351, 131] width 59 height 15
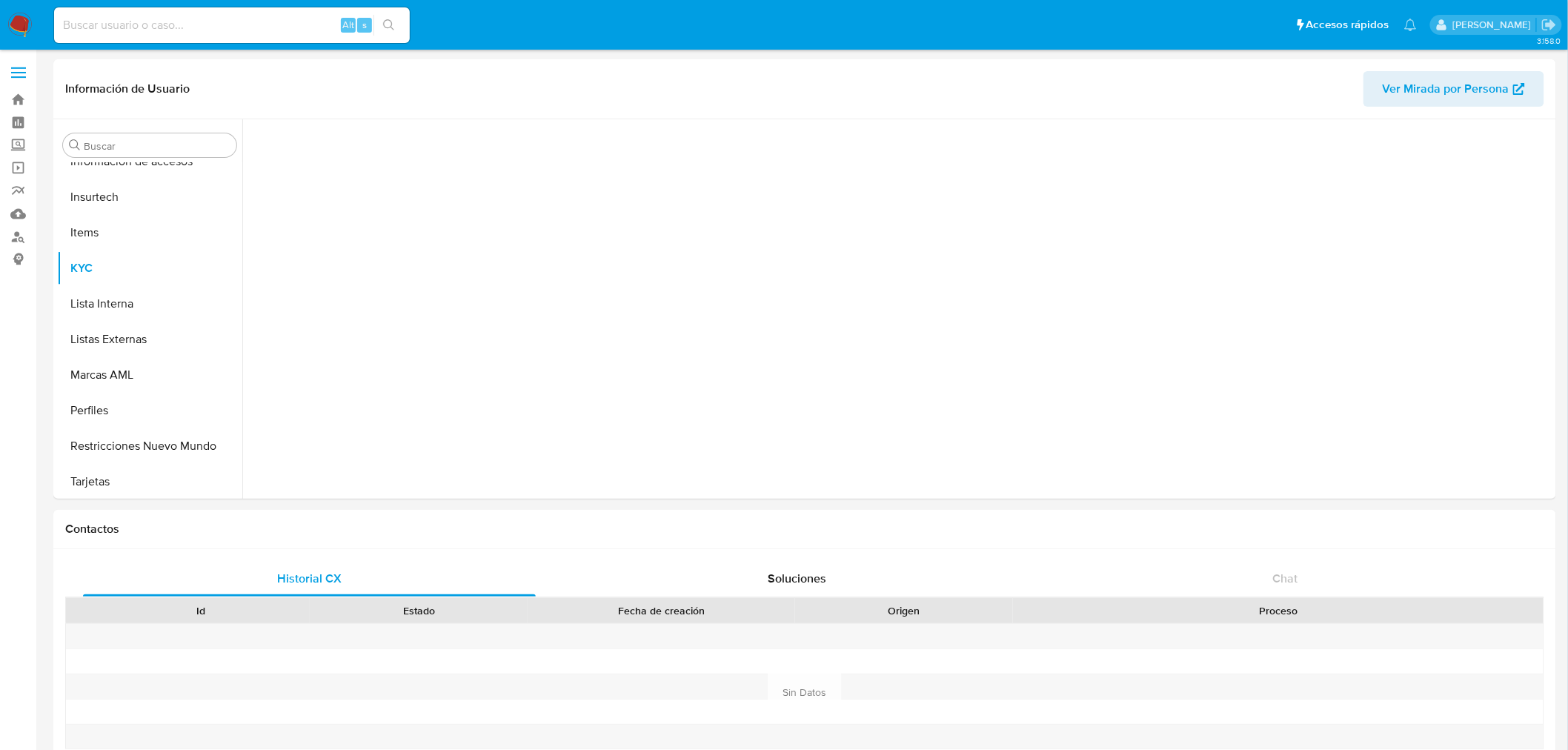
scroll to position [625, 0]
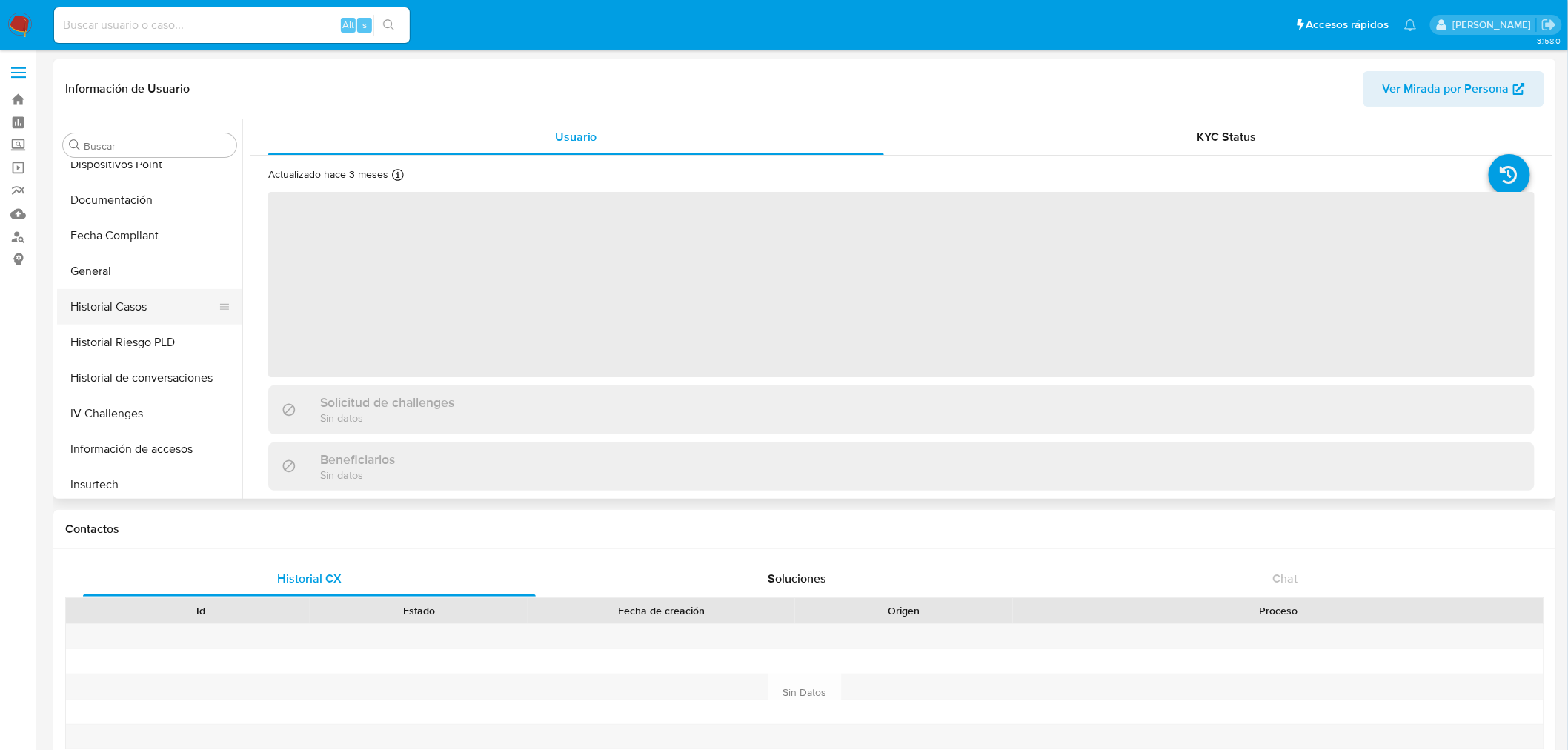
scroll to position [297, 0]
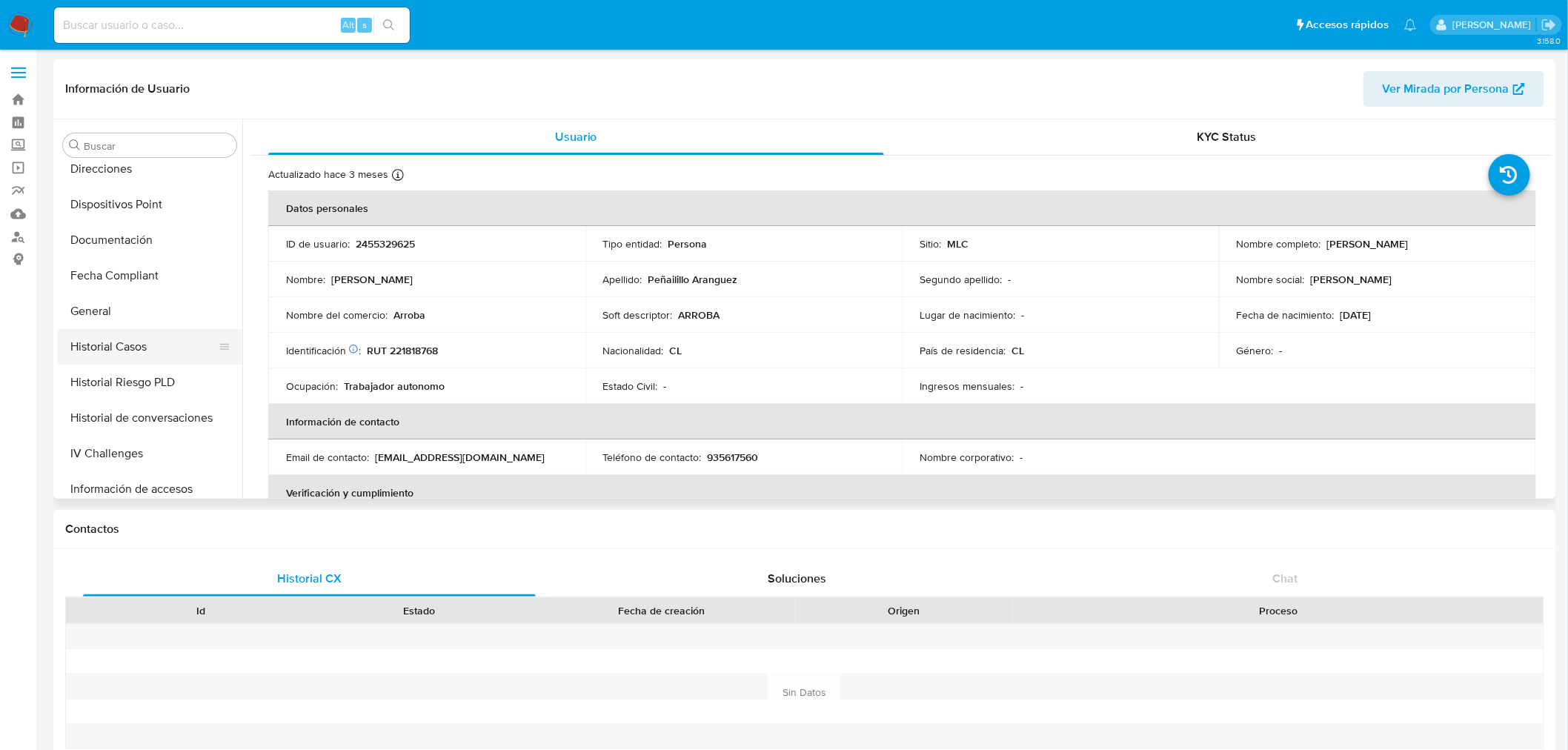
select select "10"
click at [117, 348] on button "Historial Casos" at bounding box center [143, 346] width 173 height 36
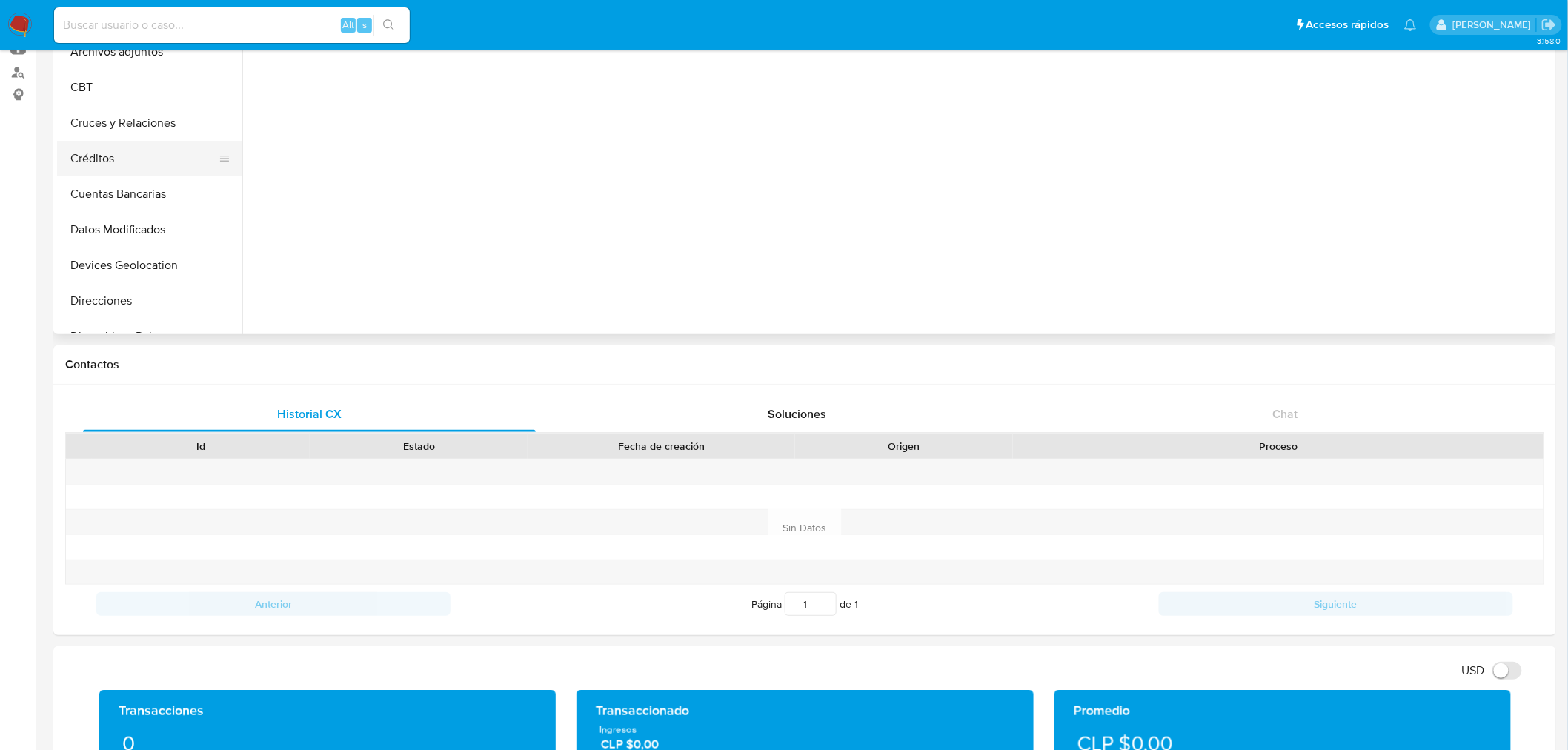
scroll to position [82, 0]
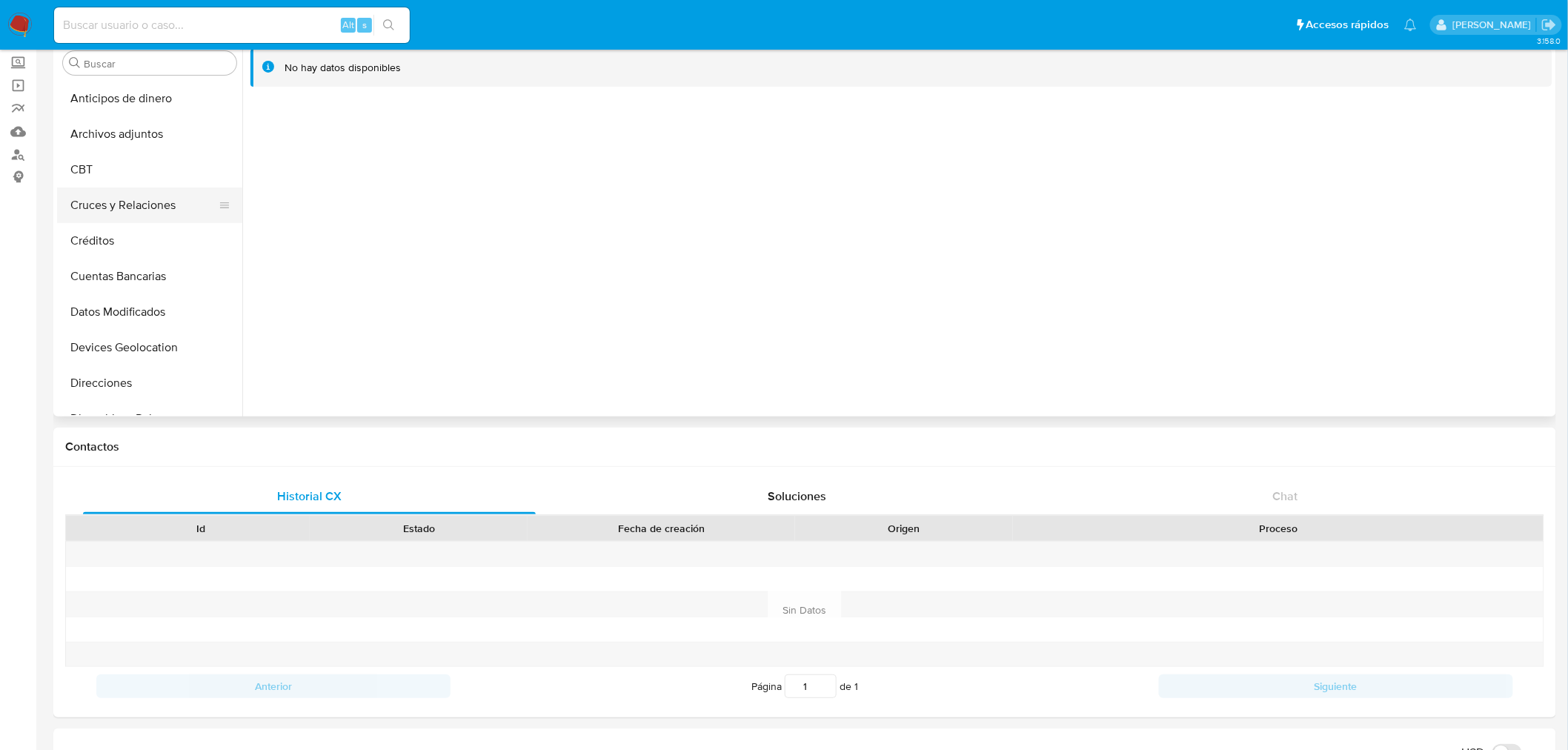
click at [146, 210] on button "Cruces y Relaciones" at bounding box center [143, 205] width 173 height 36
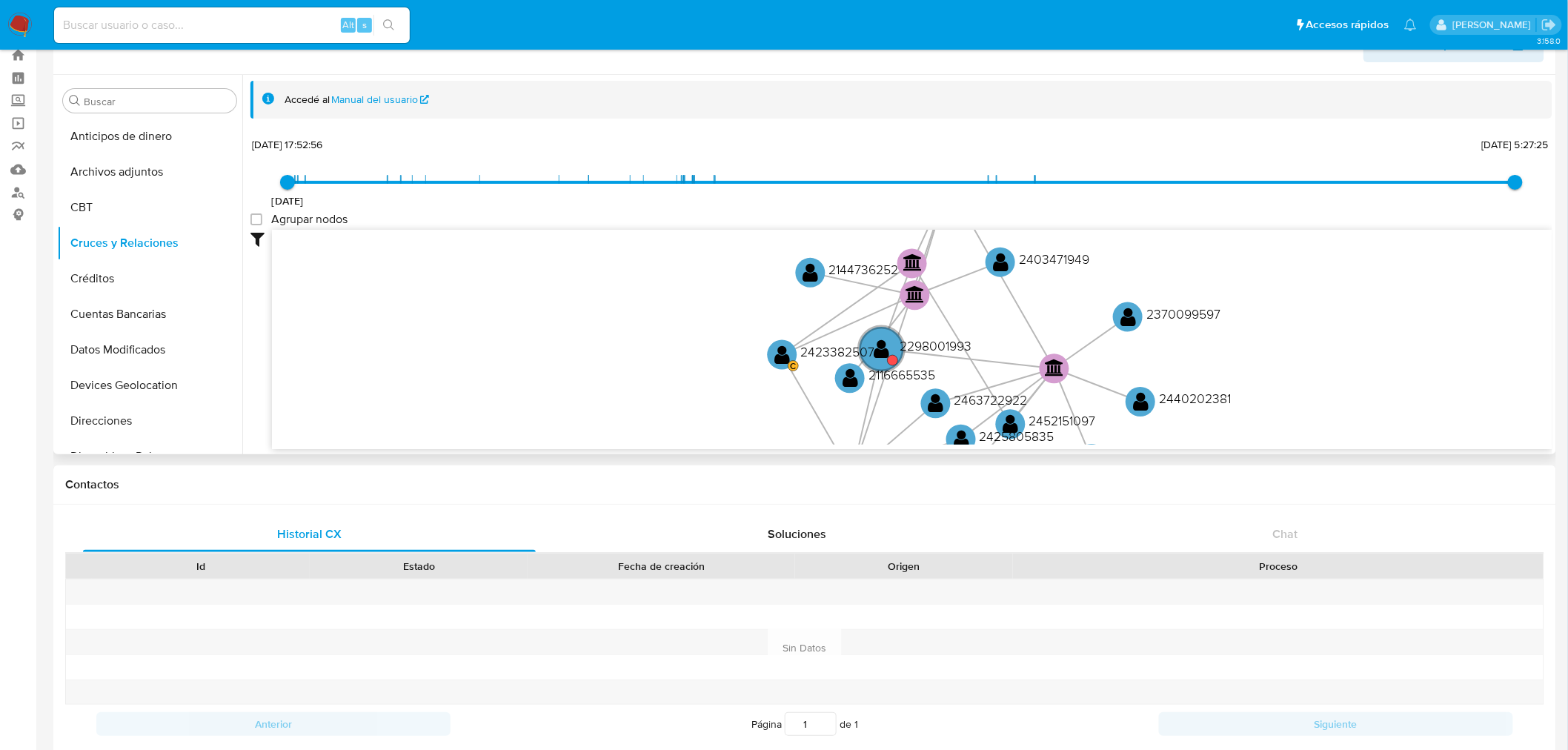
scroll to position [0, 0]
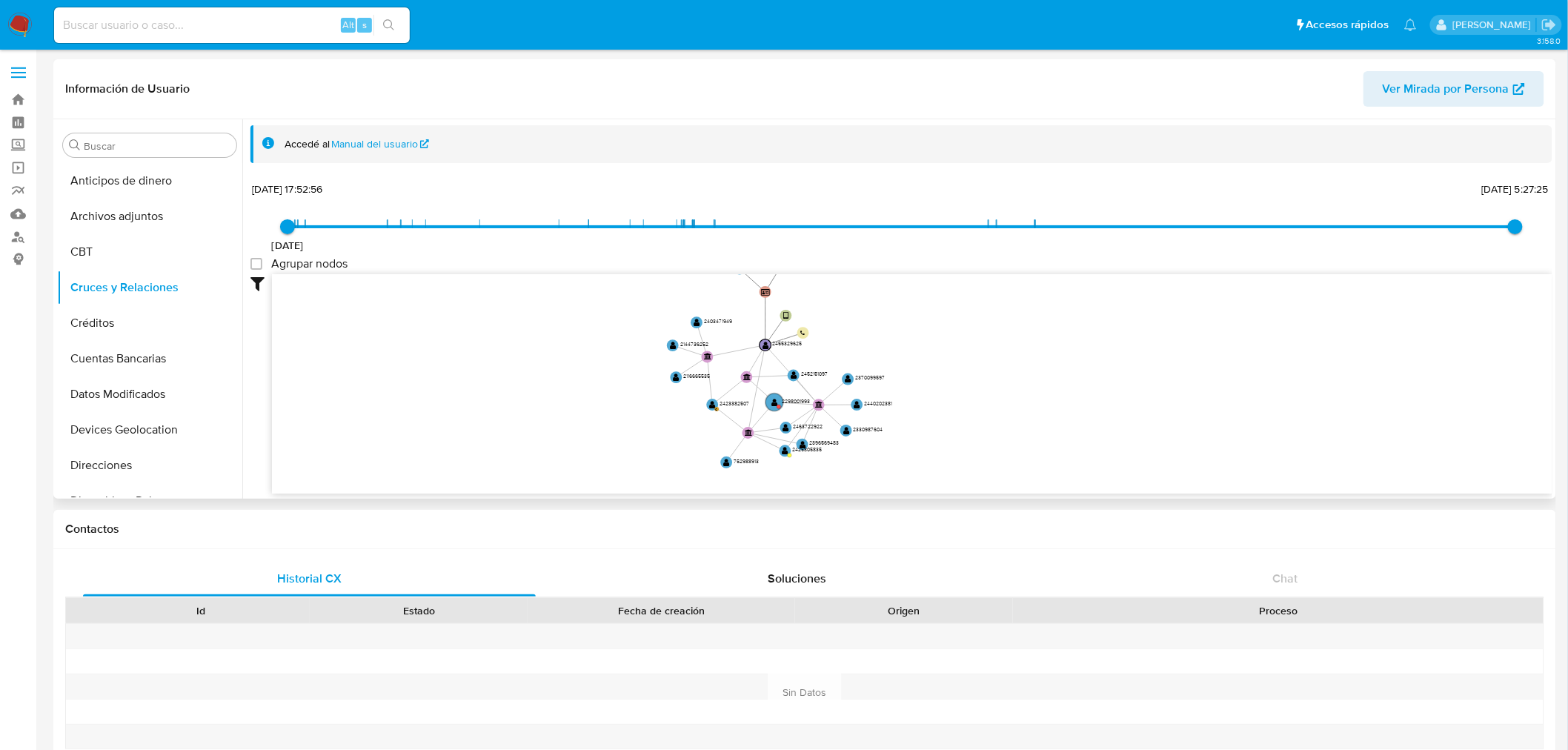
drag, startPoint x: 599, startPoint y: 339, endPoint x: 589, endPoint y: 361, distance: 24.2
click at [589, 361] on icon "user-2455329625  2455329625 device-68323f4f377ba2371821fe2a  user-2467735400 …" at bounding box center [913, 382] width 1281 height 215
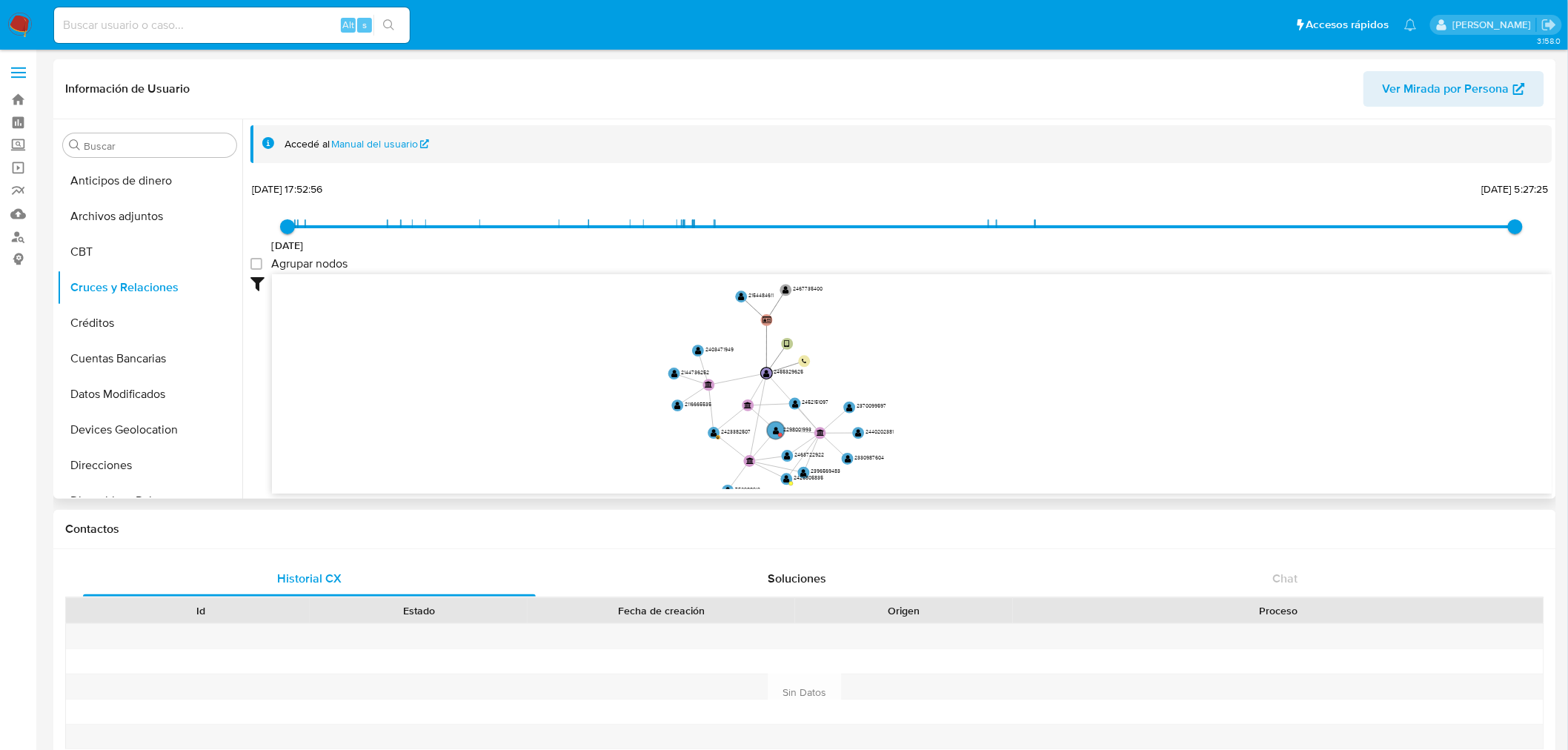
drag, startPoint x: 1048, startPoint y: 361, endPoint x: 1055, endPoint y: 344, distance: 18.4
click at [1055, 344] on icon "user-2455329625  2455329625 device-68323f4f377ba2371821fe2a  user-2467735400 …" at bounding box center [913, 382] width 1281 height 215
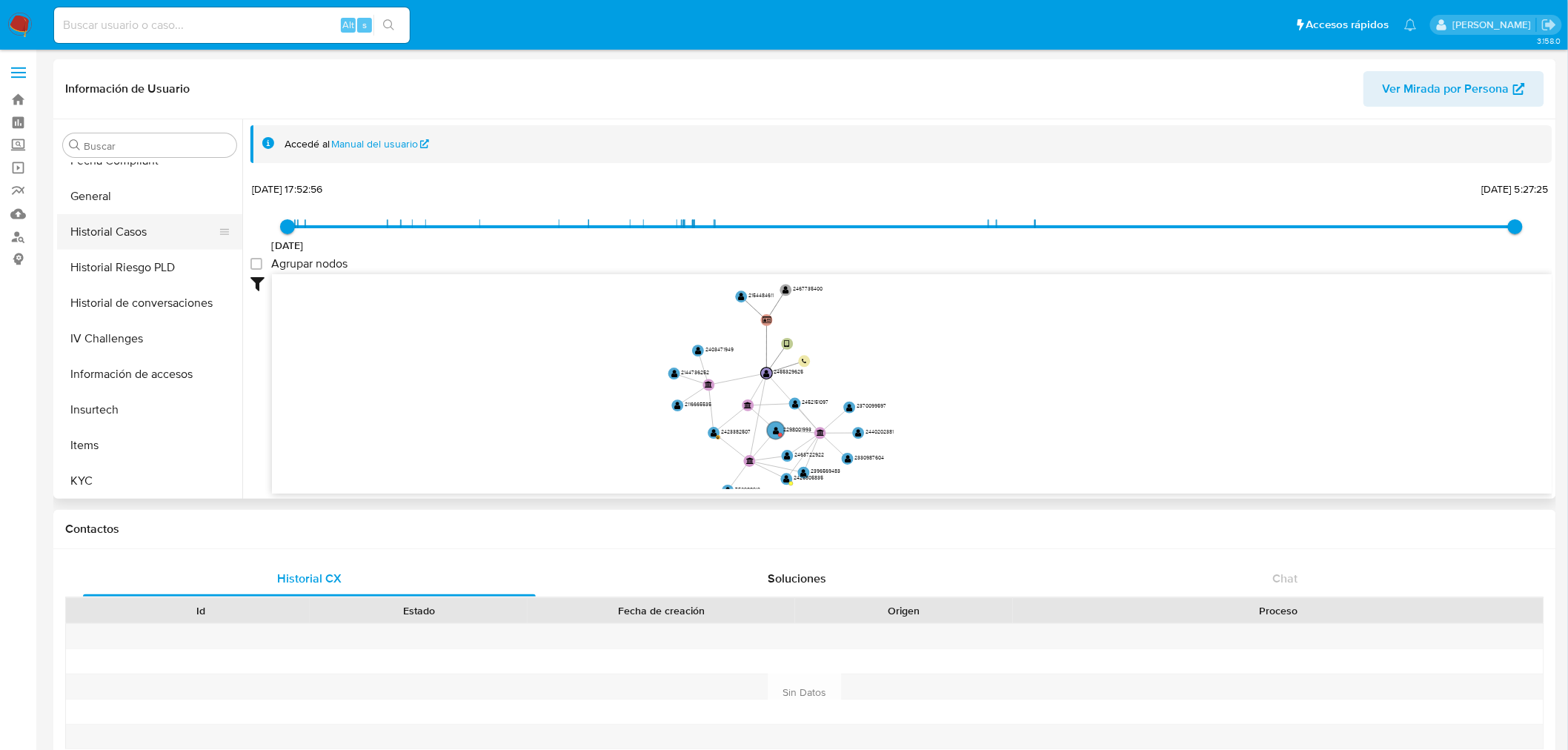
click at [125, 220] on button "Historial Casos" at bounding box center [143, 232] width 173 height 36
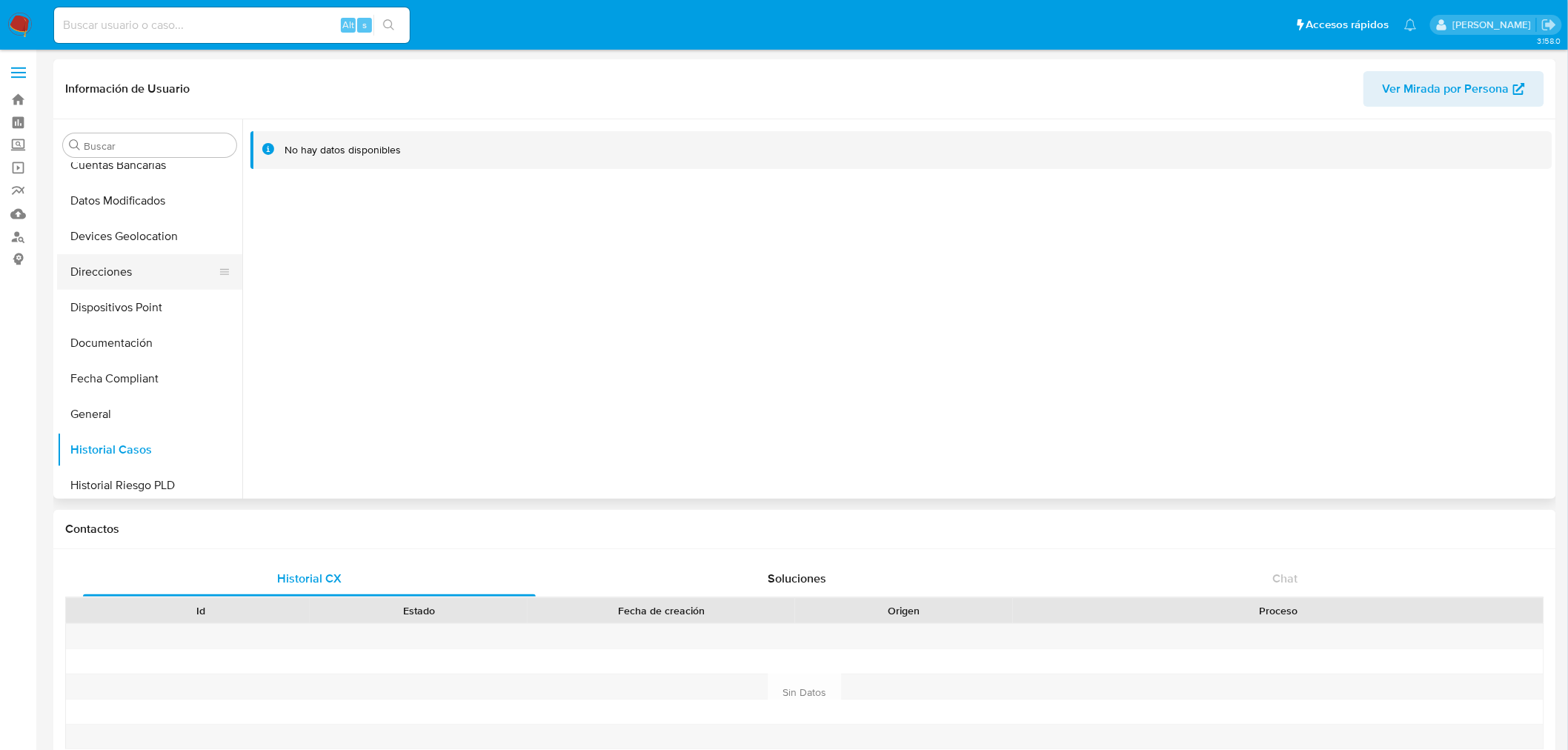
scroll to position [165, 0]
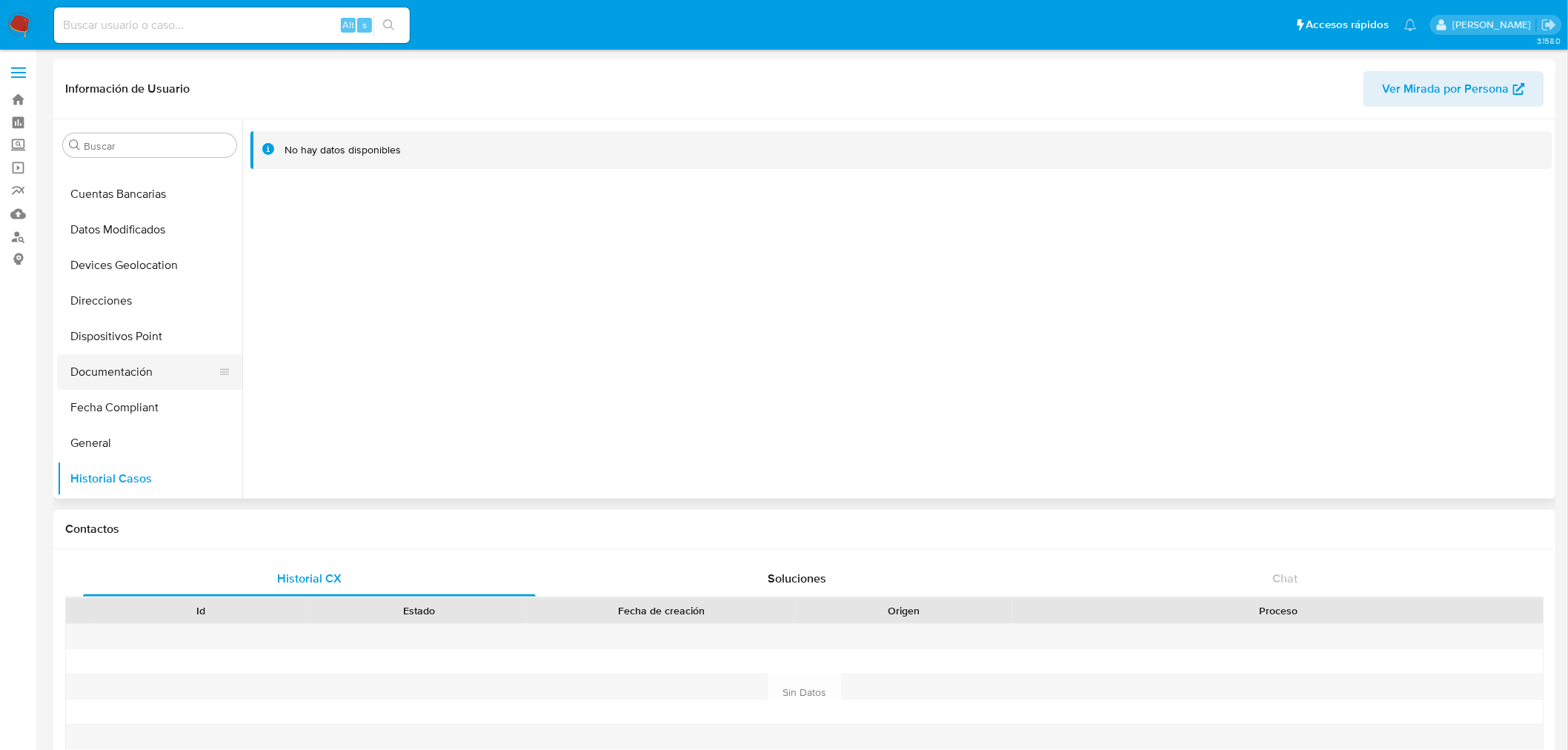
click at [127, 372] on button "Documentación" at bounding box center [143, 372] width 173 height 36
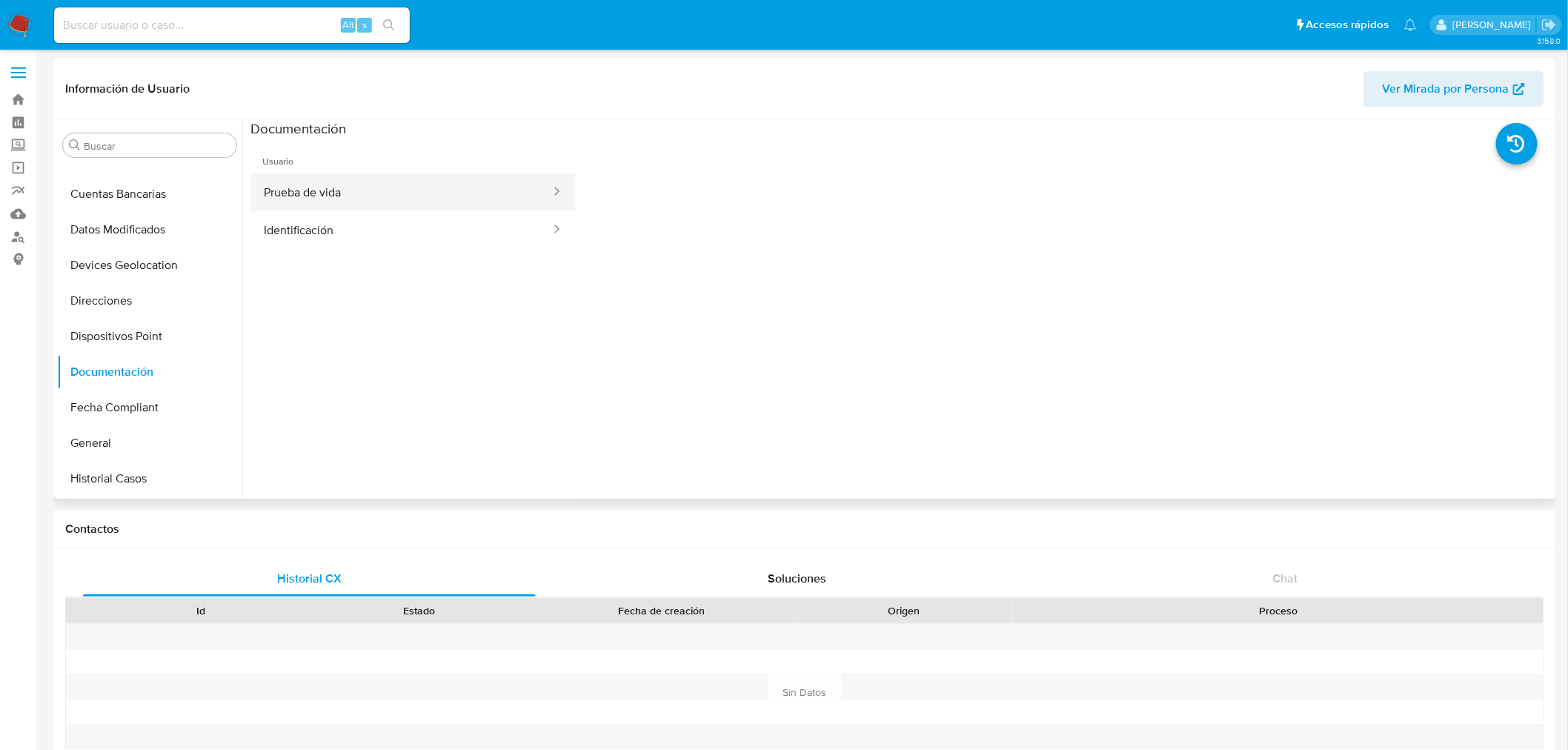
click at [394, 201] on button "Prueba de vida" at bounding box center [402, 192] width 301 height 37
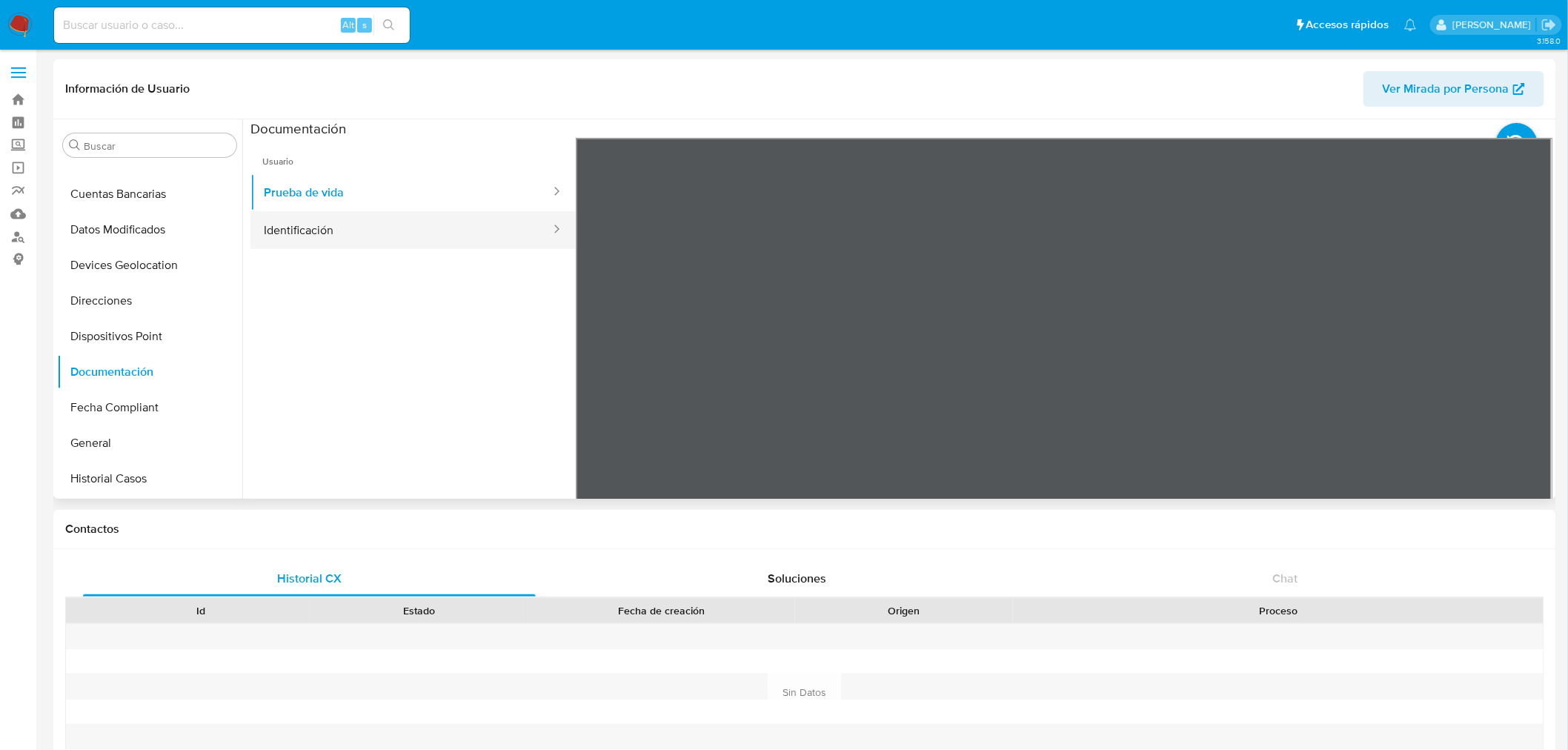
click at [412, 224] on button "Identificación" at bounding box center [402, 230] width 301 height 37
click at [1520, 379] on icon at bounding box center [1534, 379] width 30 height 30
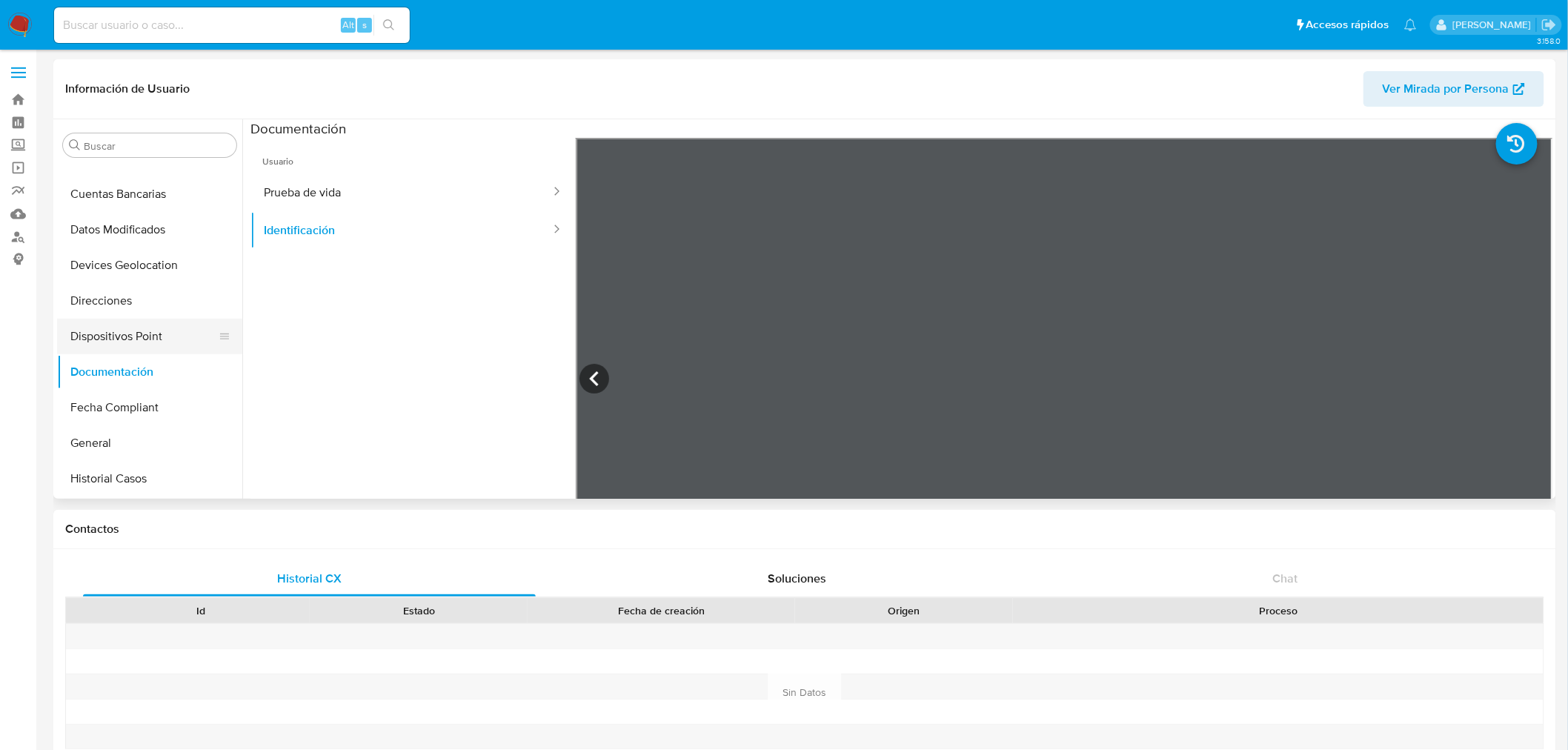
scroll to position [82, 0]
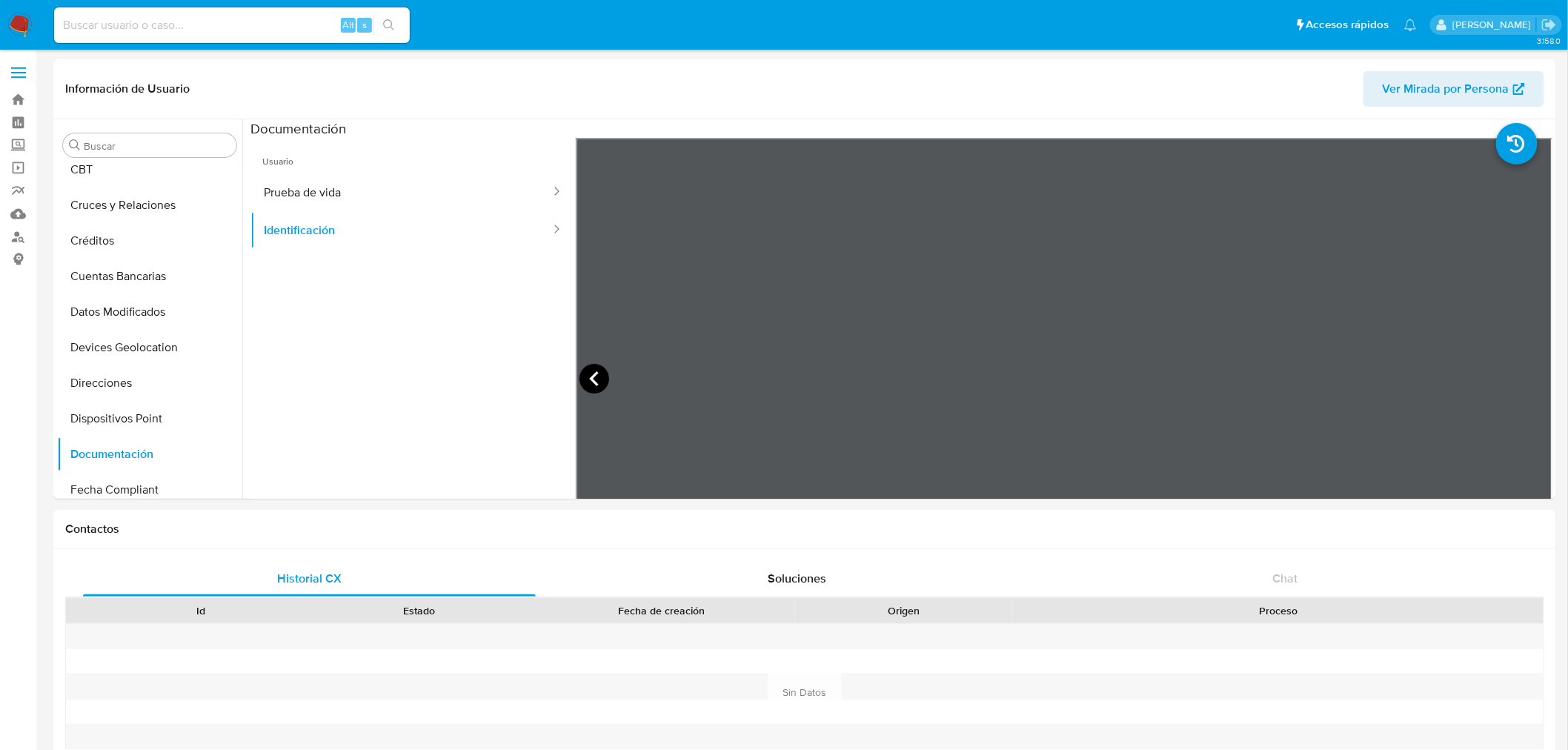
click at [590, 382] on icon at bounding box center [594, 379] width 30 height 30
click at [1534, 374] on icon at bounding box center [1534, 379] width 30 height 30
click at [375, 194] on button "Prueba de vida" at bounding box center [402, 192] width 301 height 37
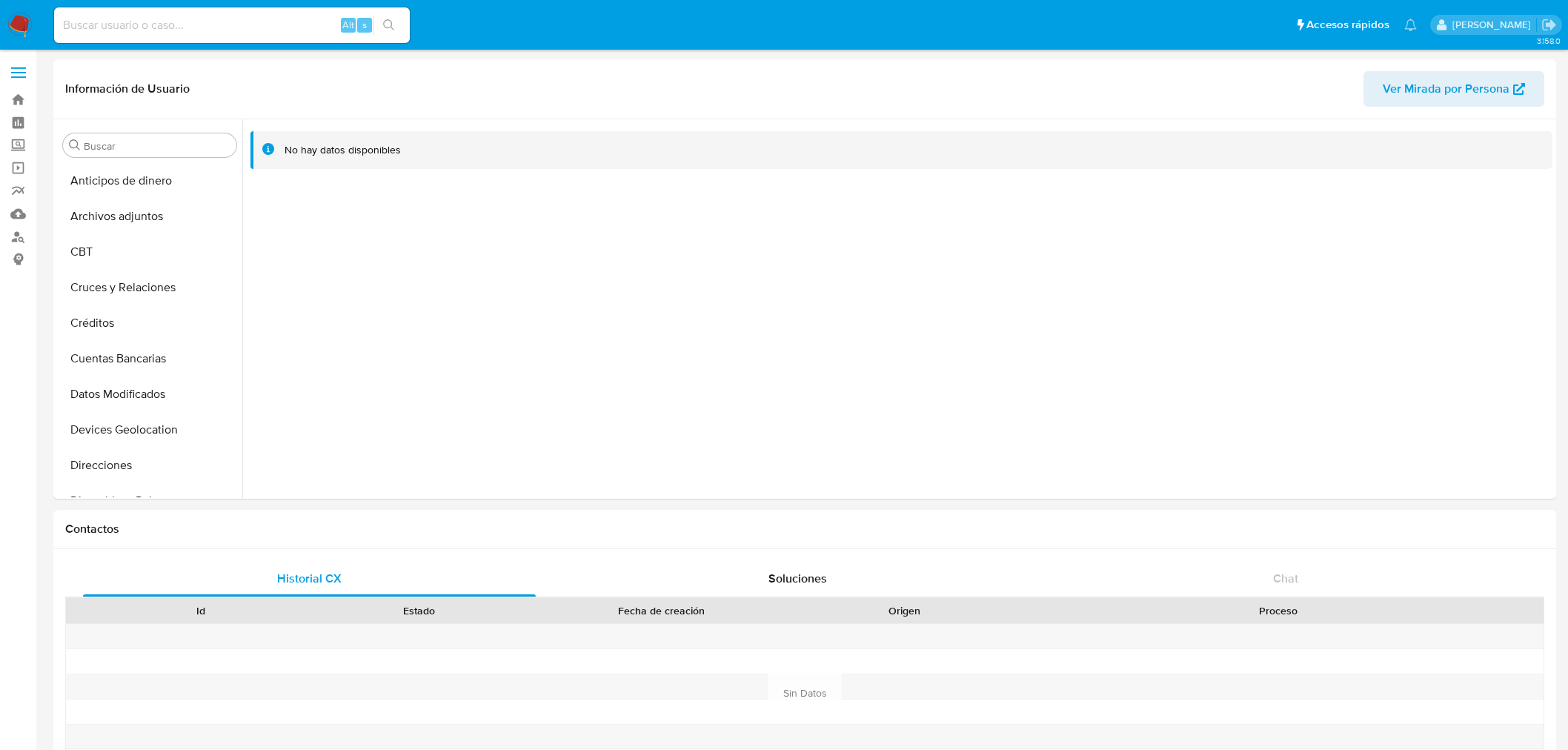
select select "10"
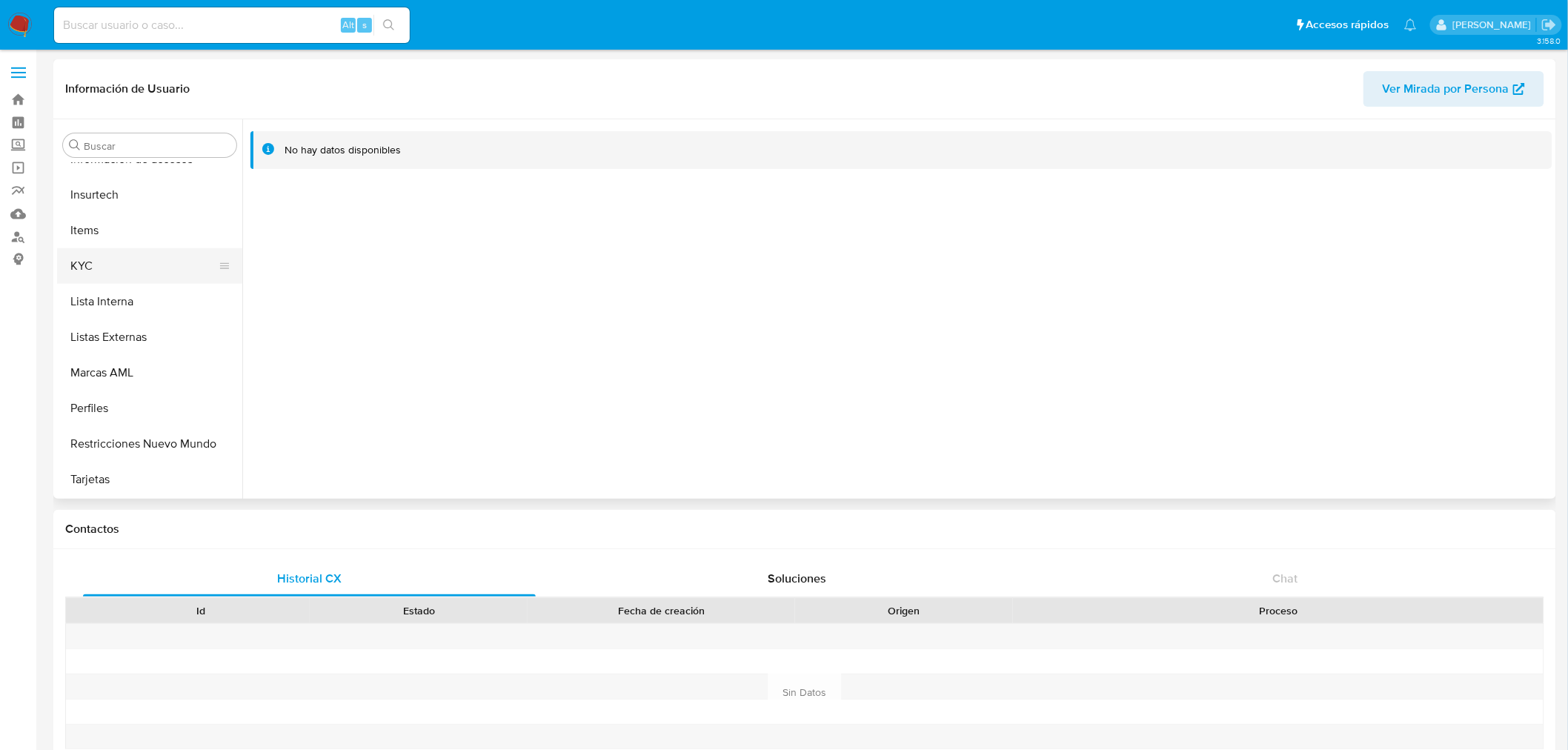
click at [79, 256] on button "KYC" at bounding box center [143, 266] width 173 height 36
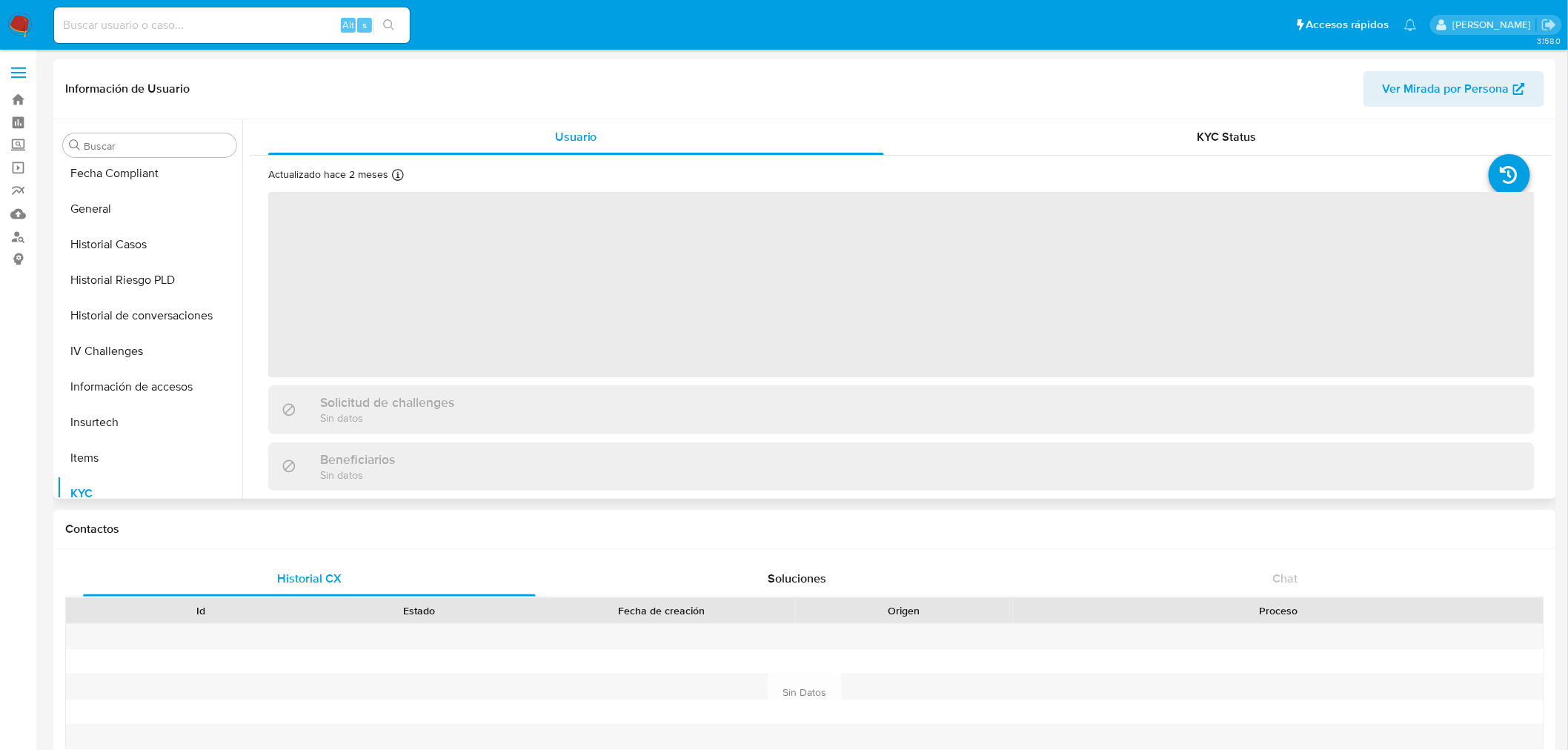
scroll to position [379, 0]
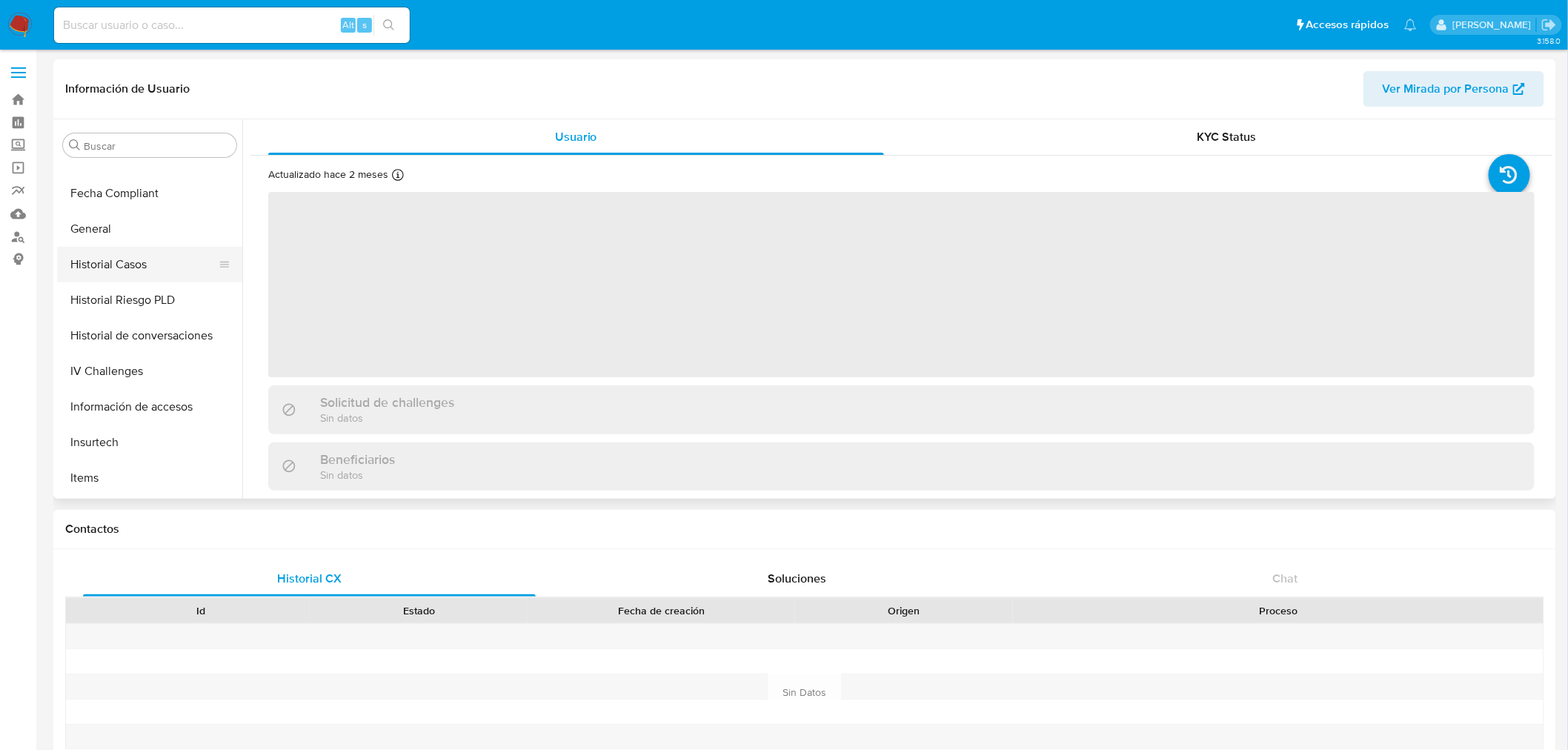
click at [123, 263] on button "Historial Casos" at bounding box center [143, 265] width 173 height 36
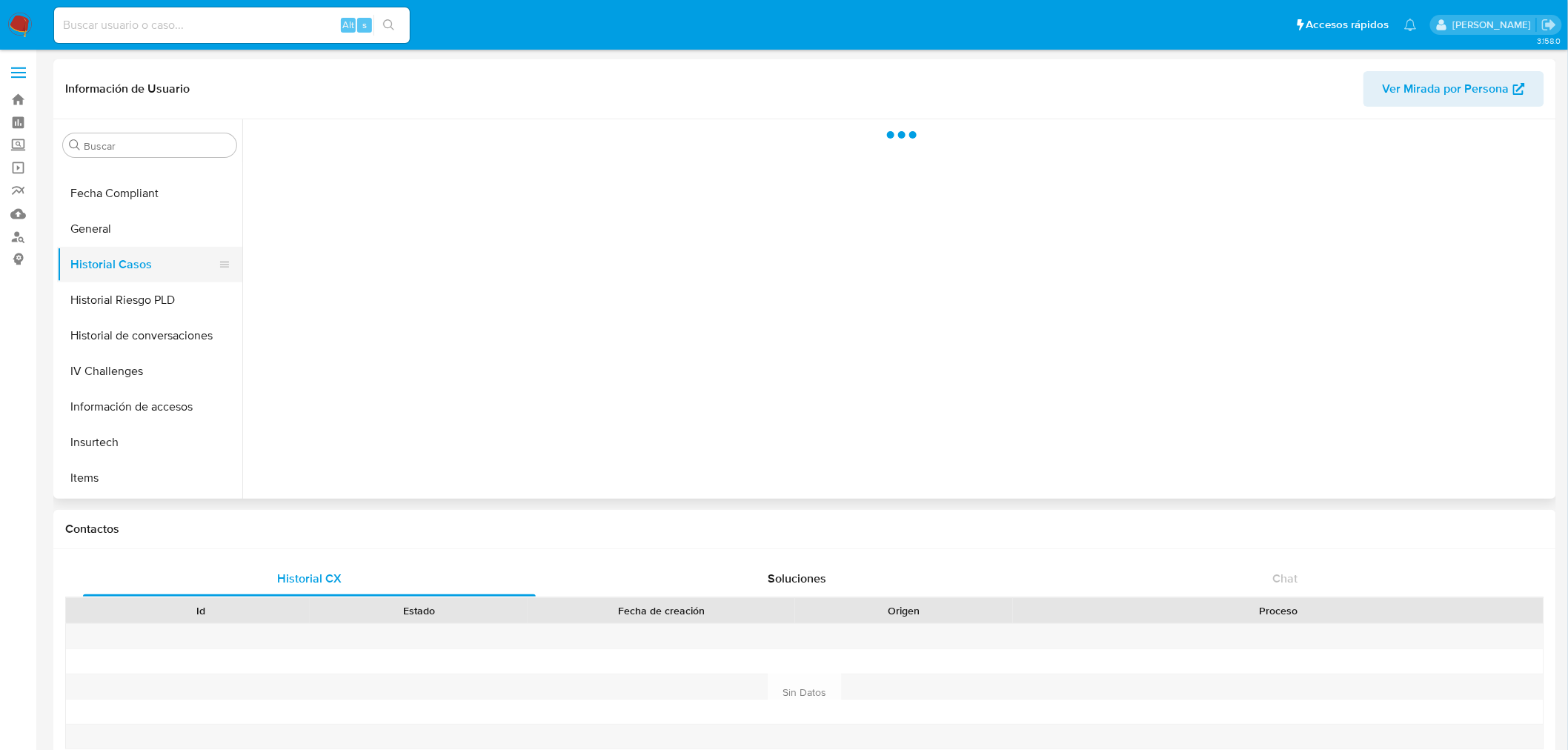
select select "10"
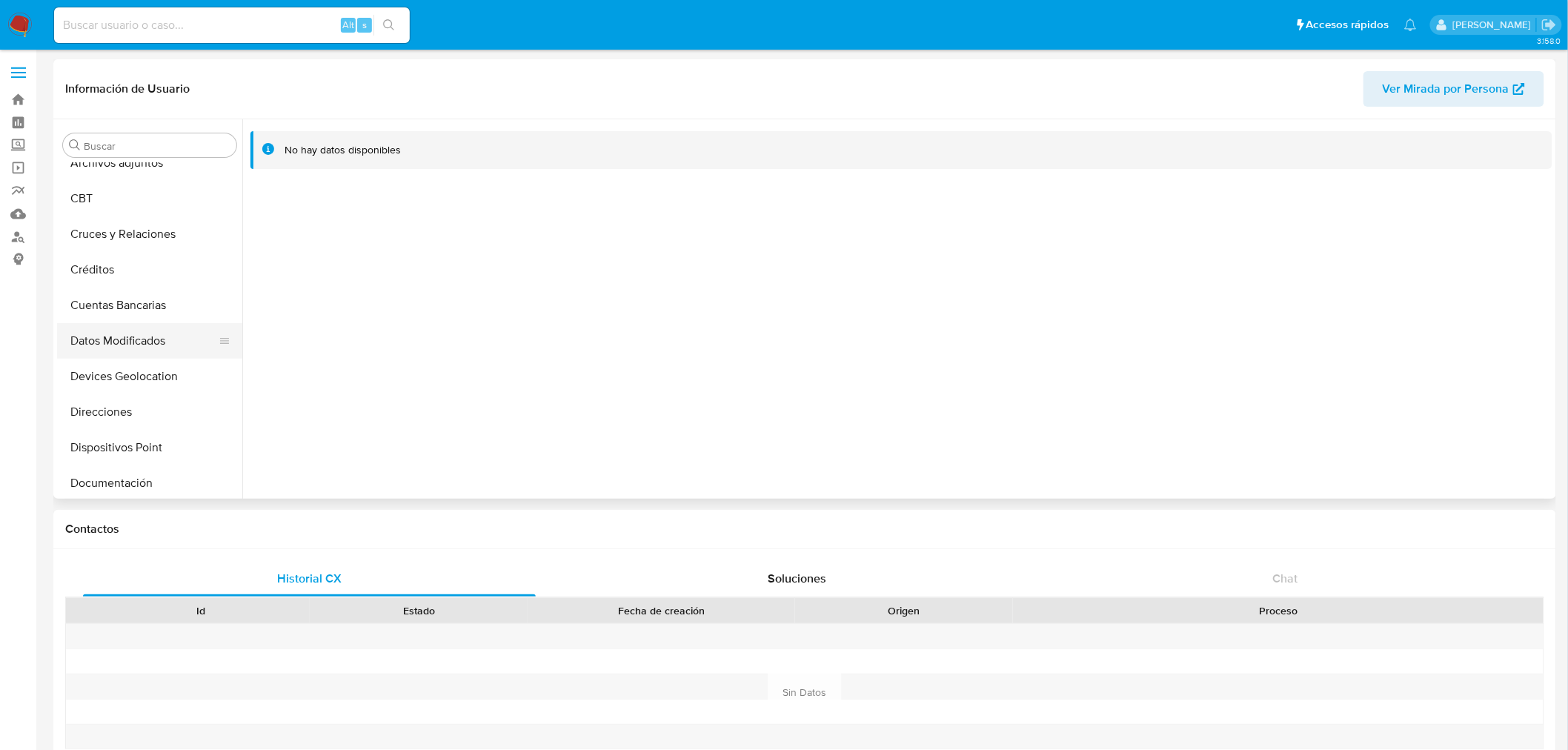
scroll to position [82, 0]
click at [114, 443] on button "Documentación" at bounding box center [143, 454] width 173 height 36
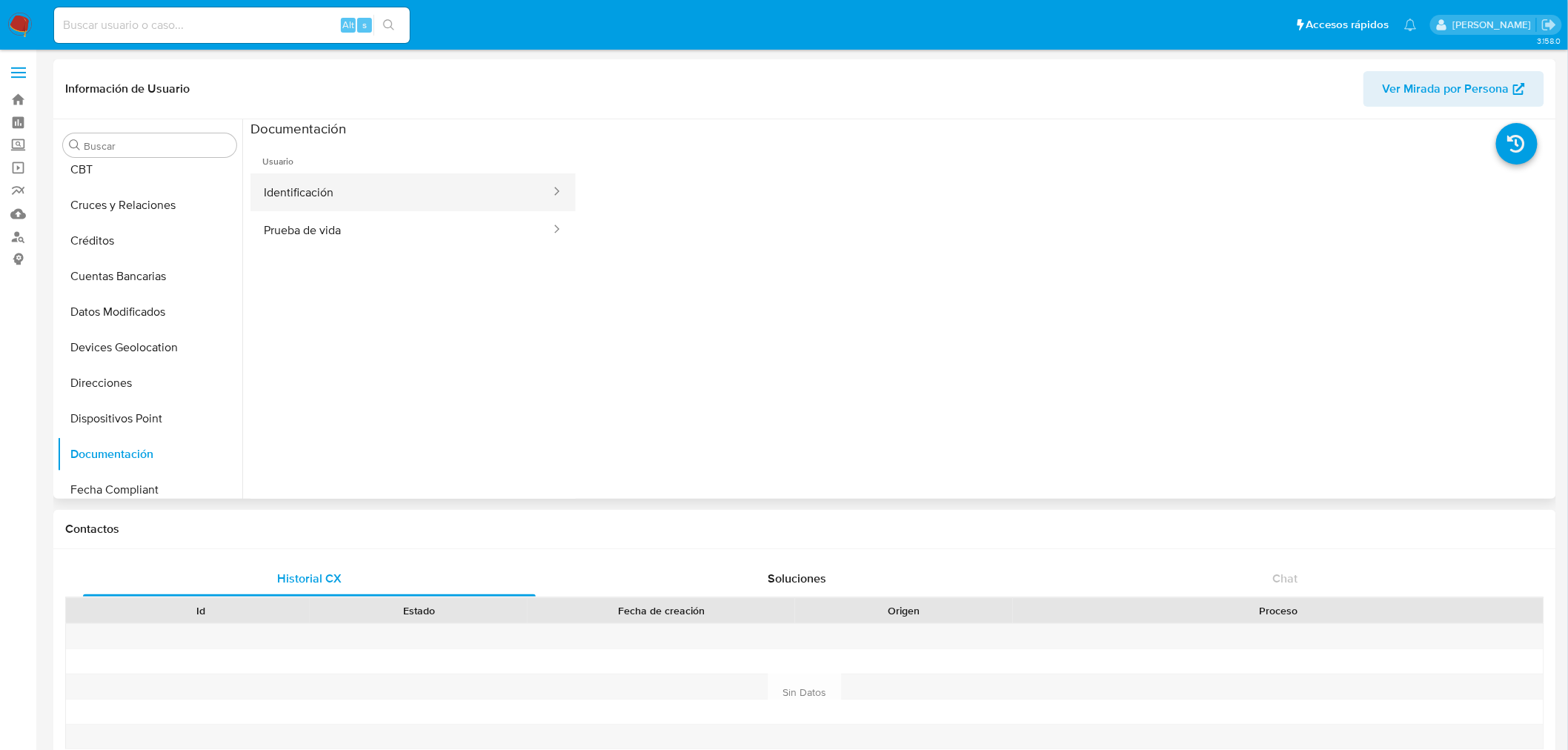
click at [340, 190] on button "Identificación" at bounding box center [402, 192] width 301 height 37
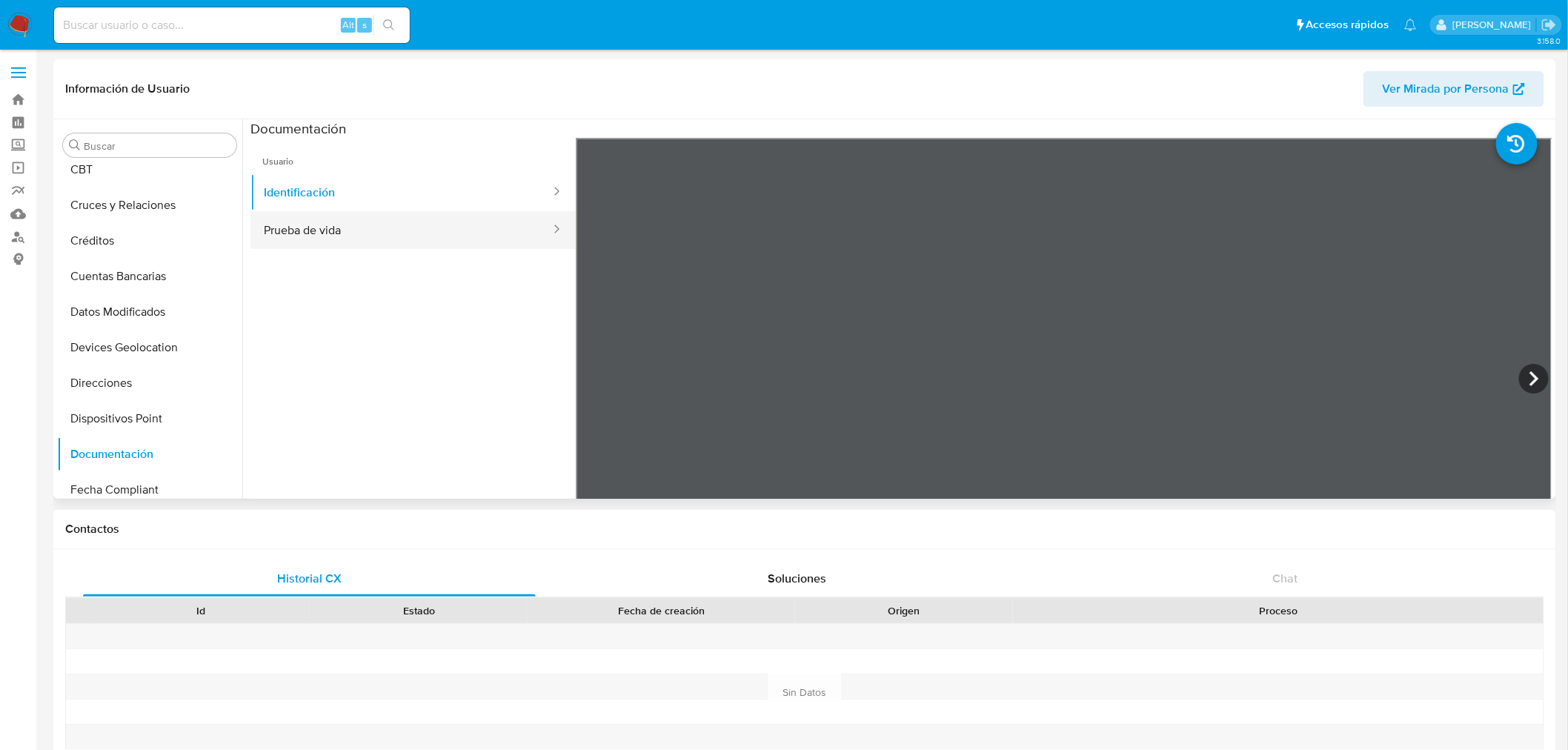
click at [366, 233] on button "Prueba de vida" at bounding box center [402, 230] width 301 height 37
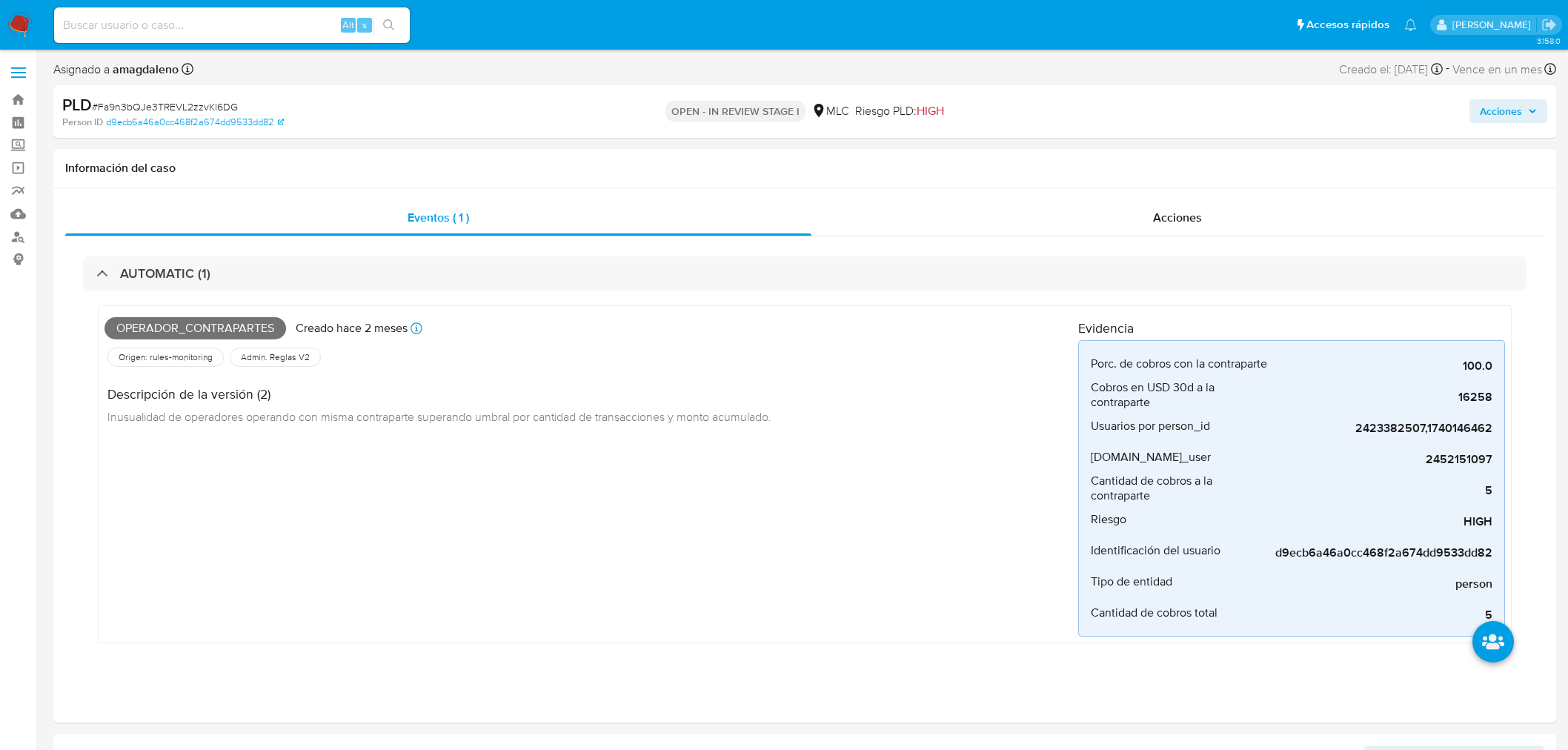
select select "10"
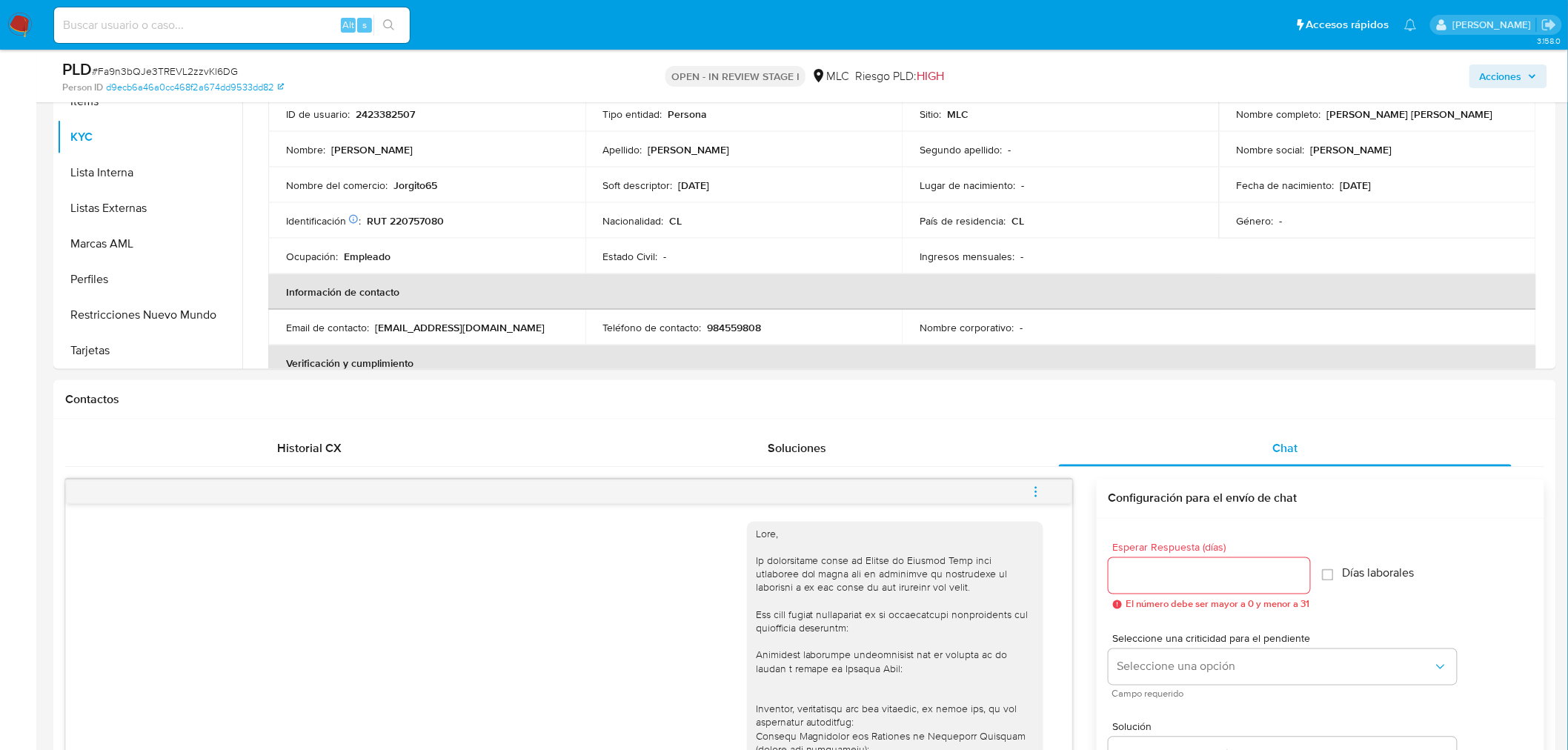
scroll to position [824, 0]
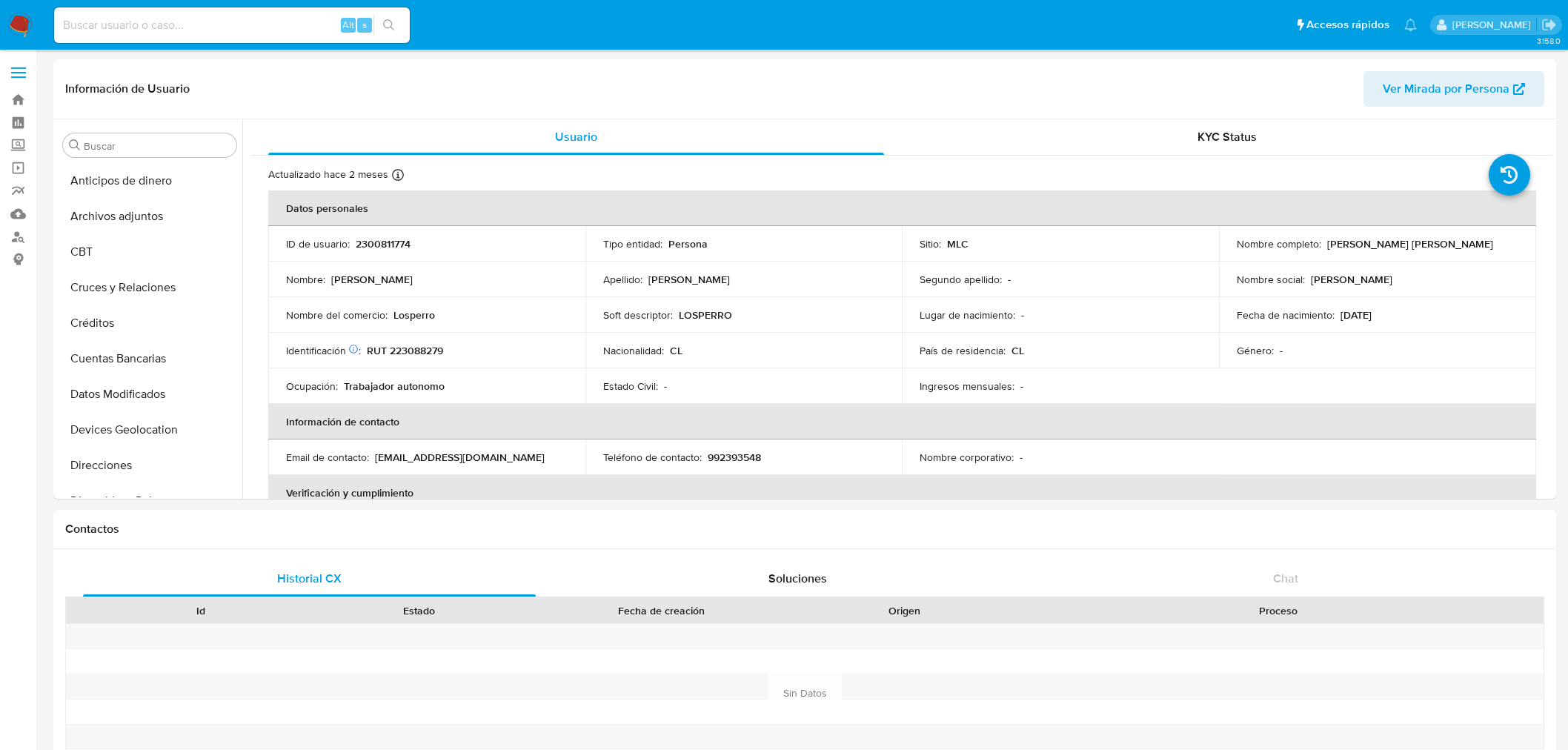
select select "10"
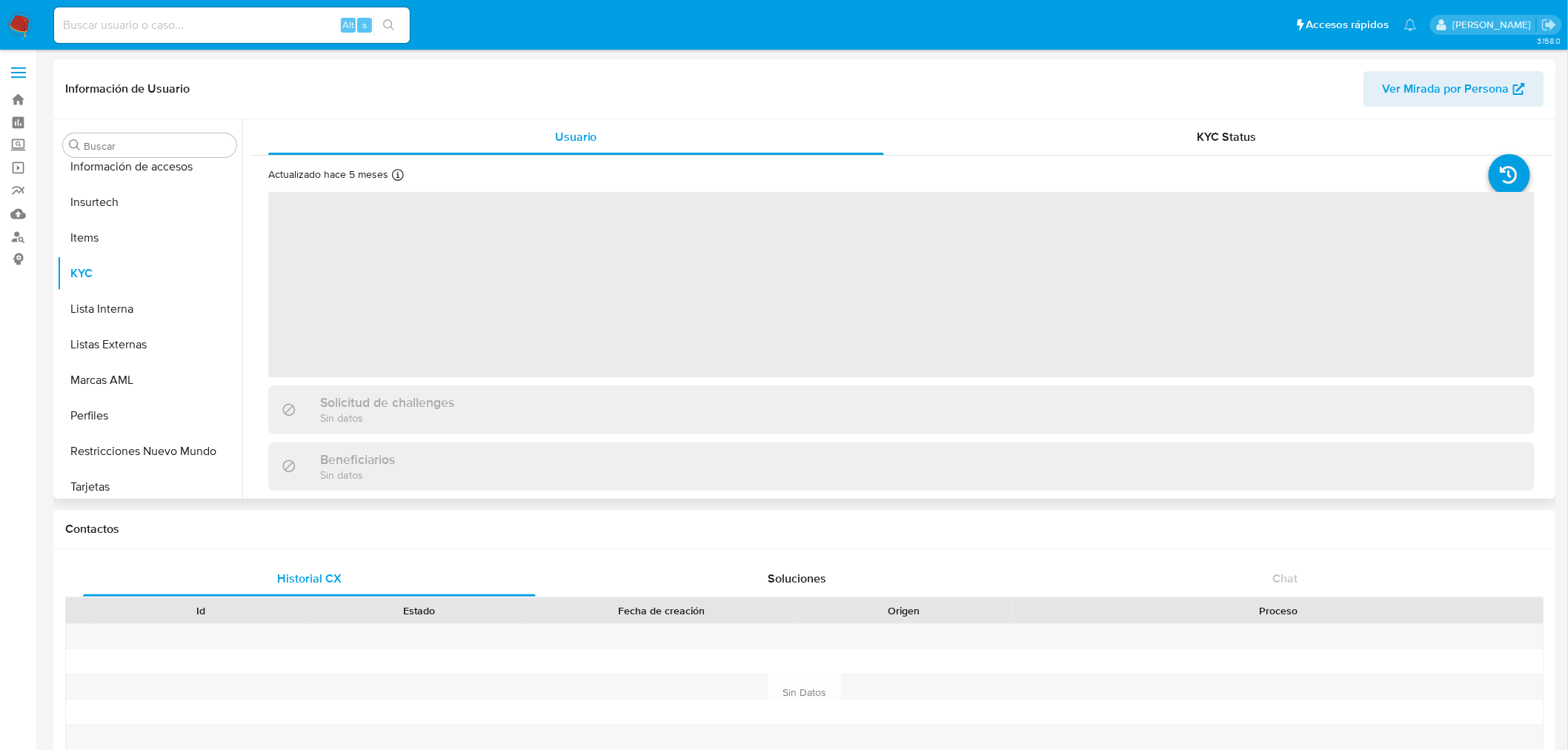
scroll to position [625, 0]
select select "10"
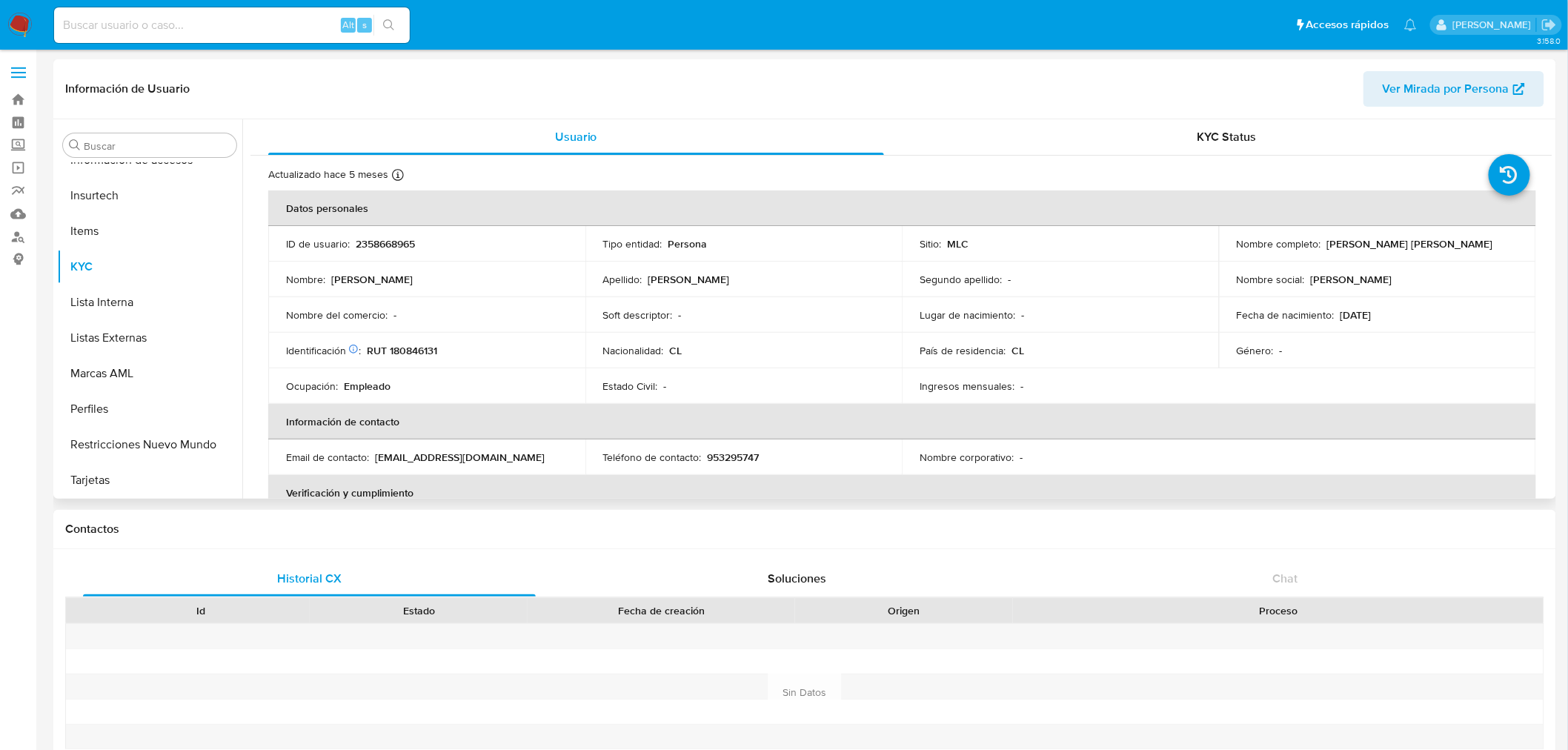
click at [1371, 317] on p "[DATE]" at bounding box center [1356, 315] width 31 height 13
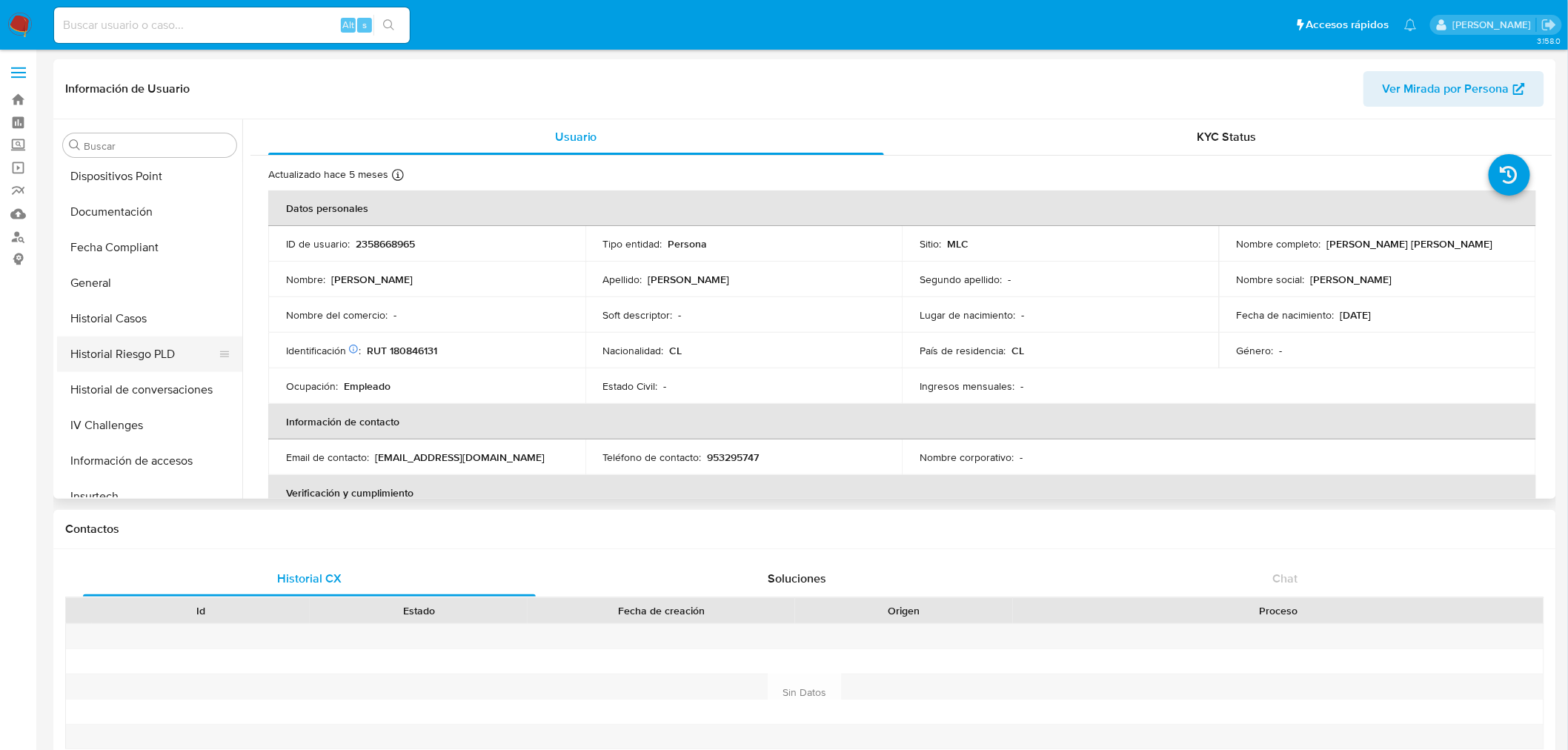
scroll to position [297, 0]
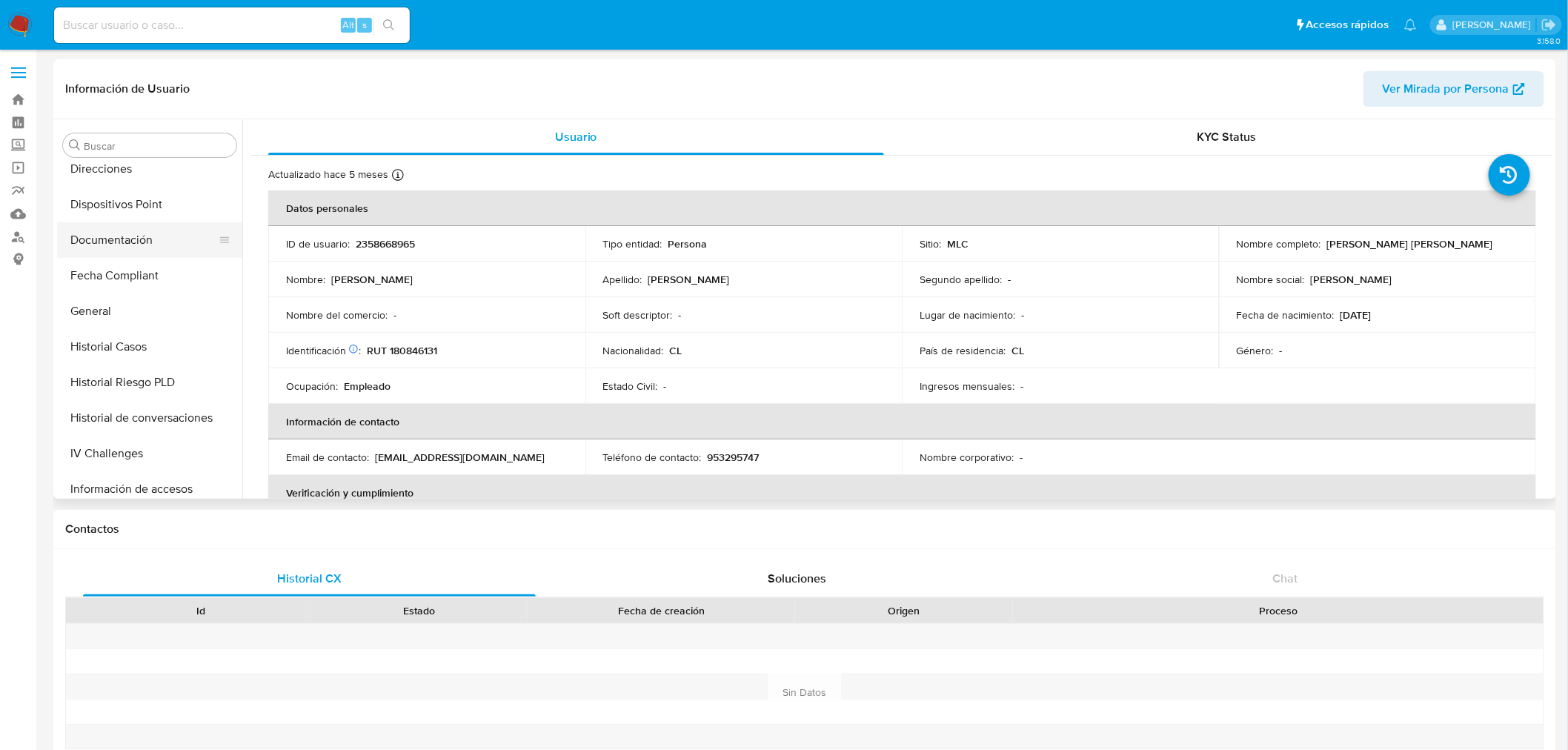
click at [128, 247] on button "Documentación" at bounding box center [143, 240] width 173 height 36
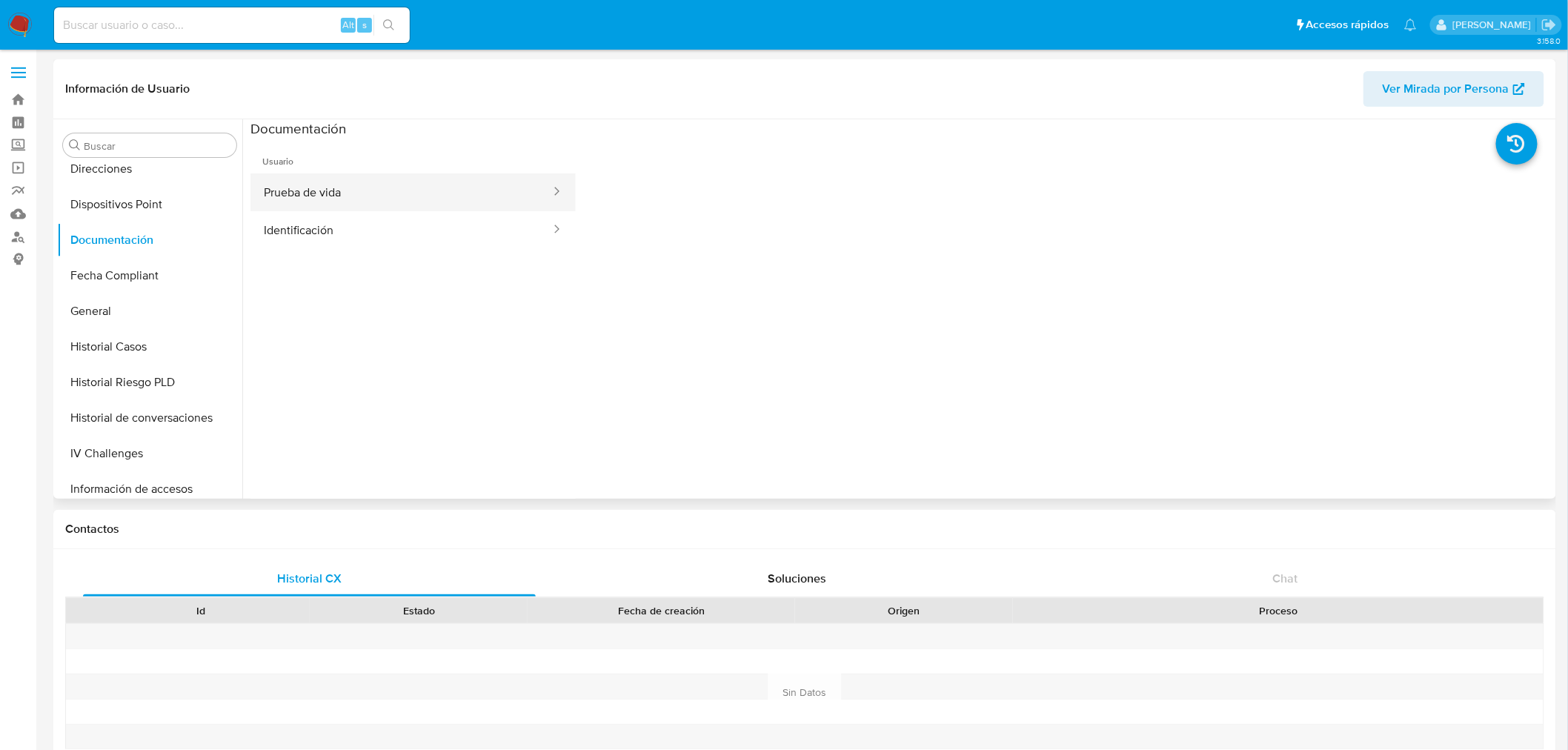
click at [361, 198] on button "Prueba de vida" at bounding box center [402, 192] width 301 height 37
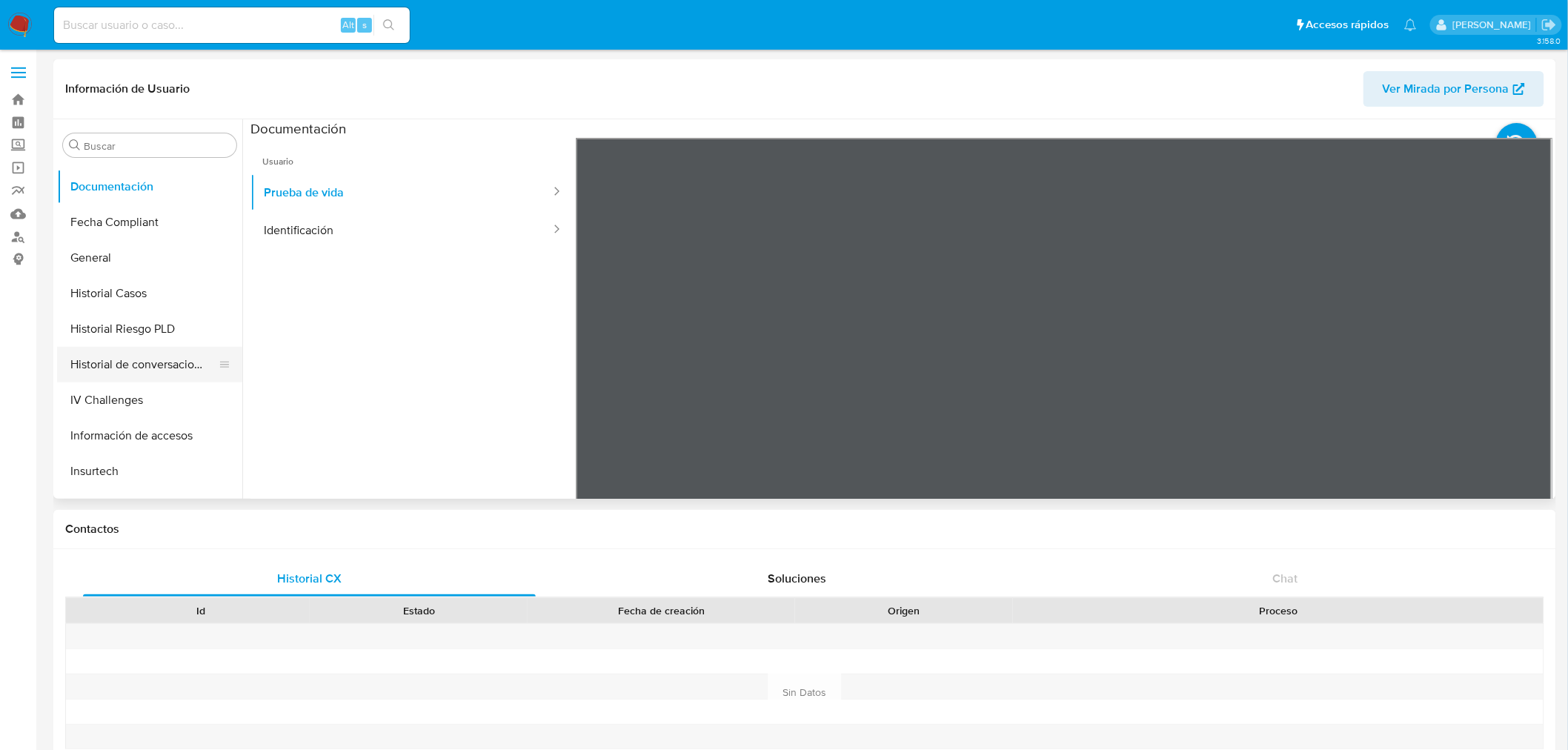
scroll to position [379, 0]
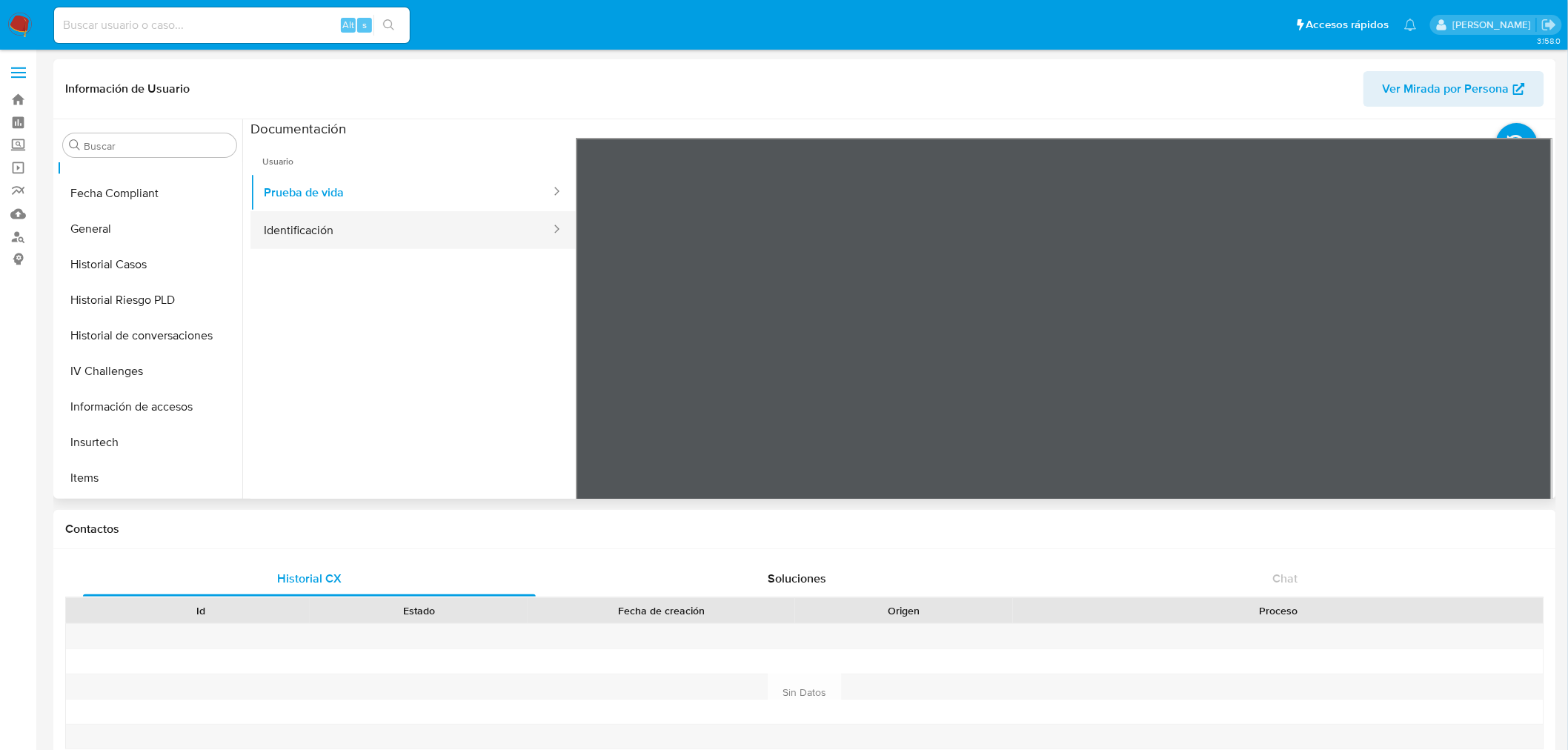
click at [317, 232] on button "Identificación" at bounding box center [402, 230] width 301 height 37
click at [1528, 386] on icon at bounding box center [1534, 379] width 30 height 30
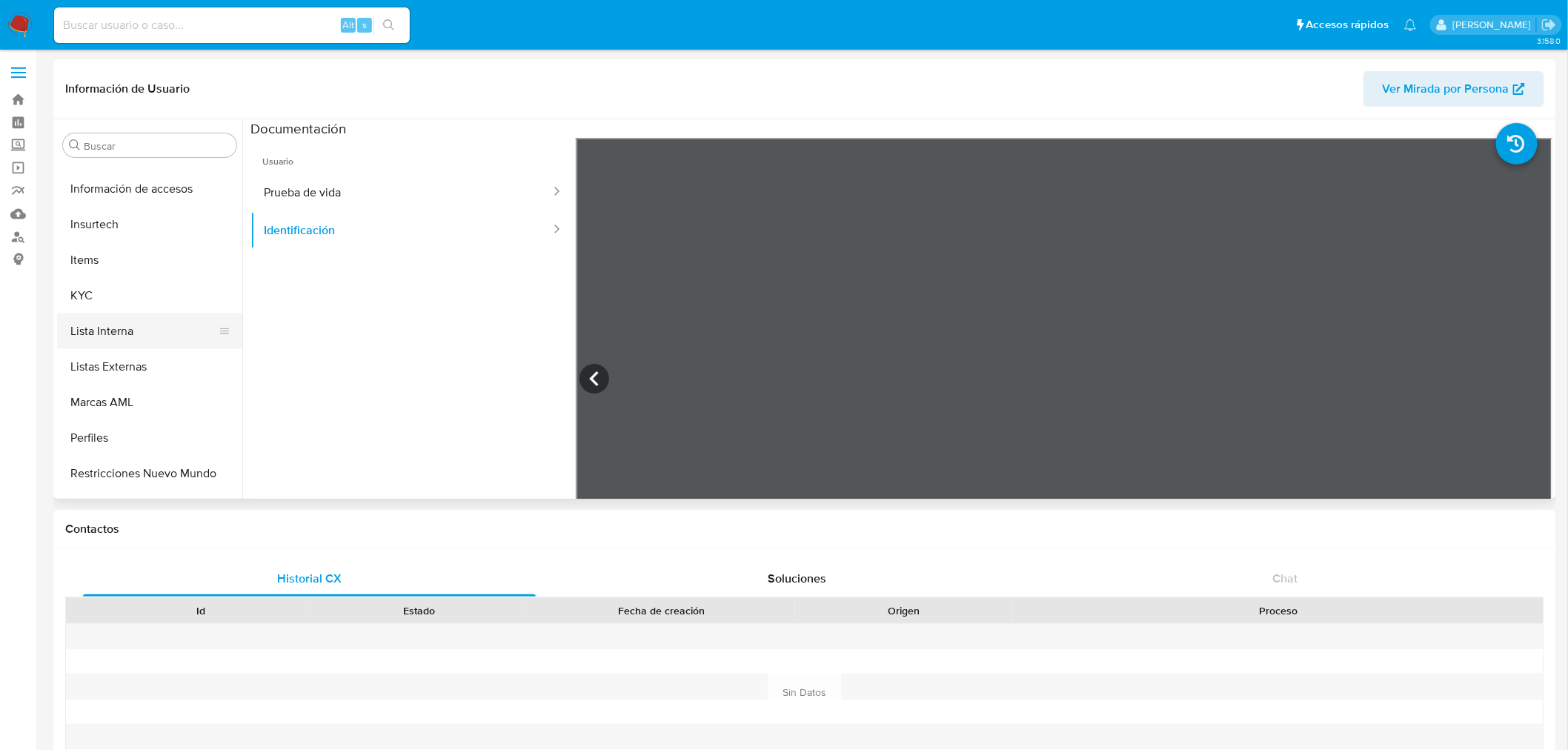
scroll to position [625, 0]
click at [99, 274] on button "KYC" at bounding box center [143, 267] width 173 height 36
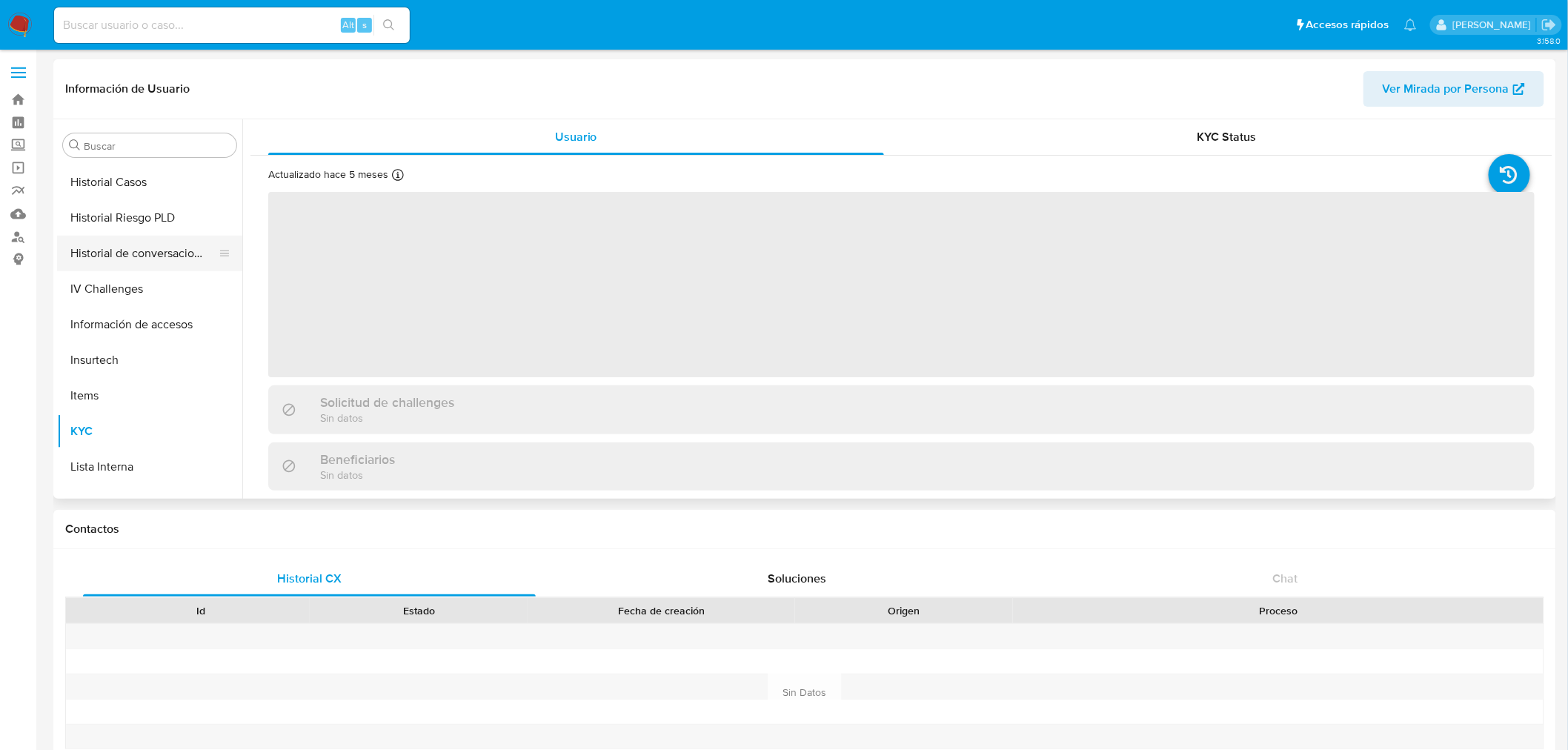
scroll to position [379, 0]
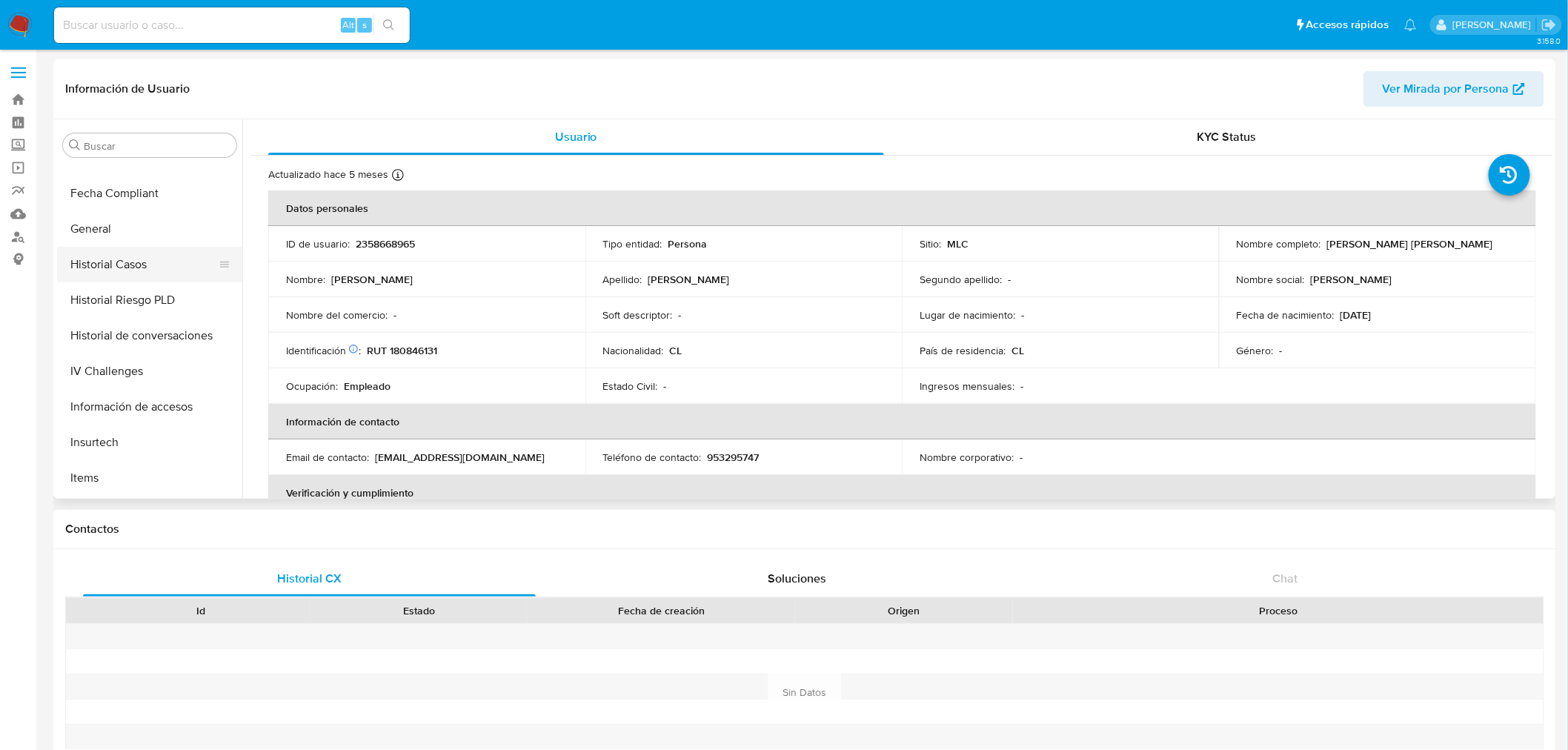
click at [133, 269] on button "Historial Casos" at bounding box center [143, 265] width 173 height 36
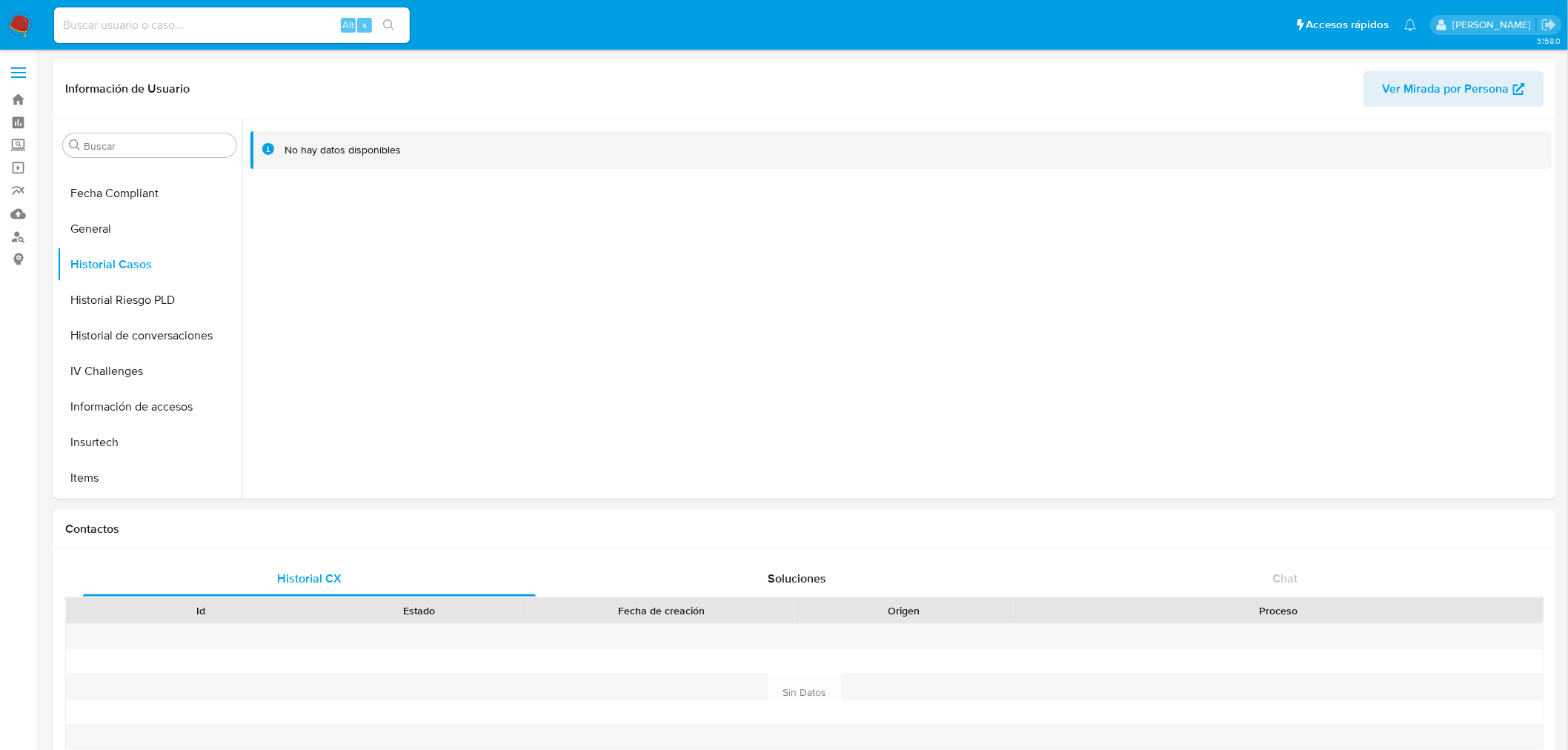
drag, startPoint x: 472, startPoint y: 295, endPoint x: 472, endPoint y: 336, distance: 41.0
click at [472, 336] on div at bounding box center [898, 308] width 1311 height 379
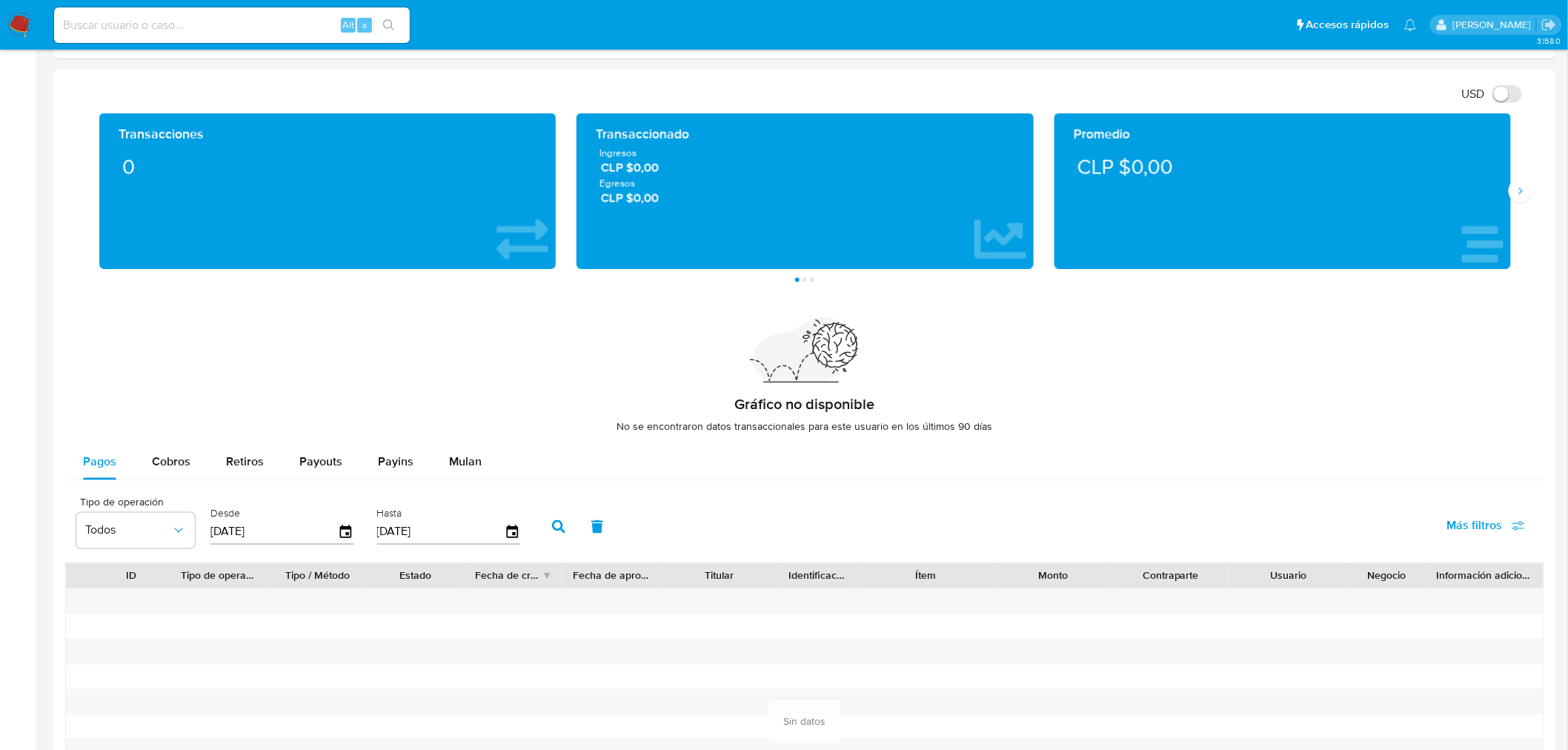
scroll to position [1360, 0]
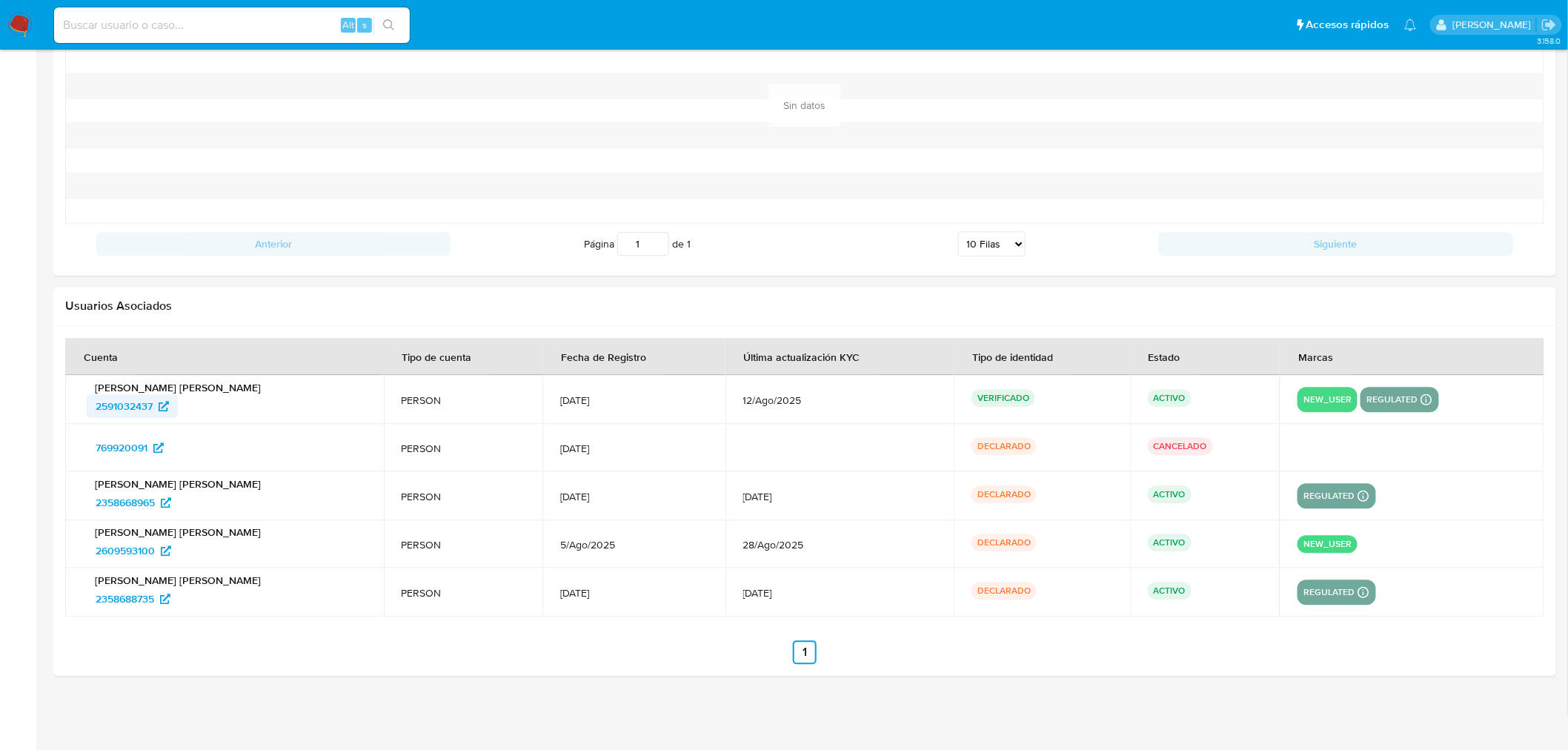
click at [130, 408] on span "2591032437" at bounding box center [124, 405] width 57 height 23
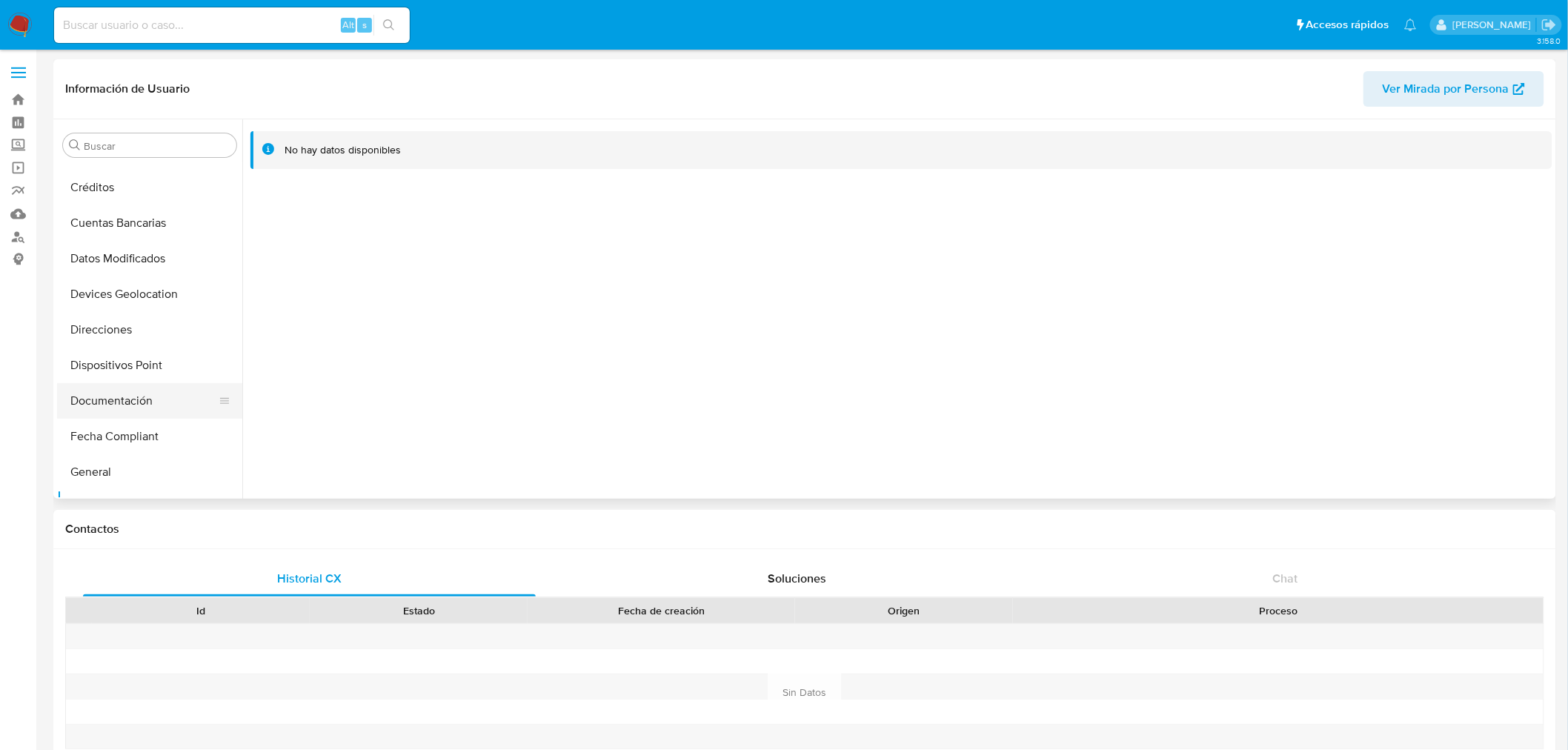
scroll to position [165, 0]
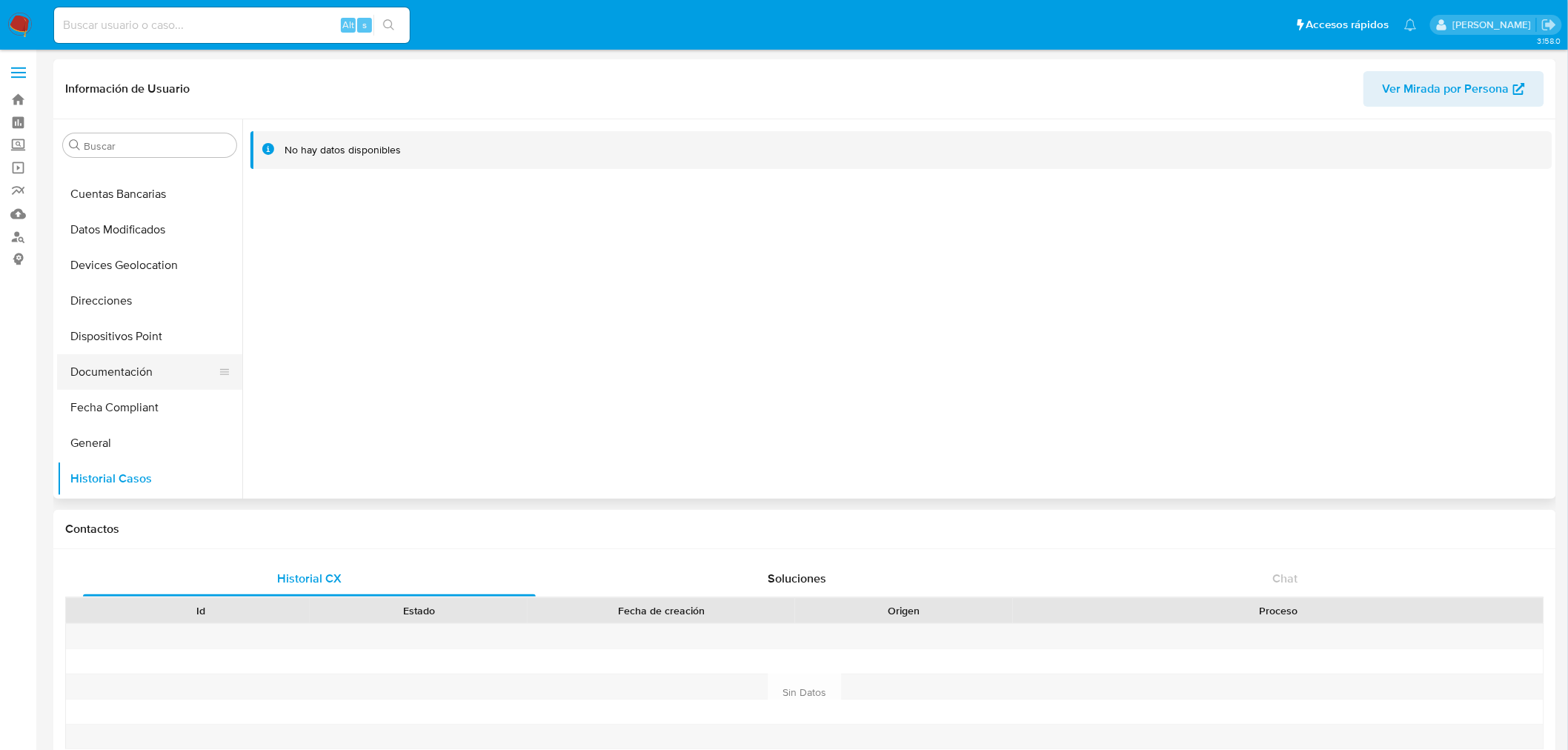
click at [127, 379] on button "Documentación" at bounding box center [143, 372] width 173 height 36
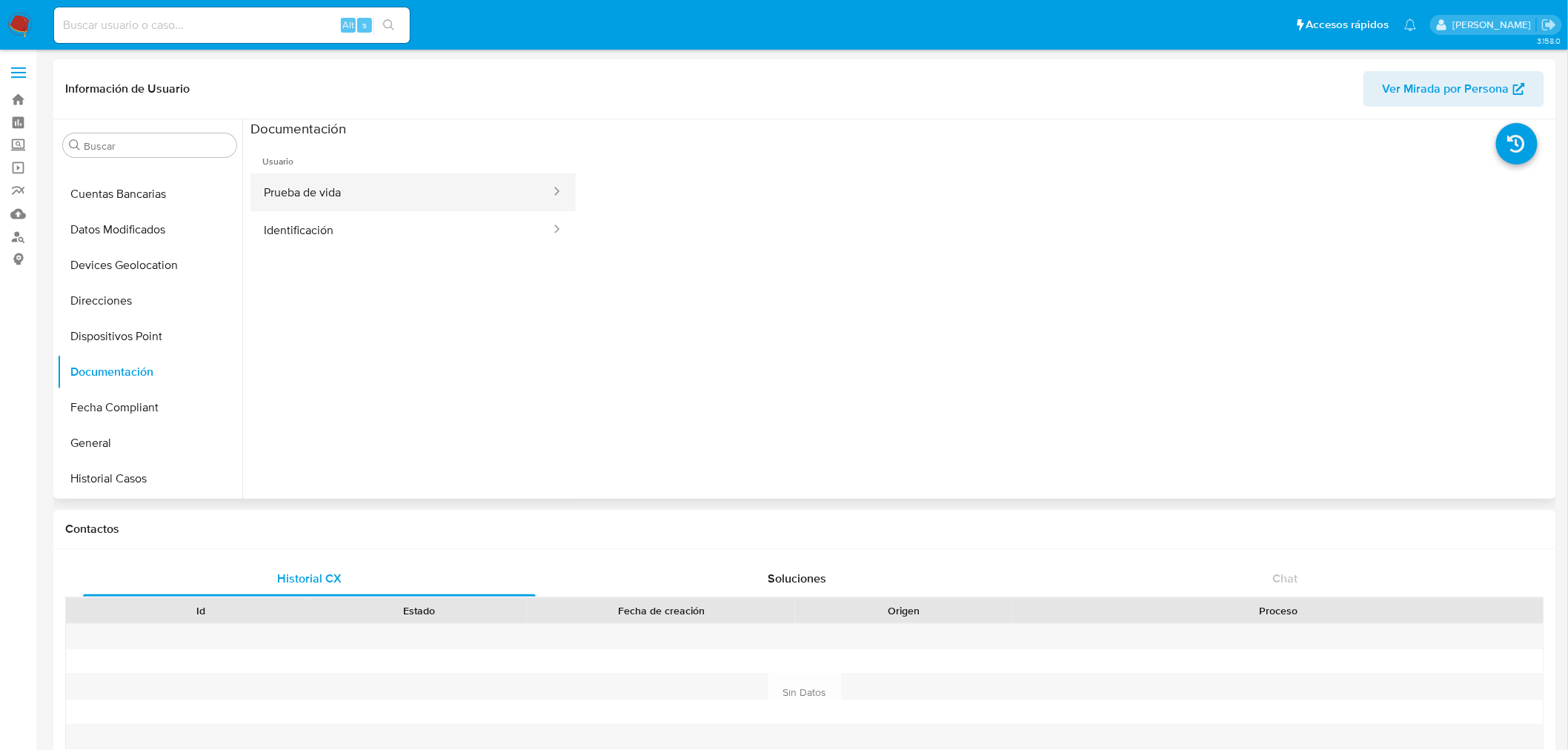
click at [340, 186] on button "Prueba de vida" at bounding box center [402, 192] width 301 height 37
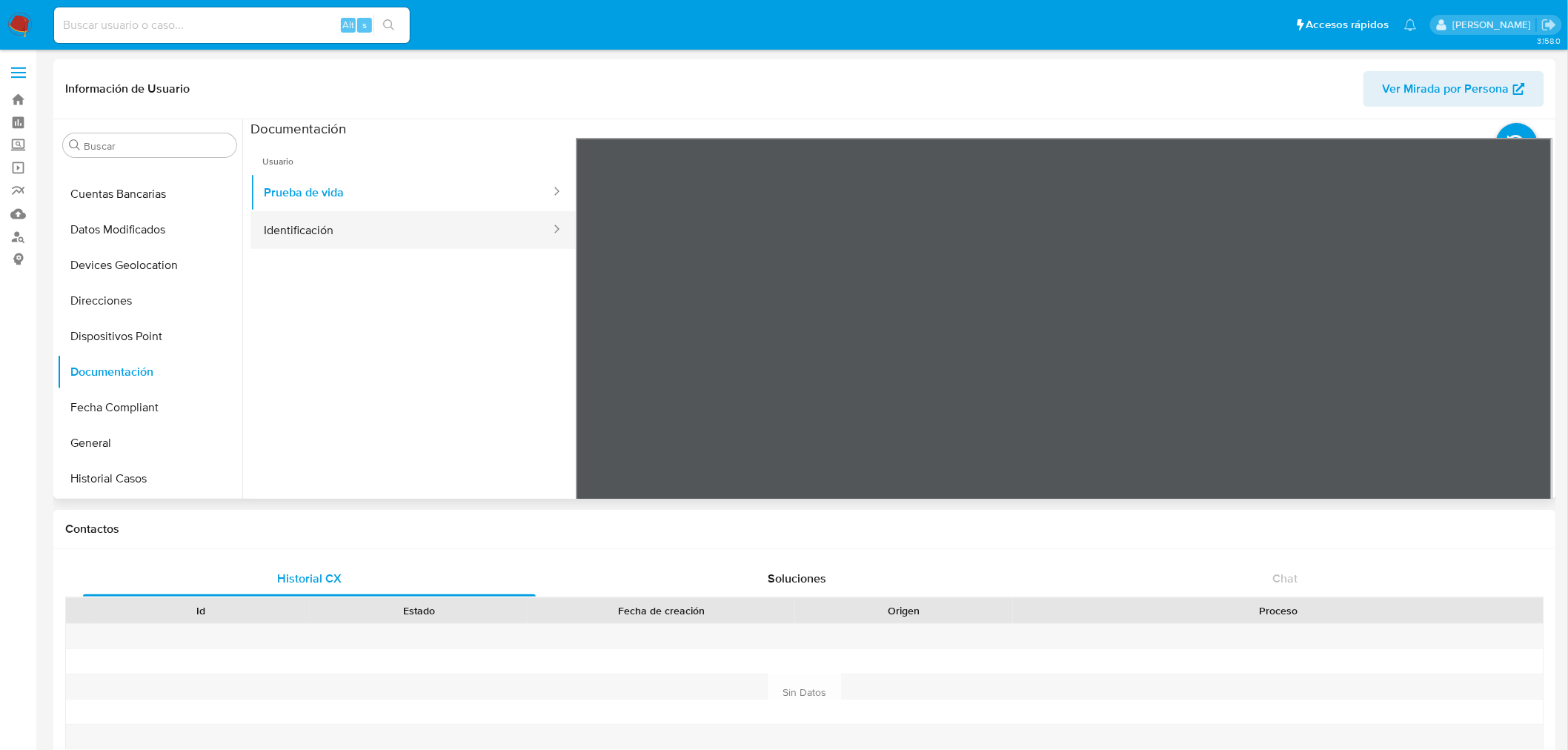
click at [346, 228] on button "Identificación" at bounding box center [402, 230] width 301 height 37
click at [1535, 388] on icon at bounding box center [1534, 379] width 30 height 30
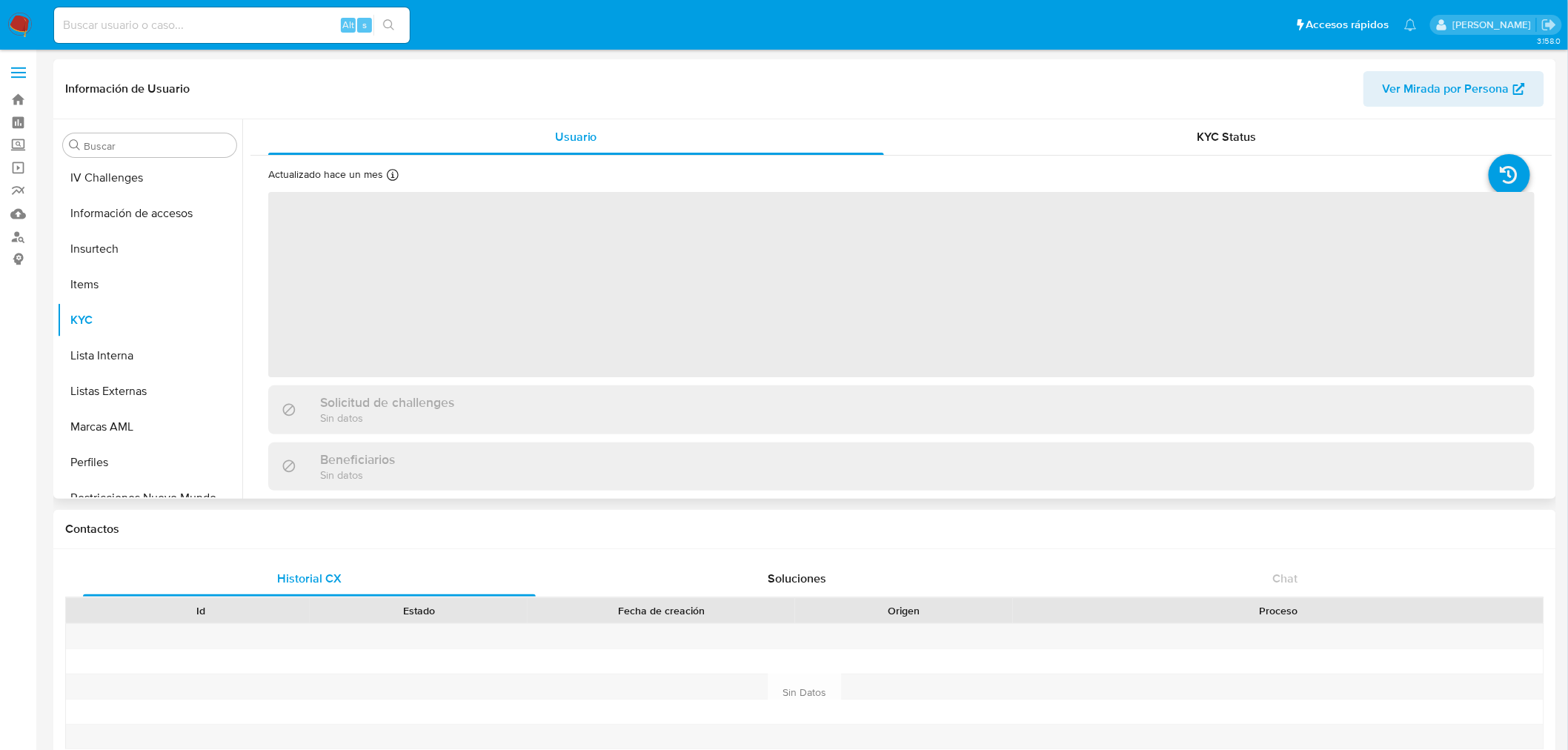
scroll to position [543, 0]
select select "10"
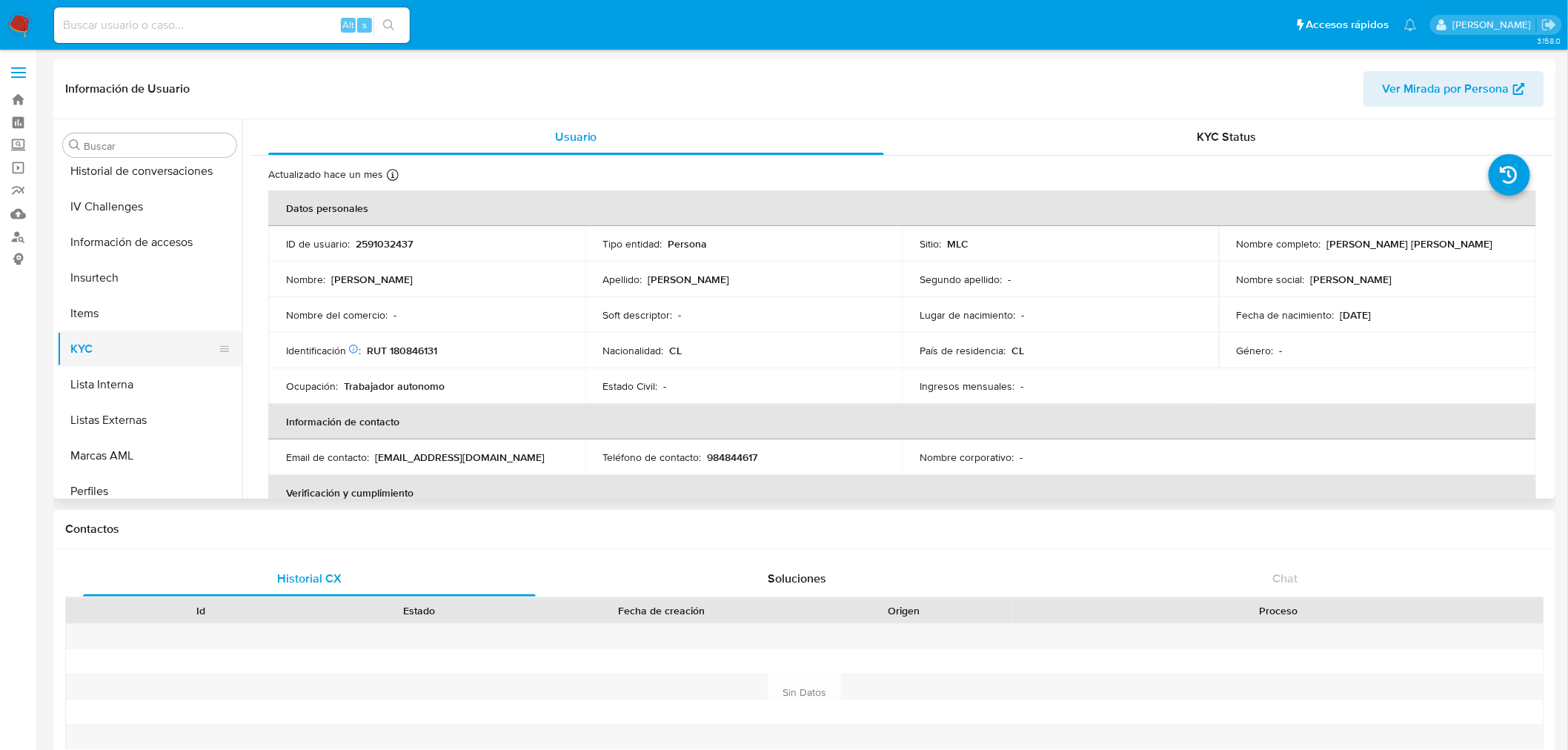
scroll to position [379, 0]
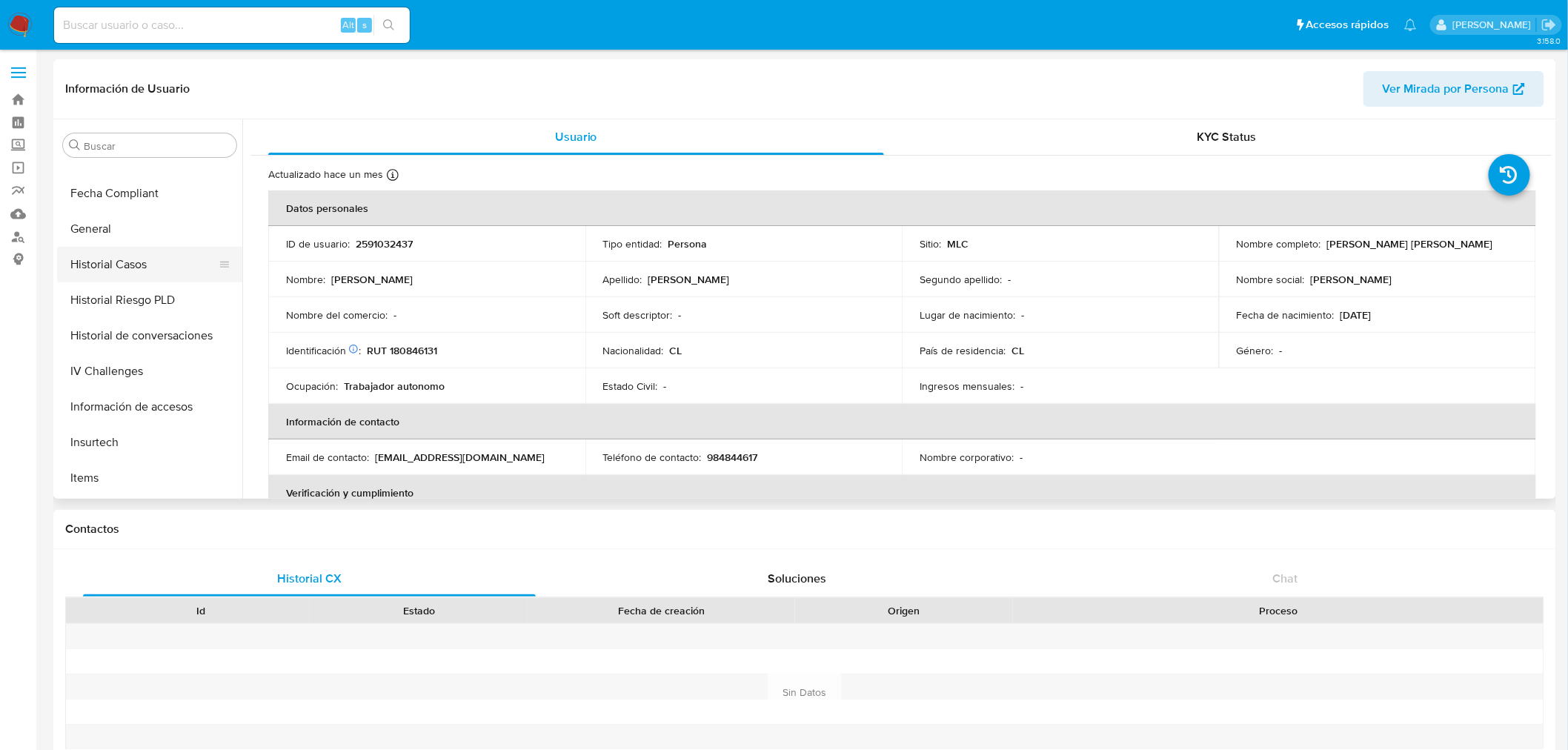
click at [108, 261] on button "Historial Casos" at bounding box center [143, 265] width 173 height 36
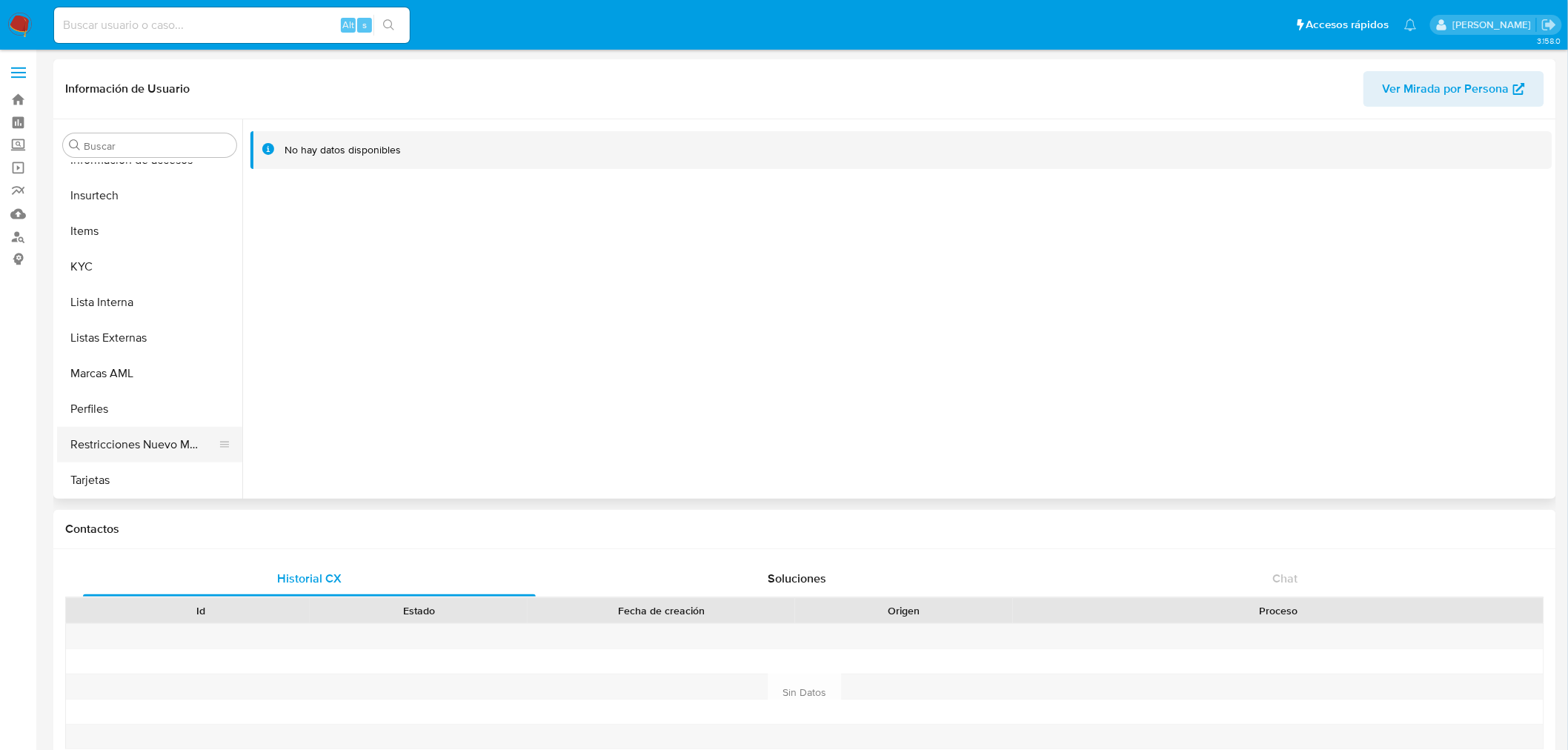
scroll to position [626, 0]
click at [139, 257] on button "KYC" at bounding box center [143, 266] width 173 height 36
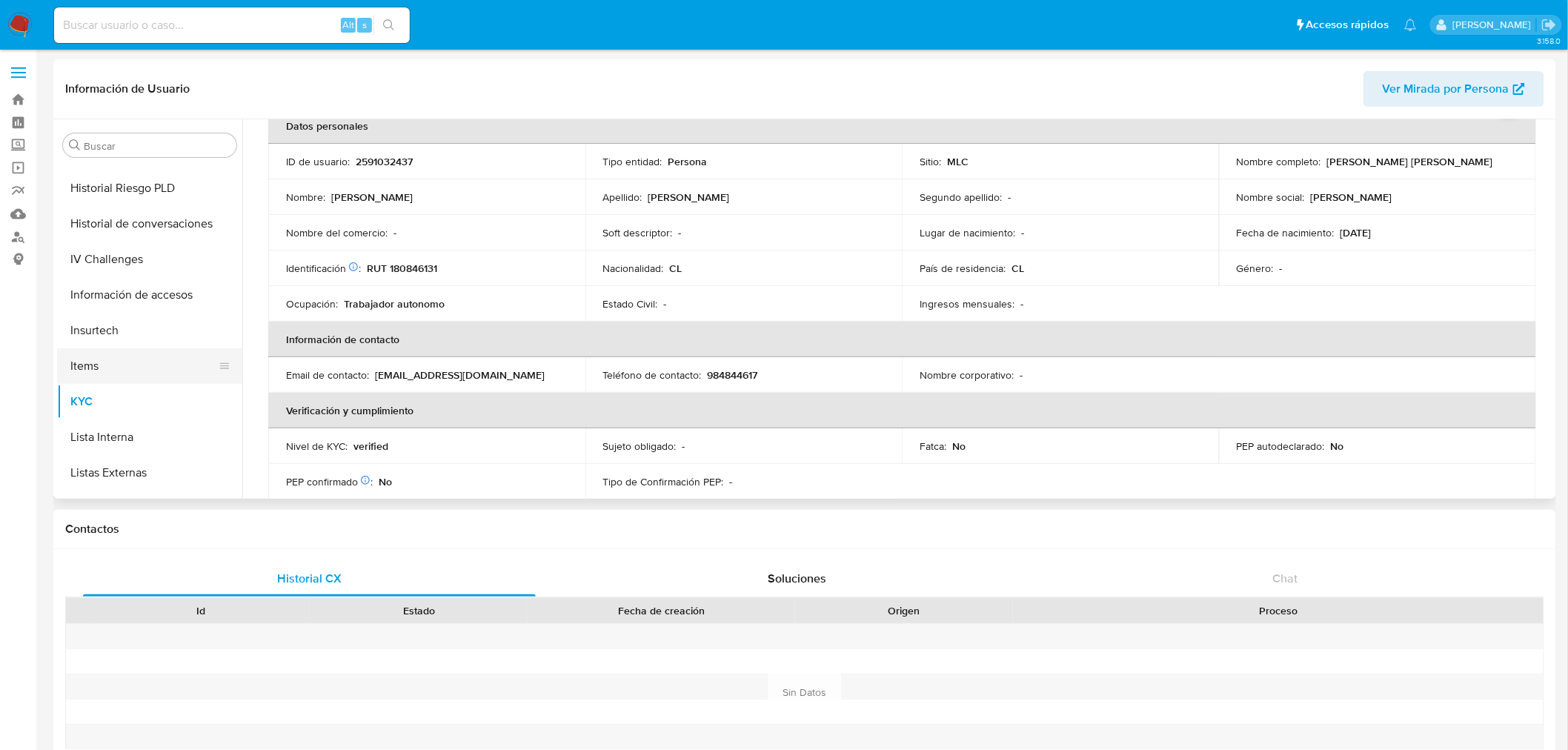
scroll to position [297, 0]
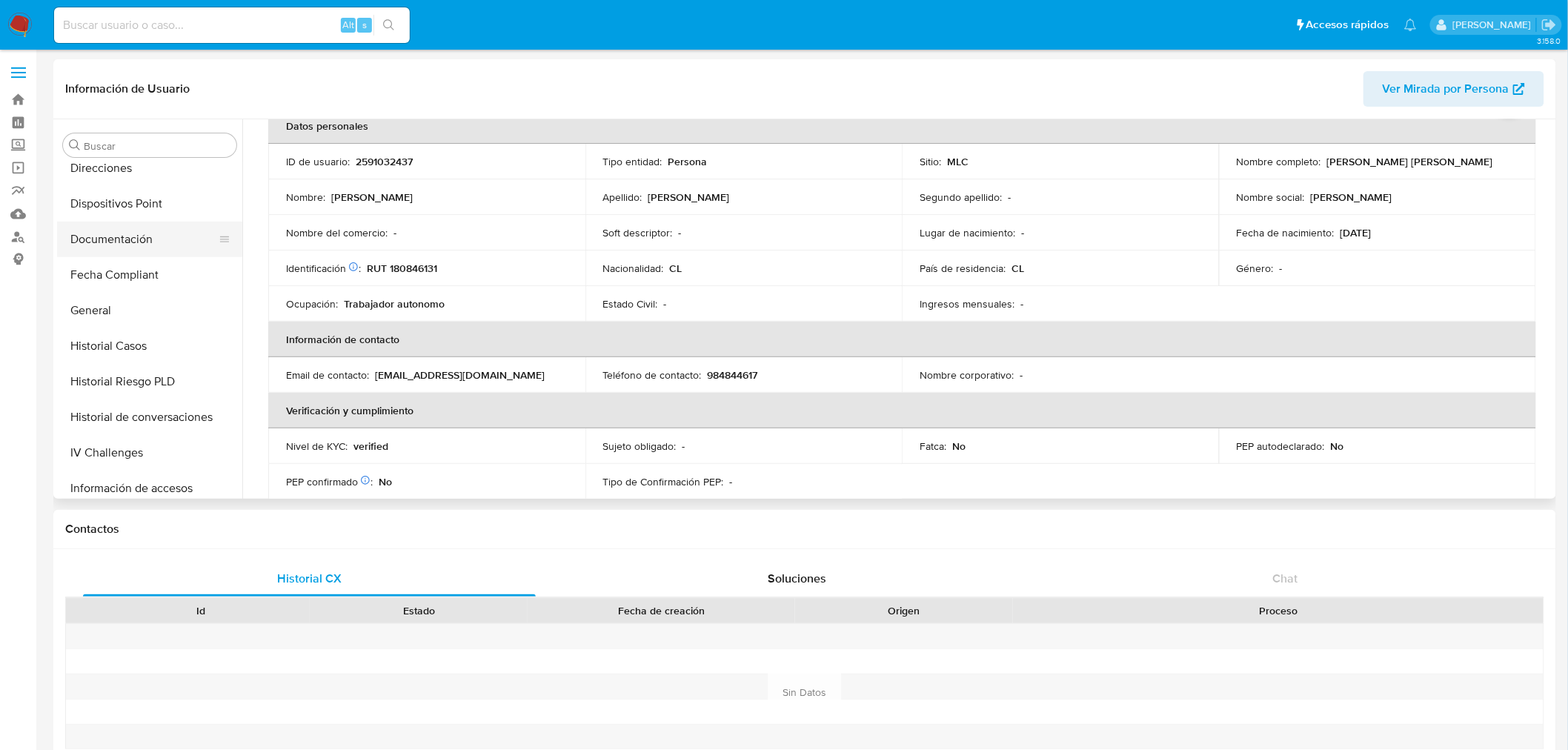
click at [132, 243] on button "Documentación" at bounding box center [143, 240] width 173 height 36
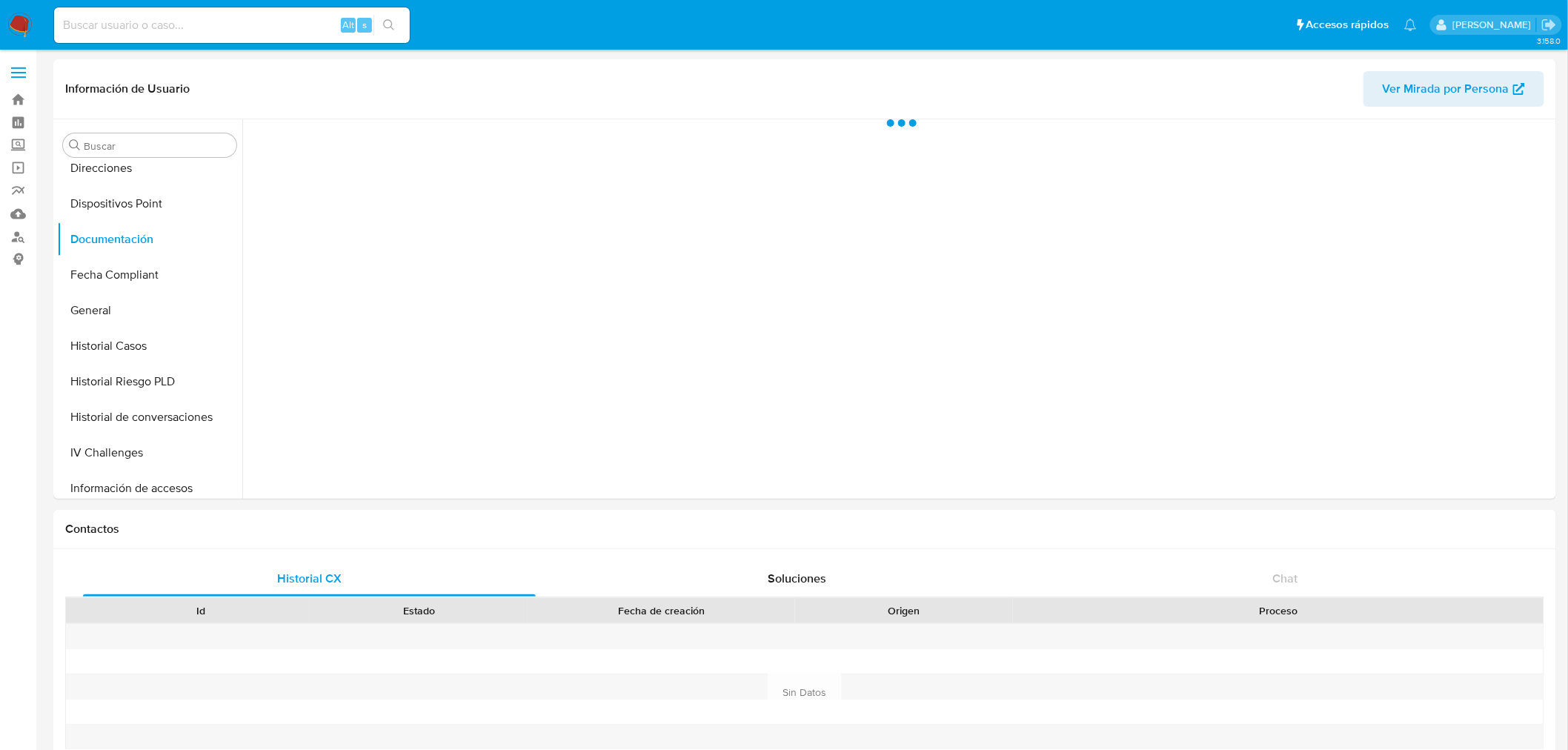
scroll to position [0, 0]
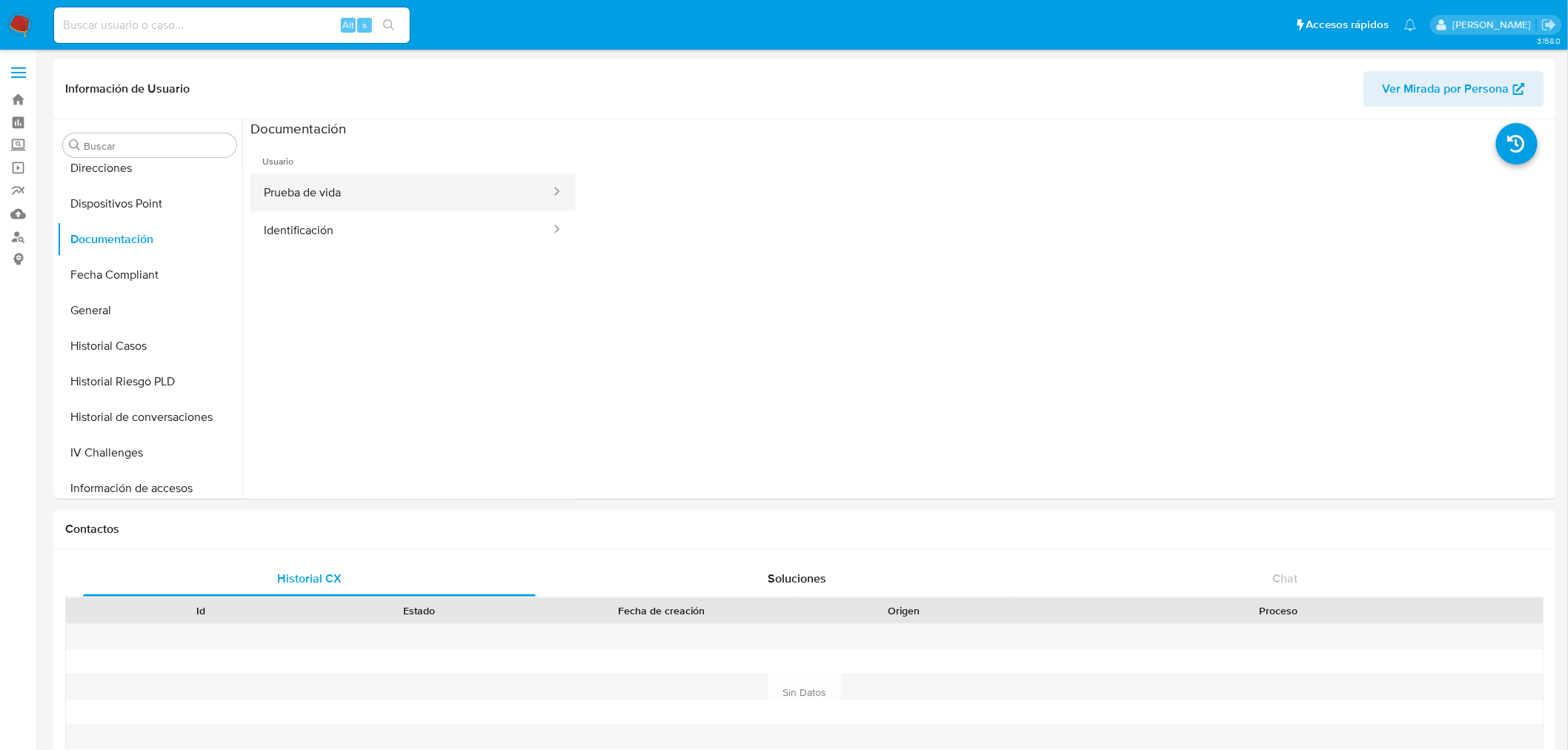
click at [356, 180] on button "Prueba de vida" at bounding box center [402, 192] width 301 height 37
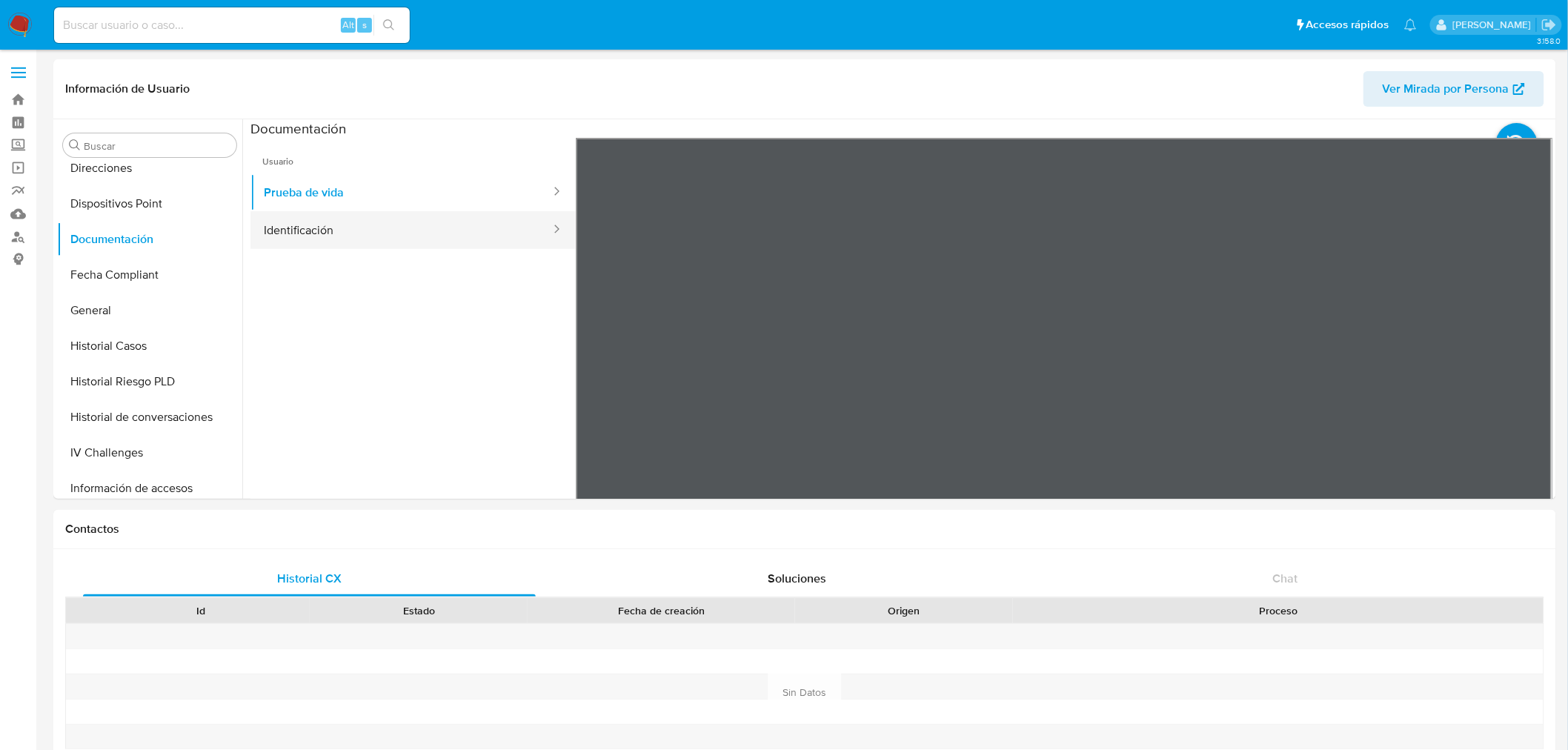
click at [344, 236] on button "Identificación" at bounding box center [402, 230] width 301 height 37
click at [364, 201] on button "Prueba de vida" at bounding box center [402, 192] width 301 height 37
click at [368, 171] on span "Usuario" at bounding box center [414, 155] width 326 height 36
click at [366, 185] on button "Prueba de vida" at bounding box center [402, 192] width 301 height 37
click at [305, 194] on button "Prueba de vida" at bounding box center [402, 192] width 301 height 37
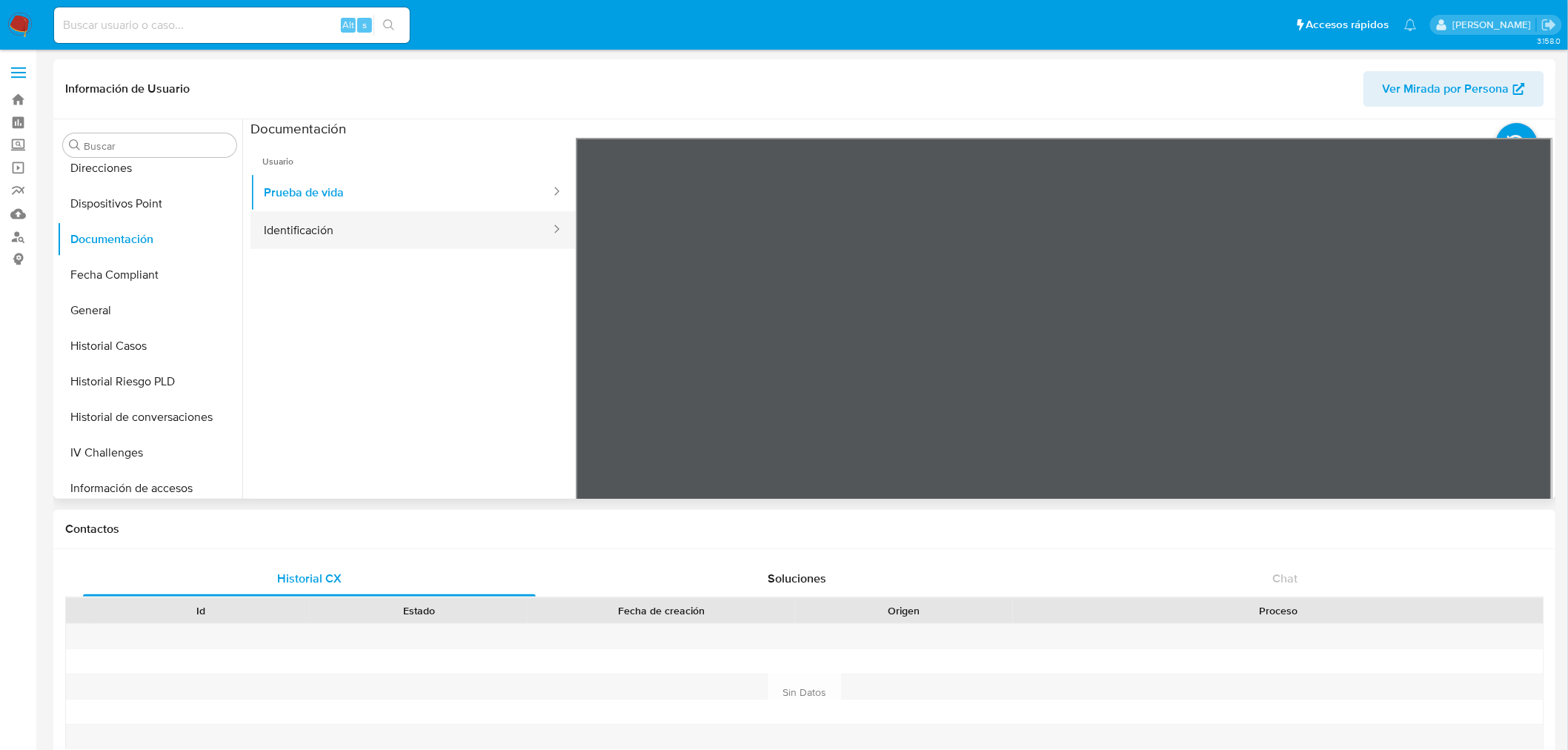
click at [320, 237] on button "Identificación" at bounding box center [402, 230] width 301 height 37
click at [353, 197] on button "Prueba de vida" at bounding box center [402, 192] width 301 height 37
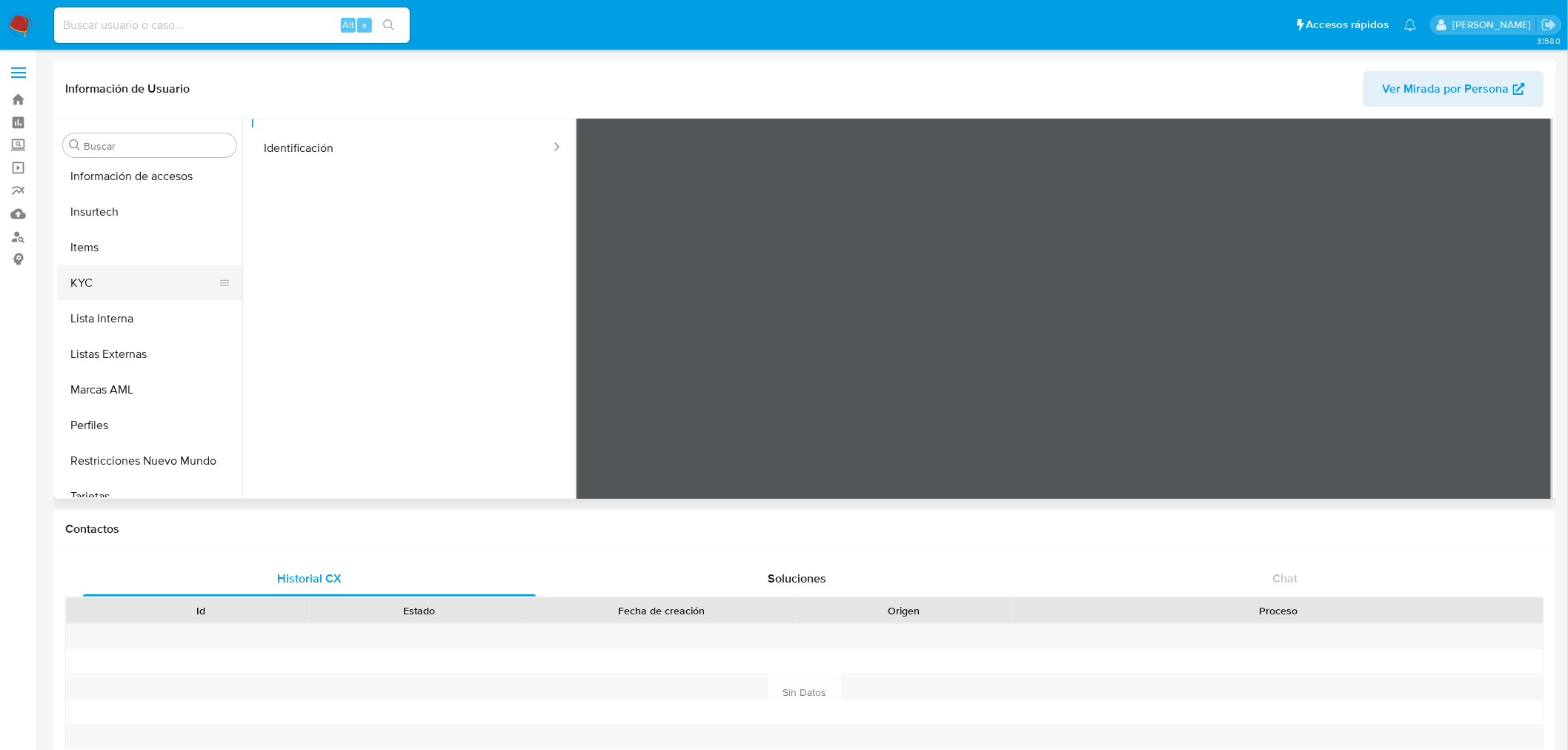
scroll to position [626, 0]
click at [115, 264] on button "KYC" at bounding box center [143, 266] width 173 height 36
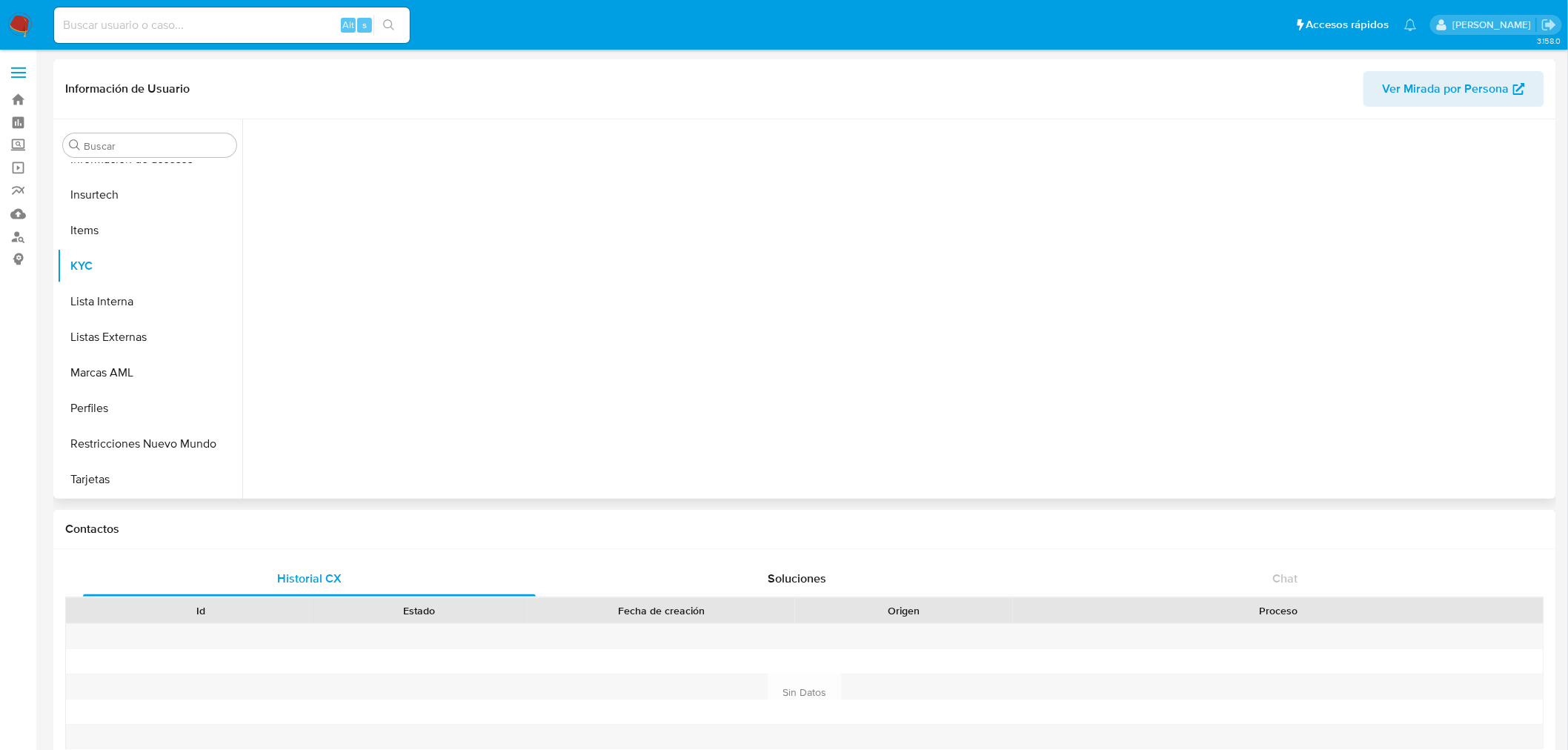
scroll to position [625, 0]
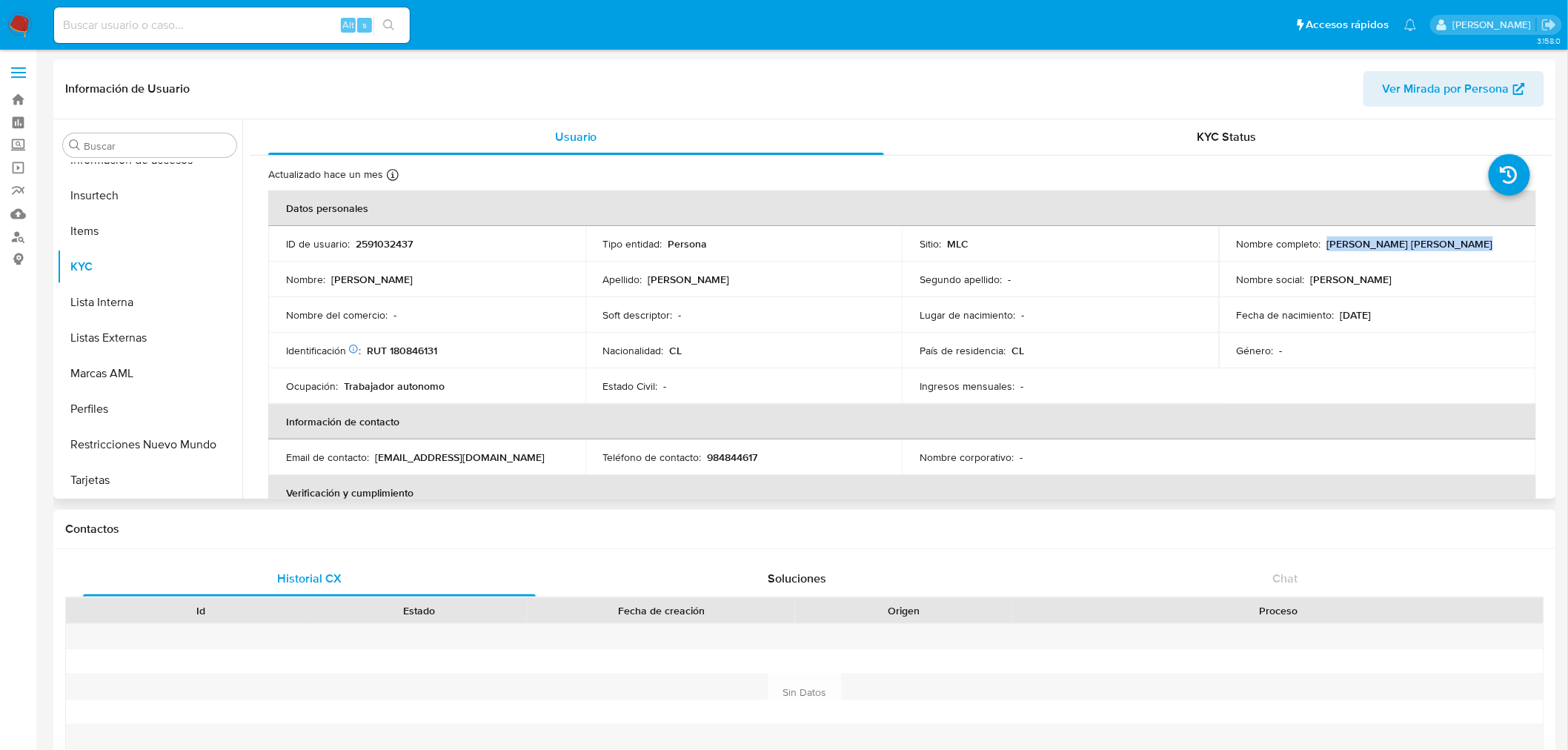
drag, startPoint x: 1325, startPoint y: 244, endPoint x: 1460, endPoint y: 246, distance: 135.0
click at [1460, 246] on div "Nombre completo : [PERSON_NAME] [PERSON_NAME]" at bounding box center [1377, 243] width 282 height 13
copy p "[PERSON_NAME] [PERSON_NAME]"
drag, startPoint x: 1434, startPoint y: 313, endPoint x: 1375, endPoint y: 313, distance: 59.0
click at [1375, 313] on div "Fecha de nacimiento : [DEMOGRAPHIC_DATA]" at bounding box center [1377, 315] width 282 height 13
